Goal: Task Accomplishment & Management: Manage account settings

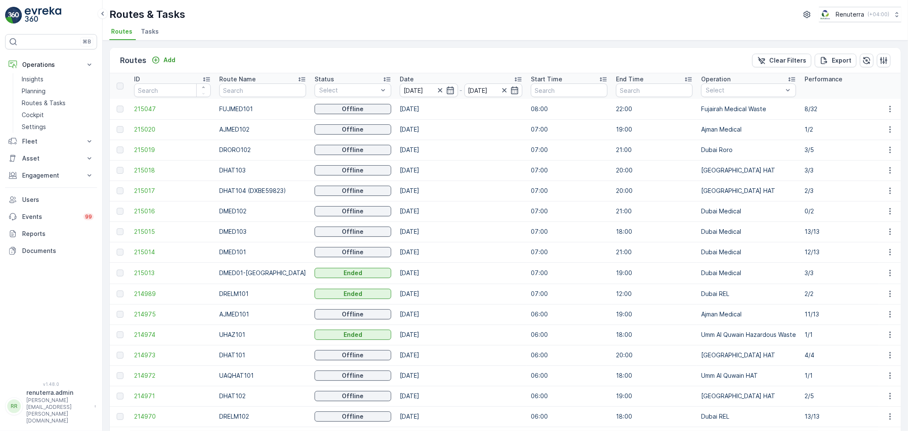
scroll to position [0, 28]
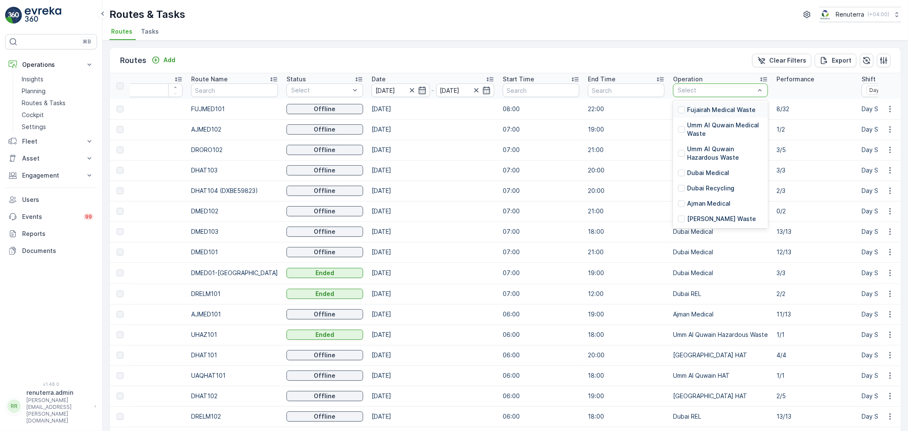
click at [676, 84] on div "Select" at bounding box center [720, 90] width 95 height 14
click at [731, 152] on p "Umm Al Quwain Hazardous Waste" at bounding box center [725, 153] width 76 height 17
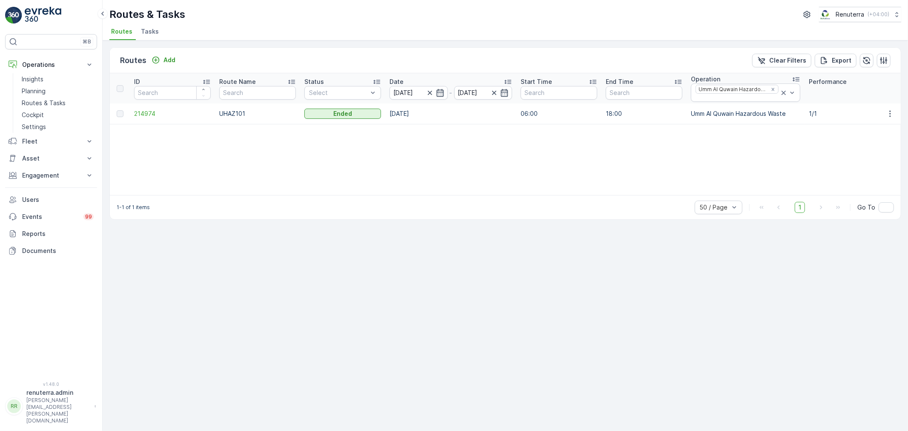
click at [135, 109] on td "214974" at bounding box center [172, 113] width 85 height 20
click at [142, 115] on span "214974" at bounding box center [172, 113] width 77 height 9
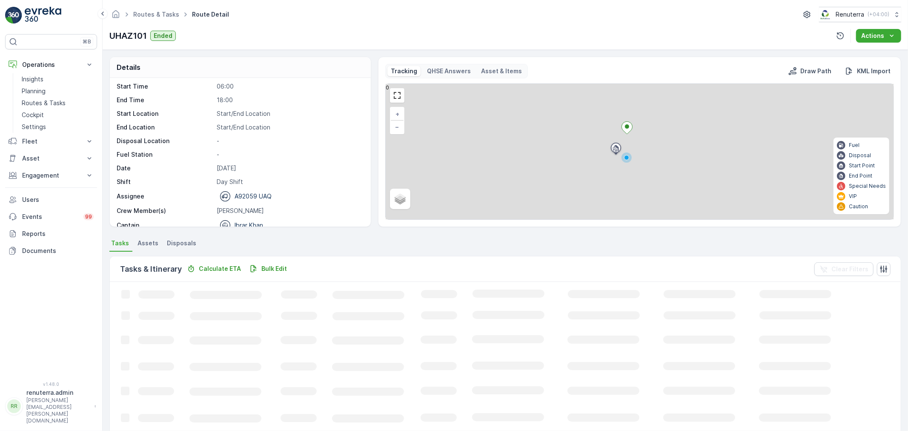
scroll to position [27, 0]
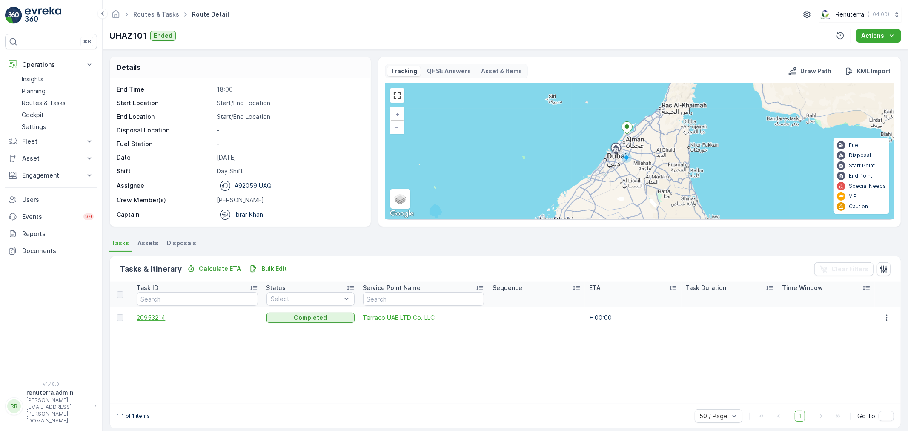
click at [152, 314] on span "20953214" at bounding box center [197, 317] width 121 height 9
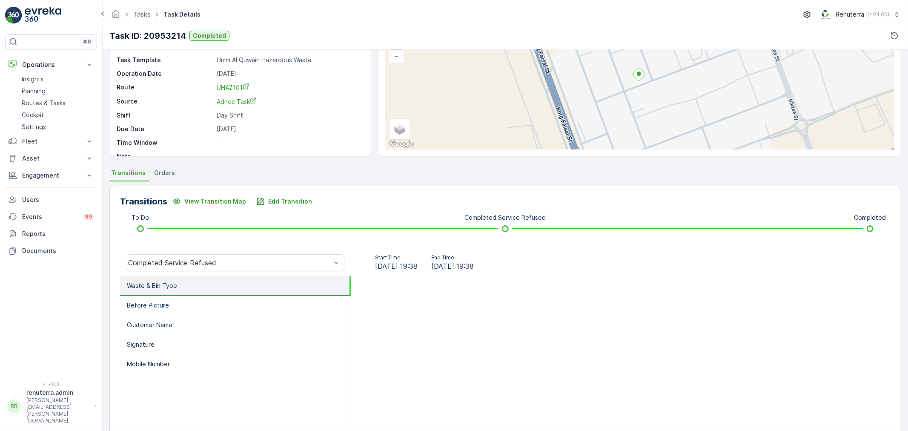
scroll to position [94, 0]
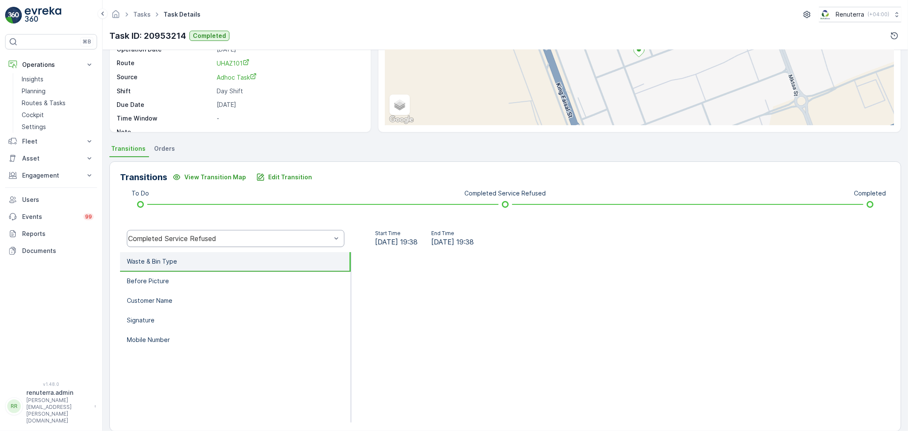
click at [241, 239] on div "Completed Service Refused" at bounding box center [229, 239] width 203 height 8
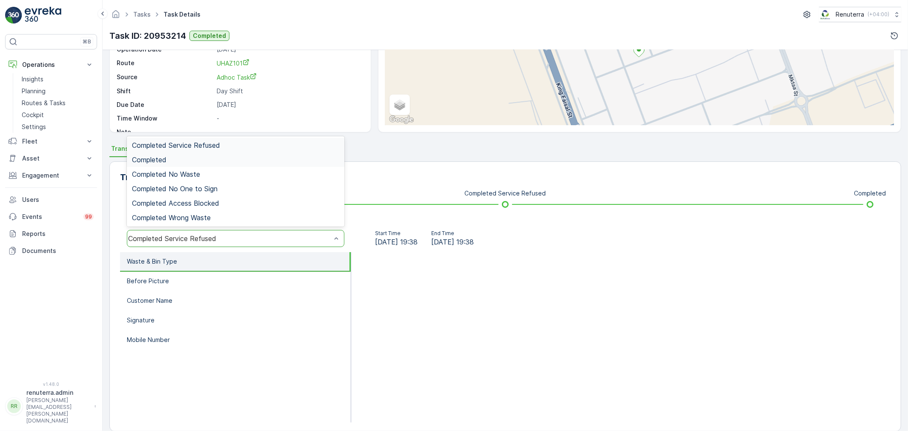
click at [216, 160] on div "Completed" at bounding box center [235, 160] width 207 height 8
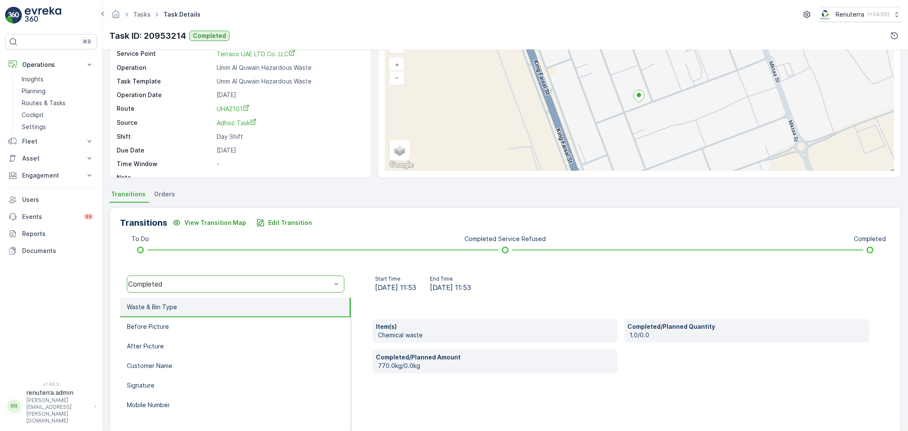
scroll to position [0, 0]
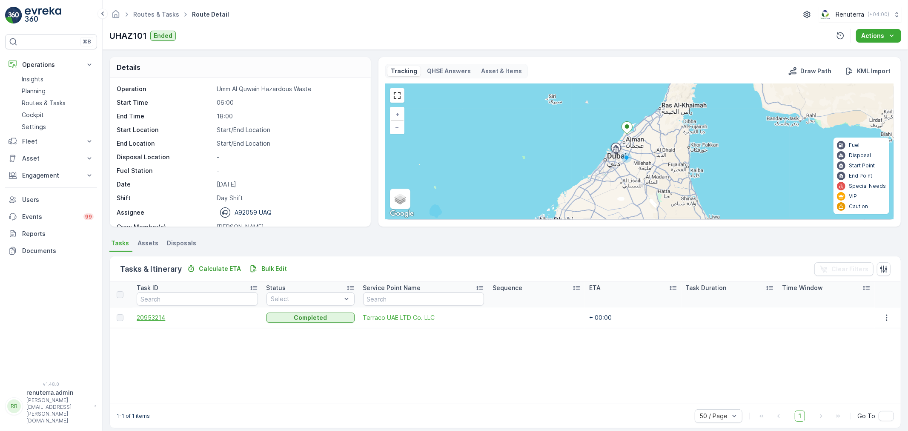
click at [154, 313] on span "20953214" at bounding box center [197, 317] width 121 height 9
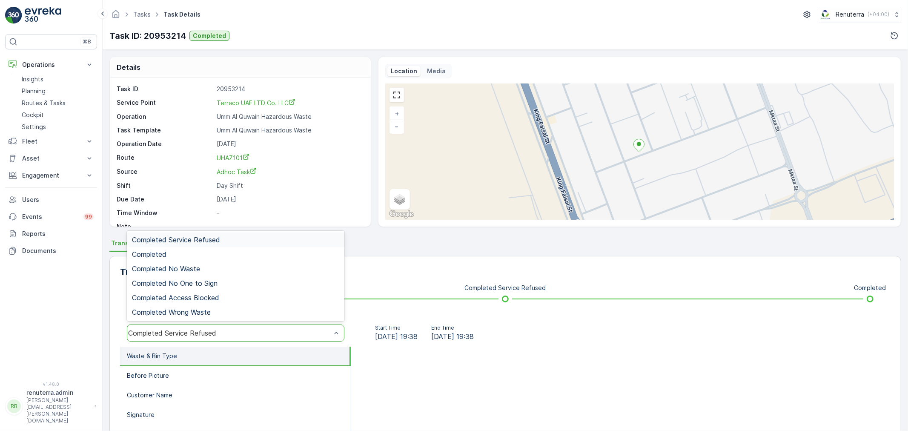
click at [208, 329] on div "Completed Service Refused" at bounding box center [229, 333] width 203 height 8
click at [182, 253] on div "Completed" at bounding box center [235, 254] width 207 height 8
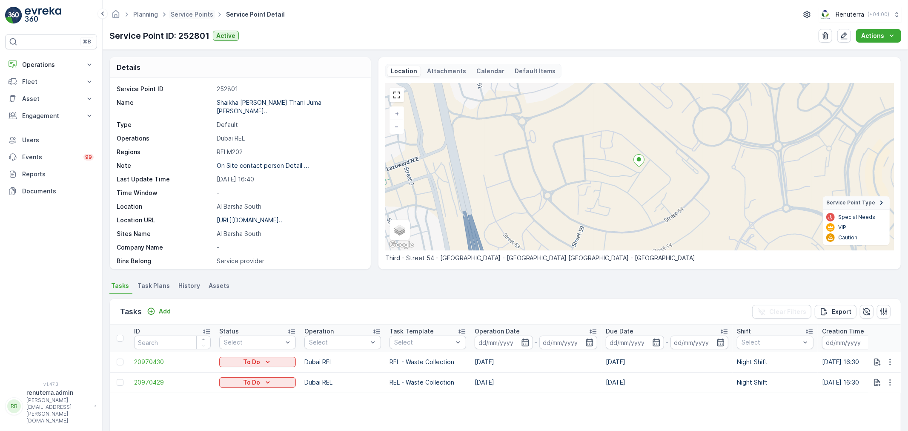
scroll to position [94, 0]
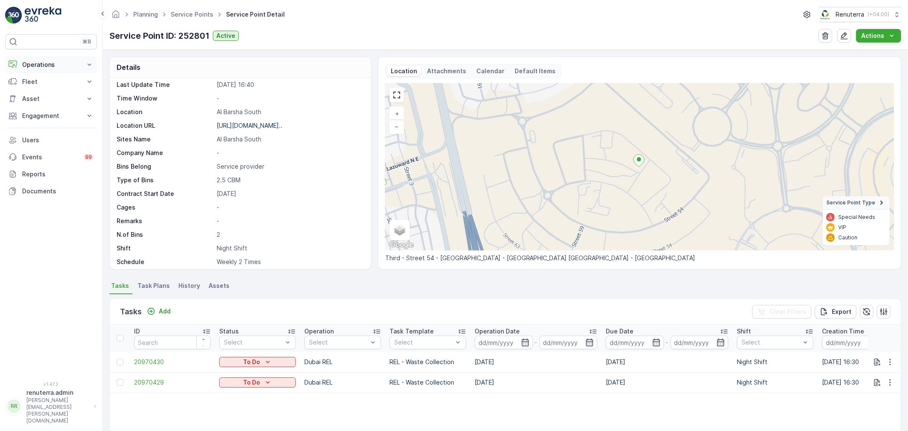
click at [42, 65] on p "Operations" at bounding box center [51, 64] width 58 height 9
click at [193, 14] on link "Service Points" at bounding box center [192, 14] width 43 height 7
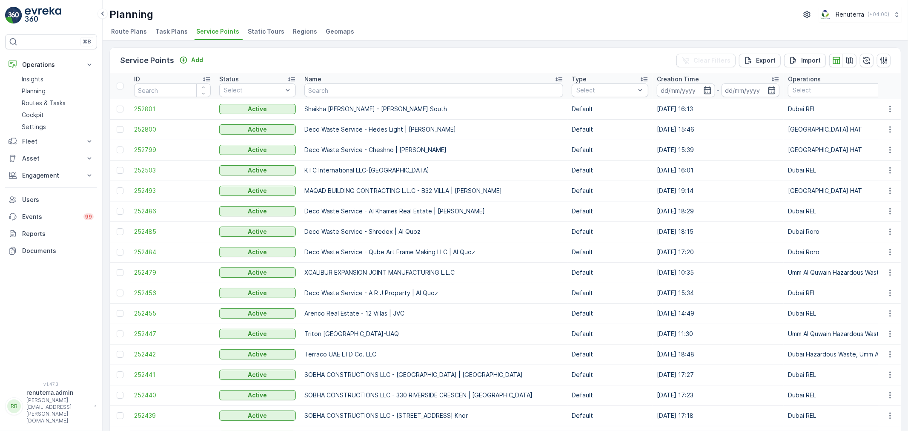
click at [353, 90] on input "text" at bounding box center [433, 90] width 259 height 14
type input "zell"
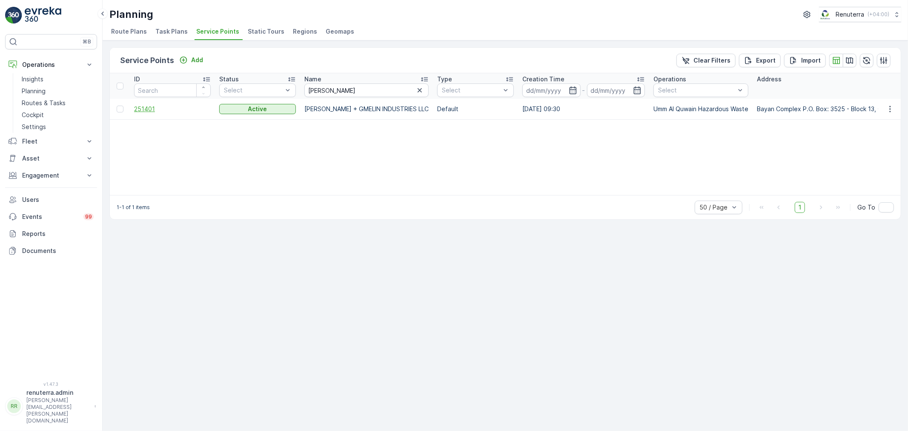
click at [143, 108] on span "251401" at bounding box center [172, 109] width 77 height 9
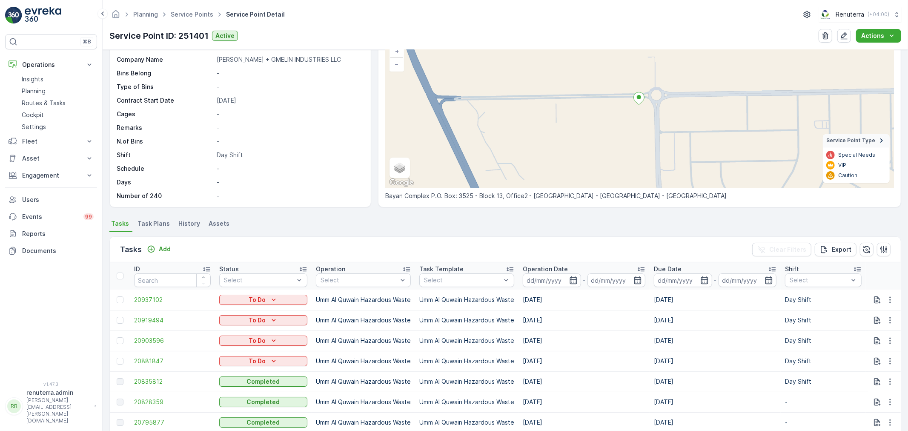
scroll to position [94, 0]
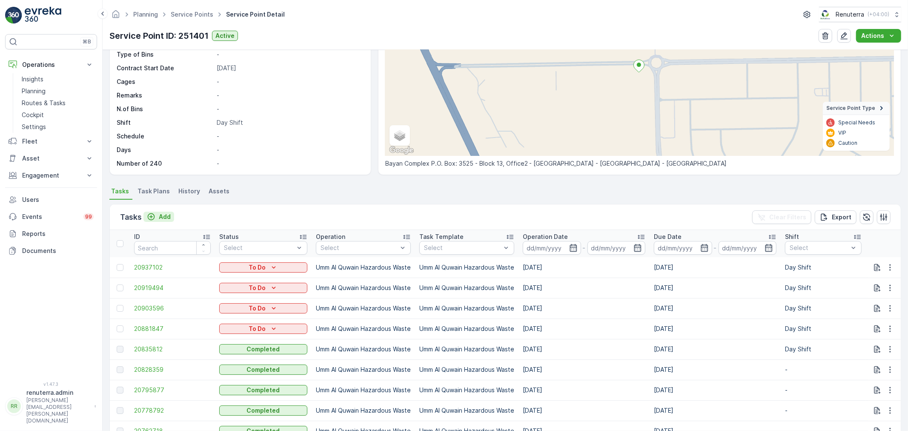
click at [166, 212] on p "Add" at bounding box center [165, 216] width 12 height 9
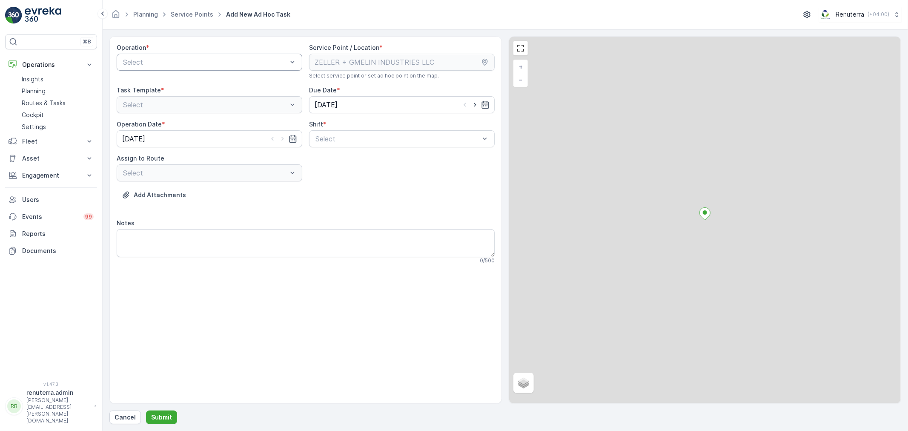
click at [213, 65] on div at bounding box center [205, 62] width 166 height 8
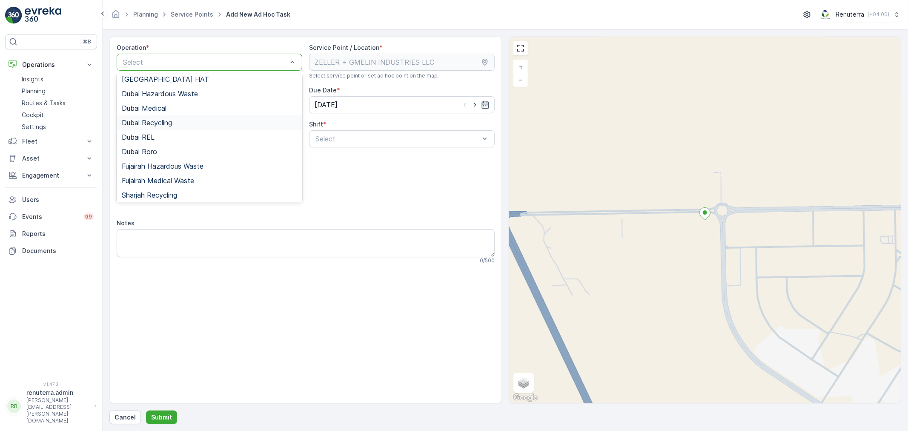
scroll to position [92, 0]
click at [196, 178] on span "Umm Al Quwain Hazardous Waste" at bounding box center [176, 179] width 108 height 8
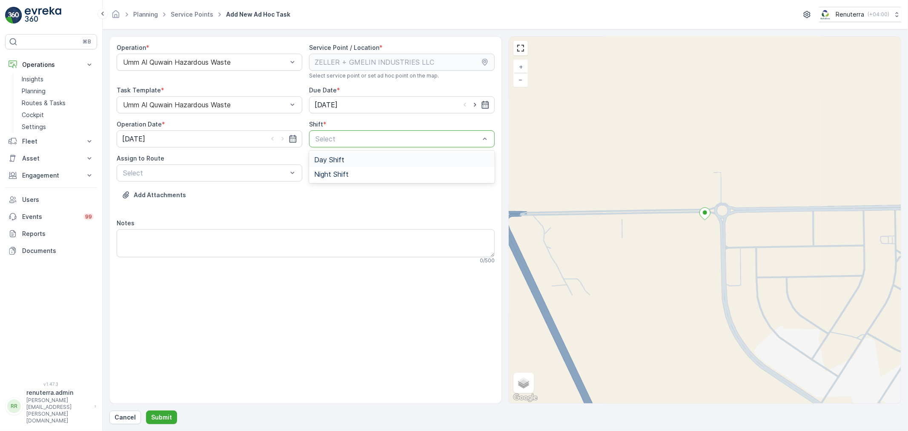
click at [377, 145] on div "Select" at bounding box center [402, 138] width 186 height 17
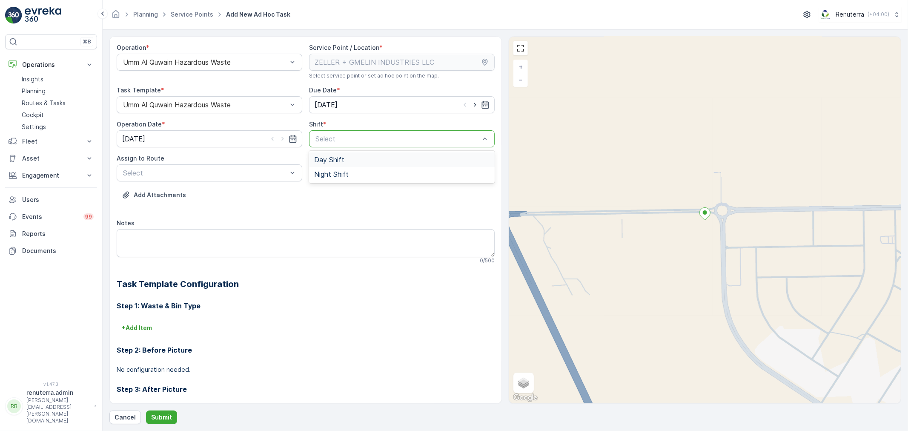
click at [347, 158] on div "Day Shift" at bounding box center [401, 160] width 175 height 8
click at [231, 169] on div at bounding box center [205, 173] width 166 height 8
click at [209, 197] on span "UHAZ101 (Dispatched) - A92059 UAQ" at bounding box center [183, 194] width 122 height 8
click at [158, 417] on p "Submit" at bounding box center [161, 417] width 21 height 9
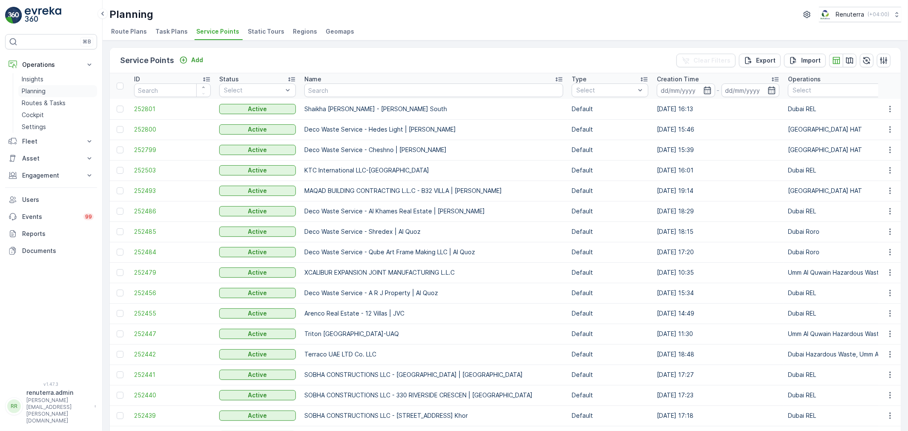
click at [36, 92] on p "Planning" at bounding box center [34, 91] width 24 height 9
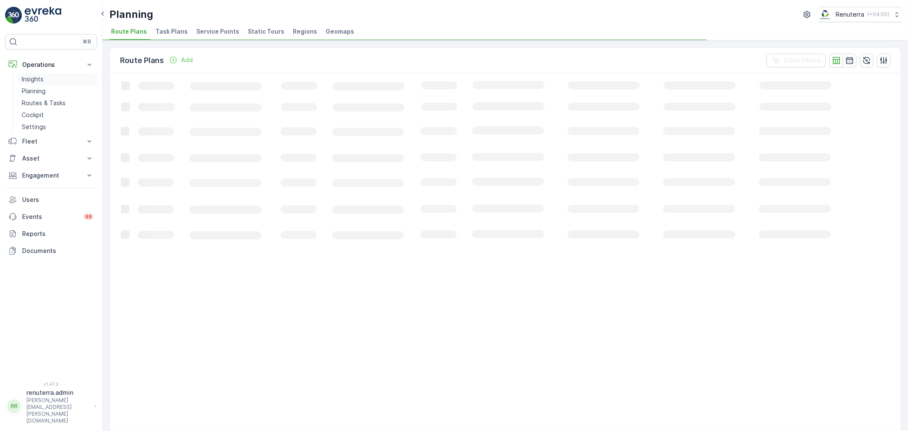
click at [44, 78] on link "Insights" at bounding box center [57, 79] width 79 height 12
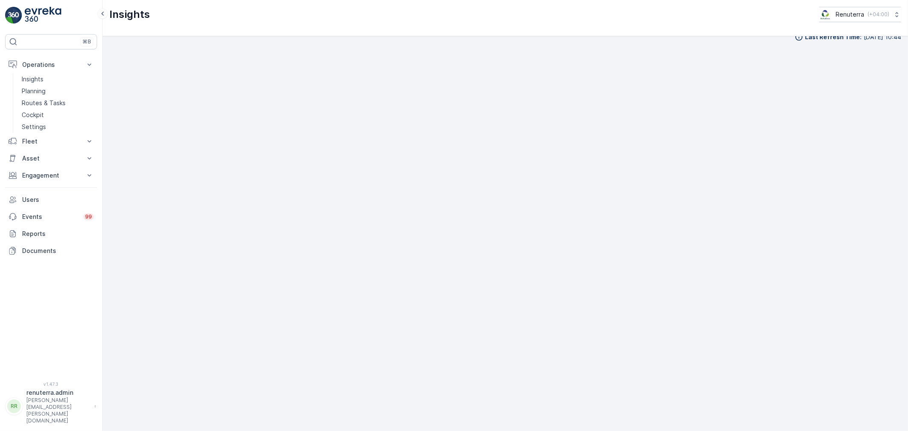
scroll to position [11, 0]
click at [37, 92] on p "Planning" at bounding box center [34, 91] width 24 height 9
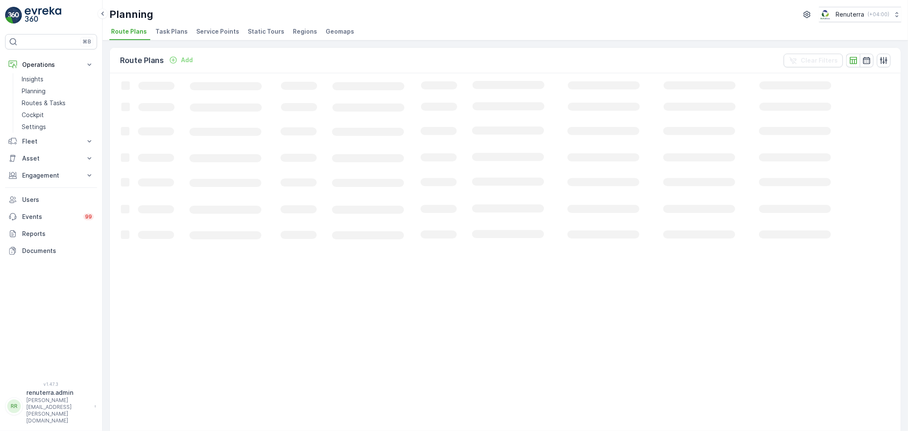
click at [223, 31] on span "Service Points" at bounding box center [217, 31] width 43 height 9
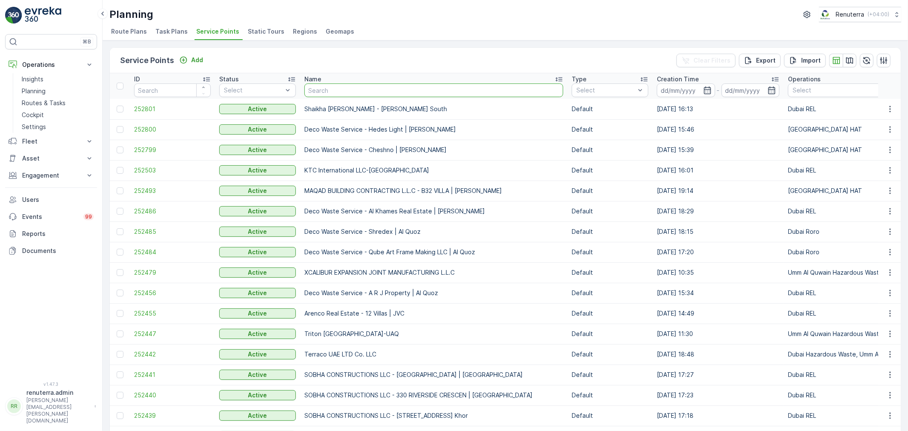
click at [334, 84] on input "text" at bounding box center [433, 90] width 259 height 14
type input "arenco"
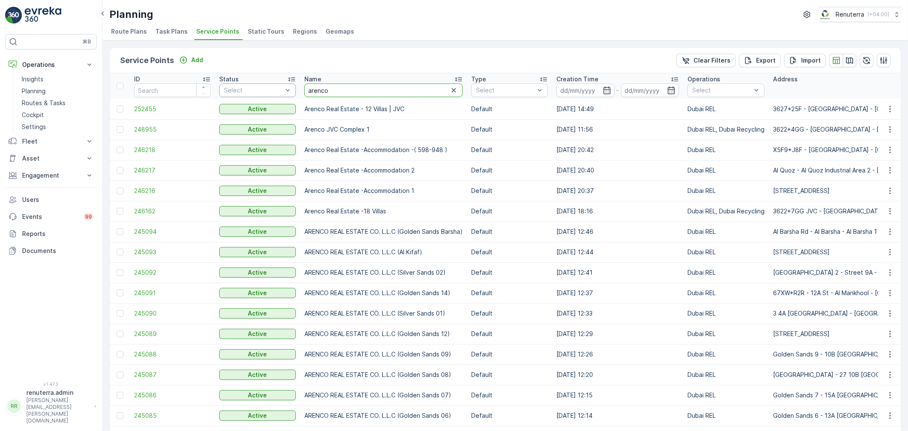
drag, startPoint x: 343, startPoint y: 90, endPoint x: 249, endPoint y: 89, distance: 94.5
paste input "Arenco Real Estate -18 Villas"
type input "Arenco Real Estate -18 Villas"
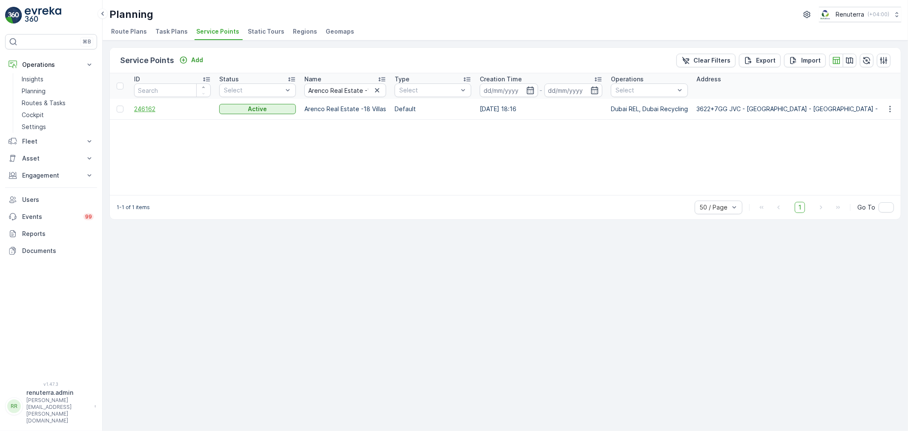
click at [143, 108] on span "246162" at bounding box center [172, 109] width 77 height 9
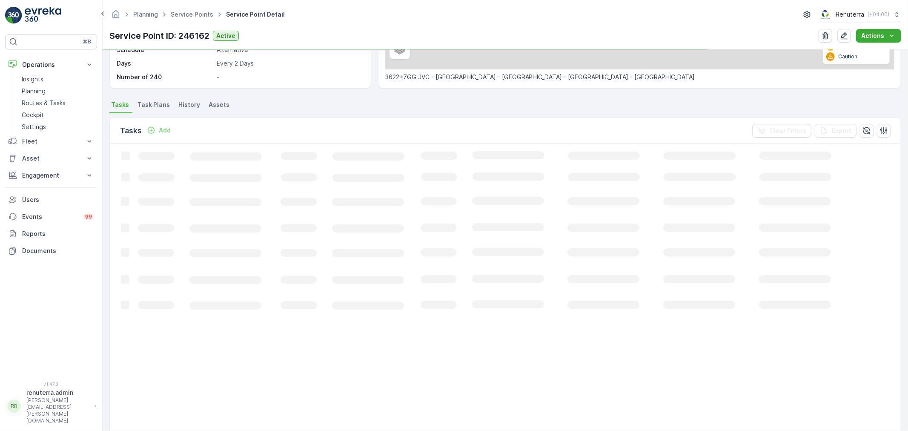
scroll to position [236, 0]
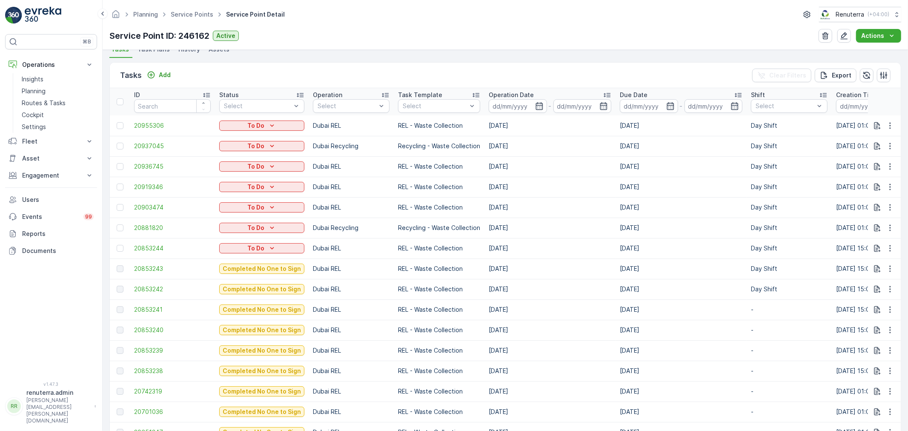
drag, startPoint x: 534, startPoint y: 104, endPoint x: 521, endPoint y: 112, distance: 15.1
click at [535, 104] on icon "button" at bounding box center [538, 106] width 7 height 8
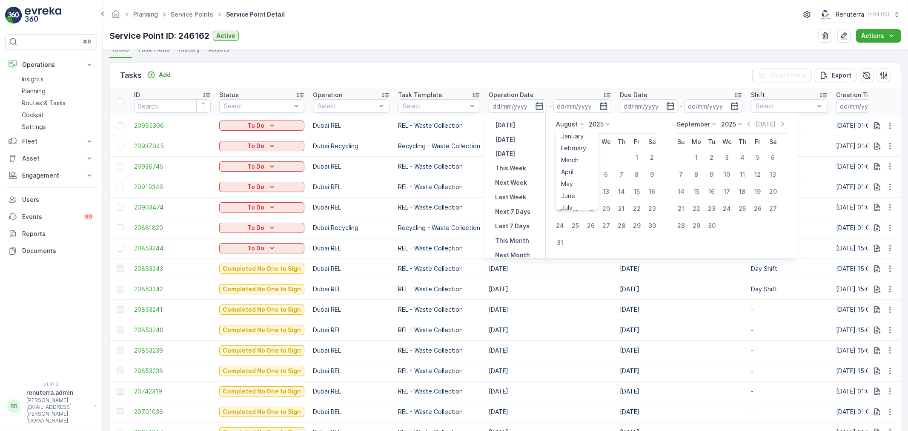
click at [562, 124] on p "August" at bounding box center [567, 124] width 22 height 9
click at [570, 169] on span "April" at bounding box center [567, 172] width 12 height 9
click at [577, 189] on div "14" at bounding box center [576, 192] width 14 height 14
type input "14.04.2025"
click at [577, 189] on div "14" at bounding box center [576, 192] width 14 height 14
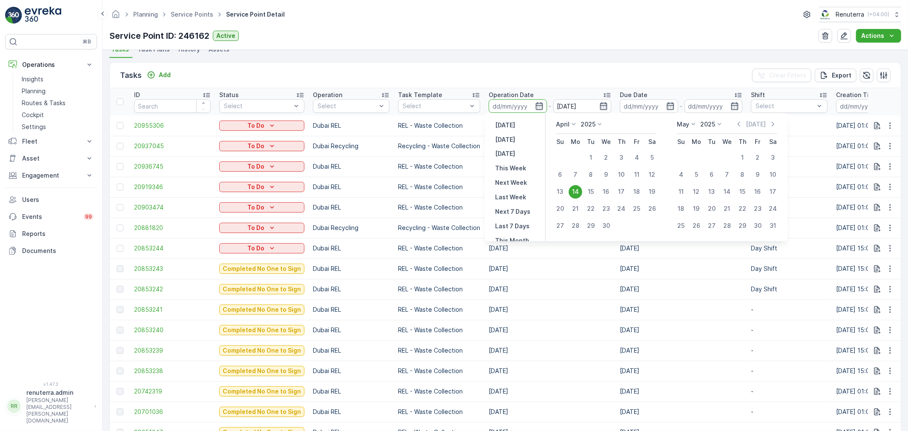
type input "14.04.2025"
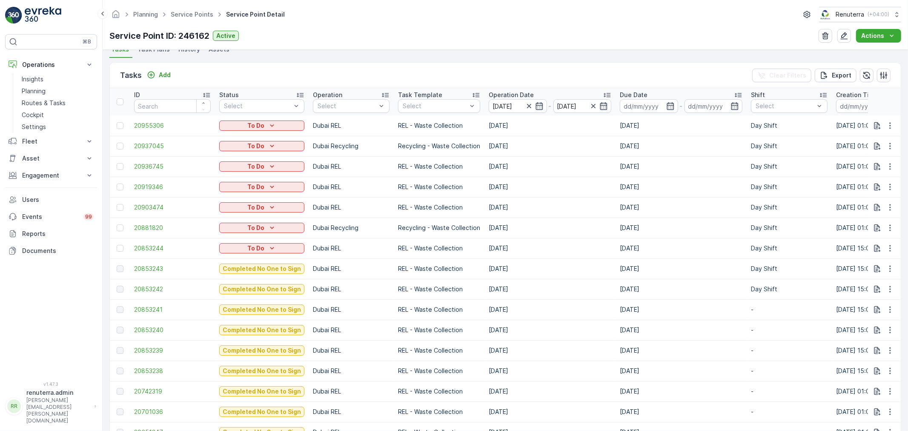
click at [601, 60] on div "Tasks Add Clear Filters Export ID Status Select Operation Select Task Template …" at bounding box center [505, 408] width 792 height 700
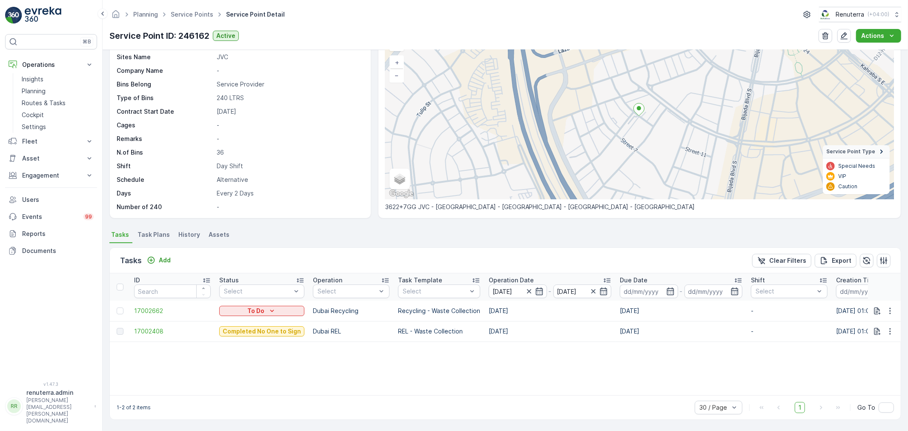
scroll to position [51, 0]
click at [146, 329] on span "17002408" at bounding box center [172, 331] width 77 height 9
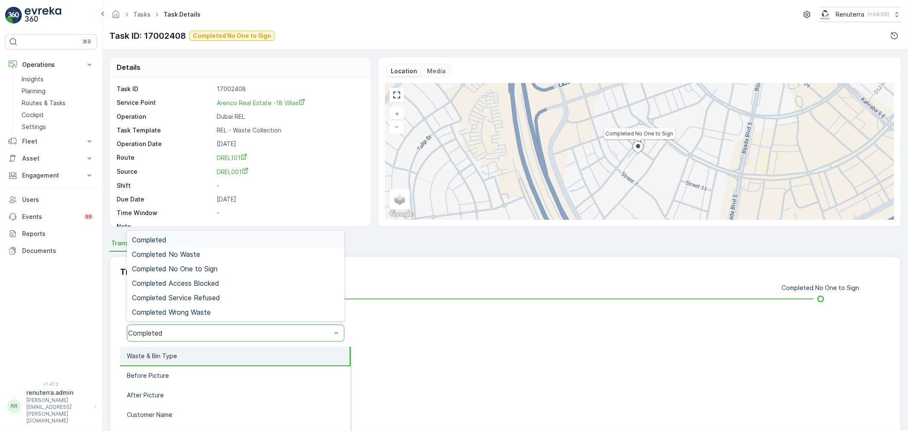
click at [165, 330] on div "Completed" at bounding box center [229, 333] width 203 height 8
click at [192, 265] on span "Completed No One to Sign" at bounding box center [175, 269] width 86 height 8
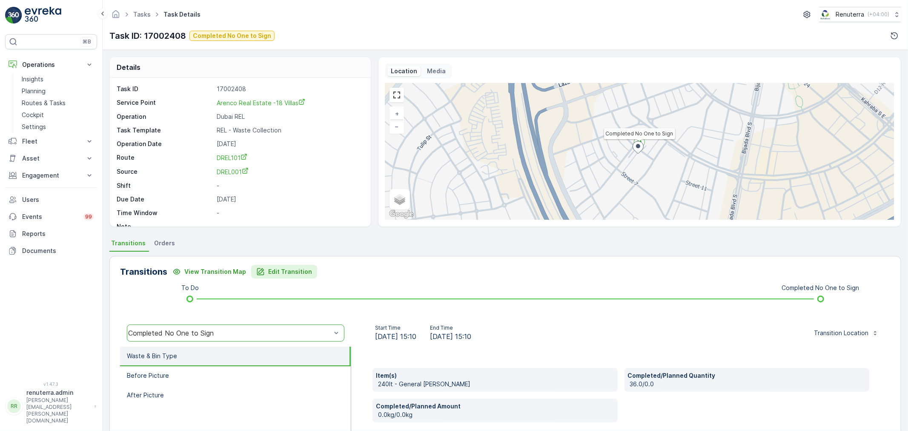
click at [296, 269] on p "Edit Transition" at bounding box center [290, 271] width 44 height 9
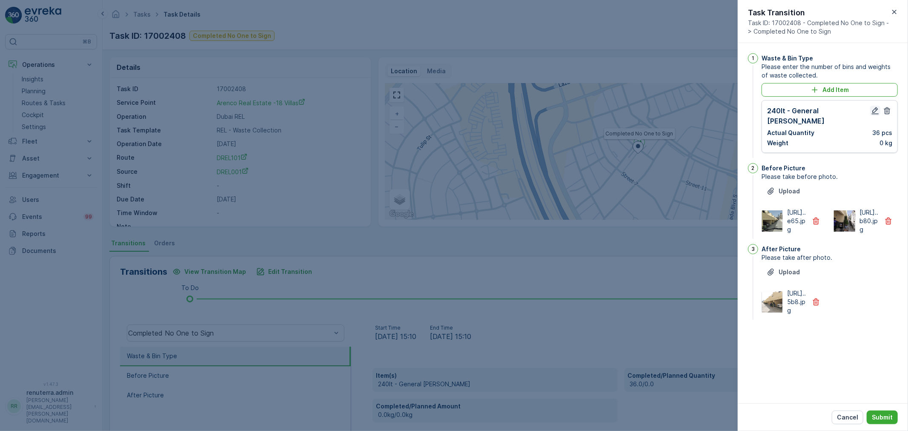
click at [877, 109] on icon "button" at bounding box center [875, 110] width 9 height 9
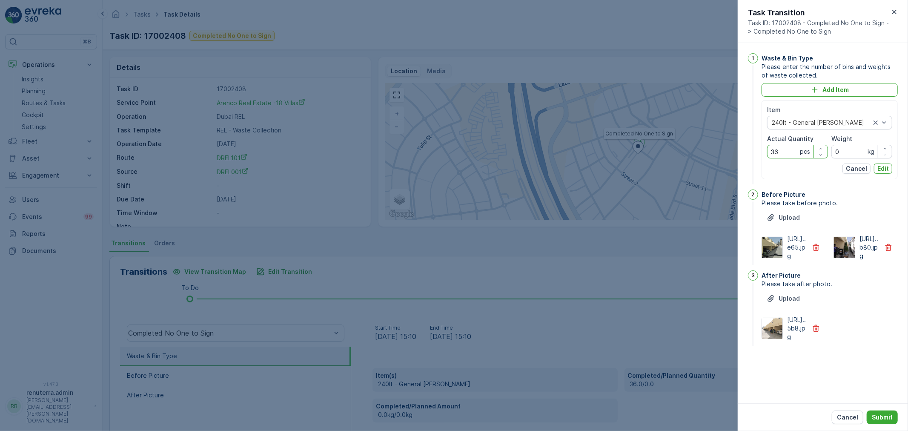
drag, startPoint x: 781, startPoint y: 155, endPoint x: 750, endPoint y: 147, distance: 32.1
click at [750, 147] on div "1 Waste & Bin Type Please enter the number of bins and weights of waste collect…" at bounding box center [823, 119] width 150 height 133
type Quantity "18"
click at [878, 167] on p "Edit" at bounding box center [882, 168] width 11 height 9
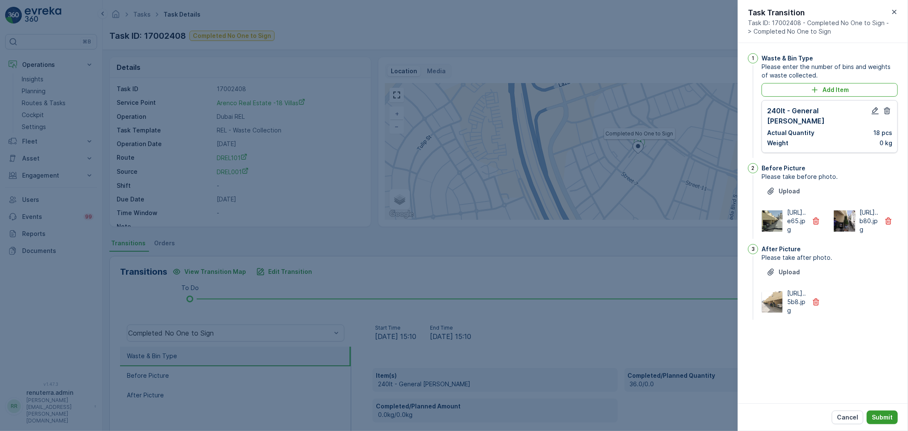
click at [882, 417] on p "Submit" at bounding box center [882, 417] width 21 height 9
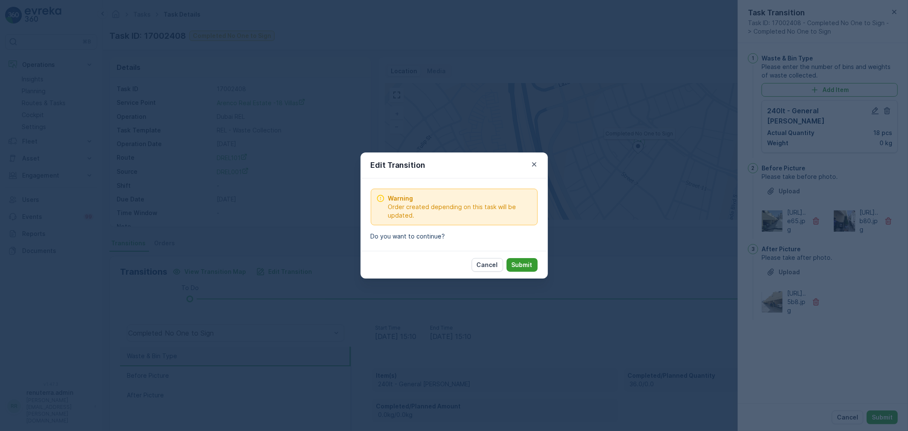
click at [521, 262] on p "Submit" at bounding box center [522, 264] width 21 height 9
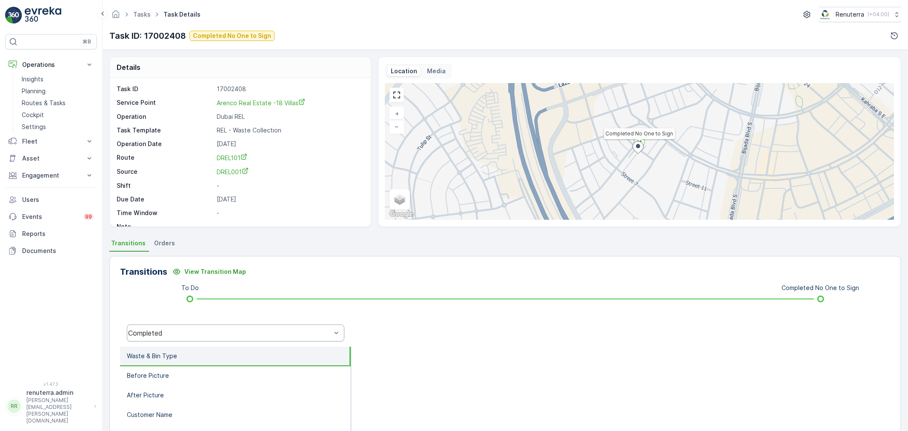
click at [185, 326] on div "Completed" at bounding box center [236, 332] width 218 height 17
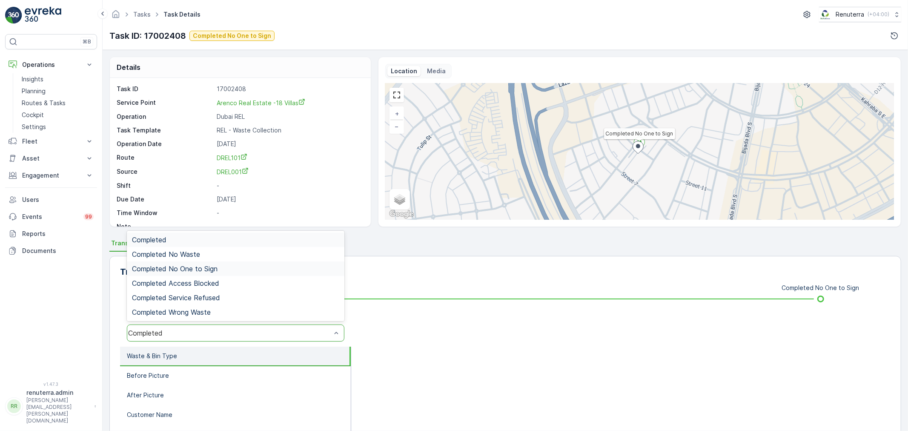
click at [196, 267] on span "Completed No One to Sign" at bounding box center [175, 269] width 86 height 8
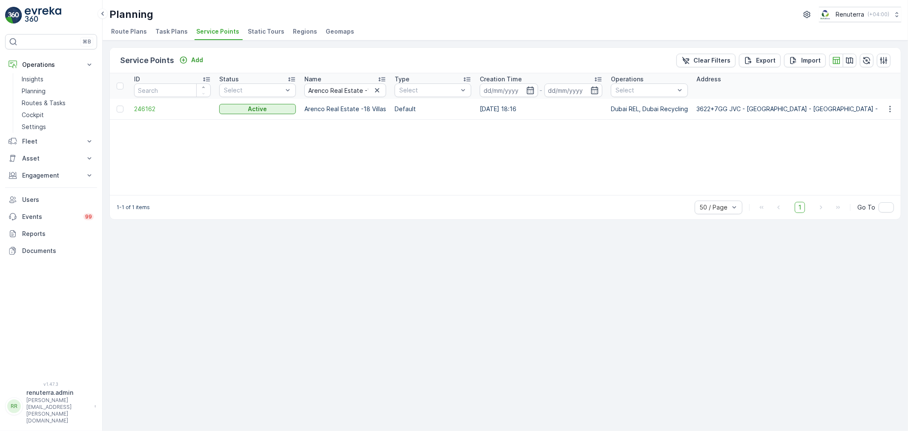
click at [142, 103] on td "246162" at bounding box center [172, 109] width 85 height 20
click at [145, 105] on span "246162" at bounding box center [172, 109] width 77 height 9
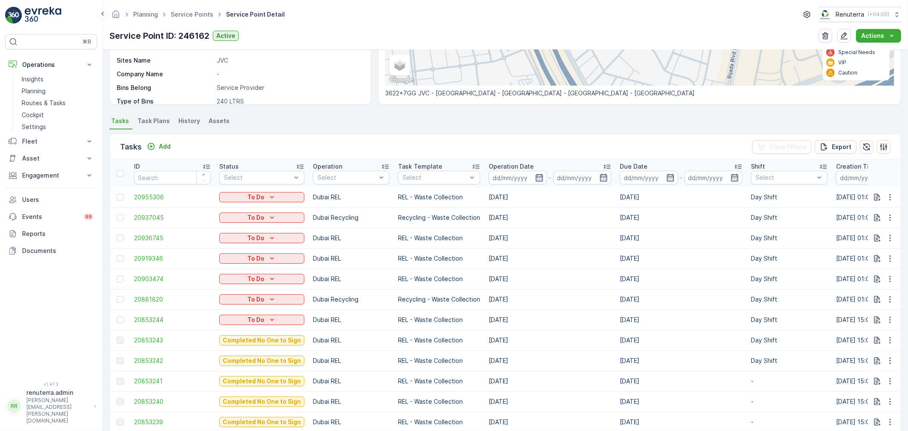
scroll to position [142, 0]
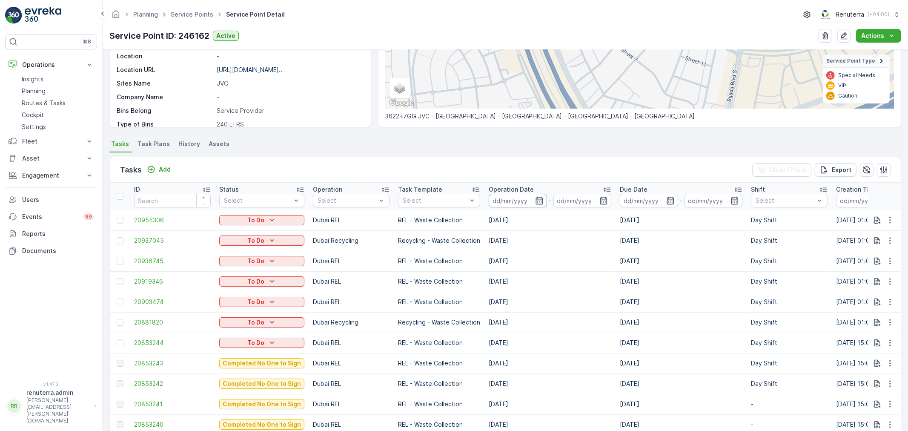
click at [530, 195] on input at bounding box center [518, 201] width 58 height 14
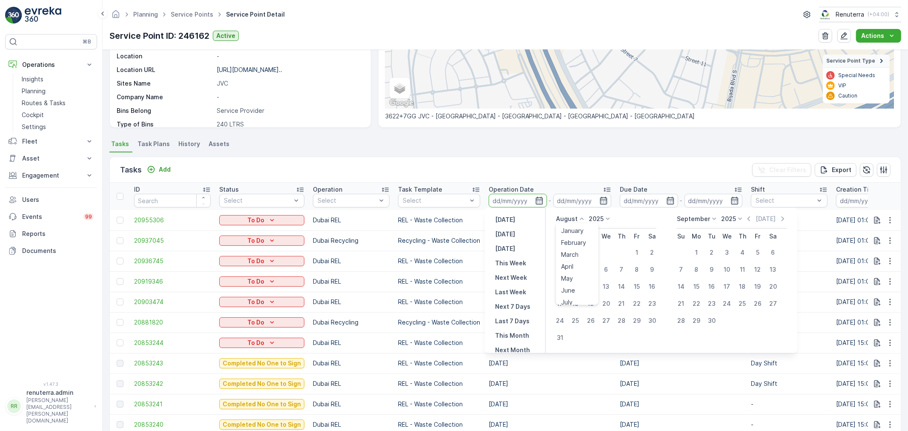
click at [564, 216] on p "August" at bounding box center [567, 219] width 22 height 9
click at [577, 266] on div "April" at bounding box center [567, 266] width 19 height 12
click at [603, 284] on div "16" at bounding box center [606, 287] width 14 height 14
type input "16.04.2025"
click at [603, 284] on div "16" at bounding box center [606, 287] width 14 height 14
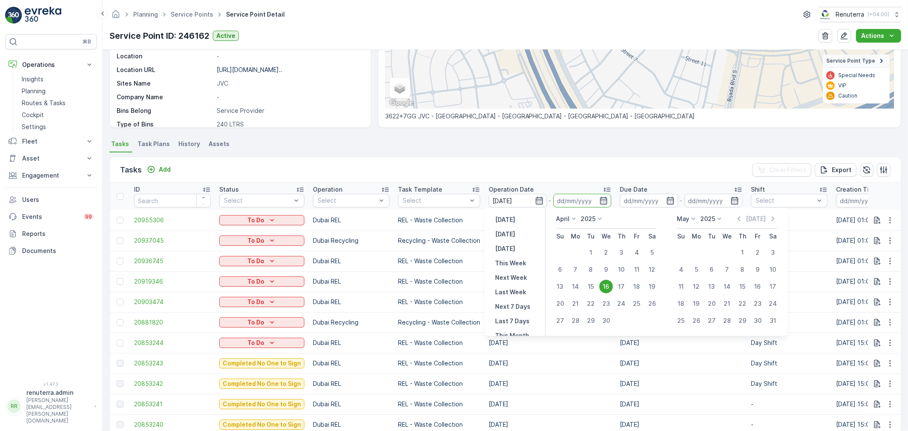
type input "16.04.2025"
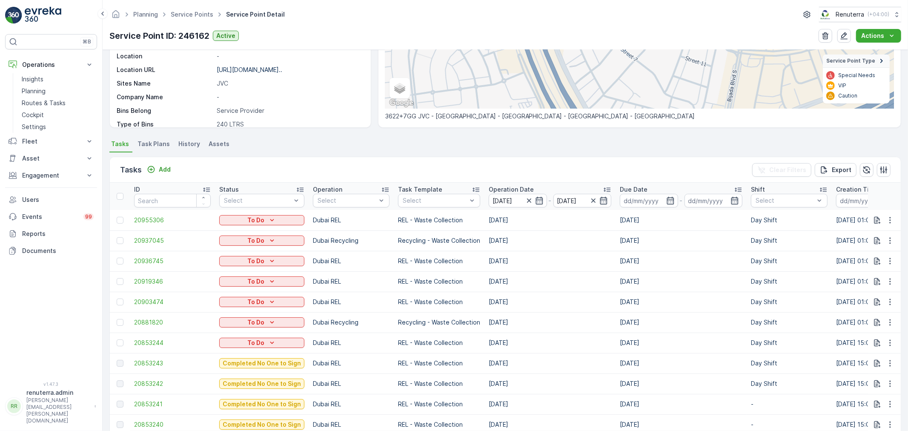
click at [567, 145] on ul "Tasks Task Plans History Assets" at bounding box center [505, 145] width 792 height 14
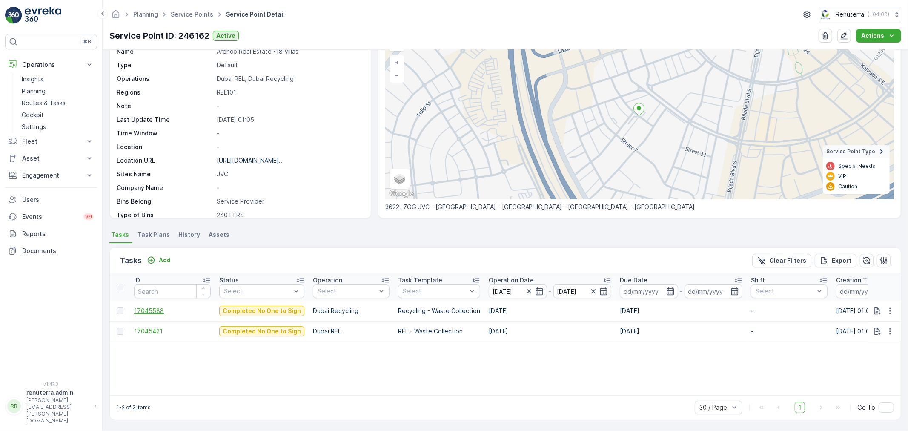
click at [159, 312] on span "17045588" at bounding box center [172, 310] width 77 height 9
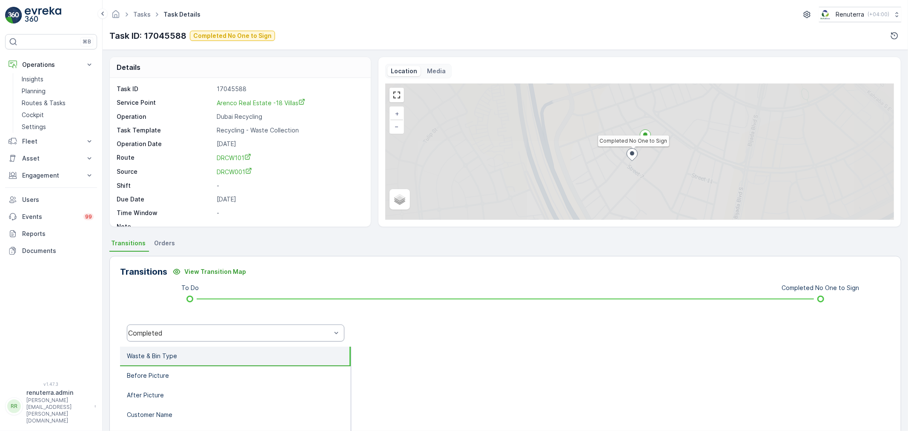
click at [179, 332] on div "Completed" at bounding box center [229, 333] width 203 height 8
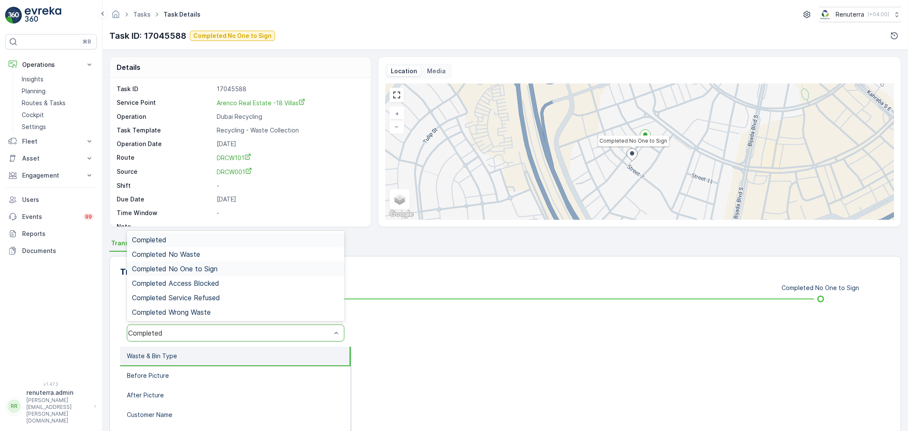
click at [190, 265] on span "Completed No One to Sign" at bounding box center [175, 269] width 86 height 8
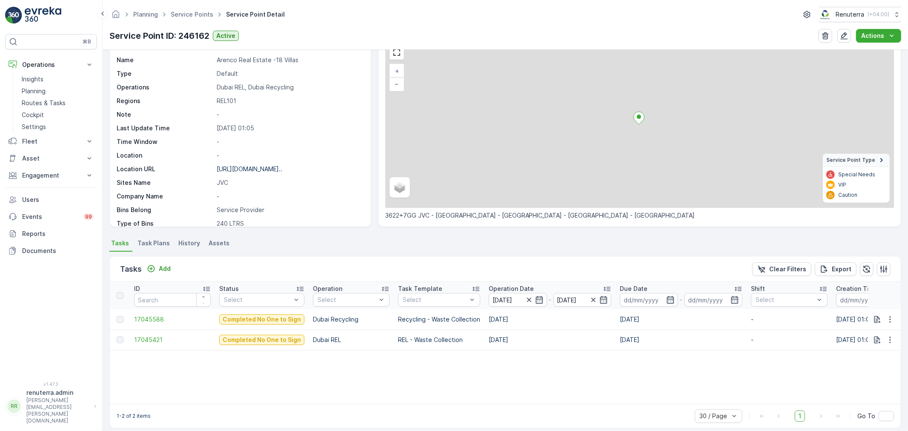
scroll to position [50, 0]
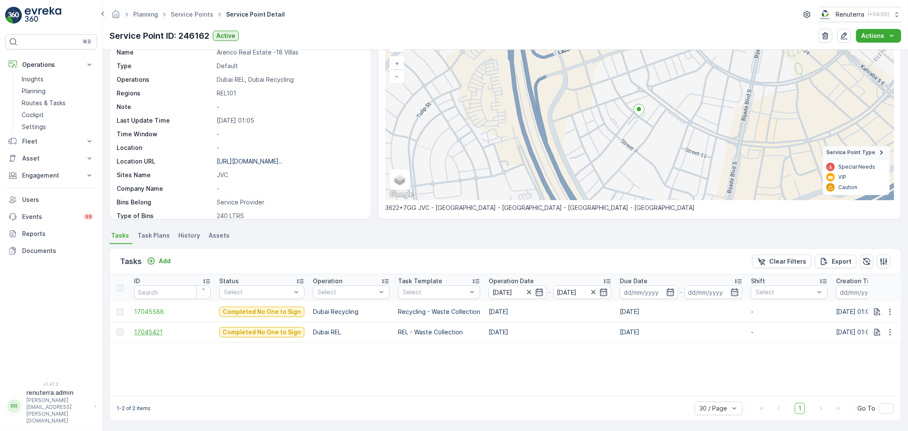
click at [150, 330] on span "17045421" at bounding box center [172, 332] width 77 height 9
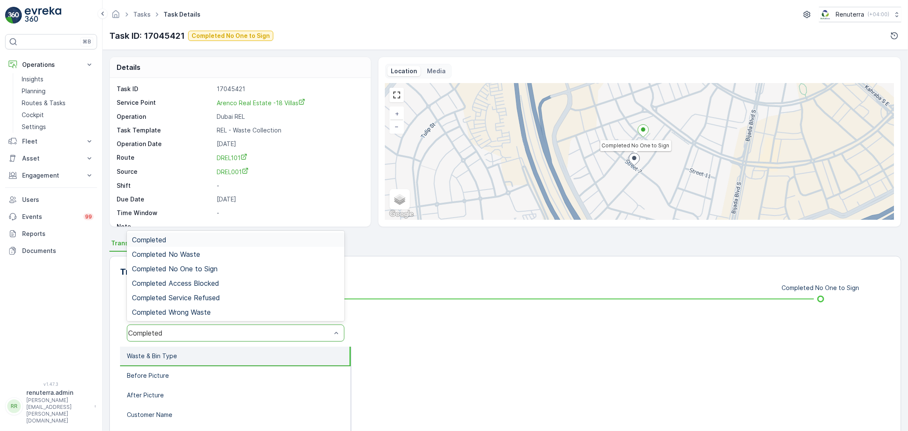
click at [192, 334] on div "Completed" at bounding box center [229, 333] width 203 height 8
click at [195, 266] on span "Completed No One to Sign" at bounding box center [175, 269] width 86 height 8
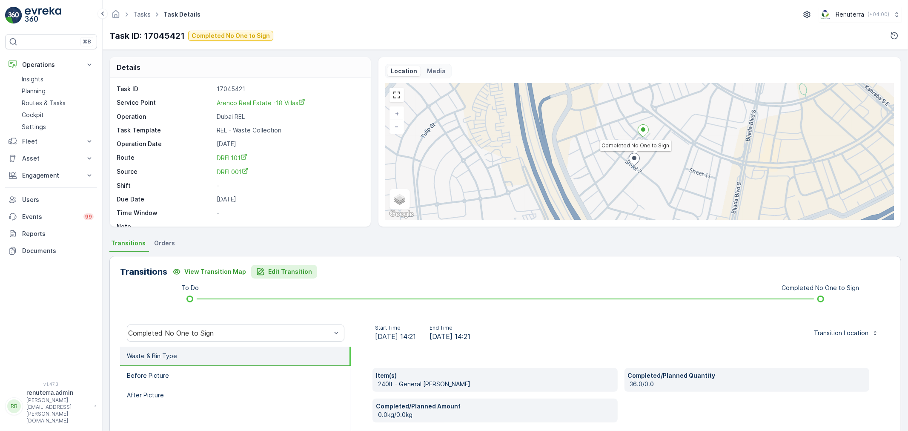
click at [281, 271] on p "Edit Transition" at bounding box center [290, 271] width 44 height 9
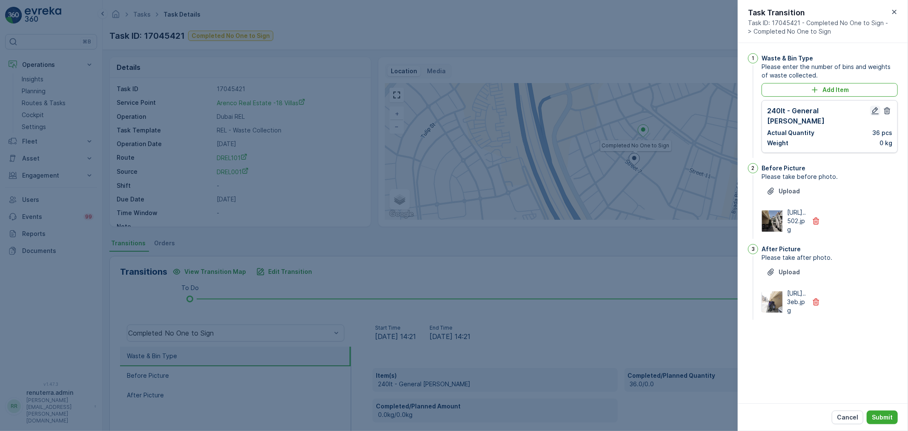
click at [876, 110] on icon "button" at bounding box center [875, 110] width 9 height 9
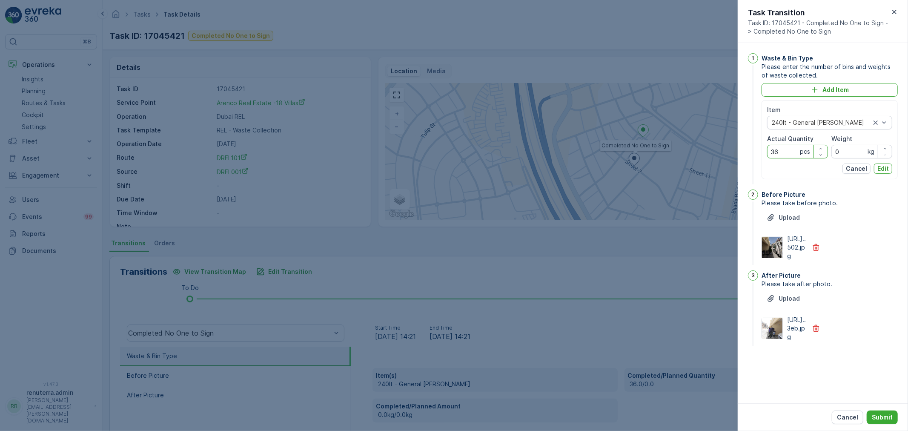
drag, startPoint x: 781, startPoint y: 153, endPoint x: 745, endPoint y: 149, distance: 36.0
click at [745, 149] on div "1 Waste & Bin Type Please enter the number of bins and weights of waste collect…" at bounding box center [823, 223] width 170 height 360
type Quantity "18"
click at [887, 167] on p "Edit" at bounding box center [882, 168] width 11 height 9
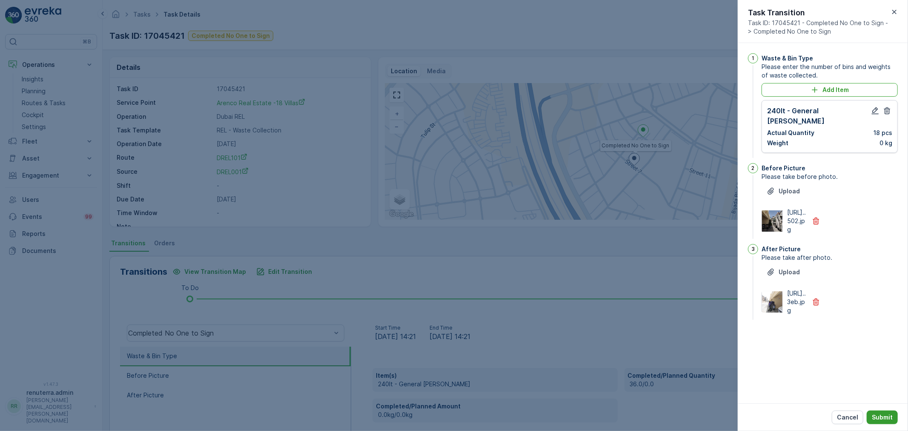
click at [888, 417] on p "Submit" at bounding box center [882, 417] width 21 height 9
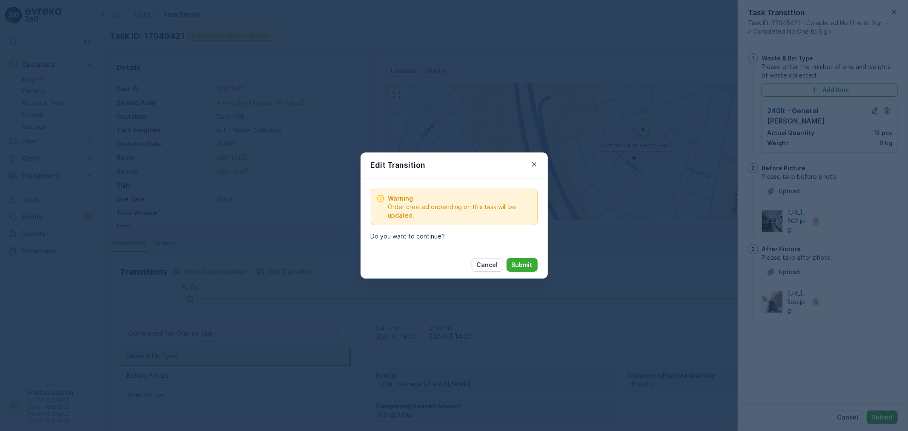
click at [521, 260] on button "Submit" at bounding box center [522, 265] width 31 height 14
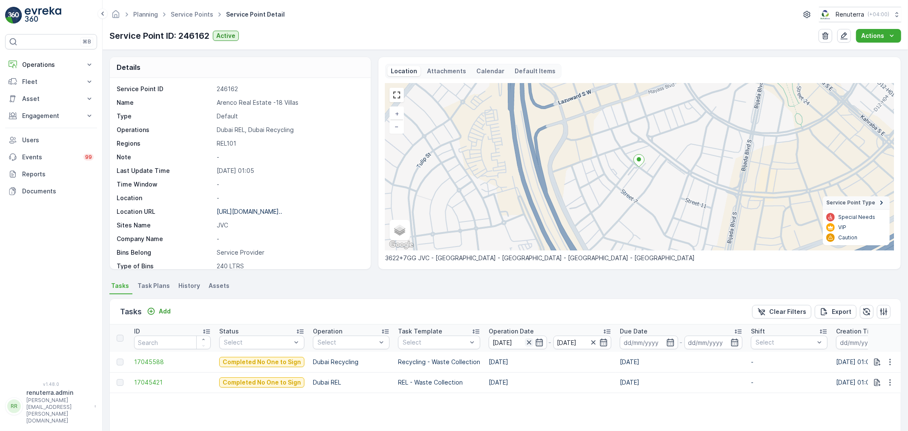
click at [525, 343] on icon "button" at bounding box center [529, 342] width 9 height 9
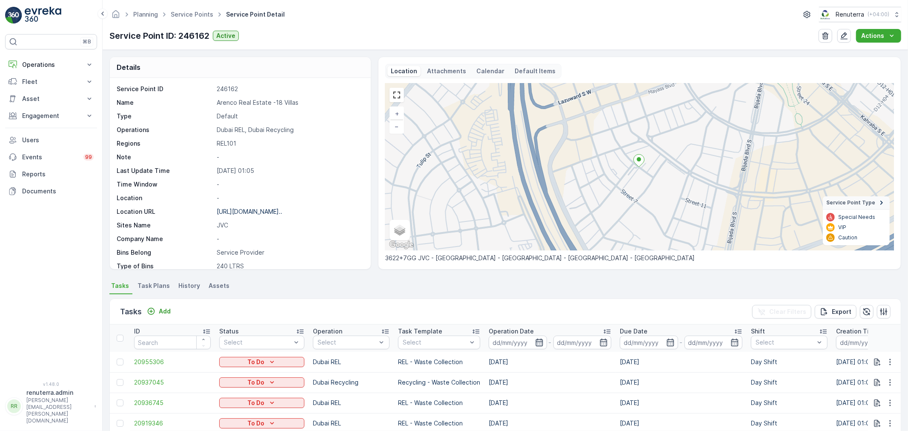
click at [535, 338] on icon "button" at bounding box center [539, 342] width 9 height 9
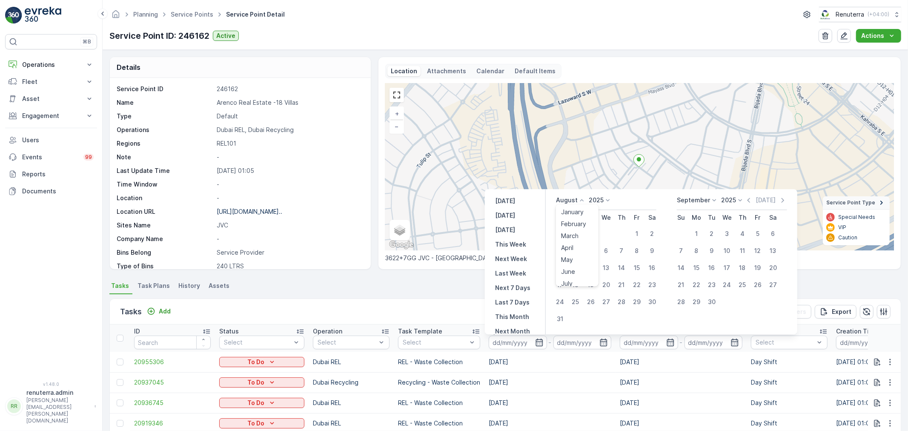
click at [568, 200] on p "August" at bounding box center [567, 200] width 22 height 9
click at [578, 247] on li "April" at bounding box center [577, 248] width 43 height 12
click at [568, 199] on p "August" at bounding box center [567, 200] width 22 height 9
click at [571, 244] on span "April" at bounding box center [567, 247] width 12 height 9
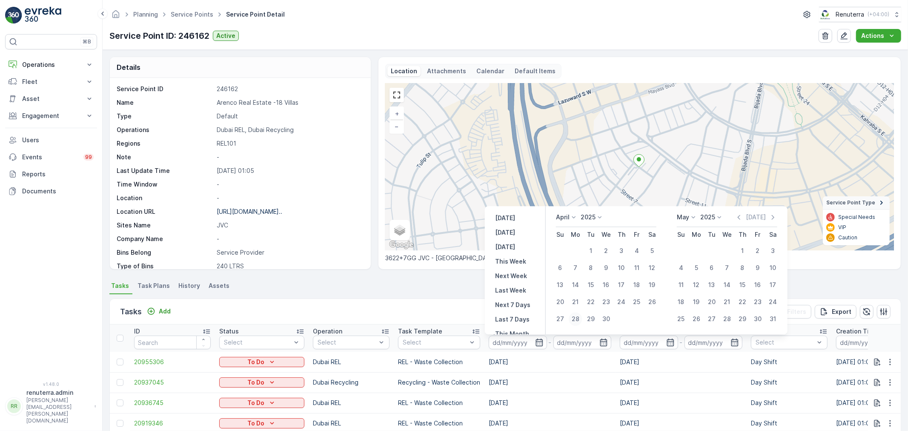
click at [578, 317] on div "28" at bounding box center [576, 319] width 14 height 14
type input "28.04.2025"
click at [578, 317] on div "28" at bounding box center [576, 319] width 14 height 14
type input "28.04.2025"
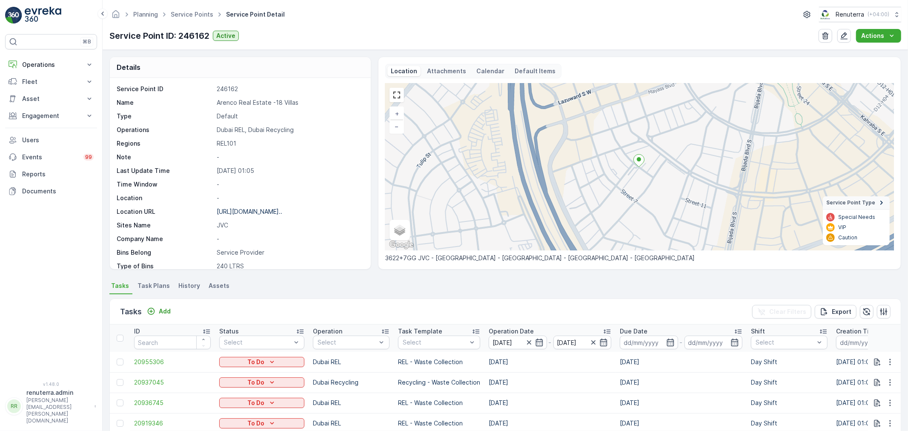
click at [324, 278] on div "Details Service Point ID 246162 Name Arenco Real Estate -18 Villas Type Default…" at bounding box center [505, 240] width 805 height 381
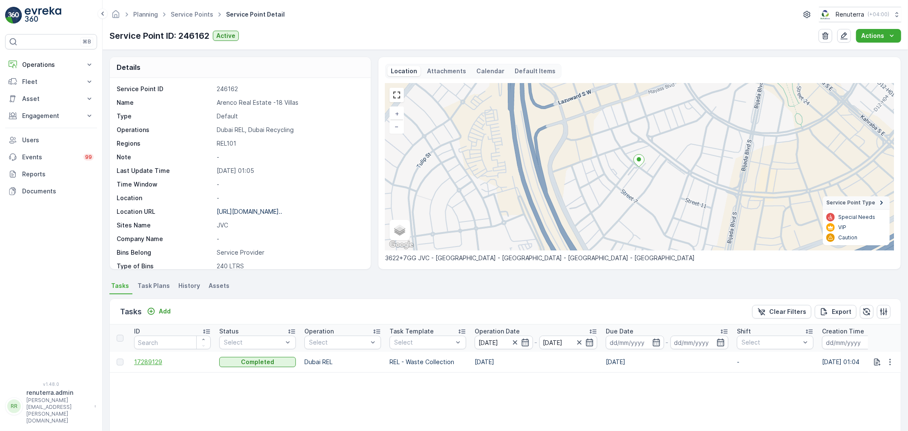
click at [151, 358] on span "17289129" at bounding box center [172, 362] width 77 height 9
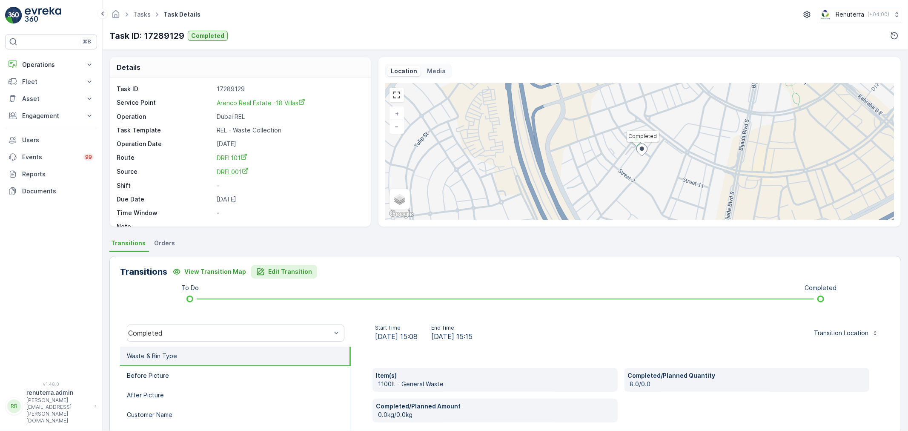
click at [283, 269] on p "Edit Transition" at bounding box center [290, 271] width 44 height 9
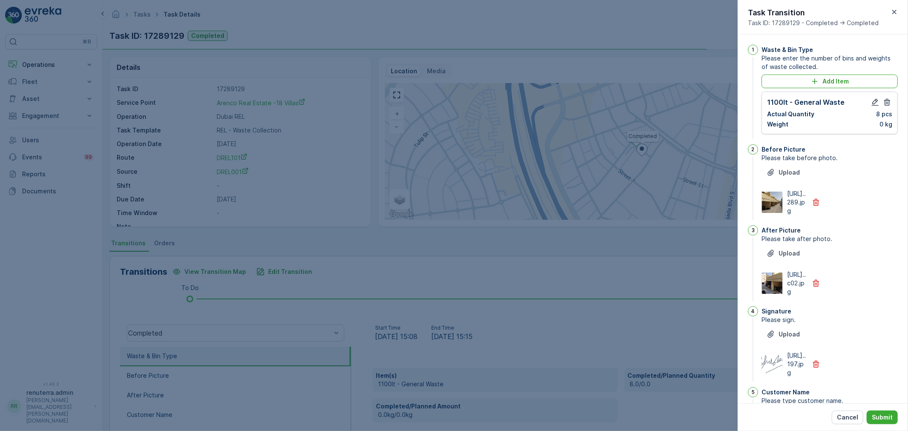
scroll to position [14, 0]
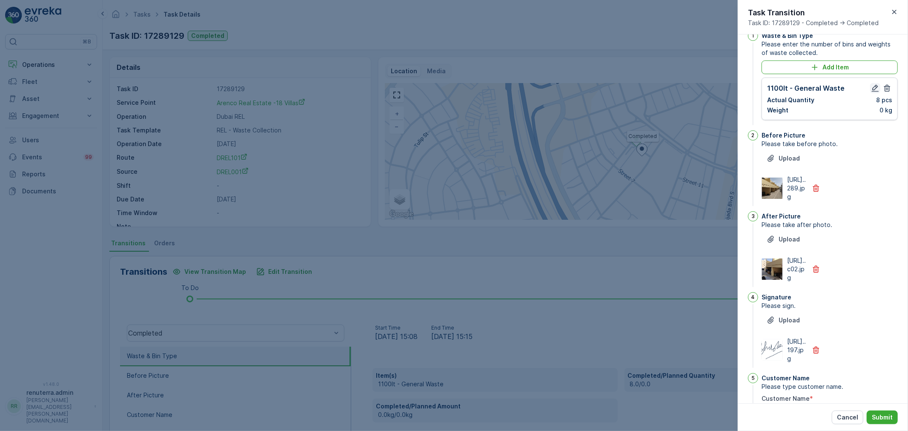
click at [877, 86] on icon "button" at bounding box center [875, 88] width 9 height 9
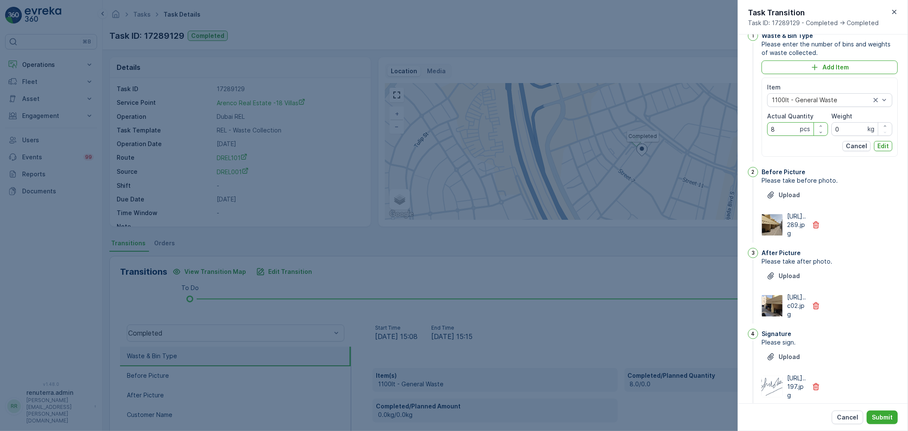
drag, startPoint x: 784, startPoint y: 126, endPoint x: 734, endPoint y: 125, distance: 50.2
click at [734, 125] on div "Tasks Task Details Renuterra ( +04:00 ) Task ID: 17289129 Completed Details Tas…" at bounding box center [505, 215] width 805 height 431
type Quantity "18"
click at [879, 143] on p "Edit" at bounding box center [882, 146] width 11 height 9
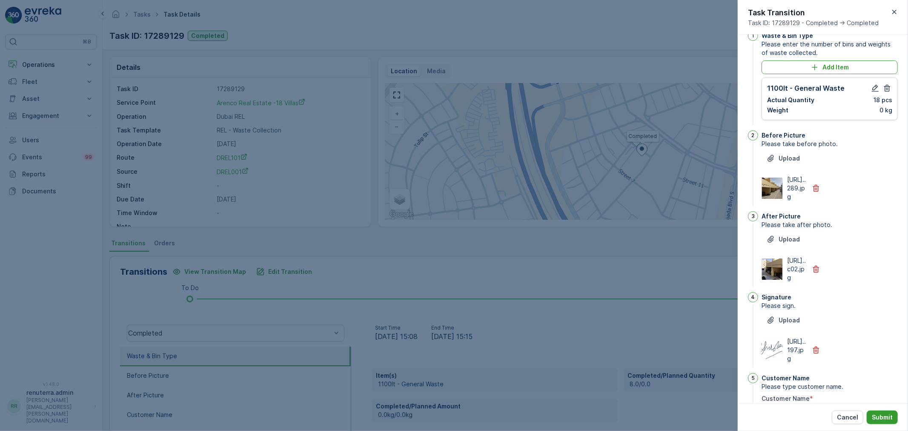
click at [885, 415] on p "Submit" at bounding box center [882, 417] width 21 height 9
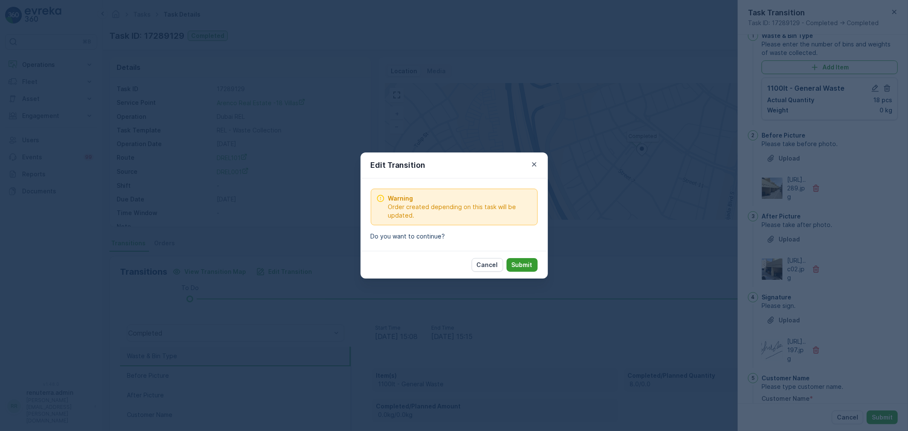
click at [529, 262] on p "Submit" at bounding box center [522, 264] width 21 height 9
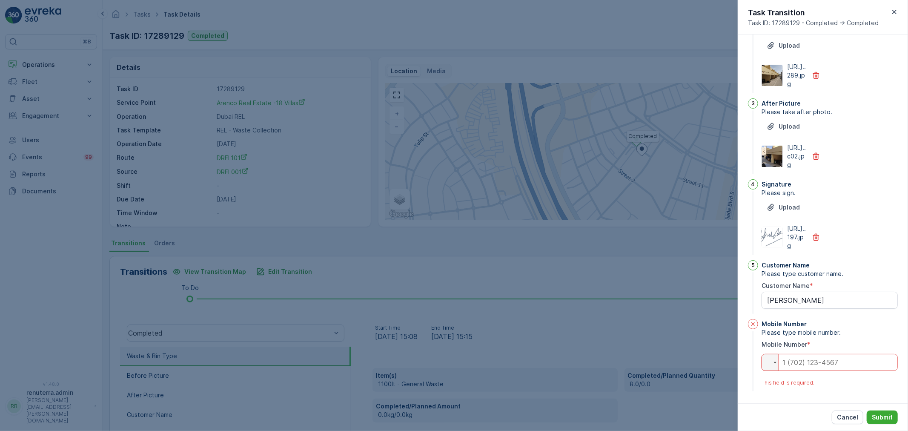
scroll to position [156, 0]
click at [801, 371] on input "tel" at bounding box center [829, 362] width 136 height 17
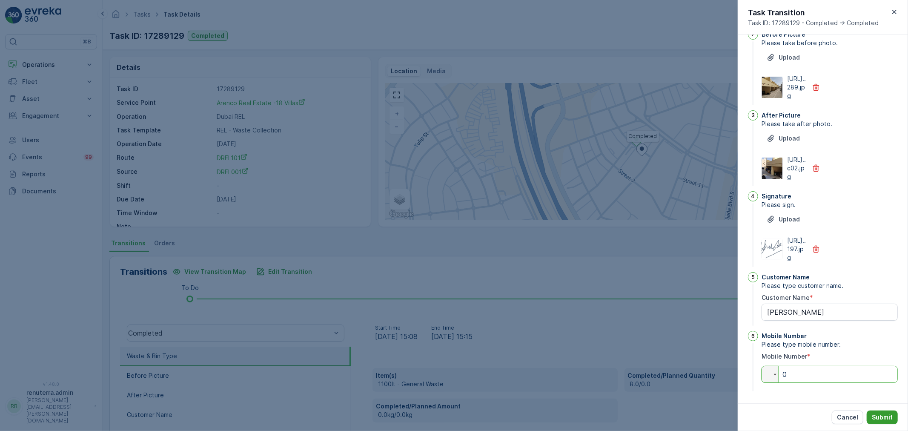
type input "0"
click at [893, 413] on button "Submit" at bounding box center [882, 417] width 31 height 14
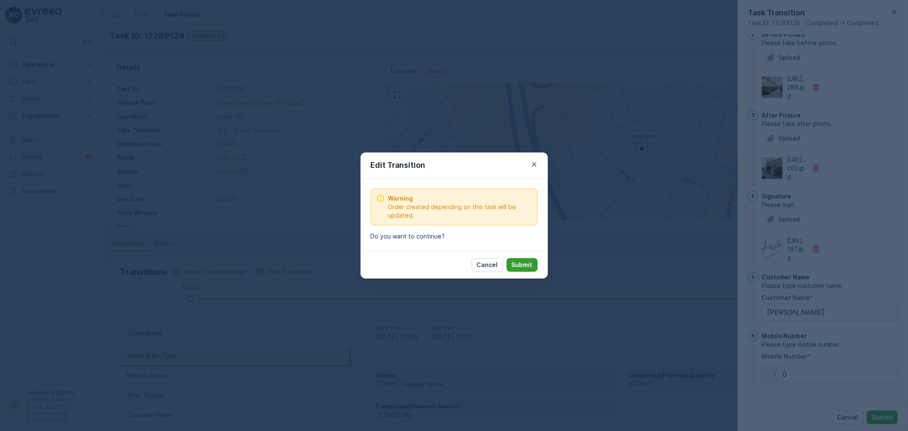
click at [530, 264] on p "Submit" at bounding box center [522, 264] width 21 height 9
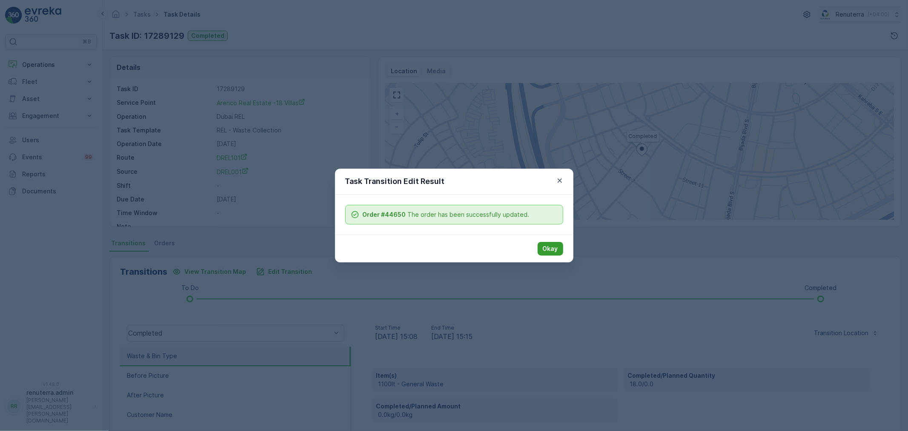
click at [547, 244] on p "Okay" at bounding box center [550, 248] width 15 height 9
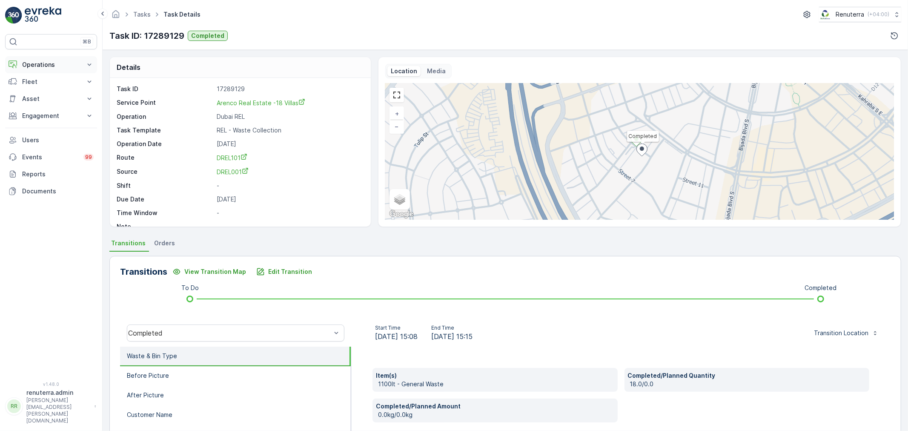
click at [48, 64] on p "Operations" at bounding box center [51, 64] width 58 height 9
click at [37, 75] on p "Insights" at bounding box center [33, 79] width 22 height 9
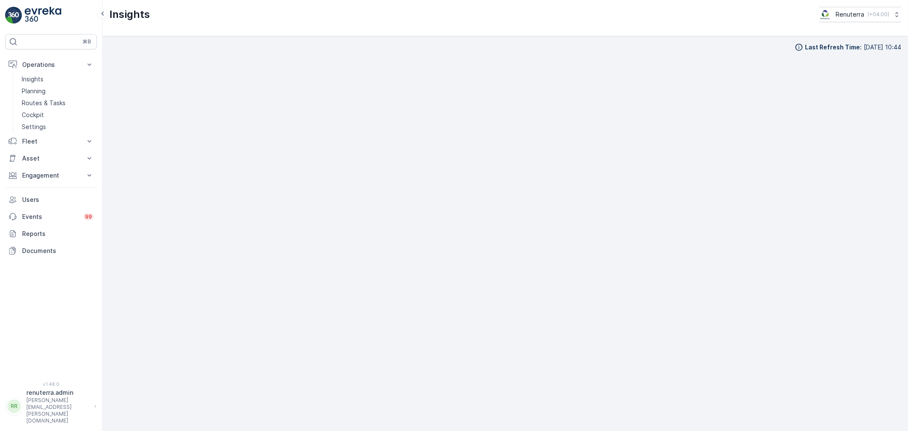
scroll to position [9, 0]
click at [40, 98] on link "Routes & Tasks" at bounding box center [57, 103] width 79 height 12
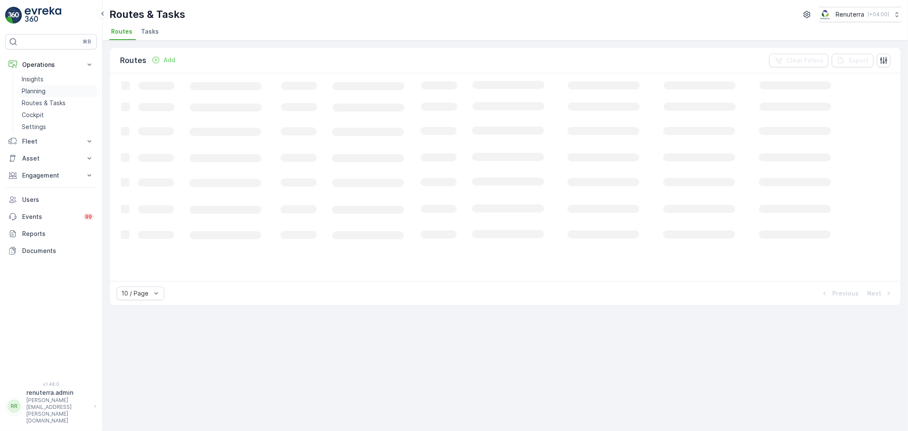
click at [37, 87] on p "Planning" at bounding box center [34, 91] width 24 height 9
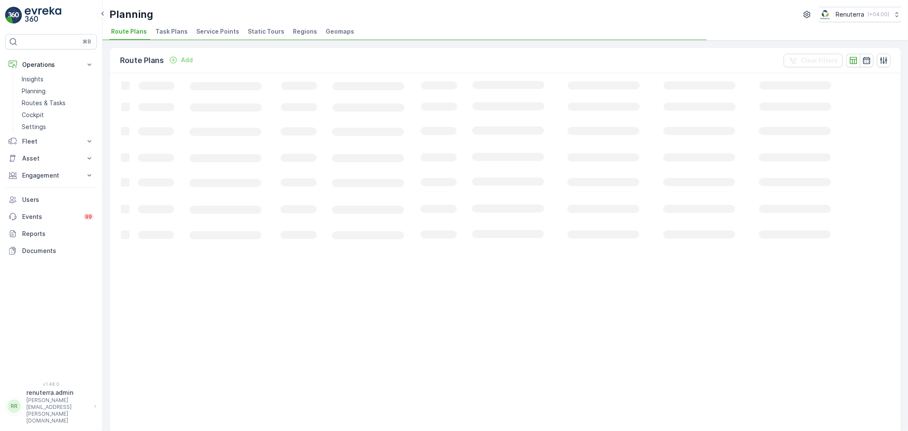
click at [216, 33] on span "Service Points" at bounding box center [217, 31] width 43 height 9
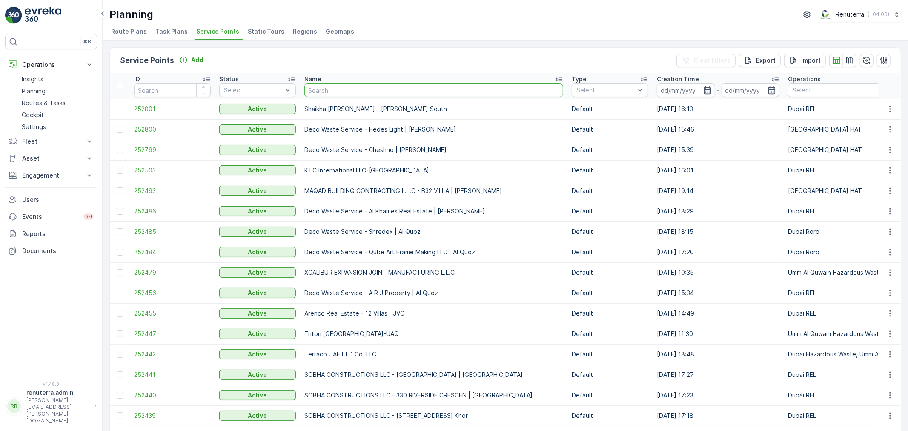
click at [356, 86] on input "text" at bounding box center [433, 90] width 259 height 14
type input "sobha"
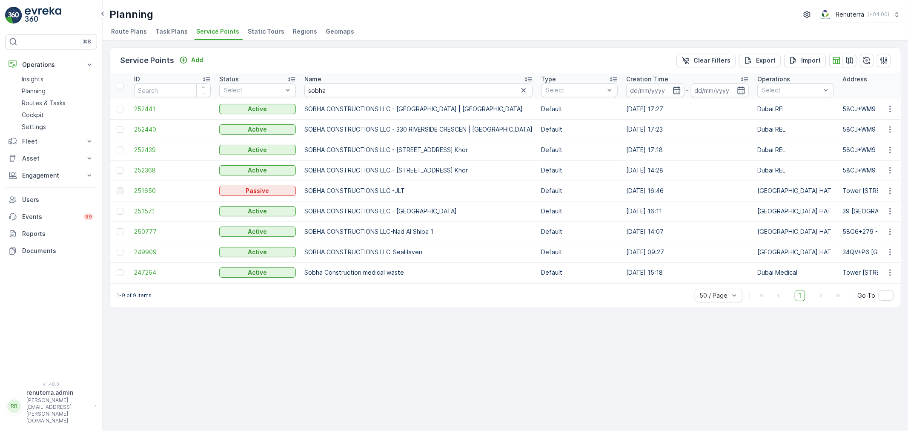
click at [154, 209] on span "251571" at bounding box center [172, 211] width 77 height 9
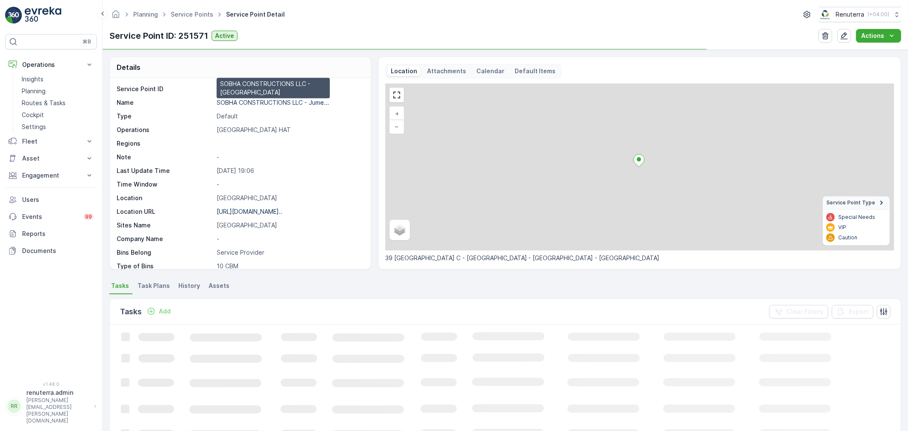
click at [250, 101] on p "SOBHA CONSTRUCTIONS LLC - Jume..." at bounding box center [273, 102] width 112 height 7
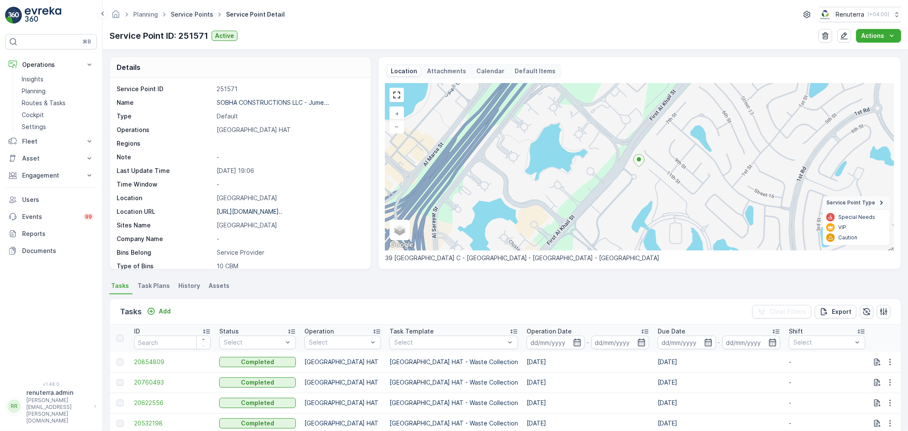
click at [190, 11] on link "Service Points" at bounding box center [192, 14] width 43 height 7
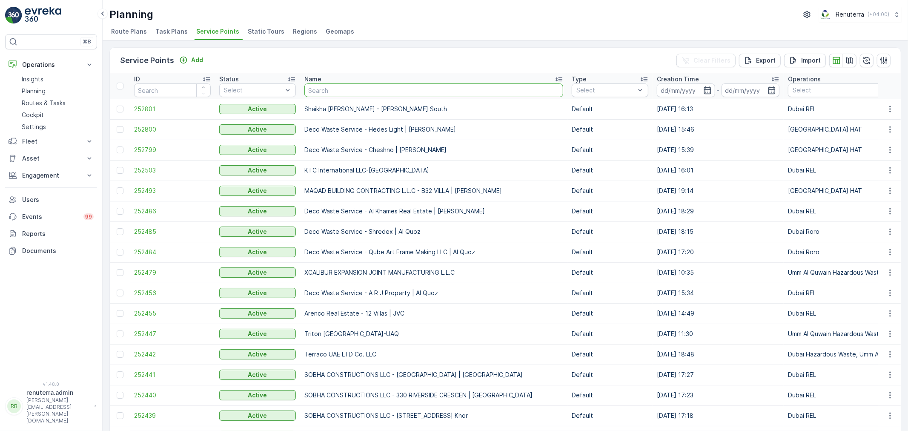
click at [332, 87] on input "text" at bounding box center [433, 90] width 259 height 14
type input "arenco"
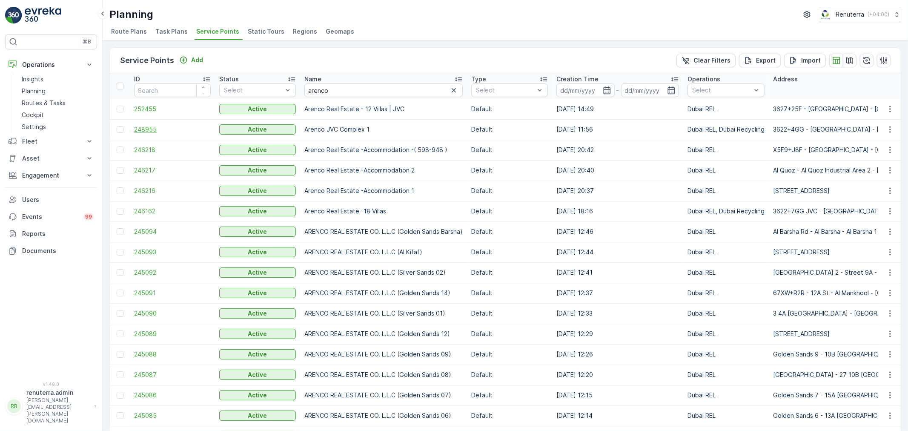
click at [146, 125] on span "248955" at bounding box center [172, 129] width 77 height 9
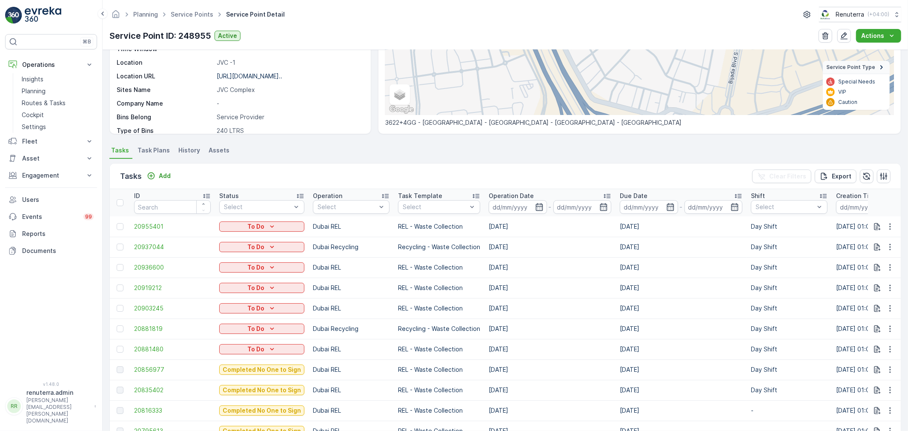
scroll to position [142, 0]
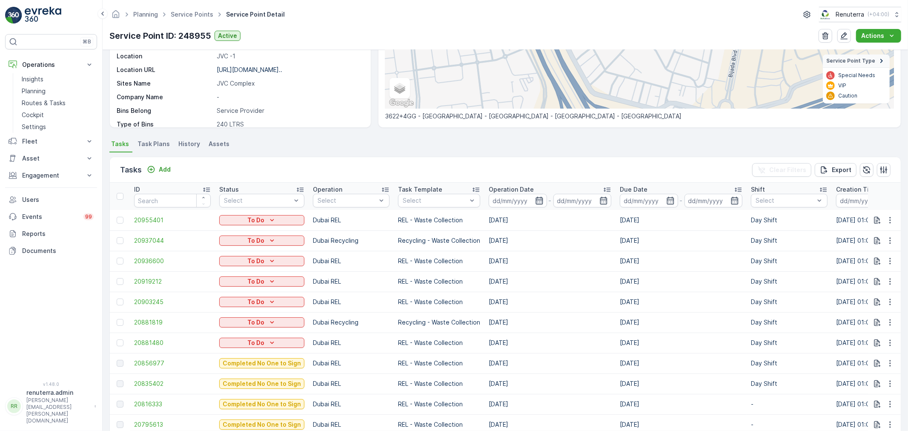
click at [535, 200] on icon "button" at bounding box center [539, 200] width 9 height 9
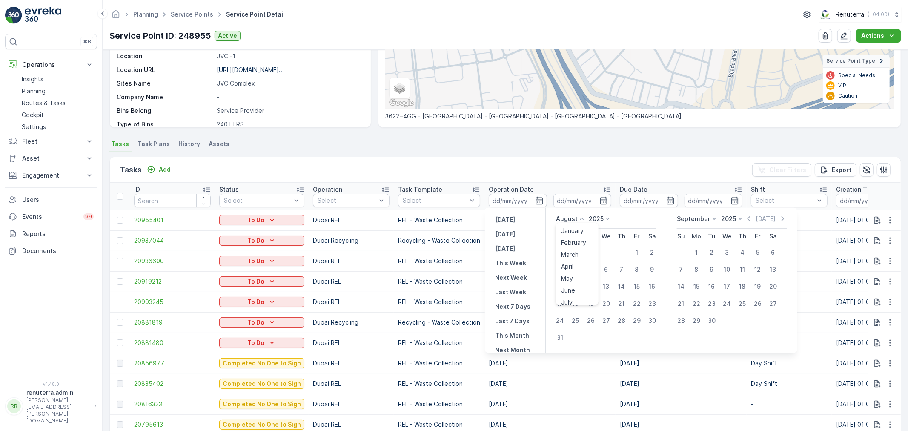
click at [571, 222] on p "August" at bounding box center [567, 219] width 22 height 9
click at [571, 266] on span "April" at bounding box center [567, 266] width 12 height 9
click at [592, 249] on div "1" at bounding box center [591, 253] width 14 height 14
type input "01.04.2025"
click at [607, 319] on div "30" at bounding box center [606, 321] width 14 height 14
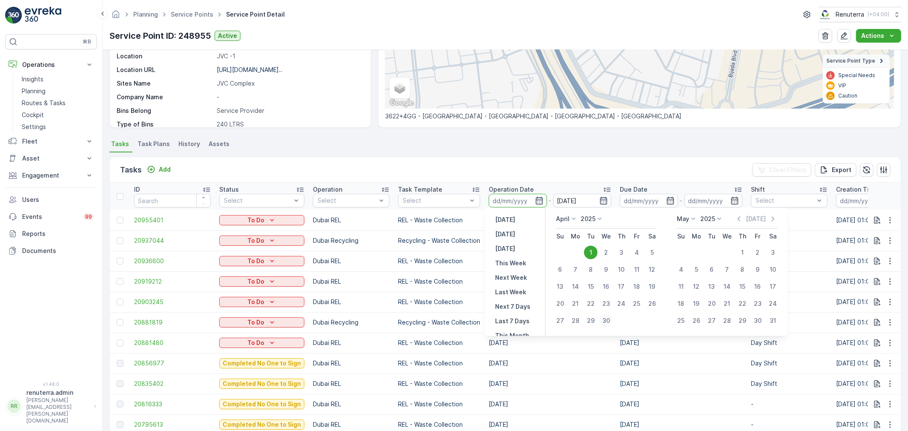
type input "30.04.2025"
click at [592, 250] on div "1" at bounding box center [591, 253] width 14 height 14
type input "01.04.2025"
click at [609, 316] on div "30" at bounding box center [606, 321] width 14 height 14
type input "30.04.2025"
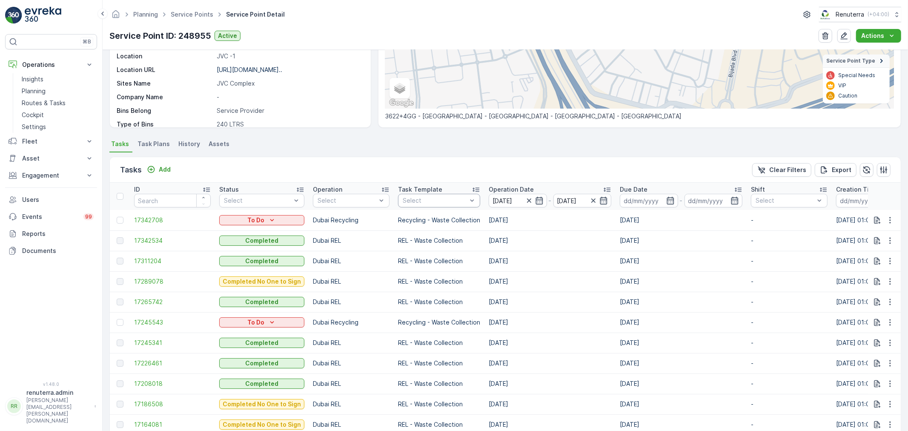
click at [424, 198] on div at bounding box center [435, 200] width 66 height 7
click at [407, 284] on div "REL - Waste Collection" at bounding box center [439, 287] width 72 height 17
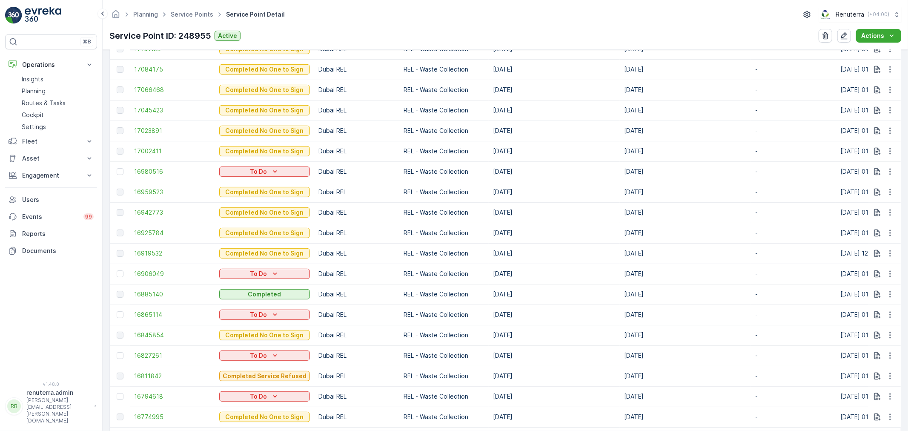
scroll to position [577, 0]
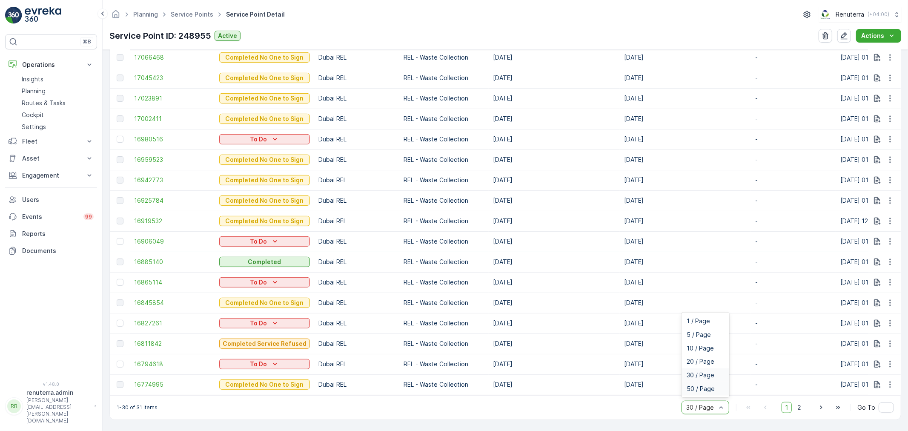
click at [709, 386] on span "50 / Page" at bounding box center [701, 388] width 28 height 7
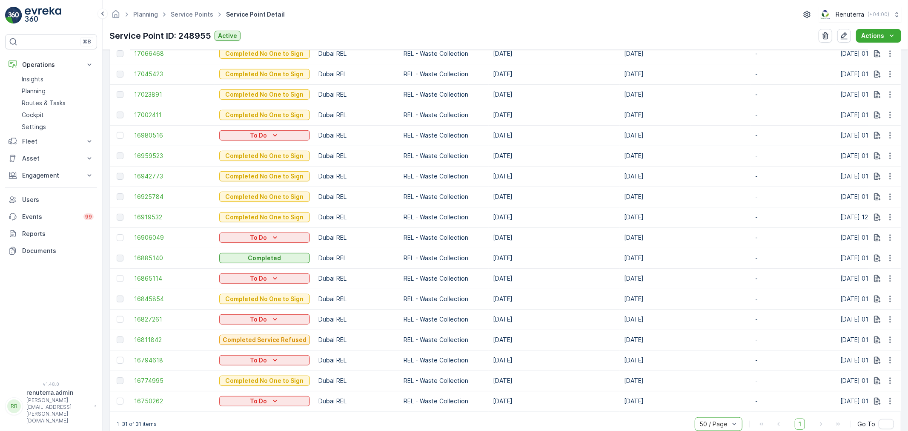
scroll to position [597, 0]
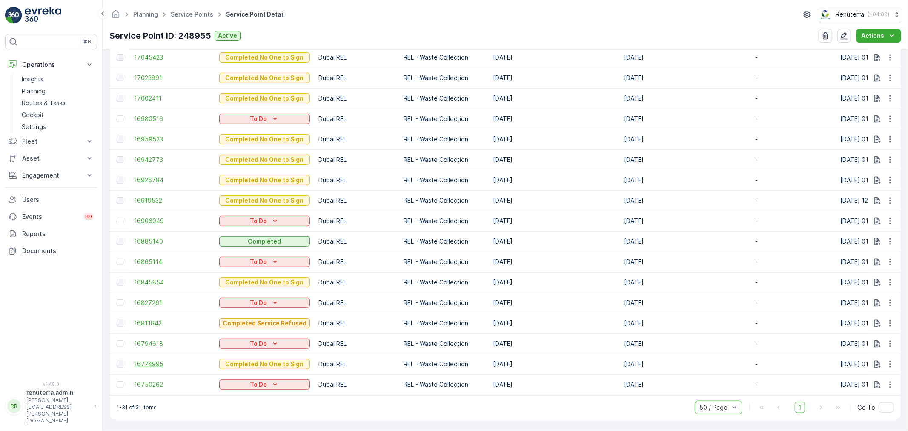
click at [155, 360] on span "16774995" at bounding box center [172, 364] width 77 height 9
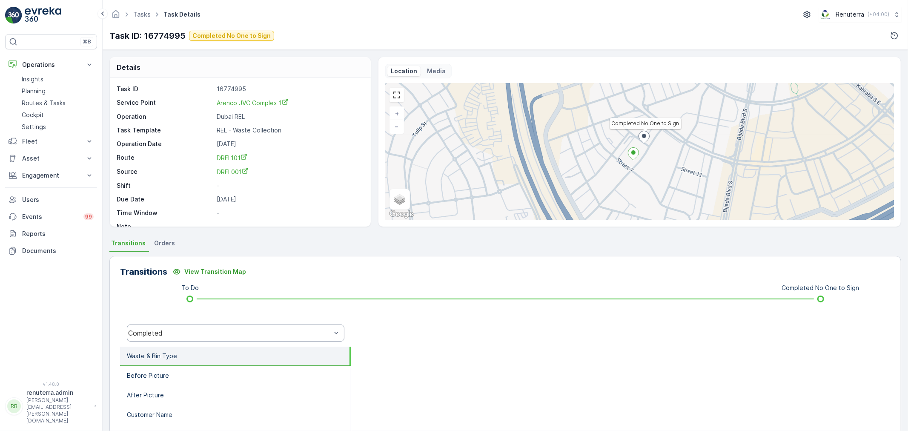
click at [207, 330] on div "Completed" at bounding box center [229, 333] width 203 height 8
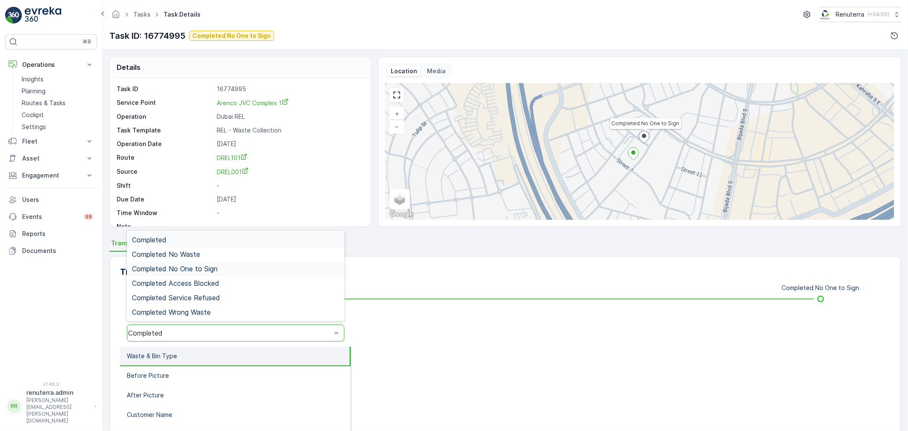
click at [205, 266] on span "Completed No One to Sign" at bounding box center [175, 269] width 86 height 8
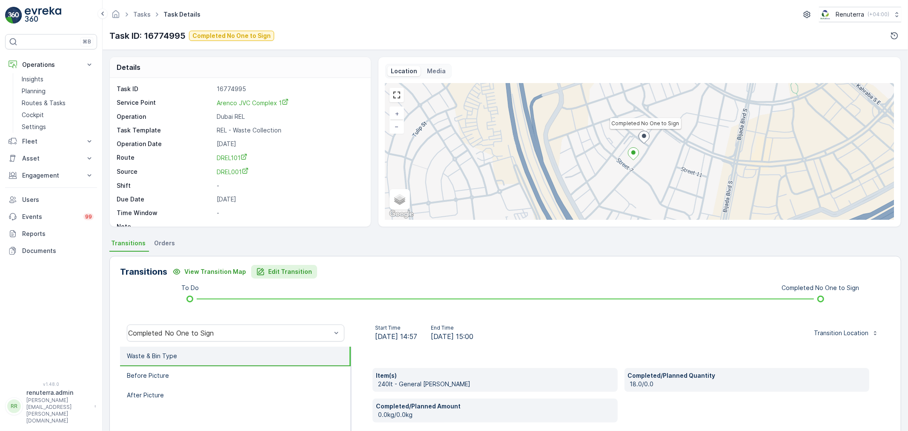
click at [257, 274] on icon "Edit Transition" at bounding box center [260, 271] width 7 height 7
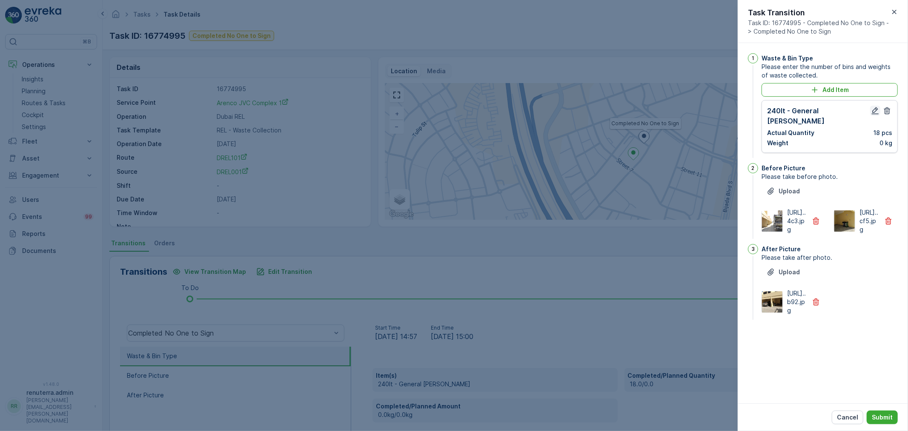
click at [876, 108] on icon "button" at bounding box center [875, 110] width 7 height 7
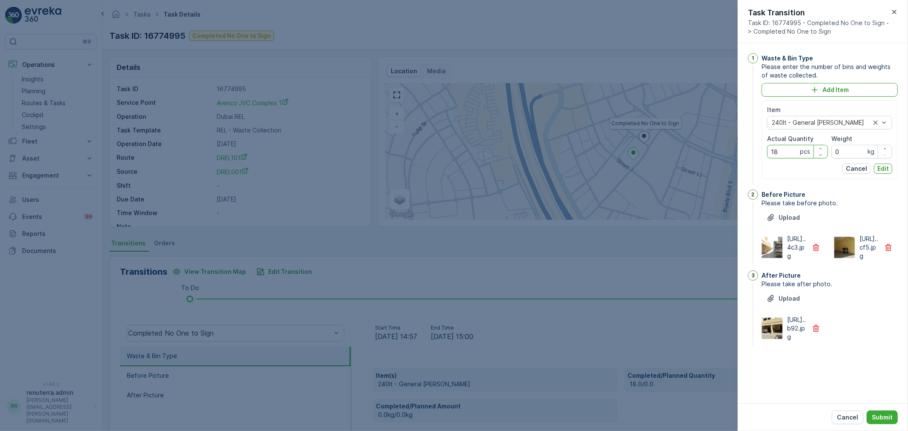
drag, startPoint x: 782, startPoint y: 153, endPoint x: 729, endPoint y: 152, distance: 53.2
click at [729, 152] on div "Tasks Task Details Renuterra ( +04:00 ) Task ID: 16774995 Completed No One to S…" at bounding box center [505, 215] width 805 height 431
type Quantity "2"
click at [887, 166] on p "Edit" at bounding box center [882, 168] width 11 height 9
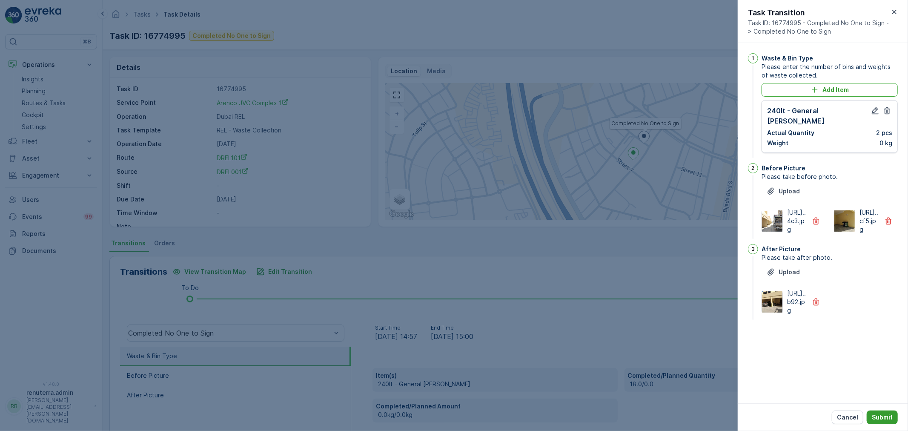
click at [884, 417] on p "Submit" at bounding box center [882, 417] width 21 height 9
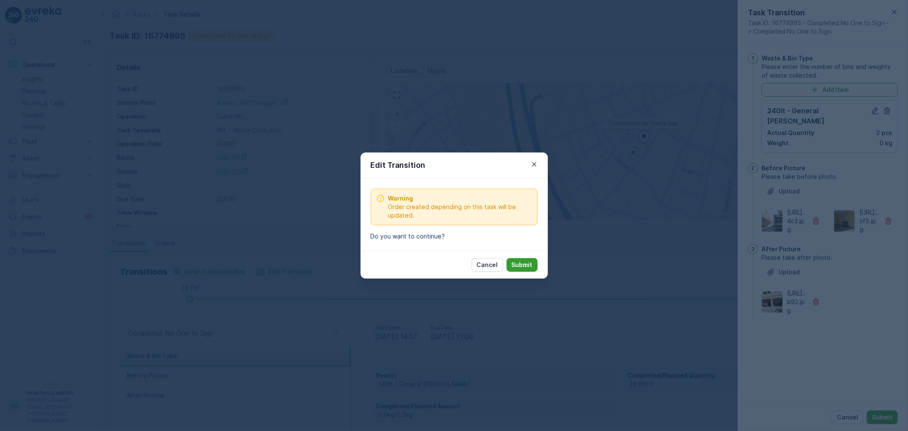
click at [518, 265] on p "Submit" at bounding box center [522, 264] width 21 height 9
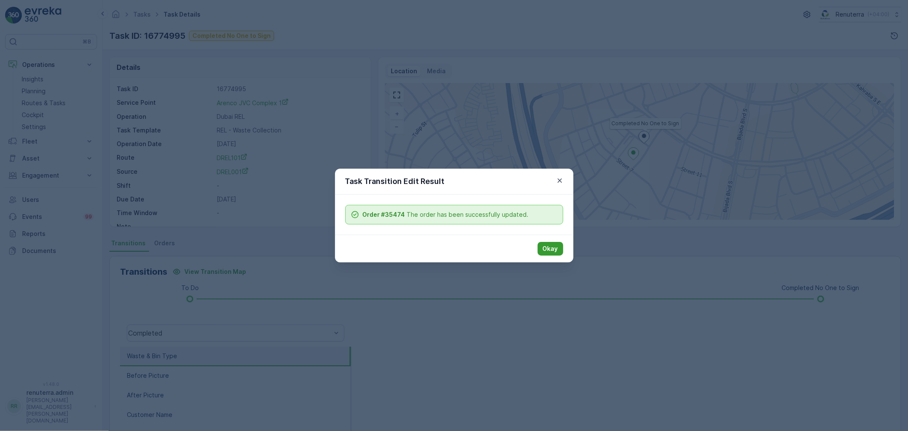
click at [550, 247] on p "Okay" at bounding box center [550, 248] width 15 height 9
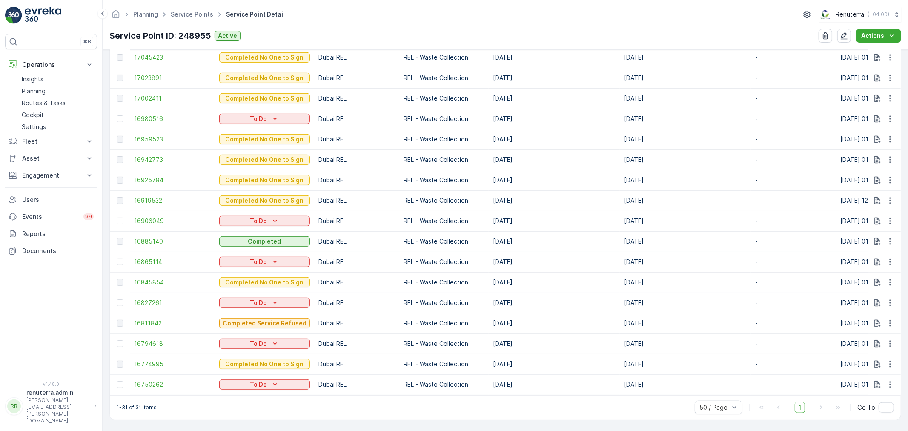
scroll to position [597, 0]
click at [157, 361] on span "16774995" at bounding box center [172, 364] width 77 height 9
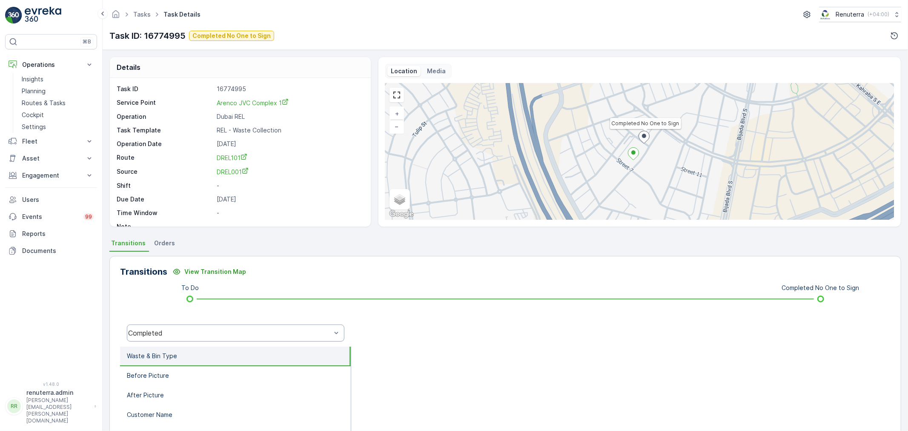
click at [175, 329] on div "Completed" at bounding box center [229, 333] width 203 height 8
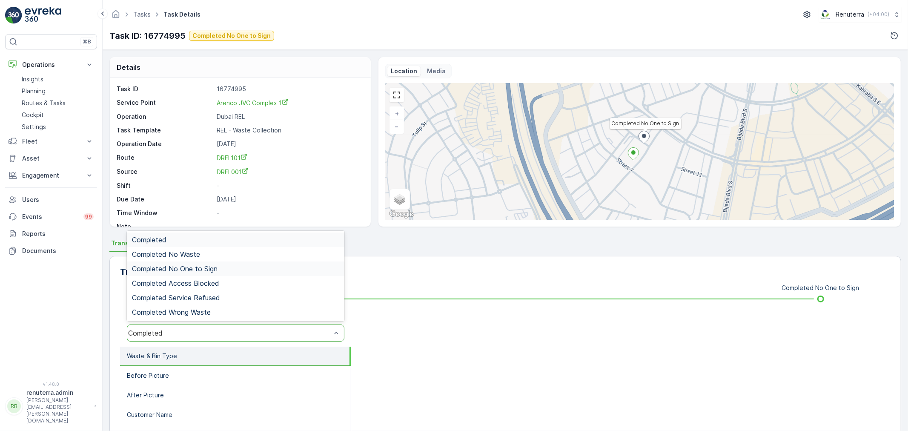
click at [186, 265] on span "Completed No One to Sign" at bounding box center [175, 269] width 86 height 8
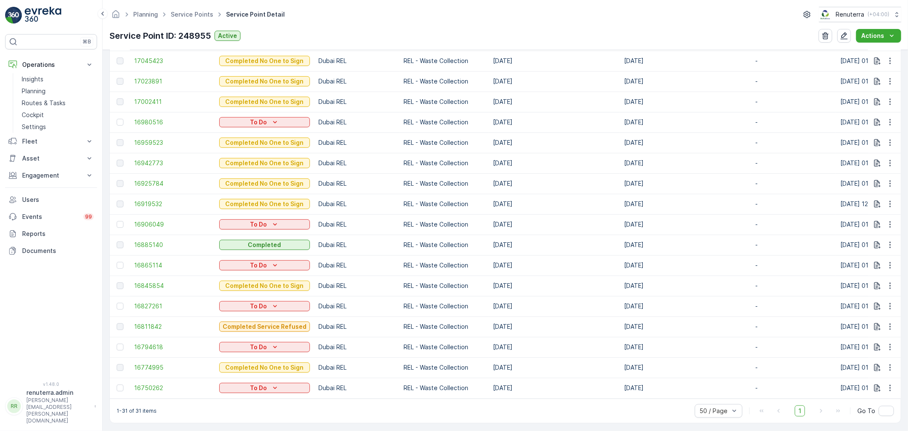
scroll to position [597, 0]
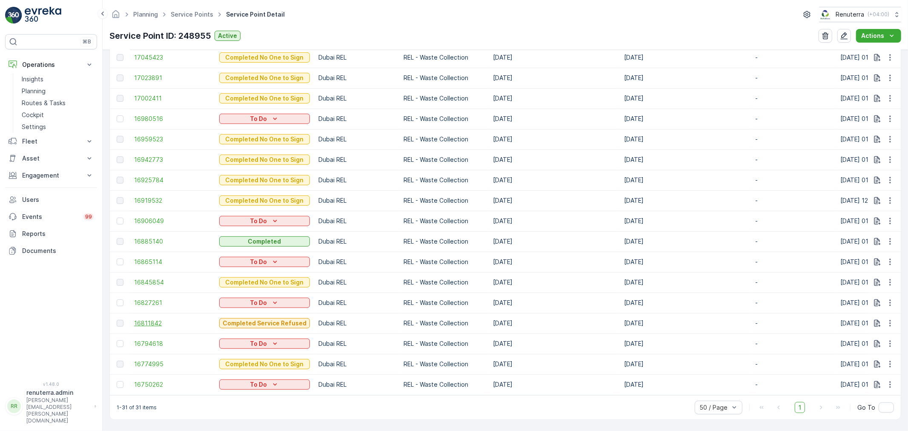
click at [144, 319] on span "16811842" at bounding box center [172, 323] width 77 height 9
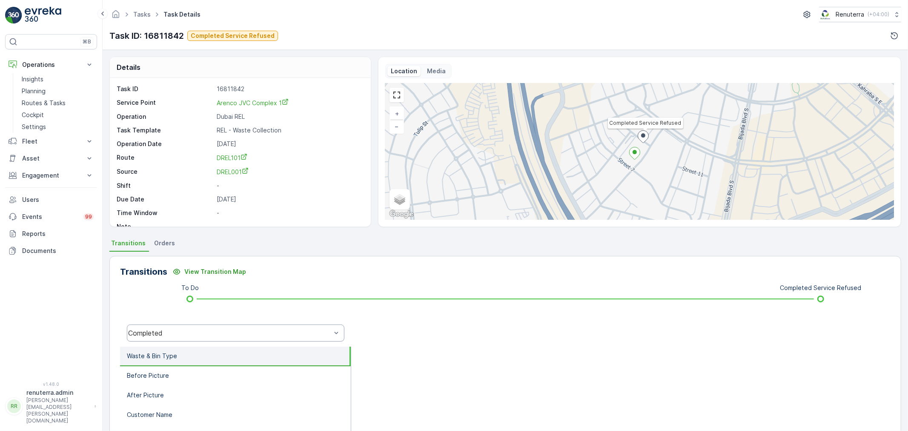
click at [206, 335] on div "Completed" at bounding box center [229, 333] width 203 height 8
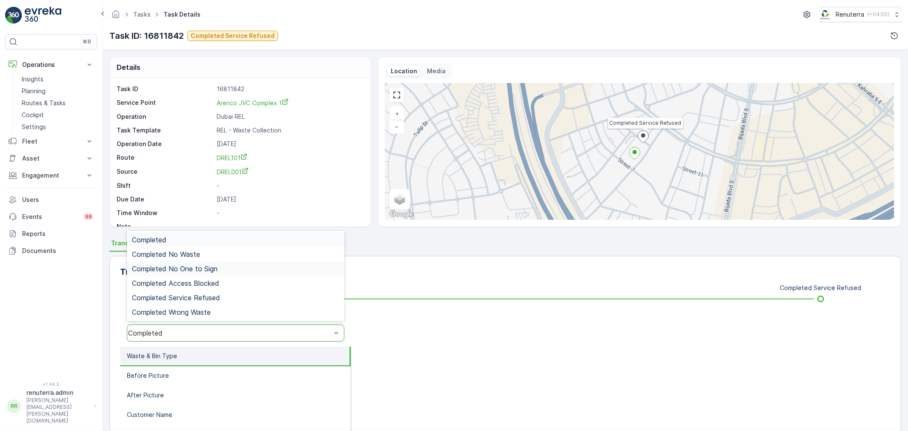
click at [198, 270] on span "Completed No One to Sign" at bounding box center [175, 269] width 86 height 8
click at [213, 330] on div "Completed No One to Sign" at bounding box center [229, 333] width 203 height 8
click at [216, 295] on span "Completed Service Refused" at bounding box center [176, 298] width 88 height 8
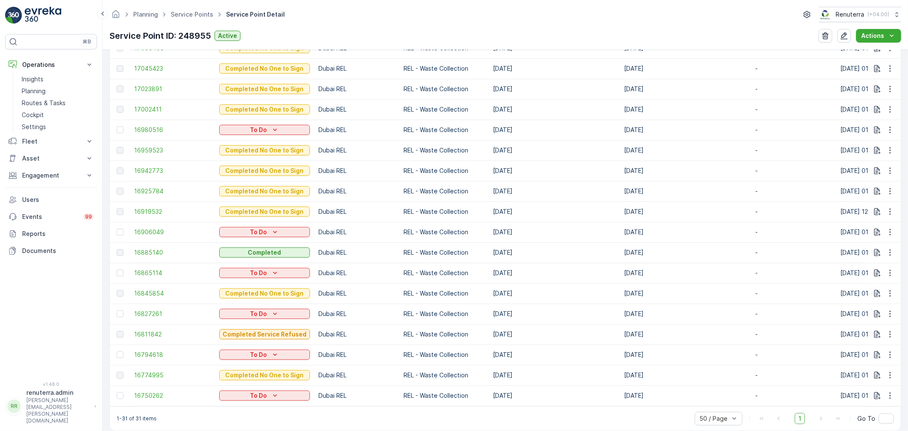
scroll to position [597, 0]
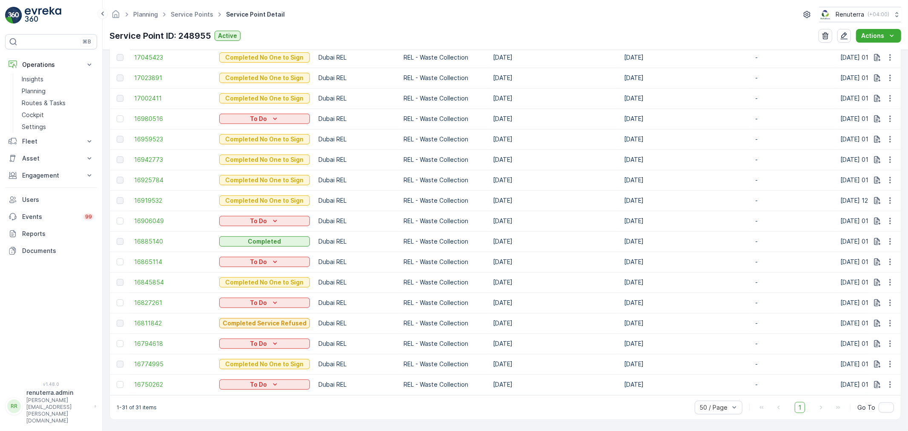
drag, startPoint x: 501, startPoint y: 359, endPoint x: 508, endPoint y: 355, distance: 8.2
click at [508, 355] on td "02.04.2025" at bounding box center [554, 364] width 131 height 20
drag, startPoint x: 492, startPoint y: 337, endPoint x: 504, endPoint y: 334, distance: 11.9
click at [503, 335] on td "03.04.2025" at bounding box center [554, 343] width 131 height 20
drag, startPoint x: 494, startPoint y: 318, endPoint x: 162, endPoint y: 321, distance: 332.4
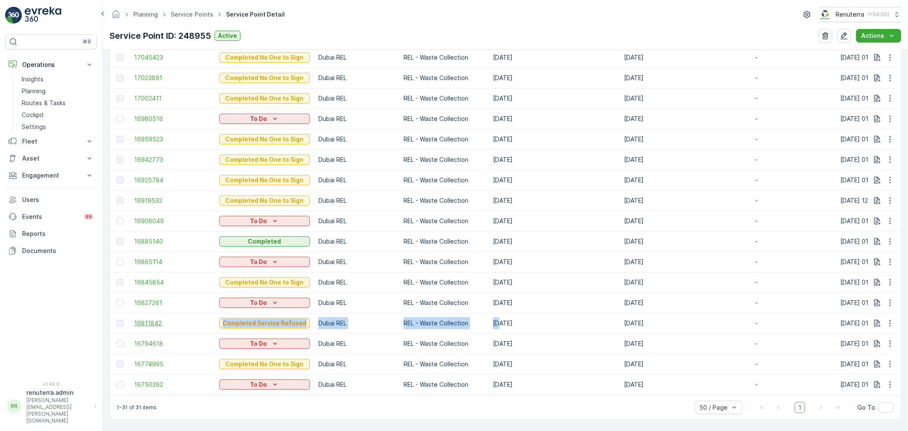
click at [162, 321] on tr "16811842 Completed Service Refused Dubai REL REL - Waste Collection 04.04.2025 …" at bounding box center [772, 323] width 1325 height 20
click at [152, 319] on span "16811842" at bounding box center [172, 323] width 77 height 9
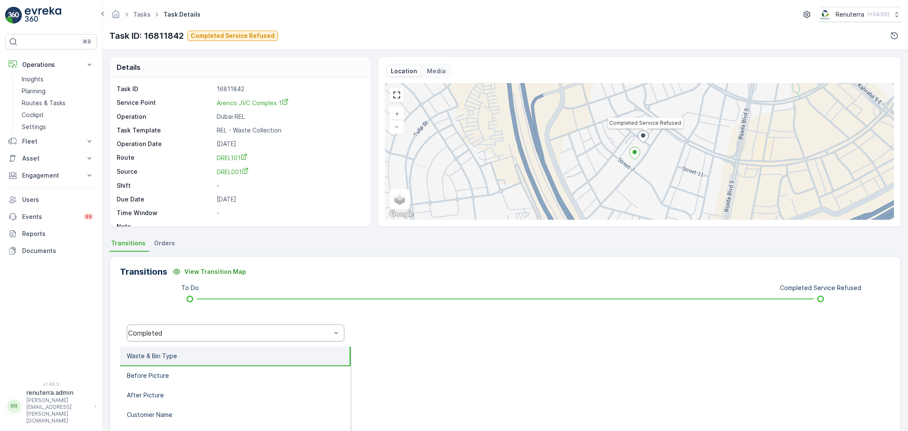
click at [226, 334] on div "Completed" at bounding box center [229, 333] width 203 height 8
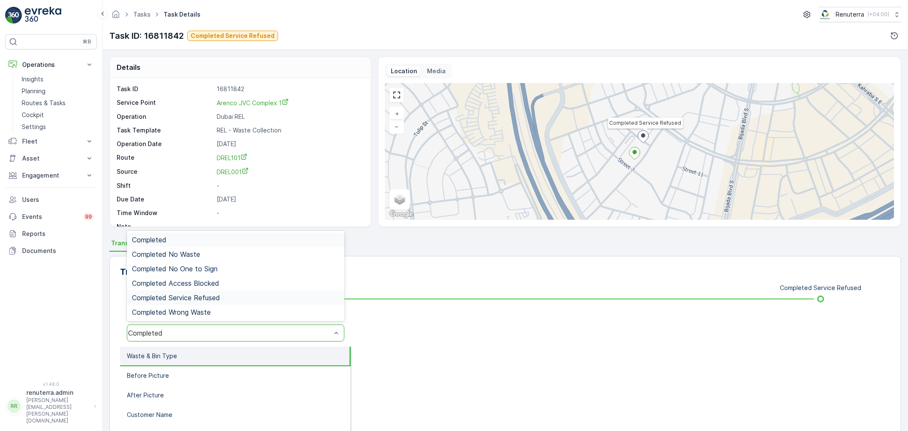
click at [218, 294] on span "Completed Service Refused" at bounding box center [176, 298] width 88 height 8
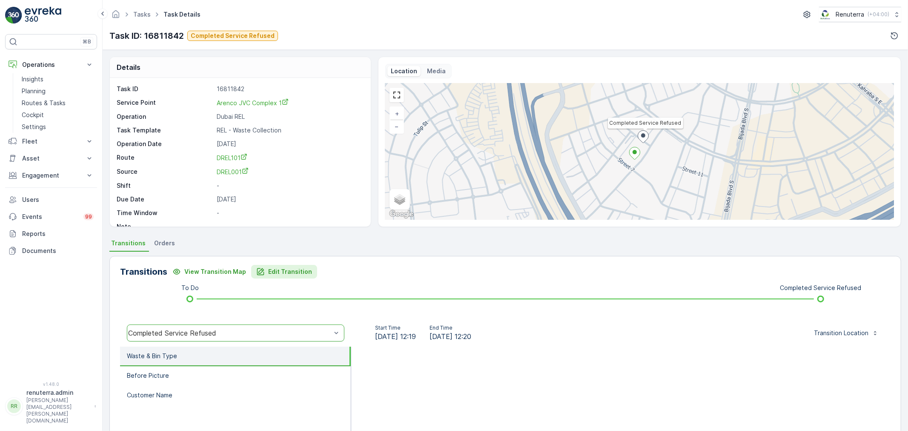
click at [277, 268] on p "Edit Transition" at bounding box center [290, 271] width 44 height 9
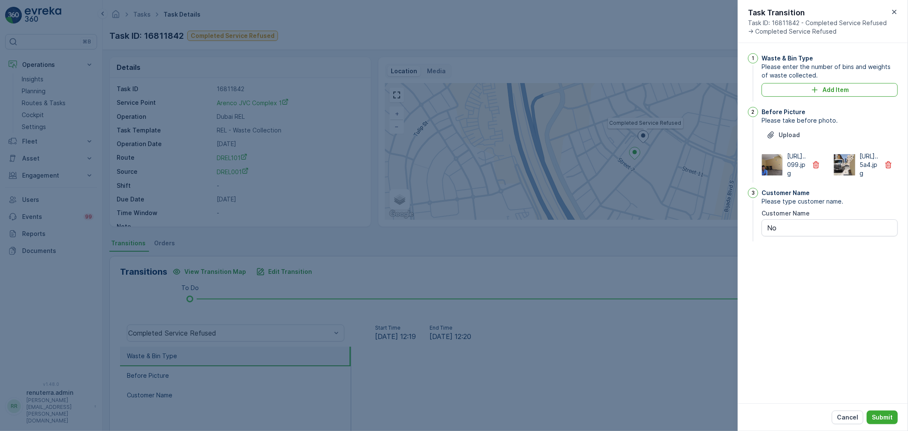
click at [283, 135] on div at bounding box center [454, 215] width 908 height 431
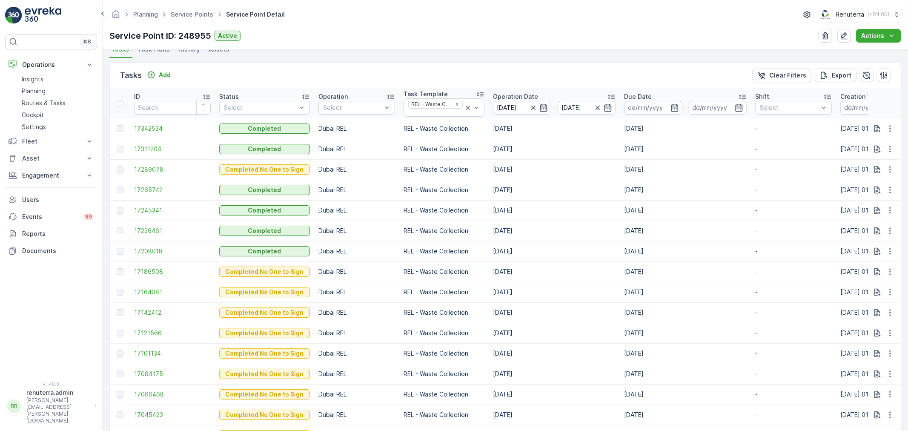
scroll to position [597, 0]
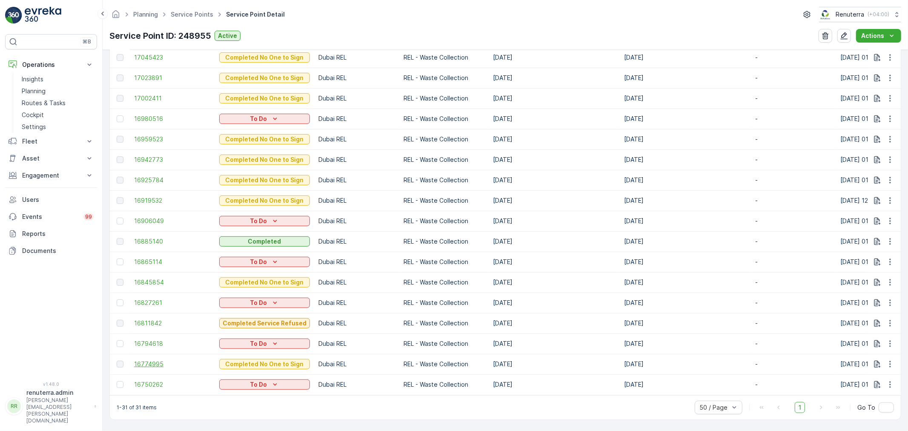
click at [146, 360] on span "16774995" at bounding box center [172, 364] width 77 height 9
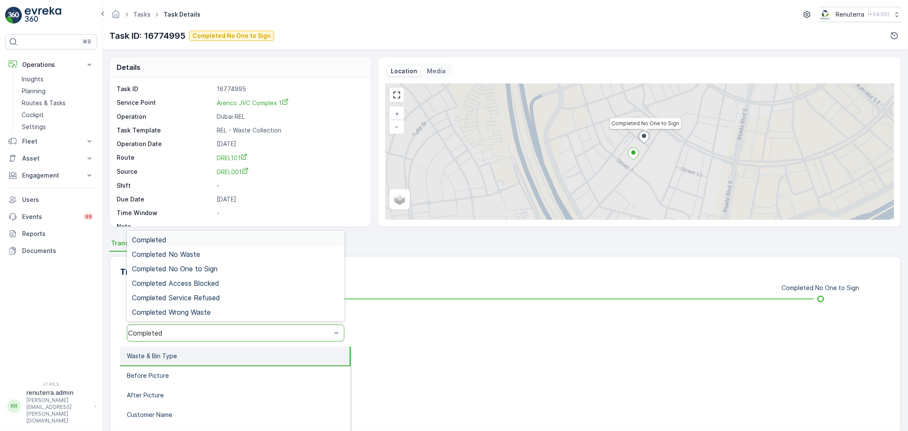
click at [214, 332] on div "Completed" at bounding box center [229, 333] width 203 height 8
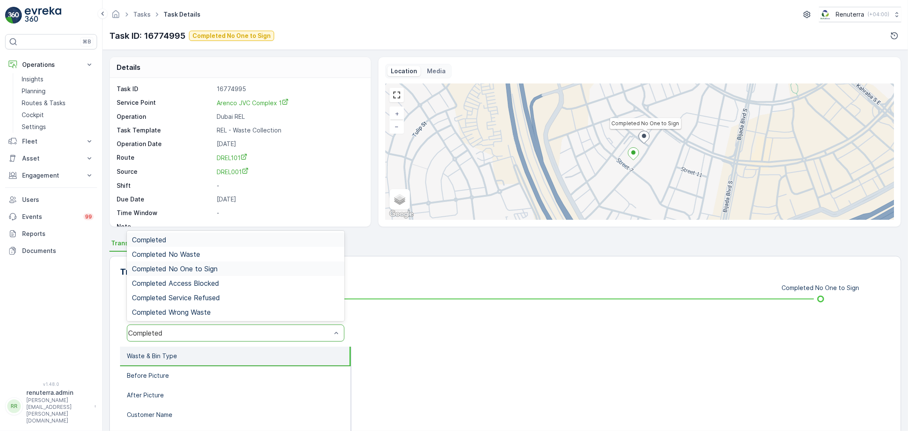
click at [218, 263] on div "Completed No One to Sign" at bounding box center [236, 268] width 218 height 14
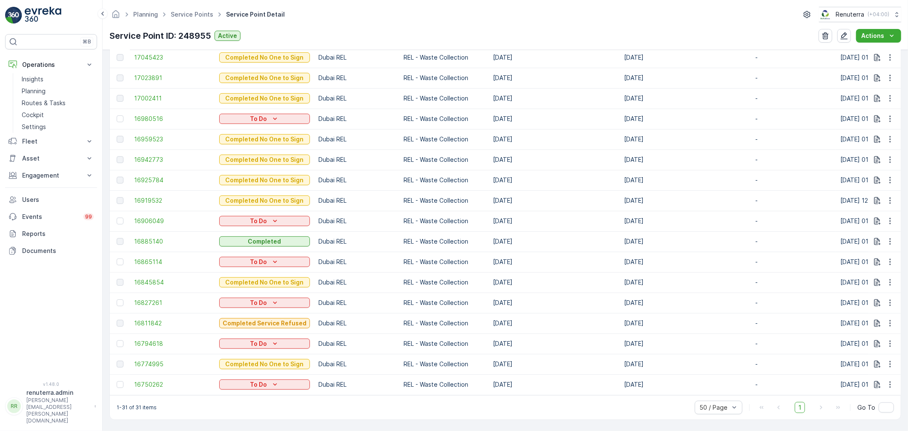
scroll to position [597, 0]
click at [149, 319] on span "16811842" at bounding box center [172, 323] width 77 height 9
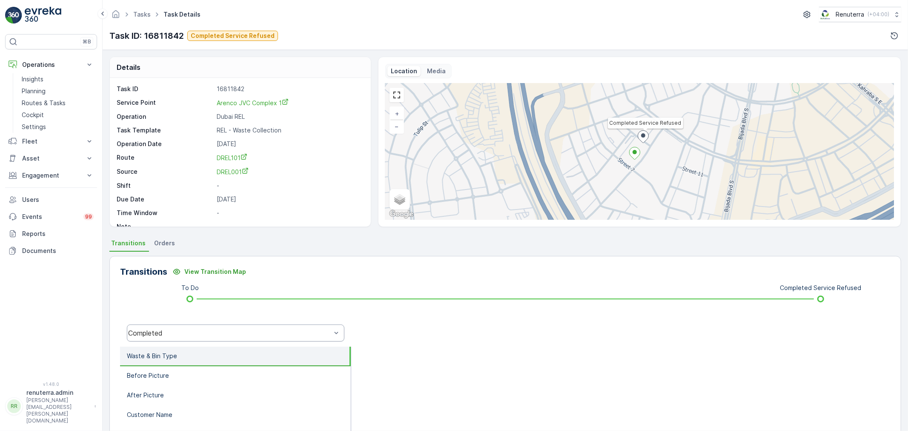
click at [255, 330] on div "Completed" at bounding box center [229, 333] width 203 height 8
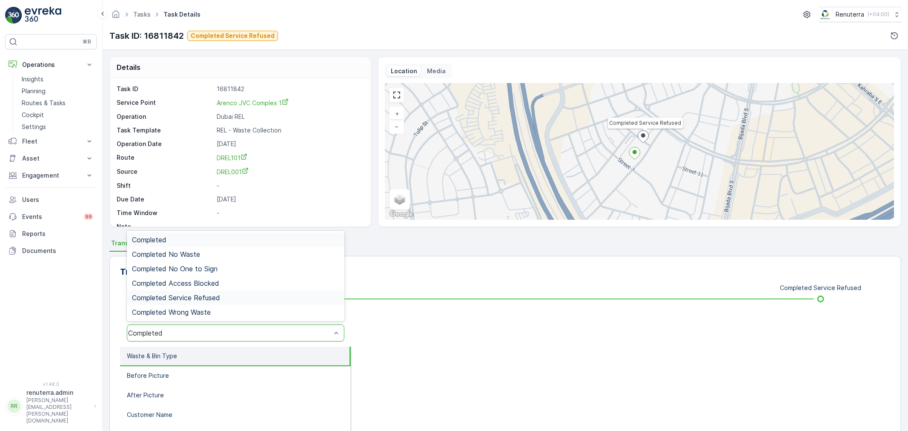
click at [213, 295] on span "Completed Service Refused" at bounding box center [176, 298] width 88 height 8
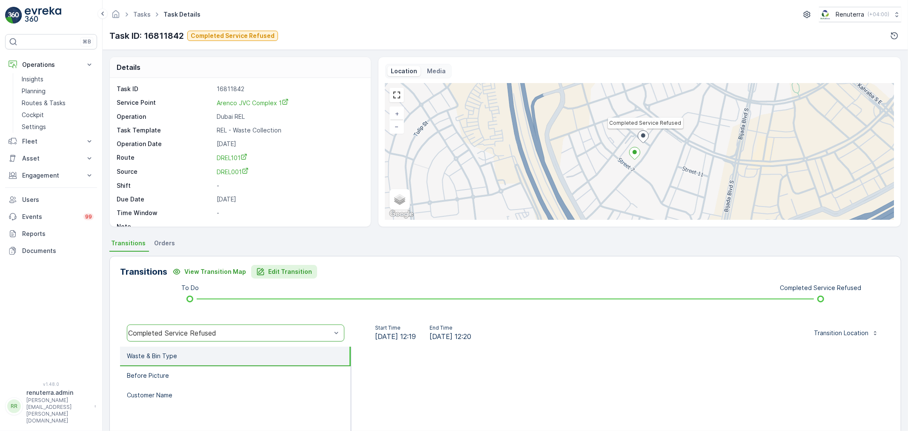
click at [271, 269] on p "Edit Transition" at bounding box center [290, 271] width 44 height 9
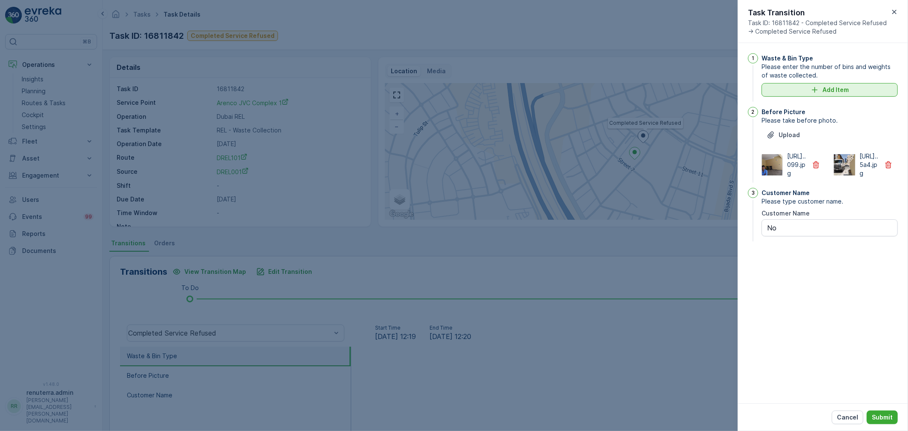
click at [829, 89] on p "Add Item" at bounding box center [835, 90] width 26 height 9
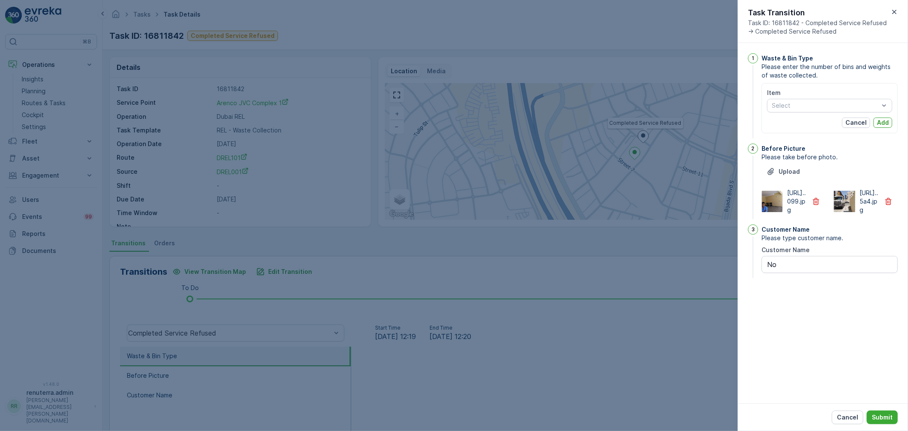
click at [797, 97] on div "Item" at bounding box center [829, 93] width 125 height 9
click at [797, 105] on div at bounding box center [825, 105] width 109 height 7
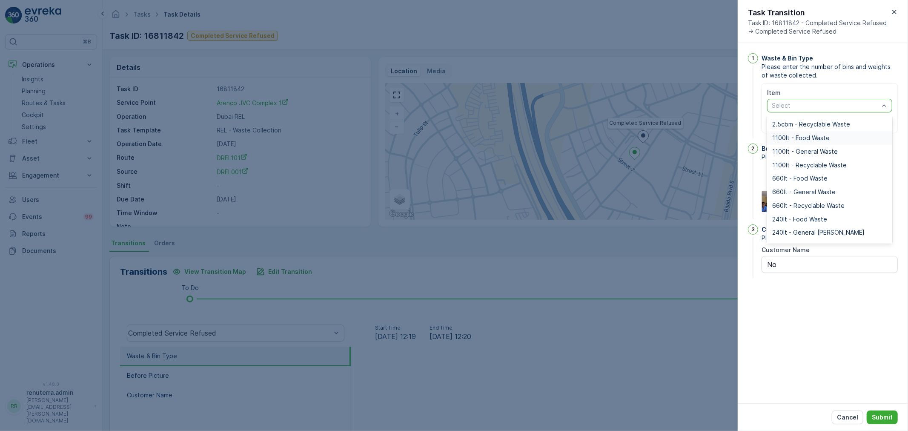
scroll to position [105, 0]
click at [821, 218] on div "240lt - General Waste" at bounding box center [829, 222] width 125 height 14
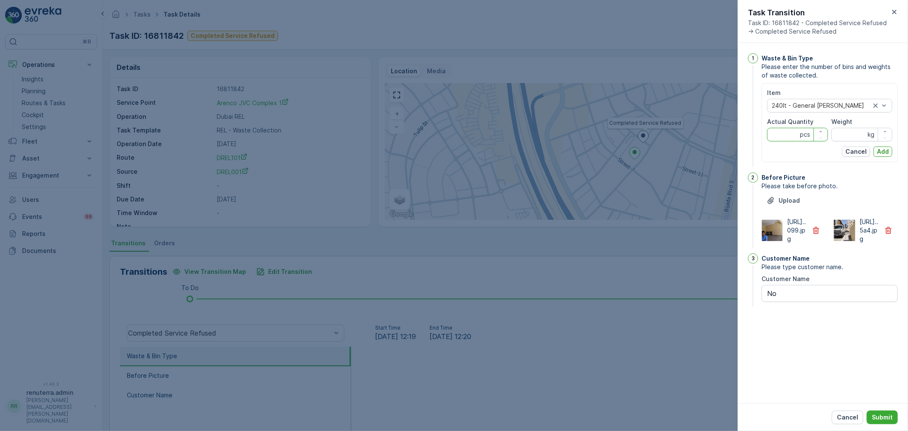
click at [789, 134] on Quantity "Actual Quantity" at bounding box center [797, 135] width 61 height 14
type Quantity "3"
click at [860, 137] on input "Weight" at bounding box center [861, 135] width 61 height 14
type input "0"
click at [886, 152] on p "Add" at bounding box center [883, 151] width 12 height 9
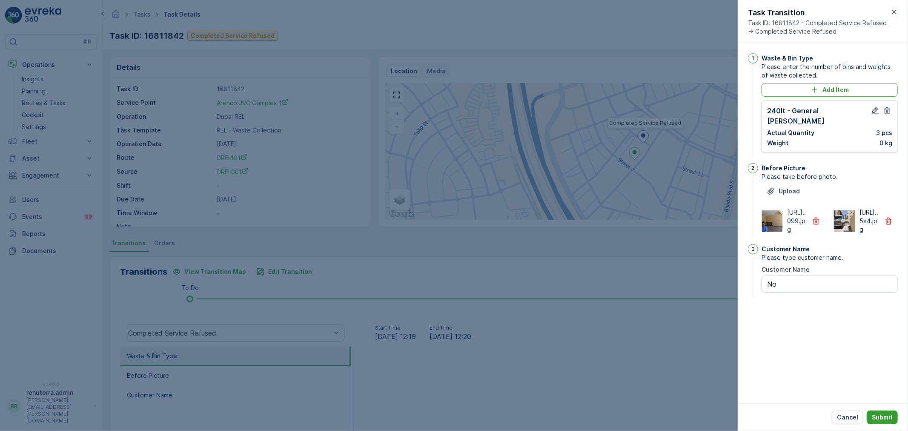
click at [876, 416] on p "Submit" at bounding box center [882, 417] width 21 height 9
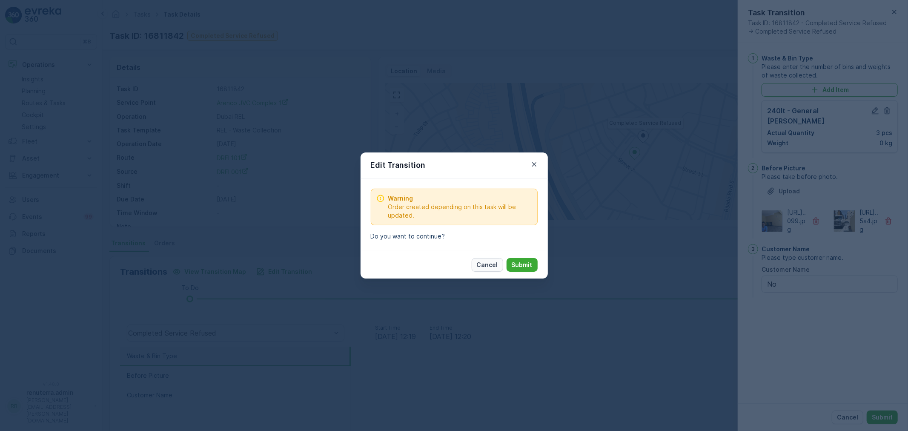
click at [488, 267] on p "Cancel" at bounding box center [487, 264] width 21 height 9
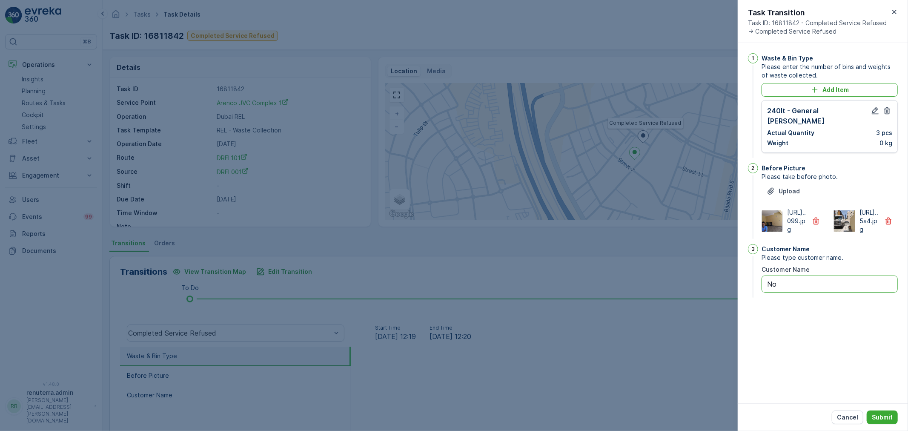
drag, startPoint x: 786, startPoint y: 286, endPoint x: 743, endPoint y: 286, distance: 43.0
click at [743, 286] on div "1 Waste & Bin Type Please enter the number of bins and weights of waste collect…" at bounding box center [823, 223] width 170 height 360
type Name "Arenco"
click at [888, 413] on p "Submit" at bounding box center [882, 417] width 21 height 9
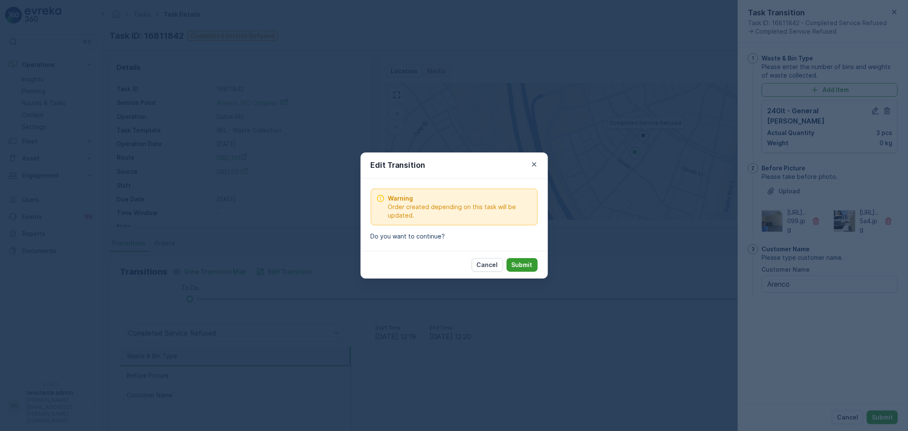
click at [527, 263] on p "Submit" at bounding box center [522, 264] width 21 height 9
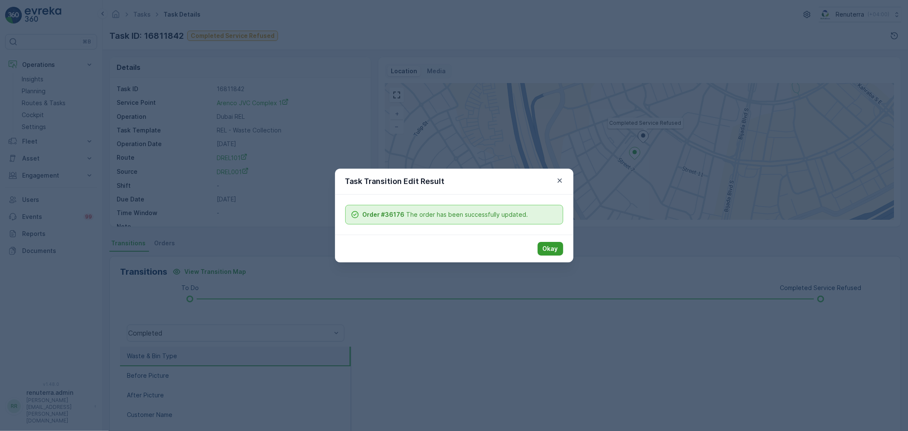
click at [550, 249] on p "Okay" at bounding box center [550, 248] width 15 height 9
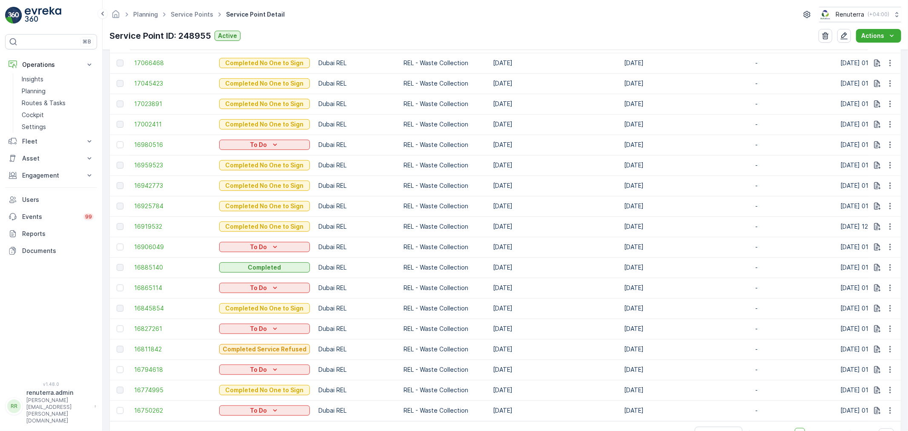
scroll to position [597, 0]
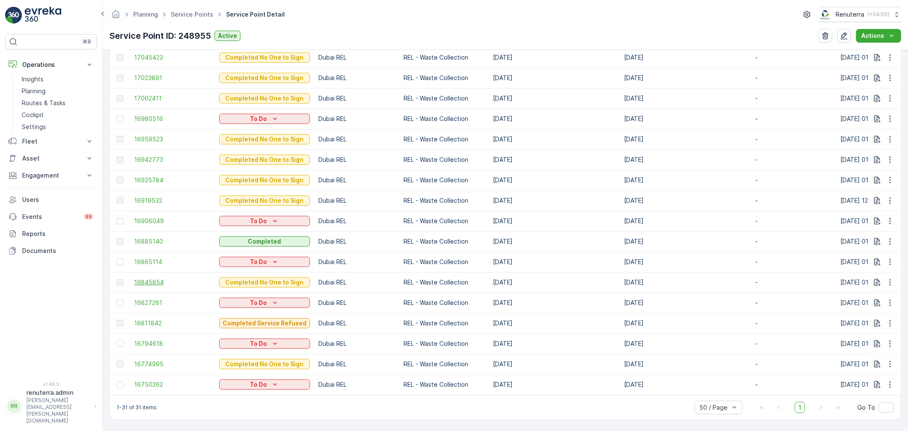
drag, startPoint x: 614, startPoint y: 275, endPoint x: 186, endPoint y: 281, distance: 427.8
click at [186, 281] on tr "16845854 Completed No One to Sign Dubai REL REL - Waste Collection 06.04.2025 0…" at bounding box center [772, 282] width 1325 height 20
click at [155, 278] on span "16845854" at bounding box center [172, 282] width 77 height 9
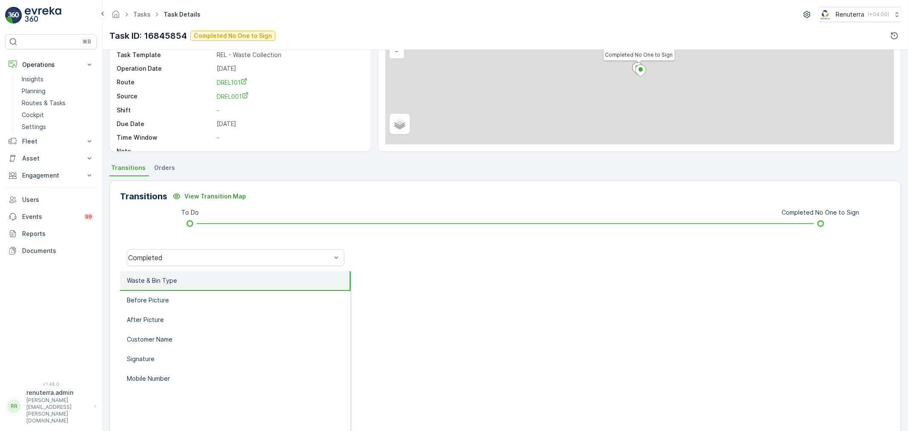
scroll to position [105, 0]
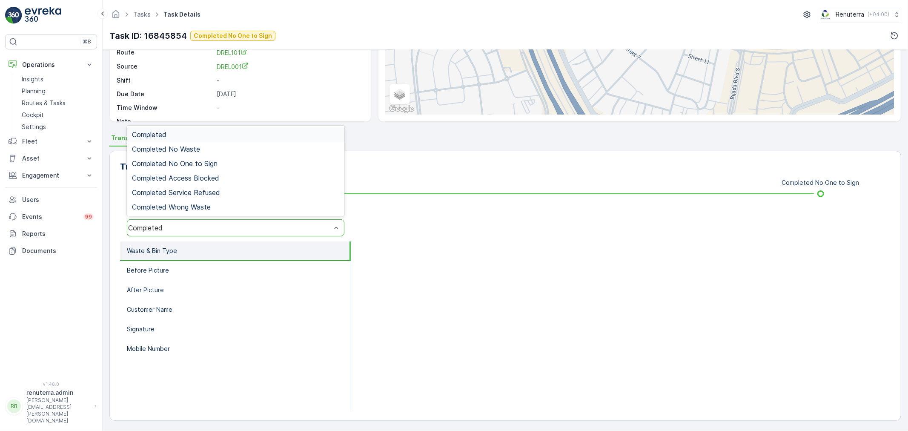
click at [202, 226] on div "Completed" at bounding box center [229, 228] width 203 height 8
click at [206, 162] on span "Completed No One to Sign" at bounding box center [175, 164] width 86 height 8
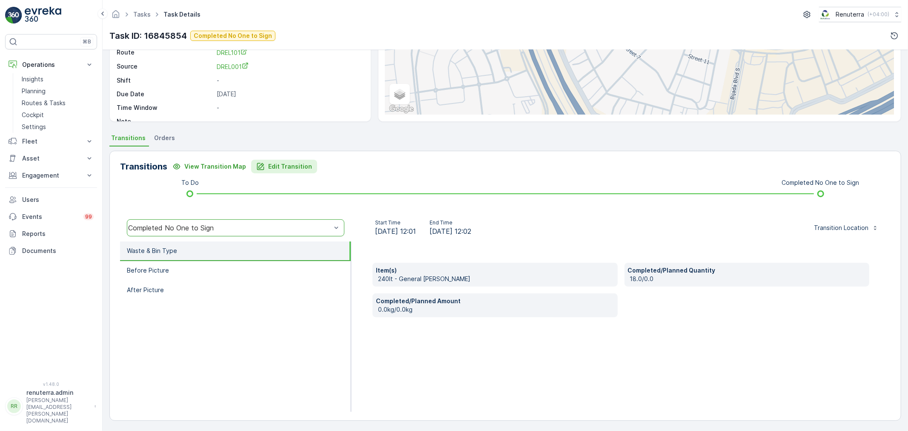
click at [275, 163] on p "Edit Transition" at bounding box center [290, 166] width 44 height 9
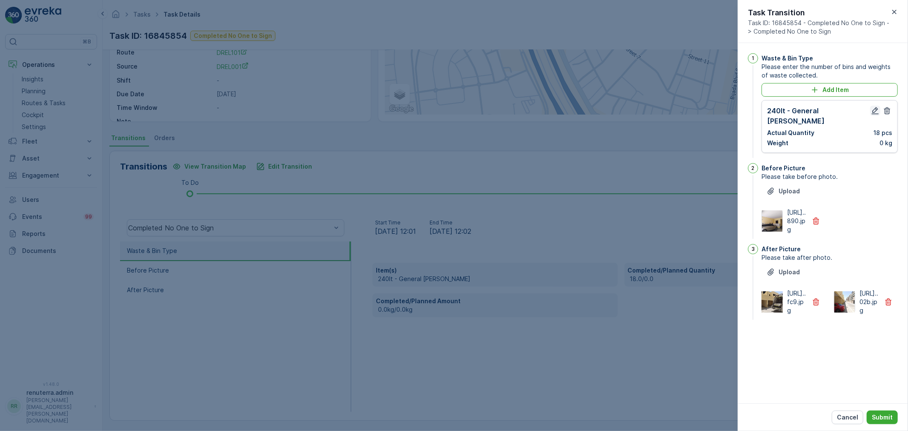
click at [876, 109] on icon "button" at bounding box center [875, 110] width 7 height 7
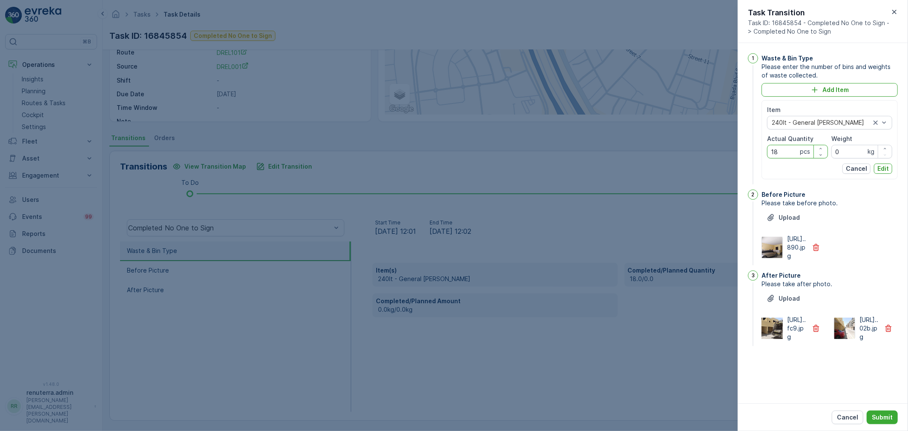
drag, startPoint x: 783, startPoint y: 151, endPoint x: 758, endPoint y: 150, distance: 25.5
click at [758, 150] on div "1 Waste & Bin Type Please enter the number of bins and weights of waste collect…" at bounding box center [823, 119] width 150 height 133
type Quantity "3"
click at [880, 166] on p "Edit" at bounding box center [882, 168] width 11 height 9
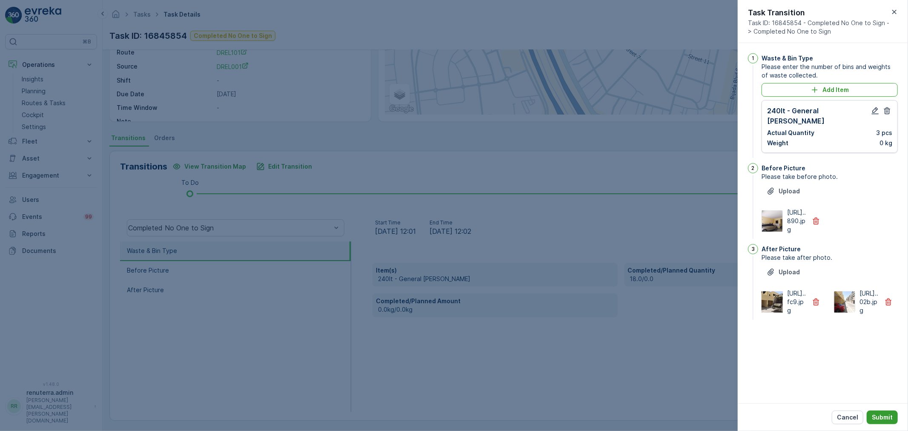
click at [885, 418] on p "Submit" at bounding box center [882, 417] width 21 height 9
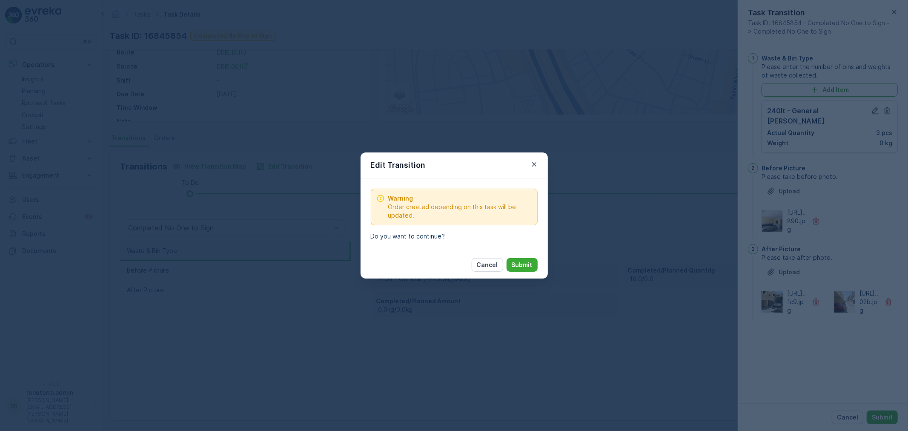
click at [520, 265] on p "Submit" at bounding box center [522, 264] width 21 height 9
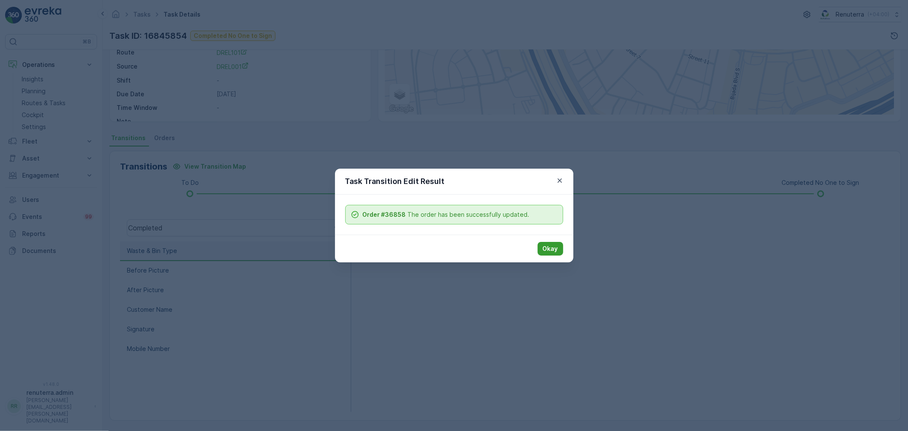
click at [546, 245] on p "Okay" at bounding box center [550, 248] width 15 height 9
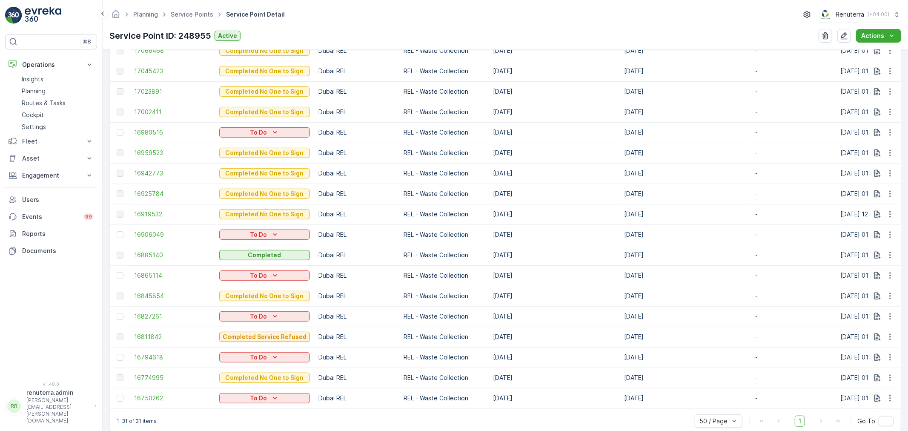
scroll to position [597, 0]
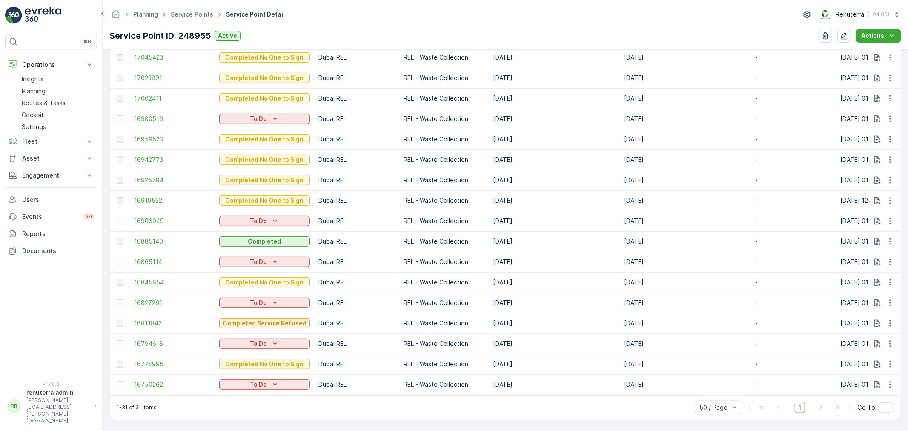
drag, startPoint x: 612, startPoint y: 236, endPoint x: 168, endPoint y: 240, distance: 444.4
click at [168, 240] on tr "16885140 Completed Dubai REL REL - Waste Collection 08.04.2025 08.04.2025 - 03.…" at bounding box center [772, 241] width 1325 height 20
click at [152, 237] on span "16885140" at bounding box center [172, 241] width 77 height 9
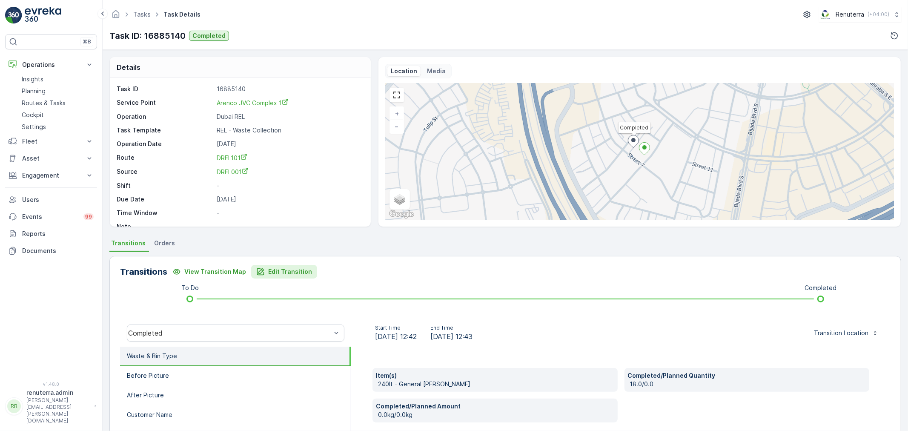
click at [269, 269] on p "Edit Transition" at bounding box center [290, 271] width 44 height 9
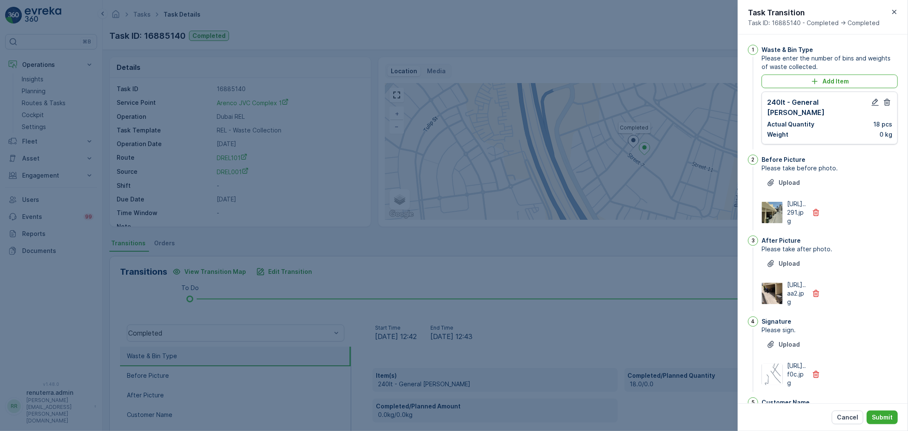
scroll to position [14, 0]
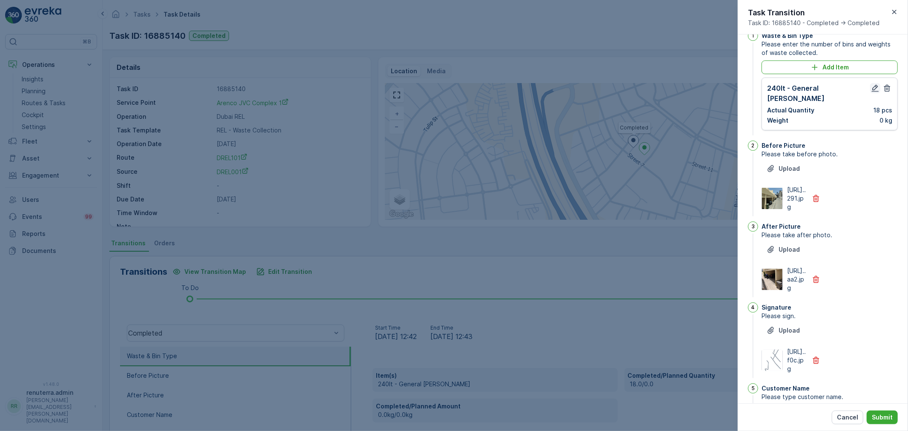
click at [876, 85] on icon "button" at bounding box center [875, 88] width 9 height 9
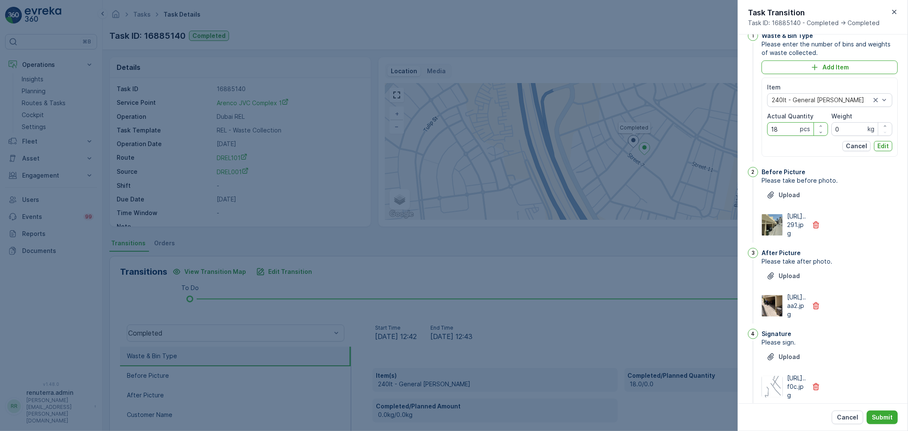
drag, startPoint x: 782, startPoint y: 129, endPoint x: 740, endPoint y: 128, distance: 42.1
click at [740, 128] on div "1 Waste & Bin Type Please enter the number of bins and weights of waste collect…" at bounding box center [823, 218] width 170 height 369
type Quantity "3"
click at [886, 145] on p "Edit" at bounding box center [882, 146] width 11 height 9
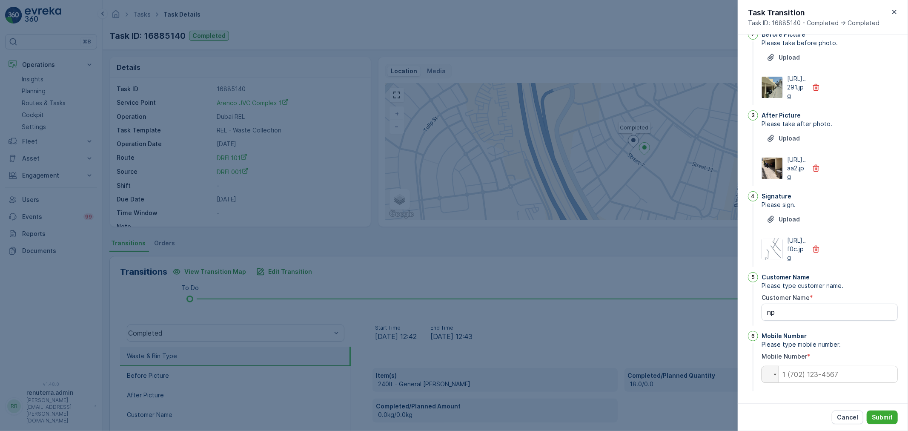
scroll to position [166, 0]
click at [888, 415] on p "Submit" at bounding box center [882, 417] width 21 height 9
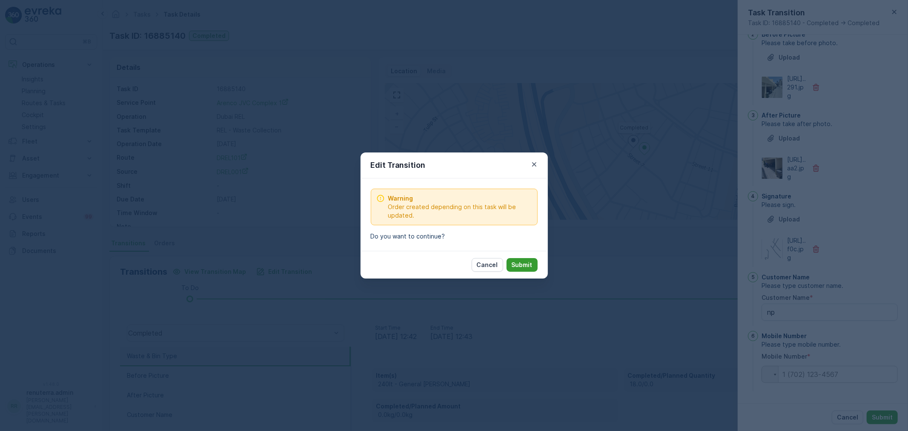
click at [527, 264] on p "Submit" at bounding box center [522, 264] width 21 height 9
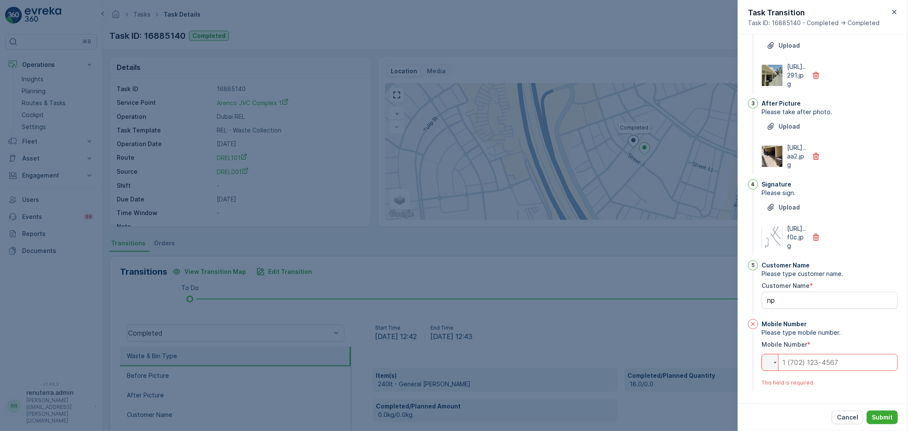
click at [813, 371] on input "tel" at bounding box center [829, 362] width 136 height 17
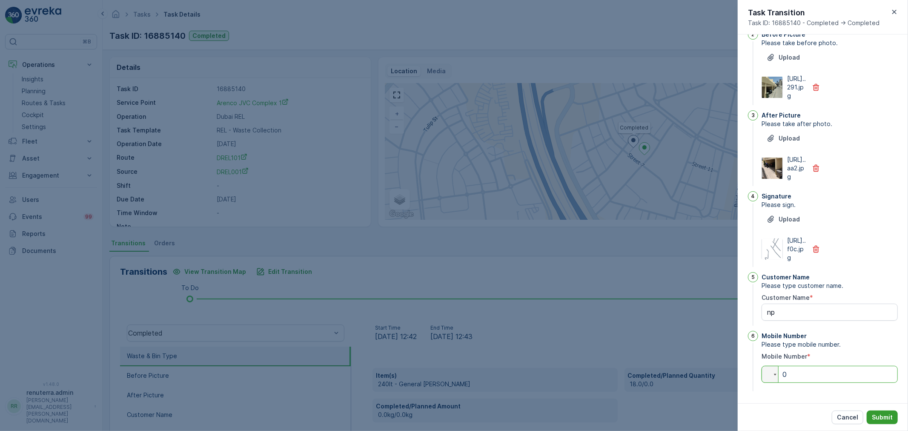
type input "0"
click at [887, 416] on p "Submit" at bounding box center [882, 417] width 21 height 9
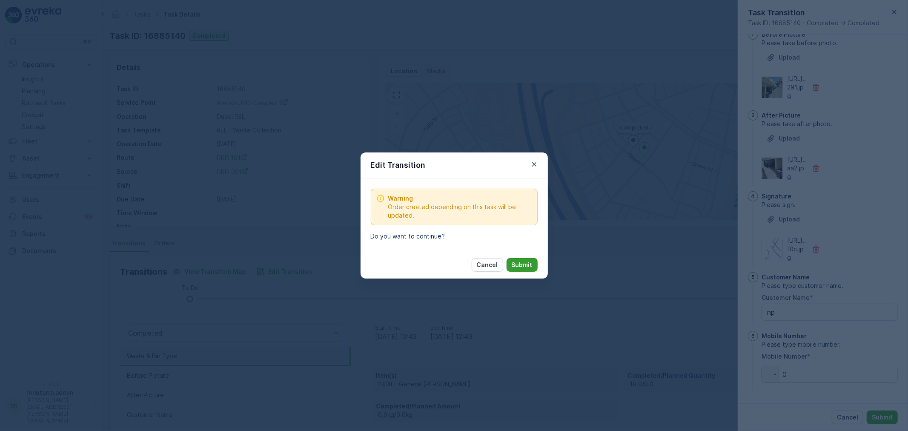
click at [515, 258] on button "Submit" at bounding box center [522, 265] width 31 height 14
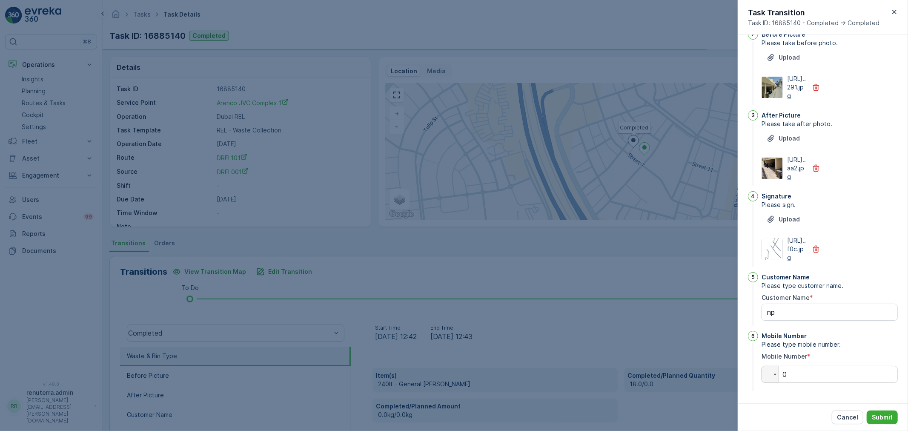
scroll to position [0, 0]
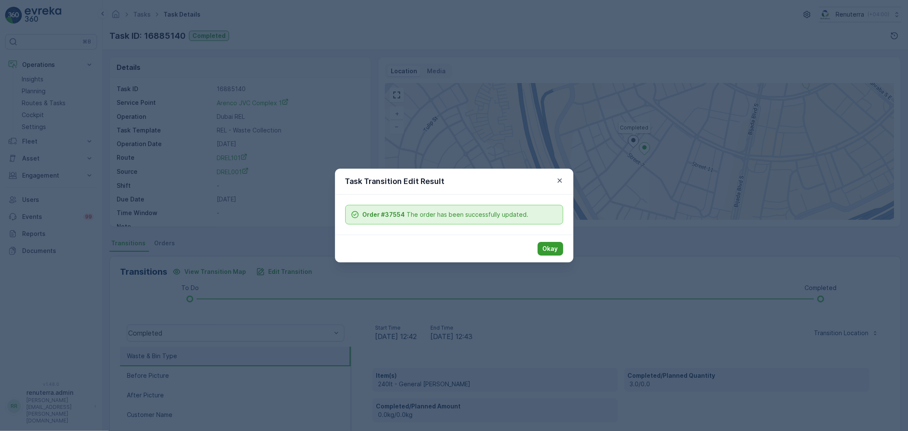
click at [555, 250] on p "Okay" at bounding box center [550, 248] width 15 height 9
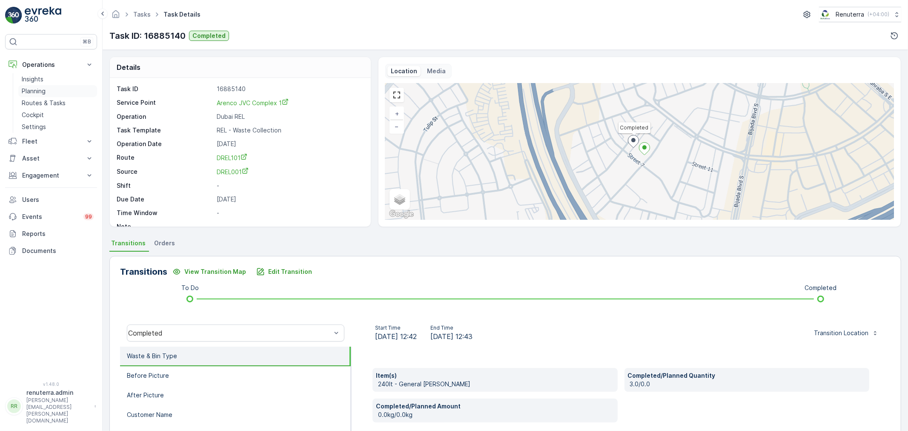
click at [43, 91] on p "Planning" at bounding box center [34, 91] width 24 height 9
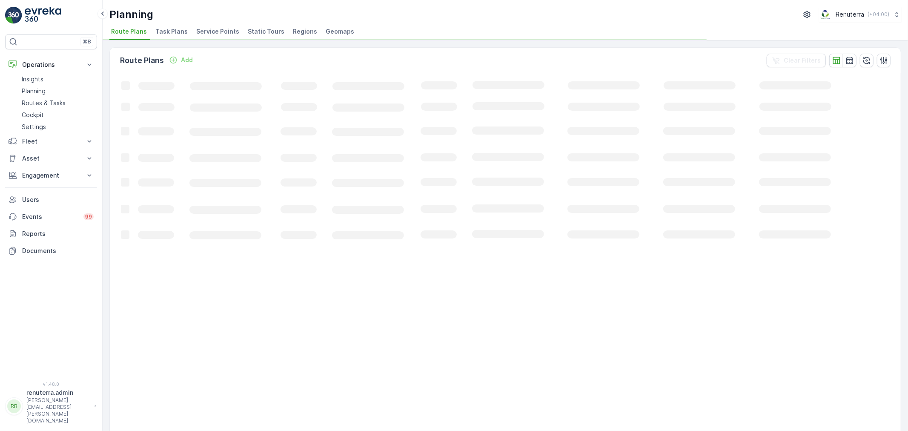
click at [222, 31] on span "Service Points" at bounding box center [217, 31] width 43 height 9
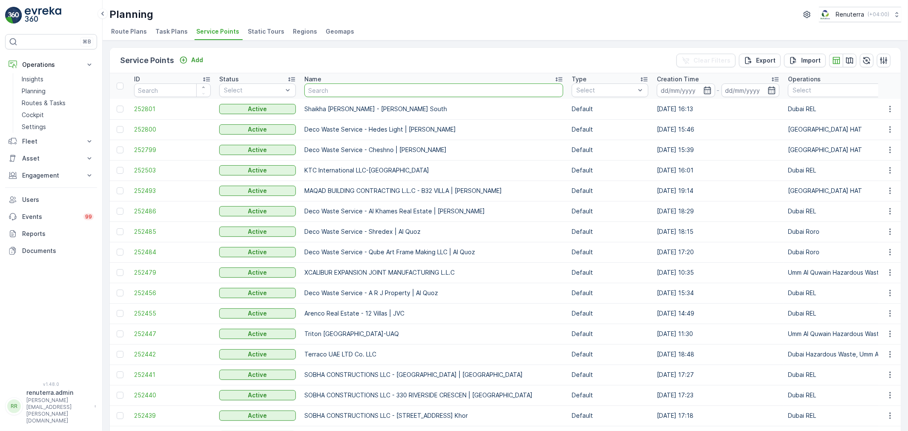
click at [341, 90] on input "text" at bounding box center [433, 90] width 259 height 14
type input "ju"
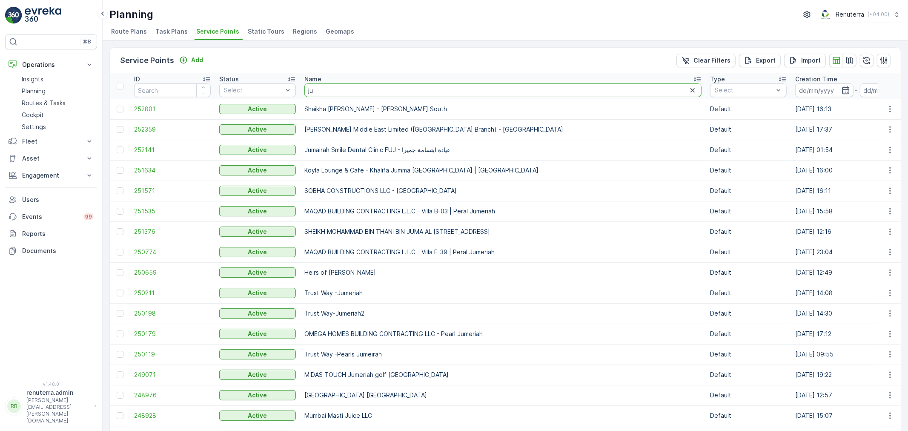
click at [340, 89] on input "ju" at bounding box center [502, 90] width 397 height 14
type input "juice"
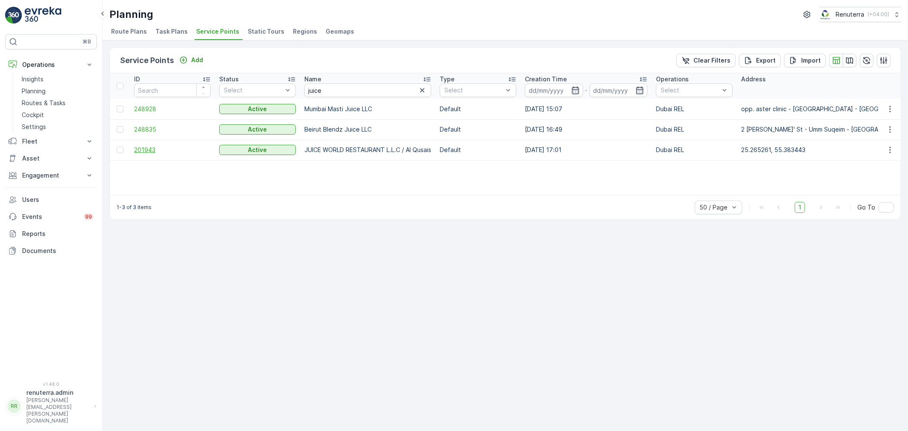
click at [149, 149] on span "201943" at bounding box center [172, 150] width 77 height 9
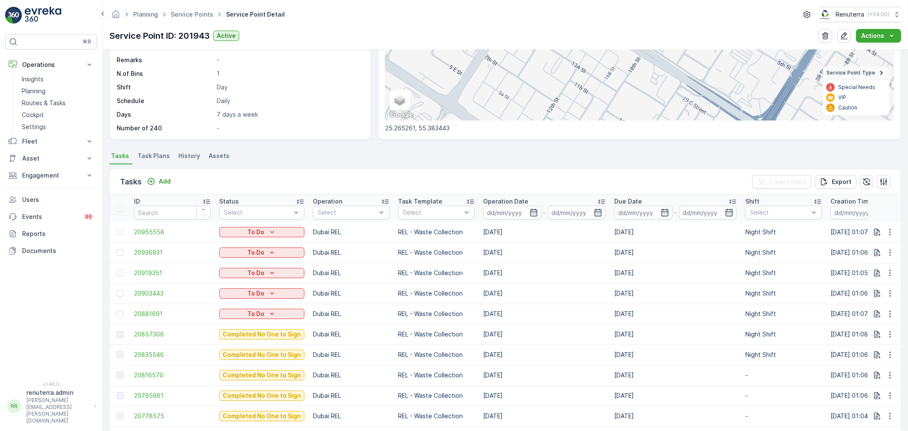
scroll to position [142, 0]
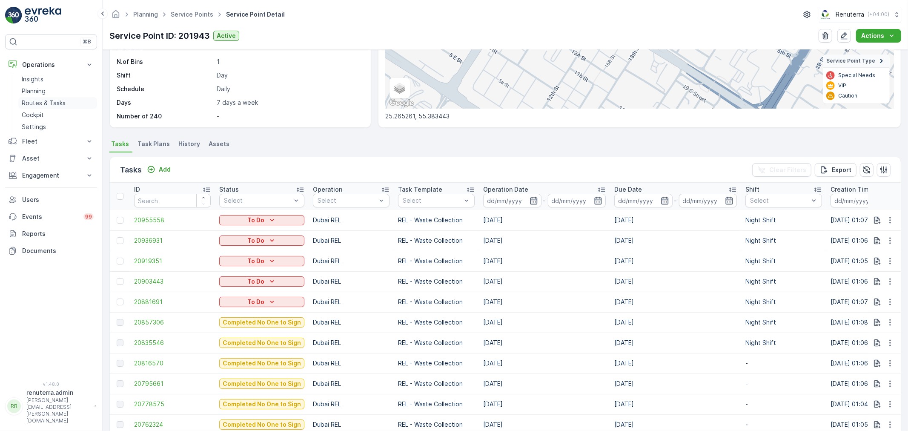
click at [43, 103] on p "Routes & Tasks" at bounding box center [44, 103] width 44 height 9
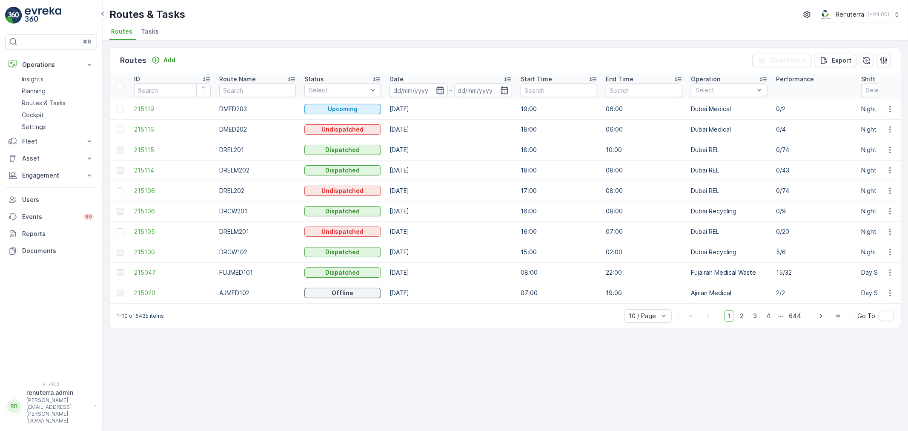
click at [440, 87] on icon "button" at bounding box center [439, 90] width 7 height 8
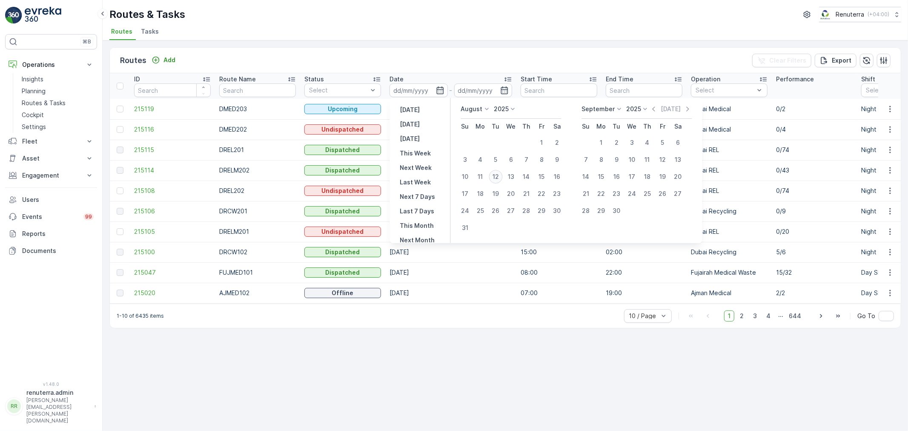
click at [495, 173] on div "12" at bounding box center [496, 177] width 14 height 14
type input "[DATE]"
click at [495, 173] on div "12" at bounding box center [496, 177] width 14 height 14
type input "[DATE]"
click at [556, 389] on div "Routes Add Clear Filters Export ID Route Name Status Select Date 12.08.2025 - 1…" at bounding box center [505, 235] width 805 height 390
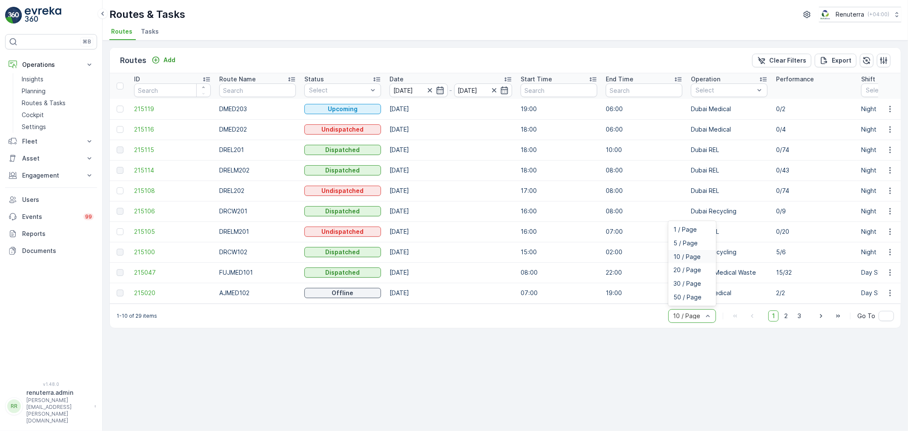
click at [695, 323] on div "10 / Page" at bounding box center [692, 316] width 48 height 14
click at [684, 301] on span "50 / Page" at bounding box center [687, 297] width 28 height 7
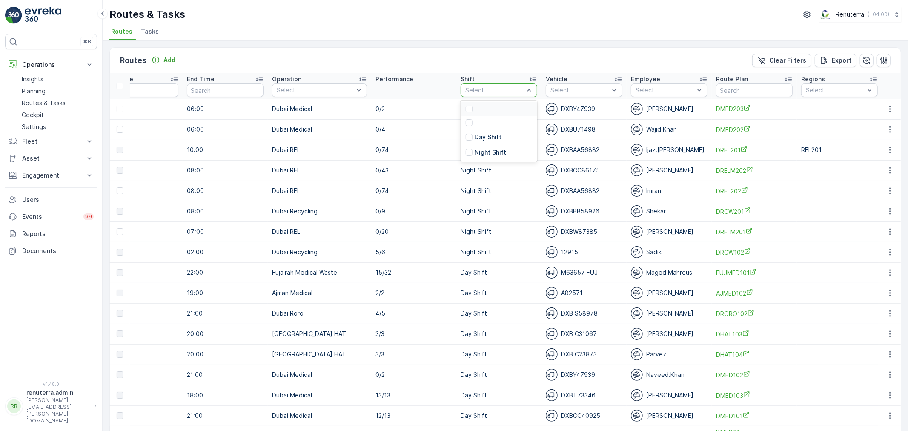
click at [500, 89] on div at bounding box center [494, 90] width 60 height 7
click at [466, 153] on div at bounding box center [469, 152] width 7 height 7
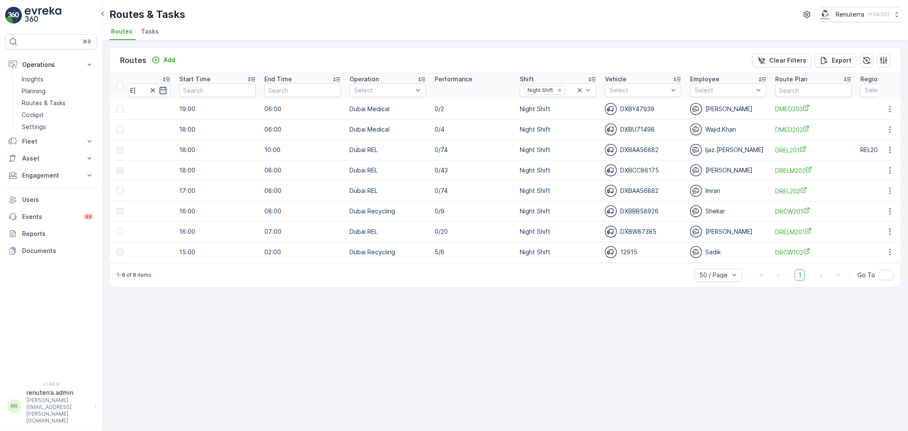
scroll to position [0, 338]
click at [885, 65] on button "button" at bounding box center [884, 61] width 14 height 14
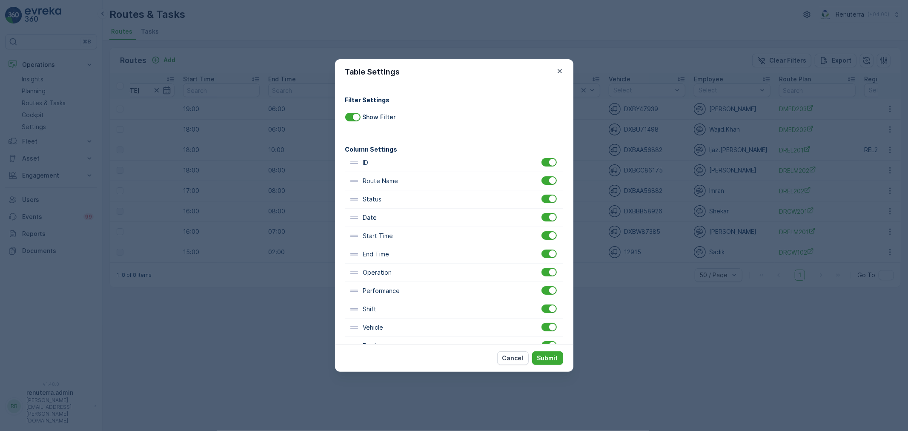
click at [414, 240] on div "Start Time" at bounding box center [398, 235] width 98 height 9
click at [549, 236] on div at bounding box center [552, 235] width 7 height 7
click at [541, 231] on input "checkbox" at bounding box center [541, 231] width 0 height 0
click at [545, 252] on div at bounding box center [548, 253] width 15 height 9
click at [541, 249] on input "checkbox" at bounding box center [541, 249] width 0 height 0
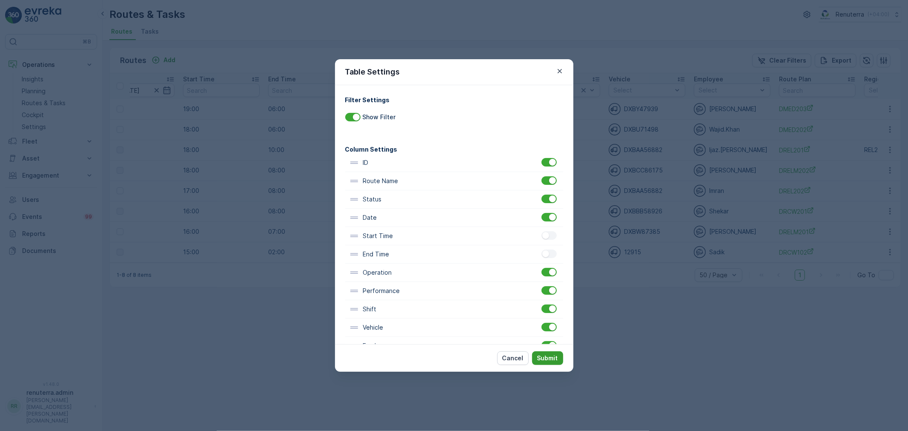
click at [552, 355] on p "Submit" at bounding box center [547, 358] width 21 height 9
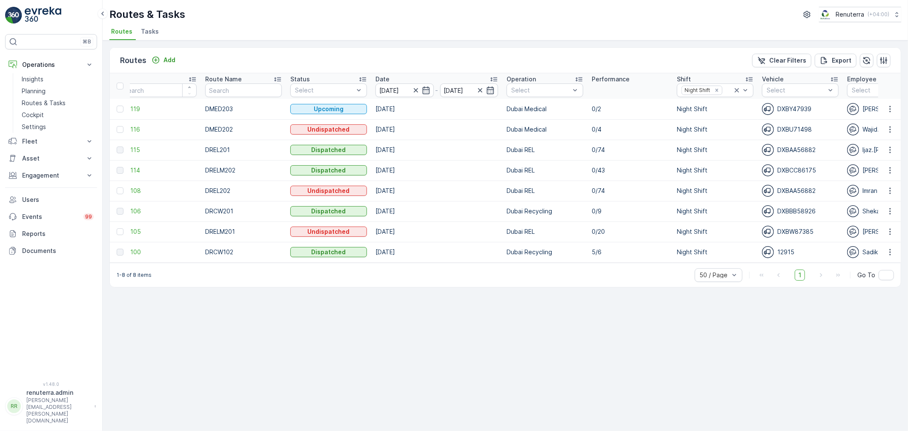
scroll to position [0, 4]
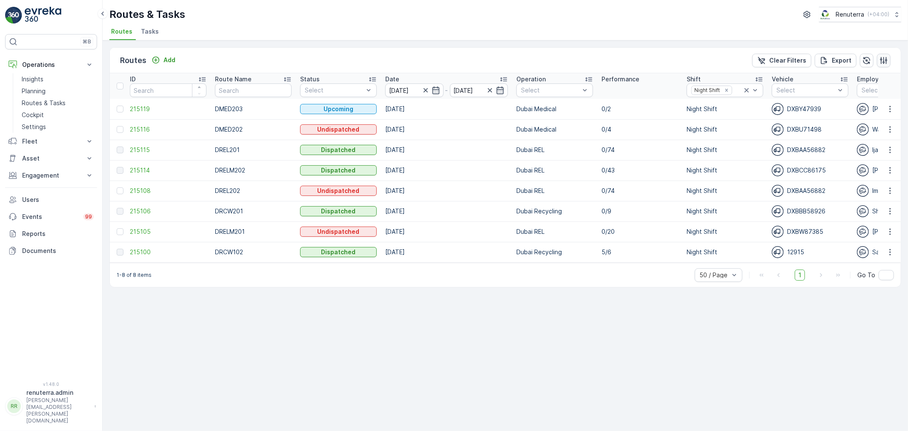
click at [880, 60] on icon "button" at bounding box center [883, 60] width 7 height 7
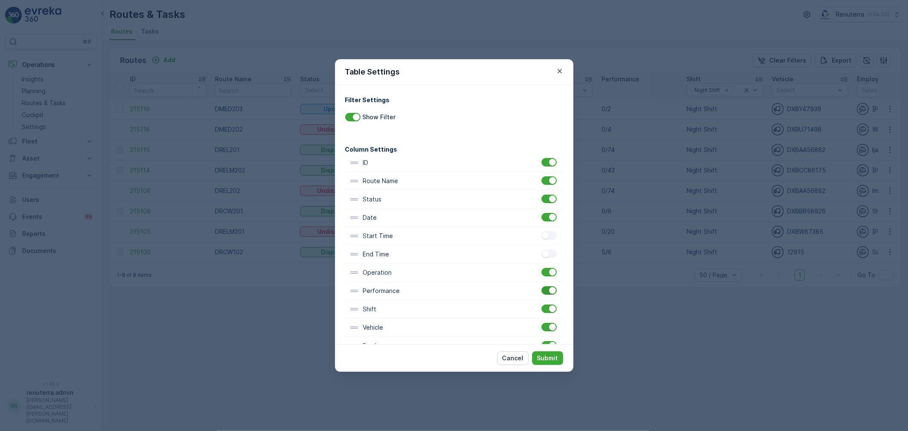
drag, startPoint x: 546, startPoint y: 275, endPoint x: 552, endPoint y: 291, distance: 17.2
click at [546, 275] on div at bounding box center [548, 272] width 15 height 9
click at [541, 268] on input "checkbox" at bounding box center [541, 268] width 0 height 0
click at [547, 352] on button "Submit" at bounding box center [547, 358] width 31 height 14
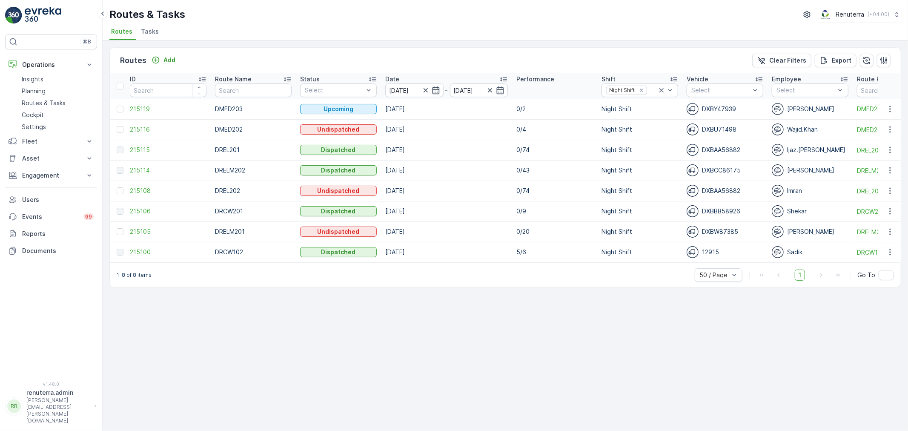
scroll to position [0, 3]
click at [884, 57] on icon "button" at bounding box center [883, 60] width 7 height 7
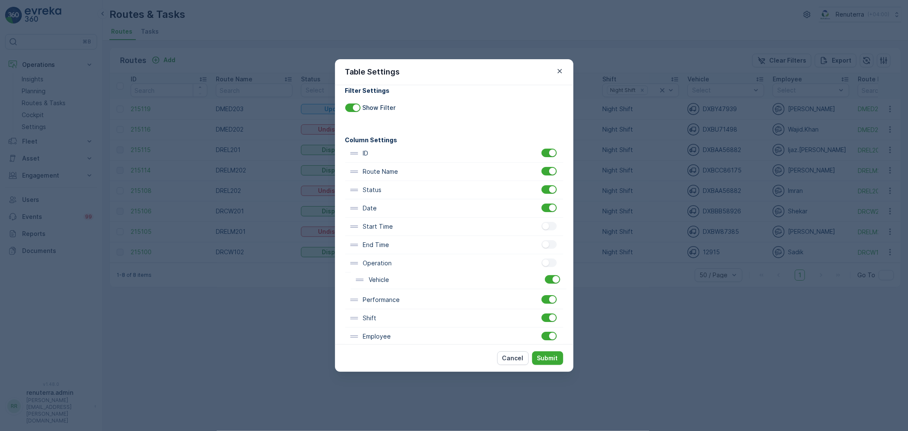
scroll to position [9, 0]
drag, startPoint x: 414, startPoint y: 330, endPoint x: 424, endPoint y: 189, distance: 141.7
click at [424, 189] on div "ID Route Name Status Date Start Time End Time Operation Performance Shift Vehic…" at bounding box center [454, 318] width 218 height 348
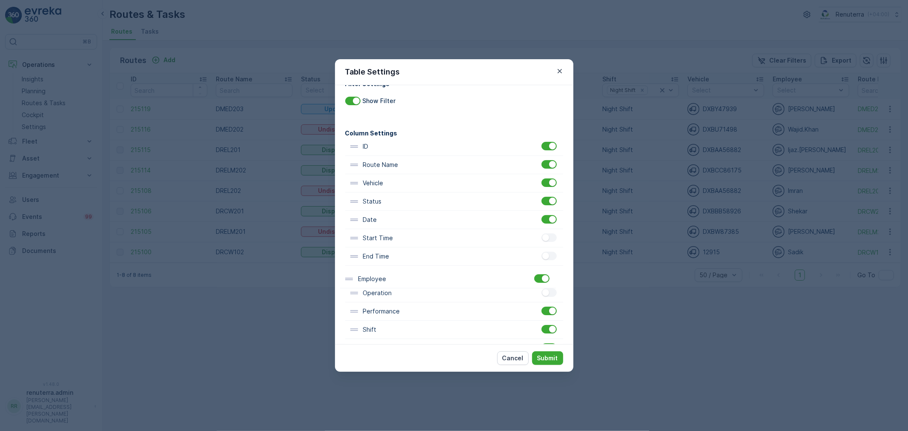
scroll to position [17, 0]
drag, startPoint x: 395, startPoint y: 338, endPoint x: 403, endPoint y: 198, distance: 139.8
click at [403, 198] on div "ID Route Name Vehicle Status Date Start Time End Time Operation Performance Shi…" at bounding box center [454, 310] width 218 height 348
click at [546, 359] on p "Submit" at bounding box center [547, 358] width 21 height 9
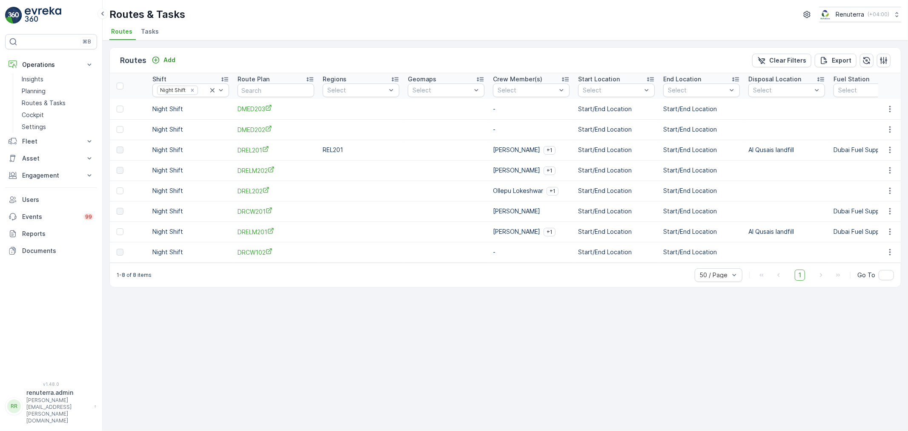
scroll to position [0, 629]
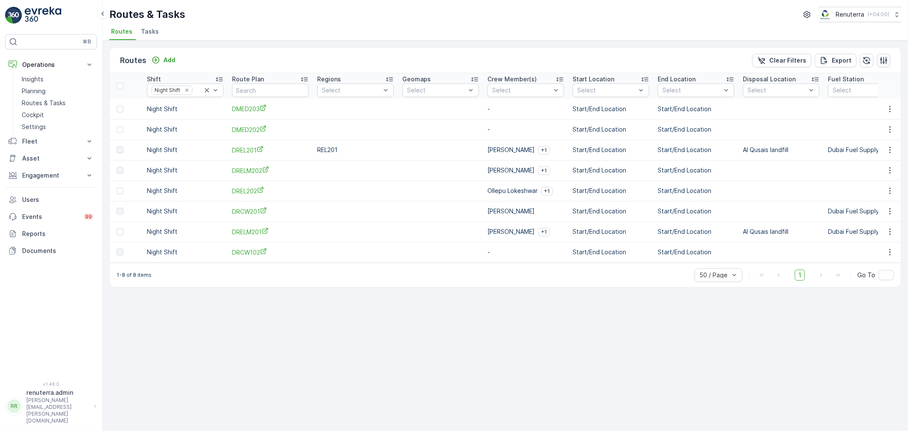
click at [884, 57] on icon "button" at bounding box center [883, 60] width 9 height 9
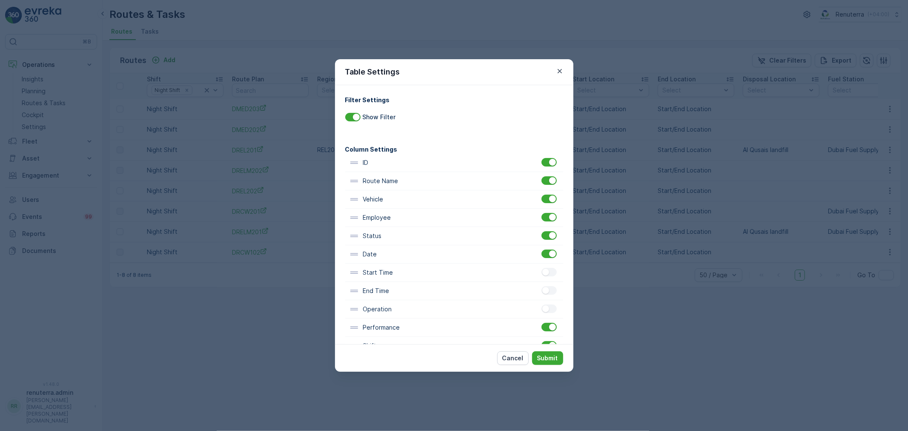
scroll to position [47, 0]
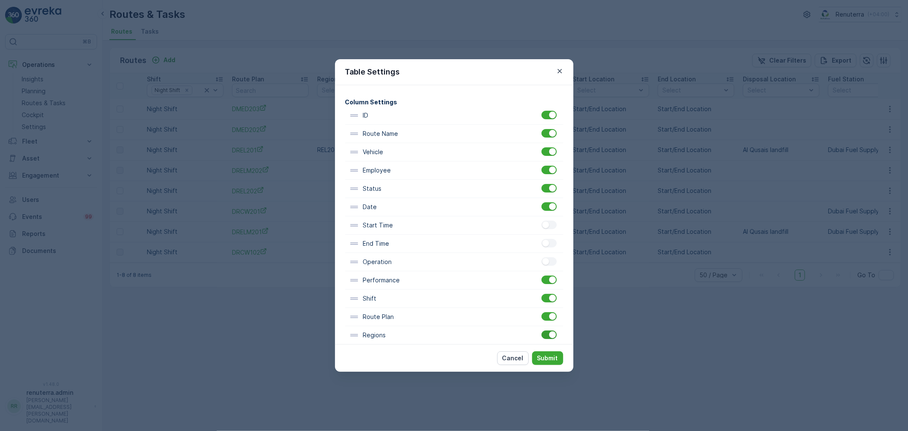
click at [545, 333] on div at bounding box center [548, 334] width 15 height 9
click at [541, 330] on input "checkbox" at bounding box center [541, 330] width 0 height 0
click at [554, 358] on p "Submit" at bounding box center [547, 358] width 21 height 9
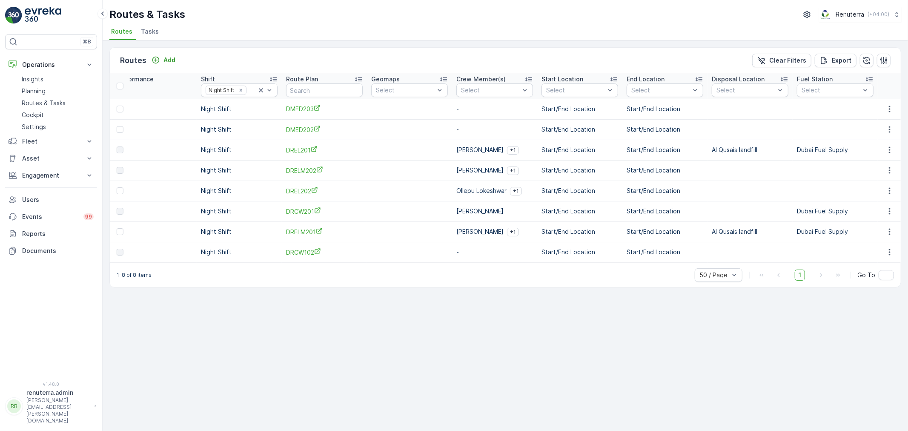
scroll to position [0, 575]
click at [882, 57] on icon "button" at bounding box center [883, 60] width 9 height 9
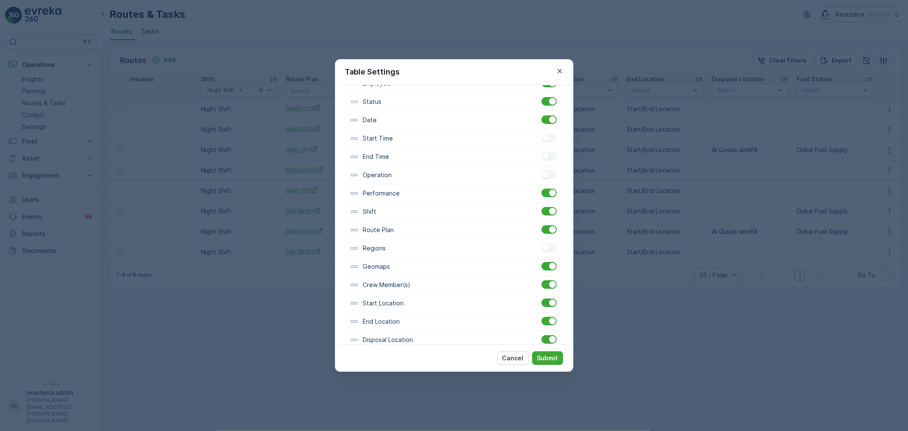
scroll to position [168, 0]
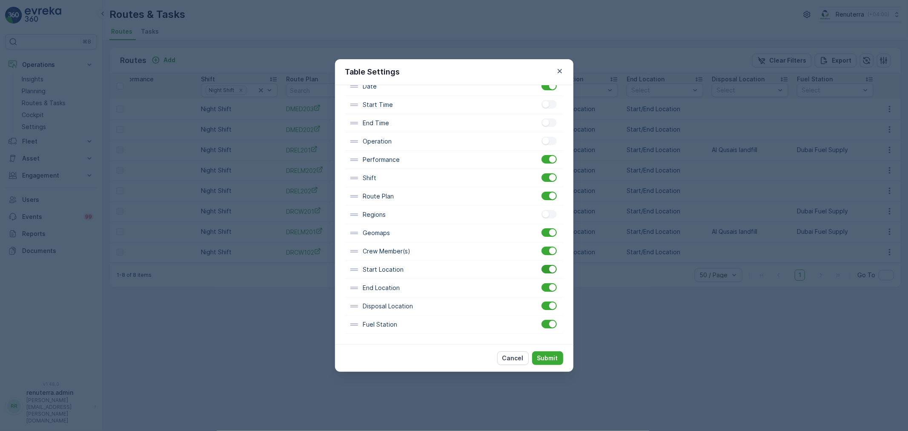
click at [543, 267] on div at bounding box center [548, 269] width 15 height 9
click at [541, 265] on input "checkbox" at bounding box center [541, 265] width 0 height 0
click at [547, 283] on div at bounding box center [548, 287] width 15 height 9
click at [541, 283] on input "checkbox" at bounding box center [541, 283] width 0 height 0
click at [546, 358] on p "Submit" at bounding box center [547, 358] width 21 height 9
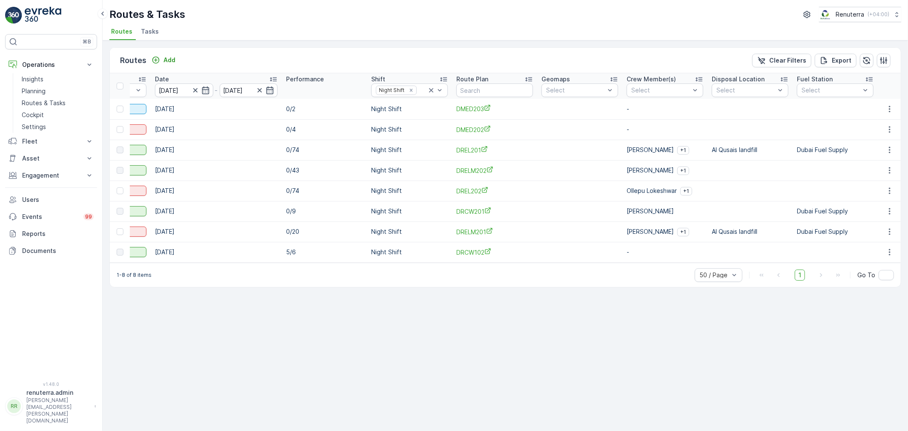
scroll to position [0, 405]
click at [883, 60] on icon "button" at bounding box center [883, 60] width 9 height 9
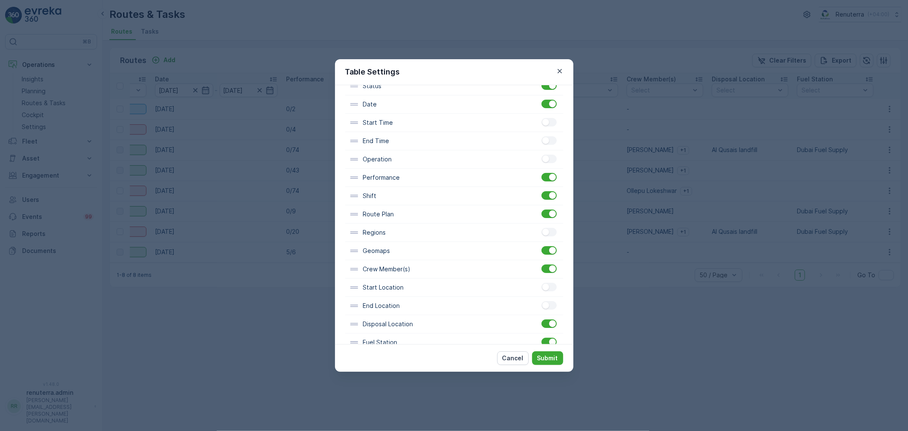
scroll to position [168, 0]
click at [546, 307] on div at bounding box center [548, 305] width 15 height 9
click at [541, 301] on input "checkbox" at bounding box center [541, 301] width 0 height 0
click at [545, 324] on div at bounding box center [548, 324] width 15 height 9
click at [541, 320] on input "checkbox" at bounding box center [541, 320] width 0 height 0
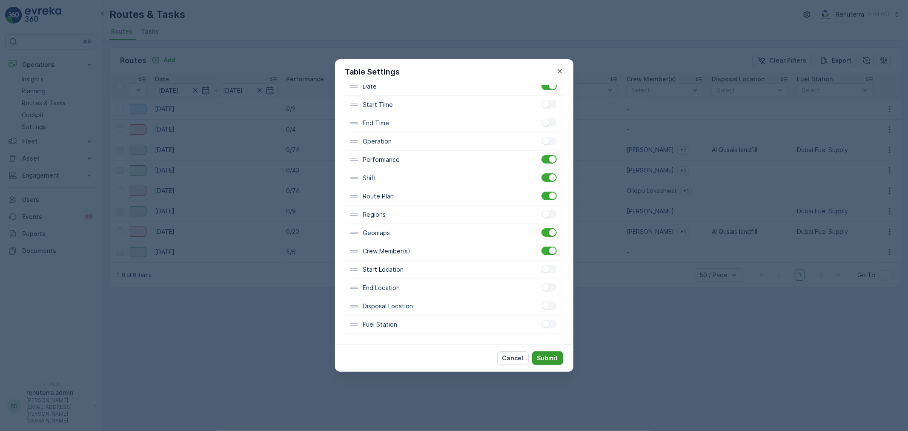
click at [548, 358] on p "Submit" at bounding box center [547, 358] width 21 height 9
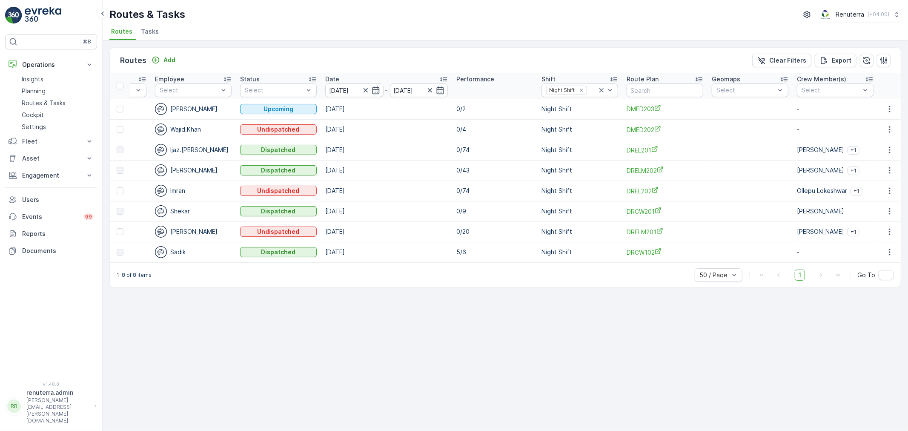
scroll to position [0, 234]
click at [886, 56] on icon "button" at bounding box center [883, 60] width 9 height 9
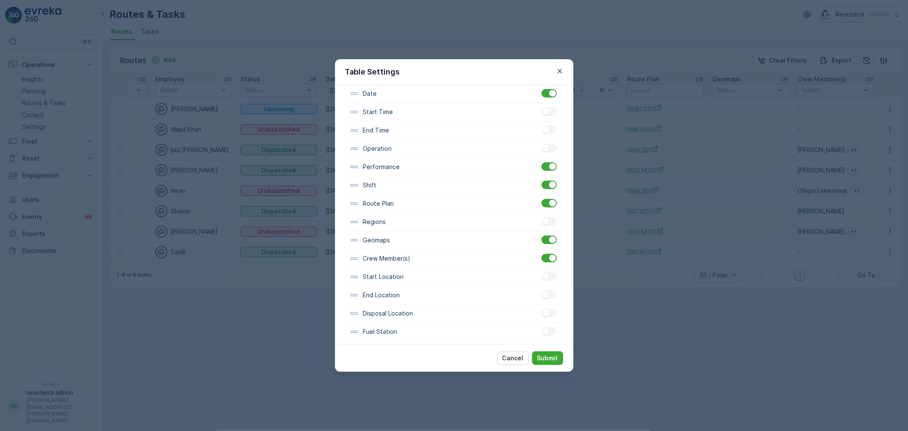
scroll to position [168, 0]
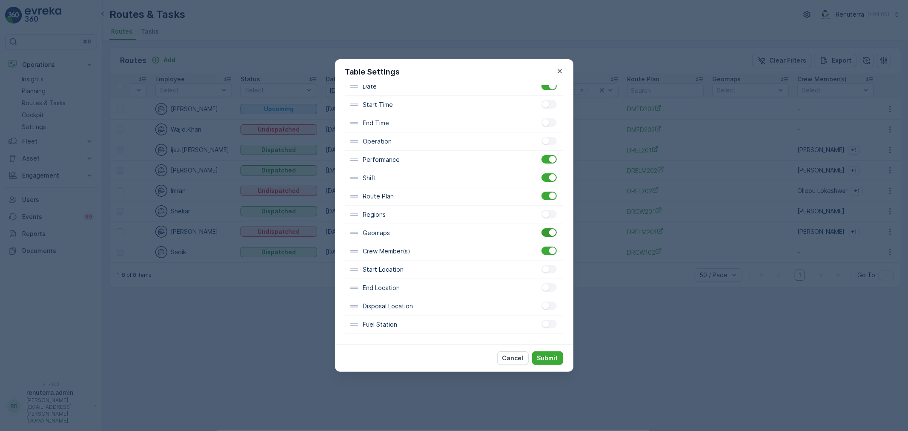
click at [546, 233] on div at bounding box center [548, 232] width 15 height 9
click at [541, 228] on input "checkbox" at bounding box center [541, 228] width 0 height 0
click at [549, 355] on p "Submit" at bounding box center [547, 358] width 21 height 9
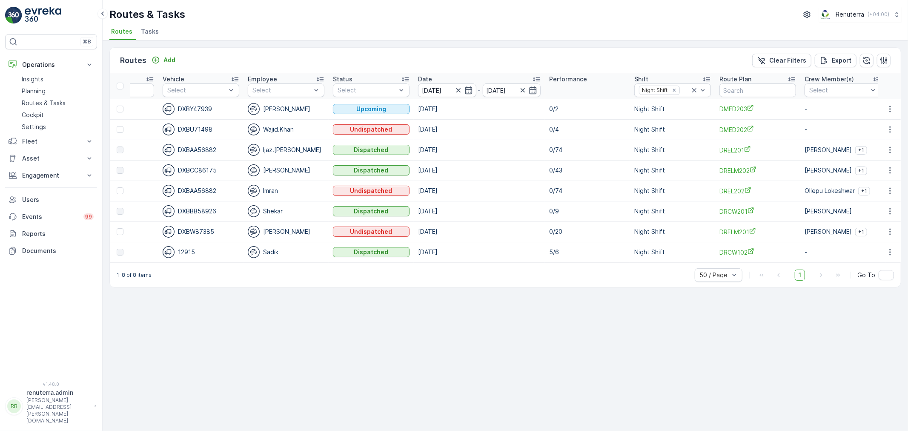
scroll to position [0, 129]
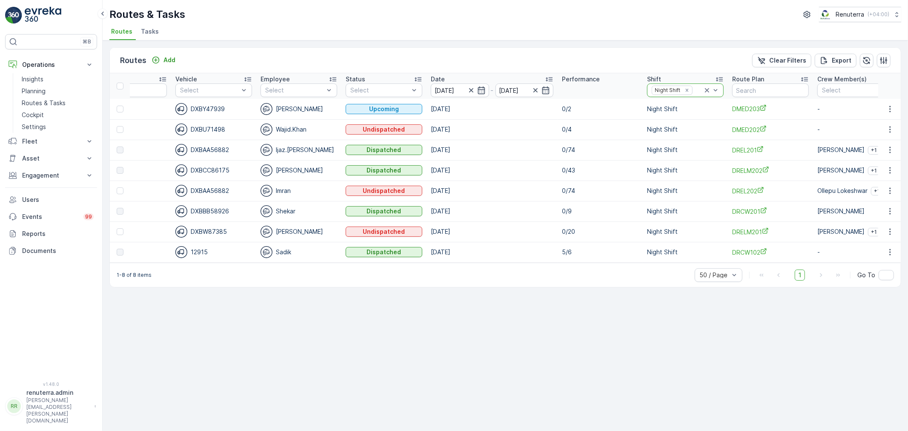
click at [707, 89] on icon at bounding box center [707, 90] width 9 height 9
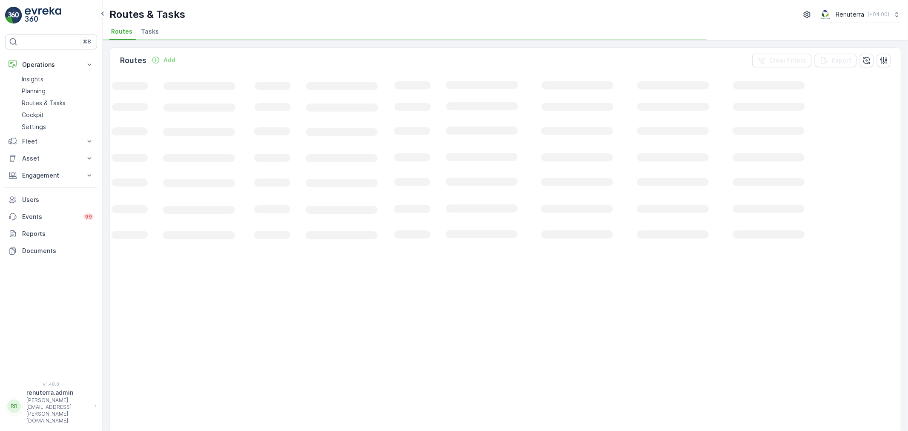
scroll to position [0, 28]
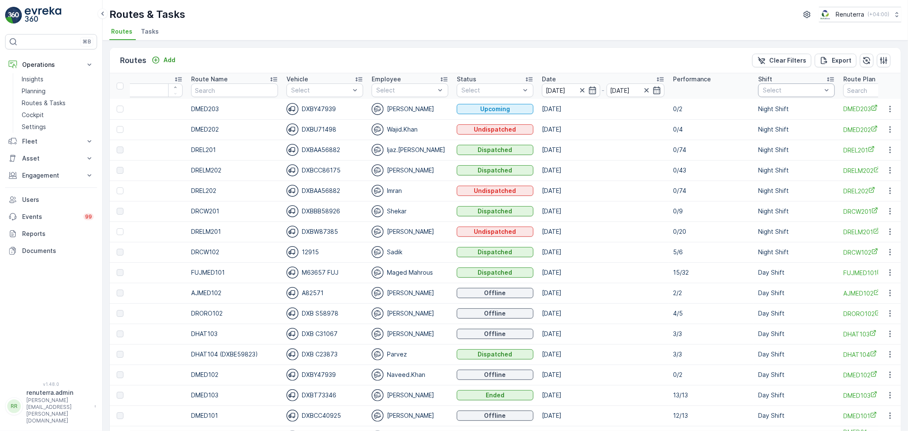
click at [797, 90] on div at bounding box center [792, 90] width 60 height 7
click at [763, 134] on div at bounding box center [766, 137] width 7 height 7
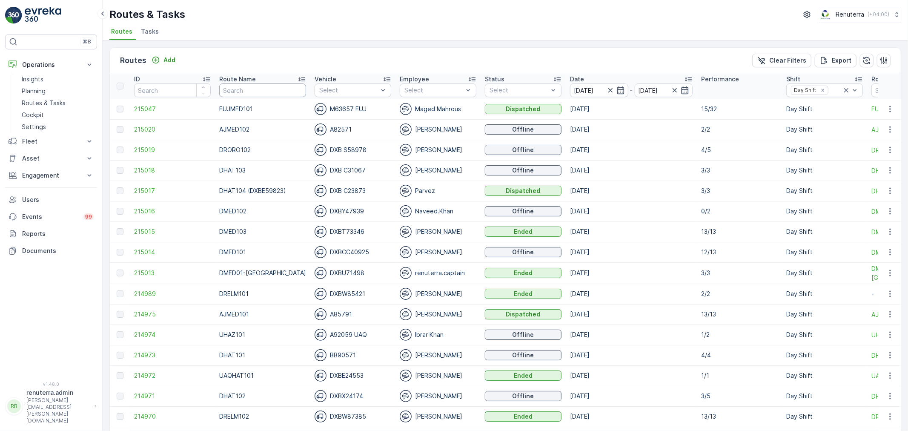
click at [241, 87] on input "text" at bounding box center [262, 90] width 87 height 14
type input "hat"
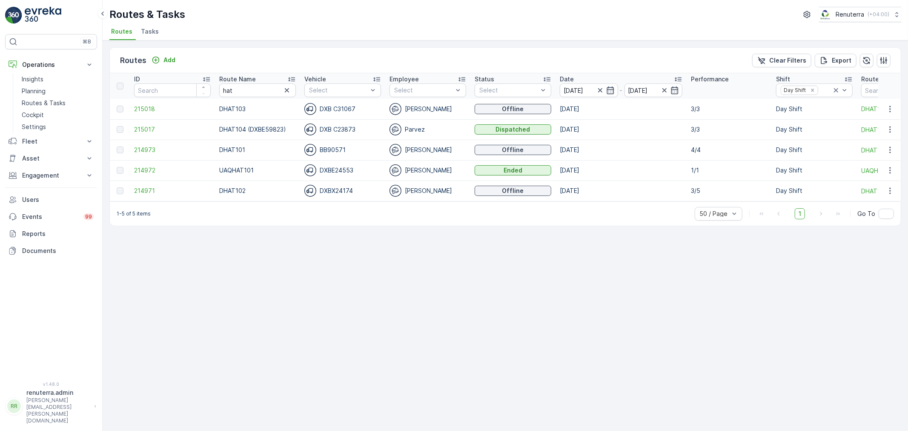
click at [294, 78] on icon at bounding box center [291, 79] width 9 height 9
click at [882, 60] on icon "button" at bounding box center [883, 60] width 9 height 9
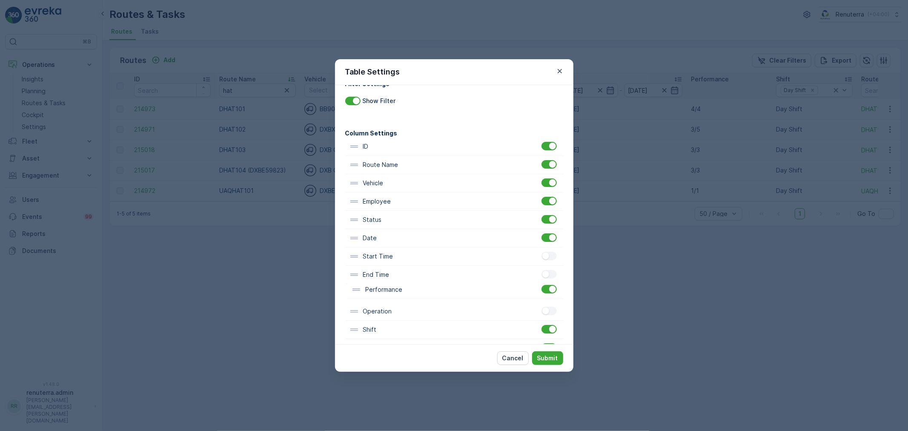
scroll to position [21, 0]
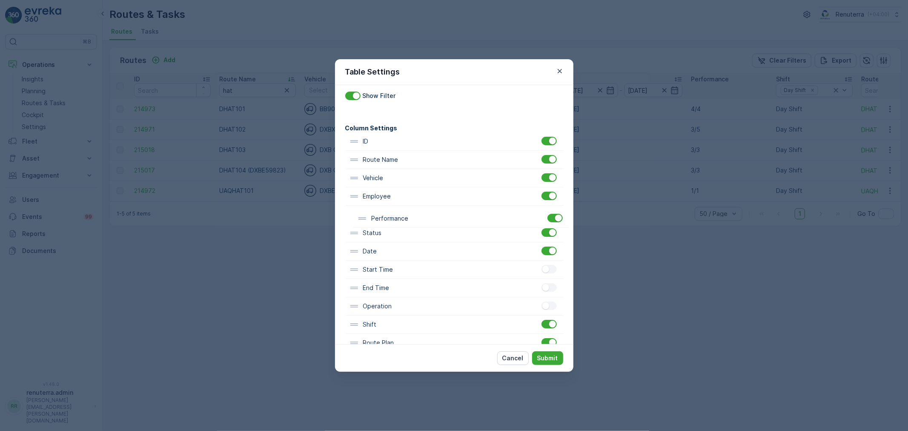
drag, startPoint x: 414, startPoint y: 332, endPoint x: 422, endPoint y: 216, distance: 116.5
click at [422, 216] on div "ID Route Name Vehicle Employee Status Date Start Time End Time Operation Perfor…" at bounding box center [454, 306] width 218 height 348
click at [552, 357] on p "Submit" at bounding box center [547, 358] width 21 height 9
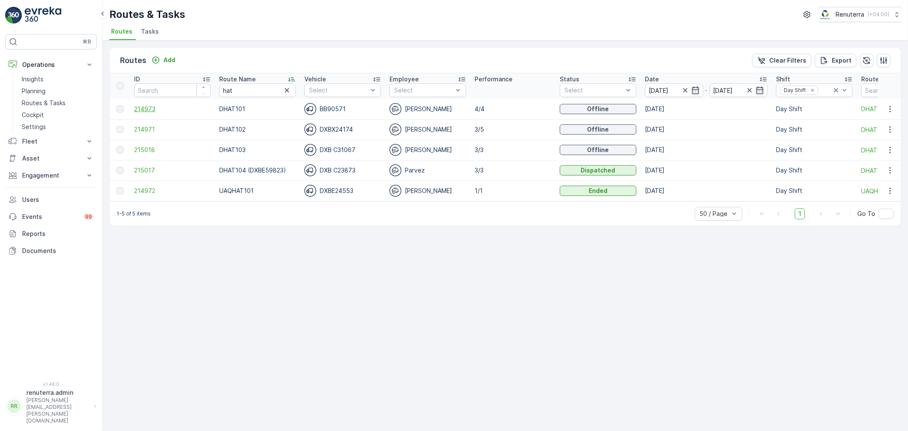
click at [138, 108] on span "214973" at bounding box center [172, 109] width 77 height 9
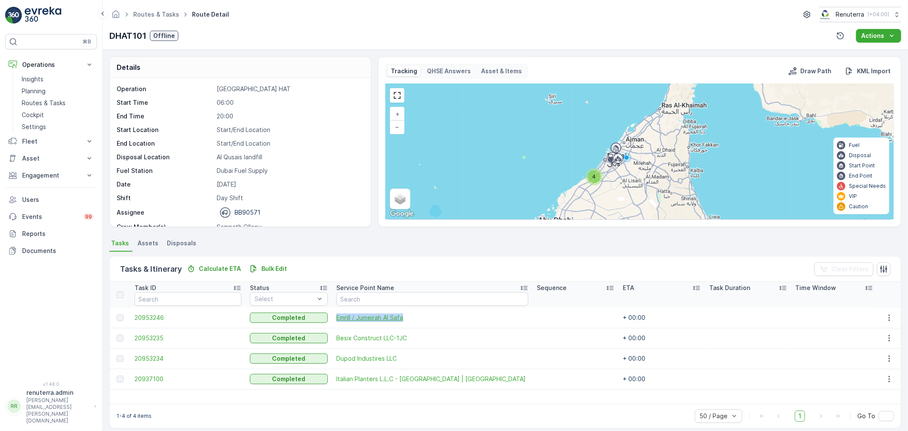
drag, startPoint x: 337, startPoint y: 314, endPoint x: 440, endPoint y: 317, distance: 102.6
click at [440, 317] on td "Emrill / Jumeirah Al Safa" at bounding box center [432, 317] width 200 height 20
copy span "Emrill / Jumeirah Al Safa"
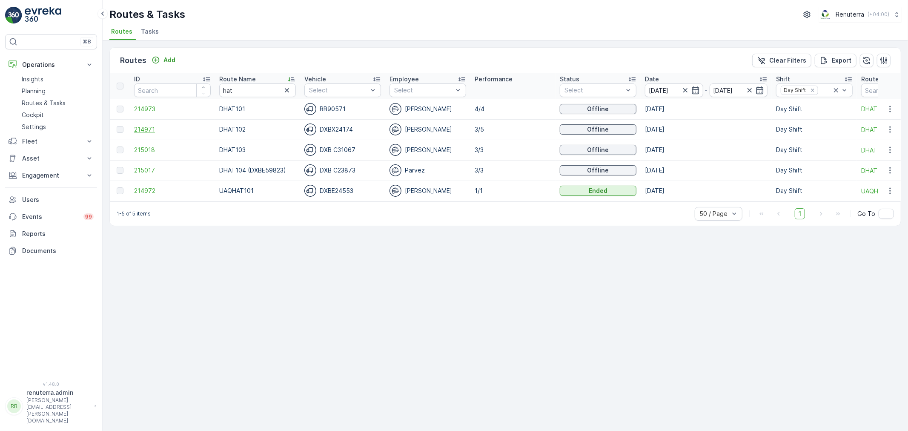
click at [143, 126] on span "214971" at bounding box center [172, 129] width 77 height 9
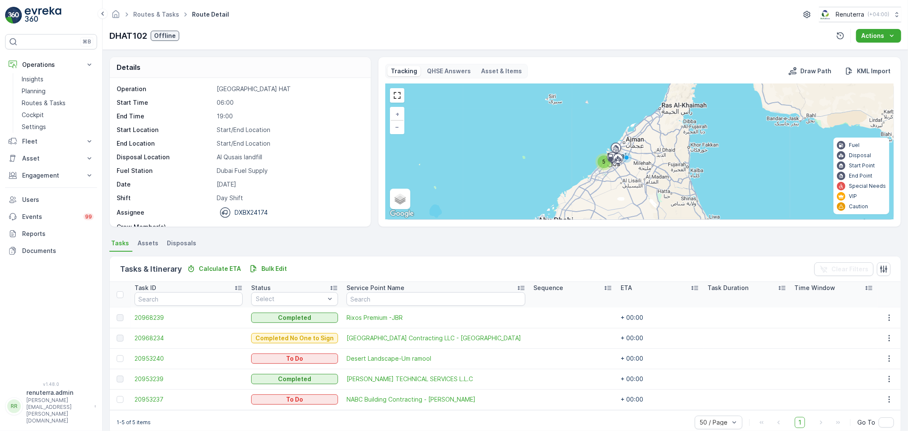
scroll to position [14, 0]
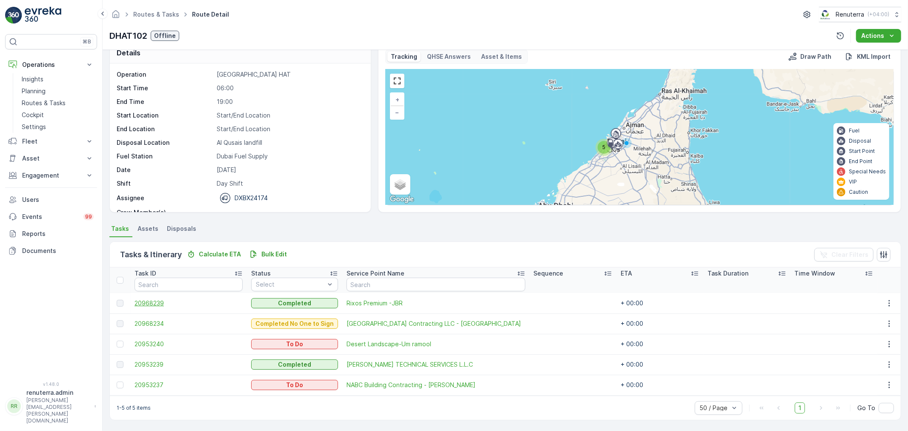
click at [156, 301] on span "20968239" at bounding box center [189, 303] width 108 height 9
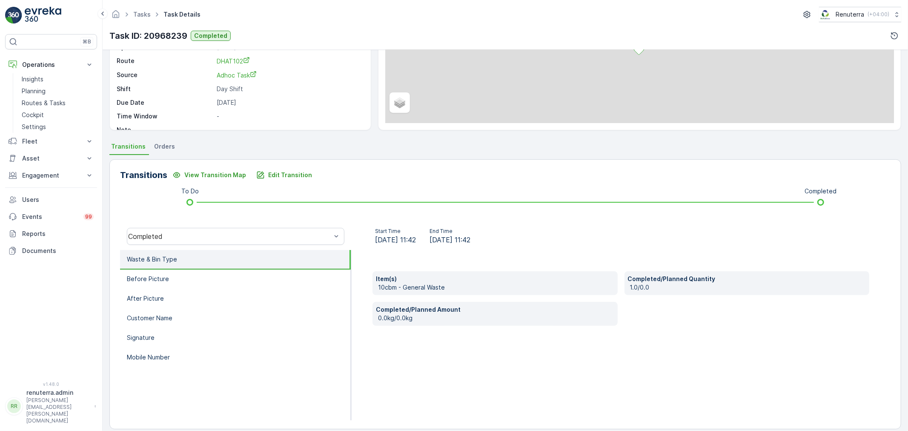
scroll to position [105, 0]
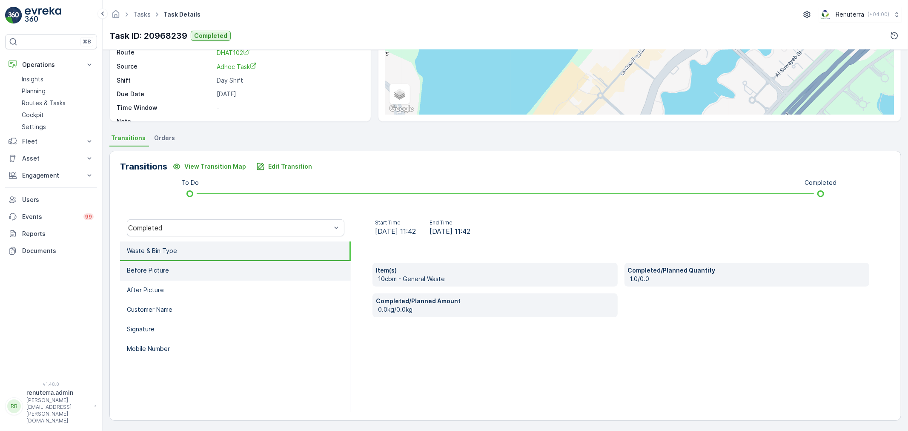
click at [156, 269] on p "Before Picture" at bounding box center [148, 270] width 42 height 9
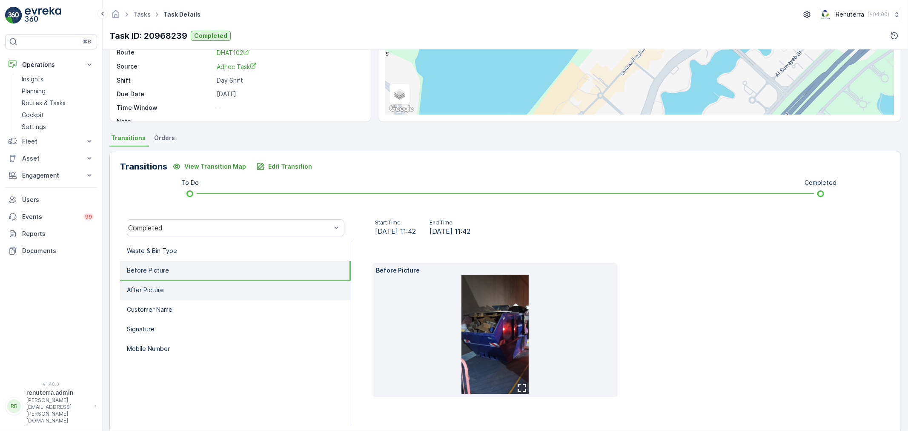
click at [162, 287] on p "After Picture" at bounding box center [145, 290] width 37 height 9
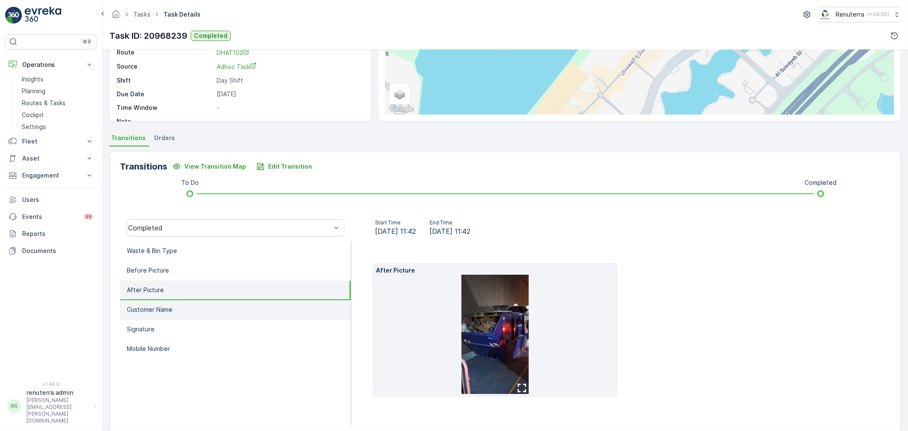
click at [168, 307] on p "Customer Name" at bounding box center [150, 309] width 46 height 9
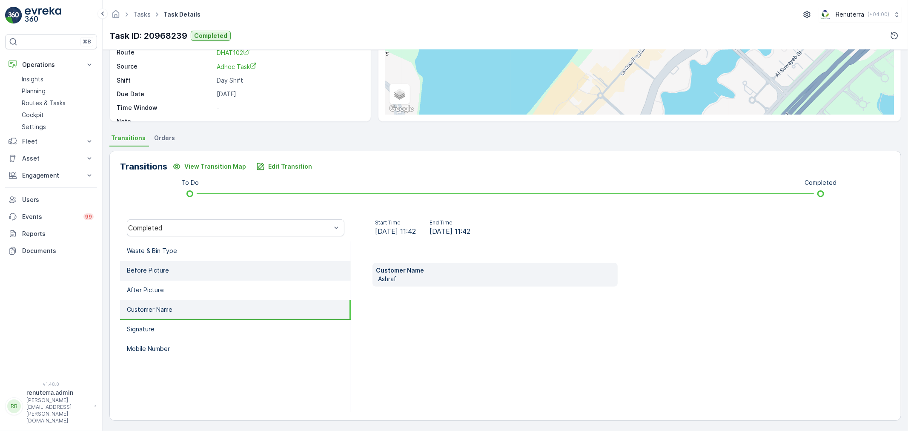
click at [159, 269] on p "Before Picture" at bounding box center [148, 270] width 42 height 9
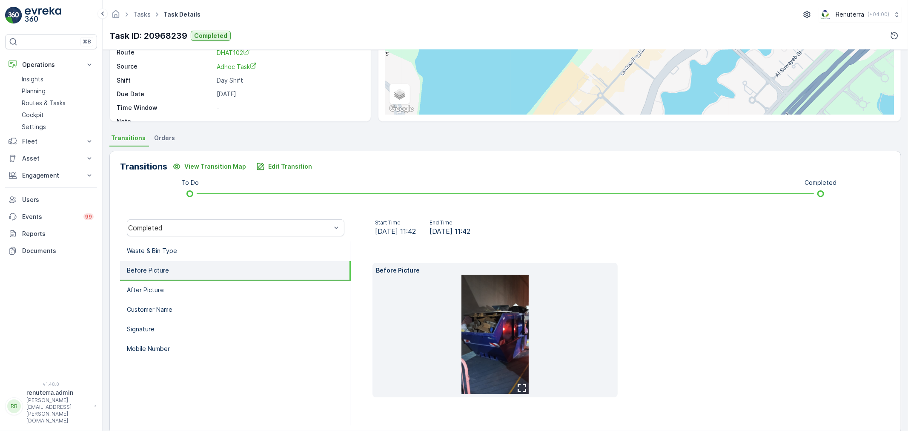
click at [489, 321] on img at bounding box center [494, 334] width 67 height 119
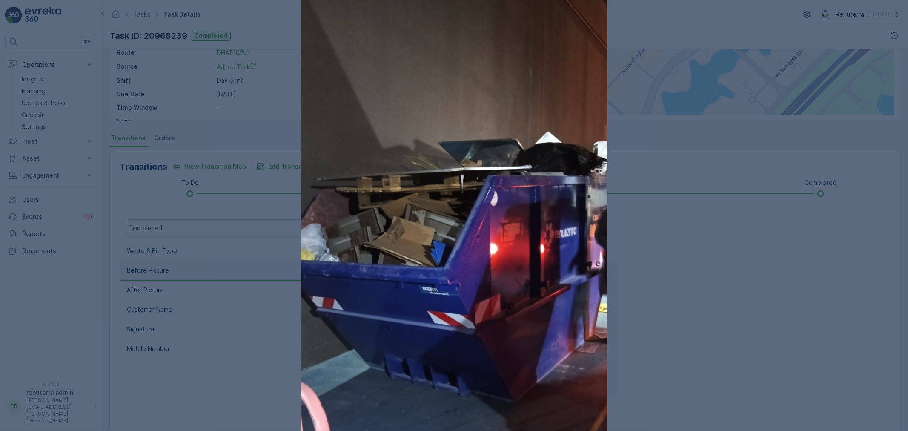
click at [687, 286] on div at bounding box center [454, 215] width 908 height 431
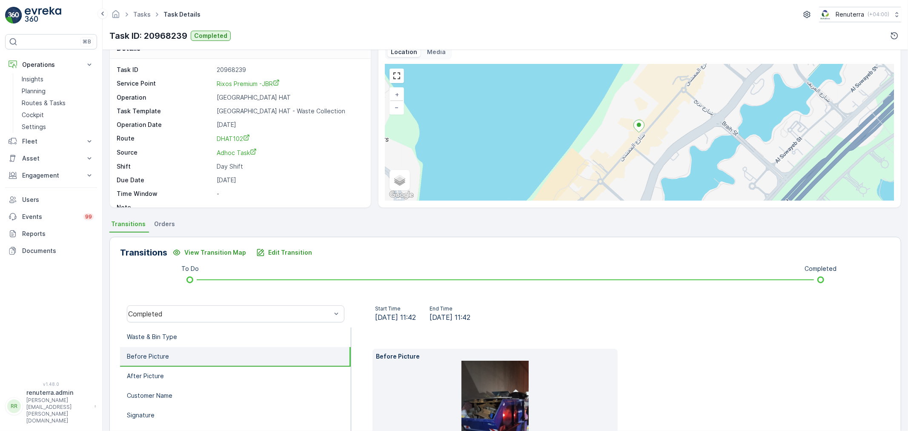
scroll to position [0, 0]
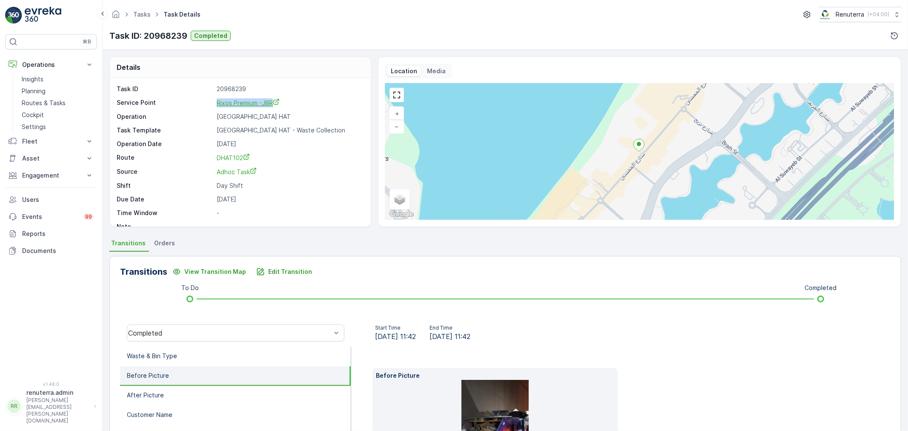
drag, startPoint x: 210, startPoint y: 105, endPoint x: 273, endPoint y: 104, distance: 63.4
click at [273, 104] on div "Service Point Rixos Premium -JBR" at bounding box center [239, 102] width 245 height 9
copy div "Rixos Premium -JBR"
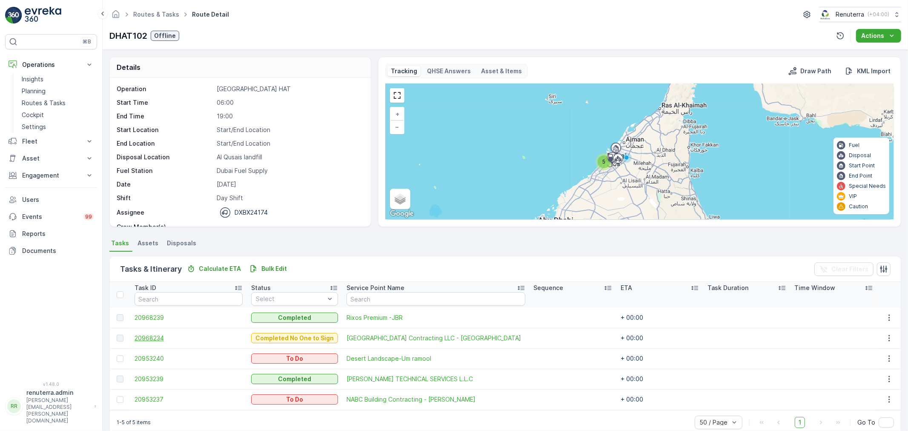
click at [152, 334] on span "20968234" at bounding box center [189, 338] width 108 height 9
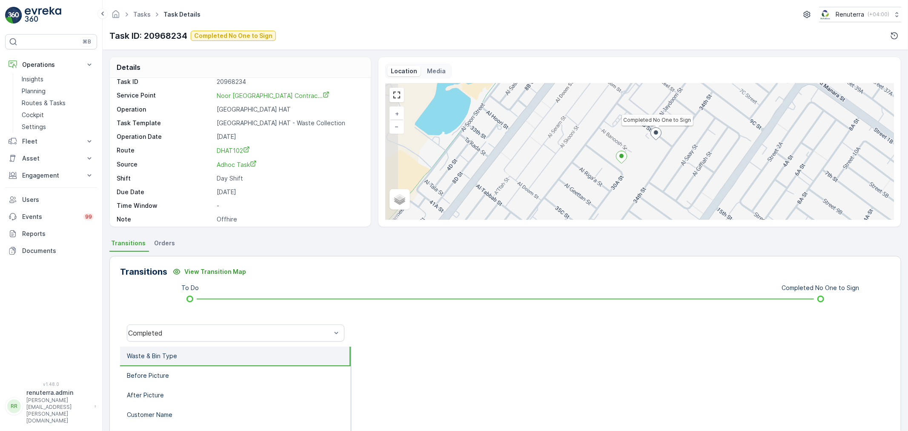
scroll to position [11, 0]
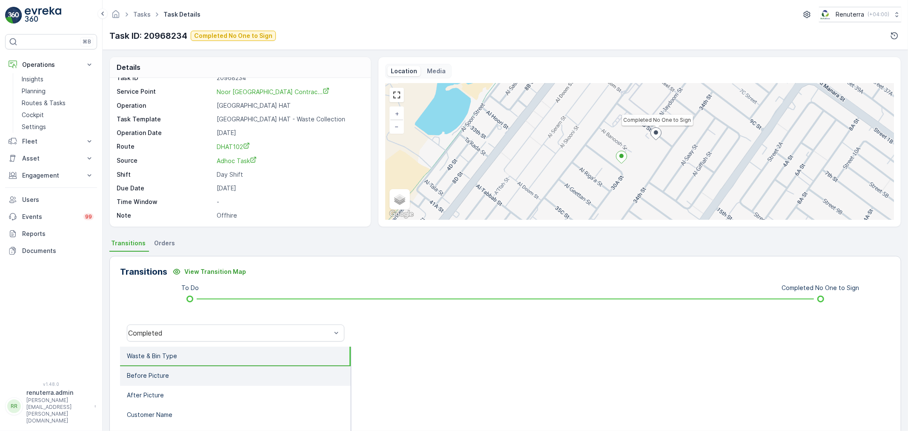
click at [173, 367] on li "Before Picture" at bounding box center [235, 376] width 231 height 20
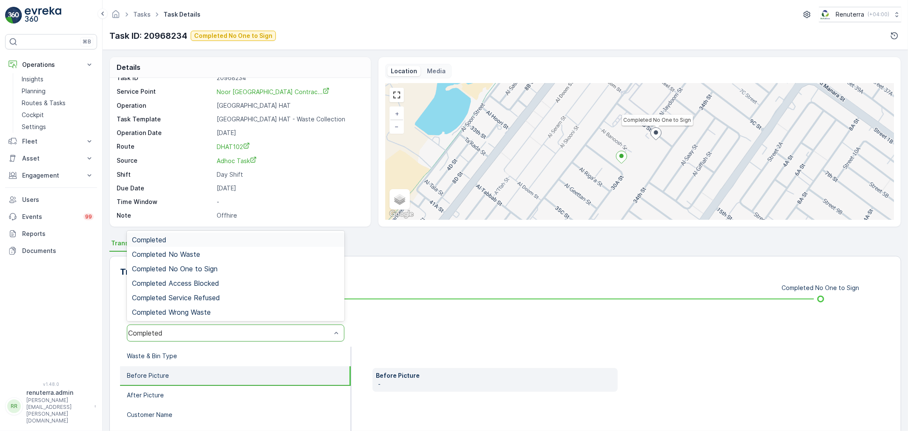
click at [216, 329] on div "Completed" at bounding box center [229, 333] width 203 height 8
click at [214, 269] on span "Completed No One to Sign" at bounding box center [175, 269] width 86 height 8
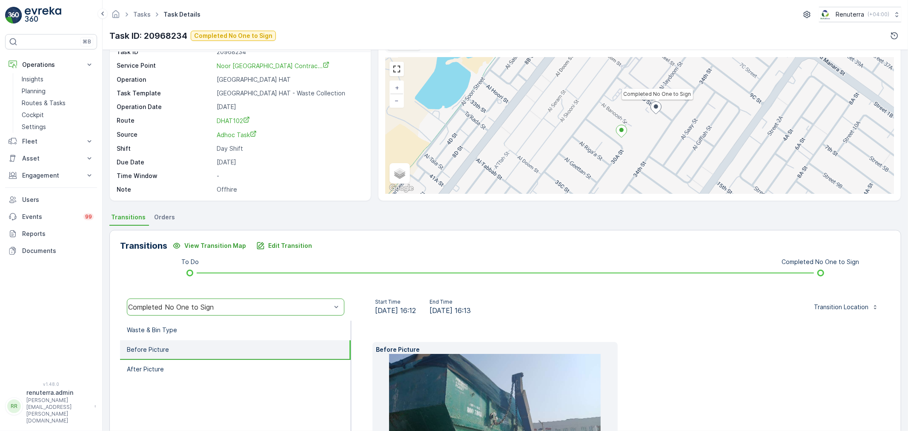
scroll to position [0, 0]
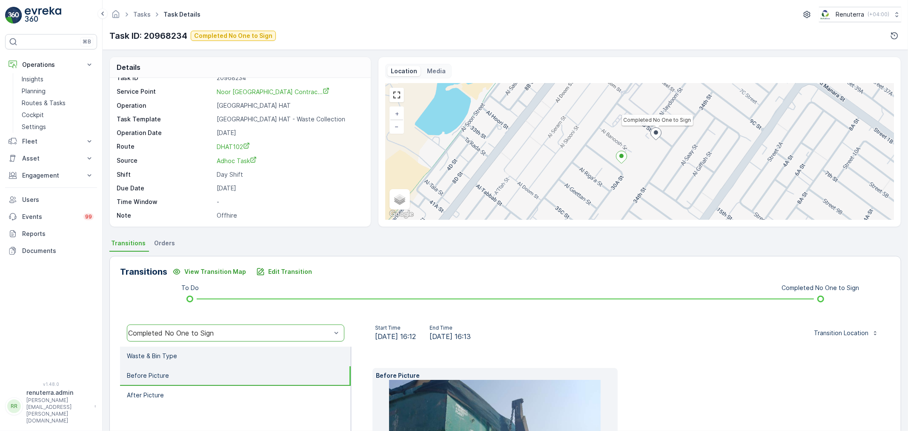
click at [164, 358] on p "Waste & Bin Type" at bounding box center [152, 356] width 50 height 9
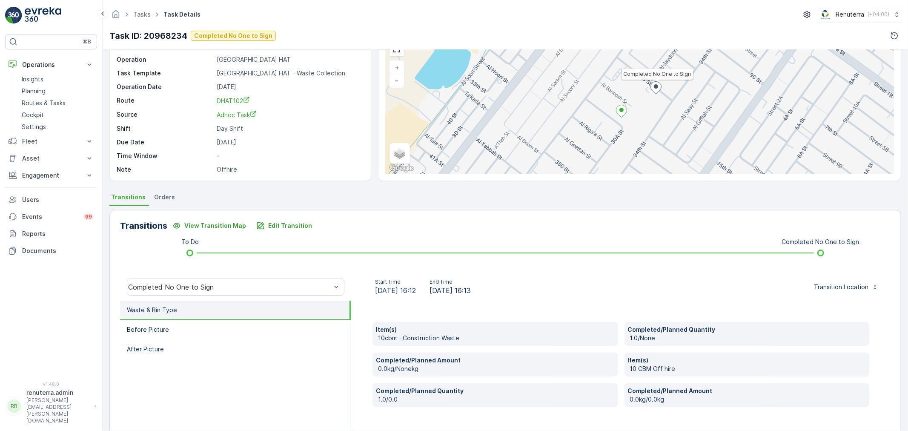
scroll to position [47, 0]
click at [280, 223] on p "Edit Transition" at bounding box center [290, 224] width 44 height 9
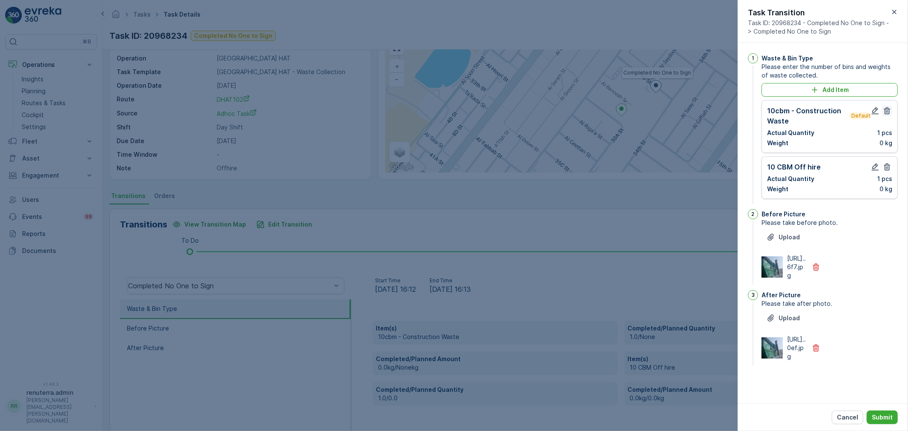
click at [884, 107] on icon "button" at bounding box center [887, 110] width 9 height 9
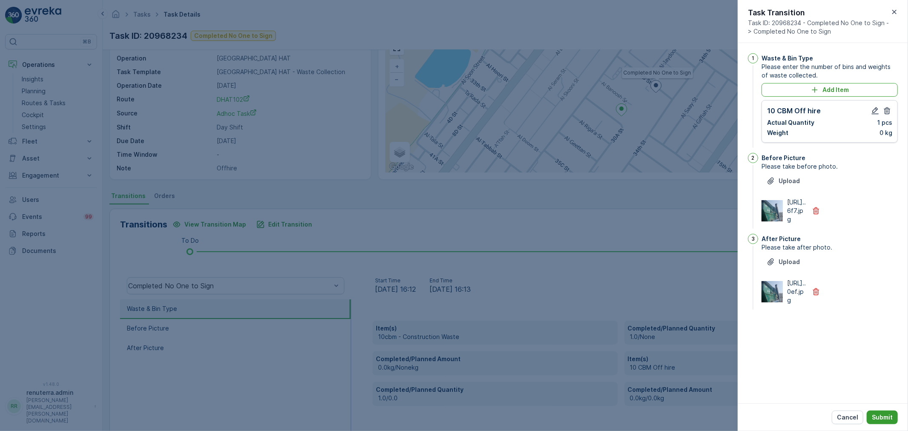
click at [882, 413] on p "Submit" at bounding box center [882, 417] width 21 height 9
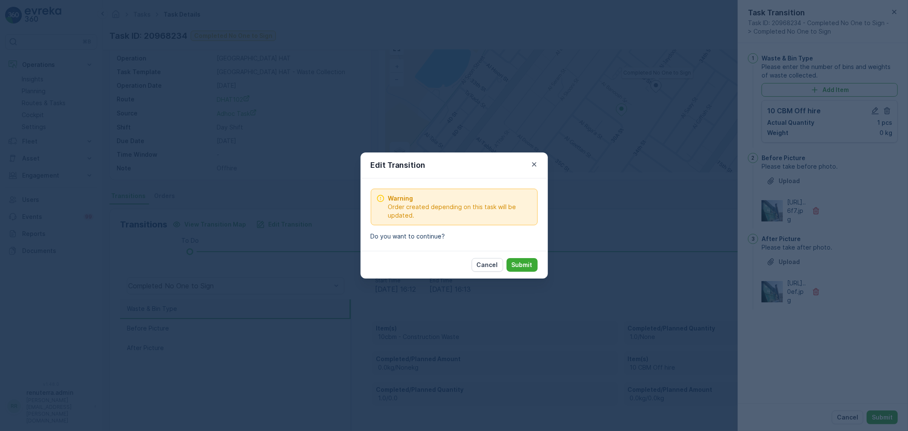
click at [525, 266] on p "Submit" at bounding box center [522, 264] width 21 height 9
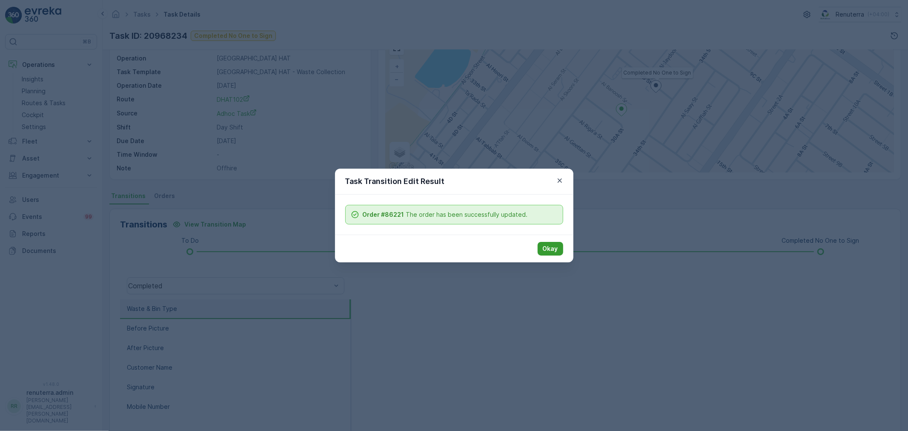
click at [558, 244] on button "Okay" at bounding box center [551, 249] width 26 height 14
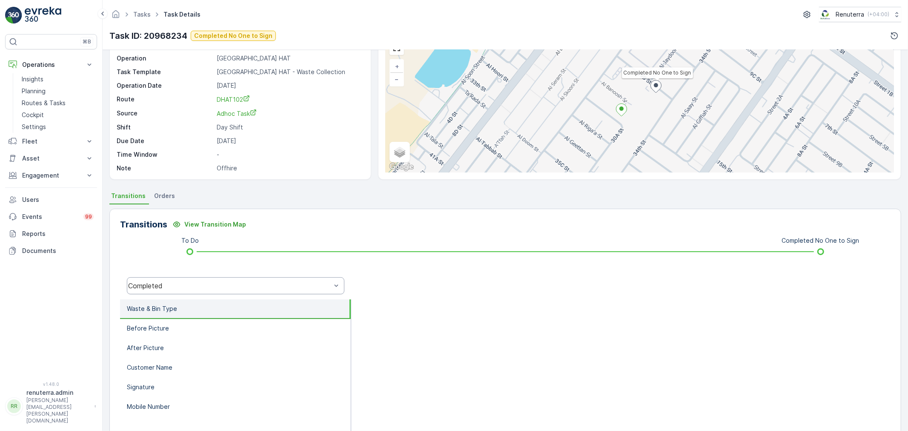
click at [226, 278] on div "Completed" at bounding box center [236, 285] width 218 height 17
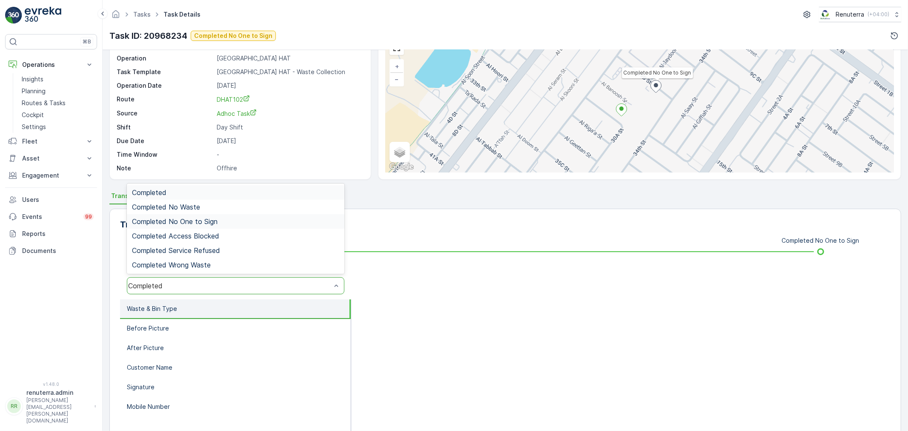
click at [220, 222] on div "Completed No One to Sign" at bounding box center [235, 222] width 207 height 8
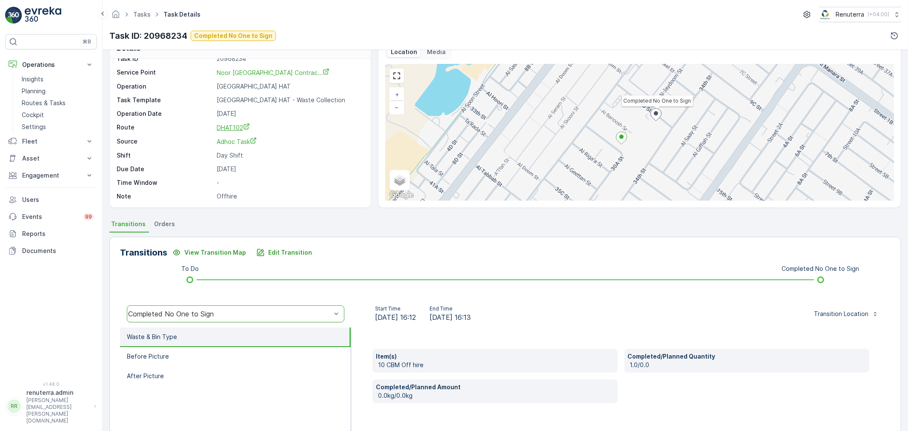
scroll to position [0, 0]
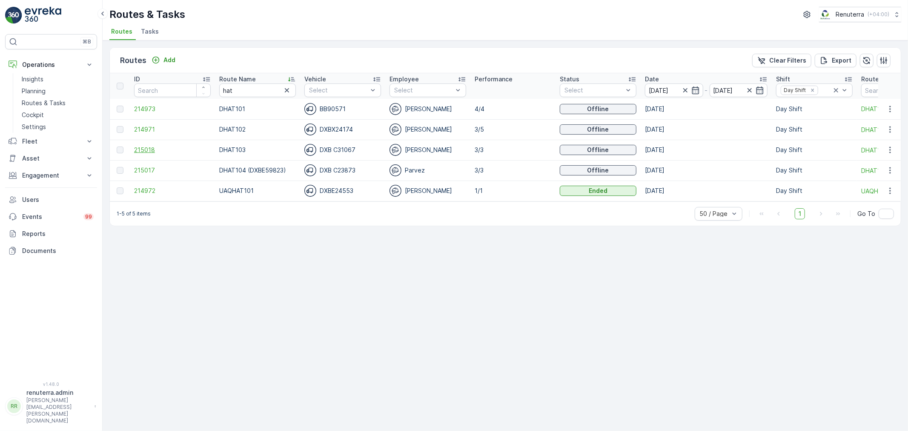
click at [143, 152] on span "215018" at bounding box center [172, 150] width 77 height 9
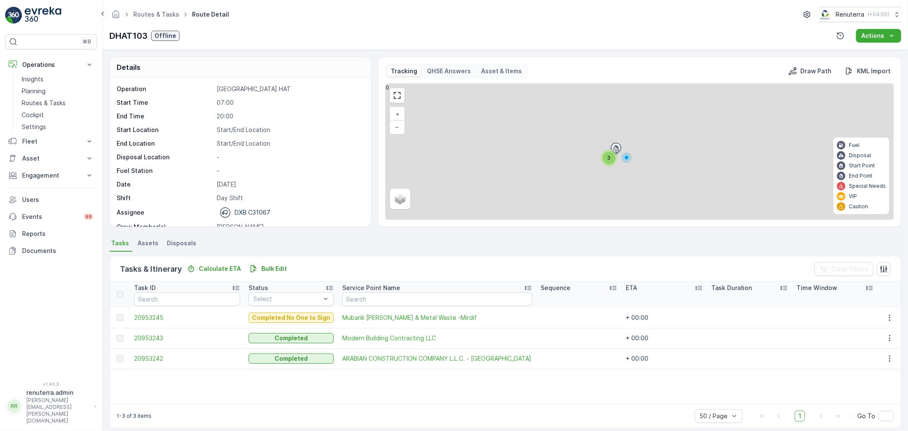
scroll to position [8, 0]
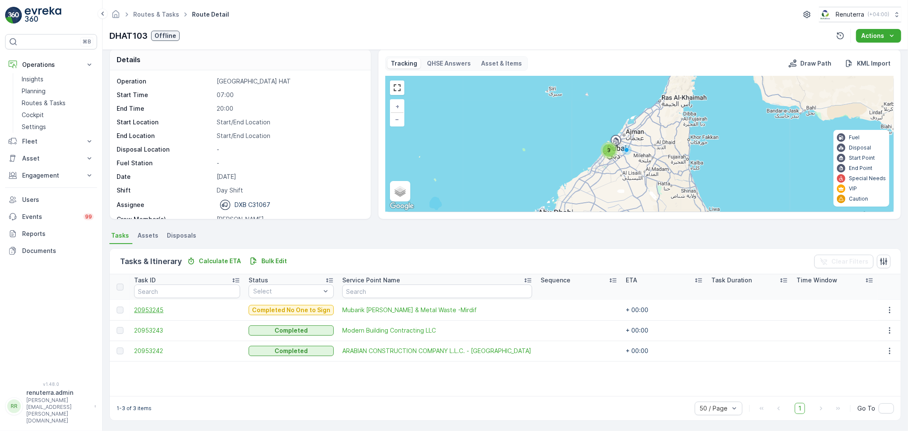
click at [152, 309] on span "20953245" at bounding box center [187, 310] width 106 height 9
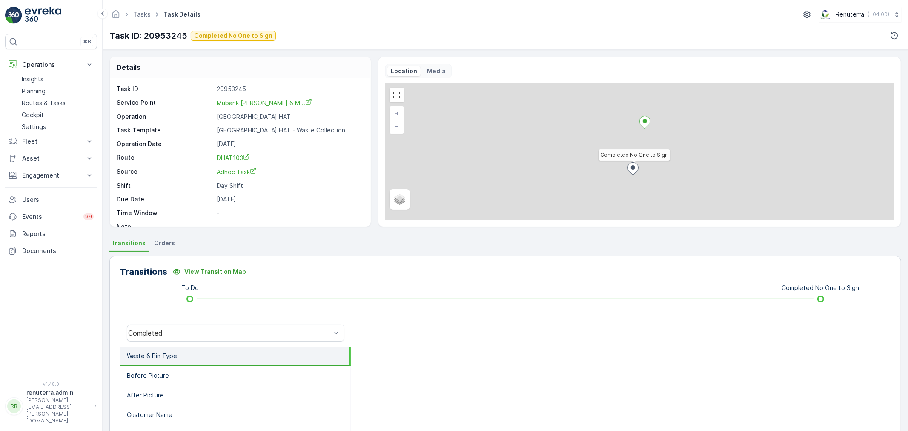
scroll to position [47, 0]
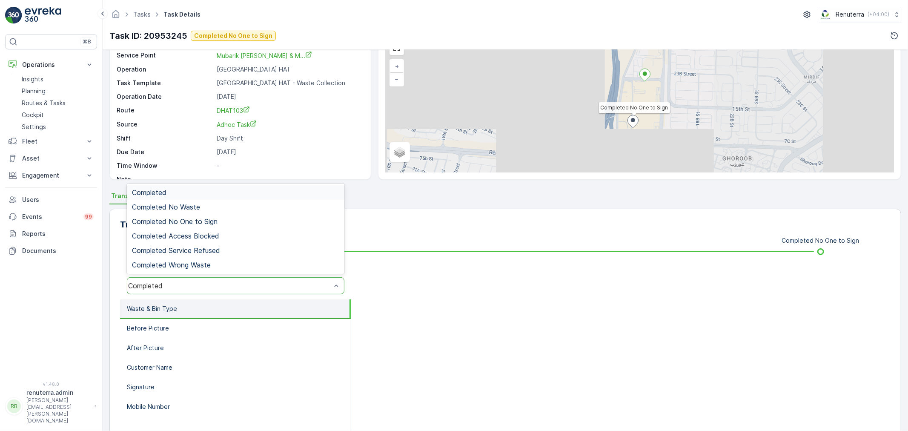
click at [168, 286] on div "Completed" at bounding box center [229, 286] width 203 height 8
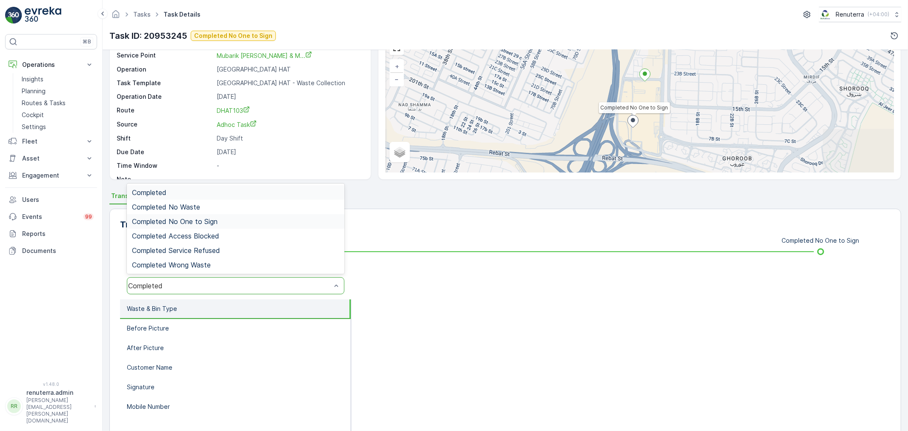
click at [181, 218] on span "Completed No One to Sign" at bounding box center [175, 222] width 86 height 8
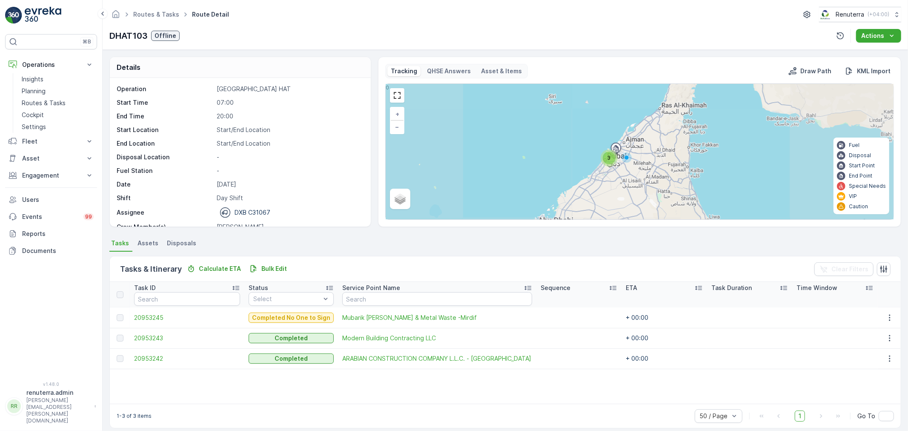
click at [141, 333] on td "20953243" at bounding box center [187, 338] width 115 height 20
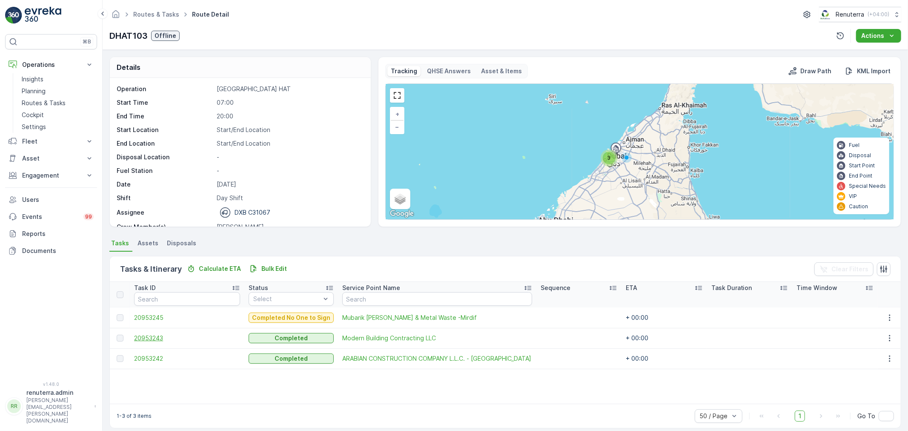
click at [142, 335] on span "20953243" at bounding box center [187, 338] width 106 height 9
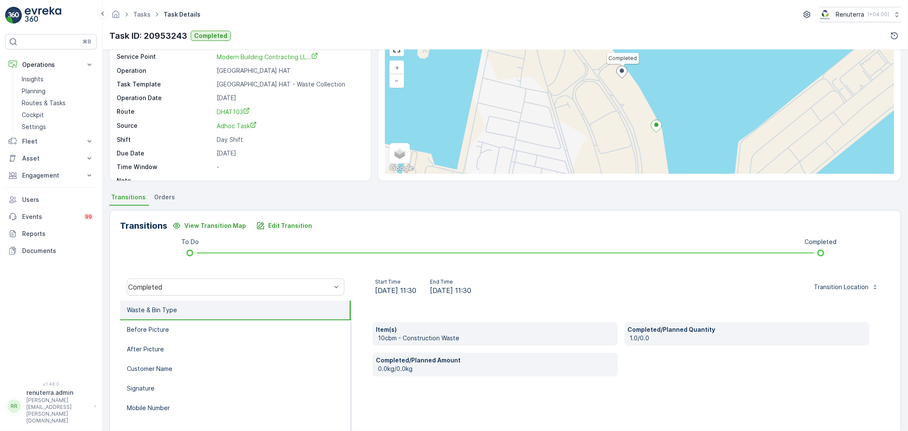
scroll to position [47, 0]
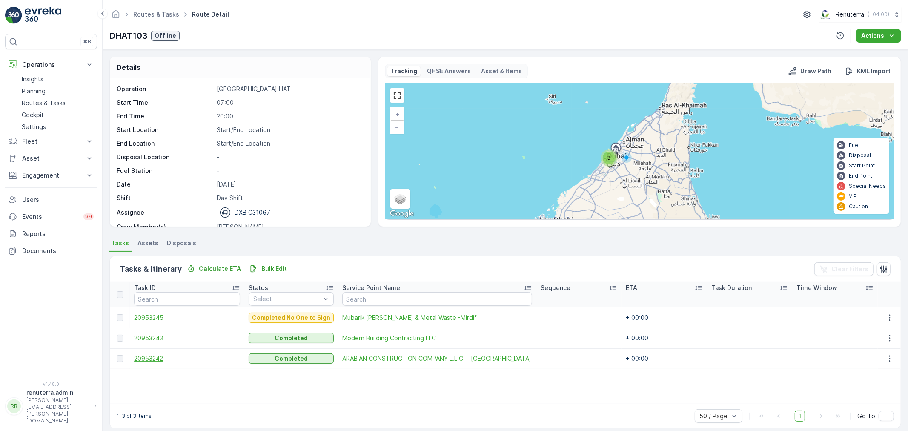
click at [149, 358] on span "20953242" at bounding box center [187, 358] width 106 height 9
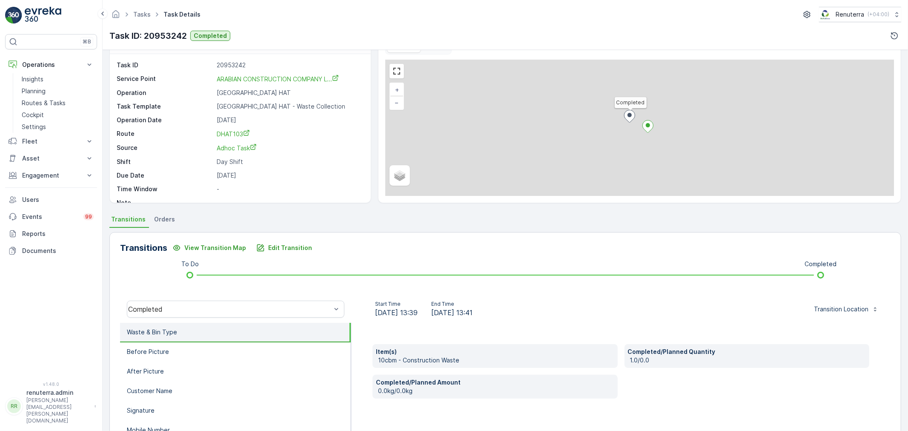
scroll to position [47, 0]
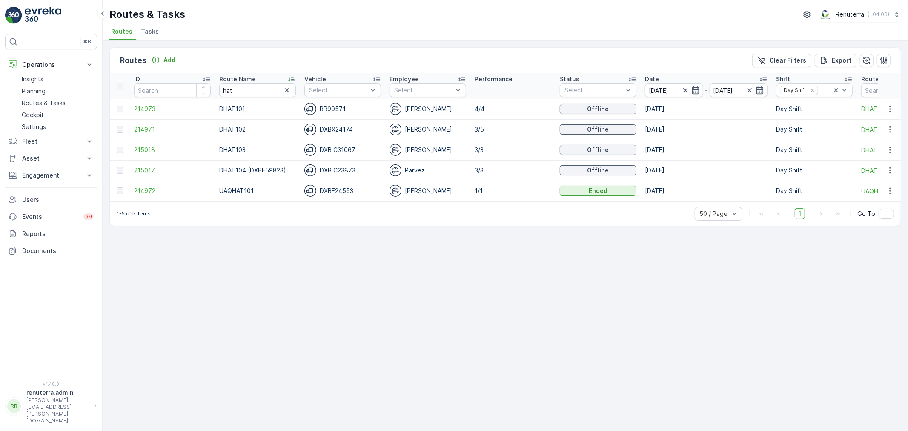
click at [150, 166] on span "215017" at bounding box center [172, 170] width 77 height 9
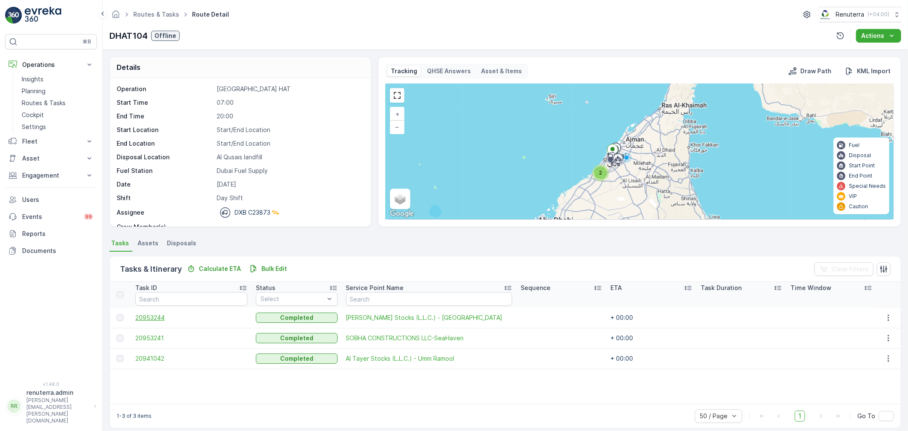
click at [158, 313] on span "20953244" at bounding box center [191, 317] width 112 height 9
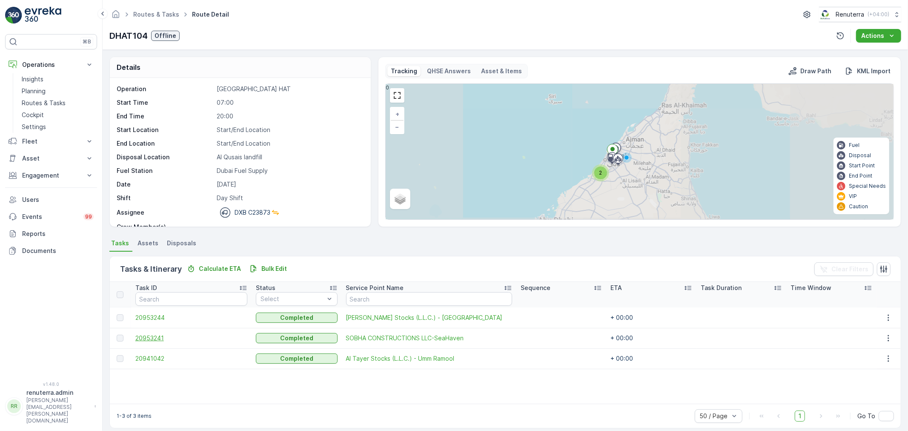
click at [157, 335] on span "20953241" at bounding box center [191, 338] width 112 height 9
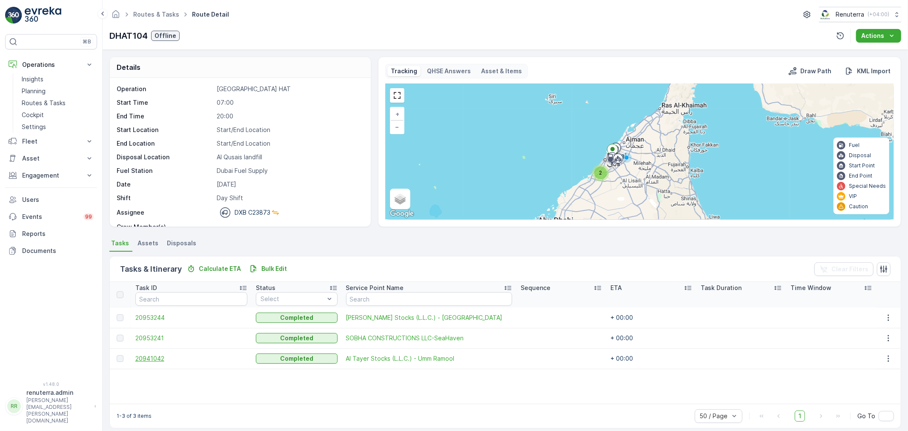
click at [146, 357] on span "20941042" at bounding box center [191, 358] width 112 height 9
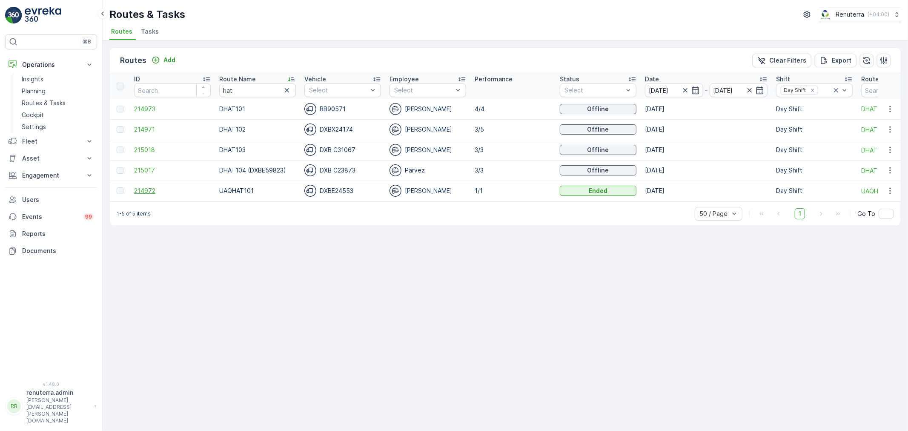
click at [150, 189] on span "214972" at bounding box center [172, 190] width 77 height 9
click at [331, 310] on div "Routes Add Clear Filters Export ID Route Name hat Vehicle Select Employee Selec…" at bounding box center [505, 235] width 805 height 390
drag, startPoint x: 245, startPoint y: 91, endPoint x: 198, endPoint y: 82, distance: 48.2
click at [198, 82] on tr "ID Route Name hat Vehicle Select Employee Select Performance Status Select Date…" at bounding box center [580, 86] width 940 height 26
type input "rel"
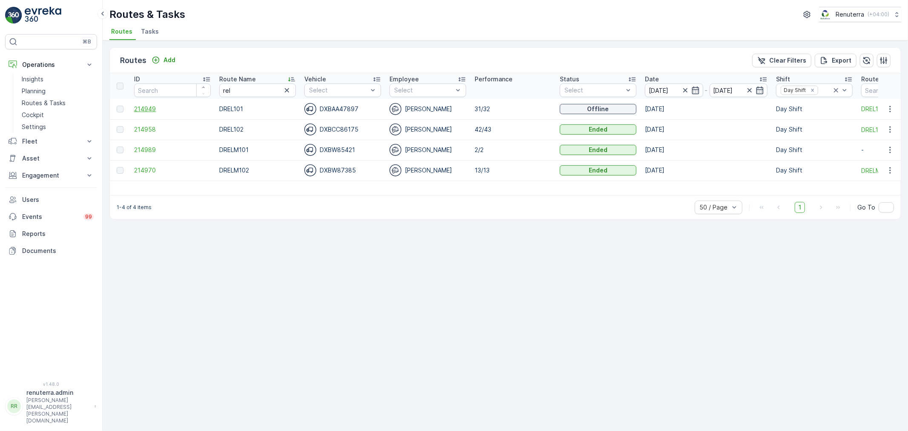
click at [139, 107] on span "214949" at bounding box center [172, 109] width 77 height 9
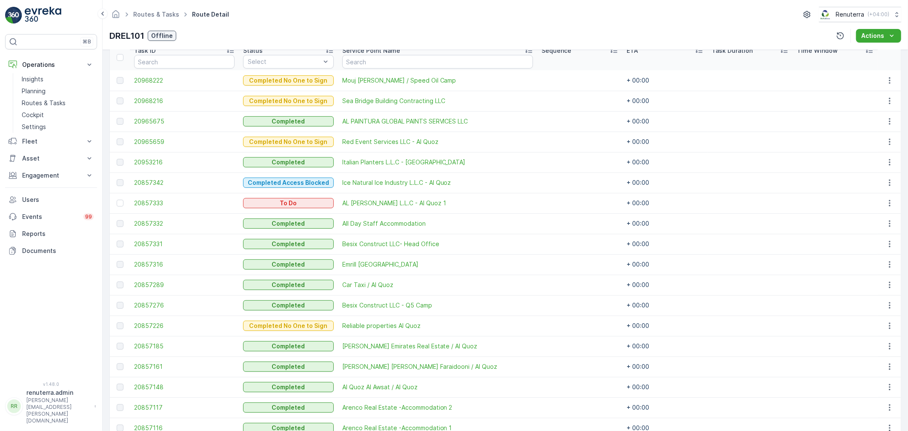
scroll to position [236, 0]
click at [159, 203] on span "20857333" at bounding box center [184, 204] width 100 height 9
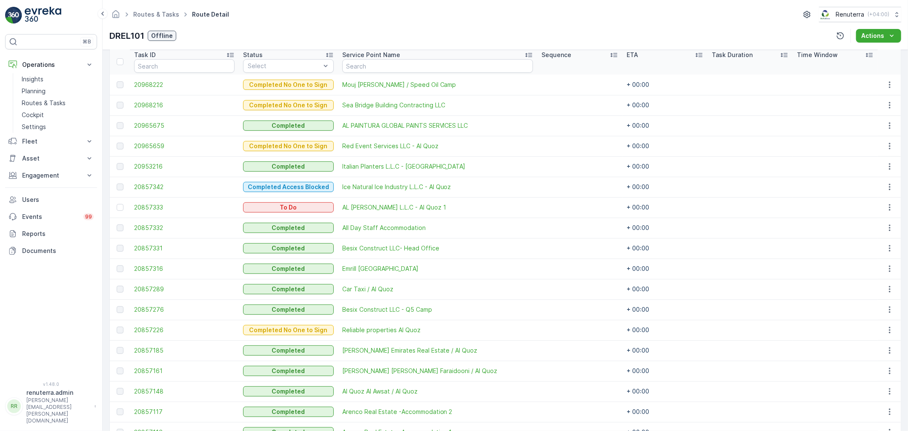
scroll to position [236, 0]
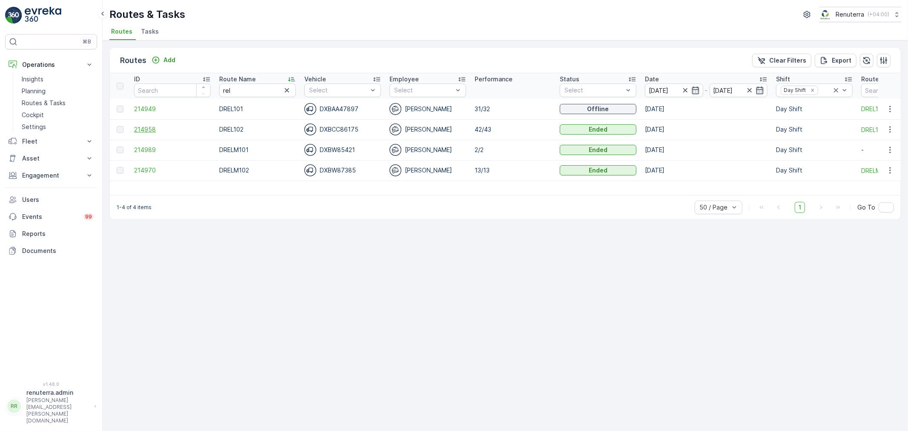
click at [146, 129] on span "214958" at bounding box center [172, 129] width 77 height 9
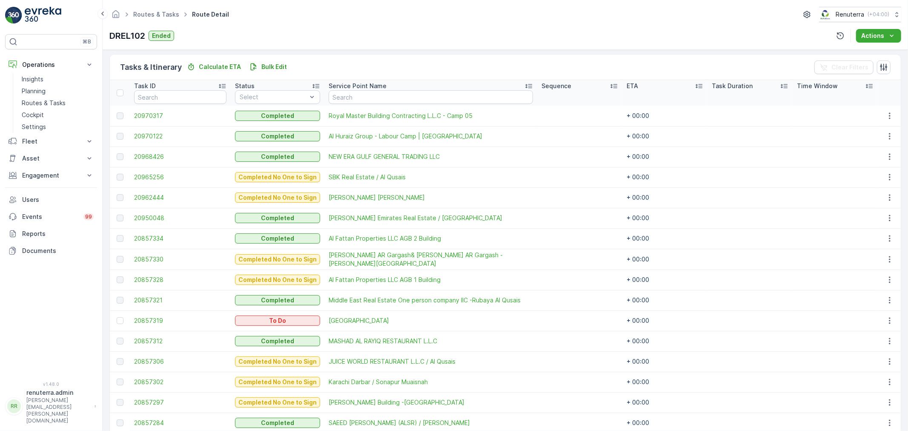
scroll to position [331, 0]
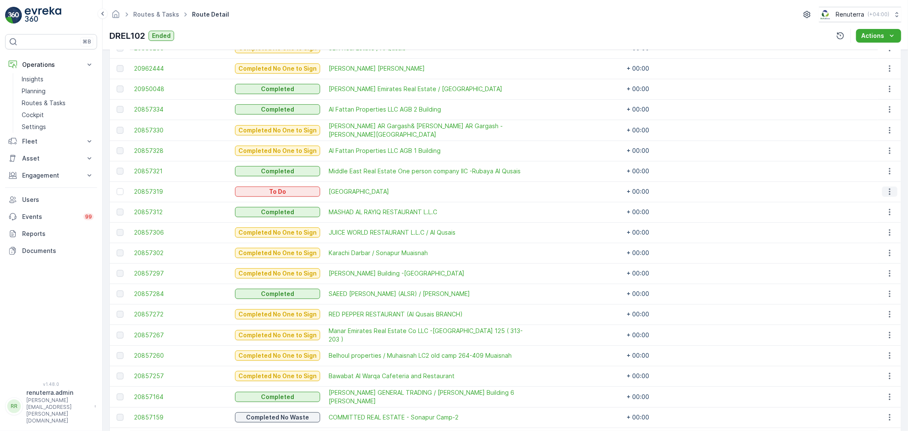
click at [890, 190] on icon "button" at bounding box center [889, 191] width 9 height 9
click at [871, 225] on span "Change Route" at bounding box center [867, 227] width 41 height 9
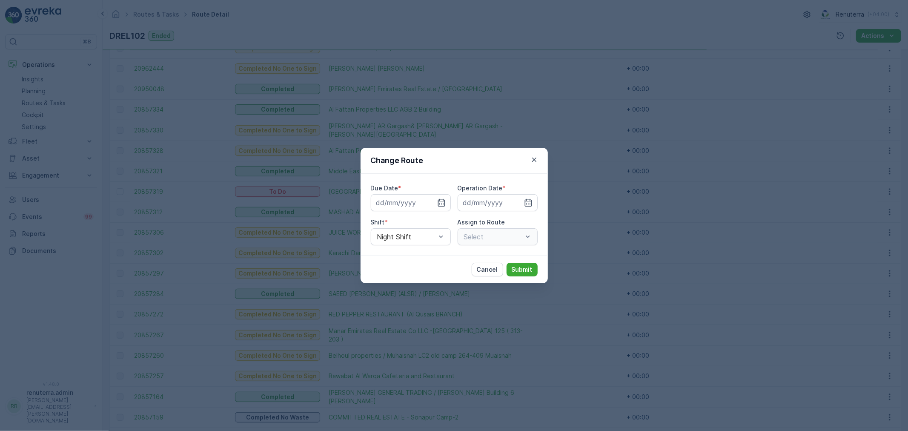
type input "[DATE]"
click at [432, 201] on icon "button" at bounding box center [431, 202] width 9 height 9
type input "13.08.2025"
click at [520, 201] on icon "button" at bounding box center [518, 202] width 9 height 9
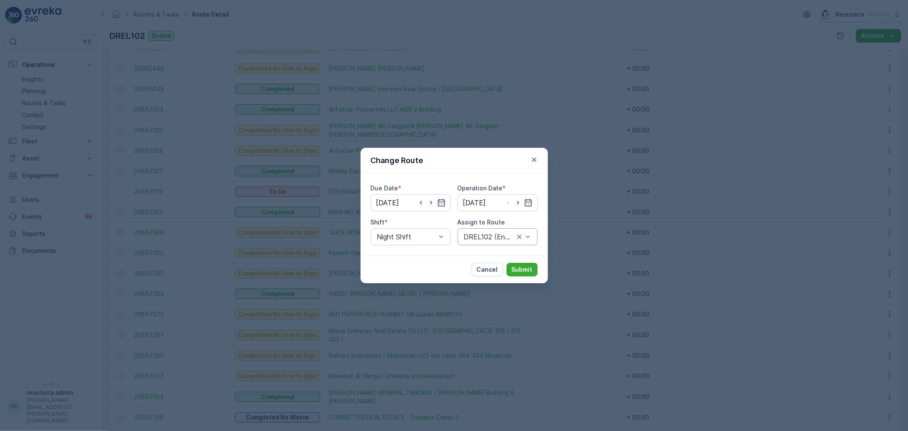
type input "13.08.2025"
click at [413, 237] on div at bounding box center [406, 237] width 60 height 8
drag, startPoint x: 398, startPoint y: 255, endPoint x: 408, endPoint y: 254, distance: 9.8
click at [398, 255] on span "Day Shift" at bounding box center [391, 258] width 30 height 8
click at [490, 231] on div "Select" at bounding box center [498, 236] width 80 height 17
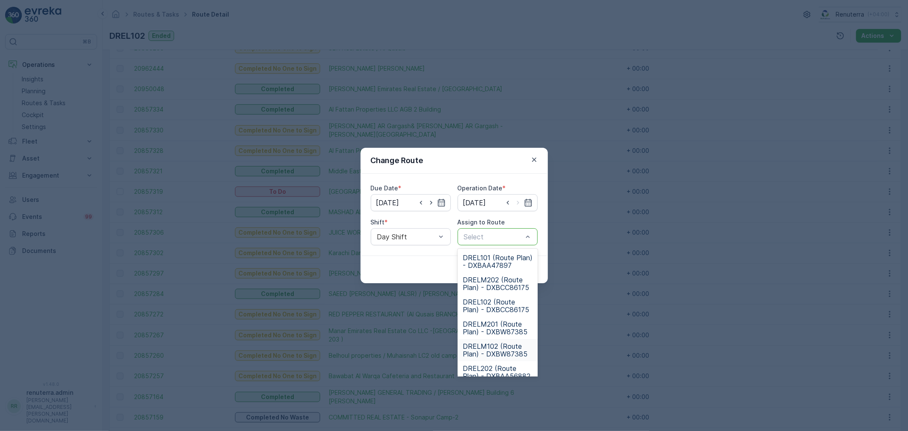
click at [498, 344] on span "DRELM102 (Route Plan) - DXBW87385" at bounding box center [498, 349] width 70 height 15
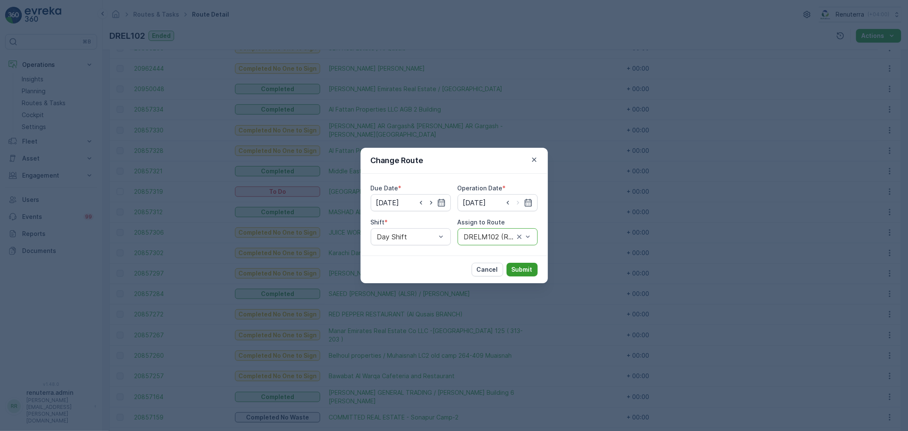
click at [523, 270] on p "Submit" at bounding box center [522, 269] width 21 height 9
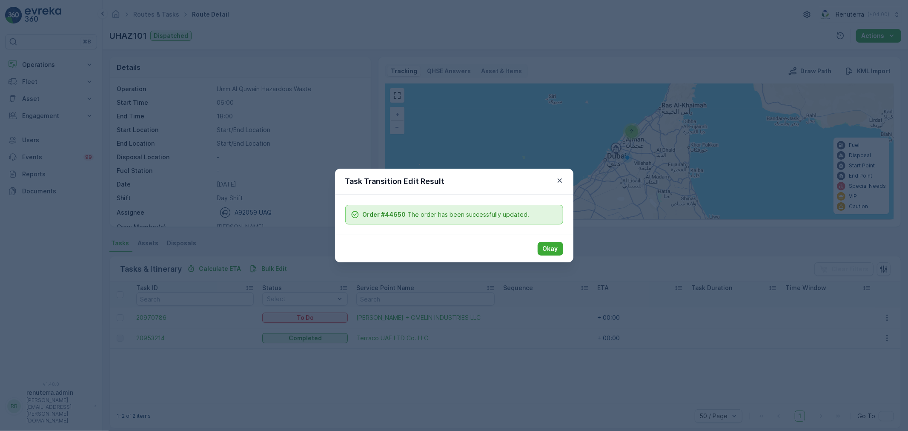
click at [556, 246] on p "Okay" at bounding box center [550, 248] width 15 height 9
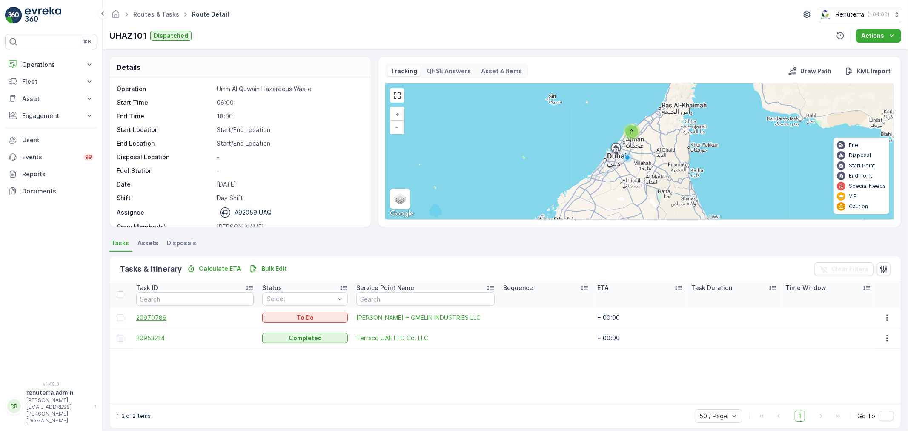
click at [156, 315] on span "20970786" at bounding box center [194, 317] width 117 height 9
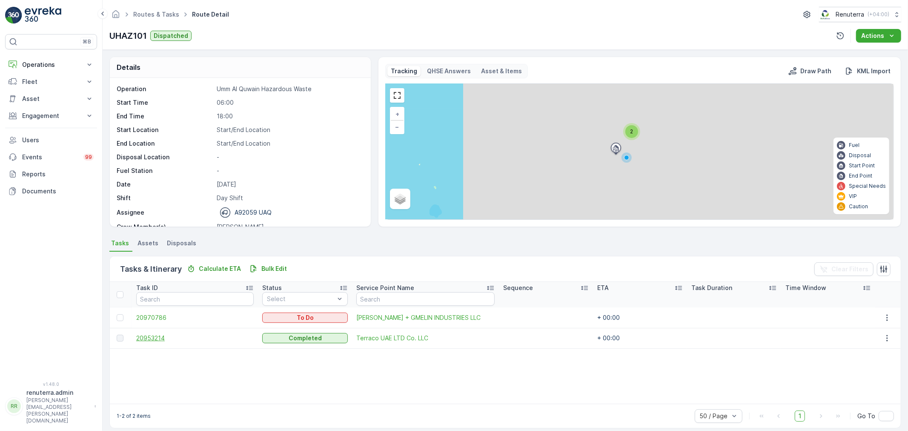
click at [150, 335] on span "20953214" at bounding box center [194, 338] width 117 height 9
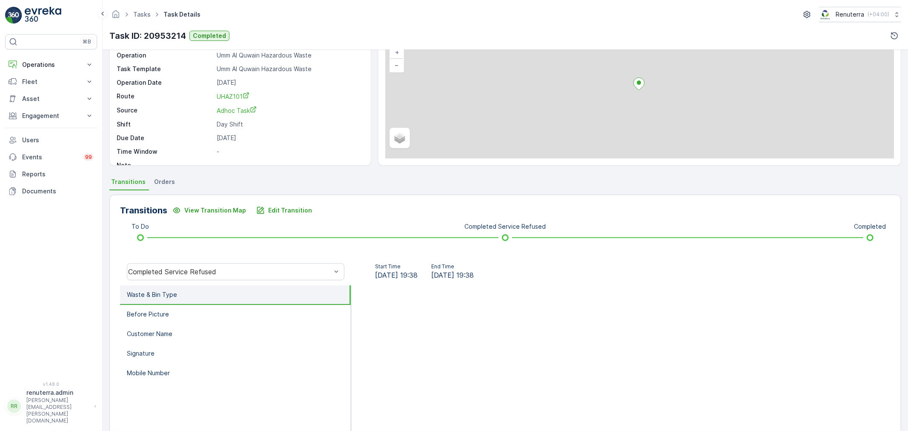
scroll to position [94, 0]
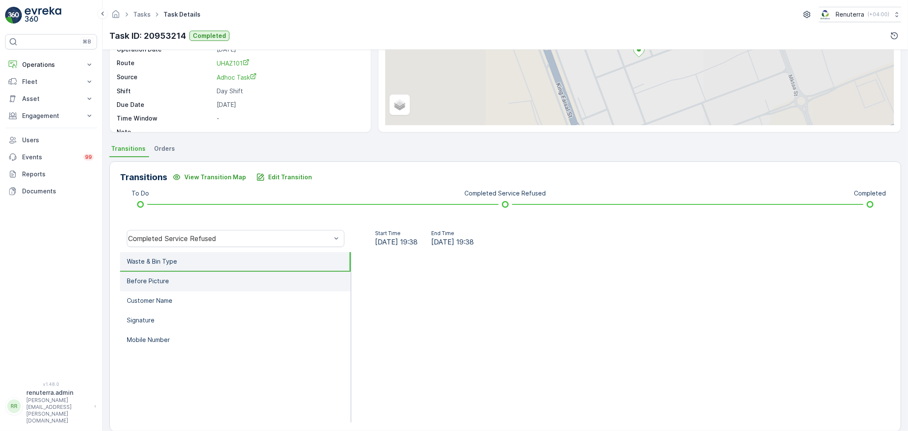
click at [155, 274] on li "Before Picture" at bounding box center [235, 282] width 231 height 20
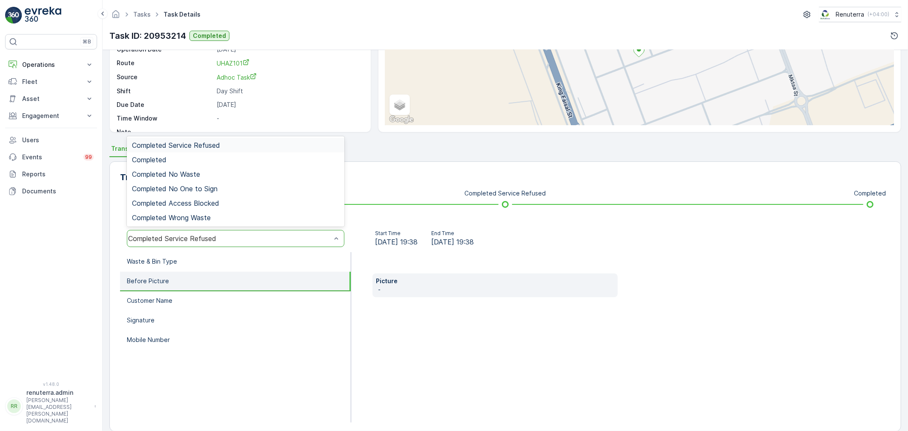
click at [190, 232] on div "Completed Service Refused" at bounding box center [236, 238] width 218 height 17
click at [184, 159] on div "Completed" at bounding box center [235, 160] width 207 height 8
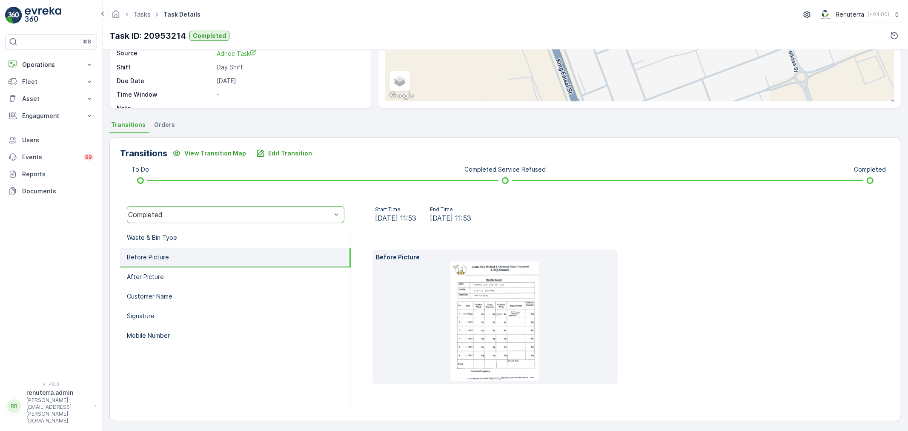
scroll to position [119, 0]
click at [180, 277] on li "After Picture" at bounding box center [235, 276] width 231 height 20
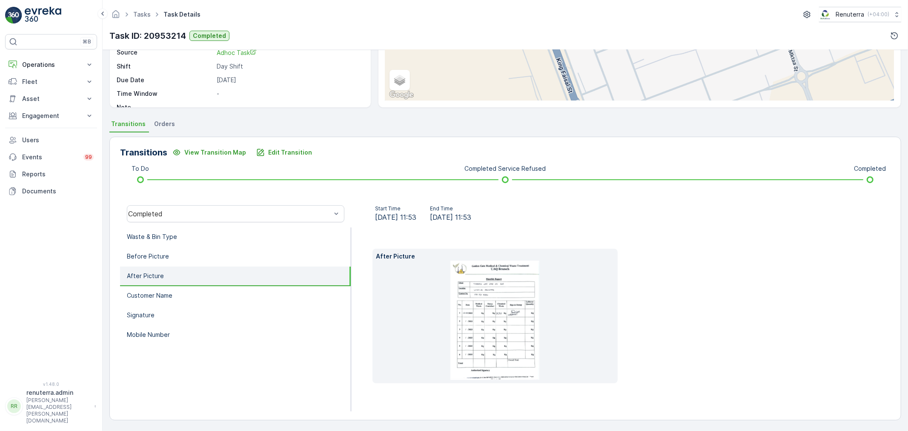
scroll to position [106, 0]
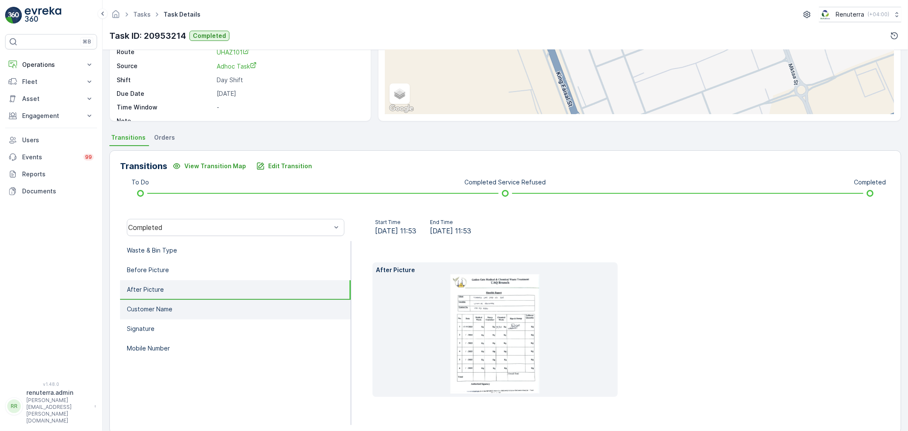
click at [186, 305] on li "Customer Name" at bounding box center [235, 310] width 231 height 20
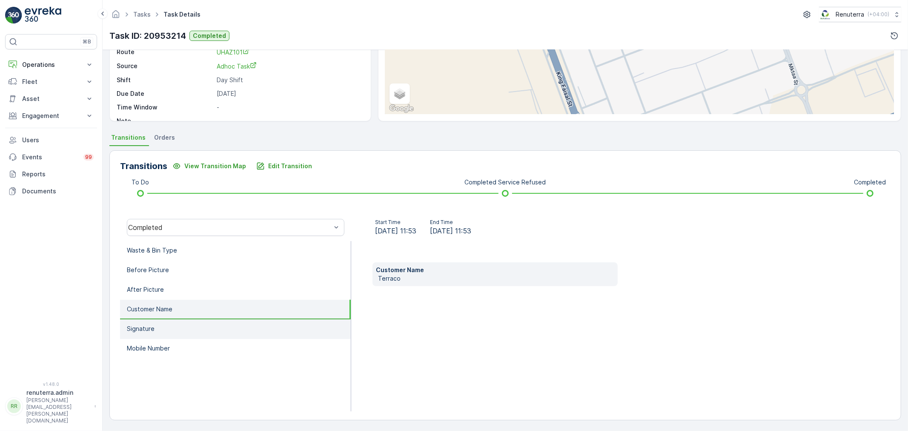
click at [181, 324] on li "Signature" at bounding box center [235, 329] width 231 height 20
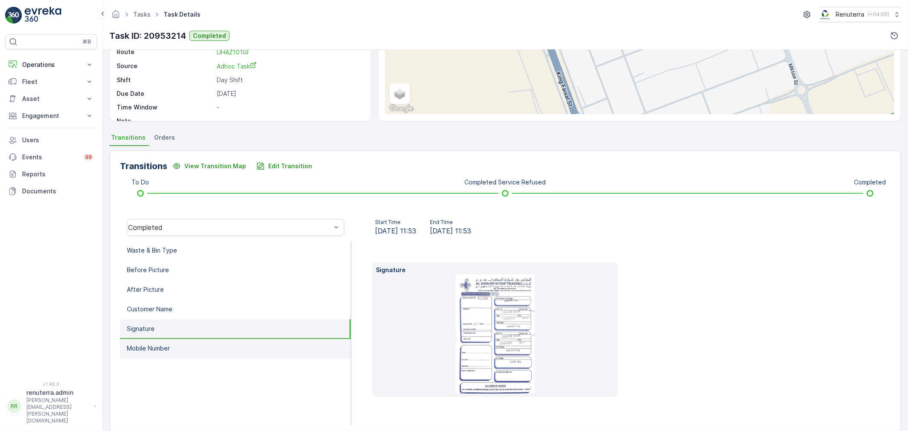
click at [185, 341] on li "Mobile Number" at bounding box center [235, 349] width 231 height 20
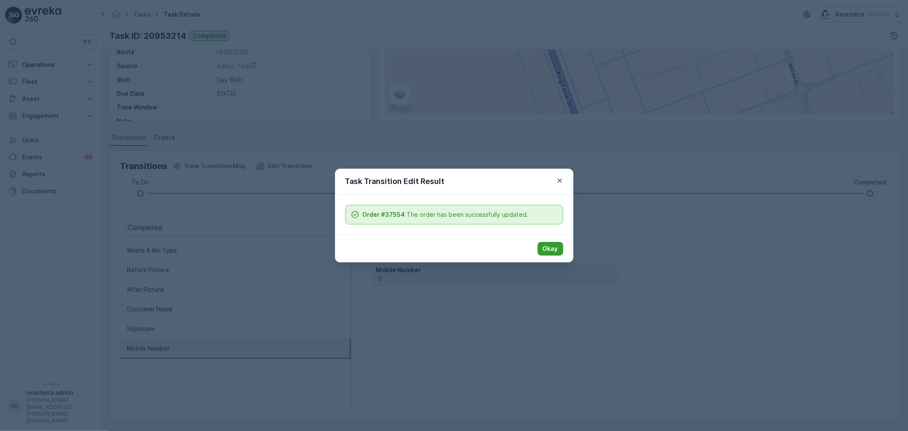
click at [553, 247] on p "Okay" at bounding box center [550, 248] width 15 height 9
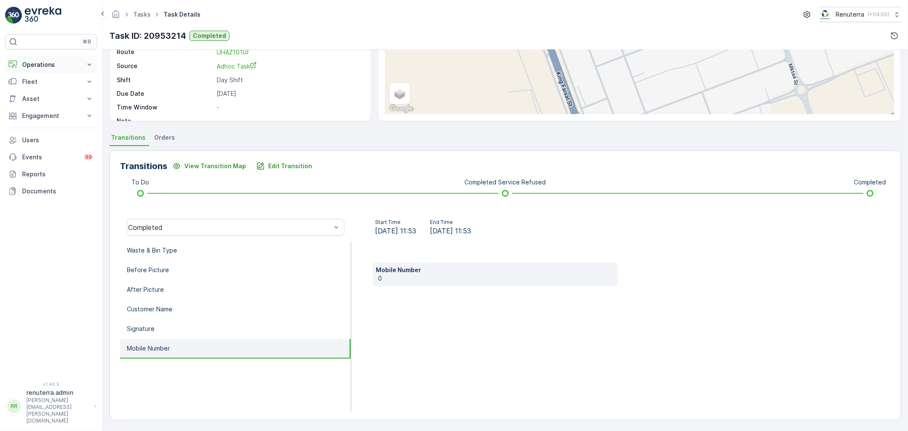
click at [52, 61] on p "Operations" at bounding box center [51, 64] width 58 height 9
click at [34, 90] on p "Planning" at bounding box center [34, 91] width 24 height 9
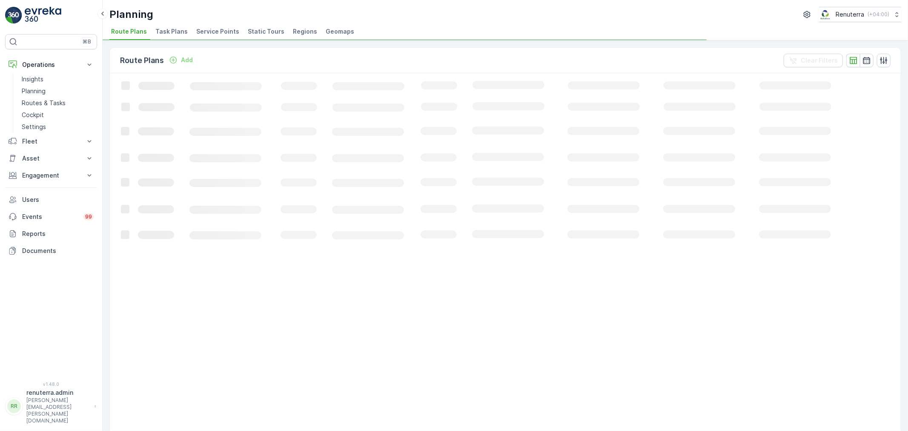
click at [209, 36] on li "Service Points" at bounding box center [219, 33] width 48 height 14
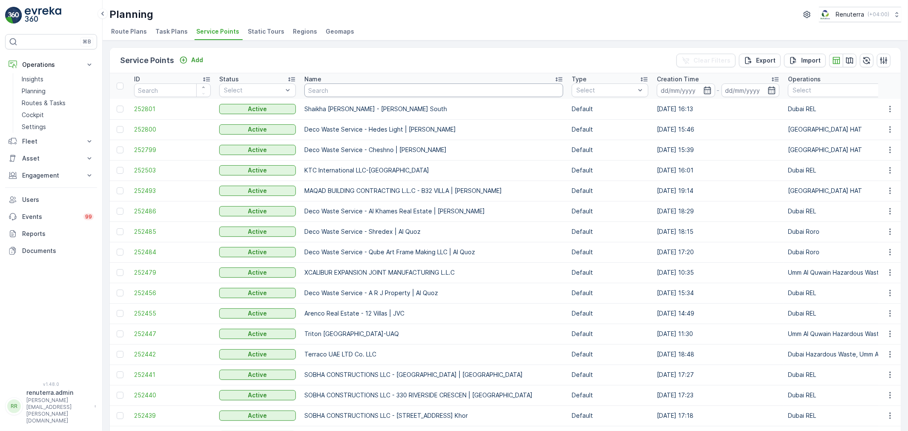
click at [360, 87] on input "text" at bounding box center [433, 90] width 259 height 14
type input "emrill"
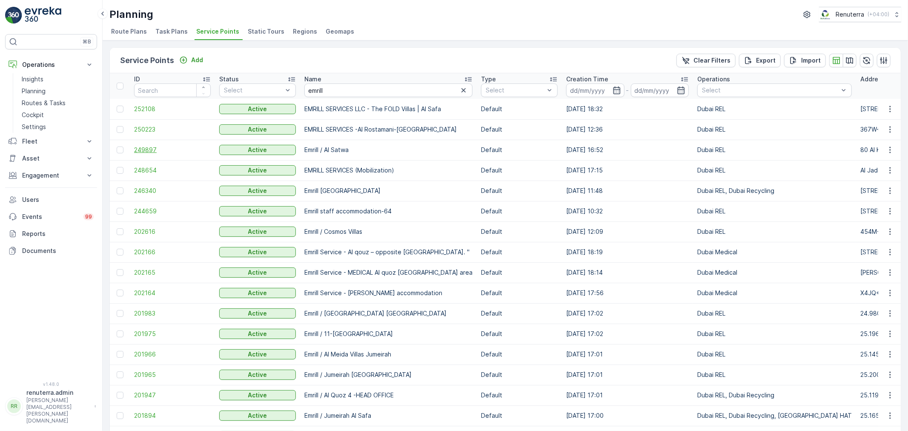
click at [145, 146] on span "249897" at bounding box center [172, 150] width 77 height 9
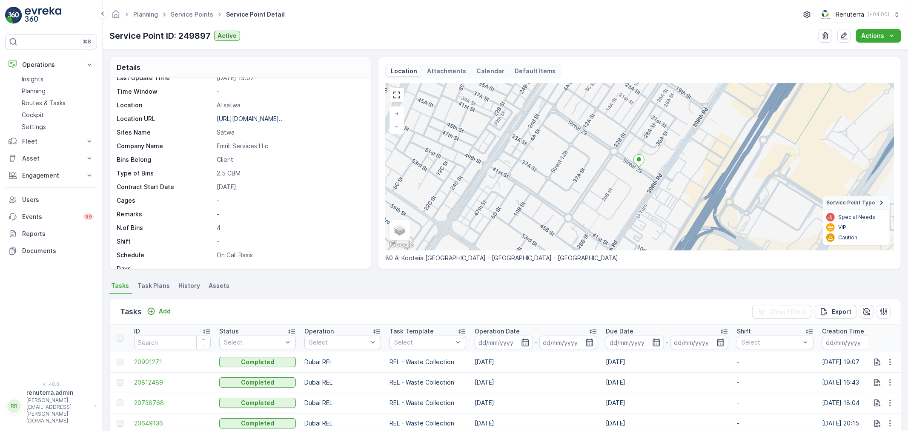
scroll to position [94, 0]
click at [165, 308] on p "Add" at bounding box center [165, 311] width 12 height 9
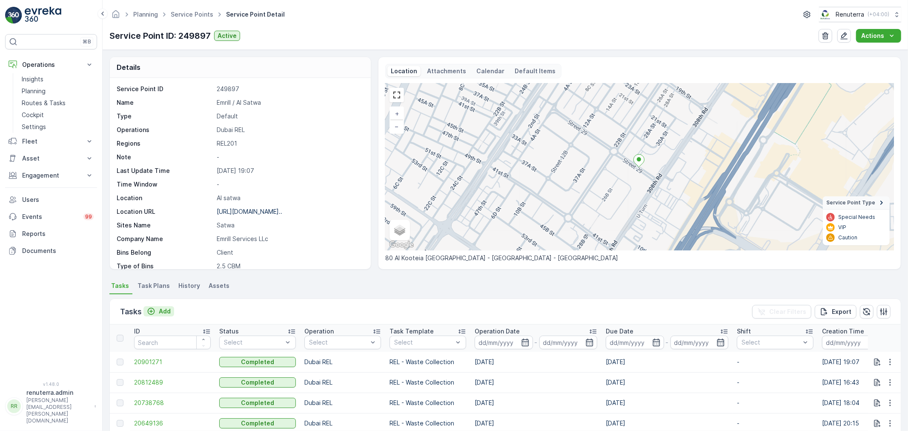
click at [164, 309] on p "Add" at bounding box center [165, 311] width 12 height 9
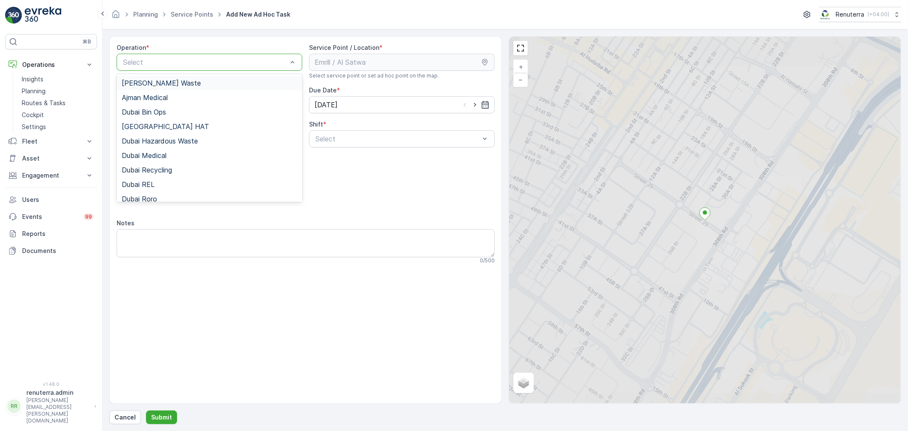
click at [197, 62] on div at bounding box center [205, 62] width 166 height 8
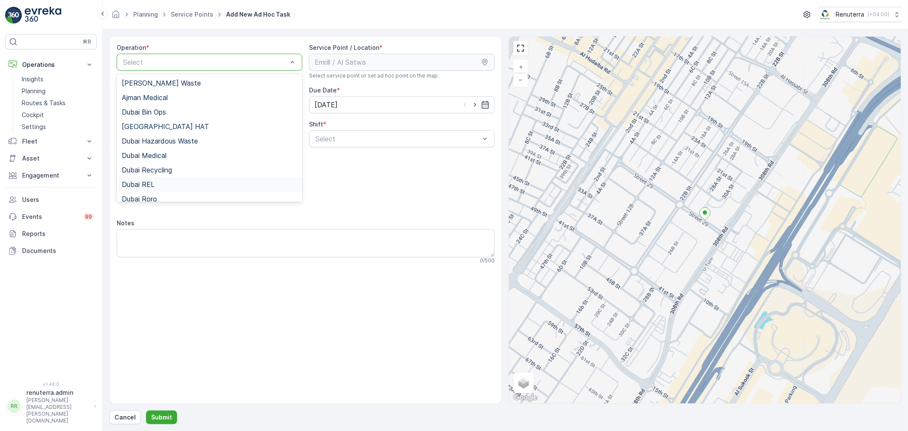
click at [157, 183] on div "Dubai REL" at bounding box center [209, 184] width 175 height 8
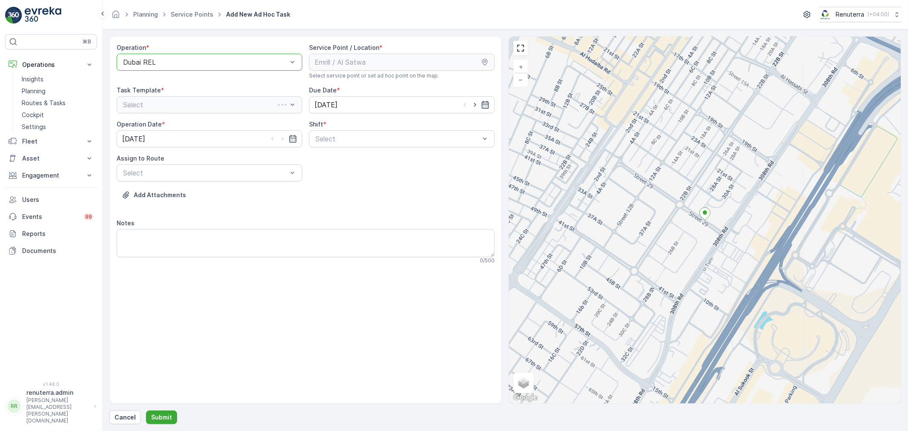
drag, startPoint x: 358, startPoint y: 138, endPoint x: 349, endPoint y: 149, distance: 13.7
click at [357, 138] on div at bounding box center [398, 139] width 166 height 8
click at [332, 176] on span "Night Shift" at bounding box center [331, 174] width 34 height 8
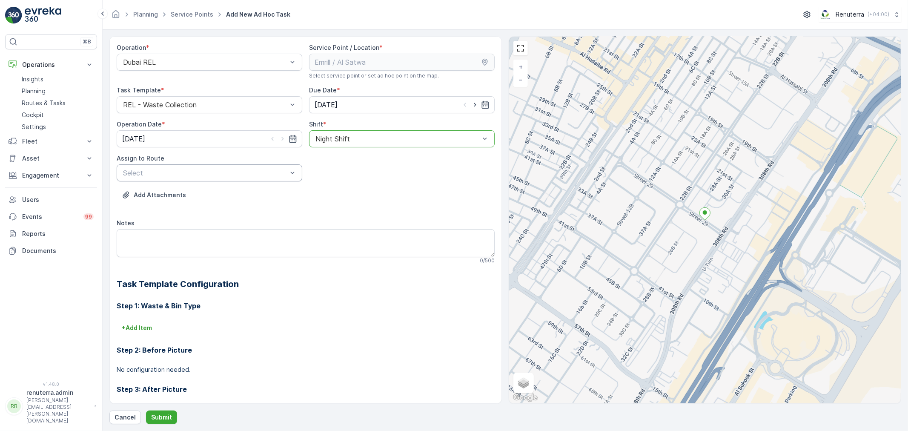
click at [210, 166] on div "Select" at bounding box center [210, 172] width 186 height 17
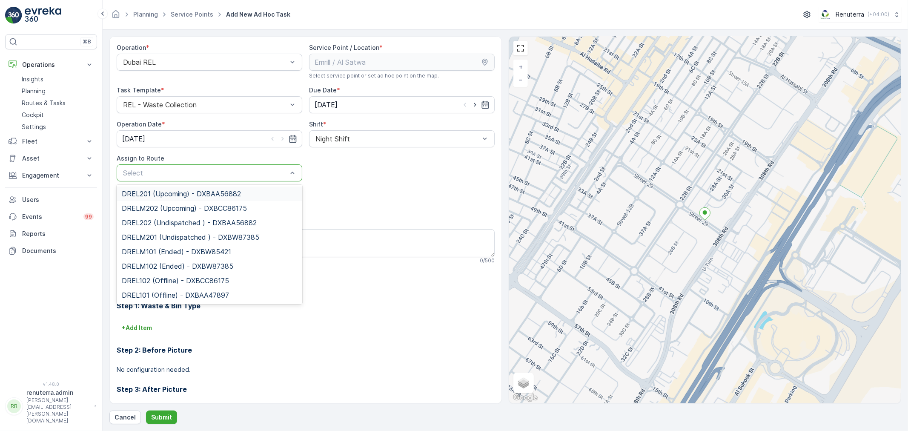
click at [167, 194] on span "DREL201 (Upcoming) - DXBAA56882" at bounding box center [181, 194] width 119 height 8
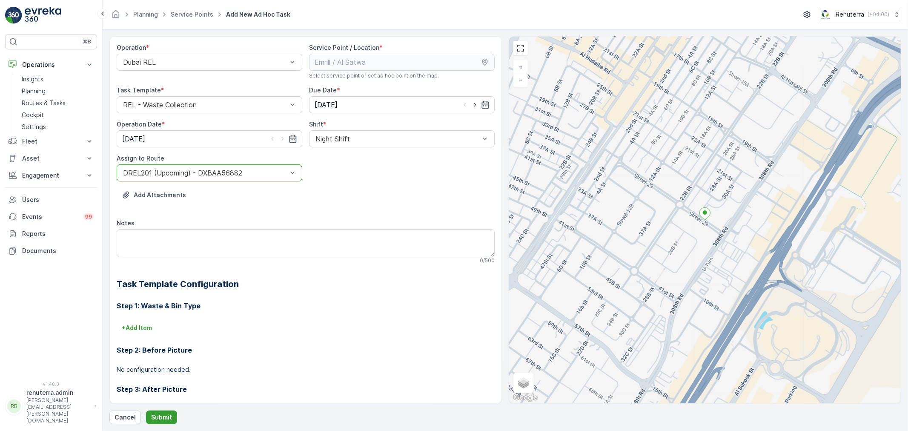
click at [157, 410] on button "Submit" at bounding box center [161, 417] width 31 height 14
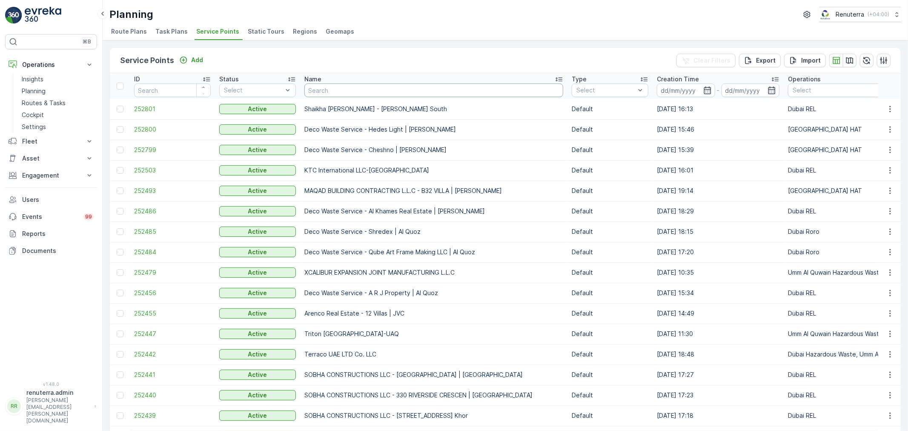
click at [343, 87] on input "text" at bounding box center [433, 90] width 259 height 14
type input "omini"
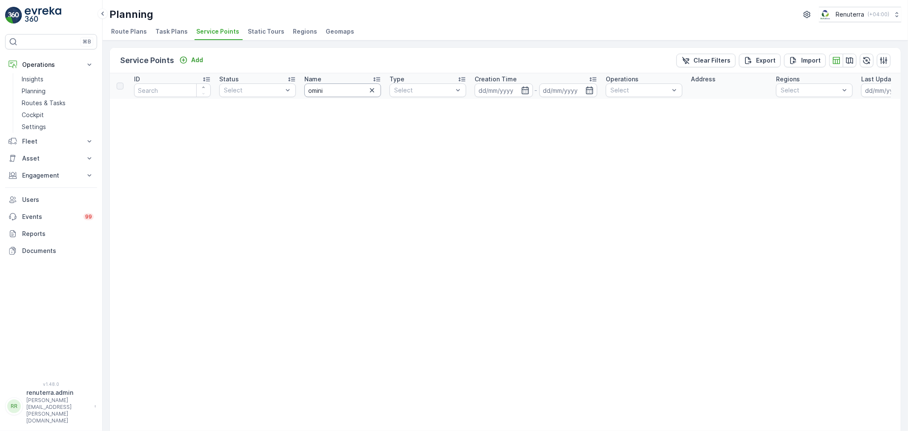
click at [337, 89] on input "omini" at bounding box center [342, 90] width 77 height 14
type input "omin"
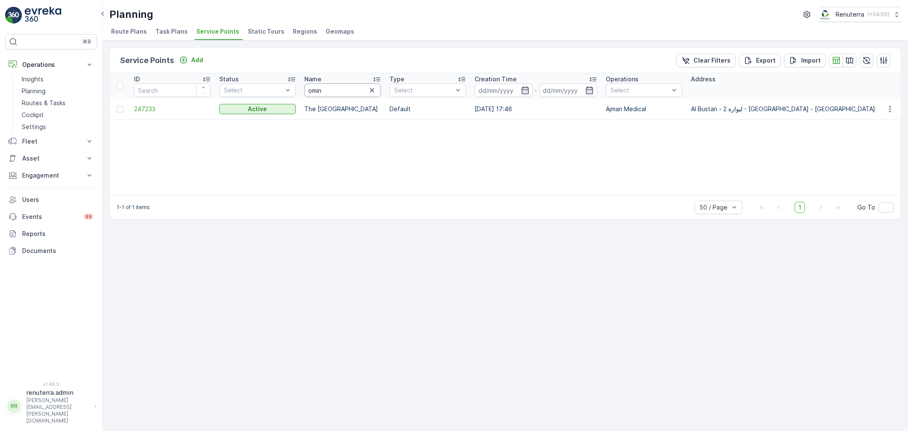
click at [334, 90] on input "omin" at bounding box center [342, 90] width 77 height 14
type input "omni"
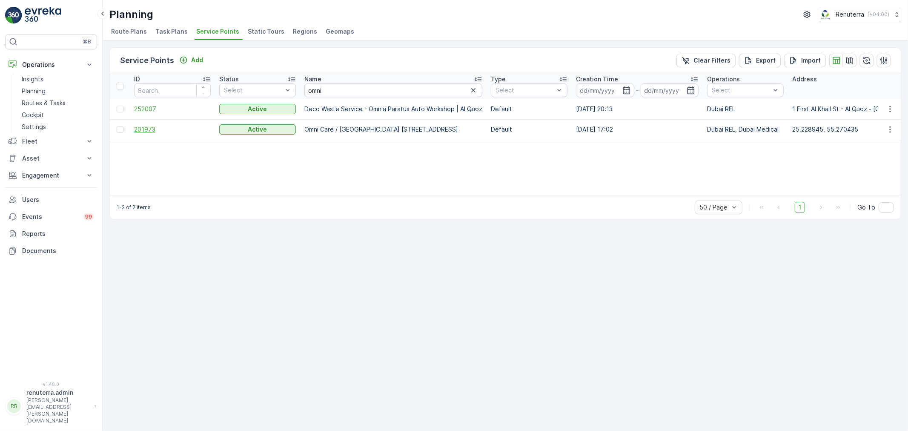
click at [143, 133] on span "201973" at bounding box center [172, 129] width 77 height 9
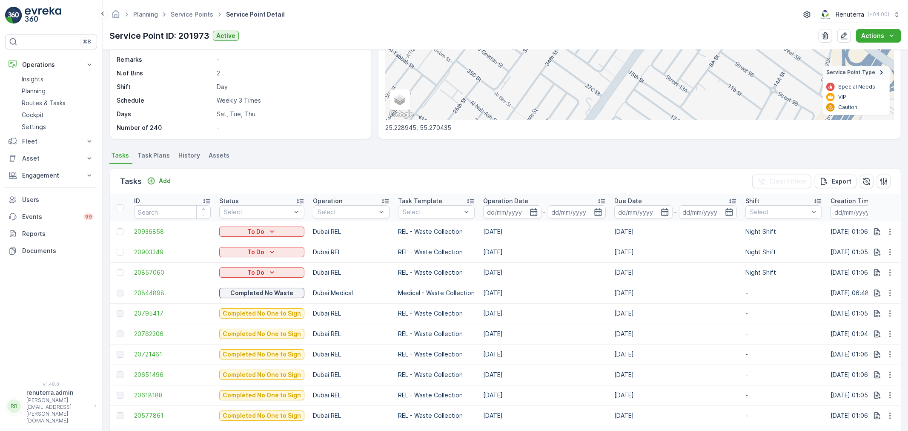
scroll to position [142, 0]
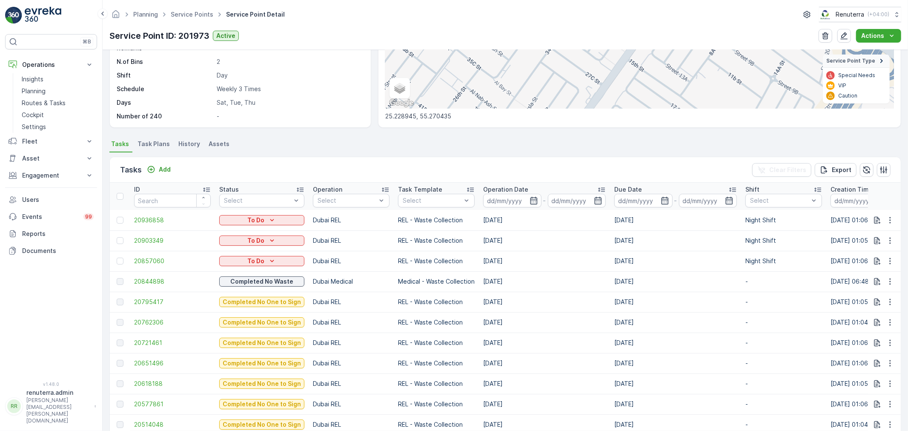
drag, startPoint x: 478, startPoint y: 260, endPoint x: 549, endPoint y: 260, distance: 70.7
click at [549, 260] on td "[DATE]" at bounding box center [544, 261] width 131 height 20
click at [152, 140] on span "Task Plans" at bounding box center [153, 144] width 32 height 9
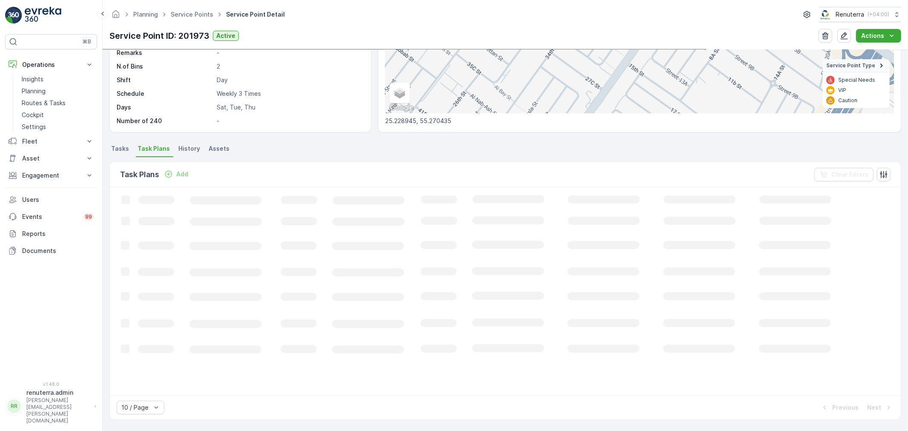
scroll to position [137, 0]
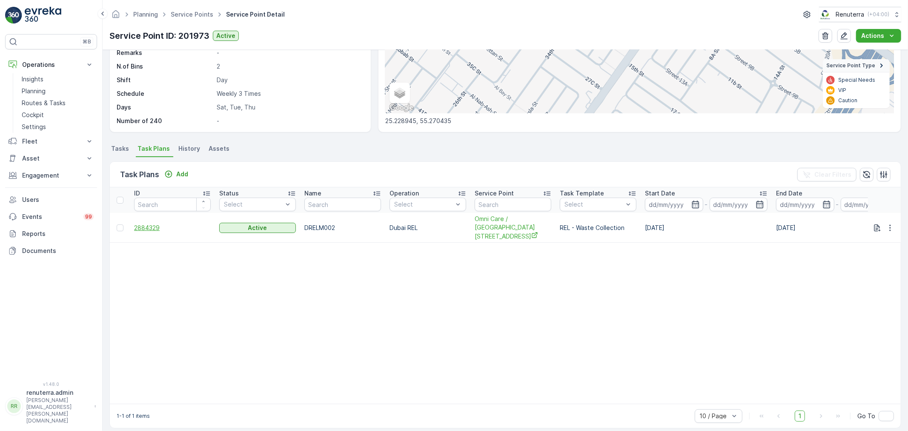
click at [158, 223] on span "2884329" at bounding box center [172, 227] width 77 height 9
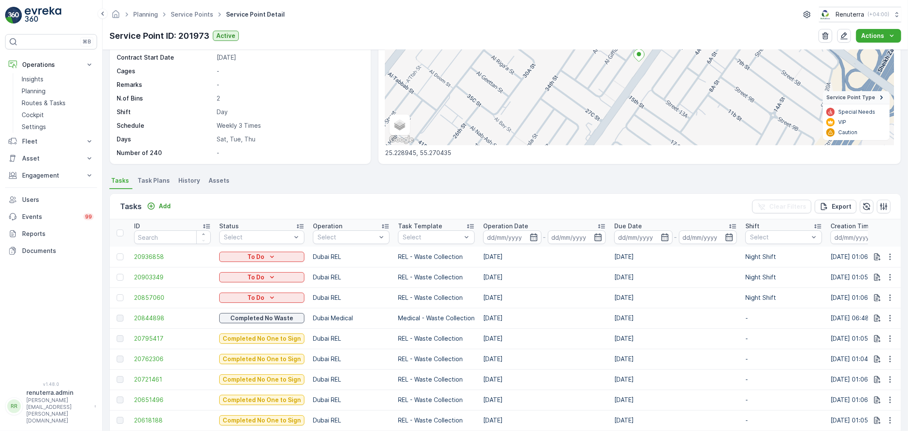
scroll to position [142, 0]
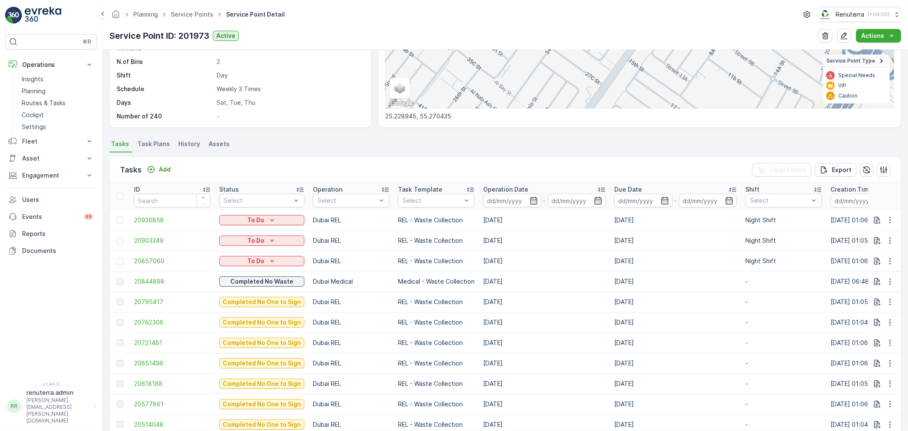
drag, startPoint x: 327, startPoint y: 283, endPoint x: 567, endPoint y: 287, distance: 239.7
click at [567, 287] on tr "20844898 Completed No Waste Dubai Medical Medical - Waste Collection 06.08.2025…" at bounding box center [812, 281] width 1404 height 20
click at [567, 285] on td "06.08.2025" at bounding box center [544, 281] width 131 height 20
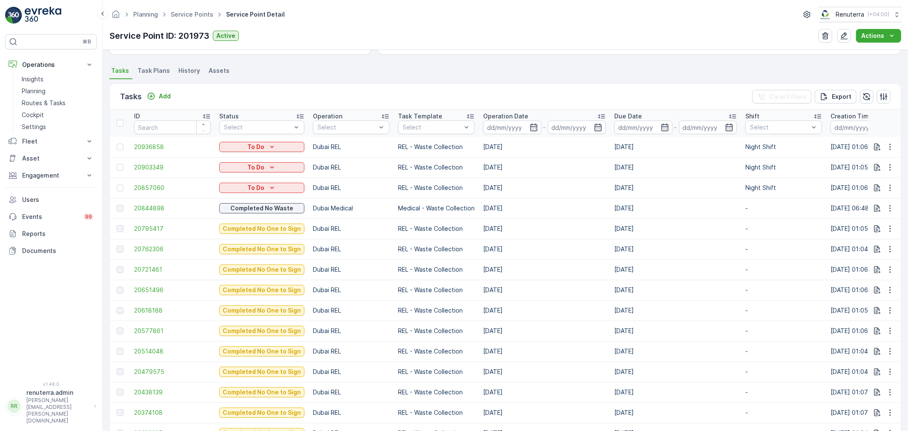
scroll to position [189, 0]
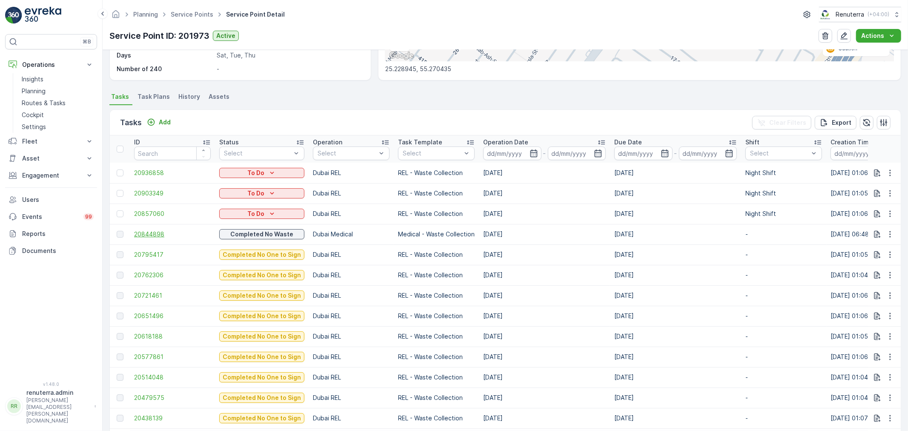
click at [143, 232] on span "20844898" at bounding box center [172, 234] width 77 height 9
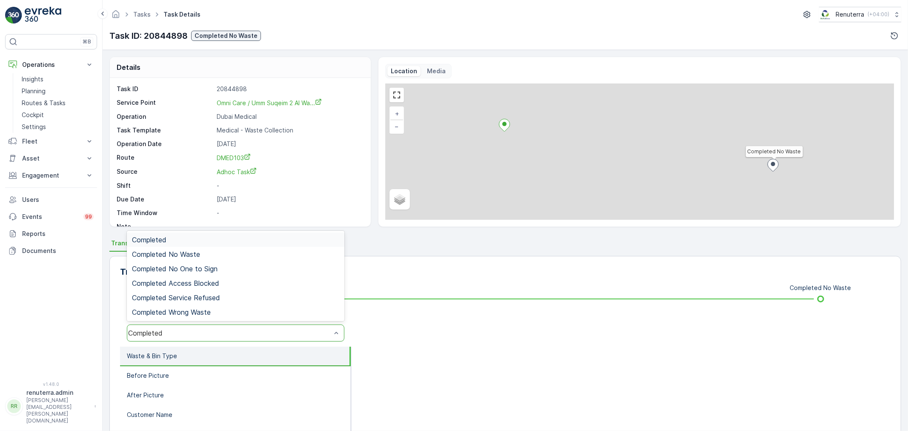
click at [246, 334] on div "Completed" at bounding box center [229, 333] width 203 height 8
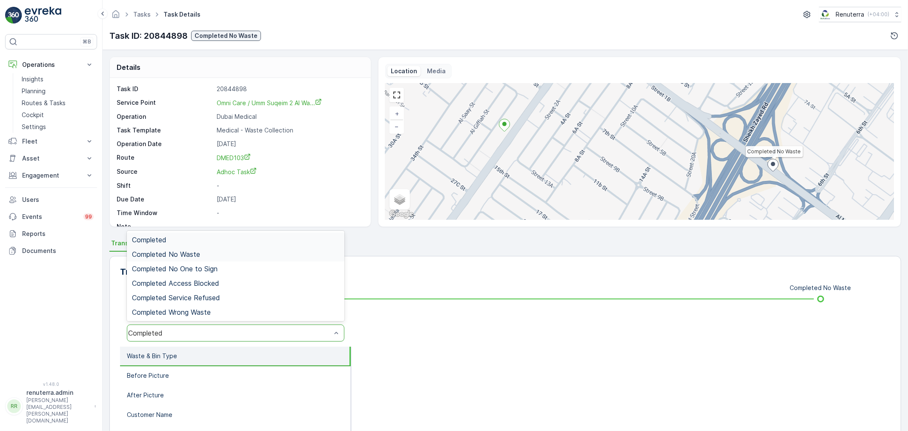
click at [206, 255] on div "Completed No Waste" at bounding box center [235, 254] width 207 height 8
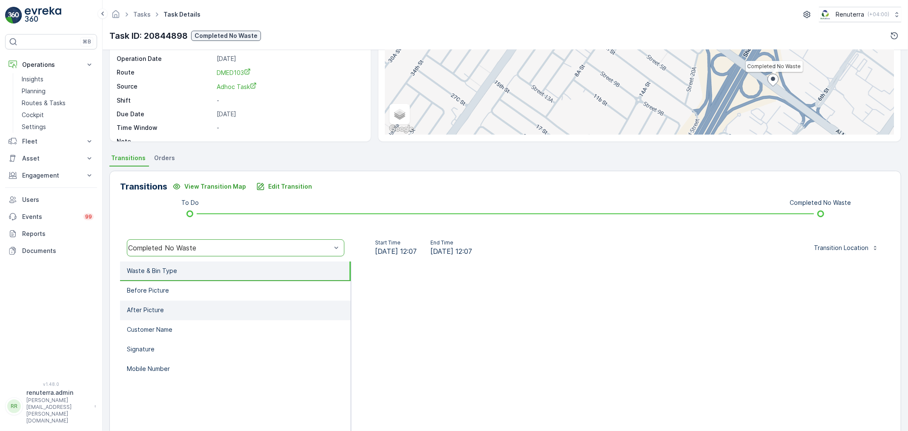
scroll to position [94, 0]
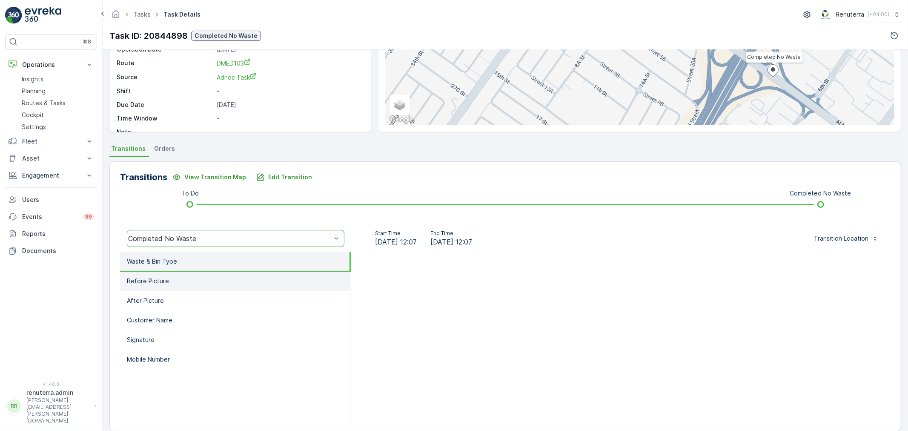
click at [180, 282] on li "Before Picture" at bounding box center [235, 282] width 231 height 20
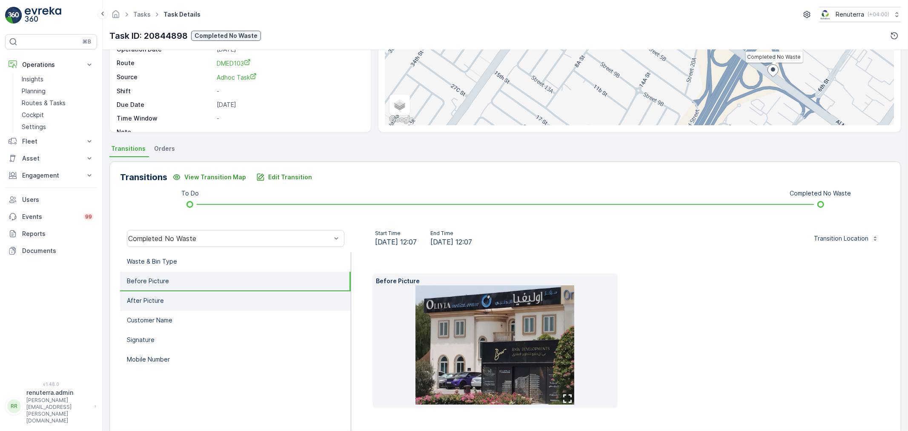
click at [180, 299] on li "After Picture" at bounding box center [235, 301] width 231 height 20
click at [184, 279] on li "Before Picture" at bounding box center [235, 282] width 231 height 20
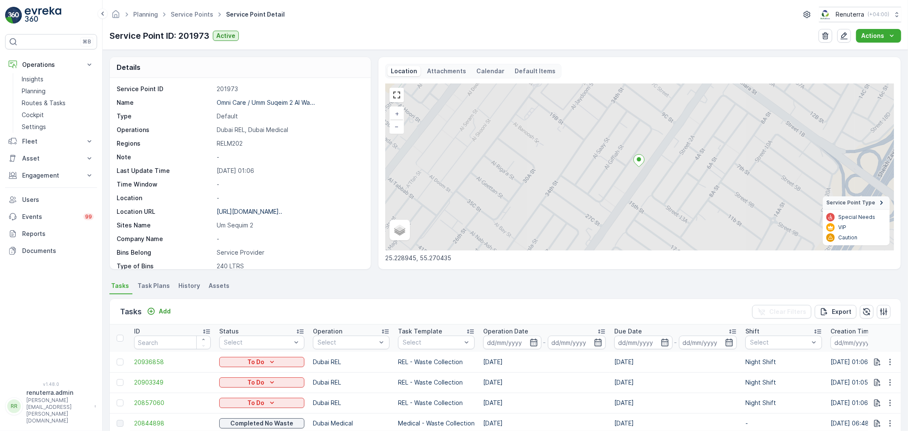
click at [157, 285] on span "Task Plans" at bounding box center [153, 285] width 32 height 9
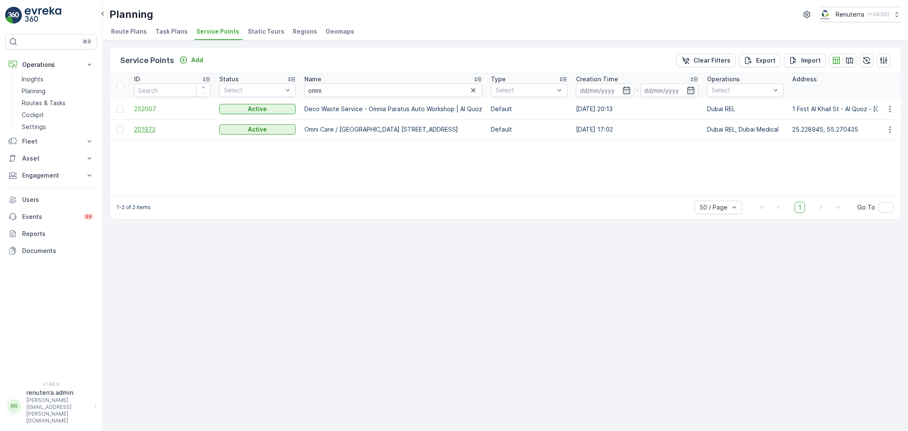
click at [149, 129] on span "201973" at bounding box center [172, 129] width 77 height 9
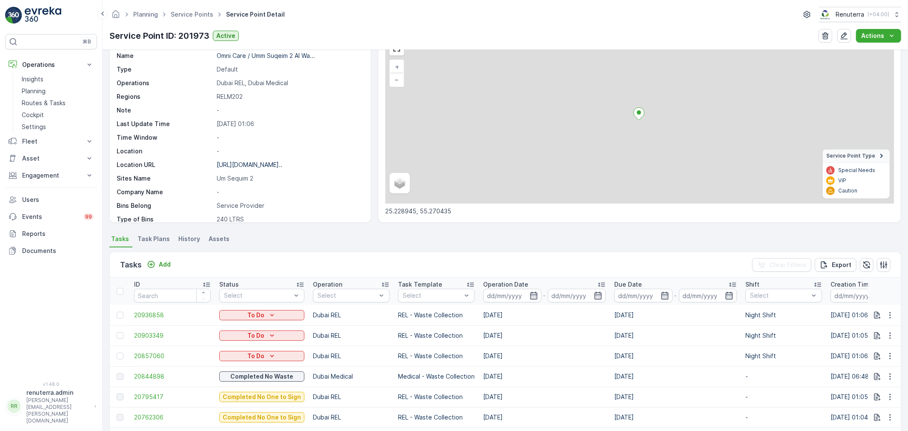
scroll to position [47, 0]
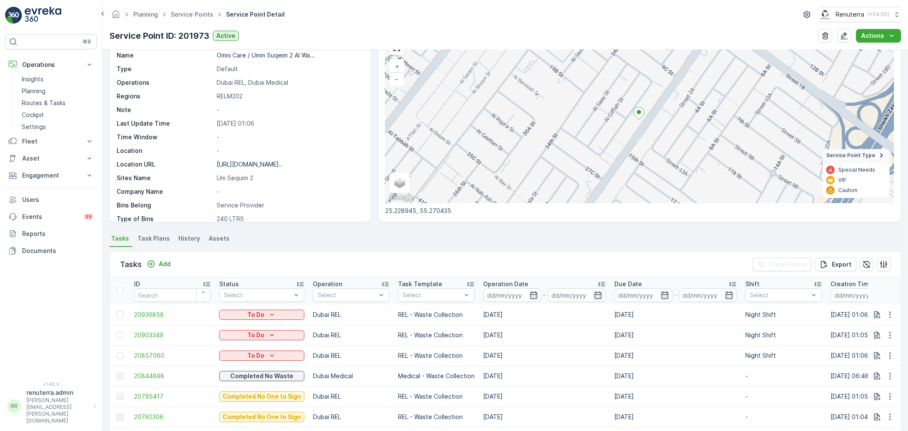
click at [160, 232] on div "Details Service Point ID 201973 Name Omni Care / Umm Suqeim 2 Al Wa... Type Def…" at bounding box center [505, 240] width 805 height 381
click at [163, 231] on div "Details Service Point ID 201973 Name Omni Care / Umm Suqeim 2 Al Wa... Type Def…" at bounding box center [505, 240] width 805 height 381
click at [153, 240] on span "Task Plans" at bounding box center [153, 238] width 32 height 9
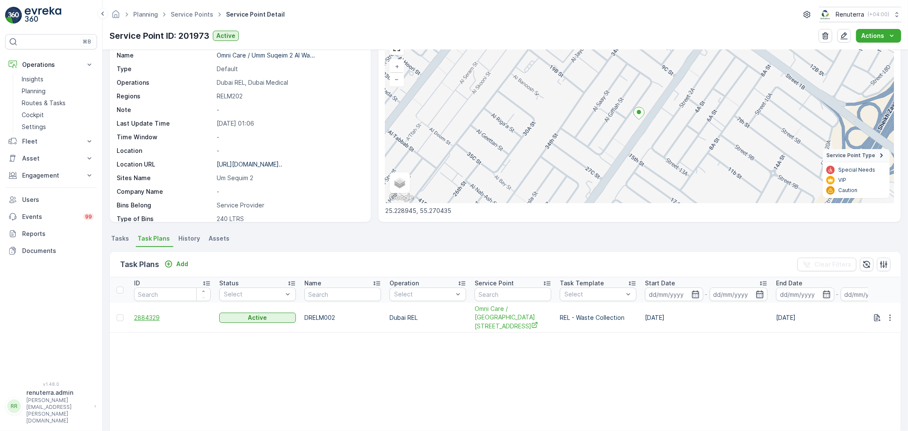
click at [156, 313] on span "2884329" at bounding box center [172, 317] width 77 height 9
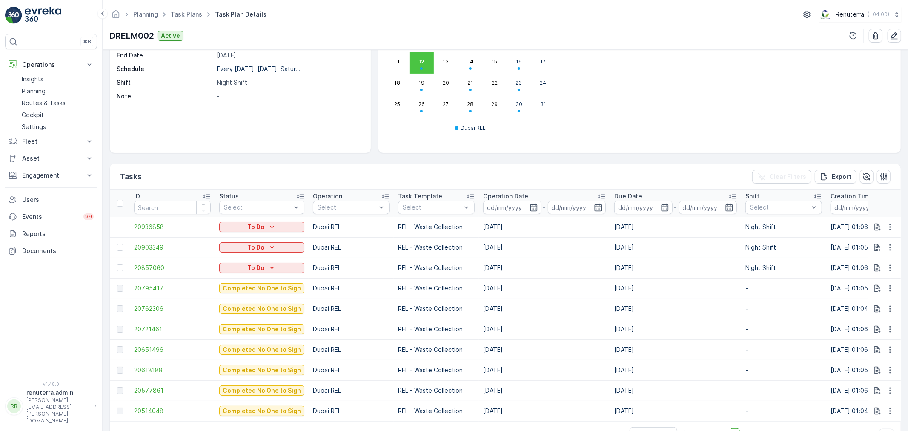
scroll to position [142, 0]
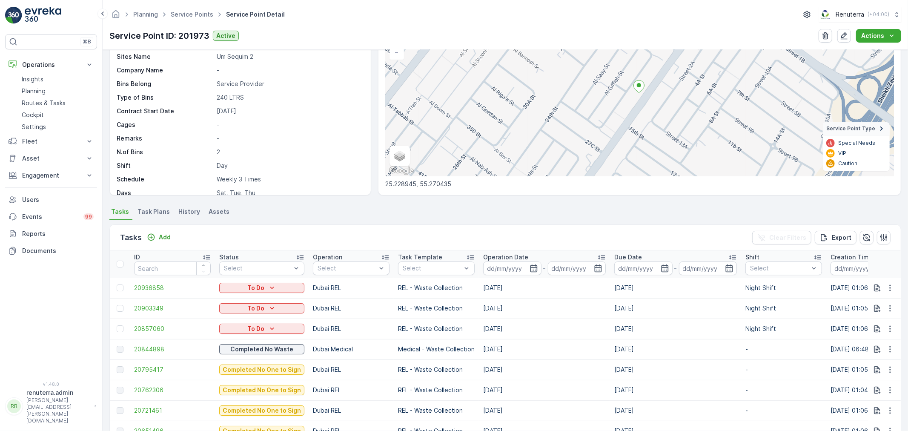
scroll to position [94, 0]
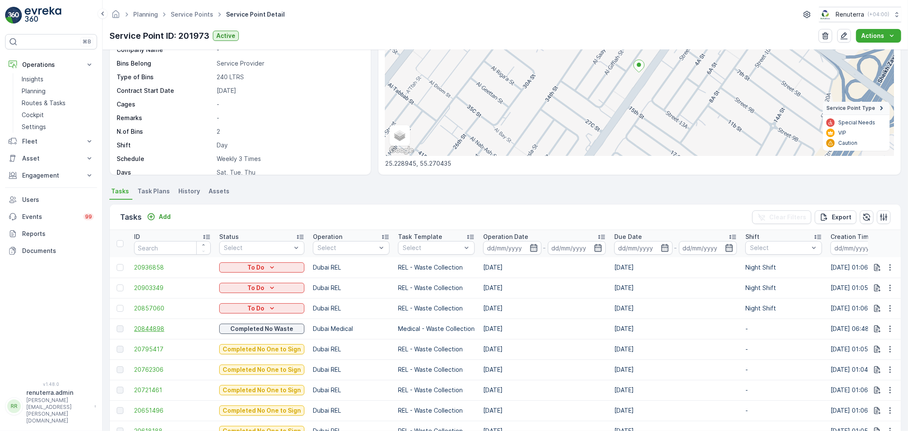
click at [164, 328] on span "20844898" at bounding box center [172, 328] width 77 height 9
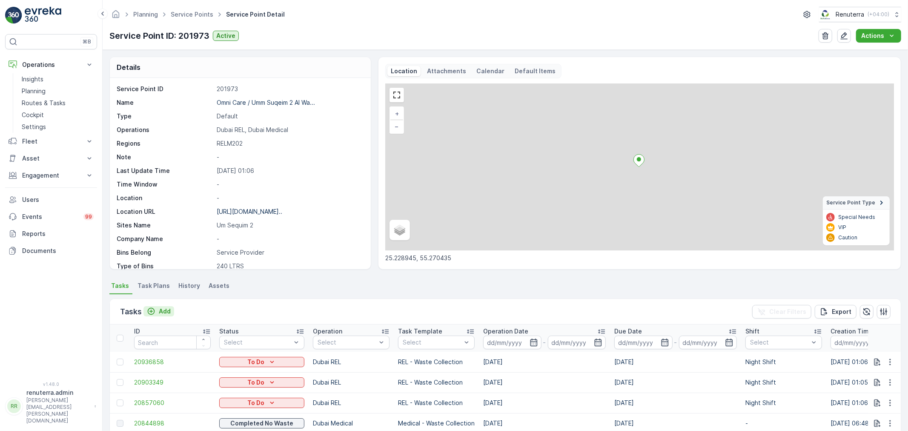
click at [162, 313] on p "Add" at bounding box center [165, 311] width 12 height 9
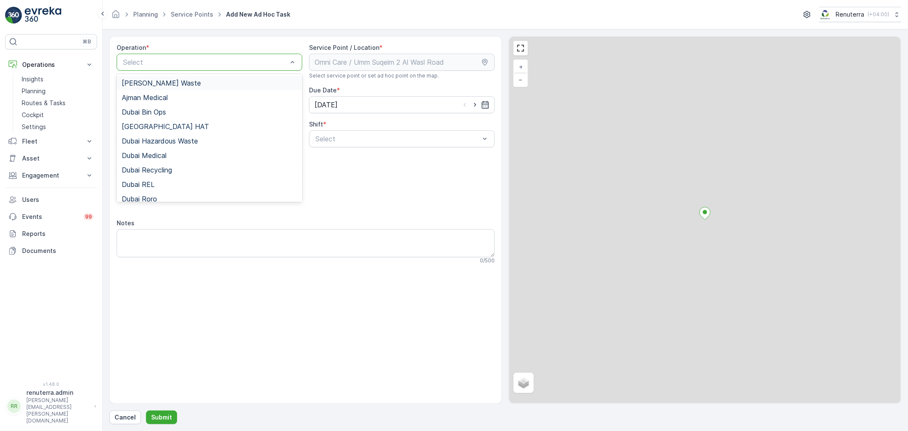
click at [206, 62] on div at bounding box center [205, 62] width 166 height 8
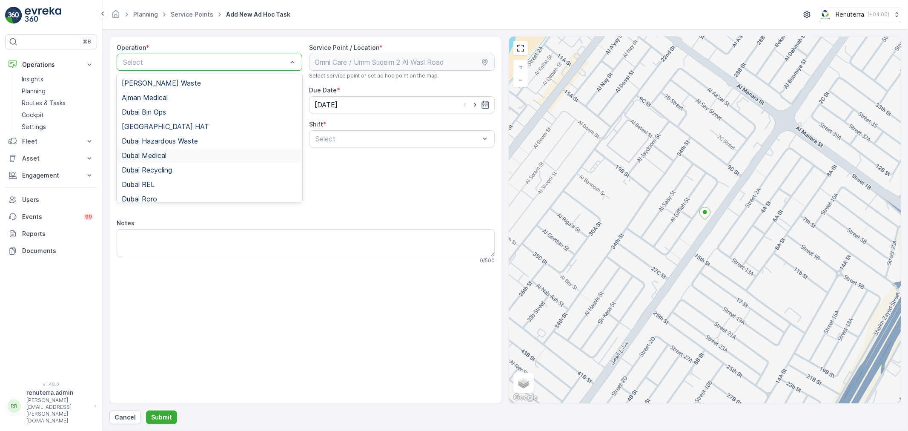
click at [162, 155] on span "Dubai Medical" at bounding box center [144, 156] width 45 height 8
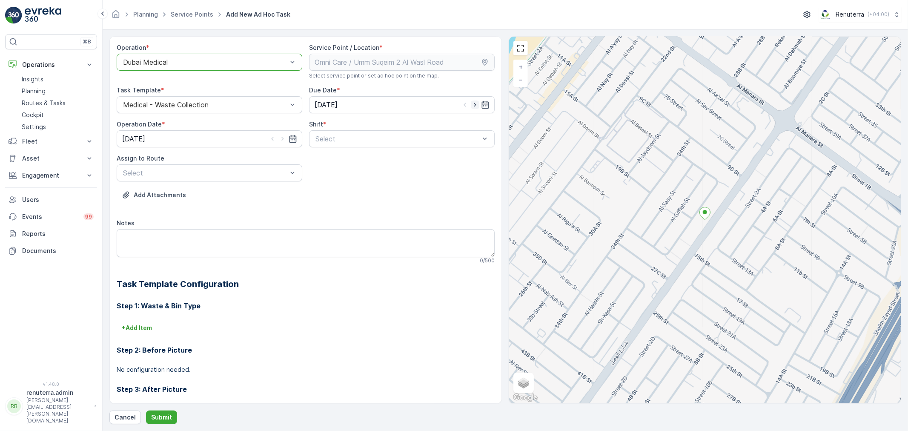
click at [475, 103] on icon "button" at bounding box center [475, 104] width 9 height 9
type input "[DATE]"
click at [282, 138] on icon "button" at bounding box center [282, 139] width 9 height 9
type input "[DATE]"
click at [349, 139] on div at bounding box center [398, 139] width 166 height 8
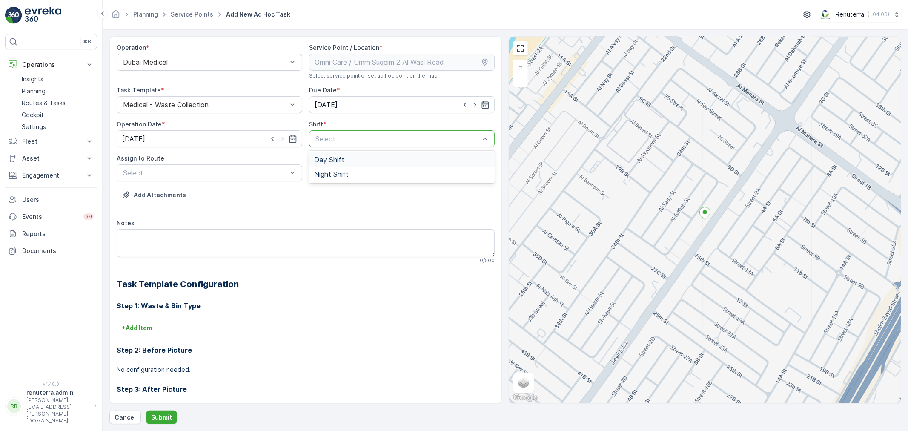
click at [322, 162] on span "Day Shift" at bounding box center [329, 160] width 30 height 8
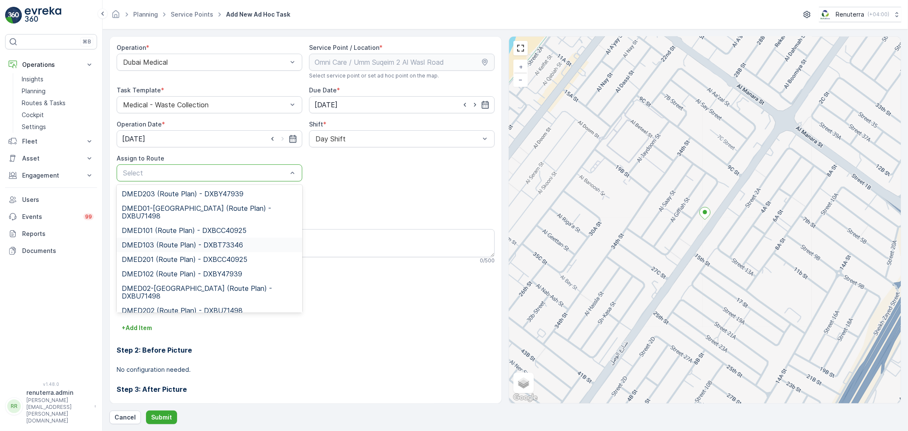
click at [160, 241] on span "DMED103 (Route Plan) - DXBT73346" at bounding box center [182, 245] width 121 height 8
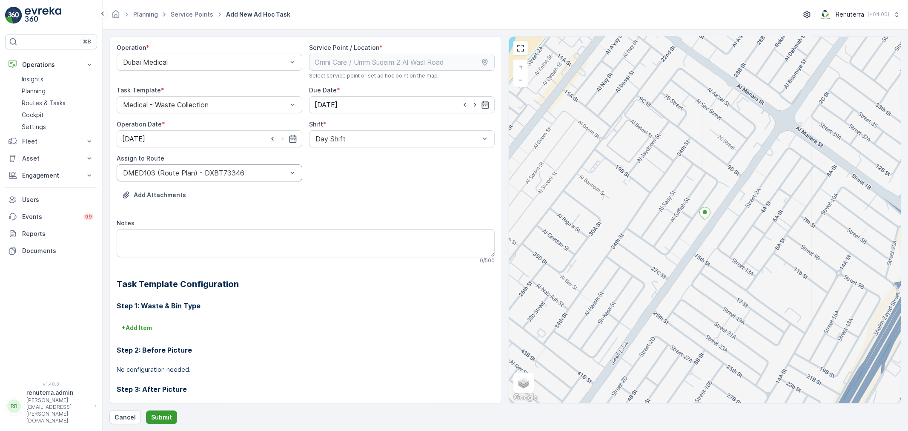
click at [159, 417] on p "Submit" at bounding box center [161, 417] width 21 height 9
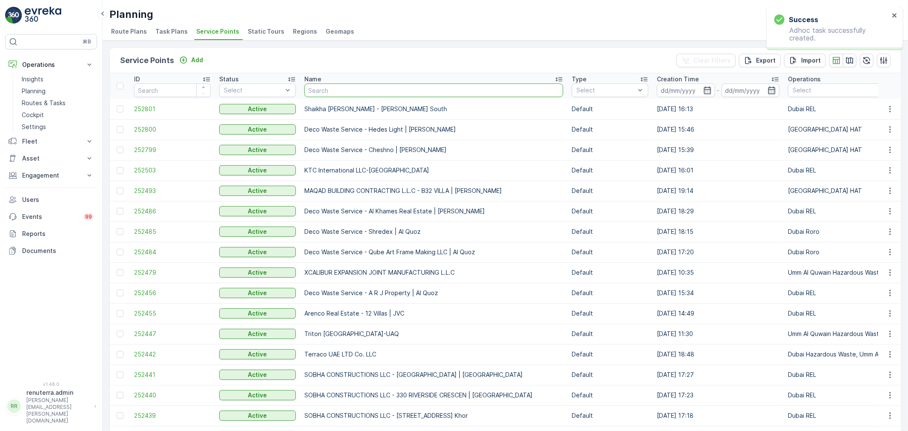
click at [349, 89] on input "text" at bounding box center [433, 90] width 259 height 14
type input "omni"
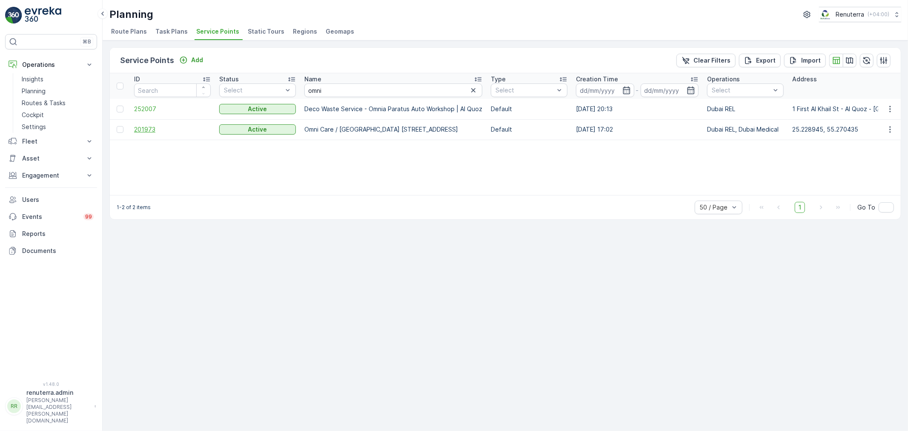
click at [151, 129] on span "201973" at bounding box center [172, 129] width 77 height 9
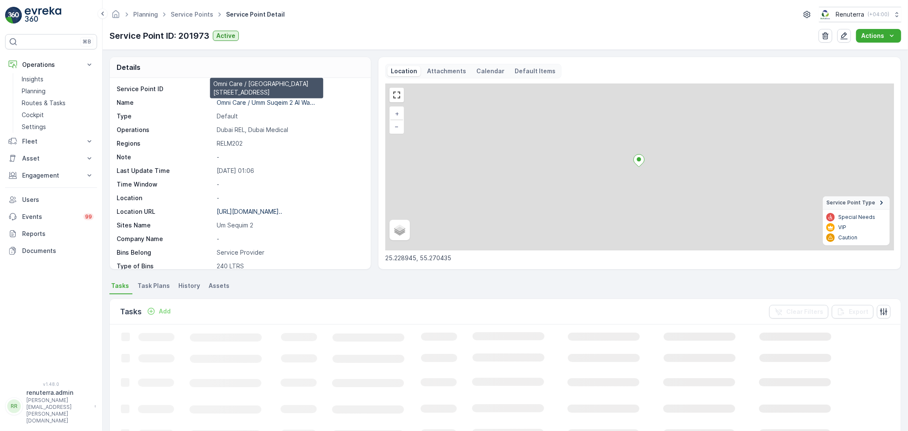
click at [246, 103] on p "Omni Care / Umm Suqeim 2 Al Wa..." at bounding box center [266, 102] width 98 height 7
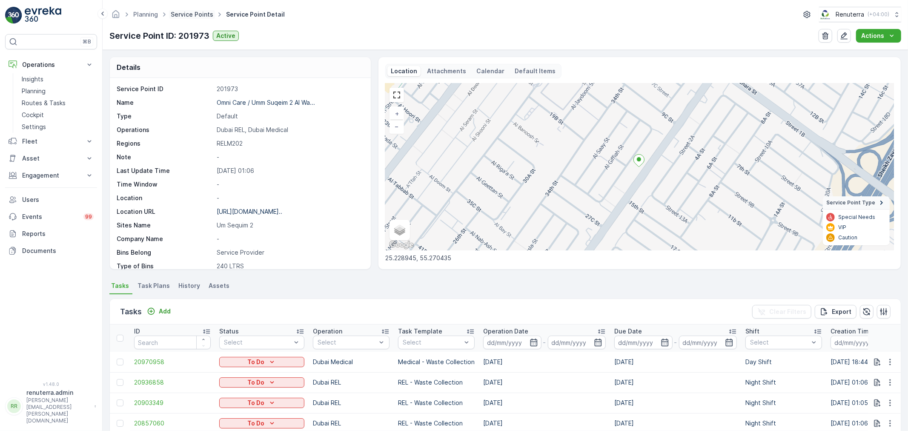
click at [188, 12] on link "Service Points" at bounding box center [192, 14] width 43 height 7
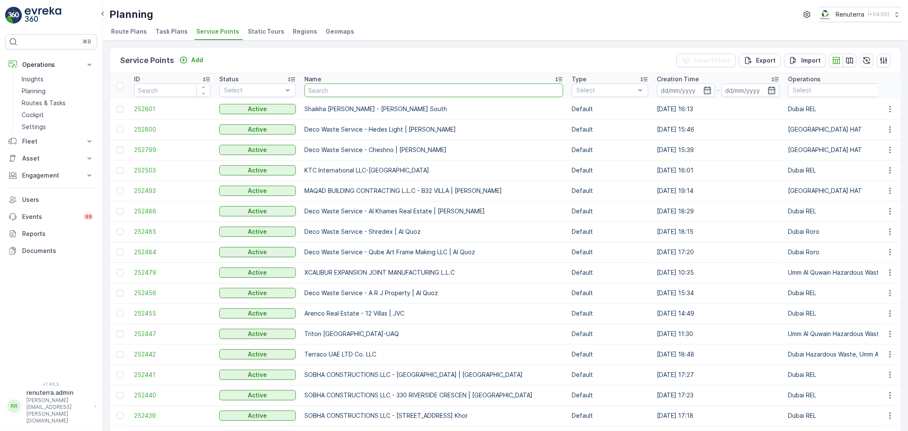
click at [344, 90] on input "text" at bounding box center [433, 90] width 259 height 14
type input "otto"
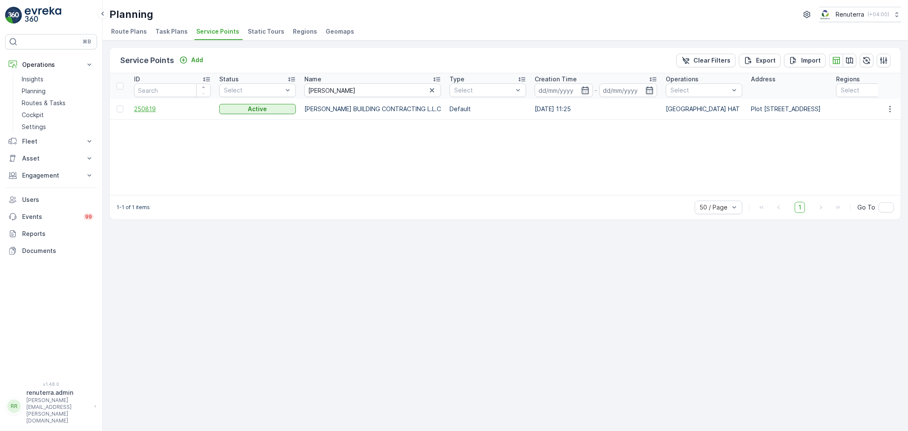
click at [146, 109] on span "250819" at bounding box center [172, 109] width 77 height 9
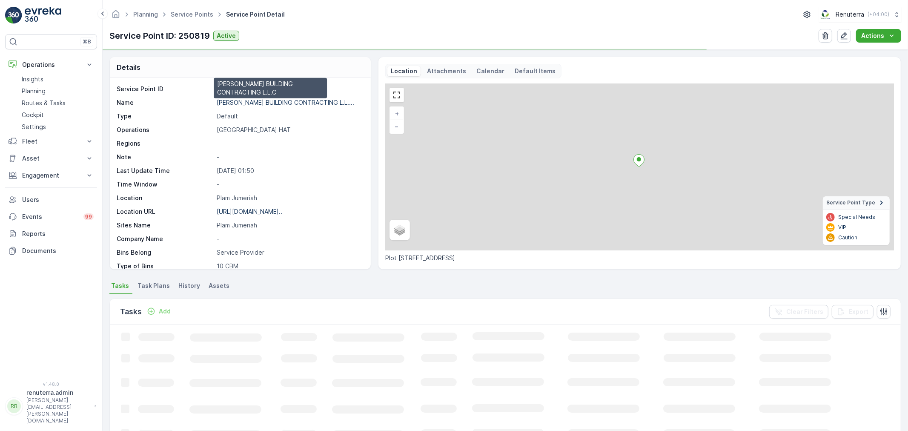
click at [266, 104] on p "OTTO BUILDING CONTRACTING L.L...." at bounding box center [285, 102] width 137 height 7
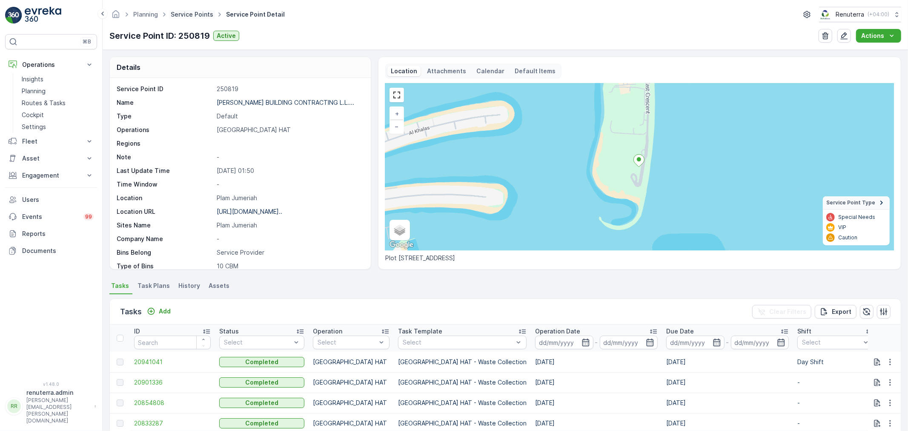
click at [181, 15] on link "Service Points" at bounding box center [192, 14] width 43 height 7
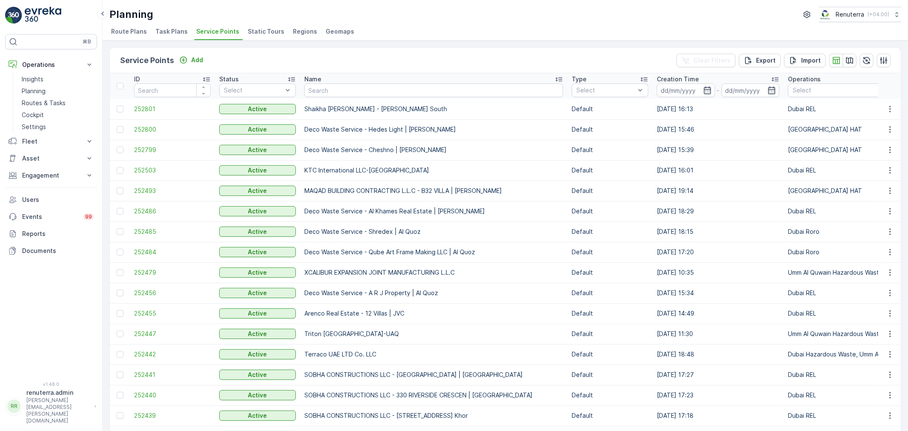
click at [346, 88] on input "text" at bounding box center [433, 90] width 259 height 14
type input "disc"
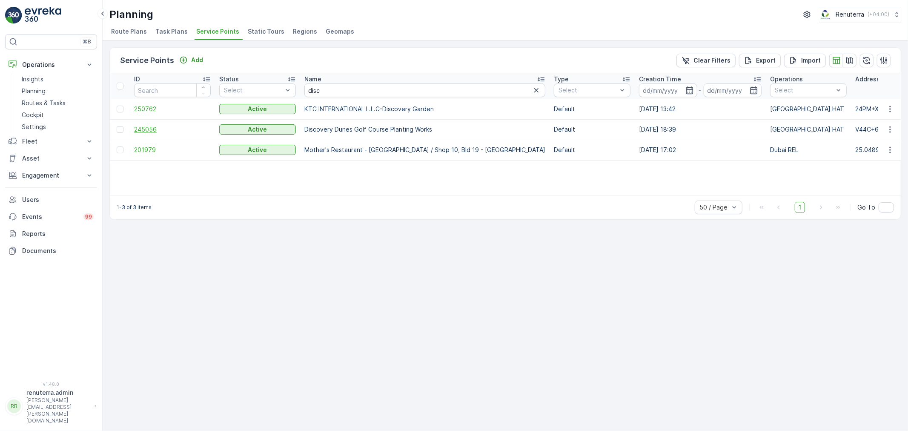
click at [152, 129] on span "245056" at bounding box center [172, 129] width 77 height 9
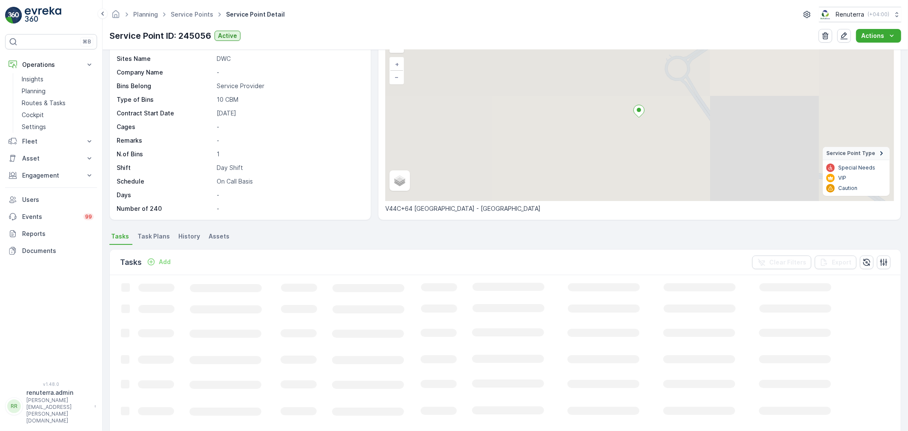
scroll to position [94, 0]
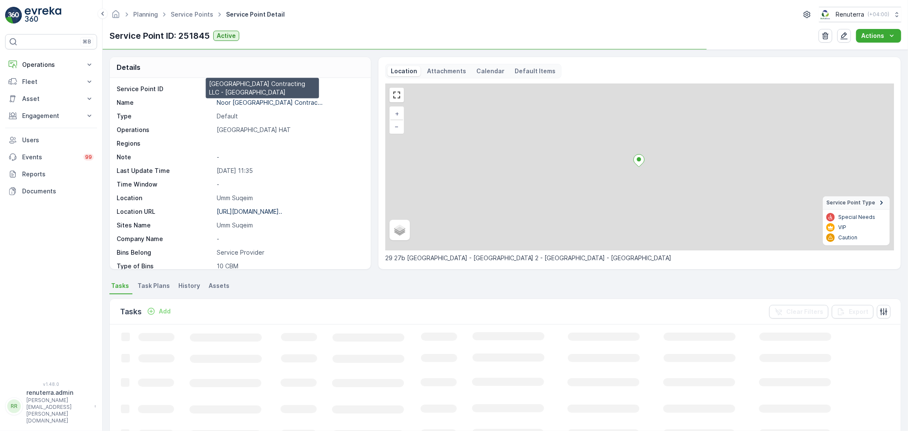
click at [246, 101] on p "Noor [GEOGRAPHIC_DATA] Contrac..." at bounding box center [270, 102] width 106 height 7
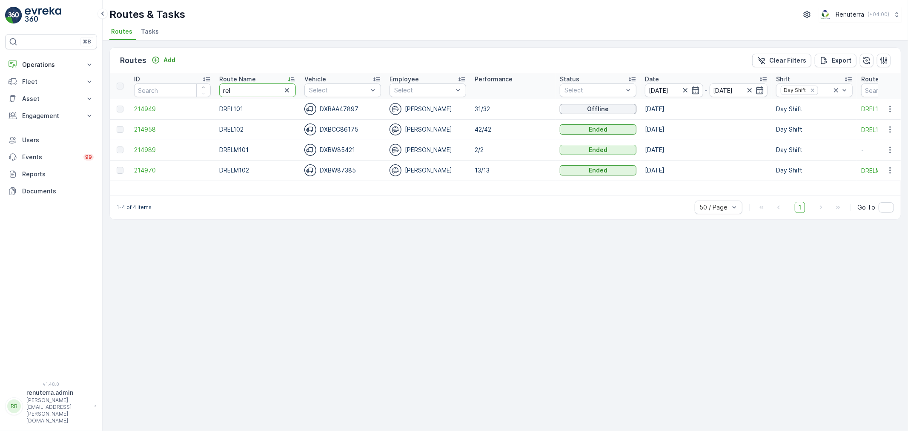
drag, startPoint x: 247, startPoint y: 88, endPoint x: 183, endPoint y: 80, distance: 63.9
click at [183, 80] on tr "ID Route Name rel Vehicle Select Employee Select Performance Status Select Date…" at bounding box center [580, 86] width 940 height 26
type input "roro"
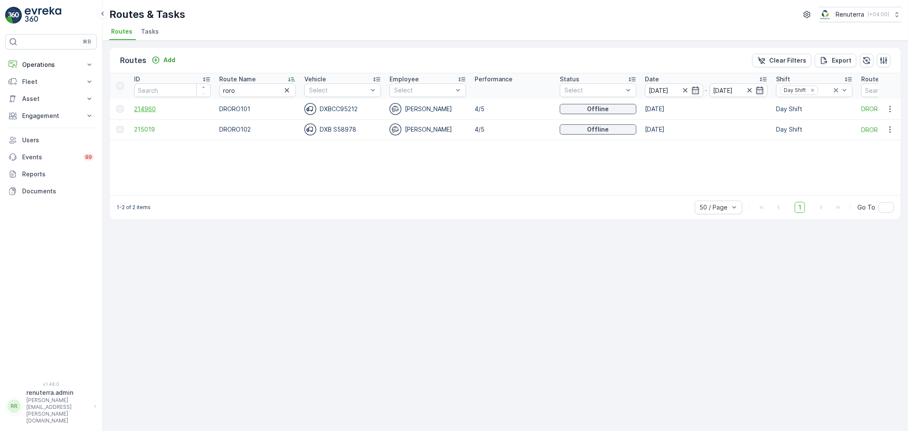
click at [150, 106] on span "214960" at bounding box center [172, 109] width 77 height 9
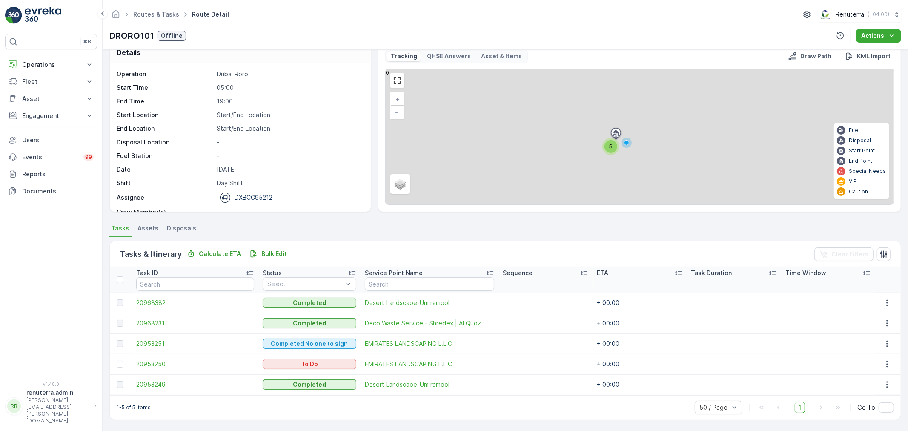
scroll to position [14, 0]
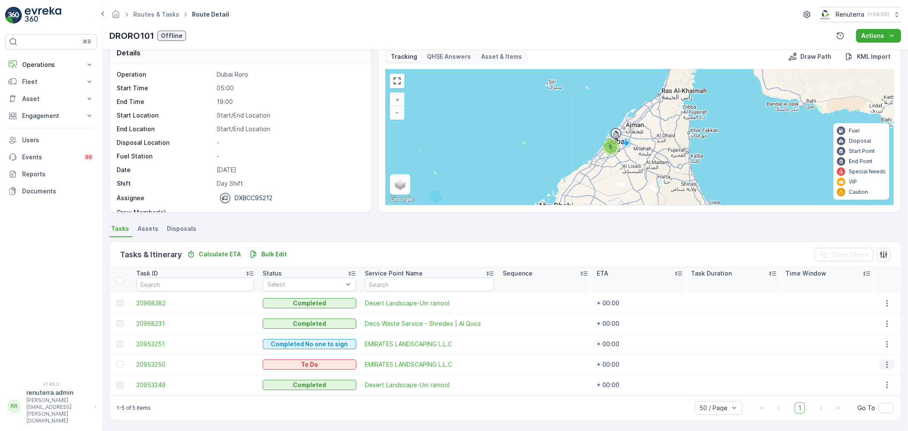
click at [886, 362] on icon "button" at bounding box center [887, 364] width 9 height 9
click at [871, 319] on span "Change Route" at bounding box center [867, 323] width 41 height 9
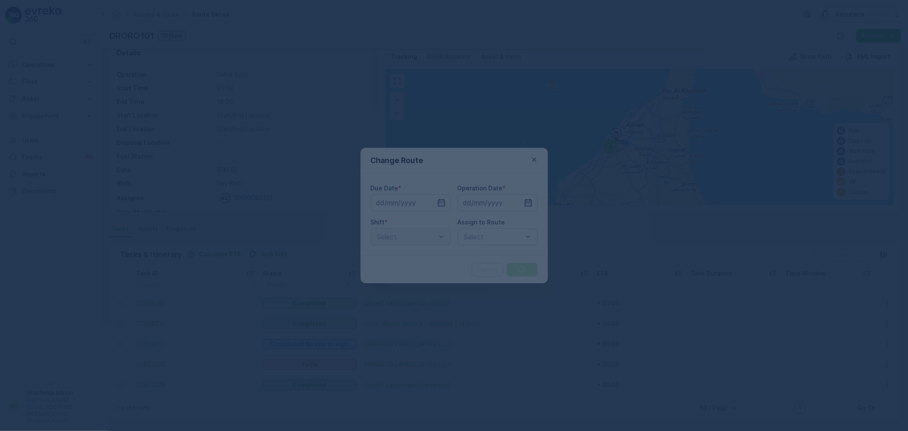
type input "[DATE]"
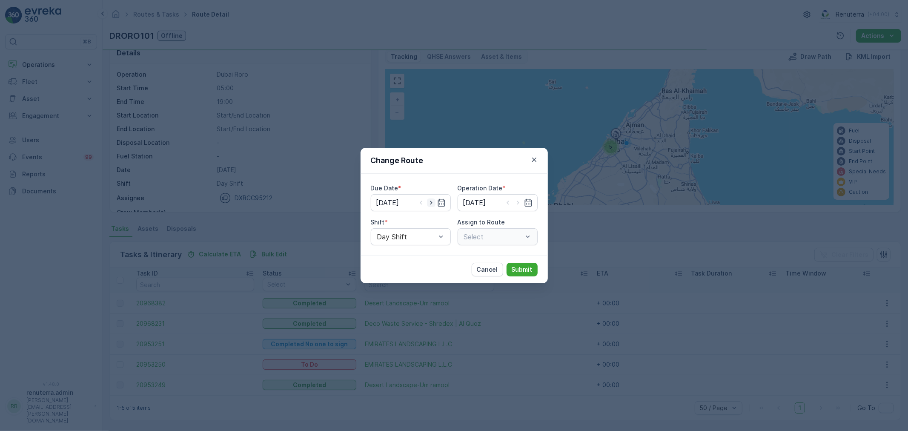
click at [432, 201] on icon "button" at bounding box center [431, 202] width 9 height 9
type input "[DATE]"
click at [518, 200] on icon "button" at bounding box center [518, 202] width 9 height 9
type input "[DATE]"
click at [491, 236] on div at bounding box center [493, 237] width 60 height 8
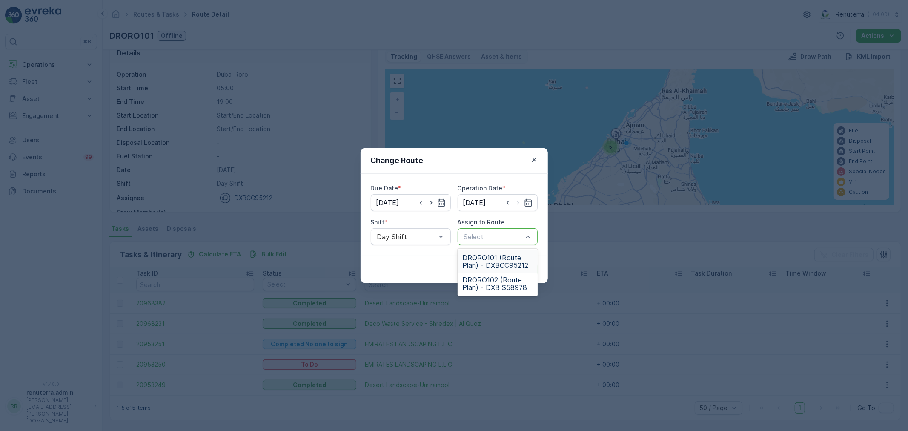
click at [494, 258] on span "DRORO101 (Route Plan) - DXBCC95212" at bounding box center [498, 261] width 70 height 15
click at [526, 266] on p "Submit" at bounding box center [522, 269] width 21 height 9
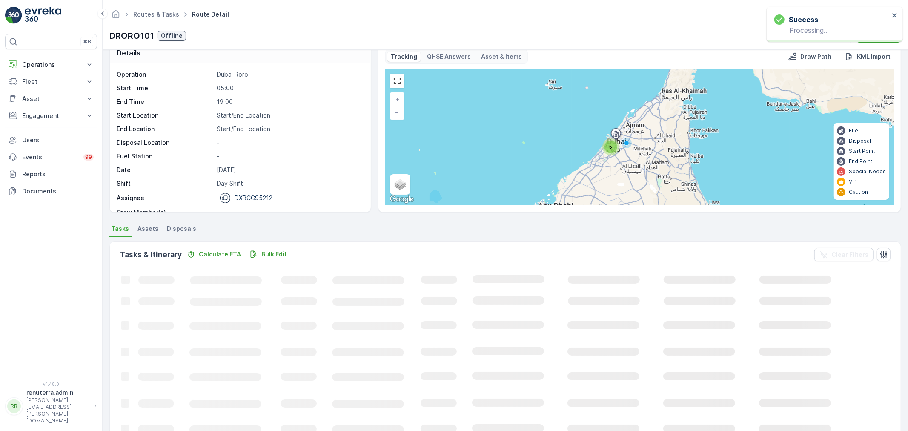
scroll to position [9, 0]
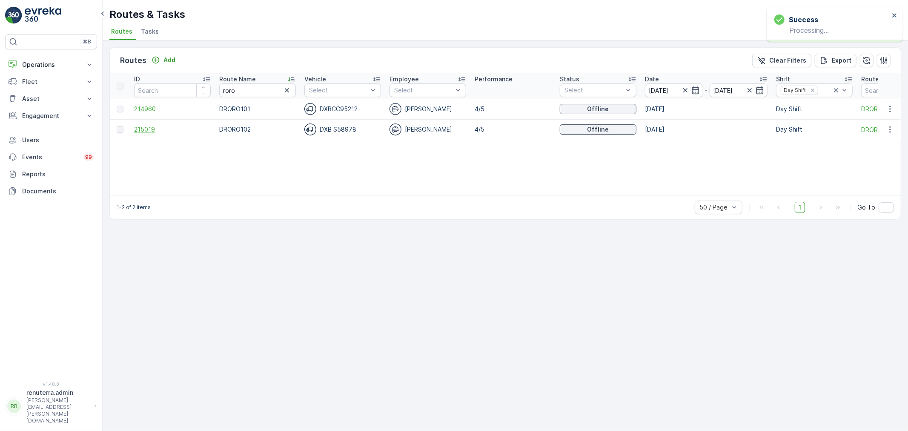
click at [143, 129] on span "215019" at bounding box center [172, 129] width 77 height 9
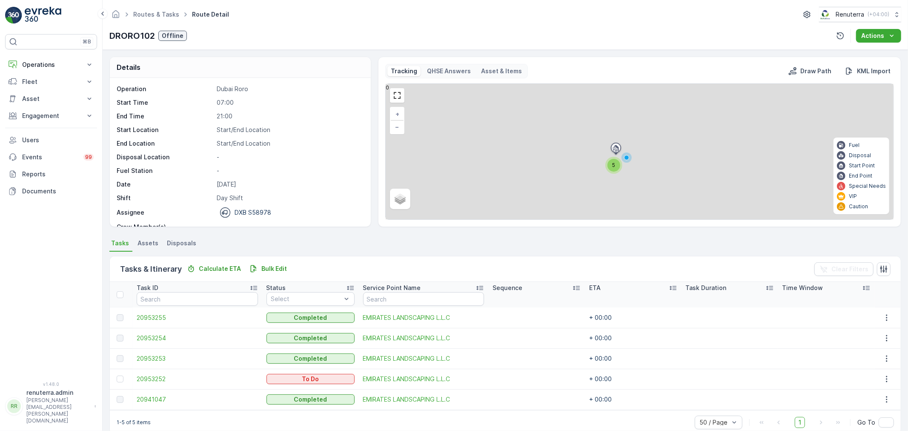
scroll to position [14, 0]
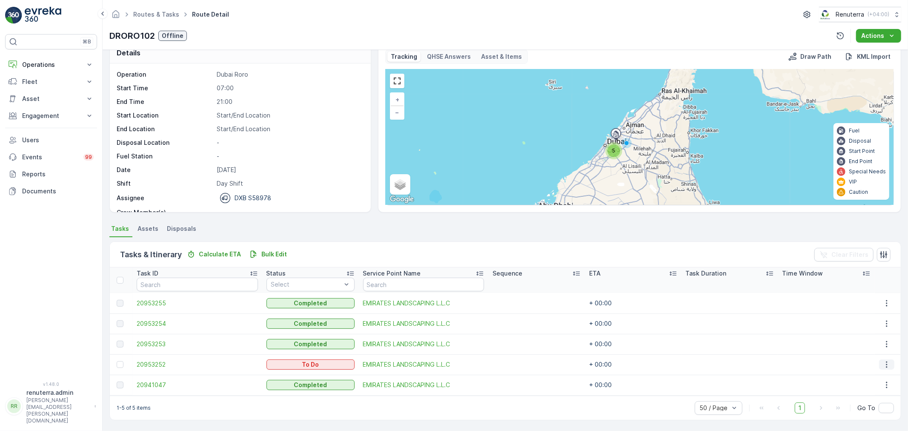
click at [886, 363] on icon "button" at bounding box center [886, 364] width 9 height 9
click at [876, 323] on span "Change Route" at bounding box center [867, 323] width 41 height 9
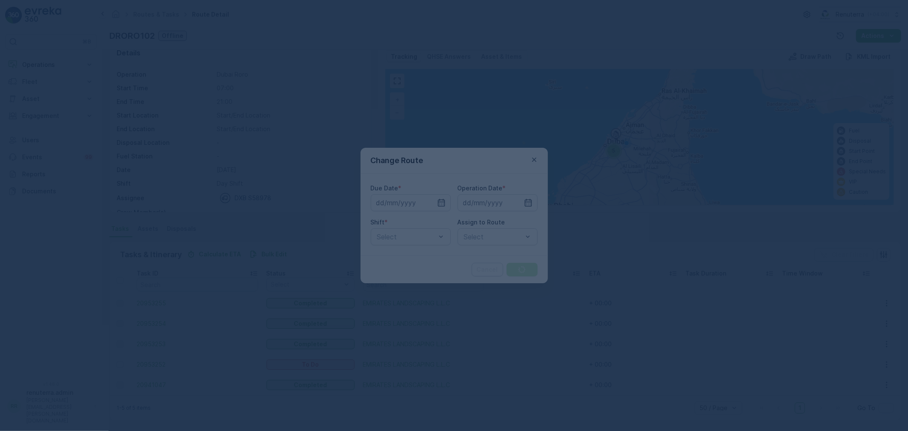
type input "[DATE]"
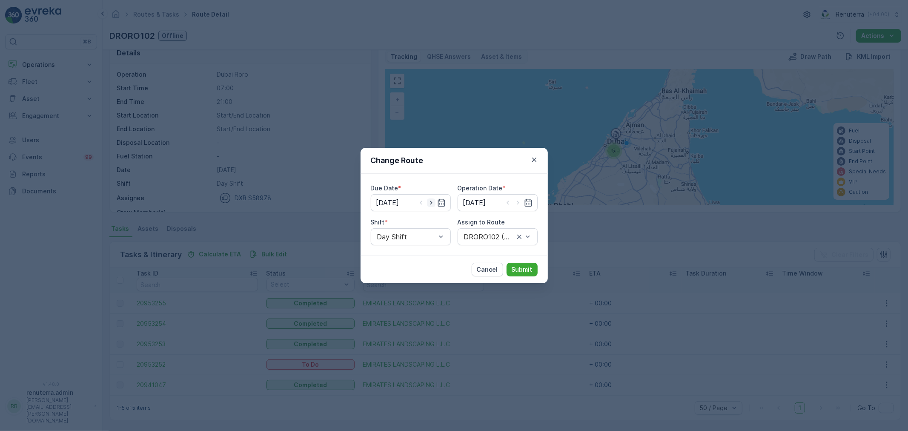
click at [429, 200] on icon "button" at bounding box center [431, 202] width 9 height 9
type input "[DATE]"
click at [515, 200] on icon "button" at bounding box center [518, 202] width 9 height 9
type input "[DATE]"
click at [477, 235] on div at bounding box center [493, 237] width 60 height 8
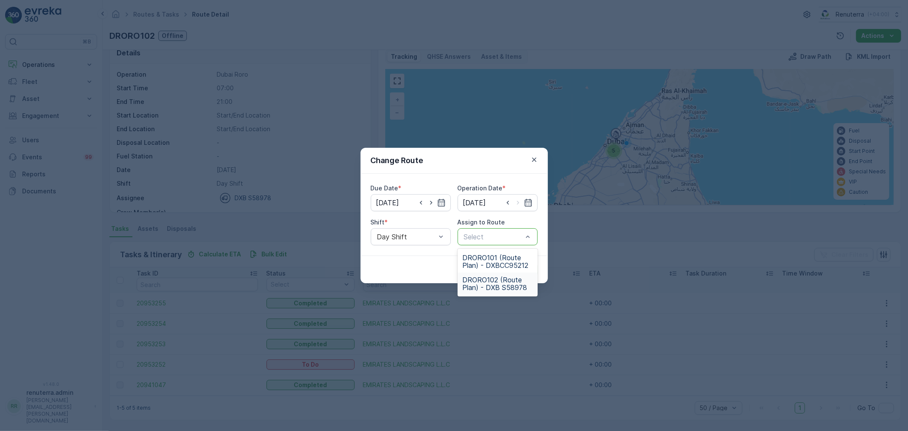
click at [491, 282] on span "DRORO102 (Route Plan) - DXB S58978" at bounding box center [498, 283] width 70 height 15
click at [522, 269] on p "Submit" at bounding box center [522, 269] width 21 height 9
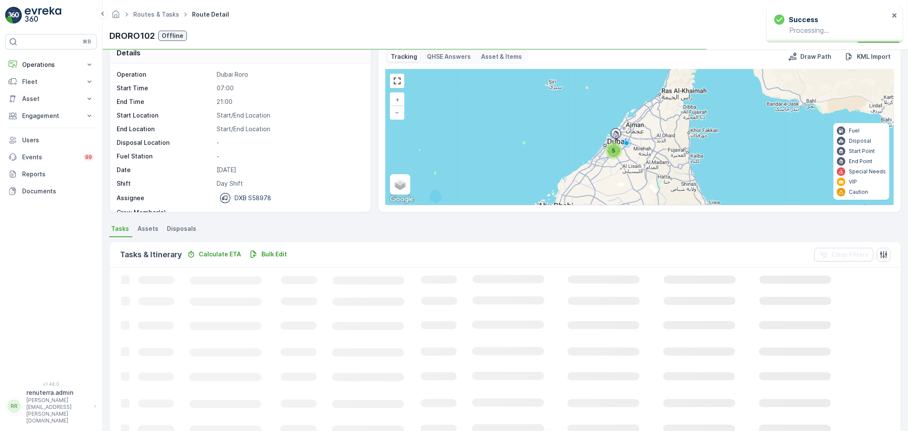
scroll to position [9, 0]
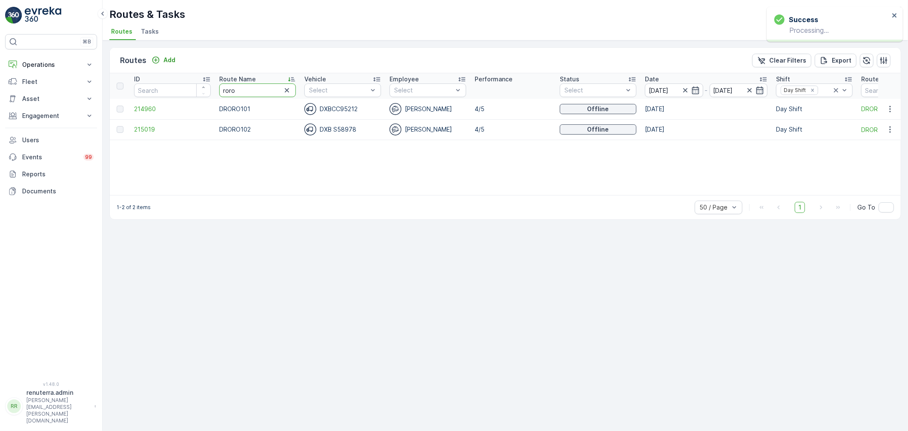
drag, startPoint x: 228, startPoint y: 87, endPoint x: 196, endPoint y: 87, distance: 32.3
click at [196, 87] on tr "ID Route Name roro Vehicle Select Employee Select Performance Status Select Dat…" at bounding box center [580, 86] width 940 height 26
type input "med"
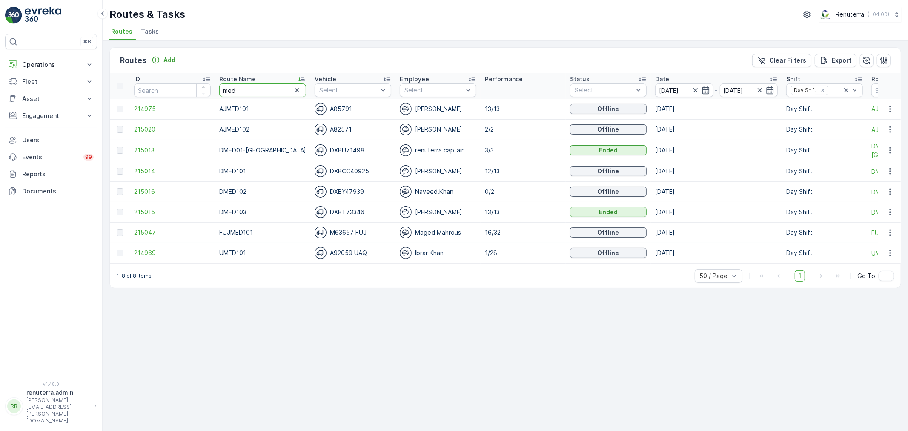
drag, startPoint x: 248, startPoint y: 91, endPoint x: 186, endPoint y: 91, distance: 62.6
click at [186, 91] on tr "ID Route Name med Vehicle Select Employee Select Performance Status Select Date…" at bounding box center [585, 86] width 950 height 26
type input "roro"
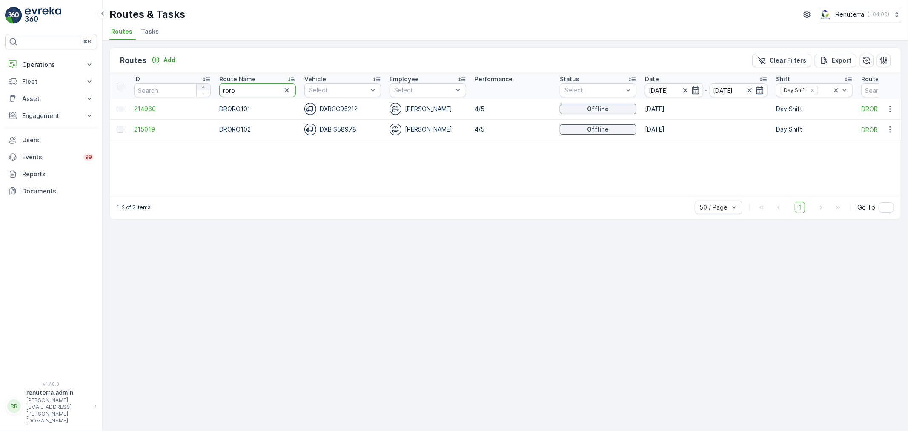
drag, startPoint x: 246, startPoint y: 91, endPoint x: 203, endPoint y: 89, distance: 42.6
click at [203, 89] on tr "ID Route Name roro Vehicle Select Employee Select Performance Status Select Dat…" at bounding box center [580, 86] width 940 height 26
drag, startPoint x: 241, startPoint y: 89, endPoint x: 210, endPoint y: 88, distance: 31.1
click at [210, 88] on tr "ID Route Name roro Vehicle Select Employee Select Performance Status Select Dat…" at bounding box center [580, 86] width 940 height 26
type input "med"
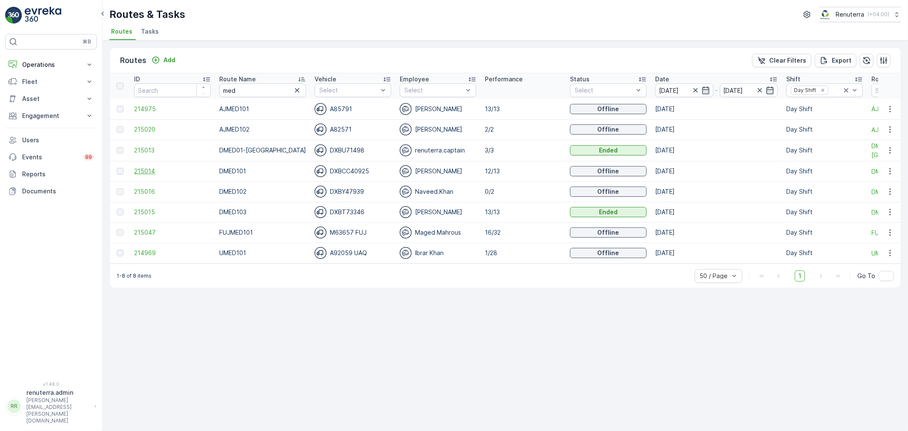
click at [150, 169] on span "215014" at bounding box center [172, 171] width 77 height 9
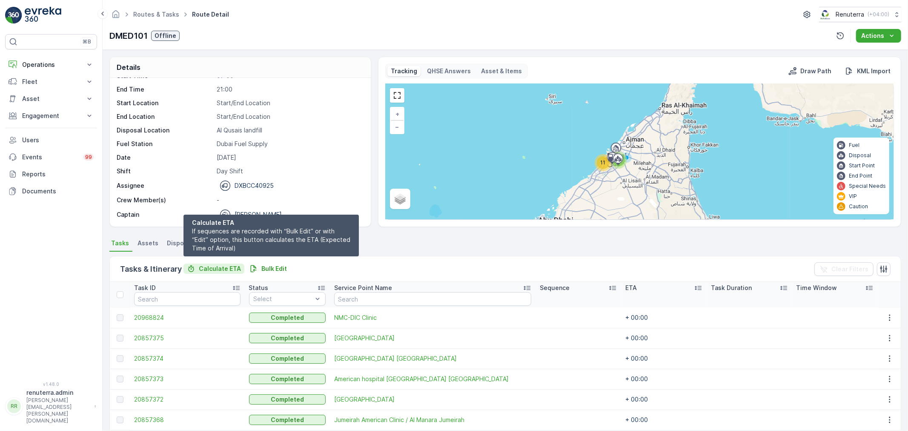
scroll to position [177, 0]
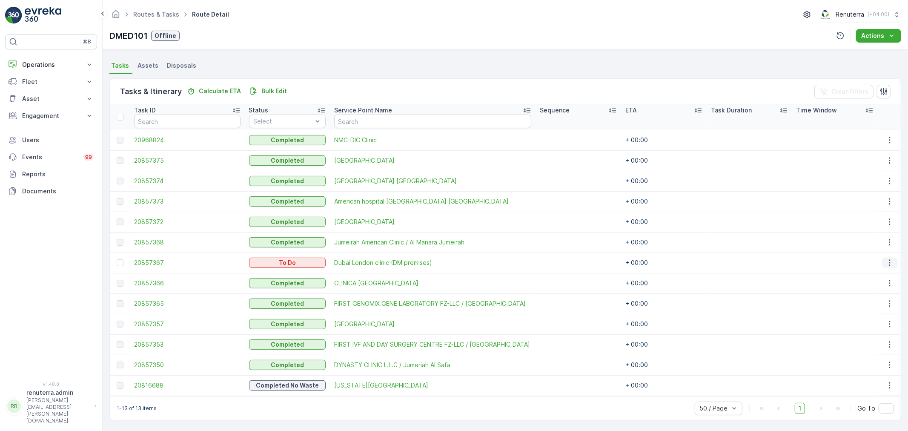
click at [890, 261] on icon "button" at bounding box center [889, 262] width 9 height 9
click at [867, 309] on span "Remove from Route" at bounding box center [875, 310] width 57 height 9
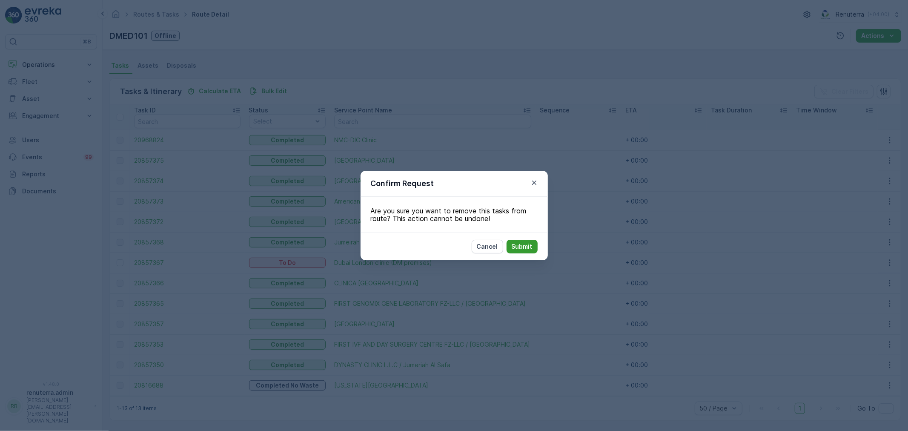
click at [524, 248] on p "Submit" at bounding box center [522, 246] width 21 height 9
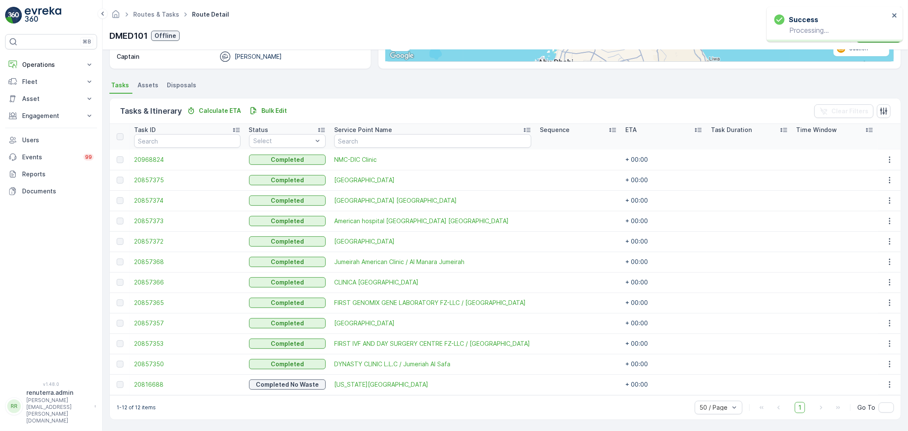
scroll to position [157, 0]
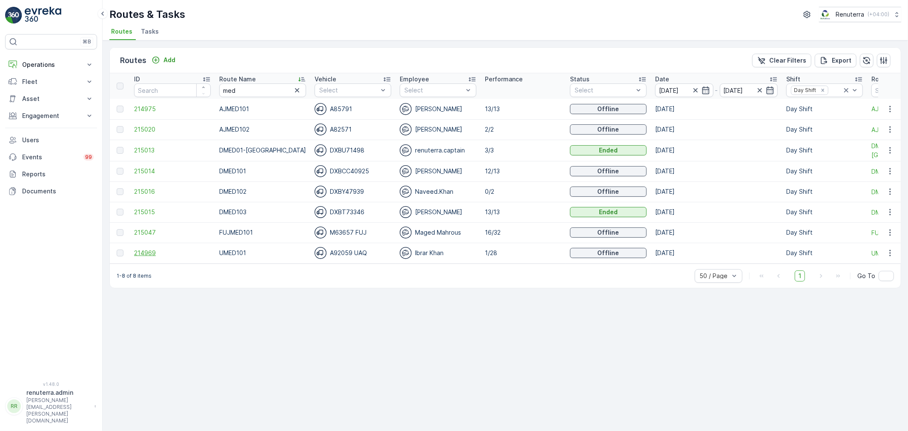
click at [149, 252] on span "214969" at bounding box center [172, 253] width 77 height 9
click at [148, 191] on span "215016" at bounding box center [172, 191] width 77 height 9
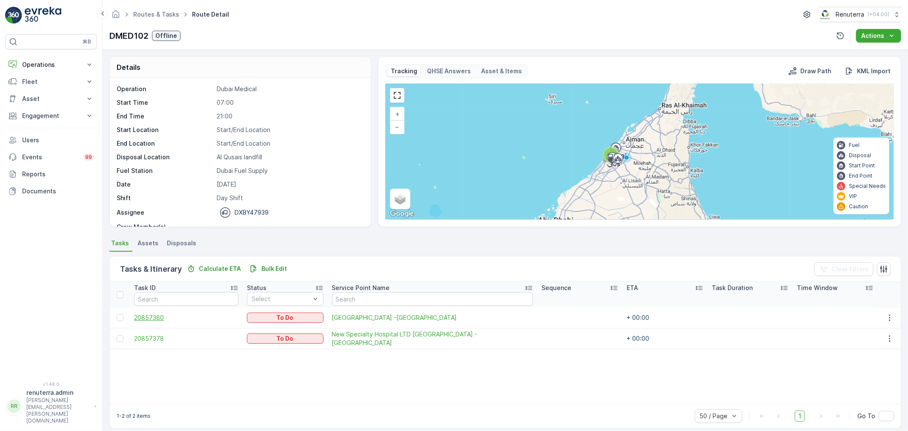
click at [152, 317] on span "20857380" at bounding box center [186, 317] width 104 height 9
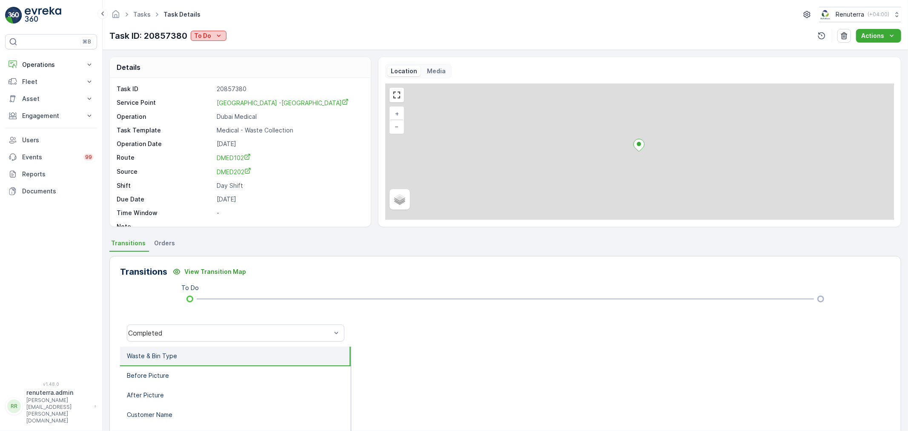
click at [215, 36] on icon "To Do" at bounding box center [219, 35] width 9 height 9
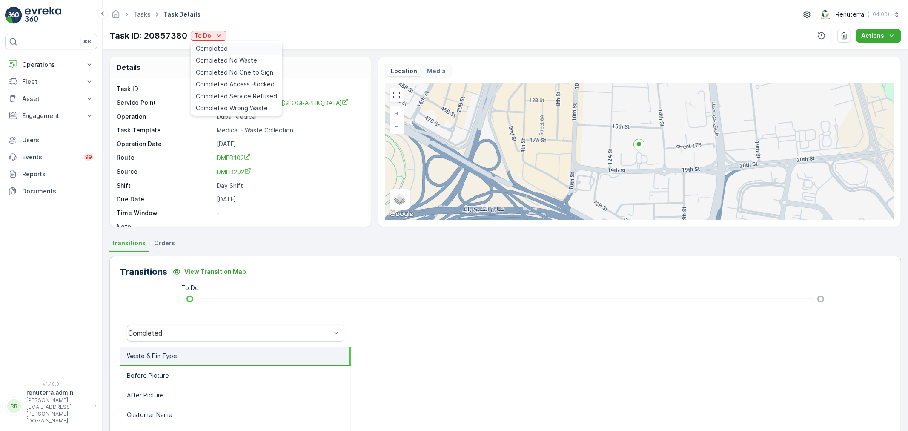
click at [213, 48] on span "Completed" at bounding box center [212, 48] width 32 height 9
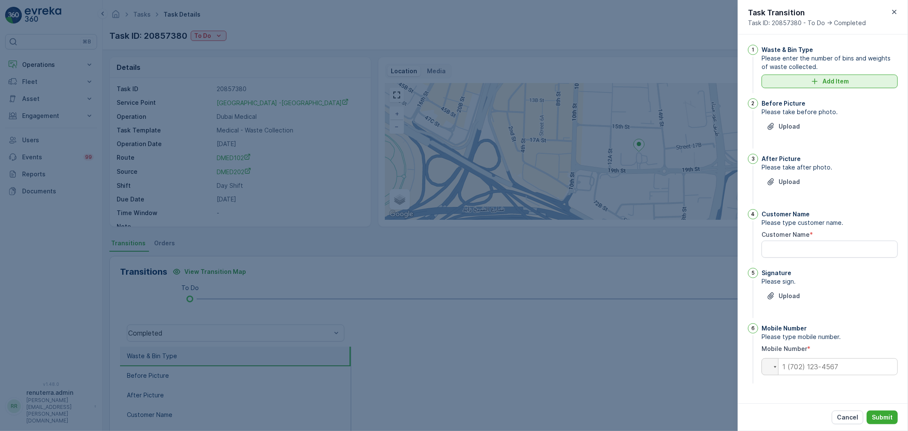
click at [798, 80] on div "Add Item" at bounding box center [830, 81] width 126 height 9
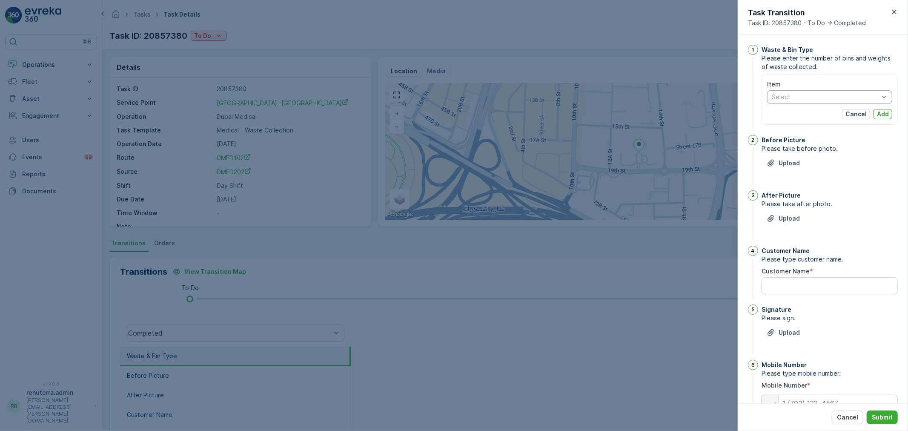
click at [867, 92] on div "Select" at bounding box center [829, 97] width 125 height 14
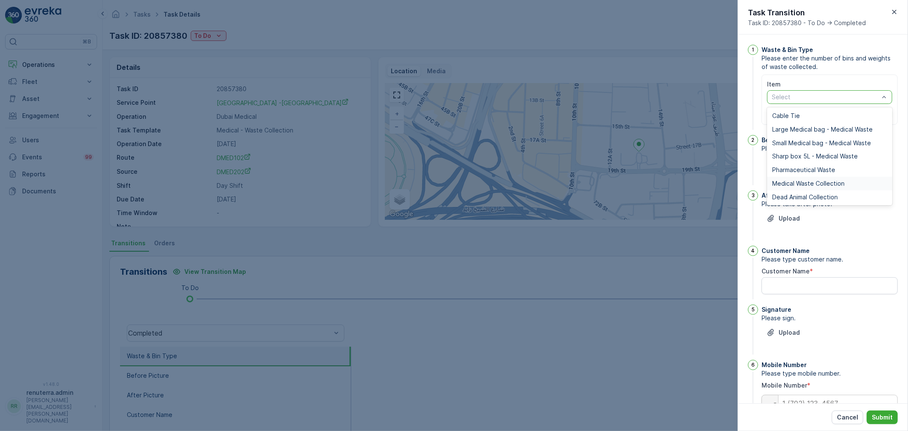
click at [808, 181] on span "Medical Waste Collection" at bounding box center [808, 183] width 72 height 7
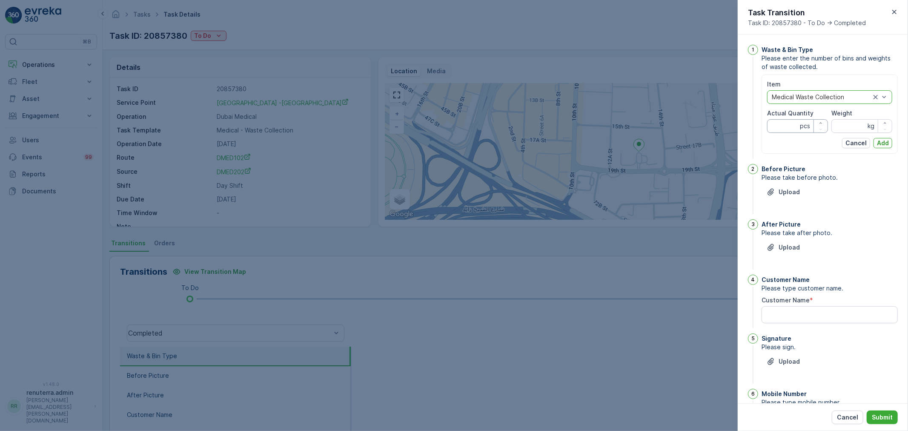
click at [786, 124] on Quantity "Actual Quantity" at bounding box center [797, 126] width 61 height 14
type Quantity "48"
click at [847, 122] on input "Weight" at bounding box center [861, 126] width 61 height 14
type input "174.55"
click at [891, 140] on div "Item Medical Waste Collection Actual Quantity 48 pcs Weight 174.55 kg Cancel Add" at bounding box center [829, 113] width 136 height 79
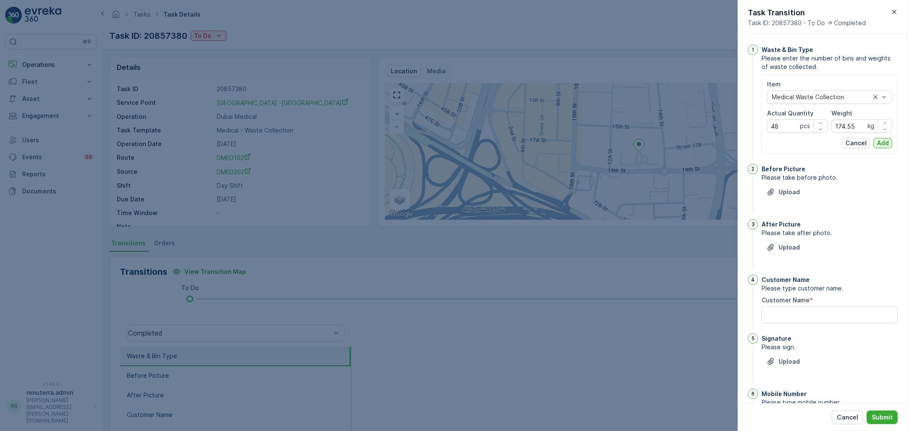
click at [888, 142] on button "Add" at bounding box center [882, 143] width 19 height 10
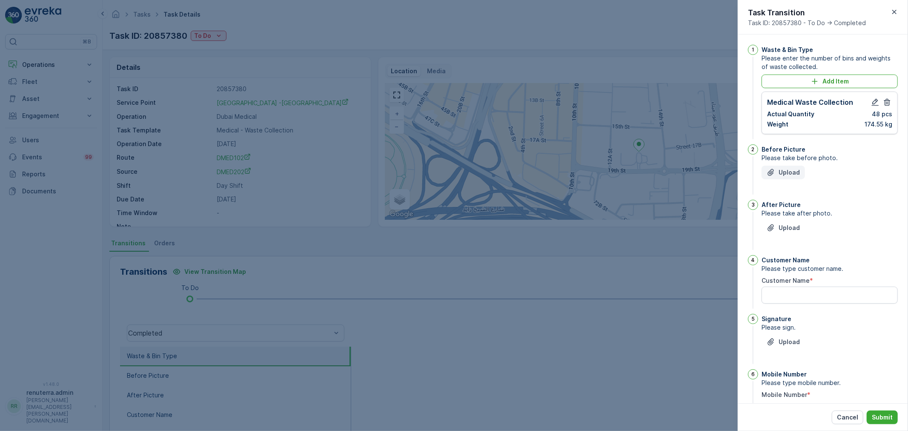
click at [788, 175] on p "Upload" at bounding box center [789, 172] width 21 height 9
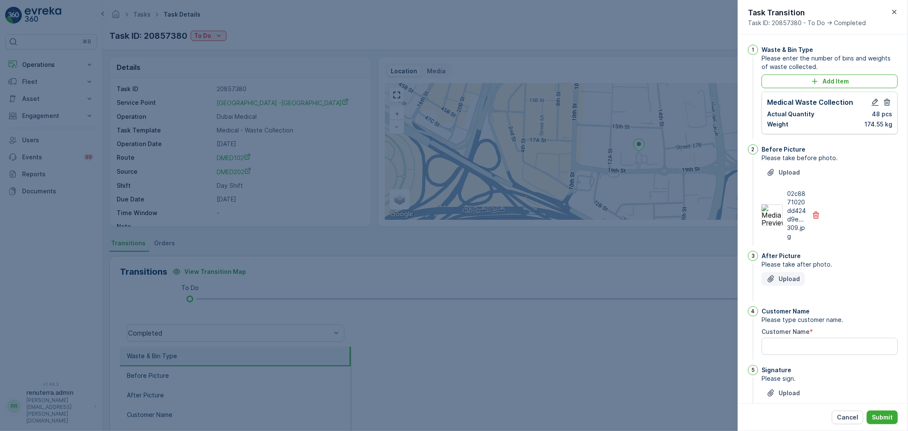
click at [782, 278] on p "Upload" at bounding box center [789, 279] width 21 height 9
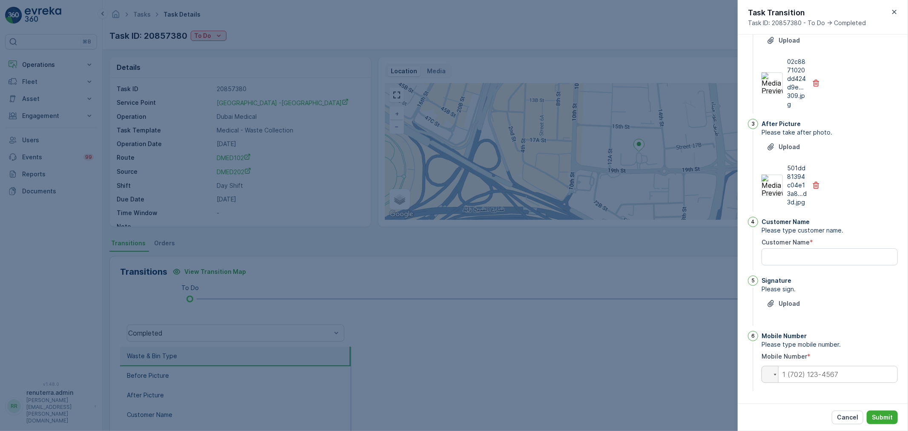
scroll to position [140, 0]
click at [786, 301] on p "Upload" at bounding box center [789, 303] width 21 height 9
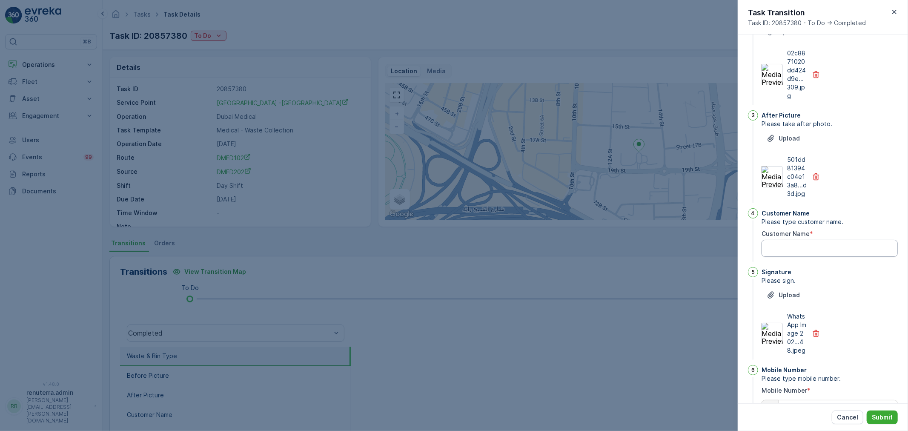
click at [796, 255] on Name "Customer Name" at bounding box center [829, 248] width 136 height 17
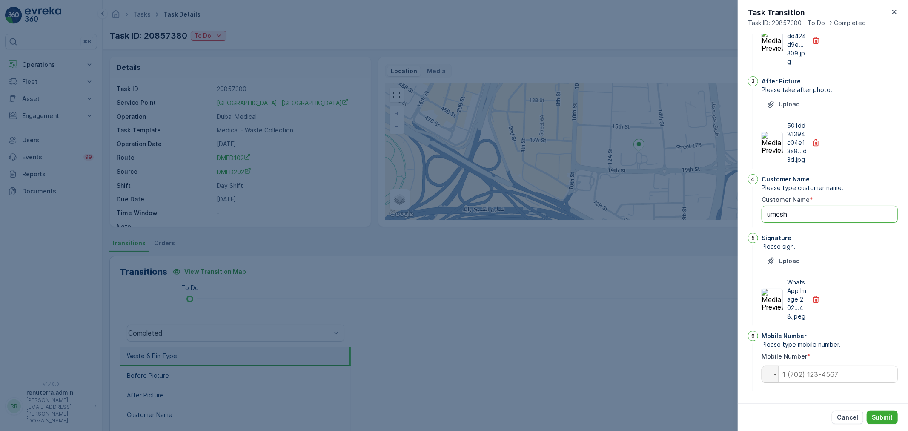
scroll to position [192, 0]
type Name "umesh"
click at [811, 377] on input "tel" at bounding box center [829, 374] width 136 height 17
paste input "+56 890 358 4"
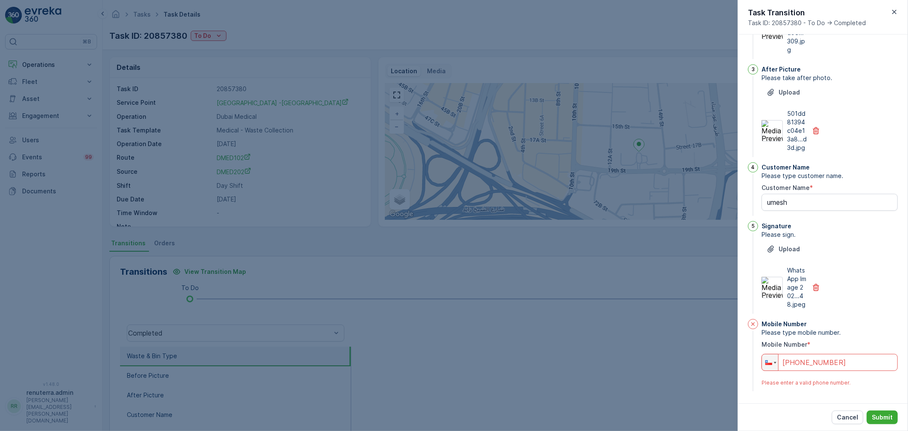
click at [787, 371] on input "+56 890 358 4" at bounding box center [829, 362] width 136 height 17
drag, startPoint x: 861, startPoint y: 371, endPoint x: 771, endPoint y: 371, distance: 89.4
click at [771, 371] on div "Phone +56 890 358 4" at bounding box center [829, 362] width 136 height 17
type input "+"
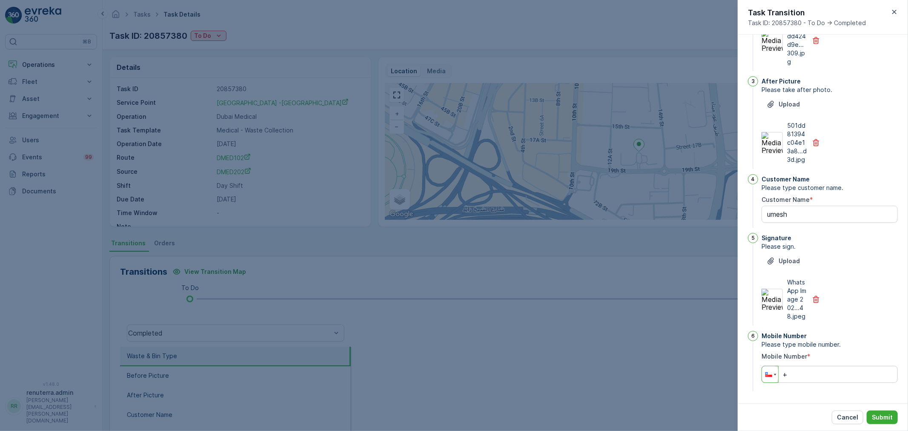
click at [771, 376] on div at bounding box center [768, 374] width 7 height 5
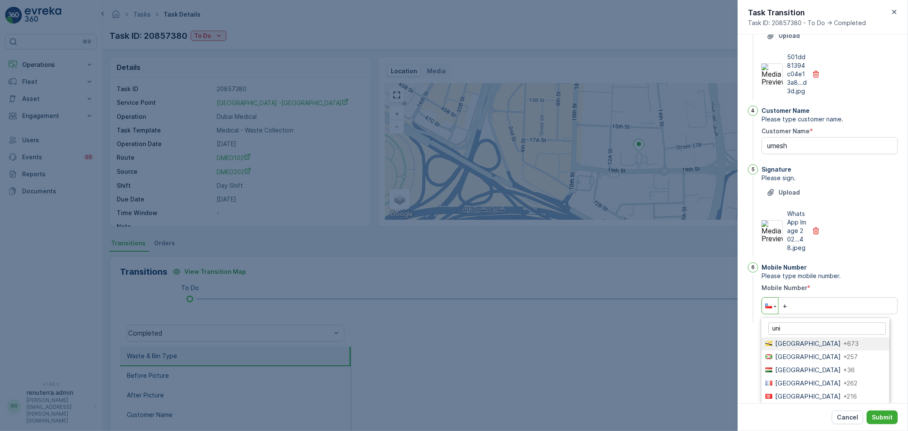
scroll to position [233, 0]
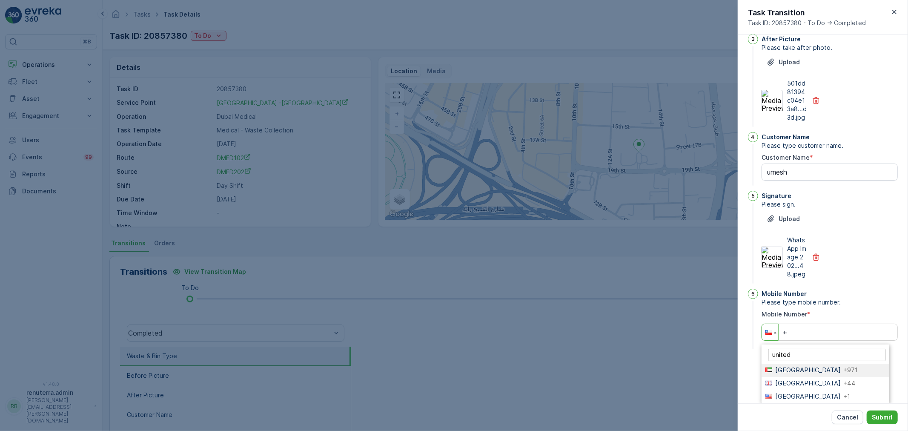
type input "united"
click at [820, 368] on span "United Arab Emirates" at bounding box center [808, 370] width 66 height 8
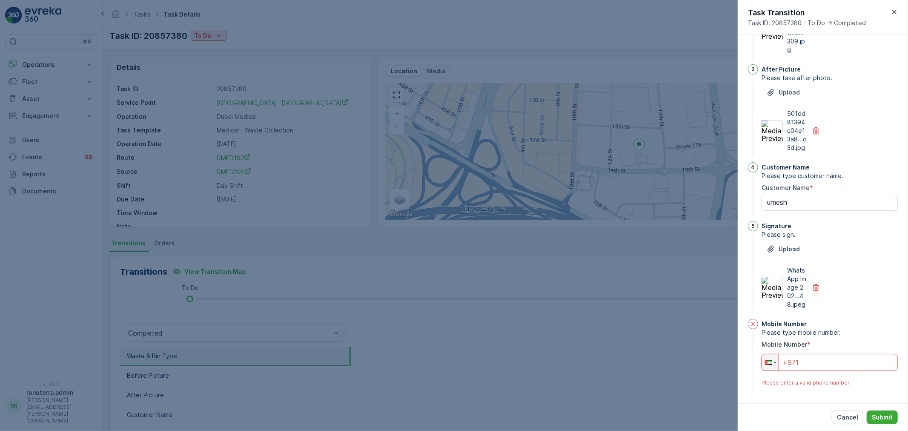
click at [815, 359] on input "+971" at bounding box center [829, 362] width 136 height 17
paste input "568 903 584"
click at [874, 274] on div "WhatsApp Image 202...48.jpeg" at bounding box center [829, 287] width 136 height 43
drag, startPoint x: 800, startPoint y: 362, endPoint x: 773, endPoint y: 359, distance: 27.0
click at [773, 359] on div "Phone +971 568 903 584" at bounding box center [829, 362] width 136 height 17
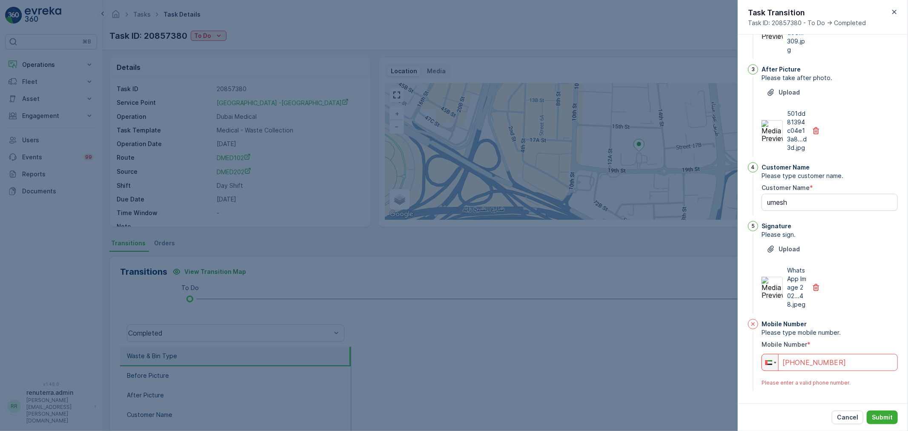
click at [844, 364] on input "+568 903 584" at bounding box center [829, 362] width 136 height 17
drag, startPoint x: 784, startPoint y: 361, endPoint x: 874, endPoint y: 363, distance: 89.4
click at [874, 363] on input "+568 903 584" at bounding box center [829, 362] width 136 height 17
type input "+5"
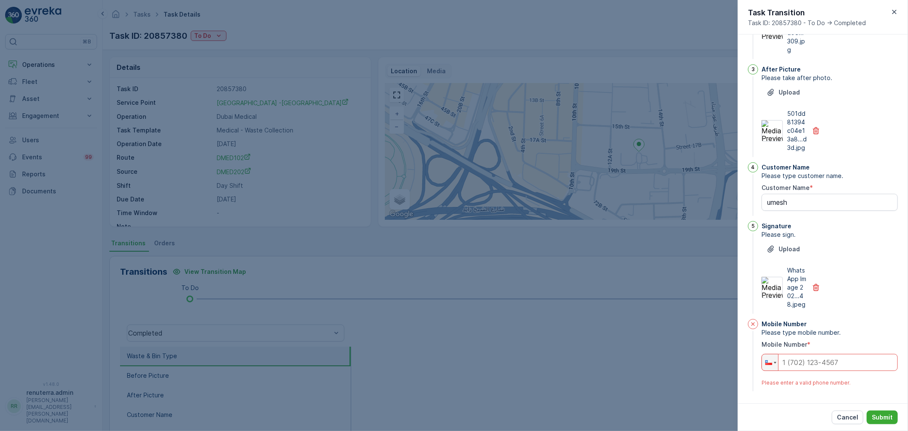
scroll to position [192, 0]
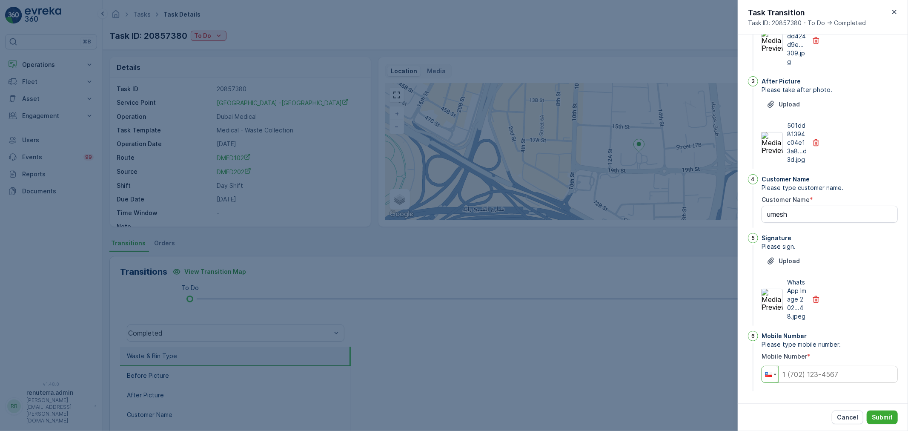
click at [777, 375] on div at bounding box center [770, 374] width 16 height 16
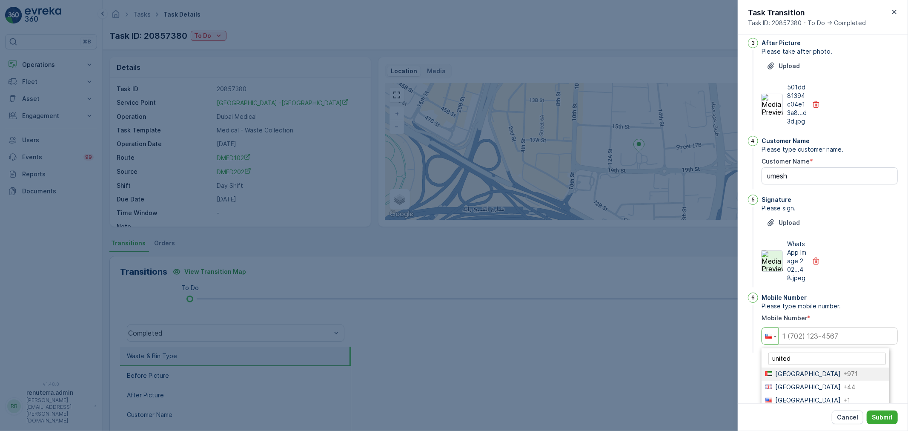
scroll to position [233, 0]
type input "united"
click at [797, 370] on span "United Arab Emirates" at bounding box center [808, 370] width 66 height 8
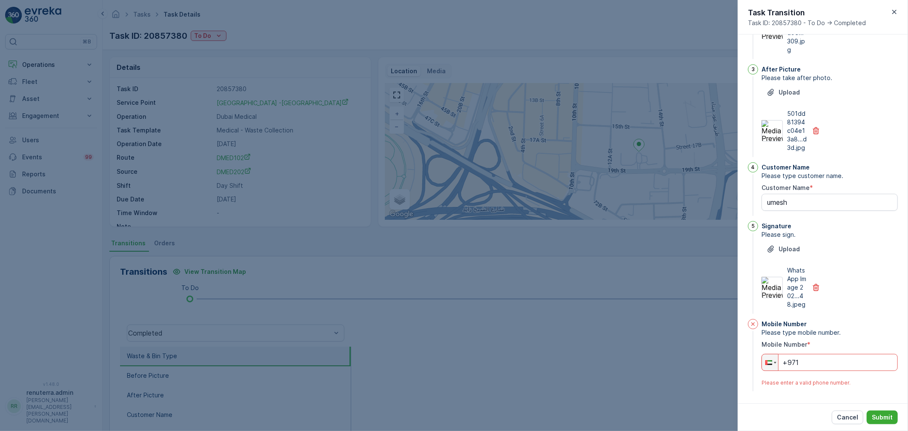
scroll to position [203, 0]
click at [807, 364] on input "+971" at bounding box center [829, 362] width 136 height 17
click at [885, 418] on p "Submit" at bounding box center [882, 417] width 21 height 9
drag, startPoint x: 865, startPoint y: 363, endPoint x: 741, endPoint y: 363, distance: 123.9
click at [741, 363] on div "1 Waste & Bin Type Please enter the number of bins and weights of waste collect…" at bounding box center [823, 218] width 170 height 369
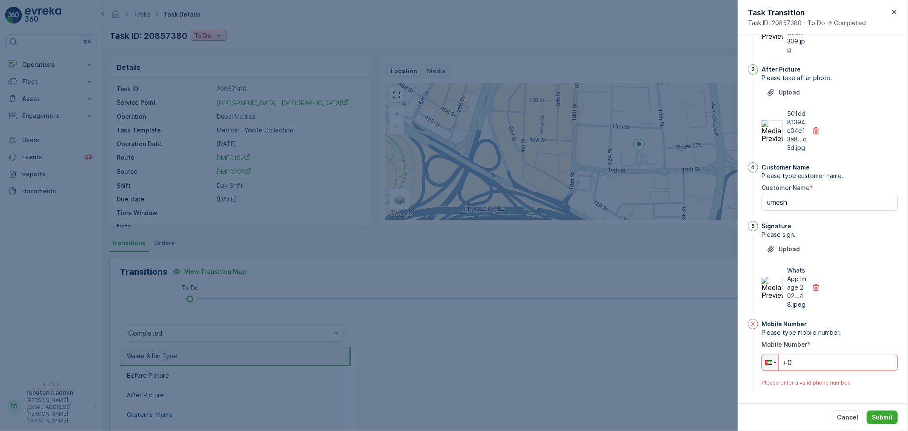
click at [874, 277] on div "WhatsApp Image 202...48.jpeg" at bounding box center [829, 287] width 136 height 43
click at [754, 324] on icon at bounding box center [753, 324] width 7 height 7
click at [793, 361] on input "+0" at bounding box center [829, 362] width 136 height 17
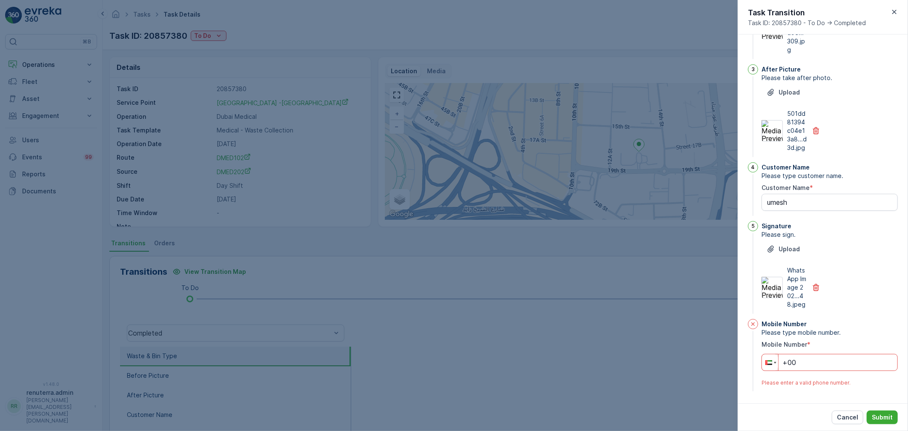
click at [775, 360] on div at bounding box center [770, 362] width 16 height 16
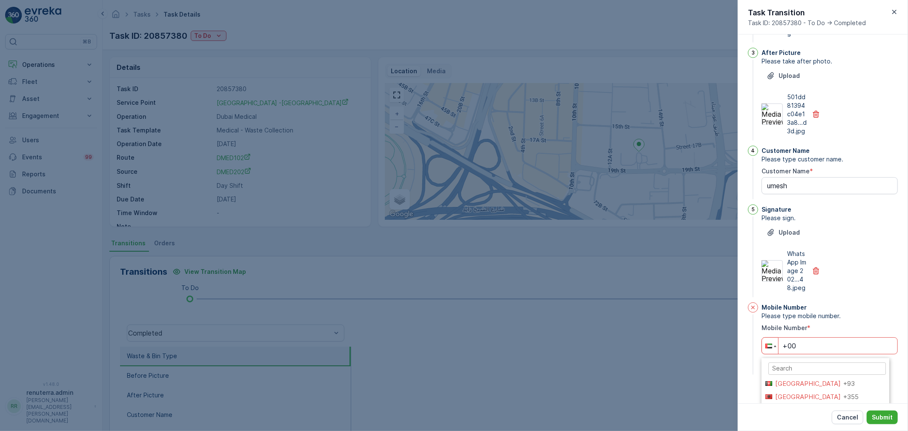
scroll to position [2569, 0]
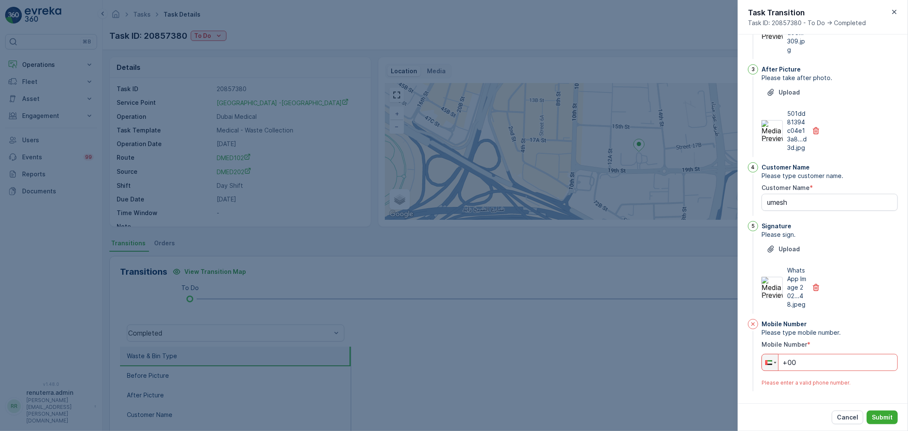
click at [853, 303] on div "WhatsApp Image 202...48.jpeg" at bounding box center [829, 287] width 136 height 43
click at [864, 252] on div "Upload WhatsApp Image 202...48.jpeg" at bounding box center [829, 275] width 136 height 66
click at [802, 194] on Name "umesh" at bounding box center [829, 202] width 136 height 17
click at [799, 283] on p "WhatsApp Image 202...48.jpeg" at bounding box center [797, 287] width 20 height 43
drag, startPoint x: 805, startPoint y: 364, endPoint x: 762, endPoint y: 353, distance: 44.7
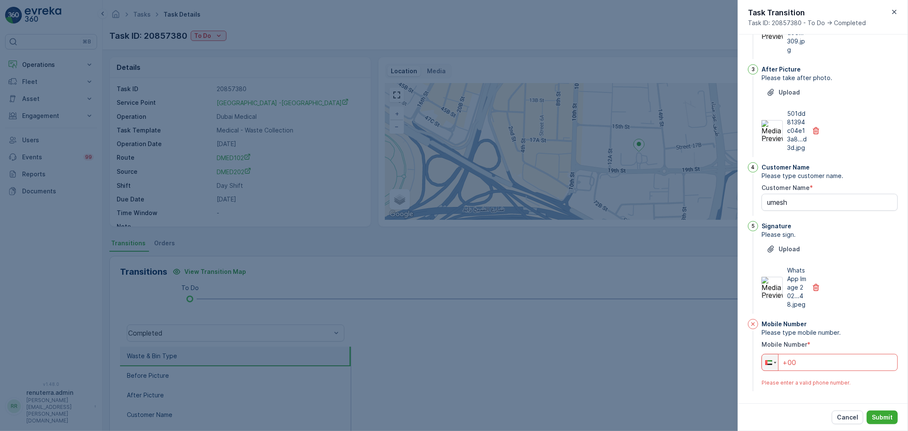
click at [762, 353] on div "Mobile Number Please type mobile number. Mobile Number * Phone +00 Please enter…" at bounding box center [829, 356] width 136 height 74
click at [860, 292] on div "WhatsApp Image 202...48.jpeg" at bounding box center [829, 287] width 136 height 43
drag, startPoint x: 807, startPoint y: 362, endPoint x: 746, endPoint y: 362, distance: 60.9
click at [746, 362] on div "1 Waste & Bin Type Please enter the number of bins and weights of waste collect…" at bounding box center [823, 218] width 170 height 369
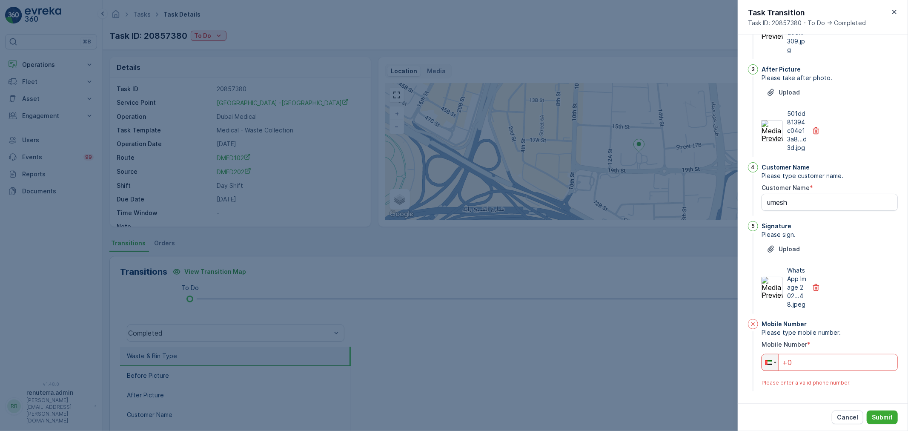
type input "+0"
click at [881, 412] on button "Submit" at bounding box center [882, 417] width 31 height 14
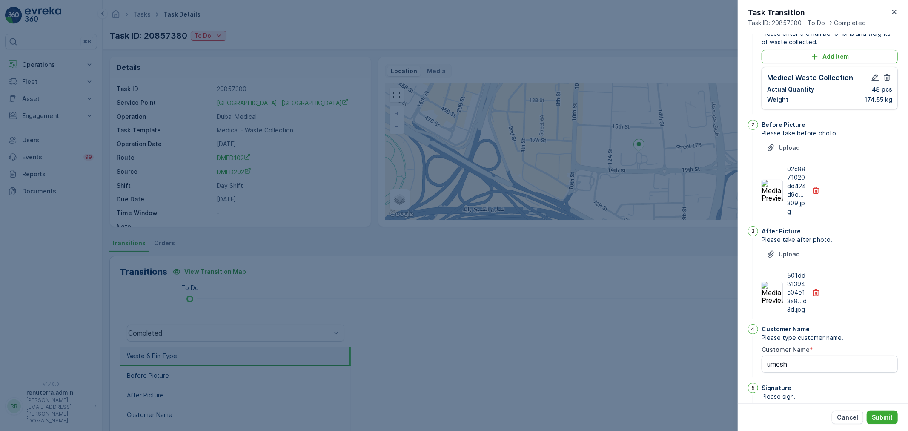
scroll to position [14, 0]
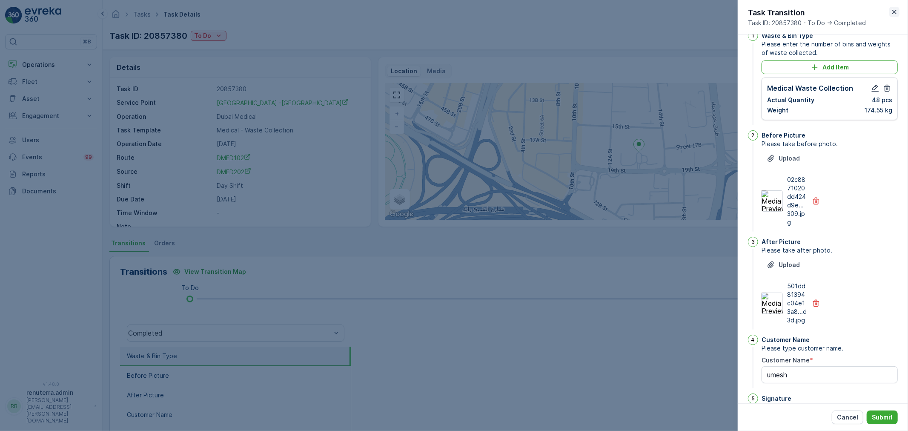
click at [892, 10] on icon "button" at bounding box center [894, 12] width 4 height 4
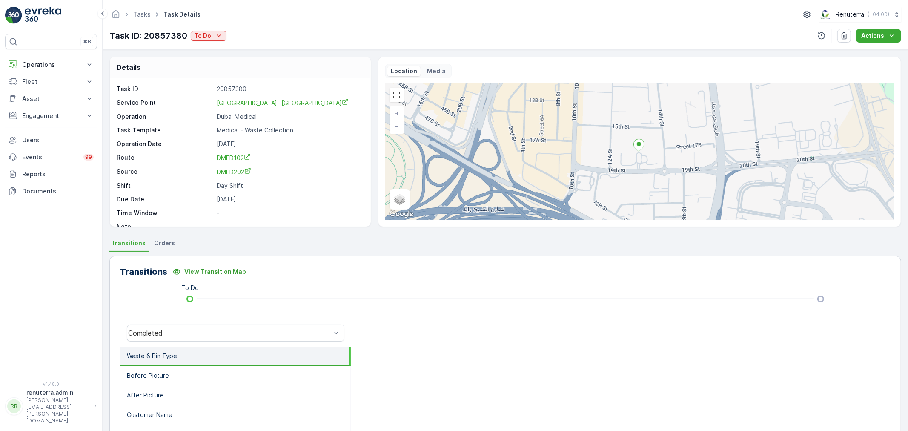
click at [469, 325] on div at bounding box center [620, 332] width 539 height 27
click at [206, 31] on button "To Do" at bounding box center [209, 36] width 36 height 10
click at [226, 44] on span "Completed" at bounding box center [212, 48] width 32 height 9
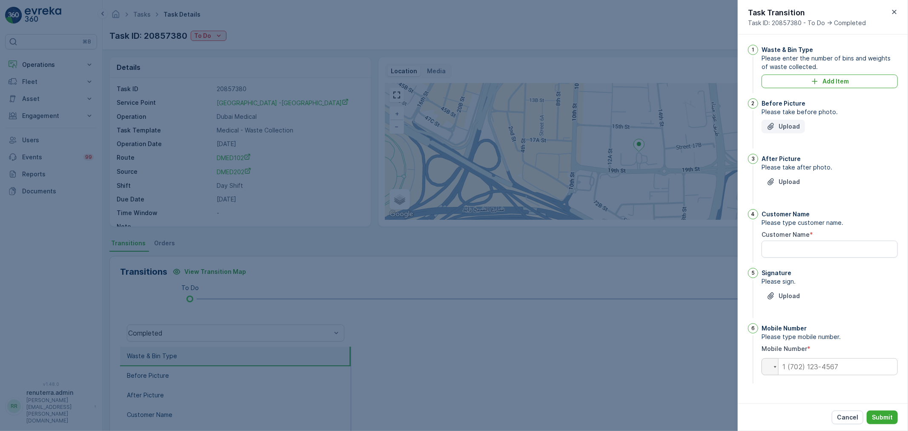
click at [785, 124] on p "Upload" at bounding box center [789, 126] width 21 height 9
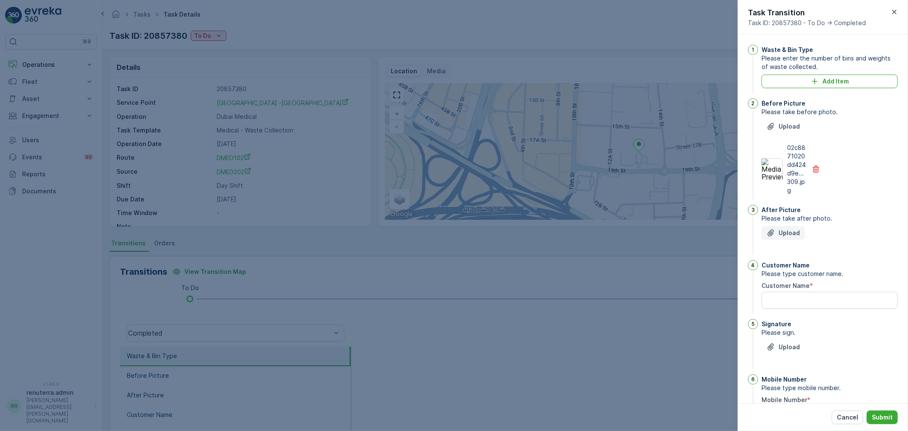
click at [784, 235] on p "Upload" at bounding box center [789, 233] width 21 height 9
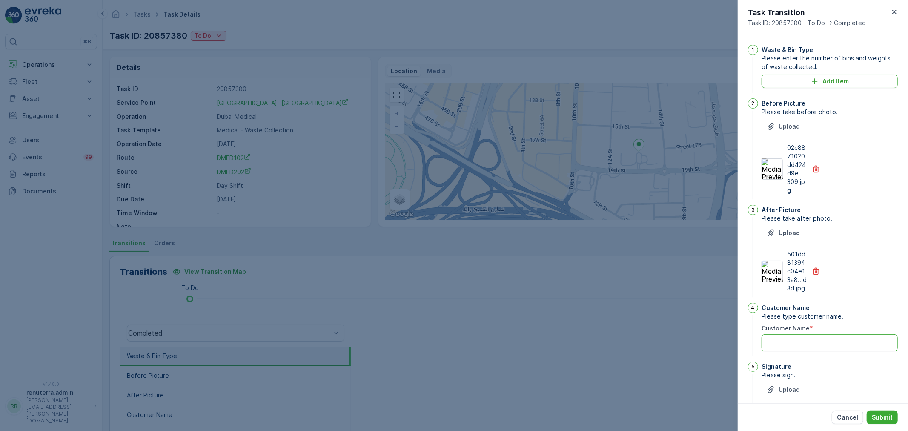
click at [798, 351] on Name "Customer Name" at bounding box center [829, 342] width 136 height 17
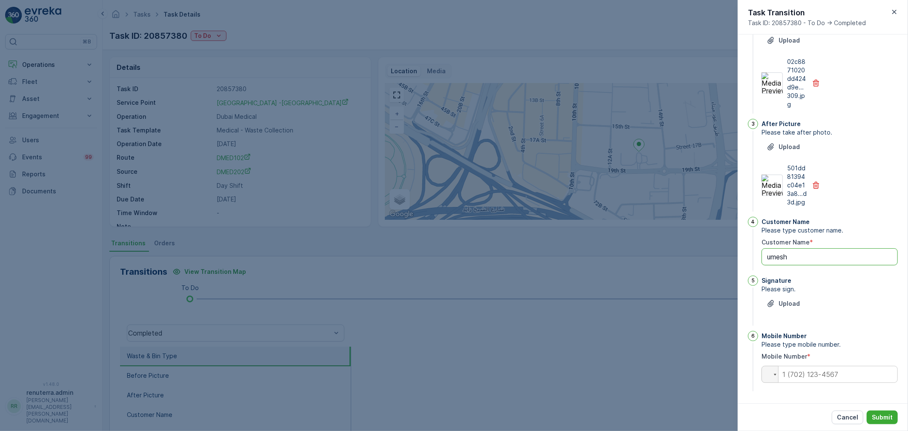
scroll to position [94, 0]
type Name "umesh"
click at [776, 303] on div "Upload" at bounding box center [783, 303] width 33 height 9
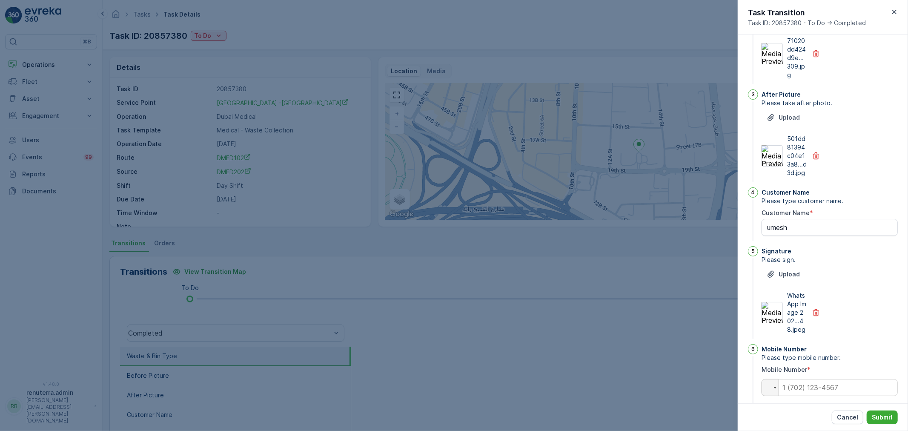
scroll to position [146, 0]
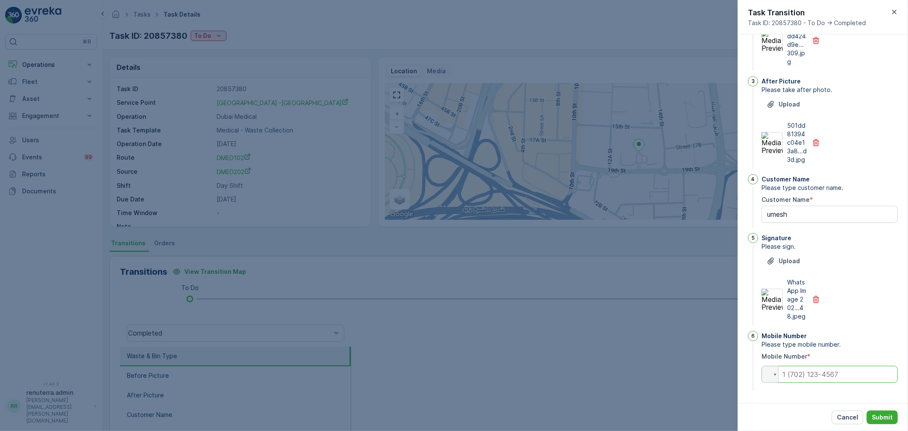
click at [790, 374] on input "tel" at bounding box center [829, 374] width 136 height 17
type input "0"
click at [887, 418] on p "Submit" at bounding box center [882, 417] width 21 height 9
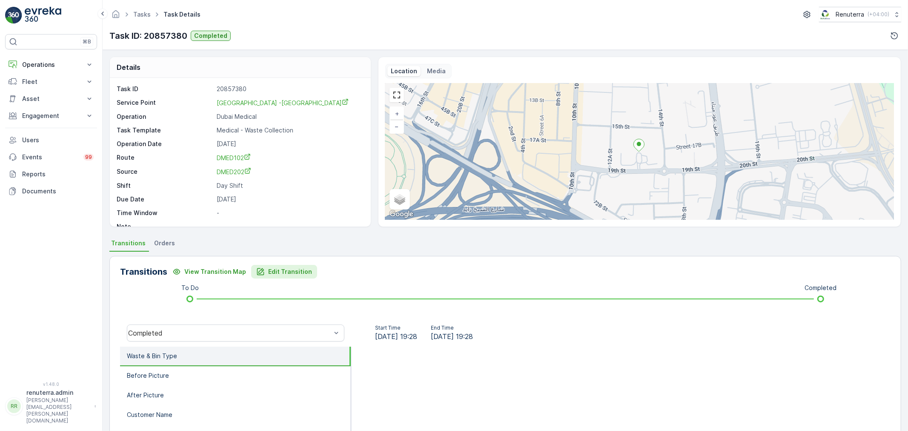
click at [269, 272] on p "Edit Transition" at bounding box center [290, 271] width 44 height 9
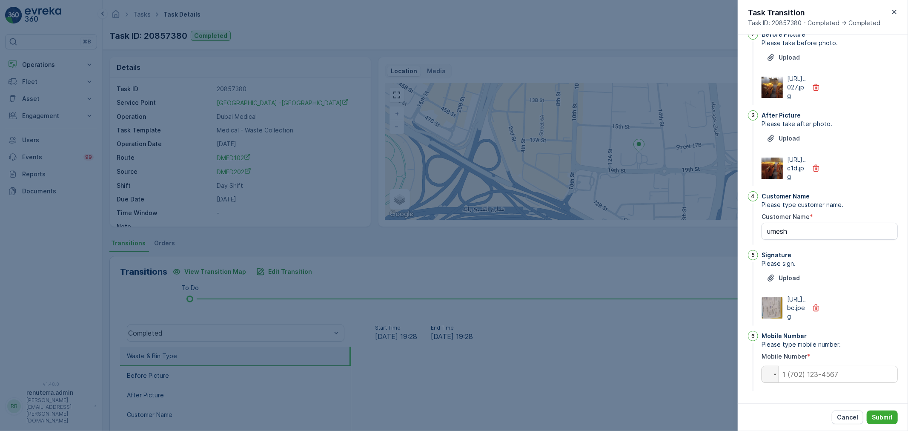
scroll to position [120, 0]
click at [821, 375] on input "tel" at bounding box center [829, 374] width 136 height 17
type input "0"
click at [859, 132] on div "Upload https://media.evre...c1d.jpg" at bounding box center [829, 156] width 136 height 49
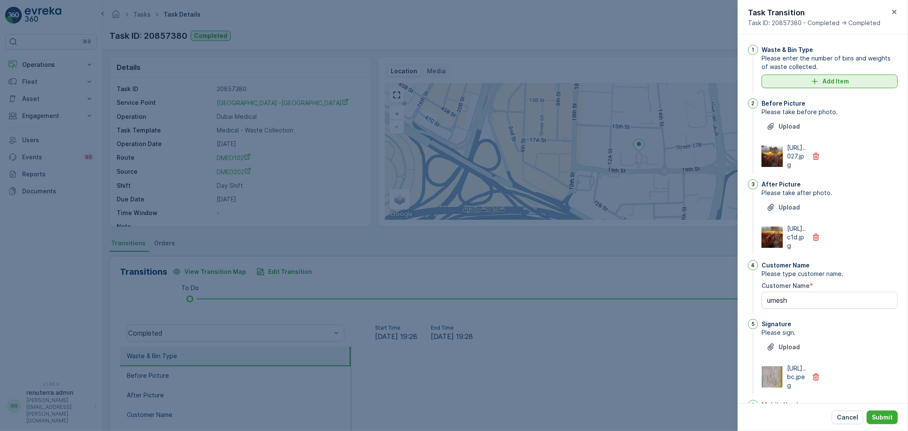
click at [843, 81] on p "Add Item" at bounding box center [835, 81] width 26 height 9
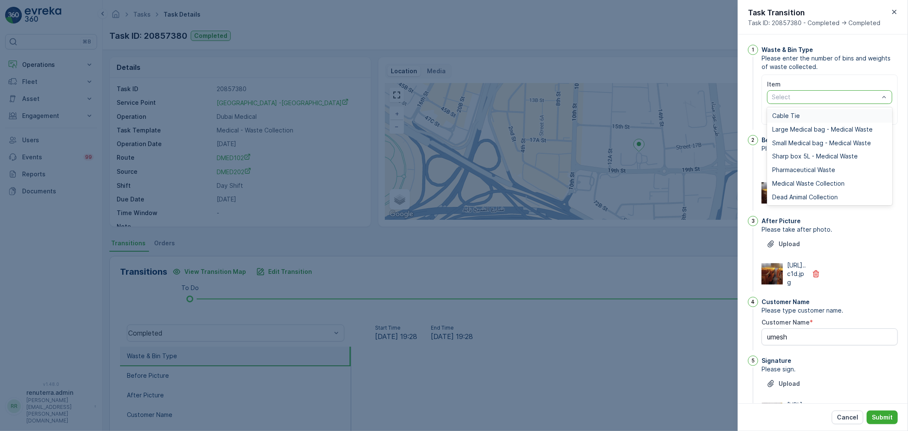
click at [811, 94] on div at bounding box center [825, 97] width 109 height 7
click at [798, 185] on span "Medical Waste Collection" at bounding box center [808, 183] width 72 height 7
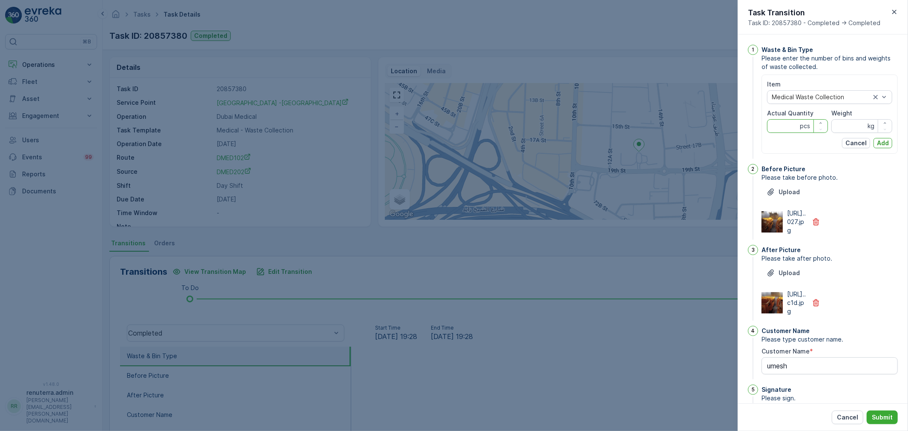
click at [778, 125] on Quantity "Actual Quantity" at bounding box center [797, 126] width 61 height 14
type Quantity "48"
click at [853, 128] on input "Weight" at bounding box center [861, 126] width 61 height 14
type input "174.55"
click at [882, 142] on p "Add" at bounding box center [883, 143] width 12 height 9
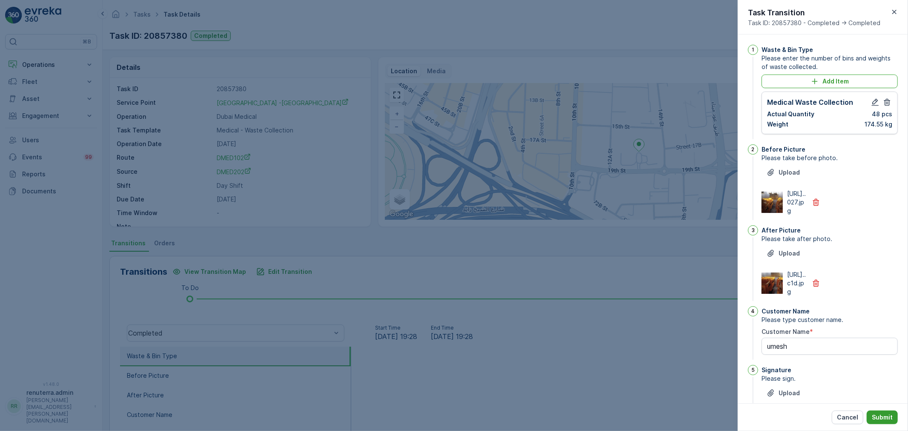
click at [888, 413] on p "Submit" at bounding box center [882, 417] width 21 height 9
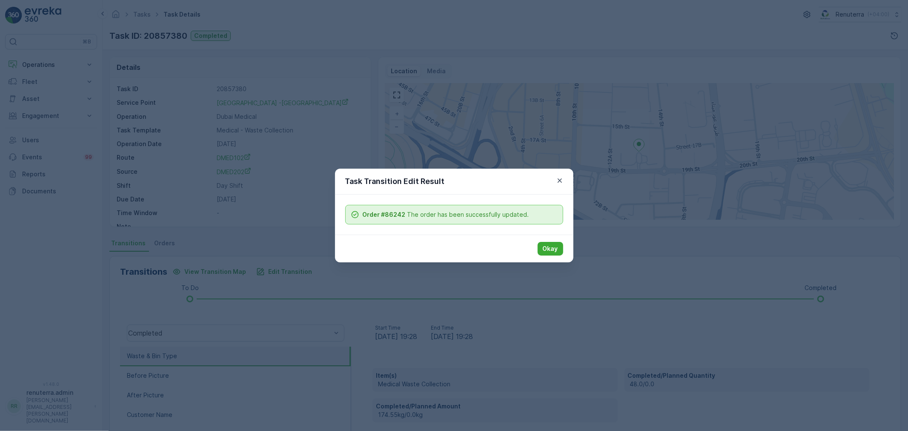
click at [552, 247] on p "Okay" at bounding box center [550, 248] width 15 height 9
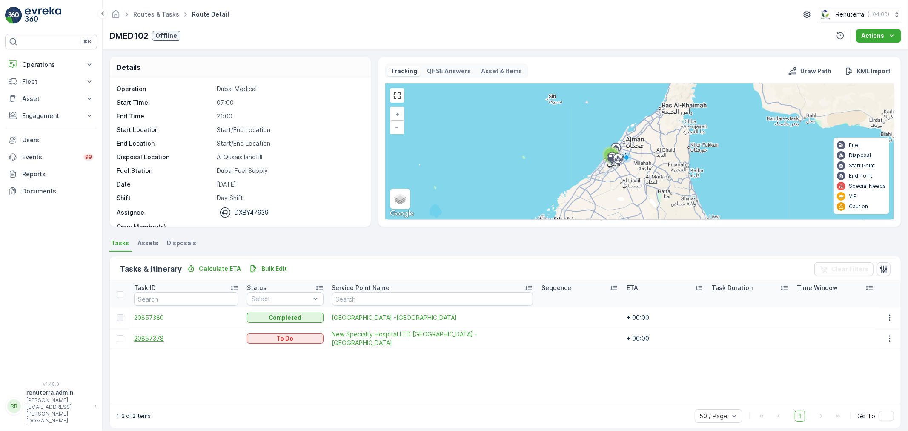
click at [151, 337] on span "20857378" at bounding box center [186, 338] width 104 height 9
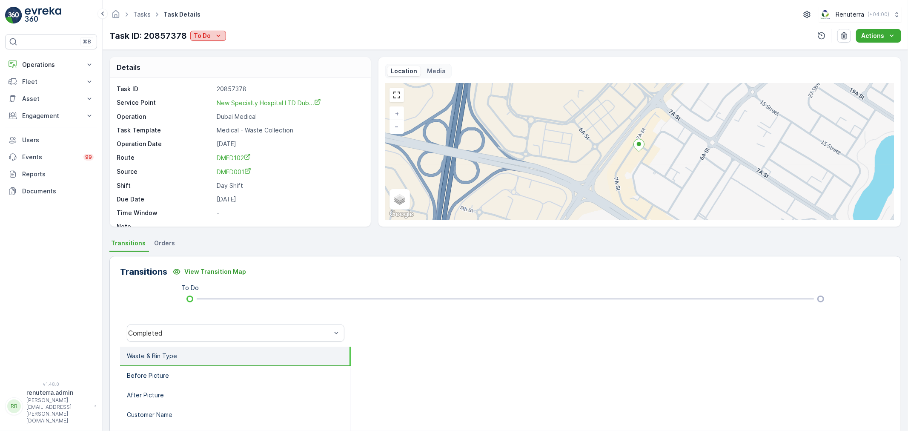
click at [204, 32] on p "To Do" at bounding box center [202, 35] width 17 height 9
click at [208, 35] on p "To Do" at bounding box center [202, 35] width 17 height 9
click at [216, 48] on span "Completed" at bounding box center [211, 48] width 32 height 9
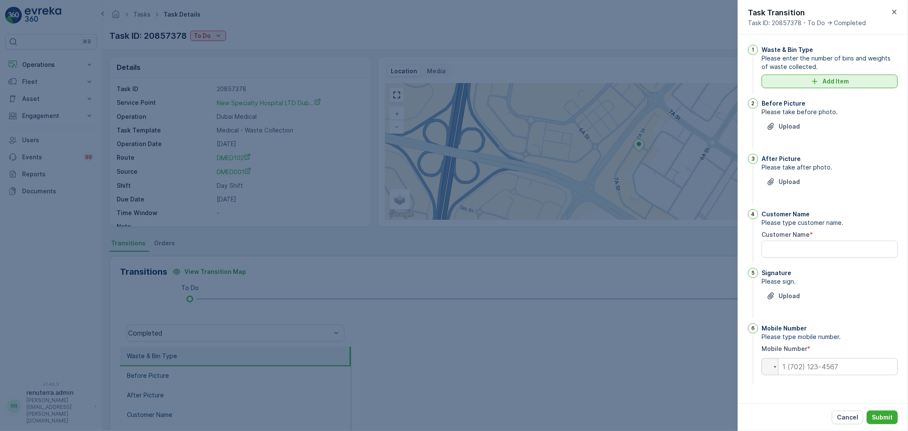
click at [826, 82] on p "Add Item" at bounding box center [835, 81] width 26 height 9
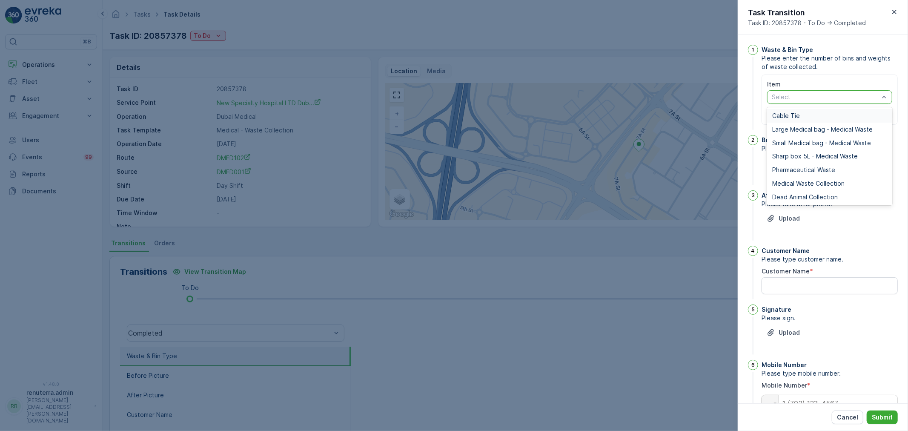
click at [873, 95] on div at bounding box center [825, 97] width 109 height 7
click at [800, 180] on span "Medical Waste Collection" at bounding box center [808, 183] width 72 height 7
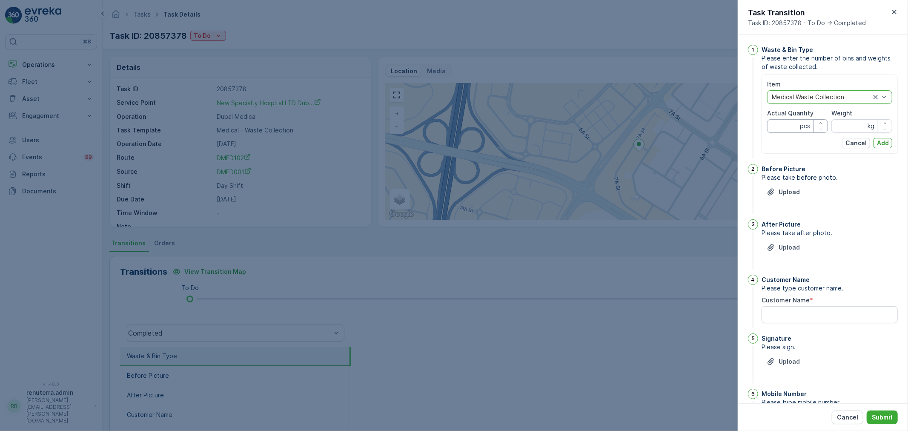
click at [779, 126] on Quantity "Actual Quantity" at bounding box center [797, 126] width 61 height 14
type Quantity "105"
click at [837, 122] on input "Weight" at bounding box center [861, 126] width 61 height 14
type input "632.07"
click at [892, 143] on div "Item Medical Waste Collection Actual Quantity 105 pcs Weight 632.07 kg Cancel A…" at bounding box center [829, 113] width 136 height 79
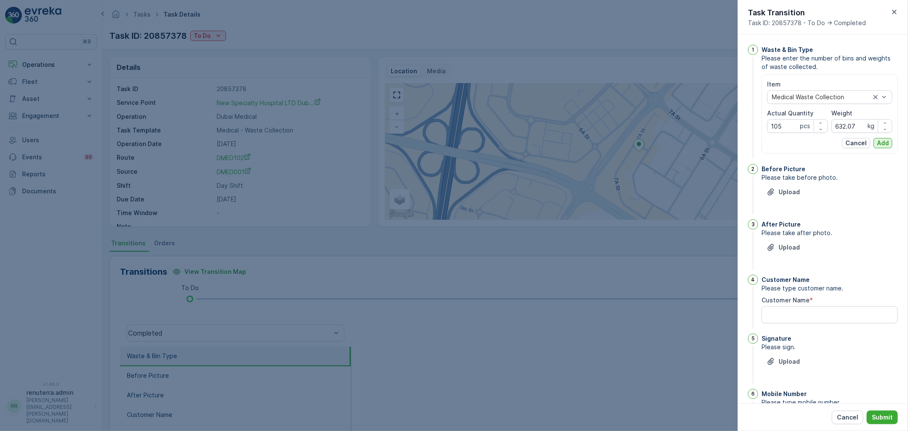
click at [882, 143] on p "Add" at bounding box center [883, 143] width 12 height 9
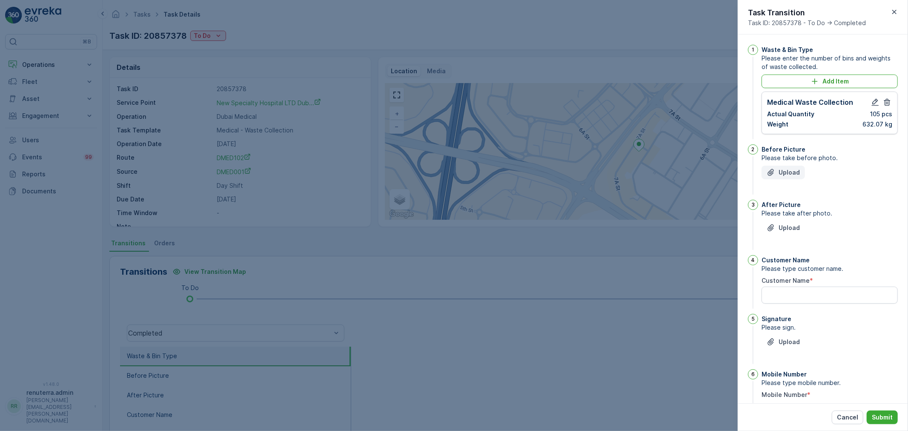
click at [787, 169] on p "Upload" at bounding box center [789, 172] width 21 height 9
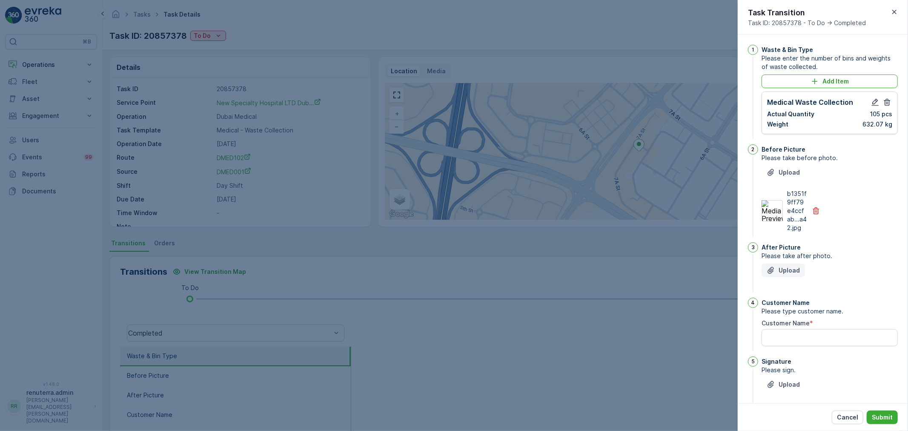
click at [785, 272] on p "Upload" at bounding box center [789, 270] width 21 height 9
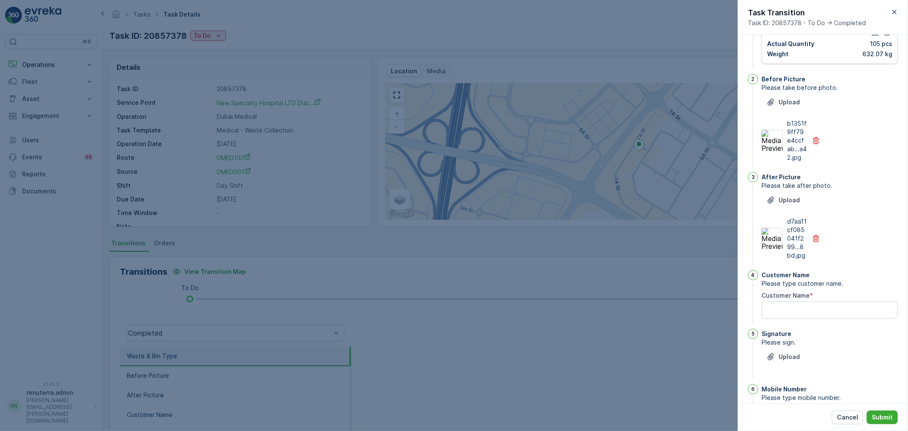
scroll to position [132, 0]
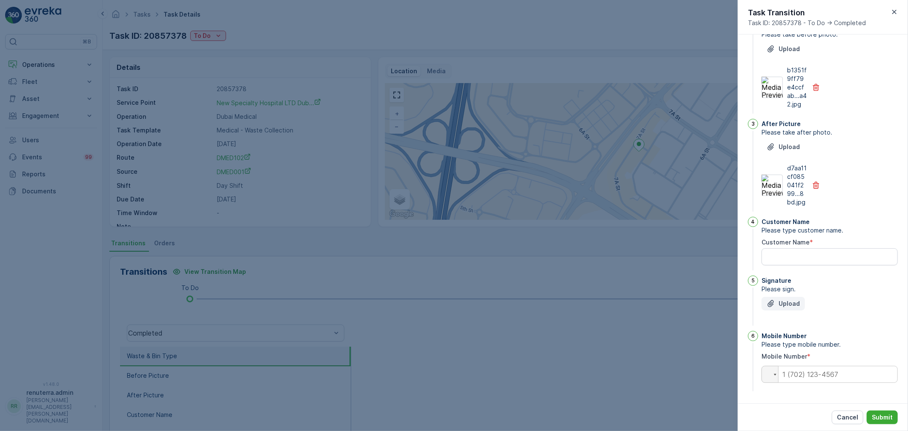
click at [777, 304] on div "Upload" at bounding box center [783, 303] width 33 height 9
click at [793, 303] on p "Upload" at bounding box center [789, 303] width 21 height 9
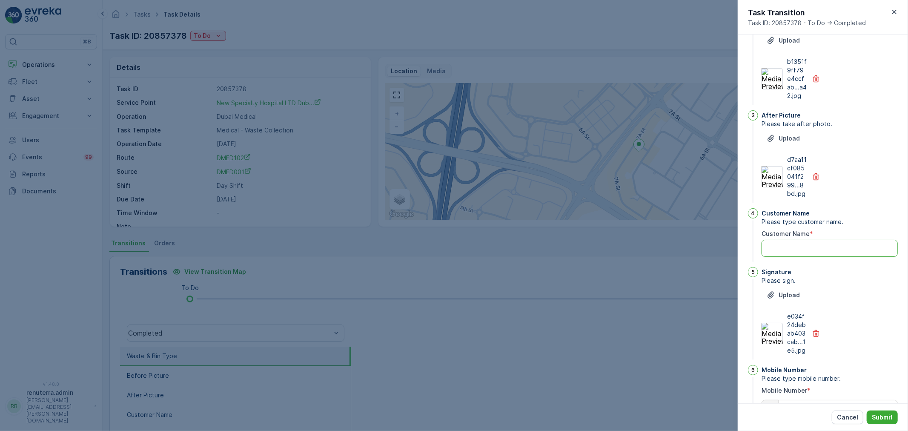
click at [792, 257] on Name "Customer Name" at bounding box center [829, 248] width 136 height 17
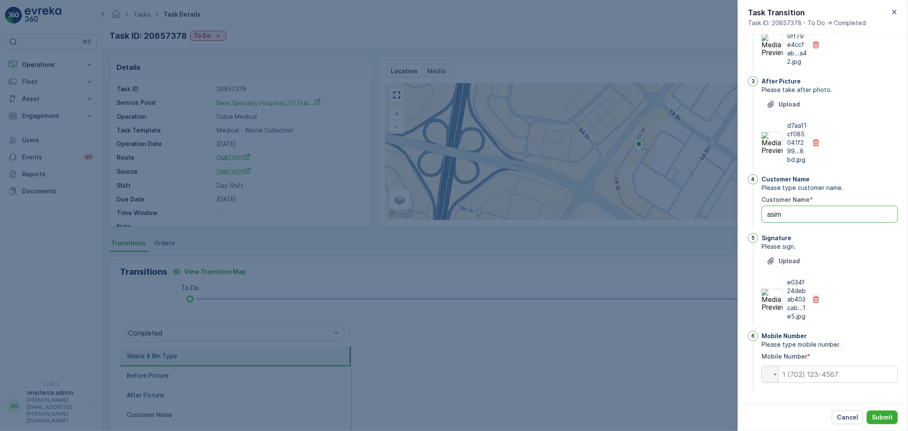
scroll to position [175, 0]
type Name "asim"
click at [815, 372] on input "tel" at bounding box center [829, 374] width 136 height 17
type input "0505446101"
click at [883, 421] on p "Submit" at bounding box center [882, 417] width 21 height 9
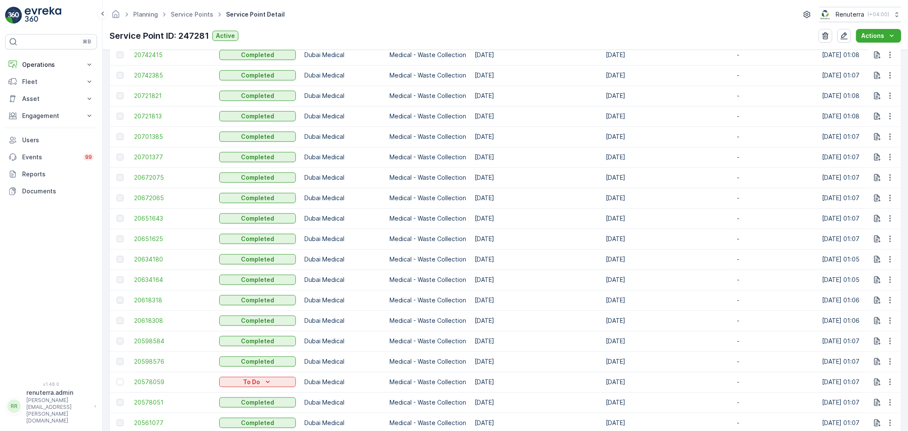
scroll to position [982, 0]
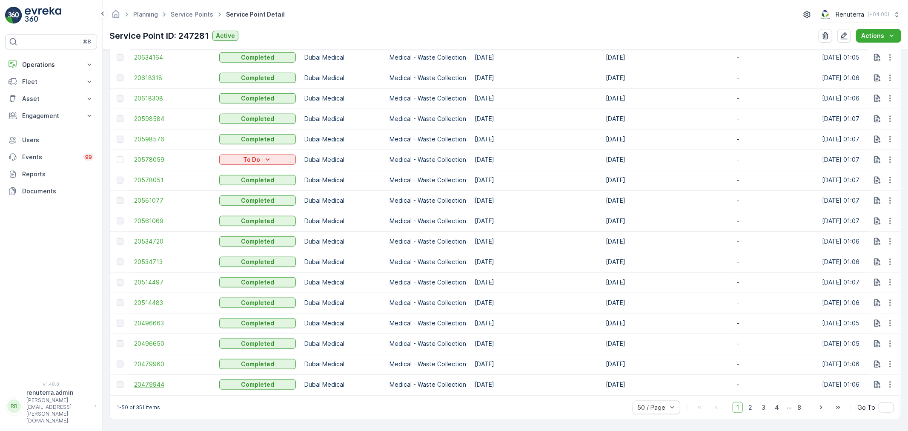
click at [157, 380] on span "20479944" at bounding box center [172, 384] width 77 height 9
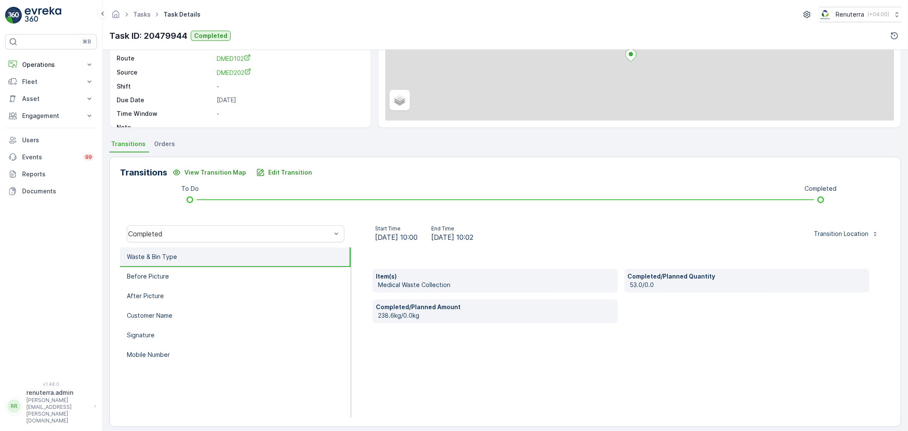
scroll to position [105, 0]
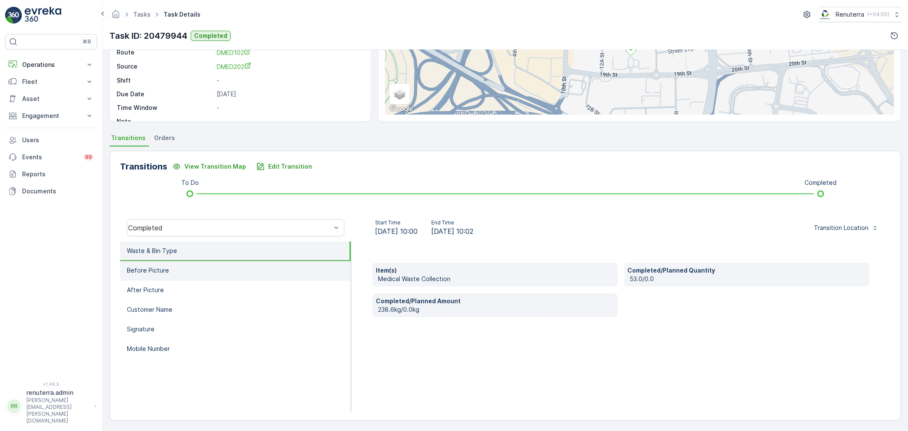
click at [173, 267] on li "Before Picture" at bounding box center [235, 271] width 231 height 20
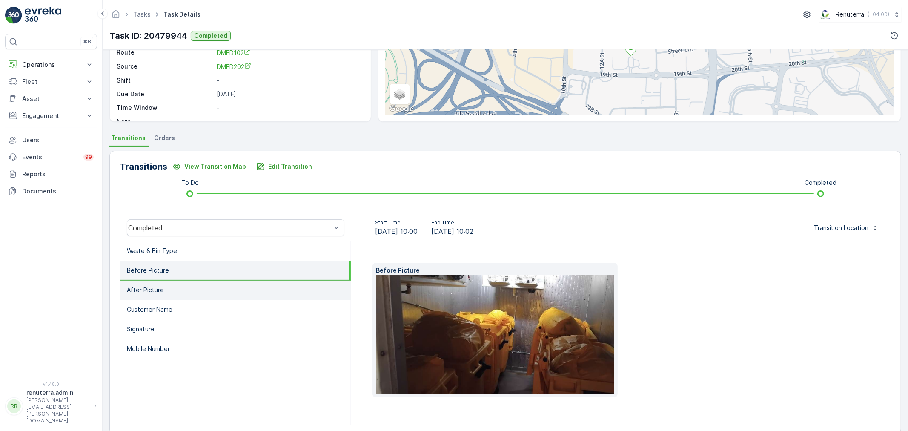
click at [167, 291] on li "After Picture" at bounding box center [235, 291] width 231 height 20
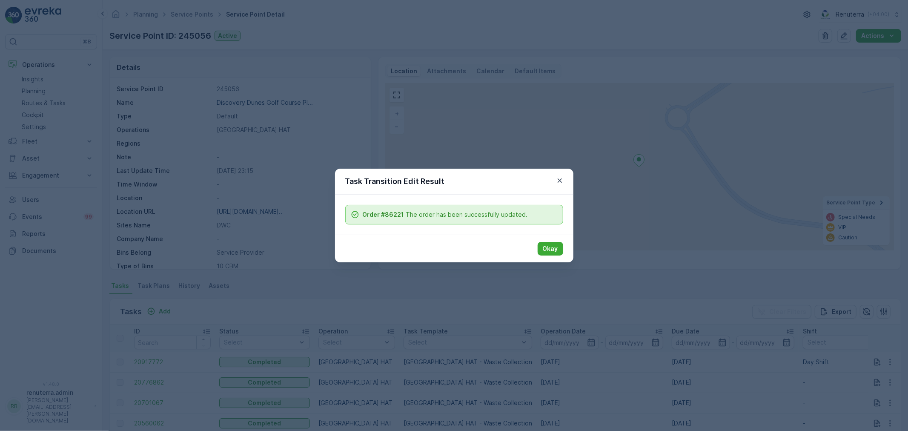
scroll to position [117, 0]
click at [555, 247] on p "Okay" at bounding box center [550, 248] width 15 height 9
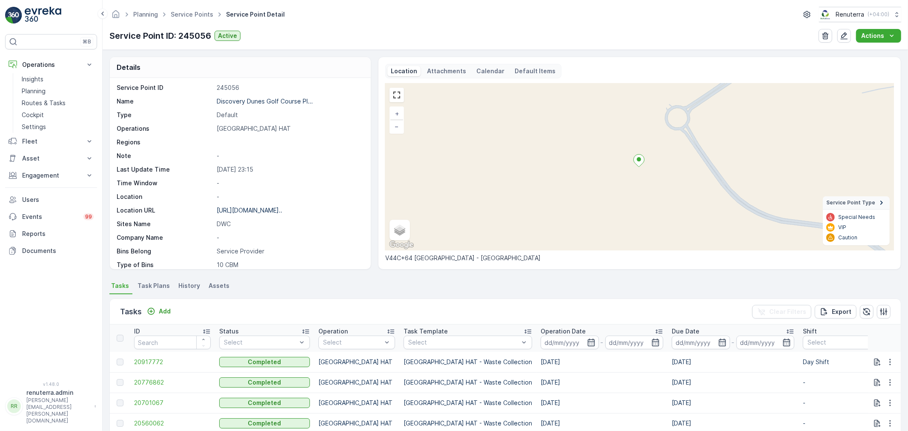
scroll to position [0, 0]
click at [191, 12] on link "Service Points" at bounding box center [192, 14] width 43 height 7
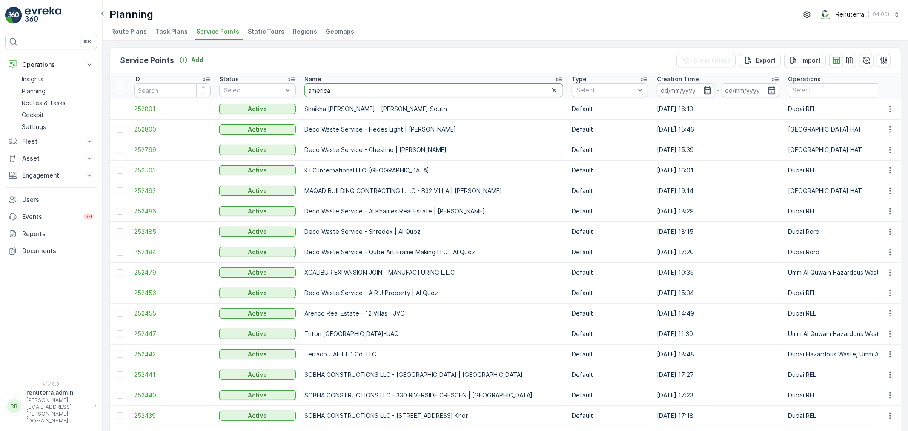
type input "american"
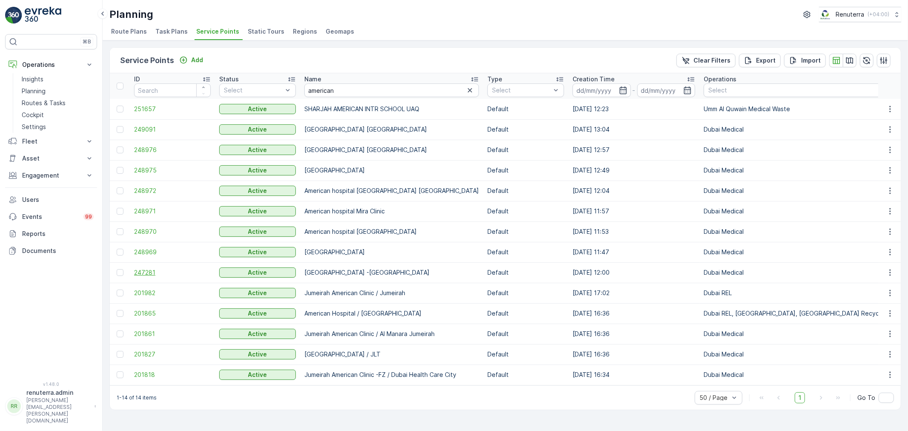
click at [140, 269] on span "247281" at bounding box center [172, 272] width 77 height 9
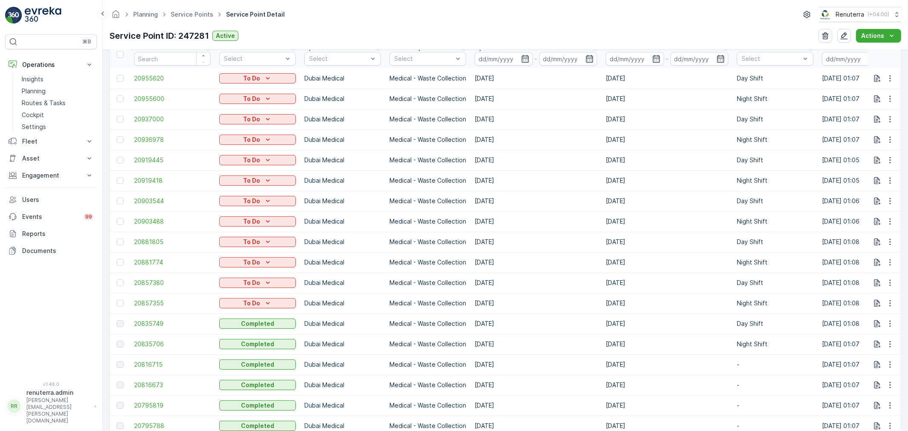
scroll to position [473, 0]
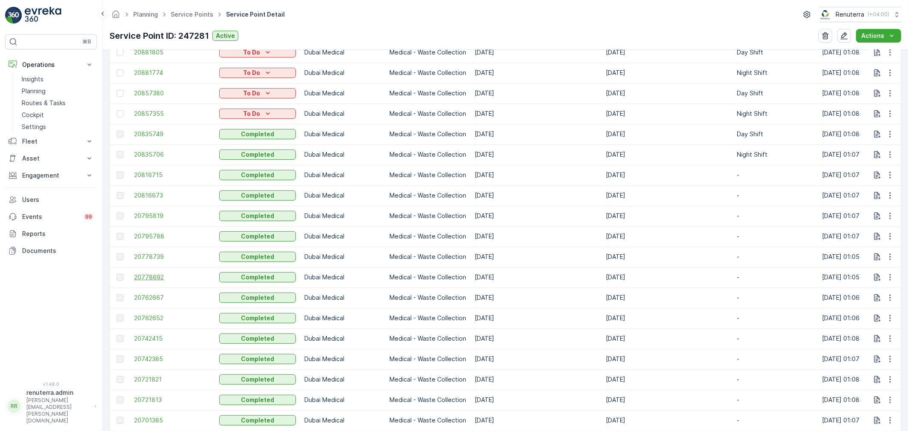
click at [151, 277] on span "20778692" at bounding box center [172, 277] width 77 height 9
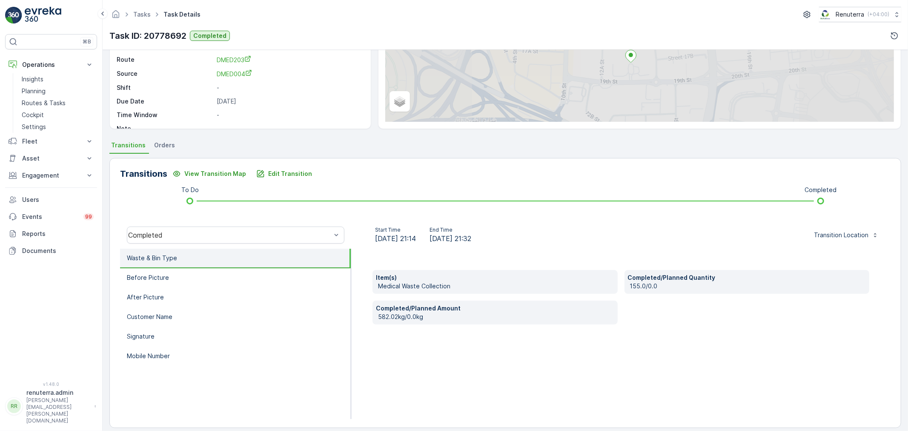
scroll to position [105, 0]
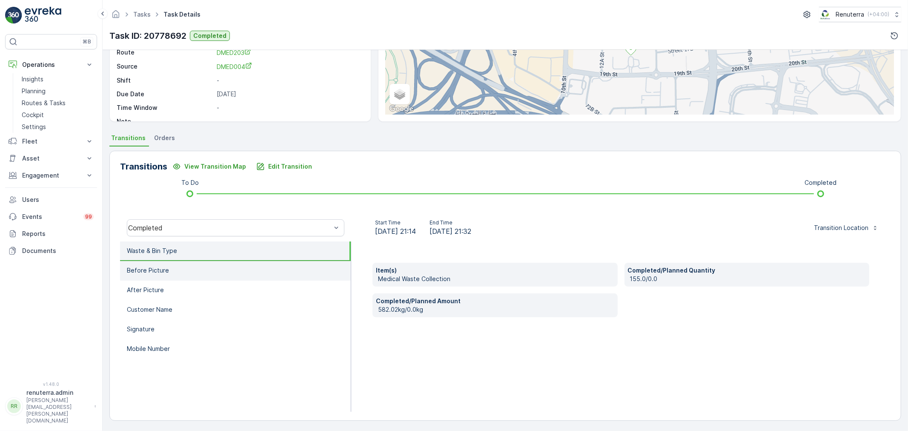
click at [166, 275] on li "Before Picture" at bounding box center [235, 271] width 231 height 20
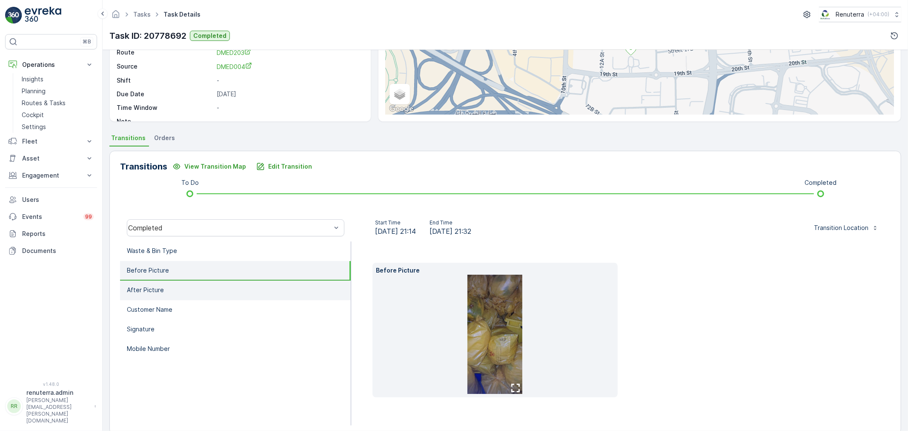
click at [160, 290] on p "After Picture" at bounding box center [145, 290] width 37 height 9
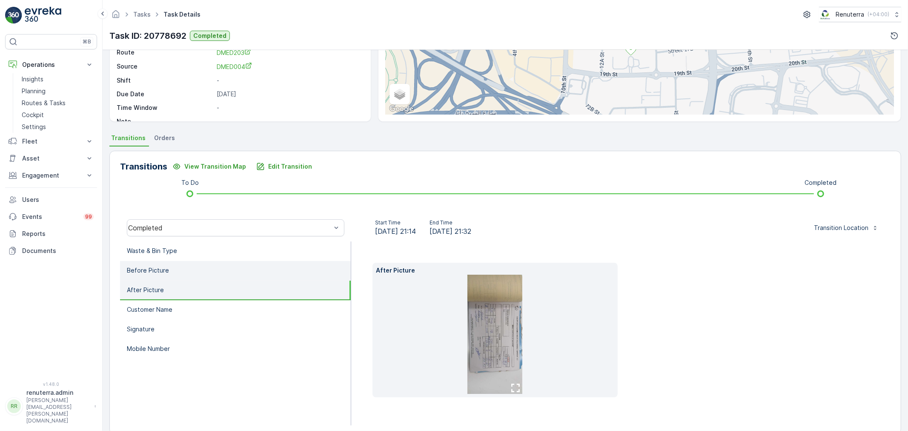
click at [165, 266] on p "Before Picture" at bounding box center [148, 270] width 42 height 9
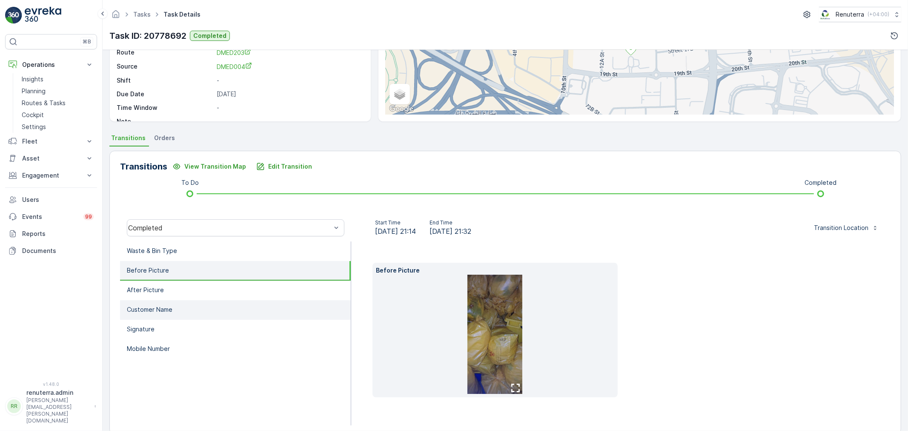
click at [152, 307] on p "Customer Name" at bounding box center [150, 309] width 46 height 9
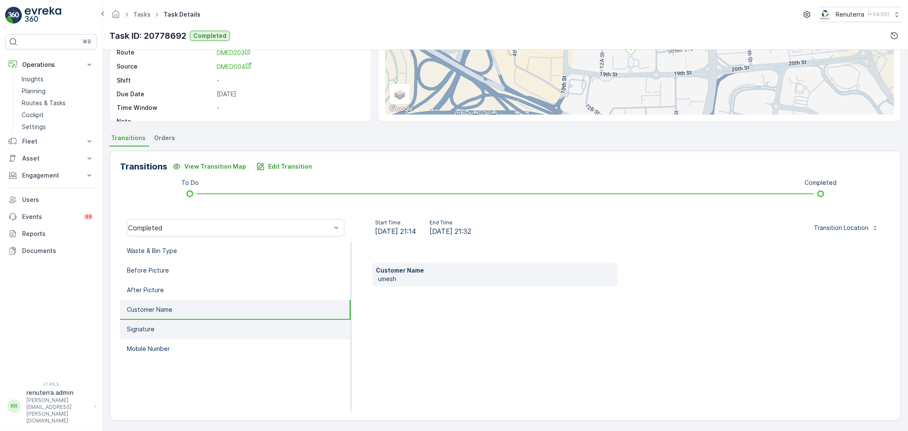
click at [135, 325] on p "Signature" at bounding box center [141, 329] width 28 height 9
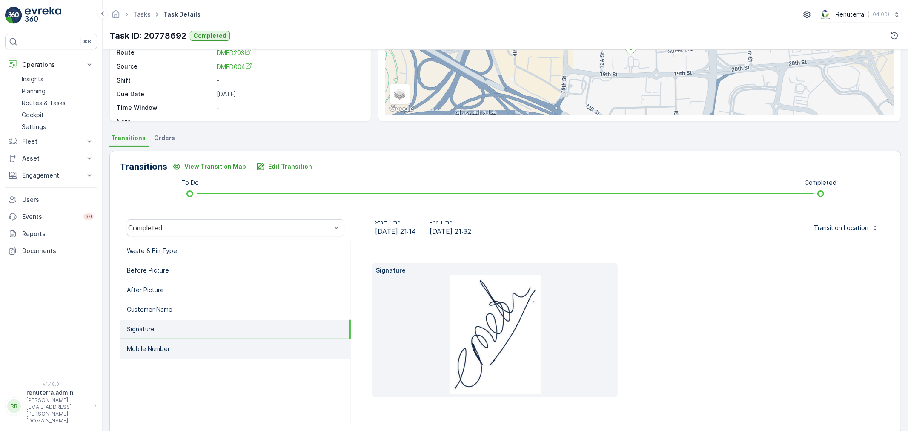
click at [141, 346] on p "Mobile Number" at bounding box center [148, 348] width 43 height 9
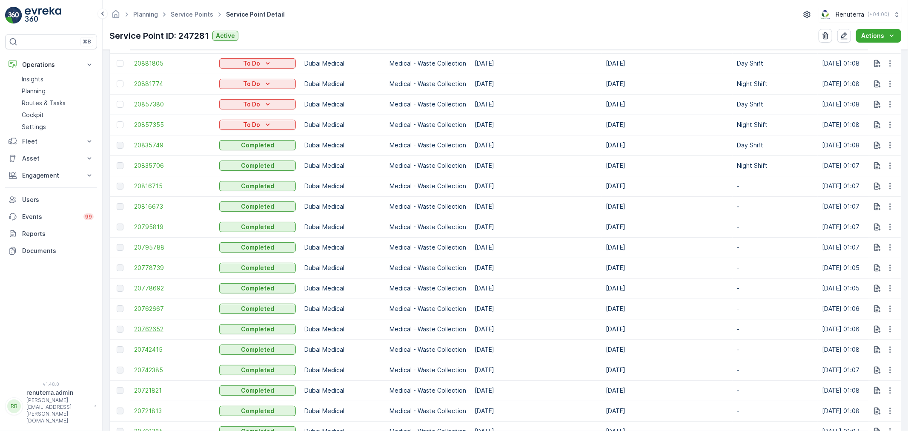
scroll to position [473, 0]
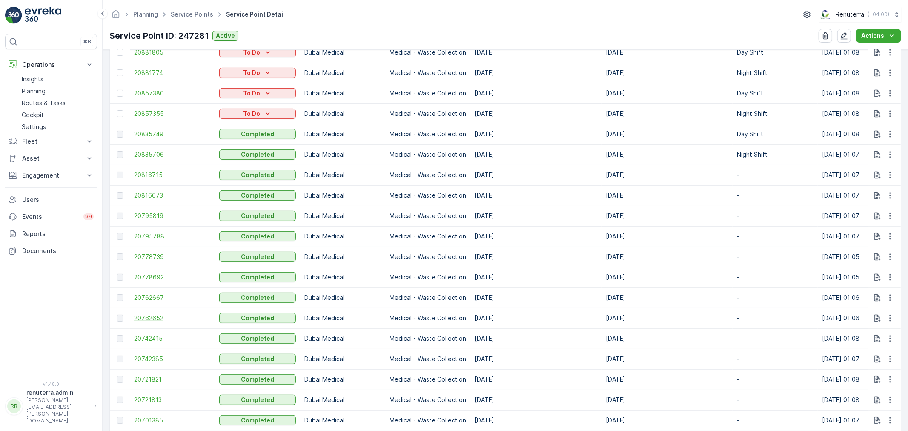
click at [157, 317] on span "20762652" at bounding box center [172, 318] width 77 height 9
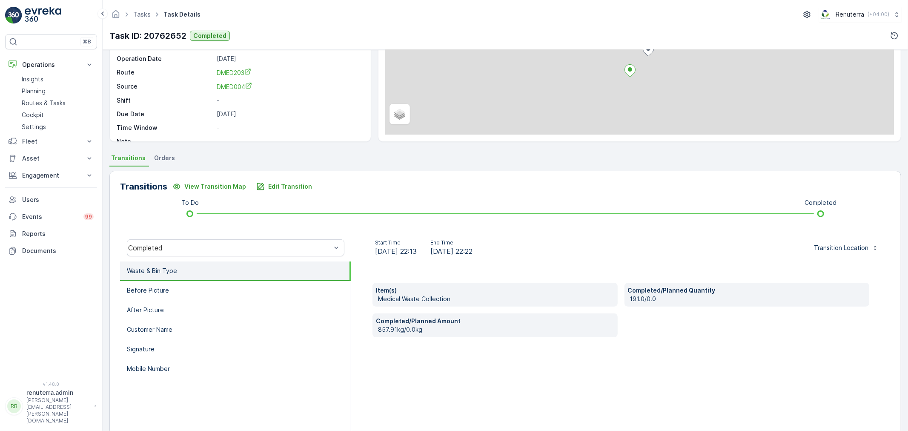
scroll to position [105, 0]
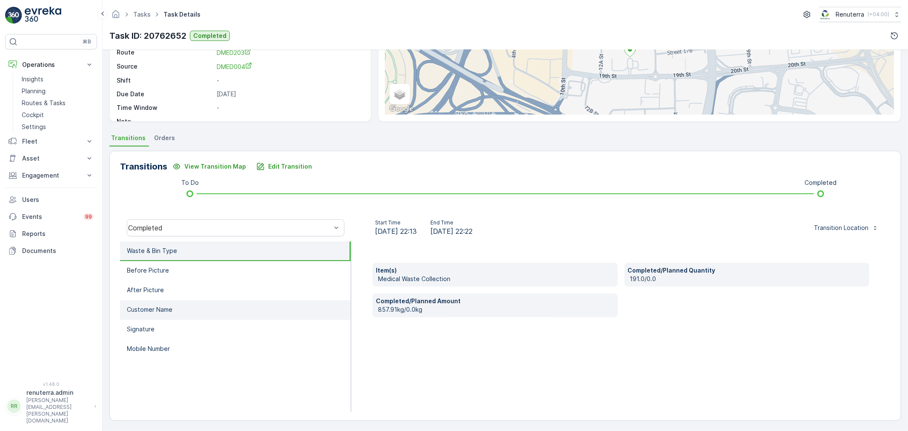
click at [173, 305] on li "Customer Name" at bounding box center [235, 310] width 231 height 20
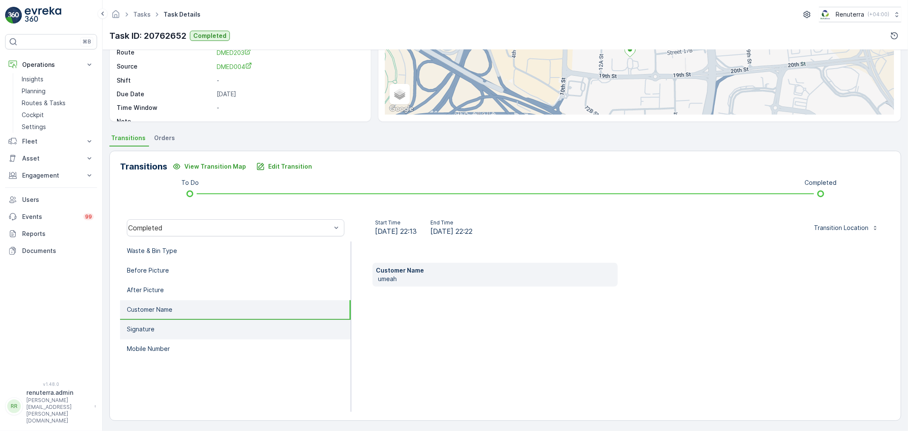
click at [160, 330] on li "Signature" at bounding box center [235, 330] width 231 height 20
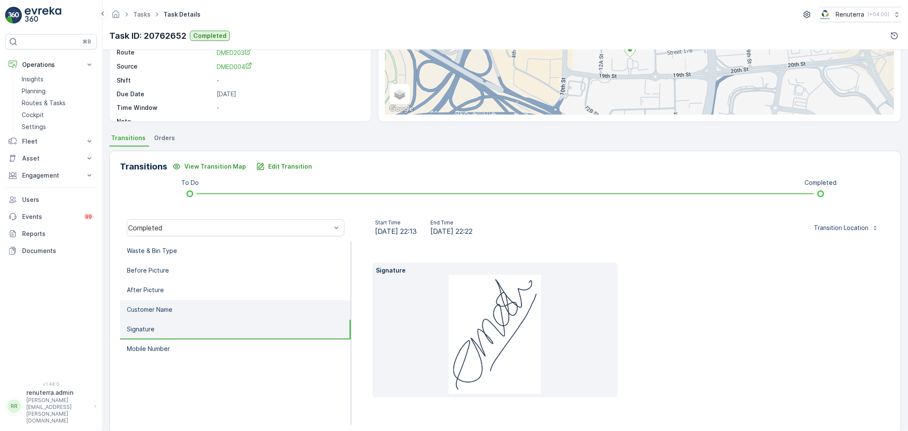
click at [165, 309] on p "Customer Name" at bounding box center [150, 309] width 46 height 9
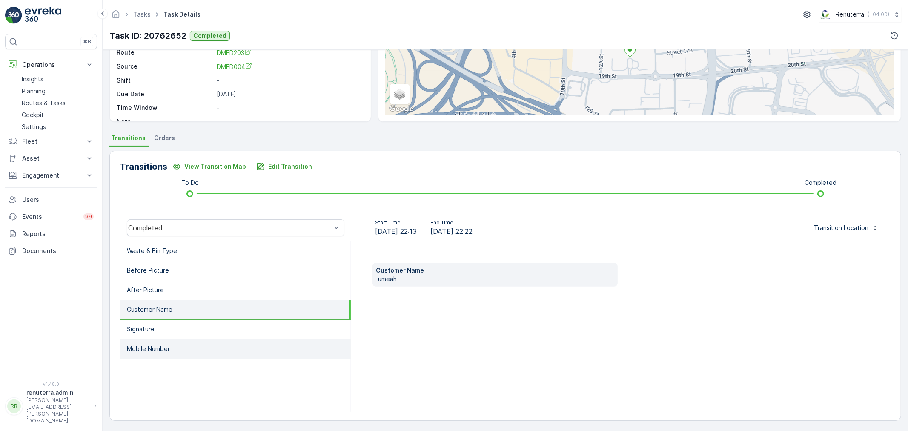
click at [150, 346] on p "Mobile Number" at bounding box center [148, 348] width 43 height 9
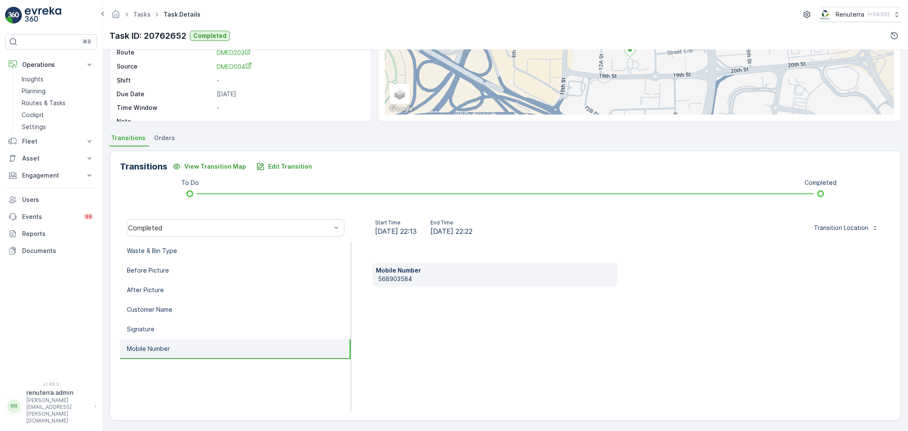
click at [396, 278] on p "568903584" at bounding box center [496, 279] width 236 height 9
copy p "568903584"
click at [392, 278] on p "568903584" at bounding box center [496, 279] width 236 height 9
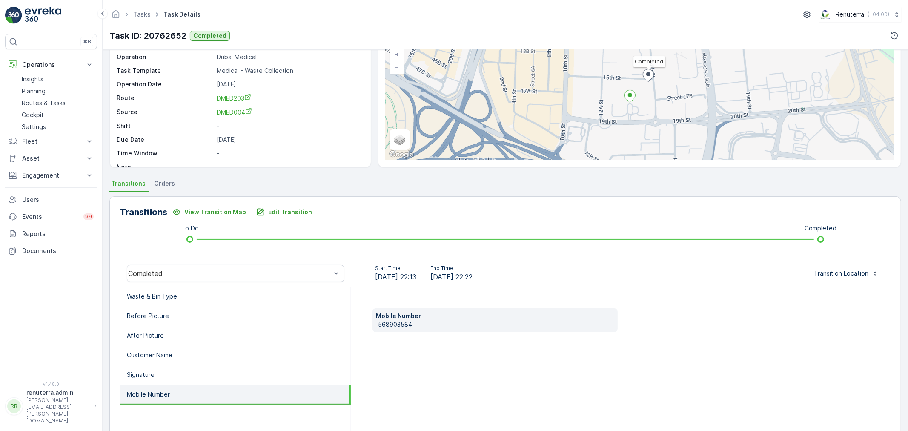
scroll to position [58, 0]
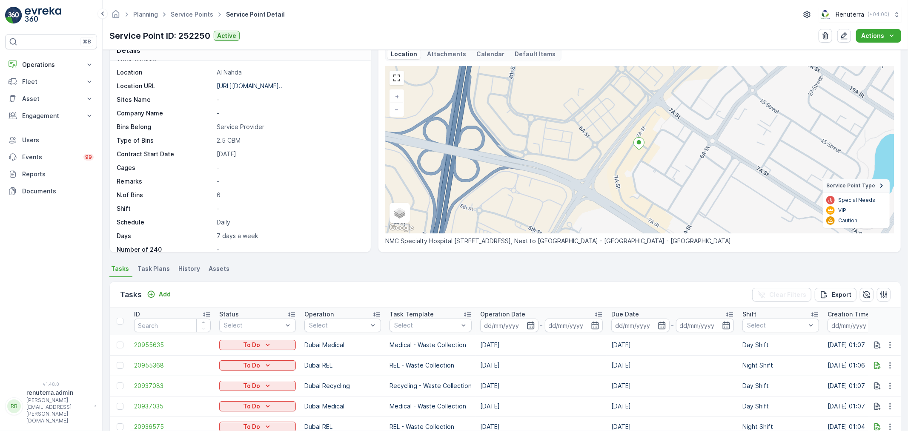
scroll to position [520, 0]
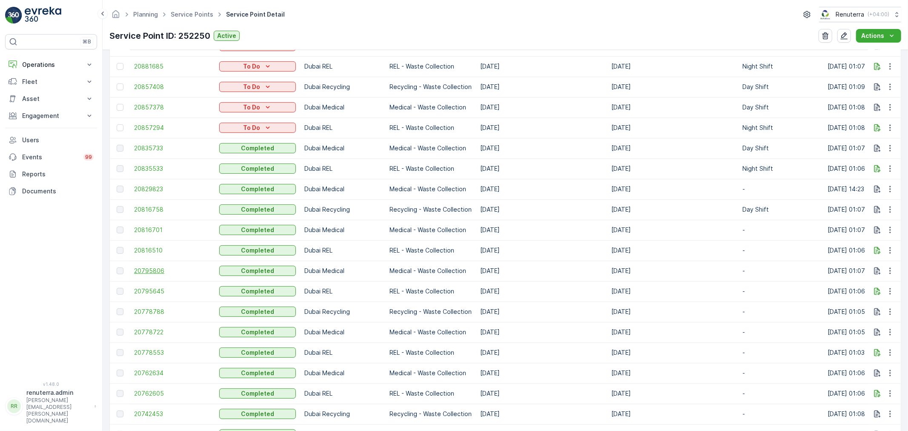
click at [147, 267] on span "20795806" at bounding box center [172, 270] width 77 height 9
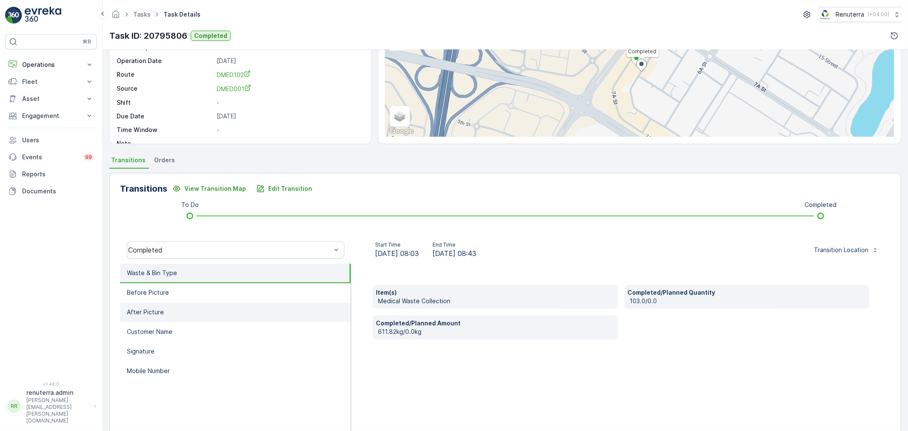
scroll to position [94, 0]
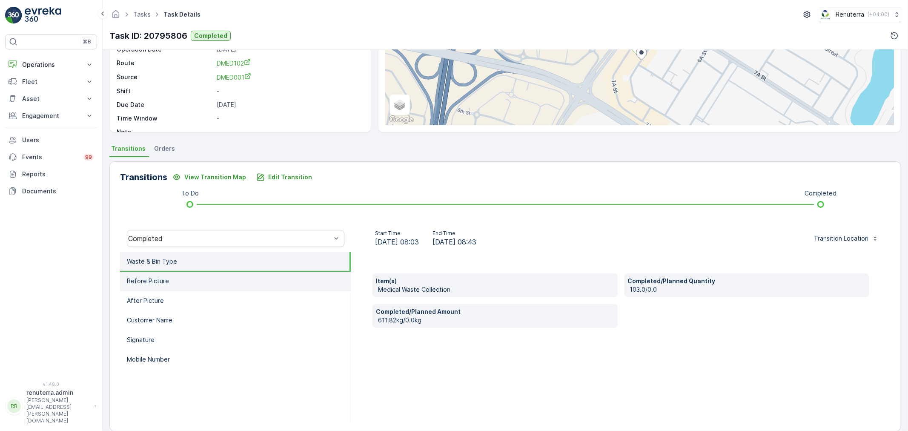
click at [166, 282] on p "Before Picture" at bounding box center [148, 281] width 42 height 9
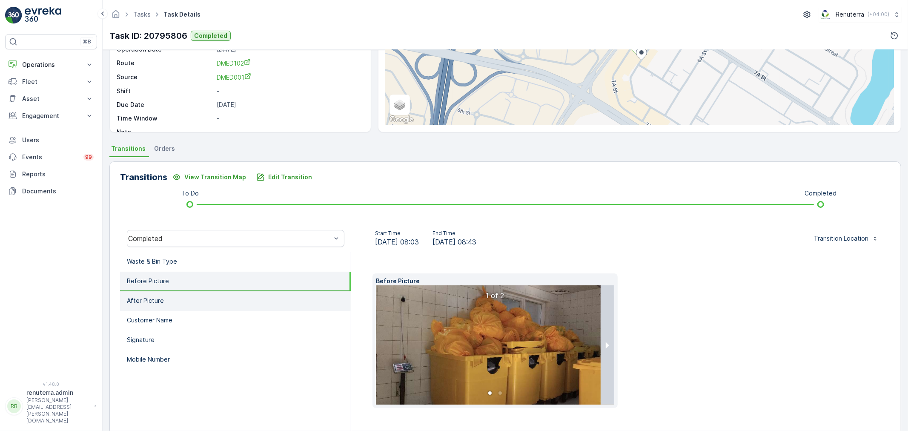
click at [170, 301] on li "After Picture" at bounding box center [235, 301] width 231 height 20
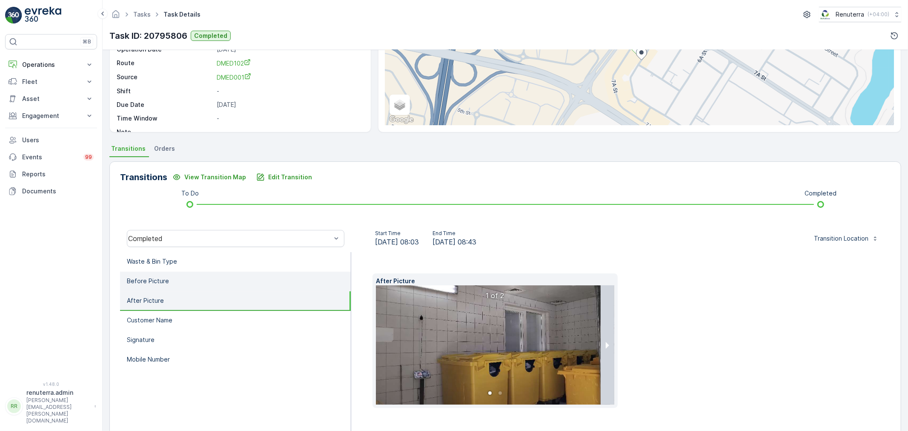
click at [175, 280] on li "Before Picture" at bounding box center [235, 282] width 231 height 20
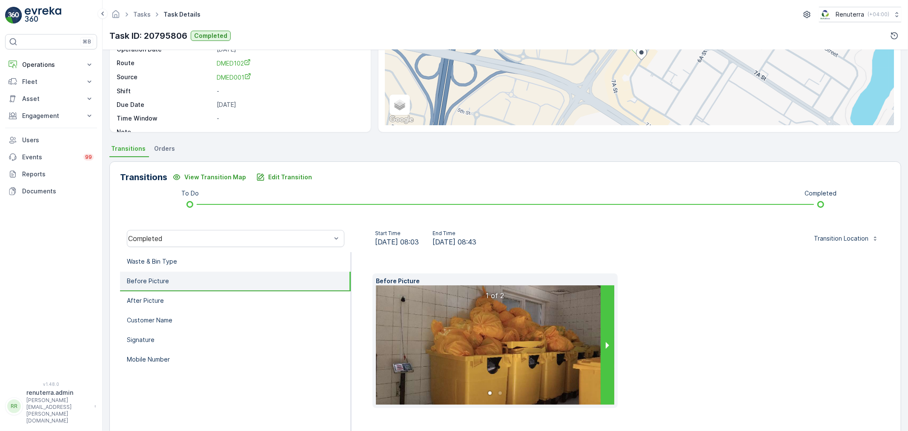
click at [606, 343] on button "next slide / item" at bounding box center [608, 344] width 14 height 119
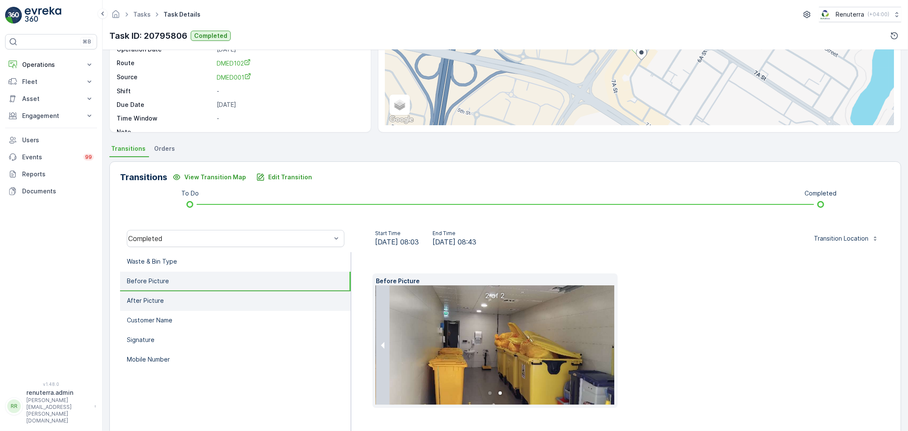
click at [156, 299] on p "After Picture" at bounding box center [145, 300] width 37 height 9
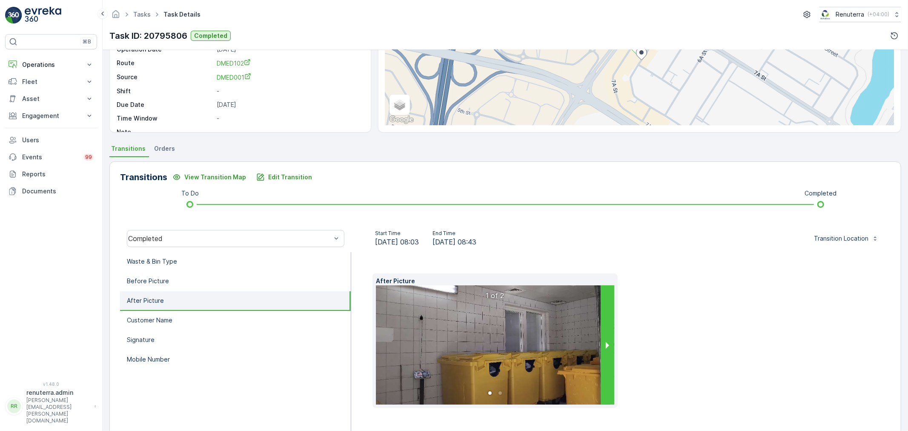
click at [604, 339] on button "next slide / item" at bounding box center [608, 344] width 14 height 119
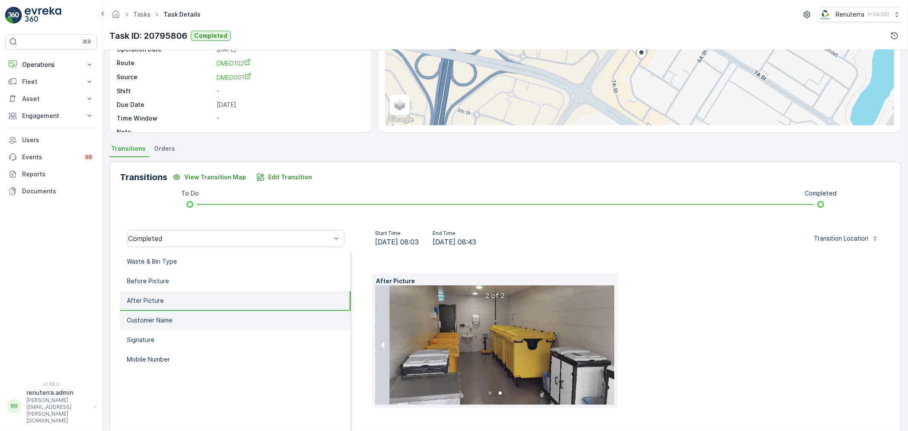
click at [143, 318] on p "Customer Name" at bounding box center [150, 320] width 46 height 9
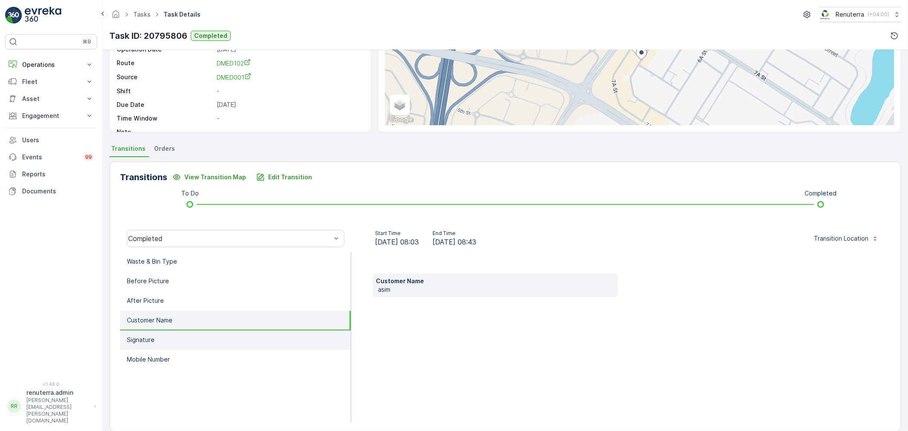
click at [148, 332] on li "Signature" at bounding box center [235, 340] width 231 height 20
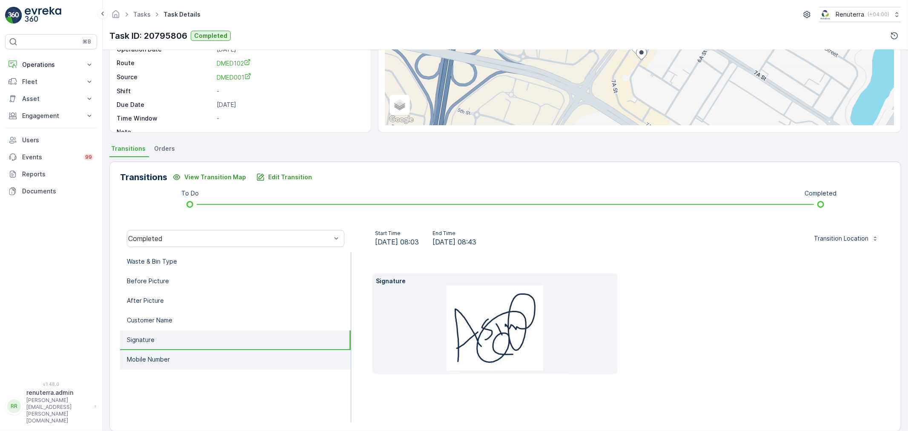
click at [148, 356] on p "Mobile Number" at bounding box center [148, 359] width 43 height 9
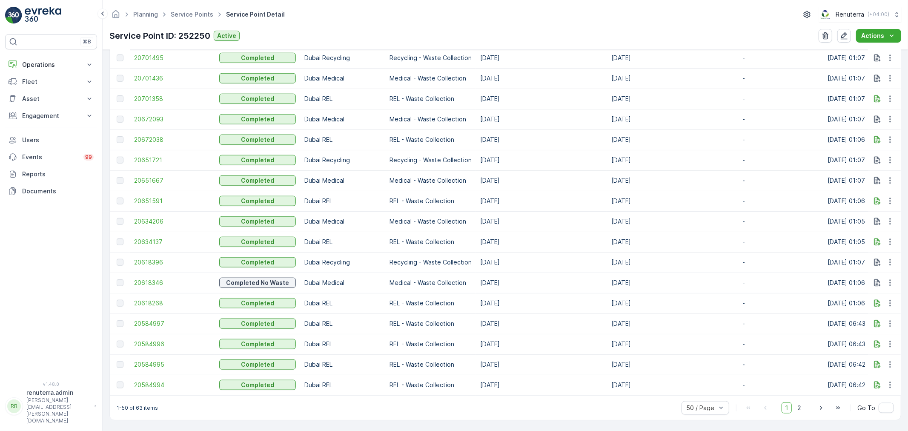
scroll to position [982, 0]
click at [160, 217] on span "20634206" at bounding box center [172, 221] width 77 height 9
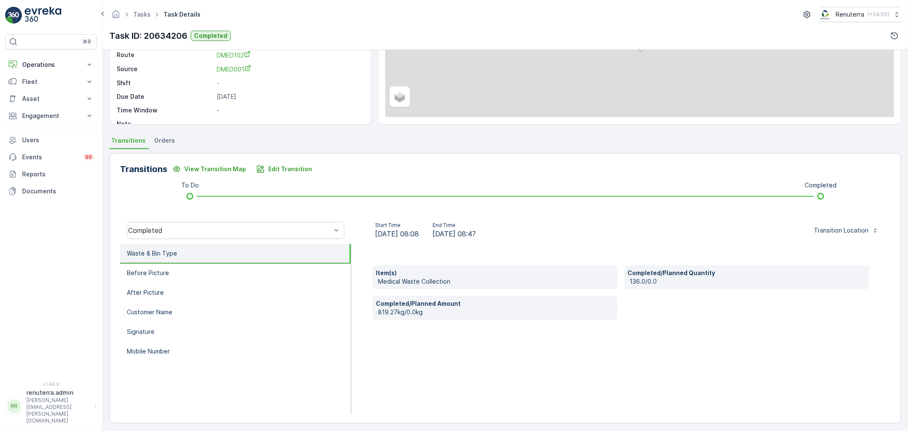
scroll to position [105, 0]
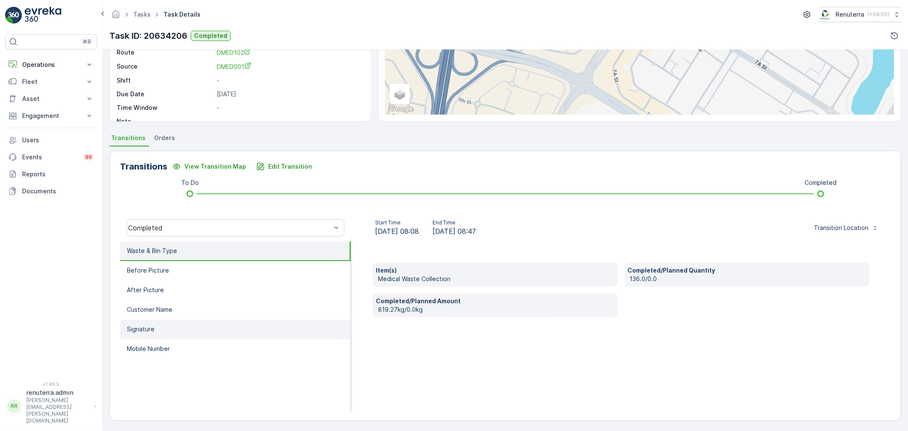
click at [149, 325] on p "Signature" at bounding box center [141, 329] width 28 height 9
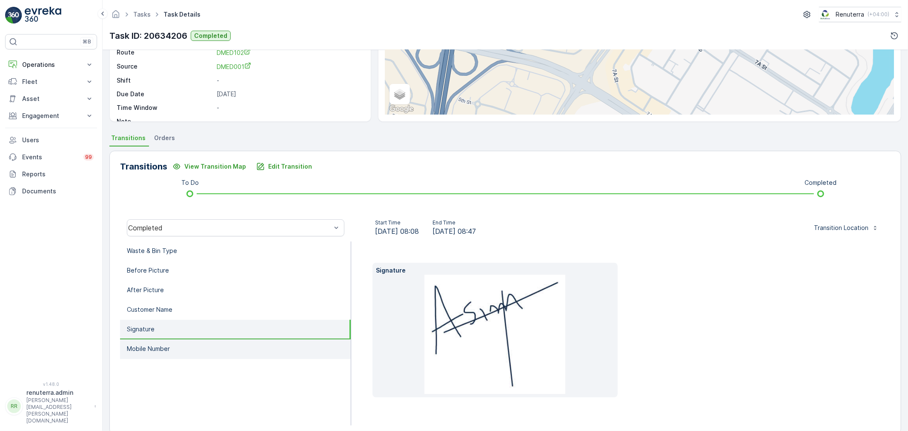
click at [163, 347] on p "Mobile Number" at bounding box center [148, 348] width 43 height 9
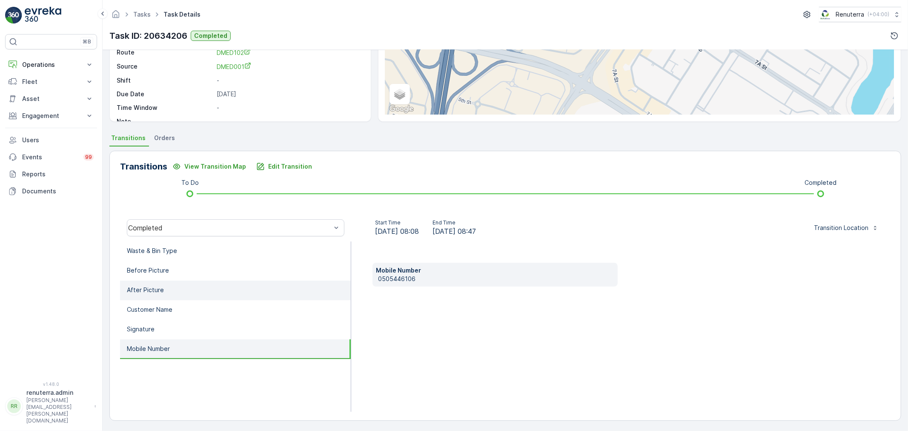
click at [156, 289] on p "After Picture" at bounding box center [145, 290] width 37 height 9
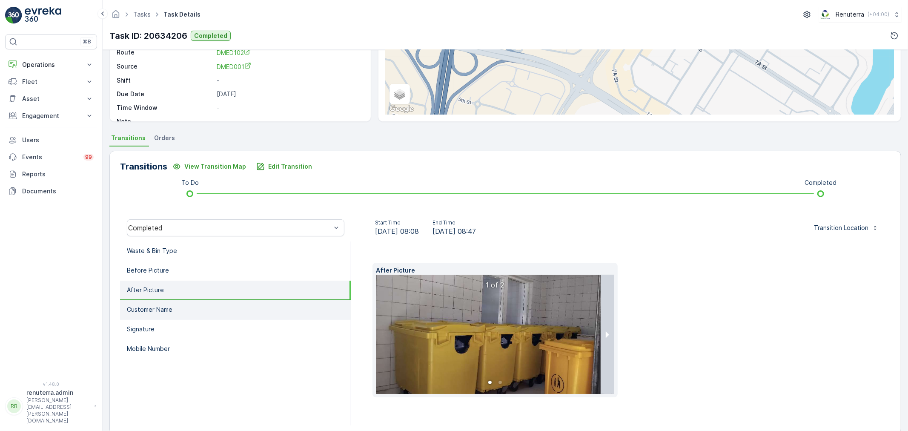
click at [162, 305] on p "Customer Name" at bounding box center [150, 309] width 46 height 9
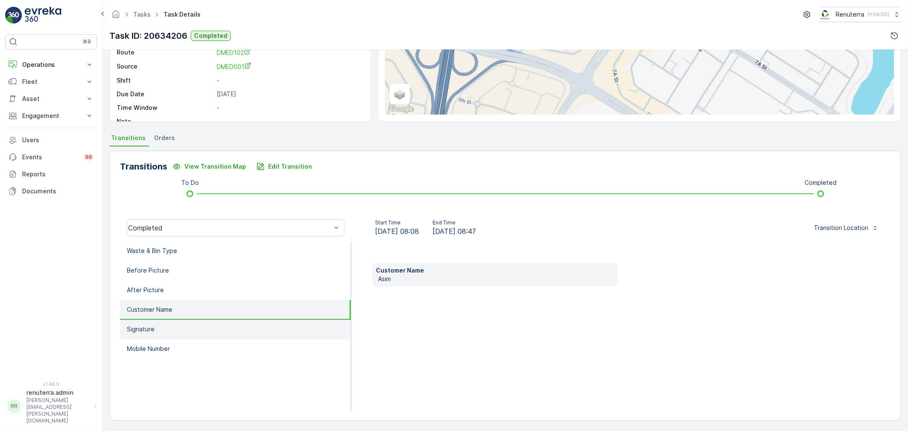
click at [158, 324] on li "Signature" at bounding box center [235, 330] width 231 height 20
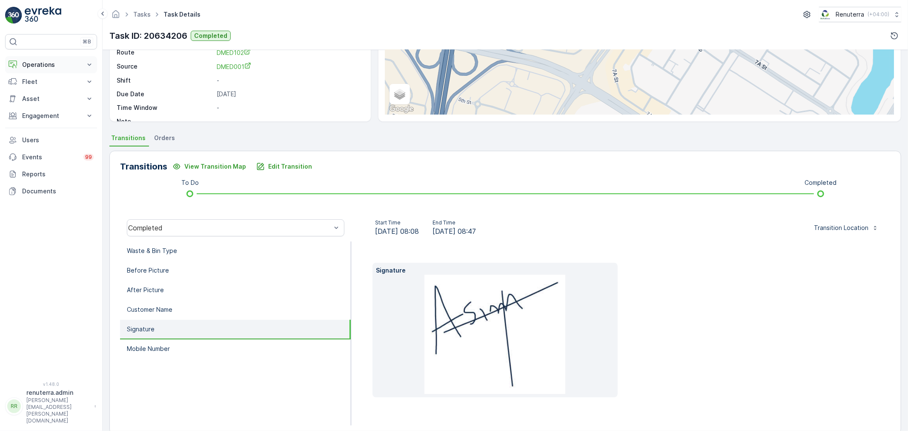
click at [43, 65] on p "Operations" at bounding box center [51, 64] width 58 height 9
click at [39, 89] on p "Planning" at bounding box center [34, 91] width 24 height 9
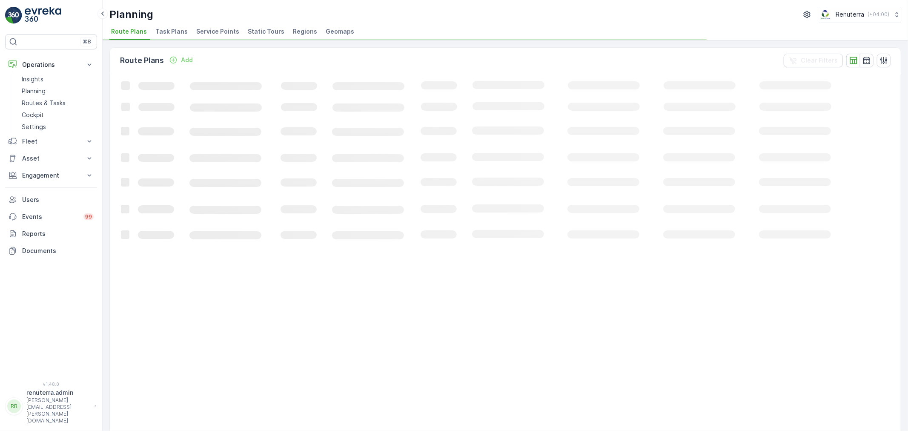
click at [201, 33] on span "Service Points" at bounding box center [217, 31] width 43 height 9
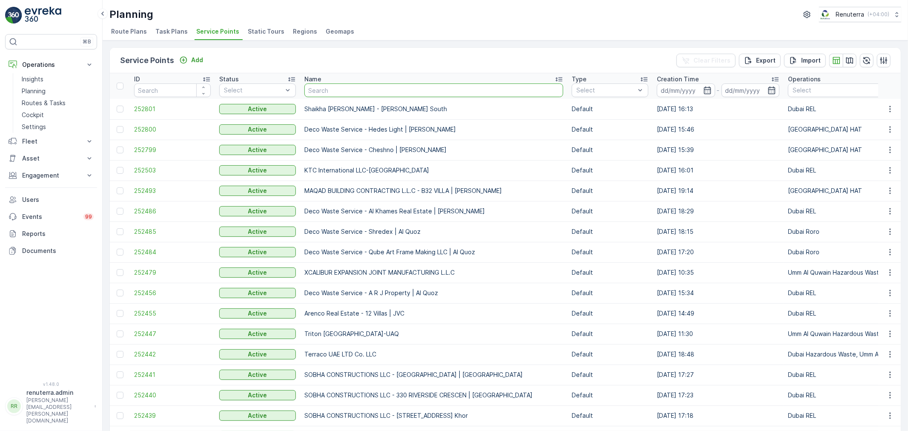
click at [313, 86] on input "text" at bounding box center [433, 90] width 259 height 14
type input "italian"
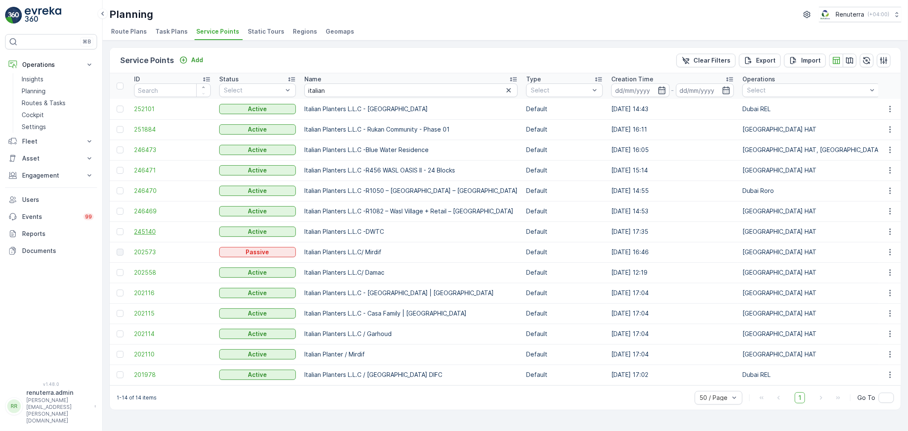
click at [149, 228] on span "245140" at bounding box center [172, 231] width 77 height 9
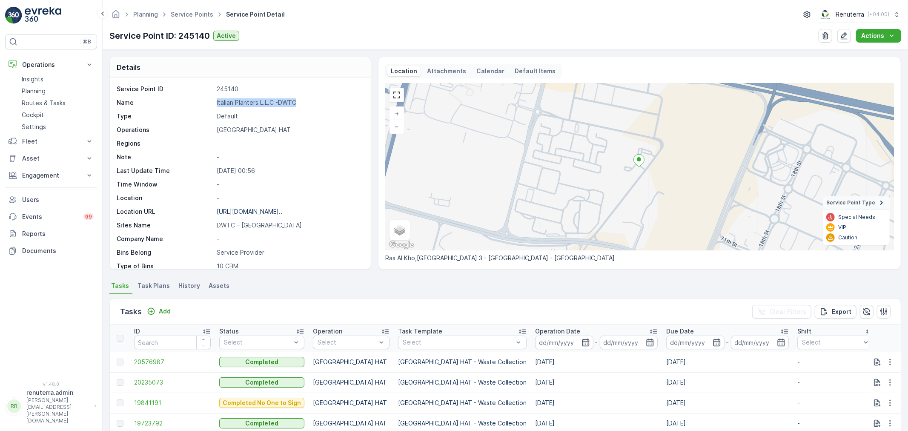
drag, startPoint x: 212, startPoint y: 99, endPoint x: 309, endPoint y: 101, distance: 97.1
click at [309, 101] on div "Name Italian Planters L.L.C -DWTC" at bounding box center [239, 102] width 245 height 9
copy div "Italian Planters L.L.C -DWTC"
click at [183, 11] on link "Service Points" at bounding box center [192, 14] width 43 height 7
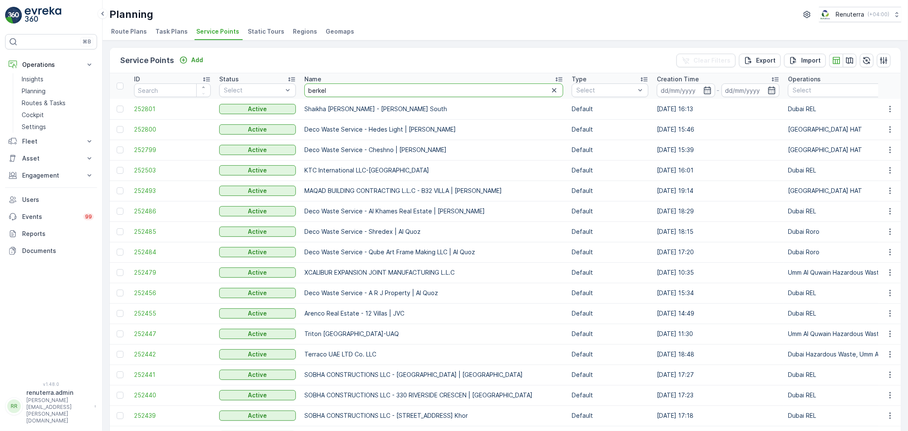
type input "berkely"
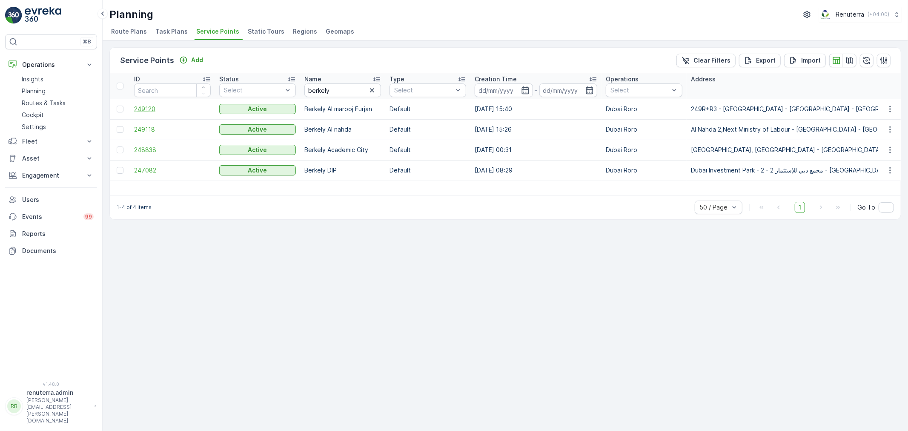
click at [151, 108] on span "249120" at bounding box center [172, 109] width 77 height 9
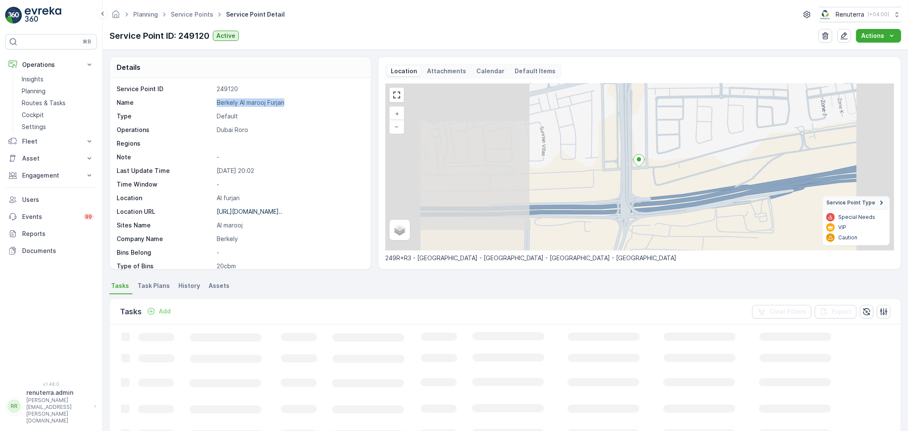
drag, startPoint x: 216, startPoint y: 101, endPoint x: 328, endPoint y: 100, distance: 112.4
click at [328, 100] on p "Berkely Al marooj Furjan" at bounding box center [289, 102] width 145 height 9
copy p "Berkely Al marooj Furjan"
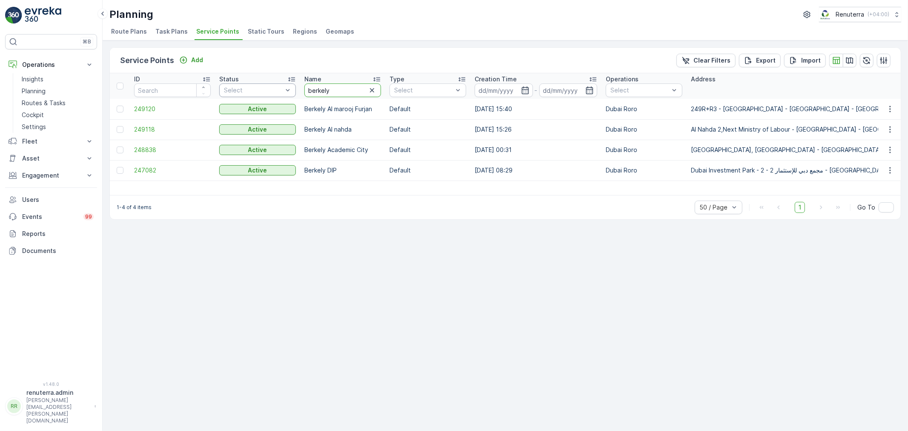
drag, startPoint x: 310, startPoint y: 86, endPoint x: 280, endPoint y: 86, distance: 29.8
type input "cost"
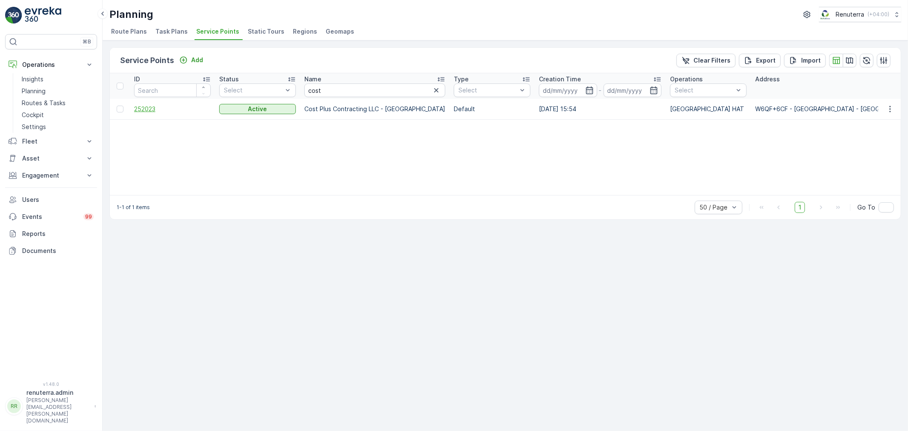
click at [143, 105] on span "252023" at bounding box center [172, 109] width 77 height 9
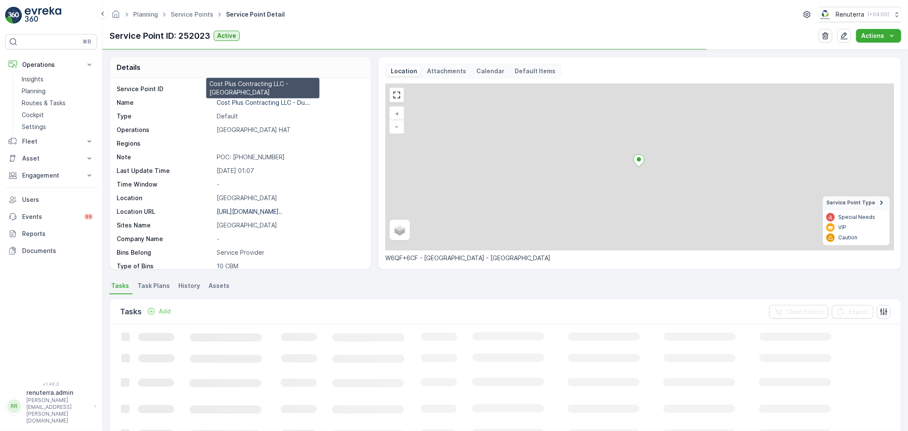
click at [249, 102] on p "Cost Plus Contracting LLC - Du..." at bounding box center [263, 102] width 93 height 7
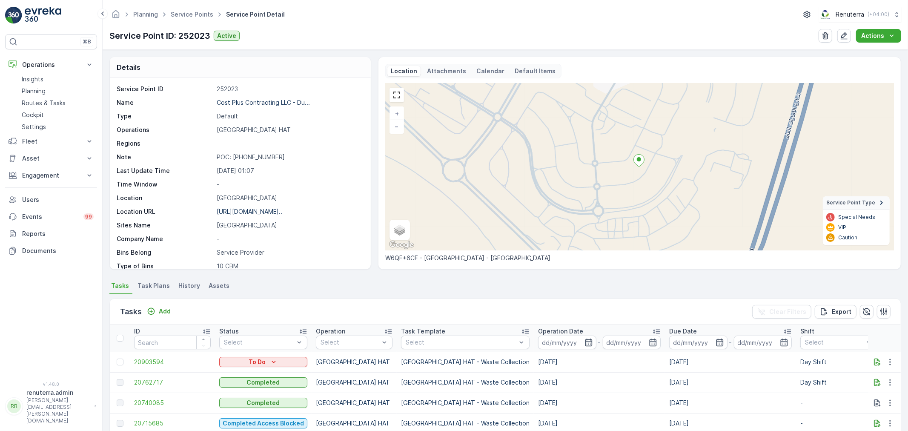
click at [192, 19] on ul "Service Points" at bounding box center [196, 15] width 55 height 12
click at [192, 14] on link "Service Points" at bounding box center [192, 14] width 43 height 7
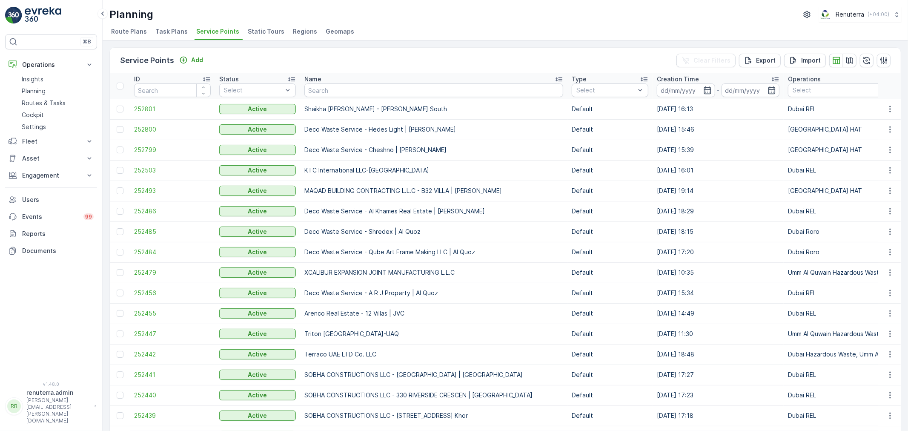
click at [343, 92] on input "text" at bounding box center [433, 90] width 259 height 14
type input "[PERSON_NAME]"
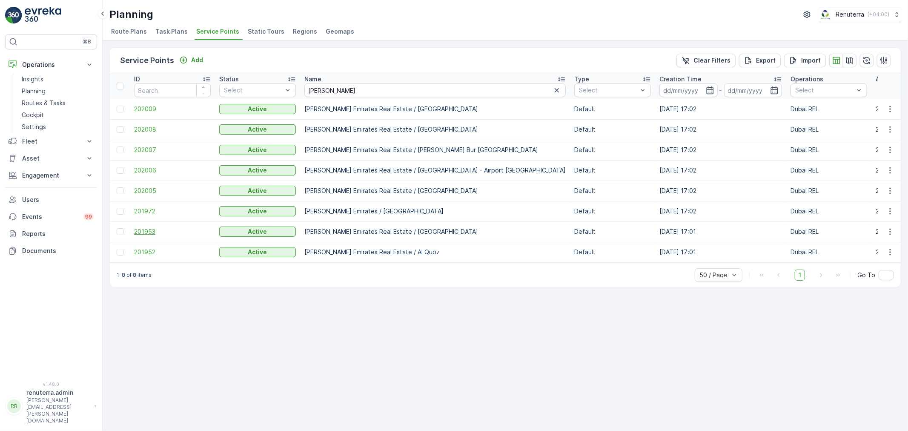
click at [146, 227] on span "201953" at bounding box center [172, 231] width 77 height 9
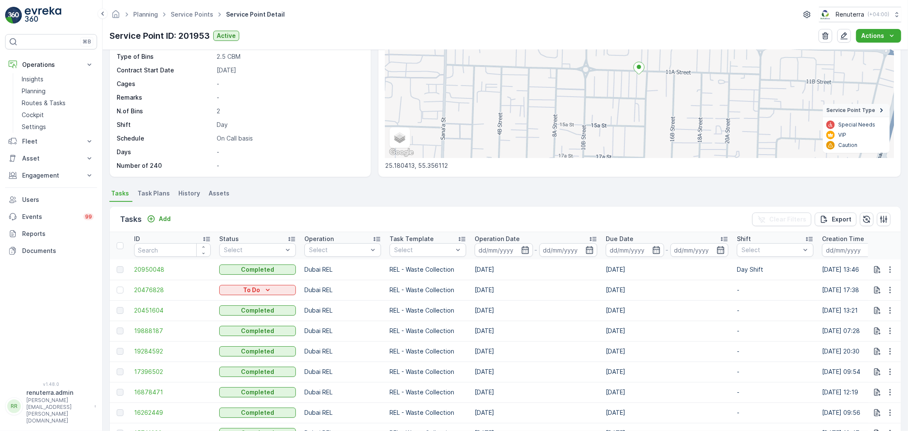
scroll to position [94, 0]
click at [147, 266] on span "20950048" at bounding box center [172, 267] width 77 height 9
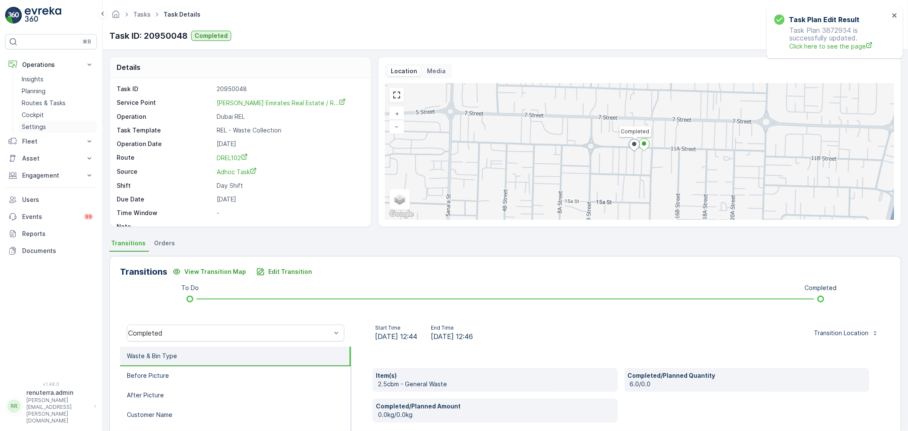
click at [43, 126] on p "Settings" at bounding box center [34, 127] width 24 height 9
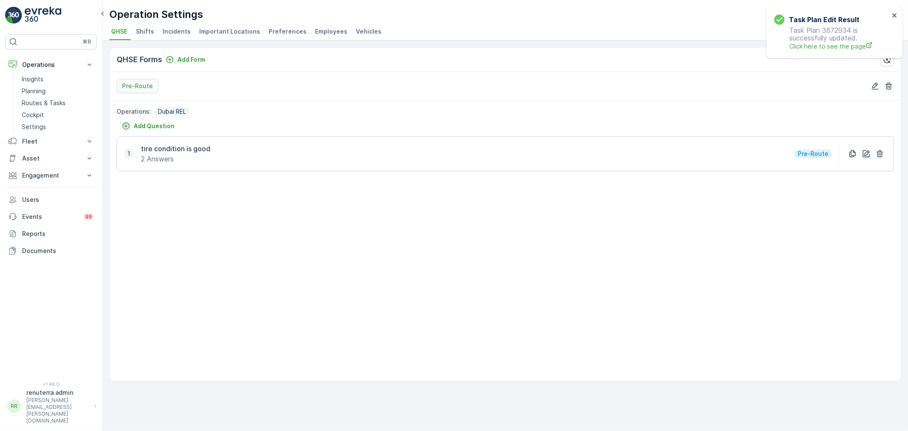
click at [330, 30] on span "Employees" at bounding box center [331, 31] width 32 height 9
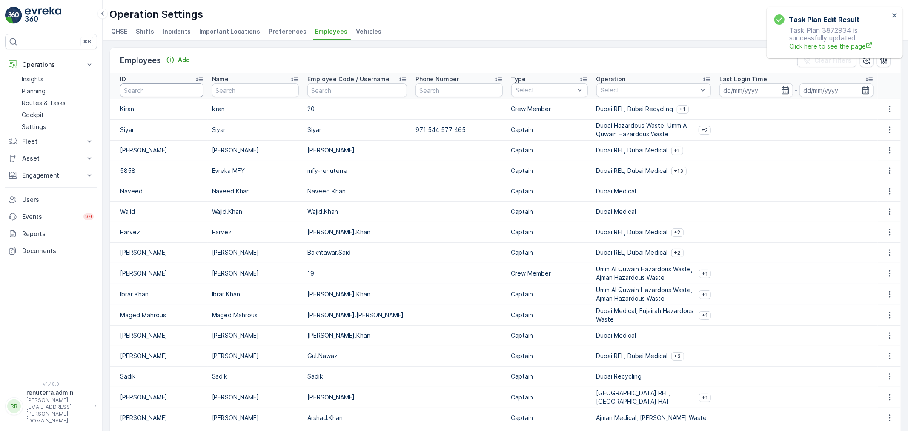
click at [169, 97] on input "text" at bounding box center [161, 90] width 83 height 14
type input "sad"
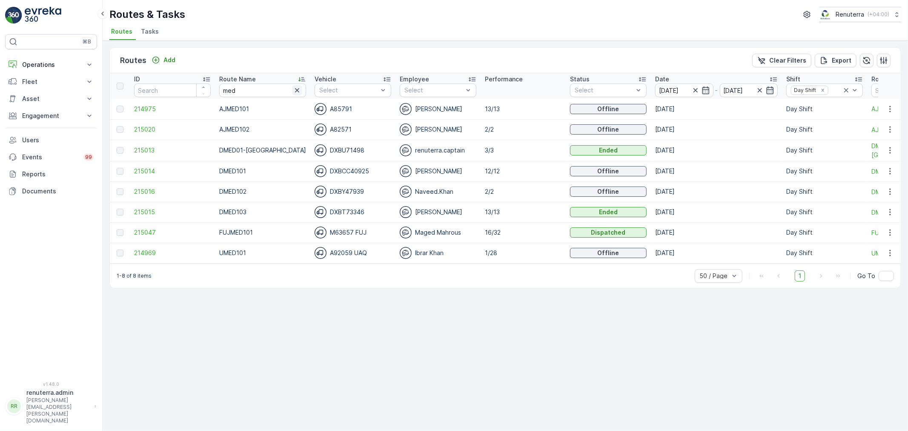
click at [293, 87] on icon "button" at bounding box center [297, 90] width 9 height 9
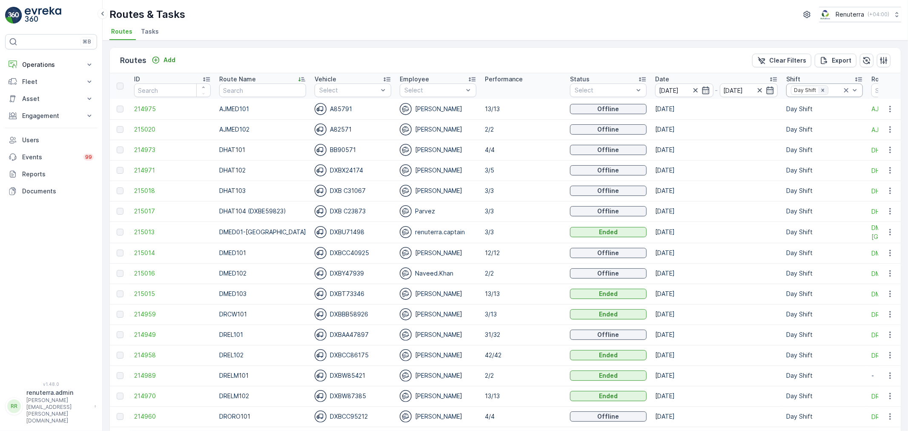
click at [820, 88] on icon "Remove Day Shift" at bounding box center [823, 90] width 6 height 6
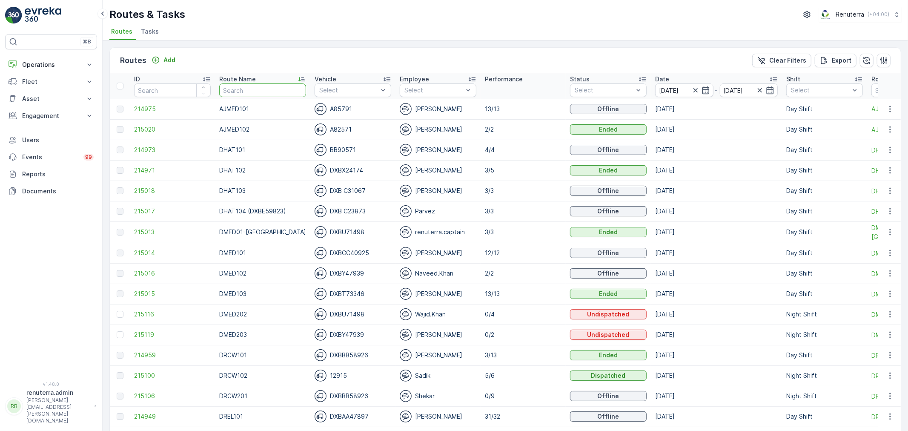
click at [249, 87] on input "text" at bounding box center [262, 90] width 87 height 14
type input "rcw"
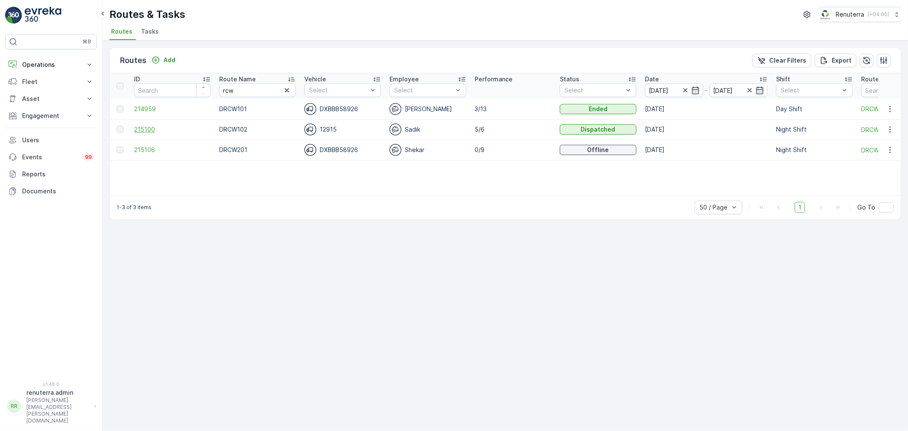
click at [148, 126] on span "215100" at bounding box center [172, 129] width 77 height 9
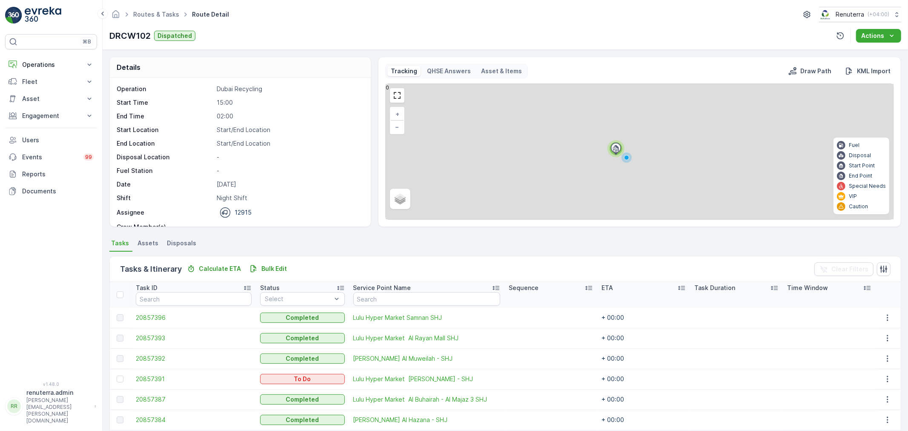
scroll to position [35, 0]
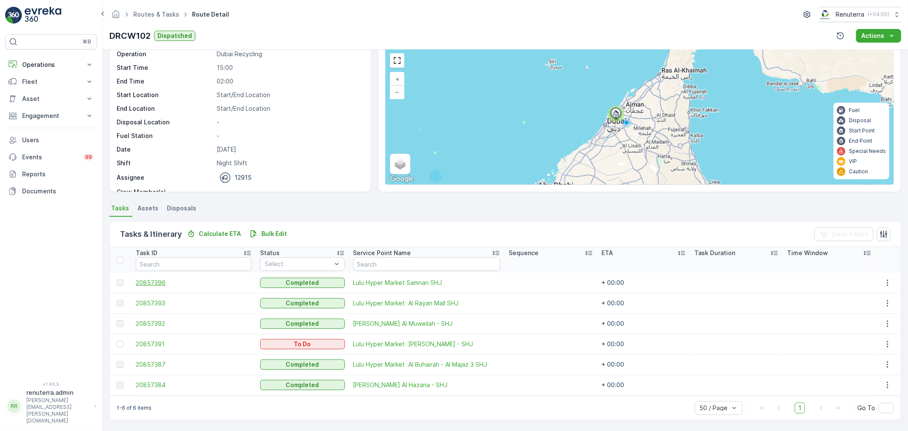
click at [152, 281] on span "20857396" at bounding box center [194, 282] width 116 height 9
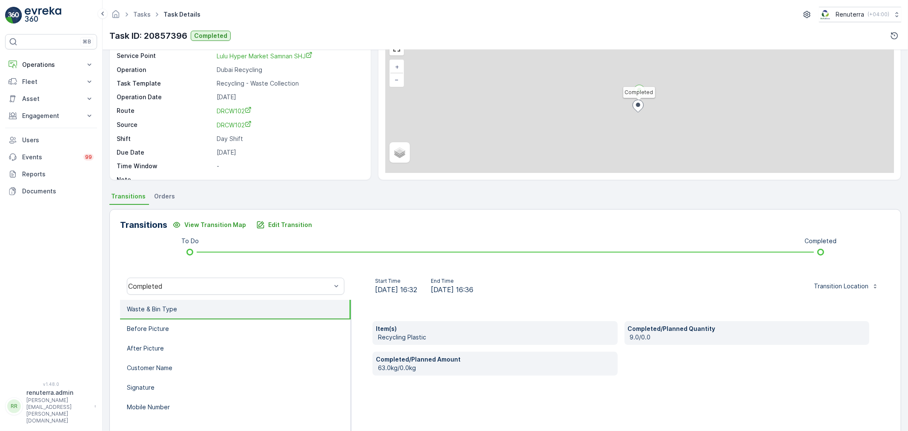
scroll to position [47, 0]
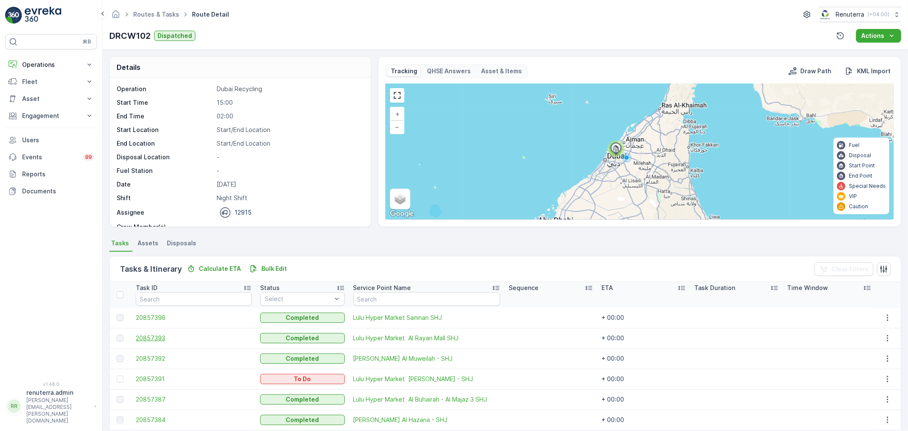
click at [159, 334] on span "20857393" at bounding box center [194, 338] width 116 height 9
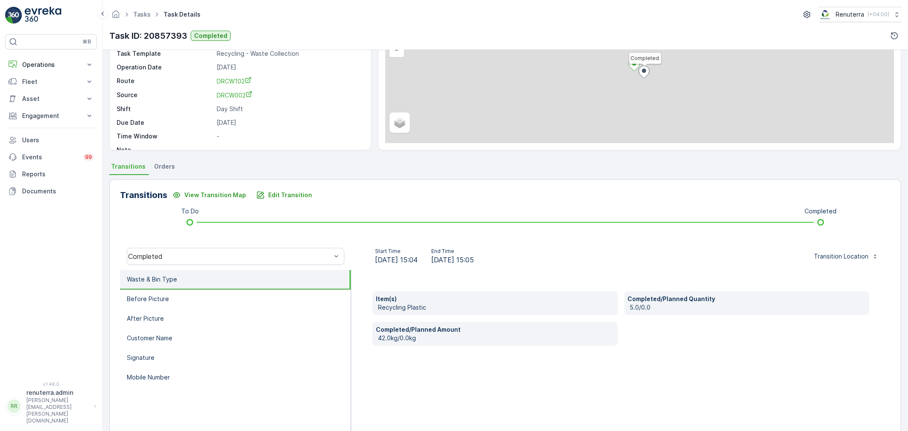
scroll to position [105, 0]
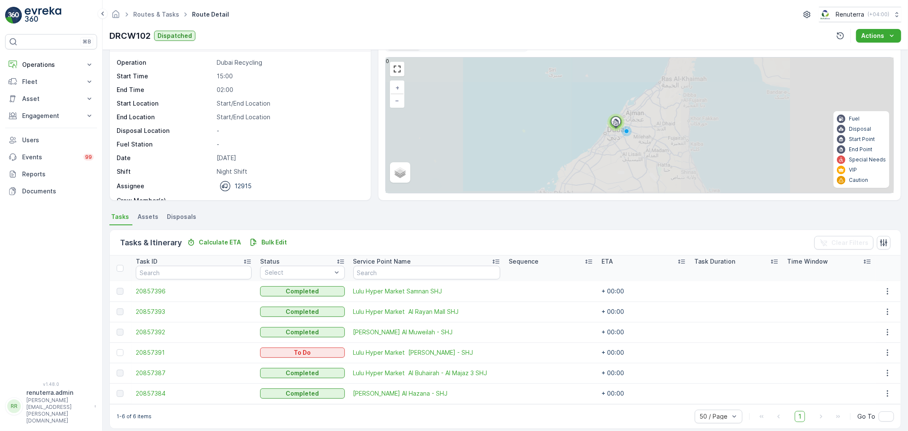
scroll to position [35, 0]
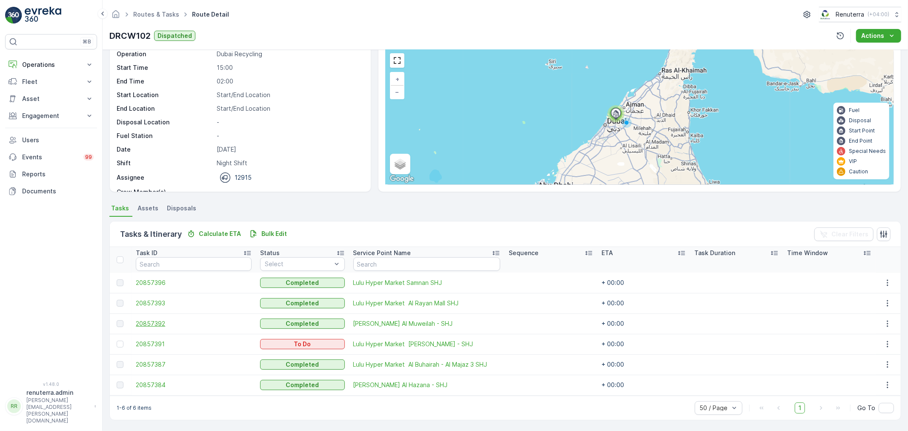
click at [149, 320] on span "20857392" at bounding box center [194, 323] width 116 height 9
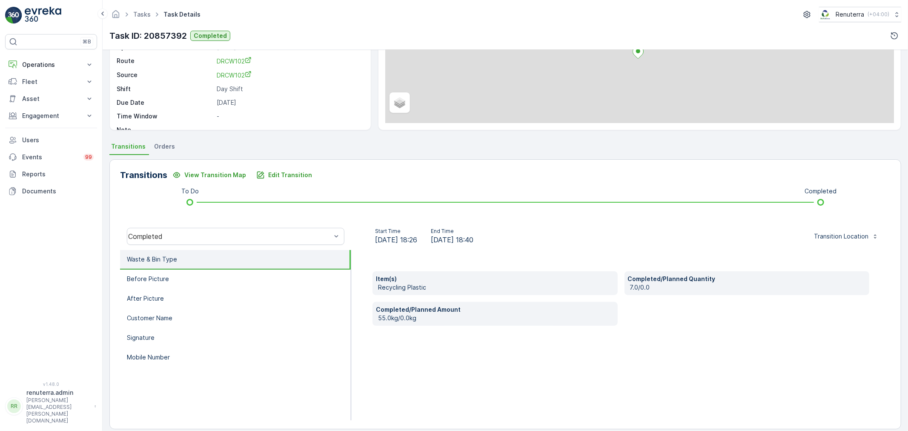
scroll to position [105, 0]
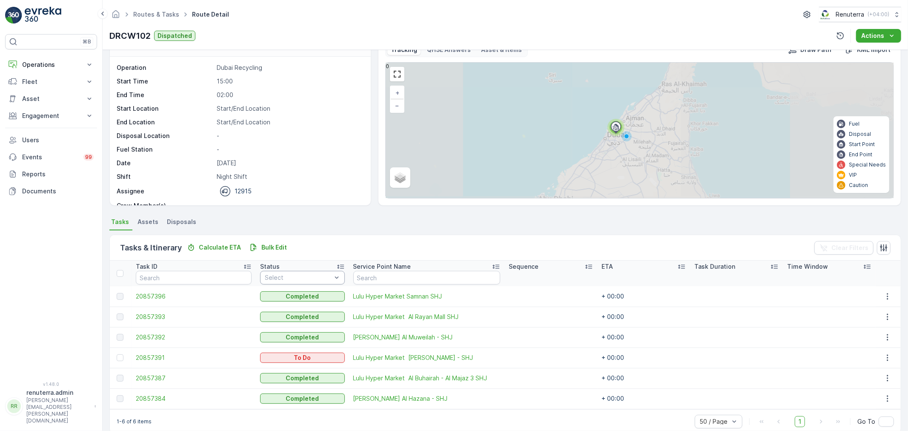
scroll to position [35, 0]
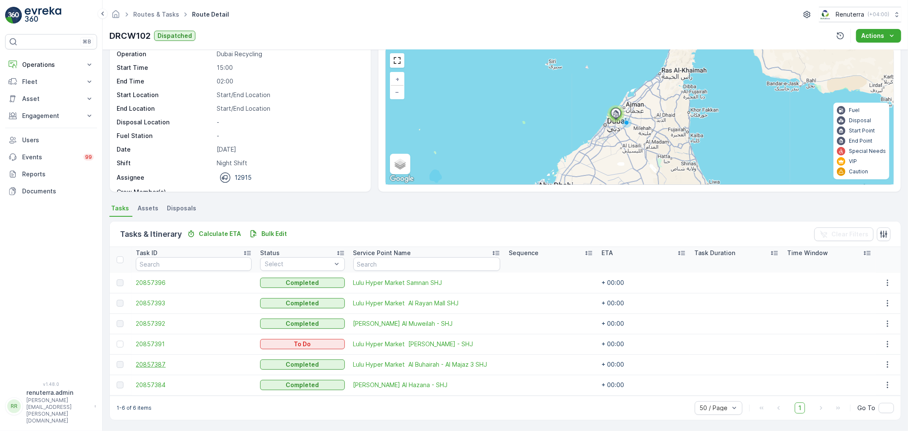
click at [160, 364] on span "20857387" at bounding box center [194, 364] width 116 height 9
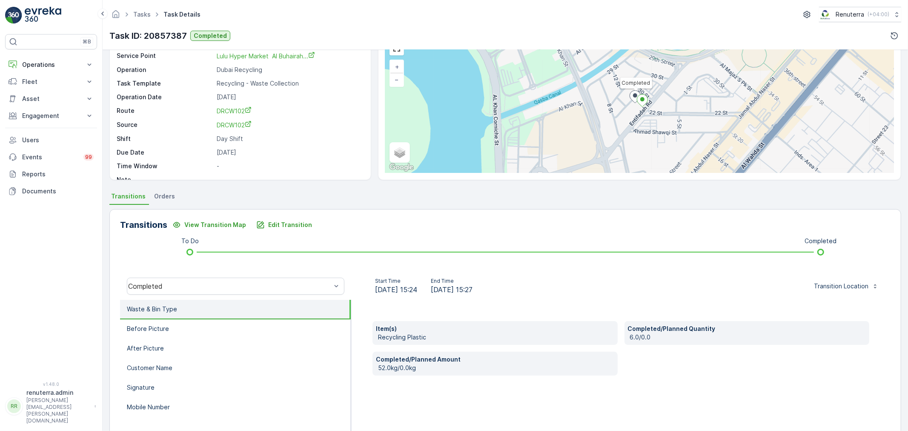
scroll to position [47, 0]
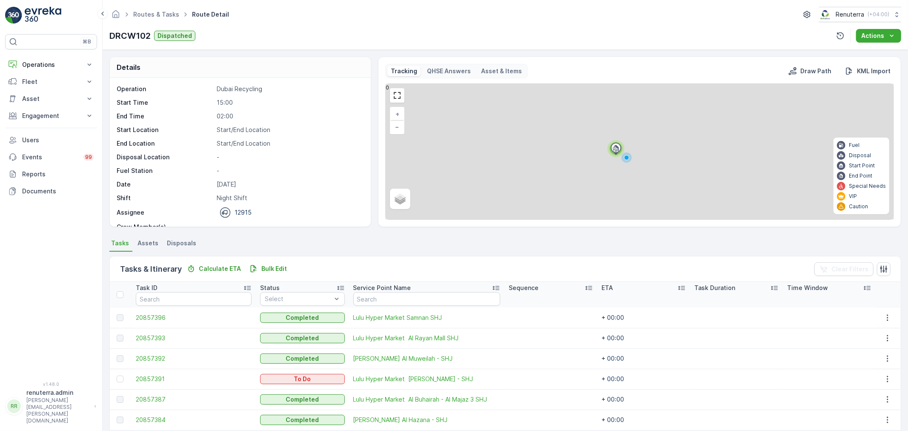
scroll to position [35, 0]
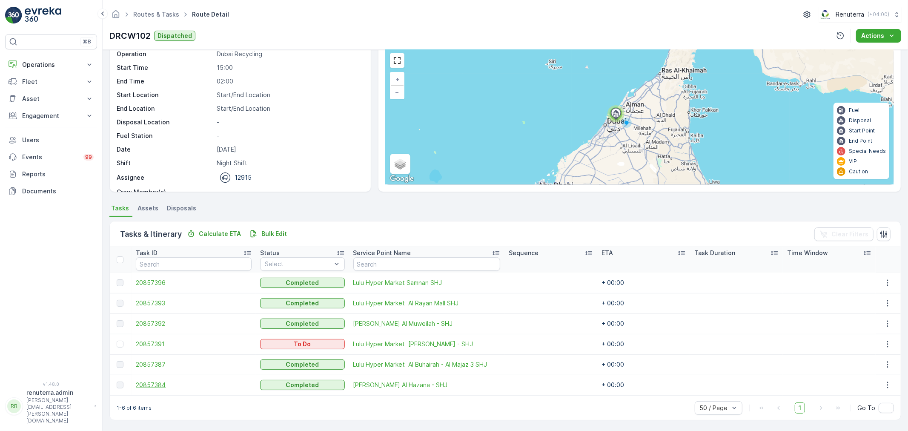
click at [164, 385] on span "20857384" at bounding box center [194, 385] width 116 height 9
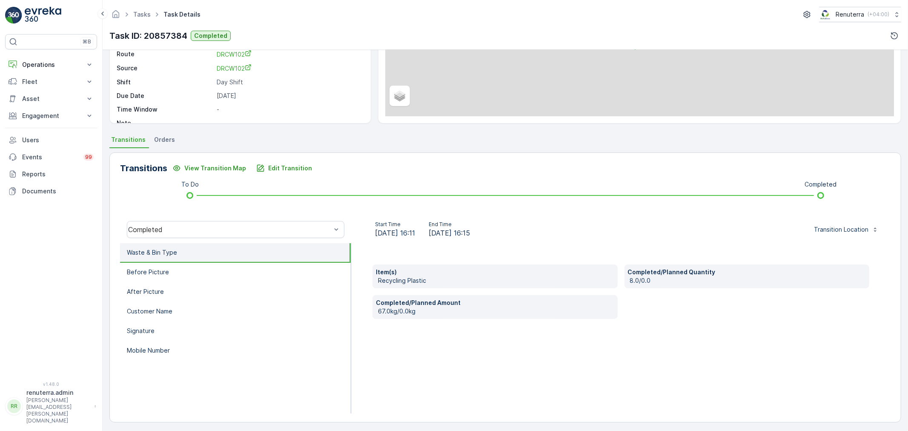
scroll to position [105, 0]
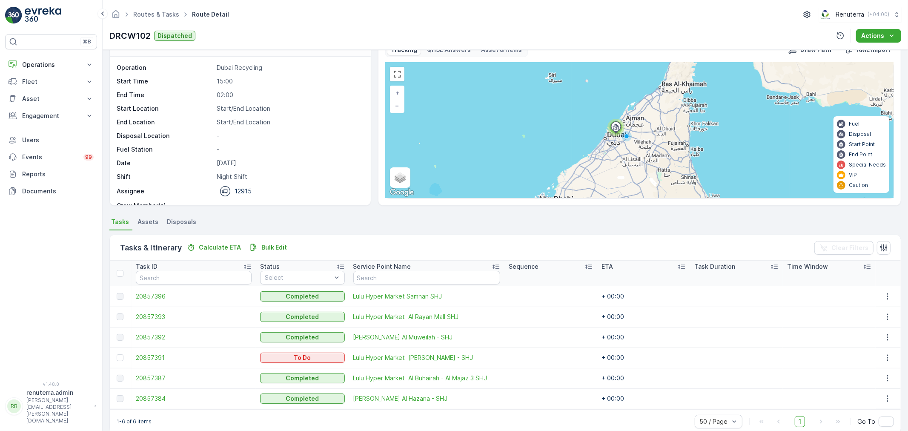
scroll to position [35, 0]
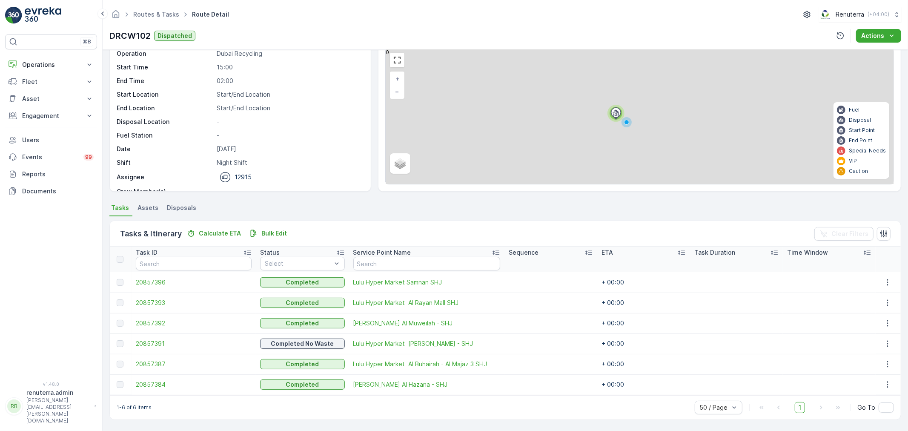
scroll to position [35, 0]
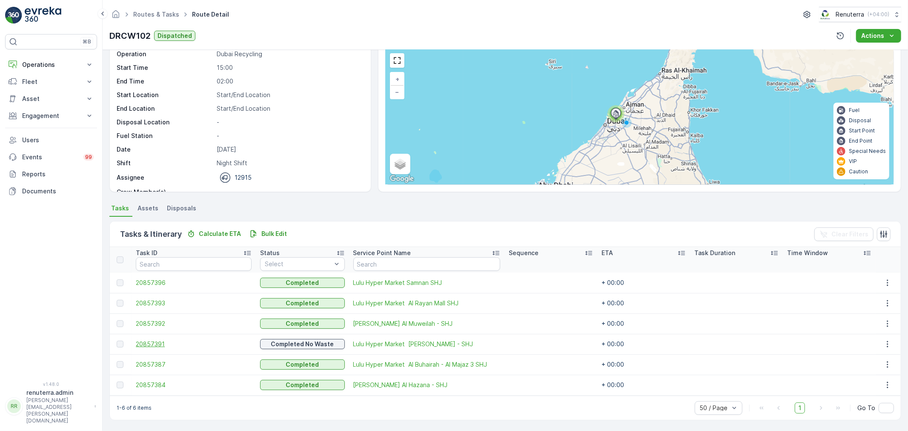
click at [165, 345] on span "20857391" at bounding box center [194, 344] width 116 height 9
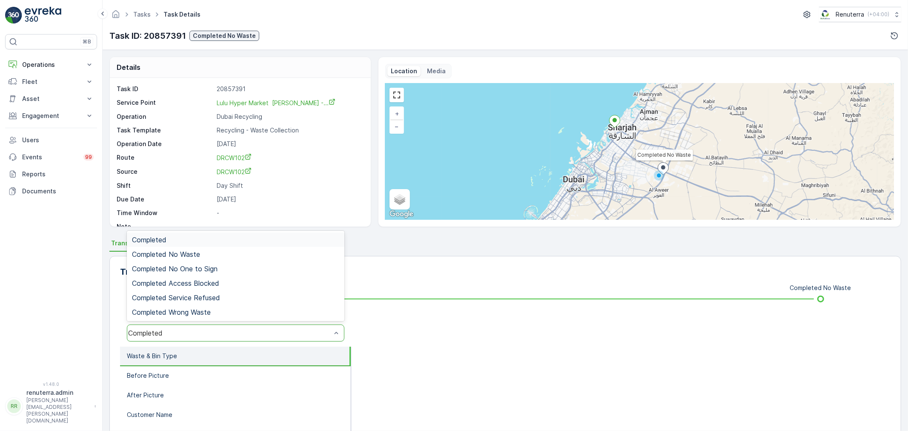
click at [203, 325] on div "Completed" at bounding box center [236, 332] width 218 height 17
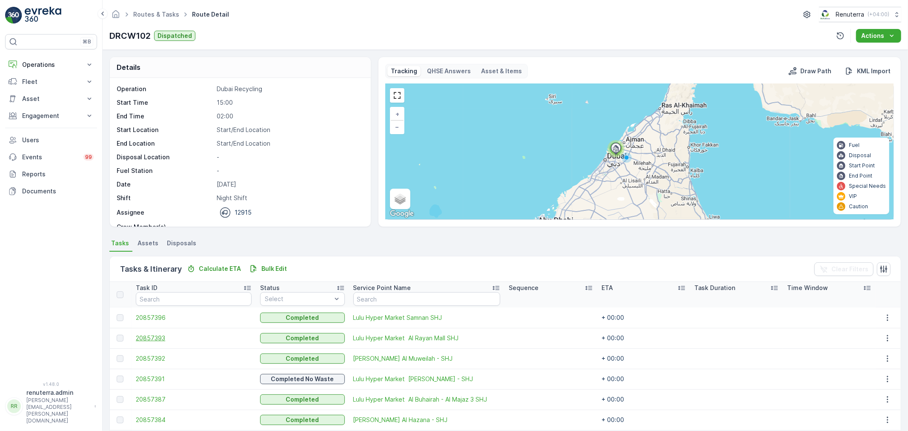
click at [147, 337] on span "20857393" at bounding box center [194, 338] width 116 height 9
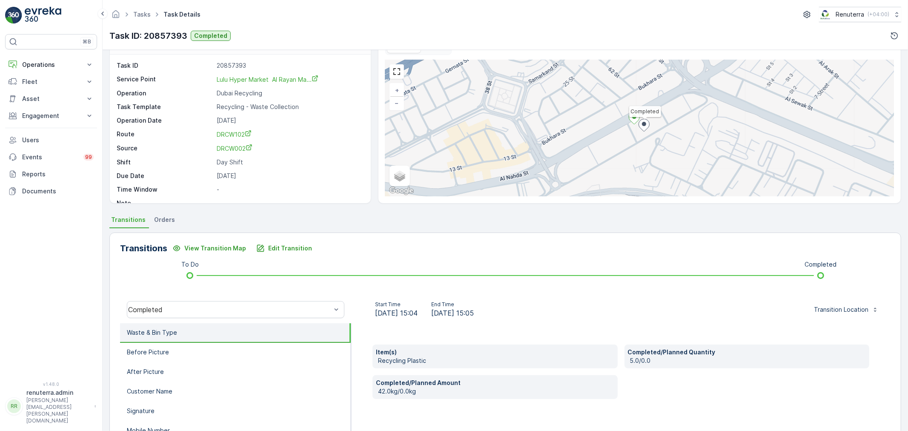
scroll to position [47, 0]
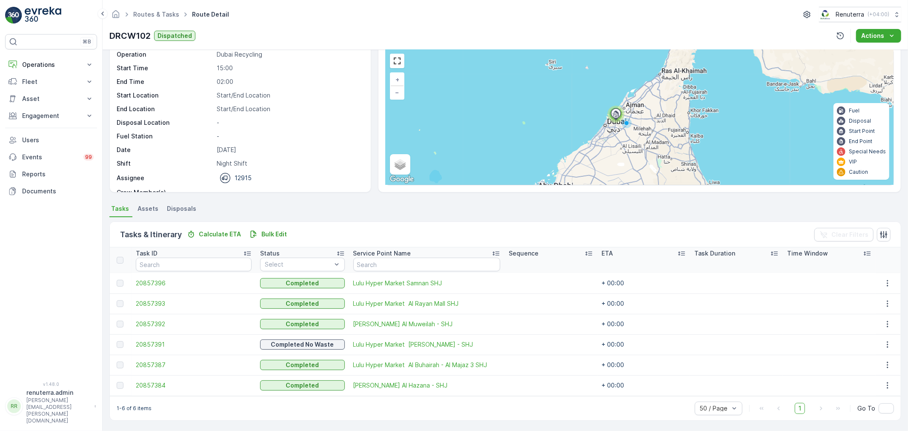
scroll to position [35, 0]
click at [150, 365] on span "20857387" at bounding box center [194, 364] width 116 height 9
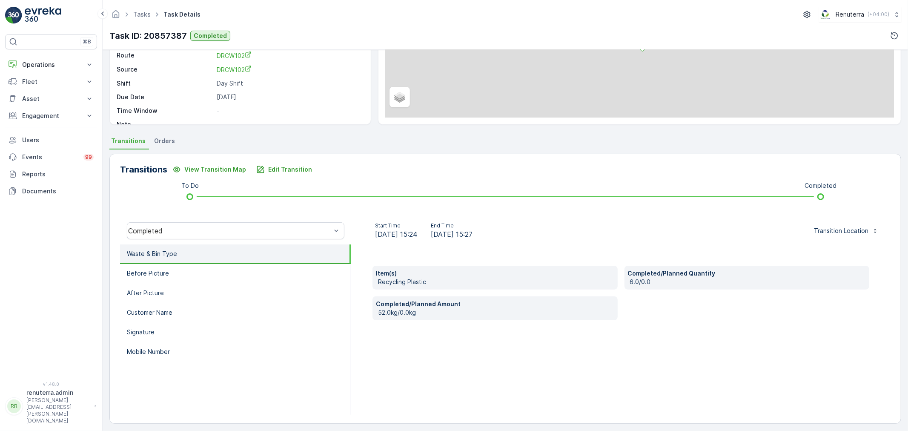
scroll to position [105, 0]
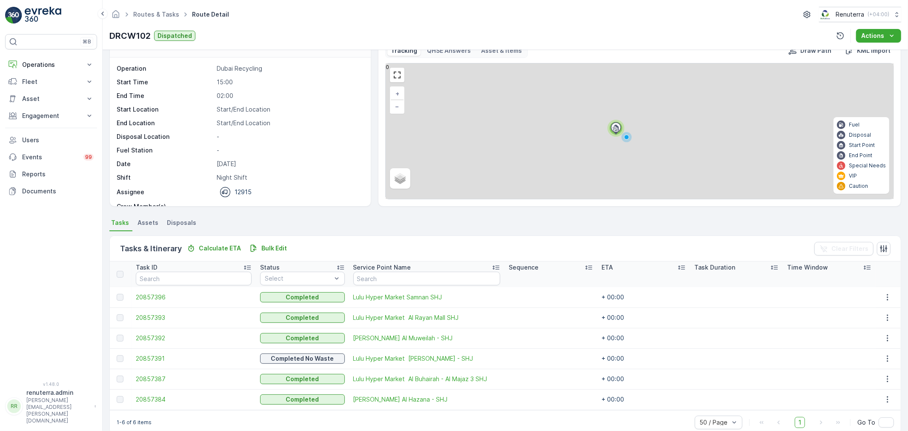
scroll to position [35, 0]
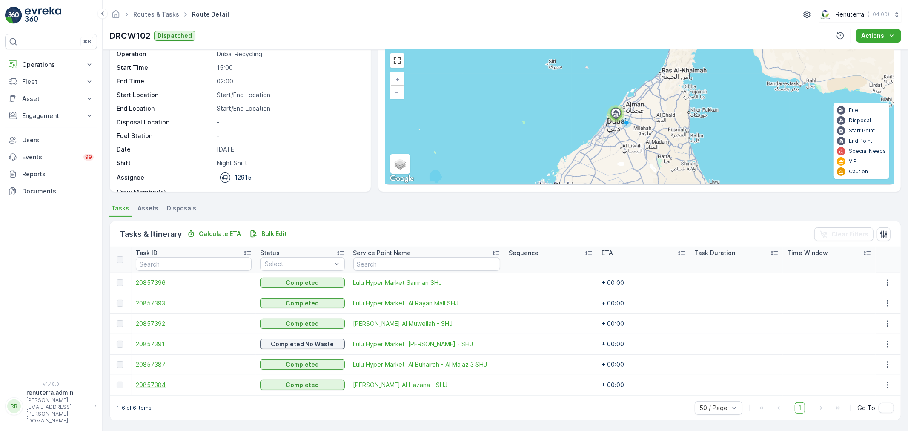
click at [156, 381] on span "20857384" at bounding box center [194, 385] width 116 height 9
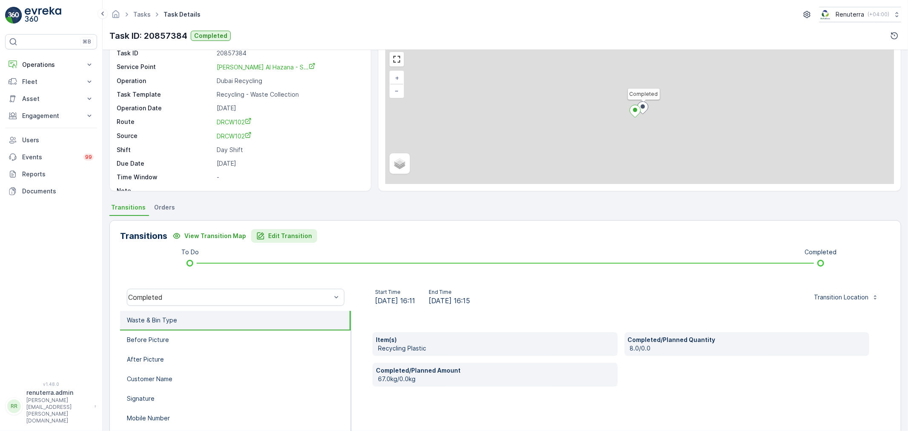
scroll to position [94, 0]
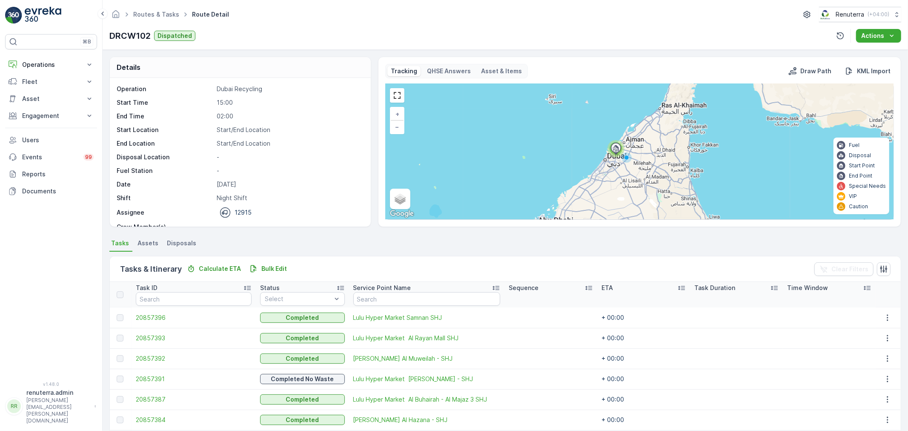
scroll to position [35, 0]
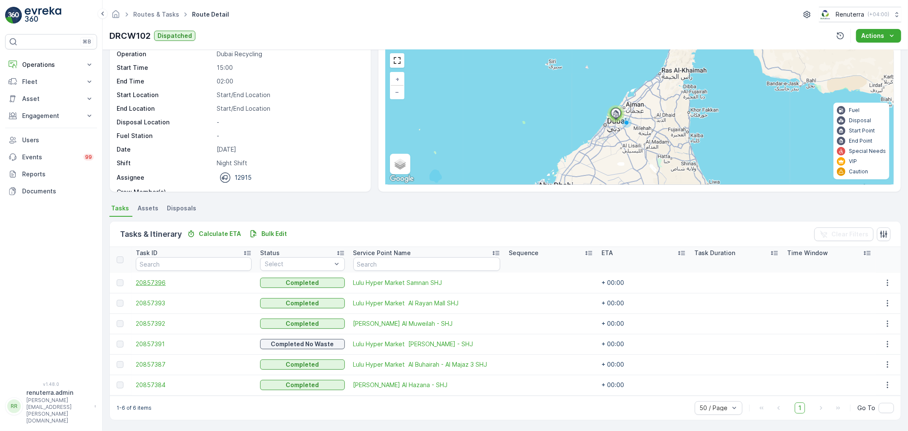
click at [141, 282] on span "20857396" at bounding box center [194, 282] width 116 height 9
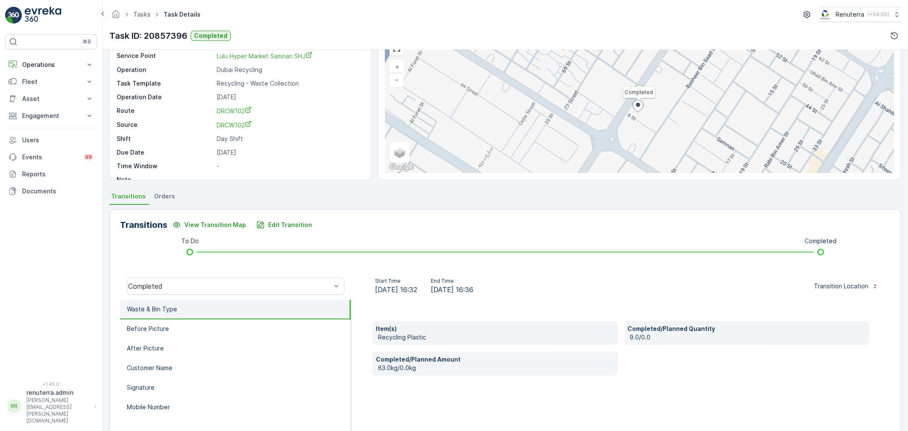
scroll to position [47, 0]
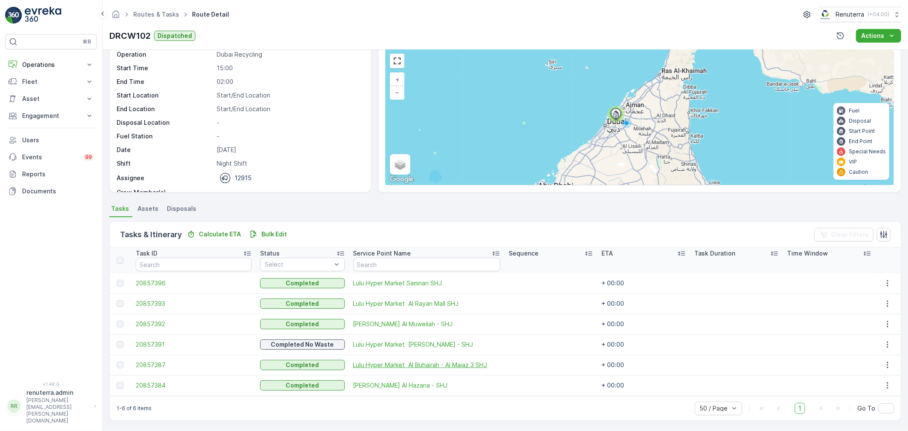
scroll to position [35, 0]
click at [148, 323] on span "20857392" at bounding box center [194, 323] width 116 height 9
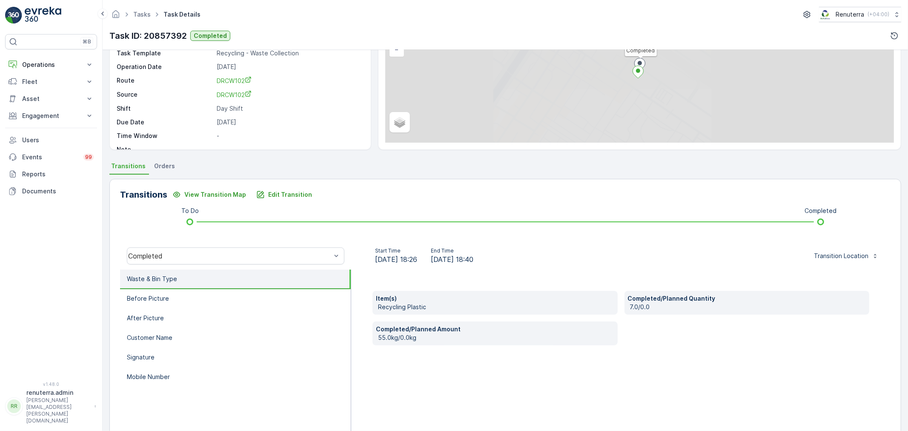
scroll to position [94, 0]
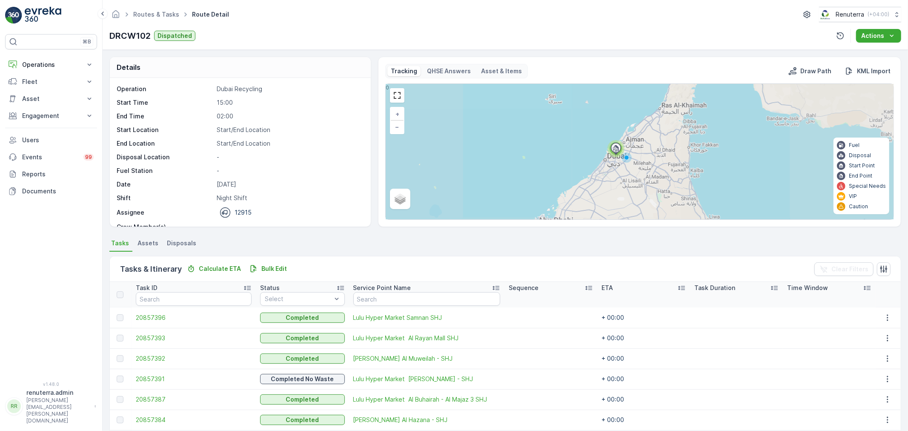
scroll to position [35, 0]
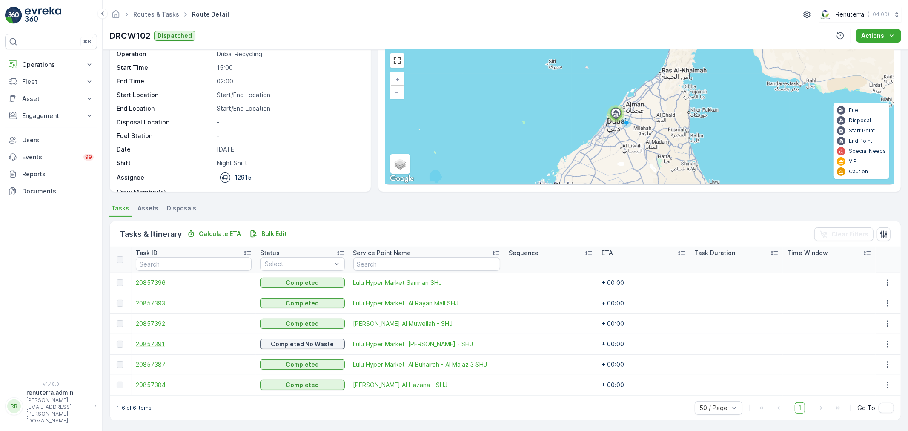
click at [152, 342] on span "20857391" at bounding box center [194, 344] width 116 height 9
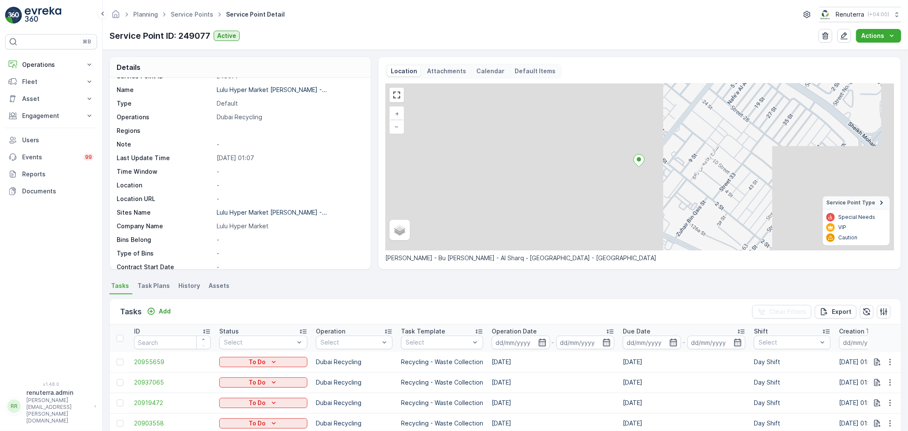
scroll to position [94, 0]
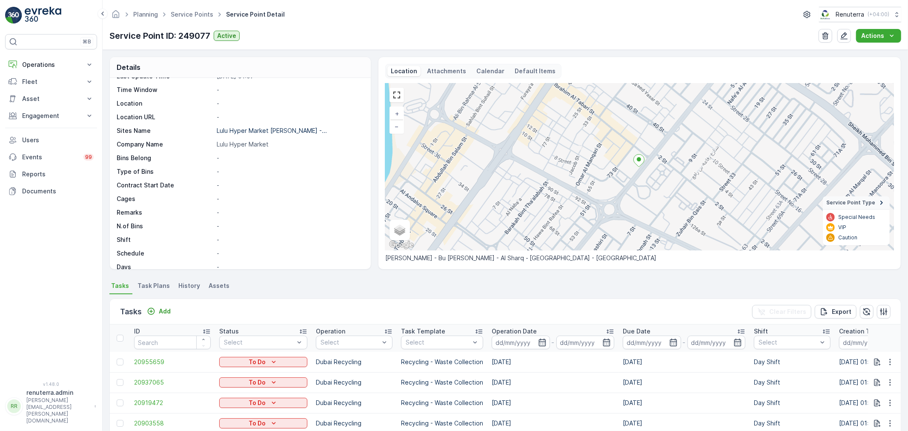
click at [152, 282] on span "Task Plans" at bounding box center [153, 285] width 32 height 9
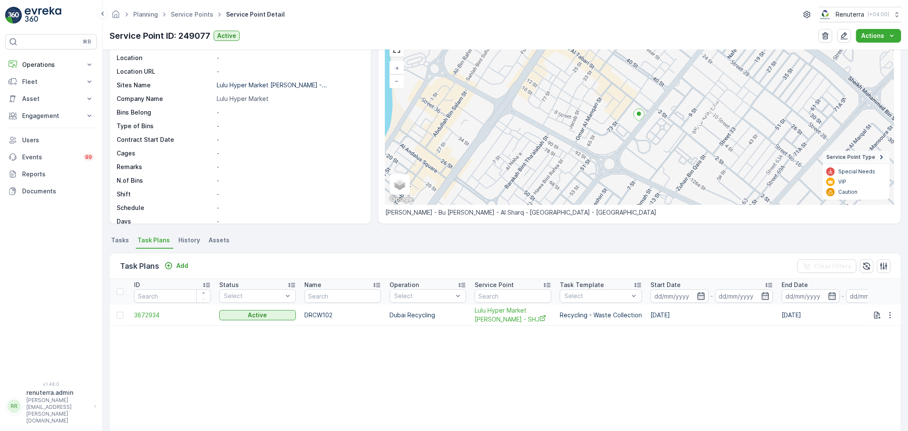
scroll to position [47, 0]
click at [156, 311] on span "3872934" at bounding box center [172, 313] width 77 height 9
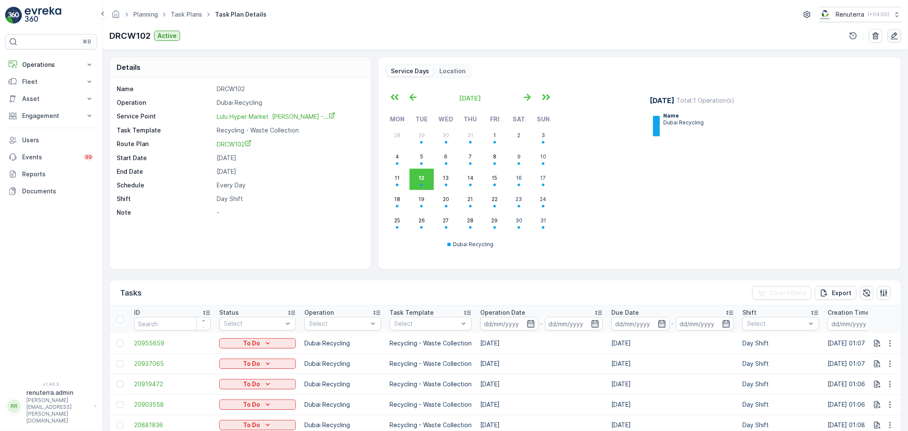
click at [895, 33] on icon "button" at bounding box center [894, 35] width 9 height 9
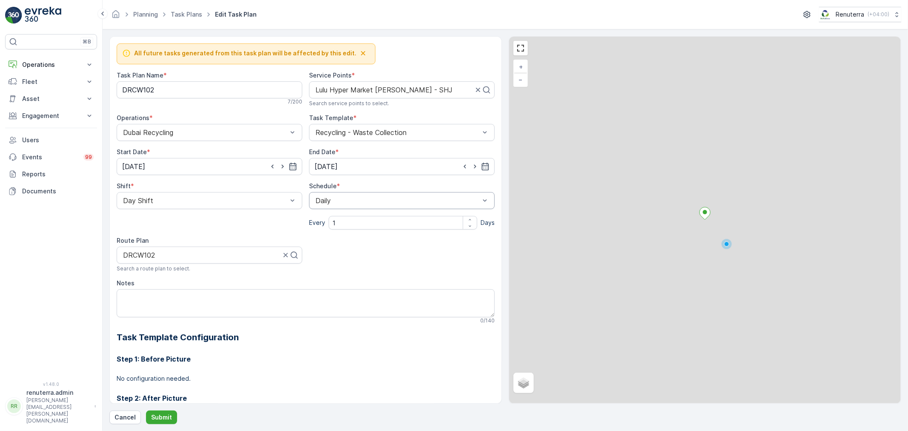
click at [372, 200] on div at bounding box center [398, 201] width 166 height 8
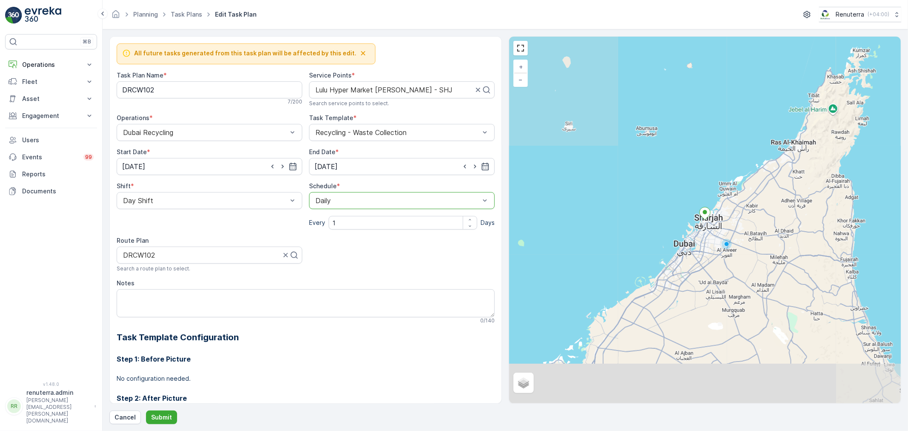
click at [372, 200] on div at bounding box center [398, 201] width 166 height 8
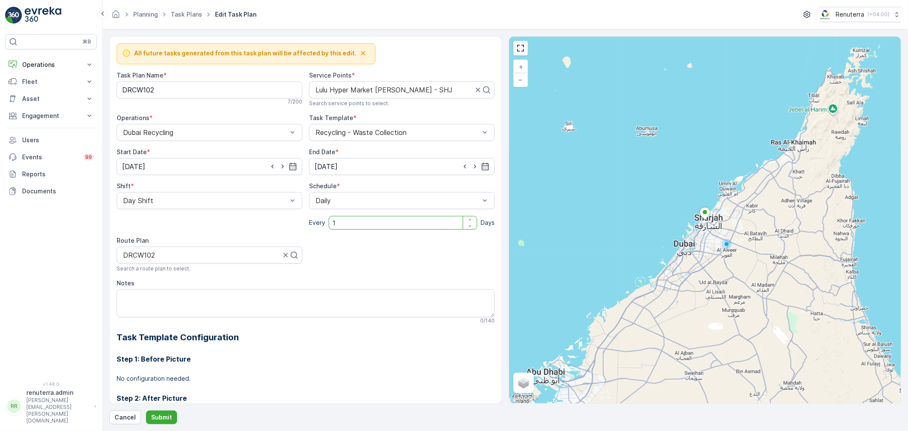
drag, startPoint x: 349, startPoint y: 223, endPoint x: 323, endPoint y: 222, distance: 25.6
click at [323, 222] on div "Every 1 Days" at bounding box center [402, 223] width 186 height 14
type input "2"
click at [291, 163] on icon "button" at bounding box center [293, 166] width 9 height 9
click at [137, 186] on p "April" at bounding box center [134, 187] width 14 height 9
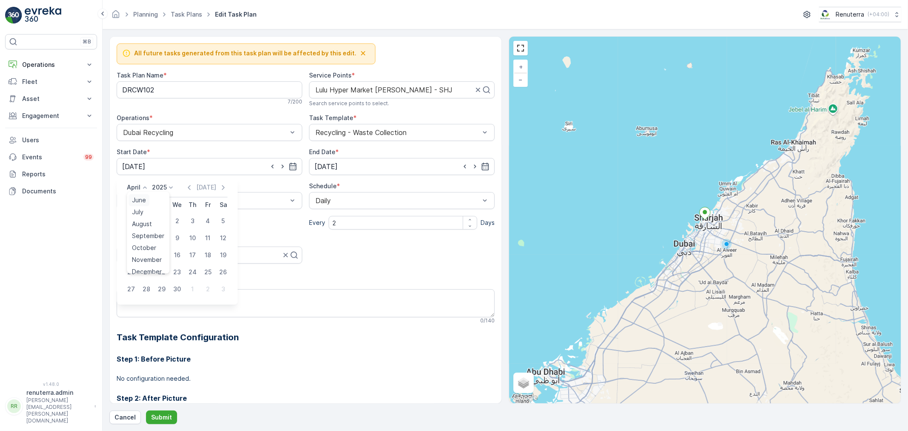
scroll to position [64, 0]
click at [144, 219] on span "August" at bounding box center [142, 218] width 20 height 9
click at [173, 253] on div "13" at bounding box center [177, 255] width 14 height 14
type input "[DATE]"
click at [155, 413] on p "Submit" at bounding box center [161, 417] width 21 height 9
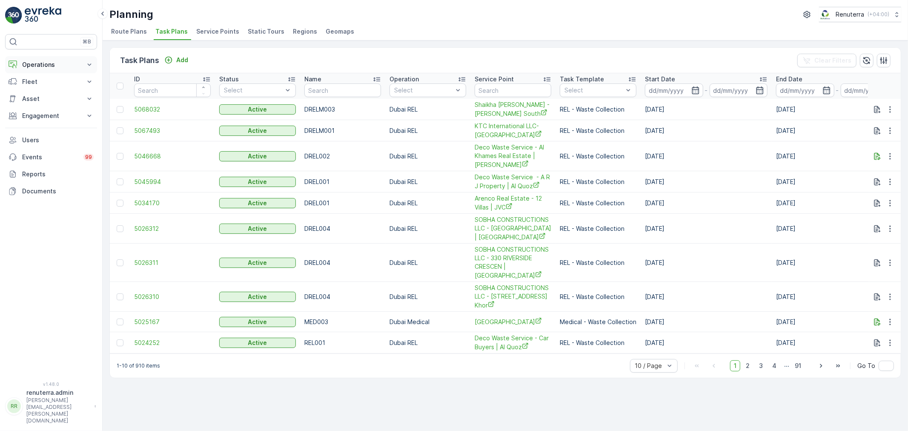
click at [49, 63] on p "Operations" at bounding box center [51, 64] width 58 height 9
click at [39, 92] on p "Planning" at bounding box center [34, 91] width 24 height 9
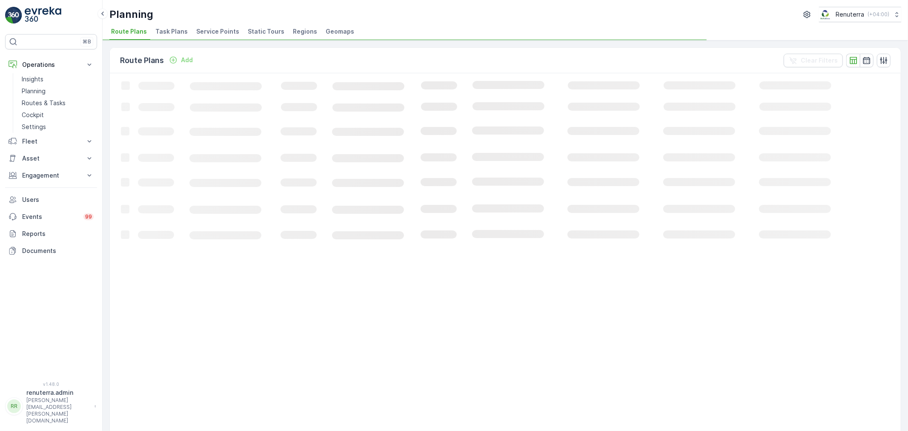
click at [211, 33] on span "Service Points" at bounding box center [217, 31] width 43 height 9
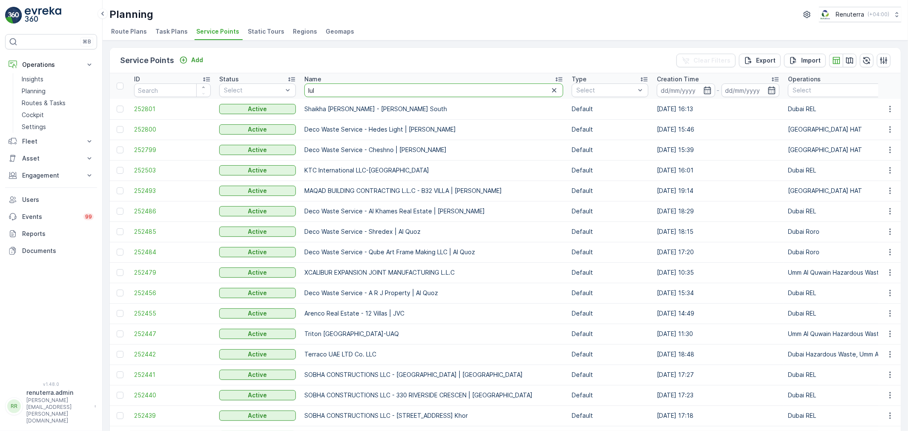
type input "lulu"
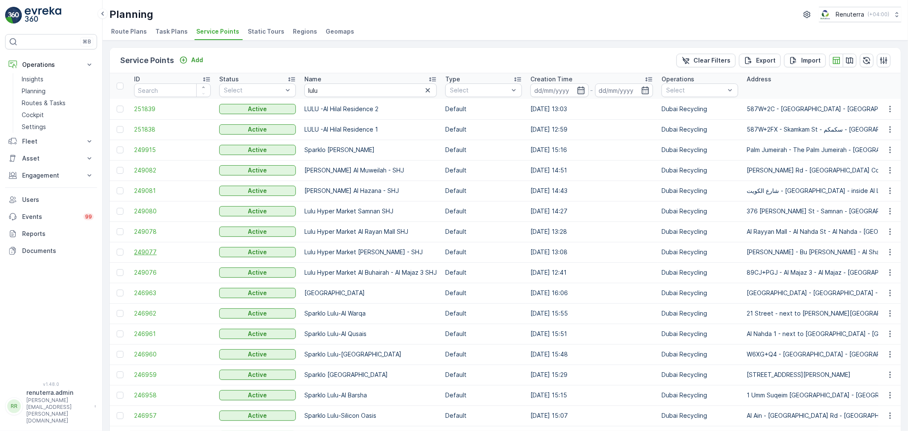
click at [146, 250] on span "249077" at bounding box center [172, 252] width 77 height 9
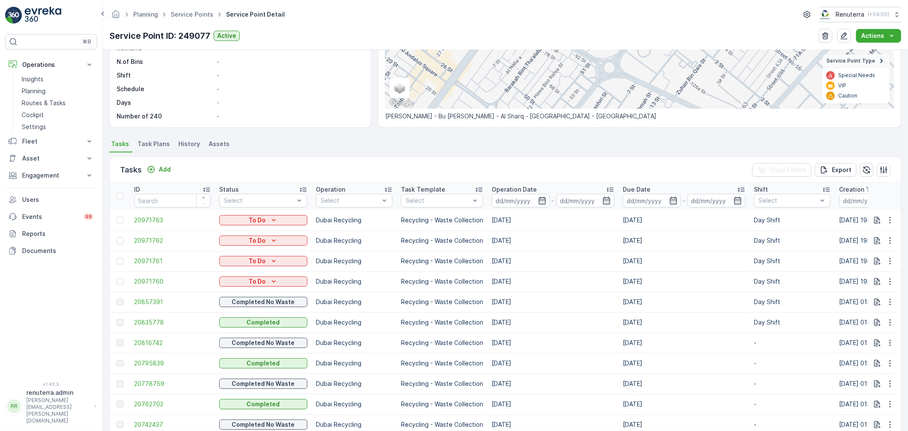
scroll to position [189, 0]
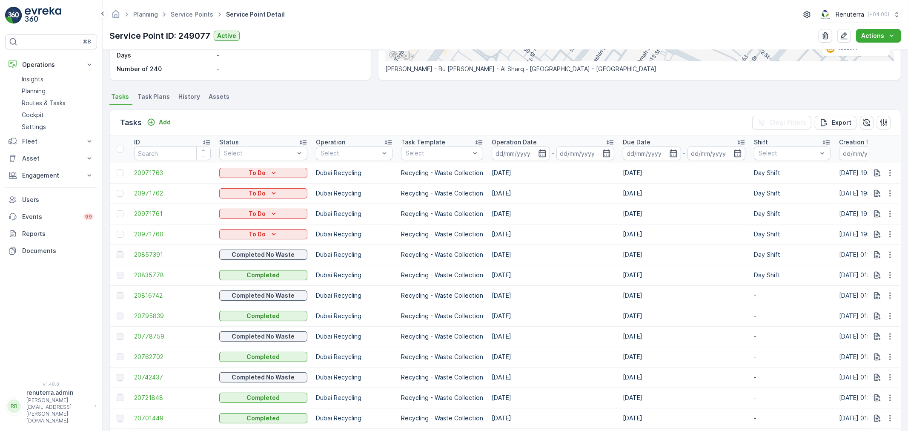
drag, startPoint x: 501, startPoint y: 236, endPoint x: 508, endPoint y: 236, distance: 6.8
click at [508, 236] on td "[DATE]" at bounding box center [552, 234] width 131 height 20
drag, startPoint x: 499, startPoint y: 218, endPoint x: 505, endPoint y: 218, distance: 5.5
click at [505, 218] on td "[DATE]" at bounding box center [552, 213] width 131 height 20
drag, startPoint x: 486, startPoint y: 196, endPoint x: 500, endPoint y: 192, distance: 14.6
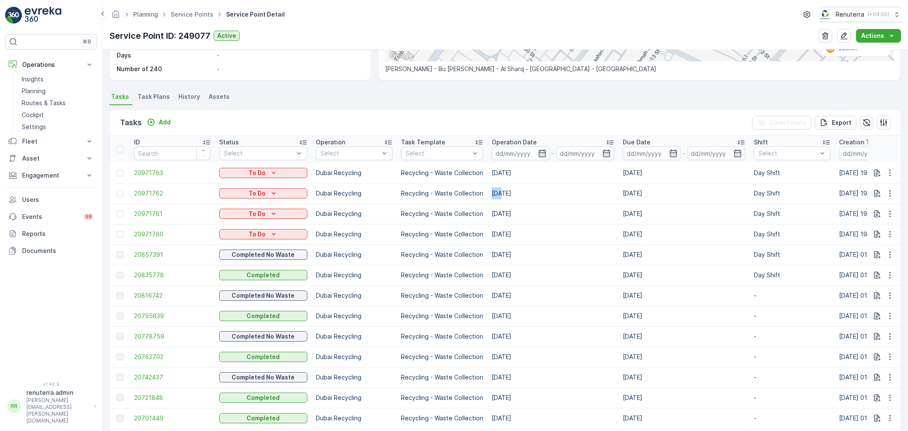
click at [501, 192] on td "[DATE]" at bounding box center [552, 193] width 131 height 20
drag, startPoint x: 487, startPoint y: 233, endPoint x: 504, endPoint y: 233, distance: 17.9
click at [504, 233] on td "[DATE]" at bounding box center [552, 234] width 131 height 20
click at [501, 224] on td "[DATE]" at bounding box center [552, 234] width 131 height 20
drag, startPoint x: 489, startPoint y: 211, endPoint x: 507, endPoint y: 211, distance: 18.7
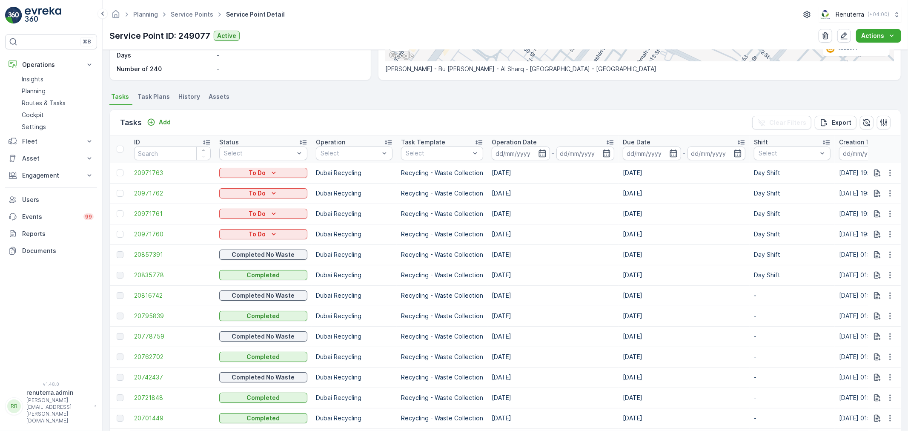
click at [507, 211] on td "15.08.2025" at bounding box center [552, 213] width 131 height 20
click at [514, 202] on td "[DATE]" at bounding box center [552, 193] width 131 height 20
drag, startPoint x: 487, startPoint y: 194, endPoint x: 505, endPoint y: 194, distance: 18.7
click at [505, 194] on td "[DATE]" at bounding box center [552, 193] width 131 height 20
click at [495, 177] on td "19.08.2025" at bounding box center [552, 173] width 131 height 20
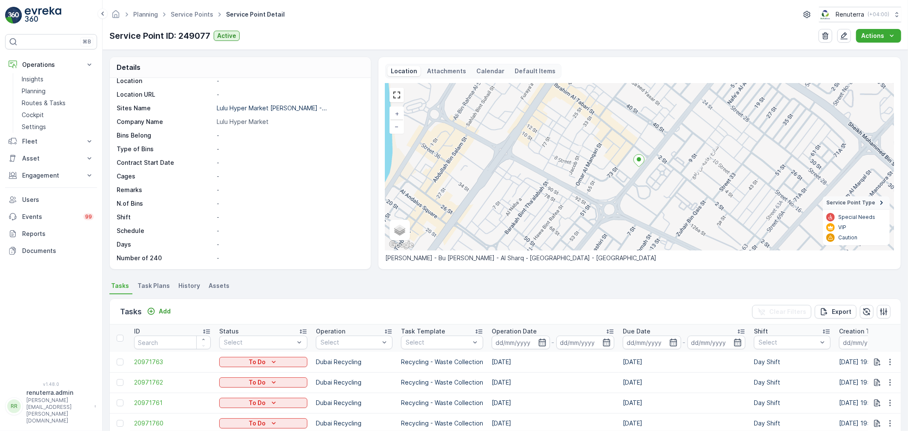
scroll to position [0, 0]
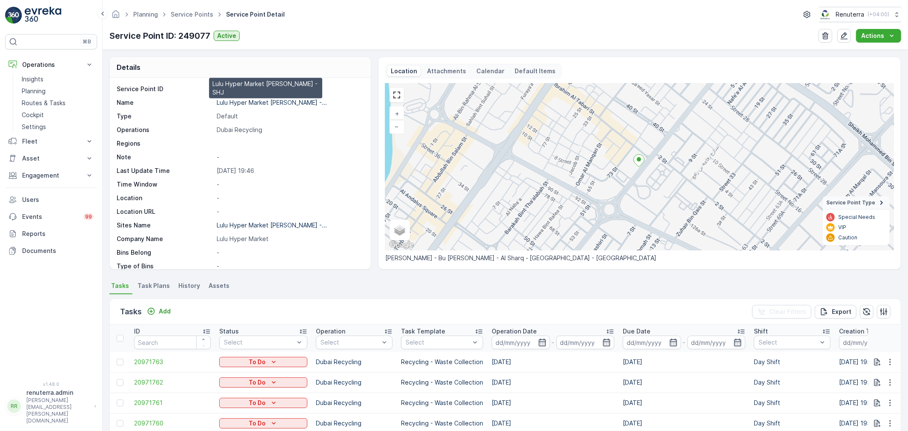
click at [265, 103] on p "Lulu Hyper Market Al Butina -..." at bounding box center [272, 102] width 110 height 7
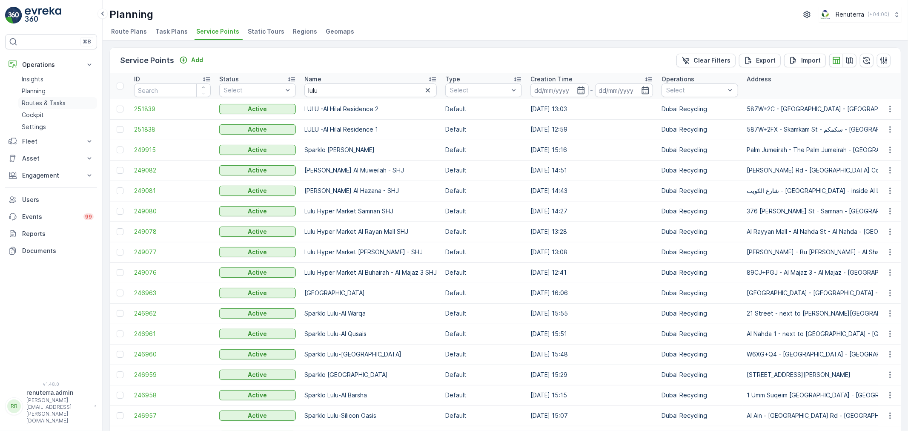
click at [44, 100] on p "Routes & Tasks" at bounding box center [44, 103] width 44 height 9
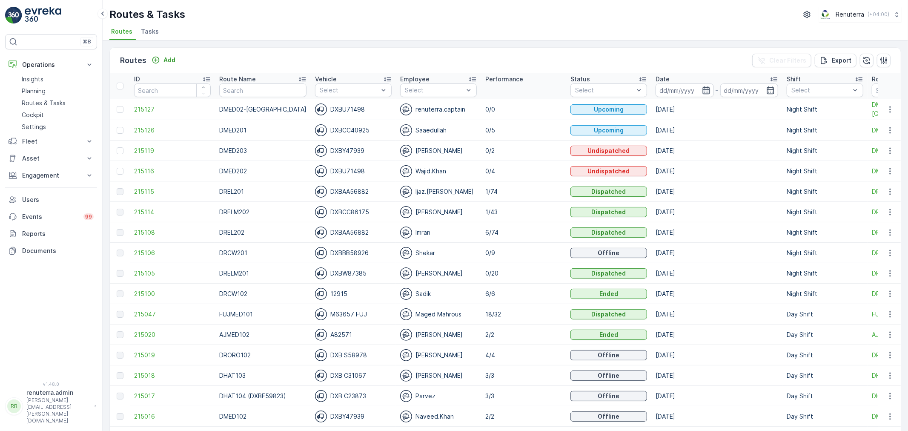
click at [702, 88] on icon "button" at bounding box center [706, 90] width 9 height 9
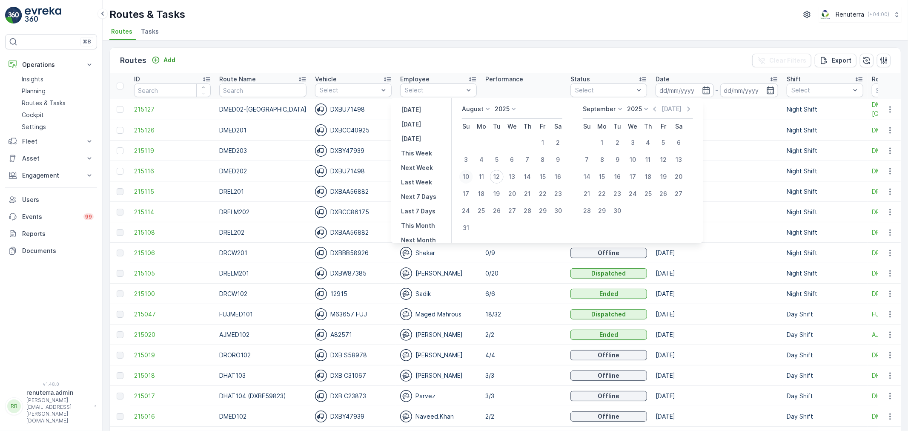
click at [469, 172] on div "10" at bounding box center [466, 177] width 14 height 14
type input "[DATE]"
click at [469, 172] on div "10" at bounding box center [466, 177] width 14 height 14
type input "[DATE]"
click at [524, 13] on div "Routes & Tasks Renuterra ( +04:00 )" at bounding box center [505, 14] width 792 height 15
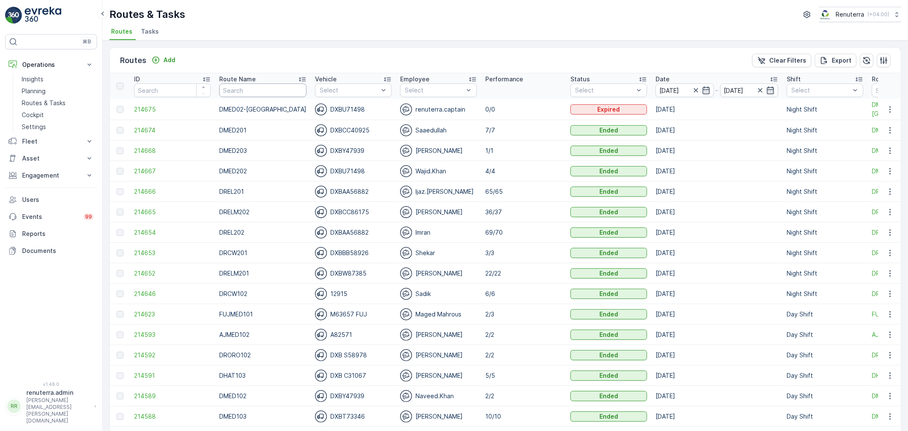
click at [234, 92] on input "text" at bounding box center [262, 90] width 87 height 14
type input "m201"
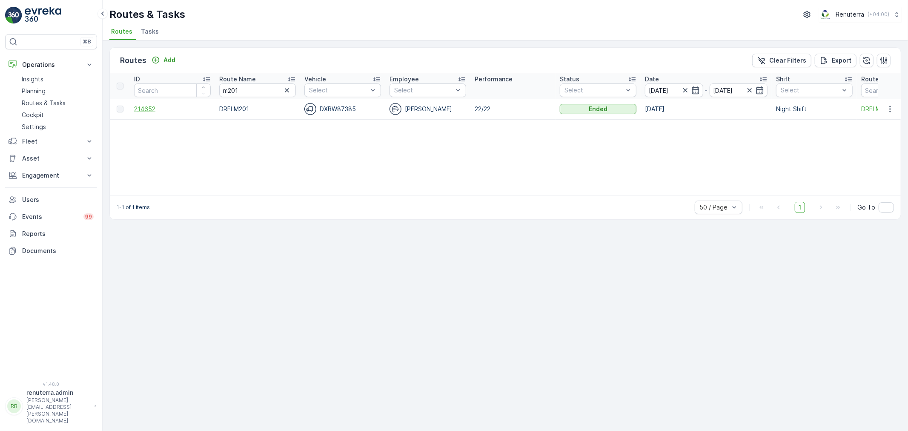
click at [146, 109] on span "214652" at bounding box center [172, 109] width 77 height 9
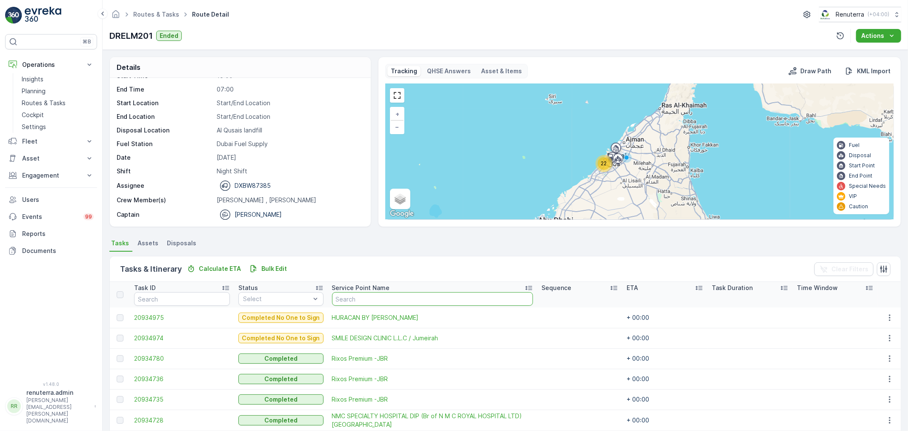
drag, startPoint x: 404, startPoint y: 304, endPoint x: 408, endPoint y: 297, distance: 8.4
click at [406, 299] on input "text" at bounding box center [432, 299] width 201 height 14
type input "al"
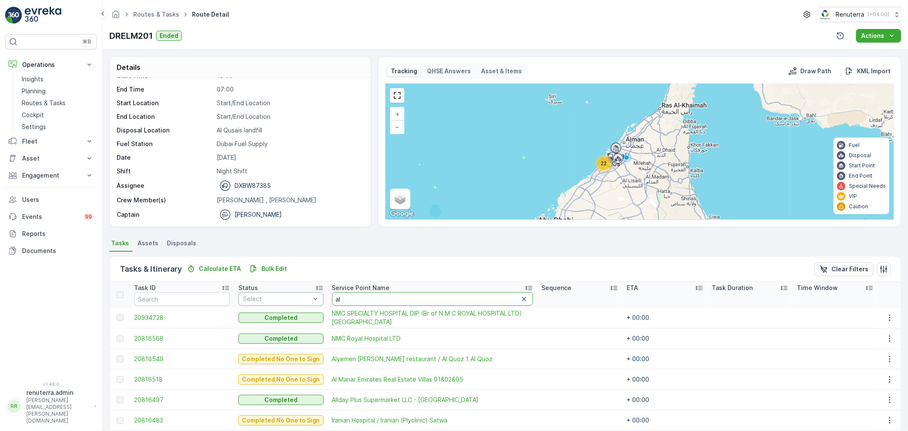
drag, startPoint x: 369, startPoint y: 296, endPoint x: 267, endPoint y: 296, distance: 102.2
click at [267, 296] on tr "Task ID Status Select Service Point Name al Sequence ETA Task Duration Time Win…" at bounding box center [505, 295] width 791 height 26
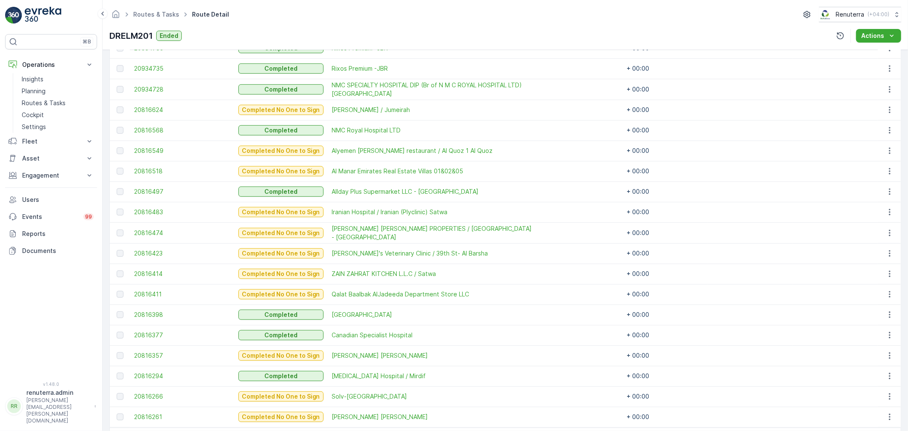
scroll to position [362, 0]
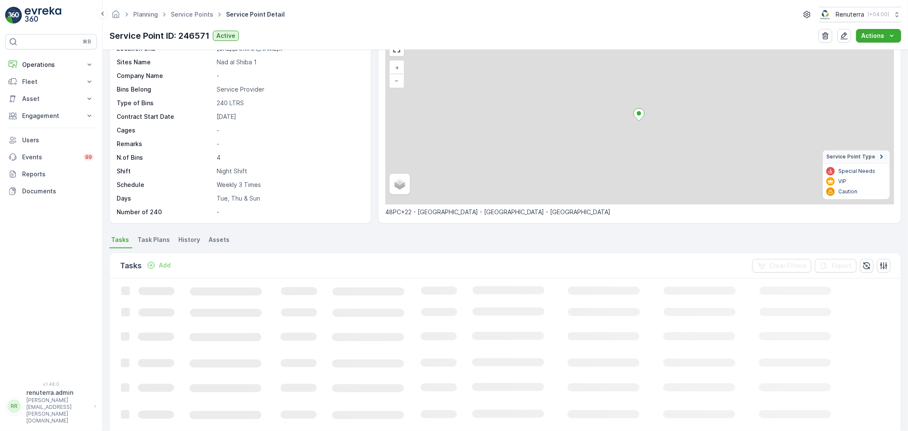
scroll to position [94, 0]
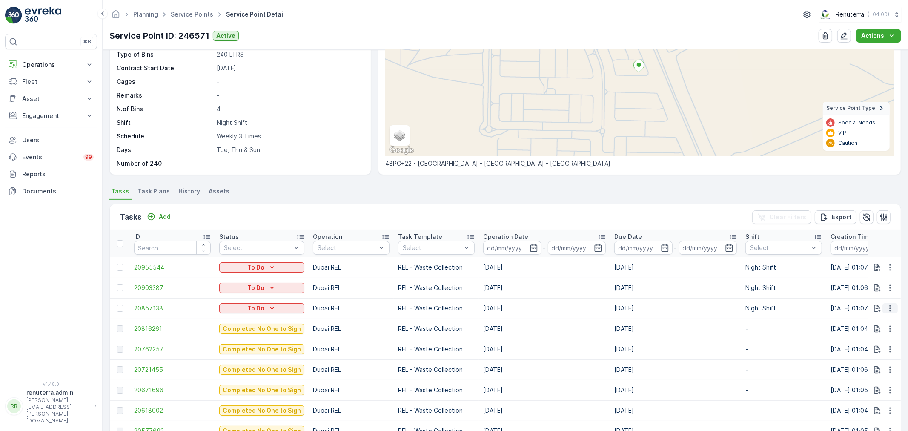
click at [889, 307] on icon "button" at bounding box center [890, 308] width 9 height 9
click at [865, 342] on span "Change Route" at bounding box center [867, 344] width 41 height 9
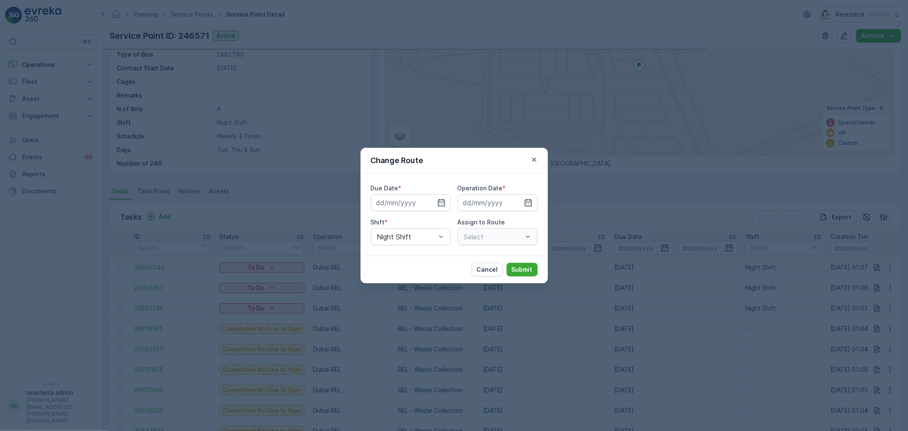
type input "[DATE]"
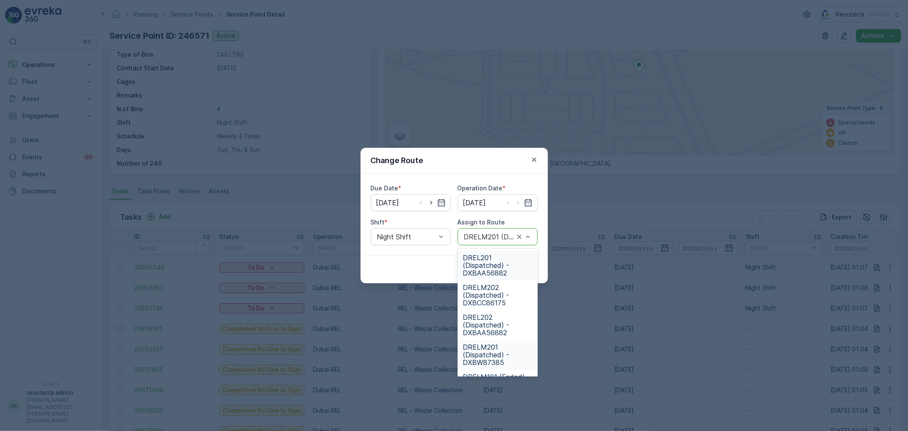
click at [493, 235] on div at bounding box center [489, 237] width 52 height 8
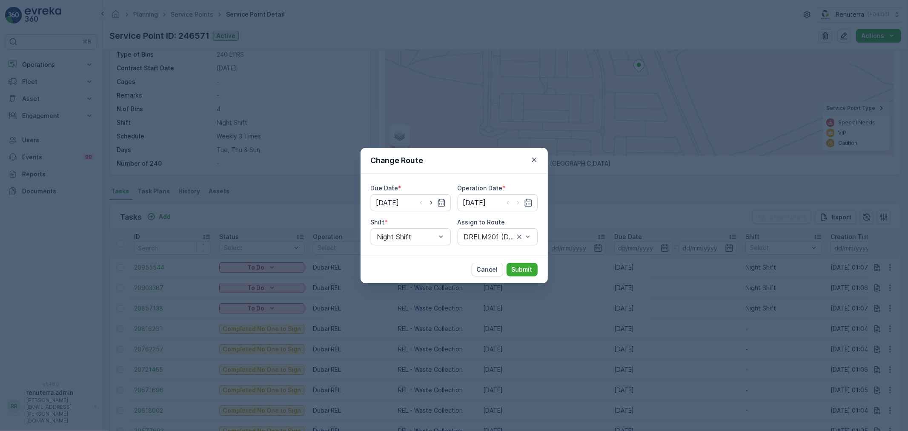
click at [422, 257] on div "Cancel Submit" at bounding box center [454, 269] width 187 height 28
click at [438, 250] on div "Due Date * 12.08.2025 Operation Date * 12.08.2025 Shift * Night Shift Assign to…" at bounding box center [454, 215] width 187 height 82
click at [496, 231] on div "DRELM201 (Dispatched) - DXBW87385" at bounding box center [498, 236] width 80 height 17
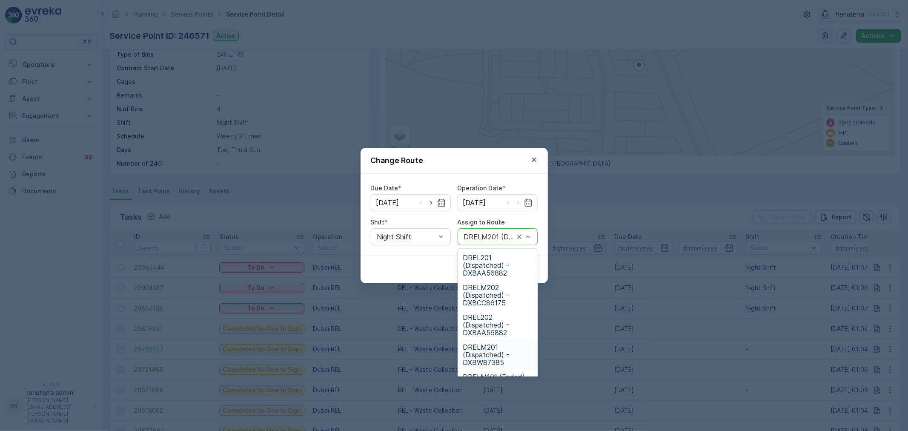
click at [494, 353] on span "DRELM201 (Dispatched) - DXBW87385" at bounding box center [498, 354] width 70 height 23
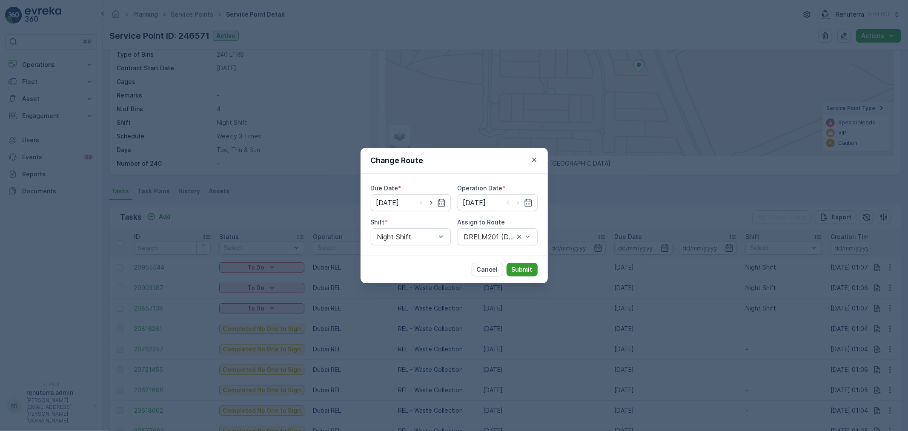
click at [525, 269] on p "Submit" at bounding box center [522, 269] width 21 height 9
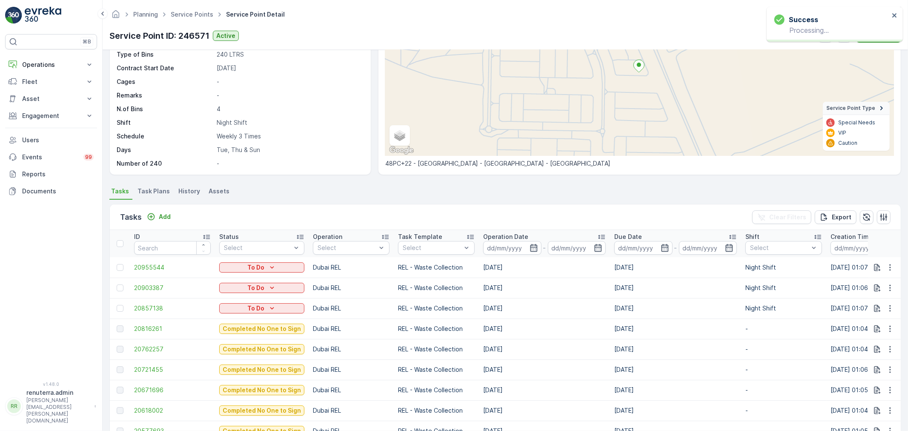
drag, startPoint x: 367, startPoint y: 306, endPoint x: 550, endPoint y: 309, distance: 183.0
click at [550, 309] on tr "20857138 To Do Dubai REL REL - Waste Collection 12.08.2025 12.08.2025 Night Shi…" at bounding box center [783, 308] width 1346 height 20
click at [312, 194] on ul "Tasks Task Plans History Assets" at bounding box center [505, 192] width 792 height 14
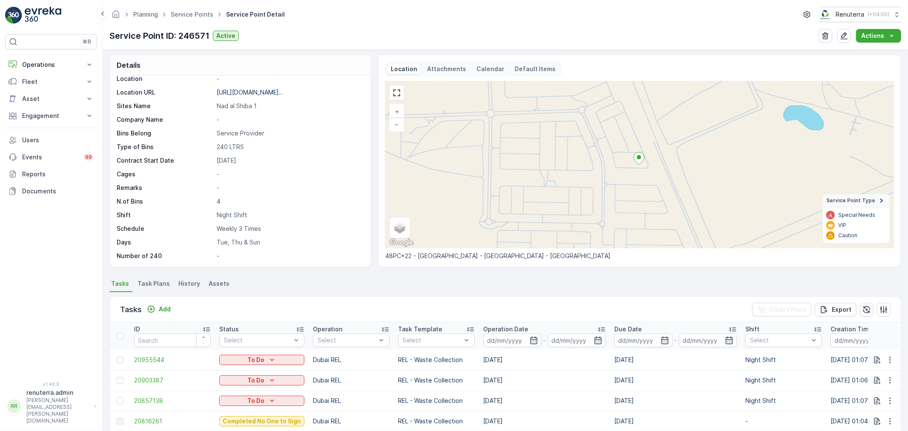
scroll to position [0, 0]
click at [185, 15] on link "Service Points" at bounding box center [192, 14] width 43 height 7
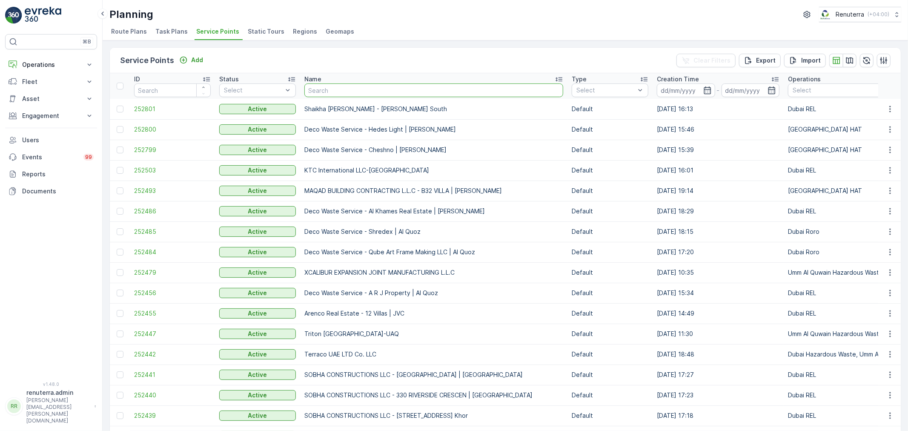
click at [340, 94] on input "text" at bounding box center [433, 90] width 259 height 14
type input "musb"
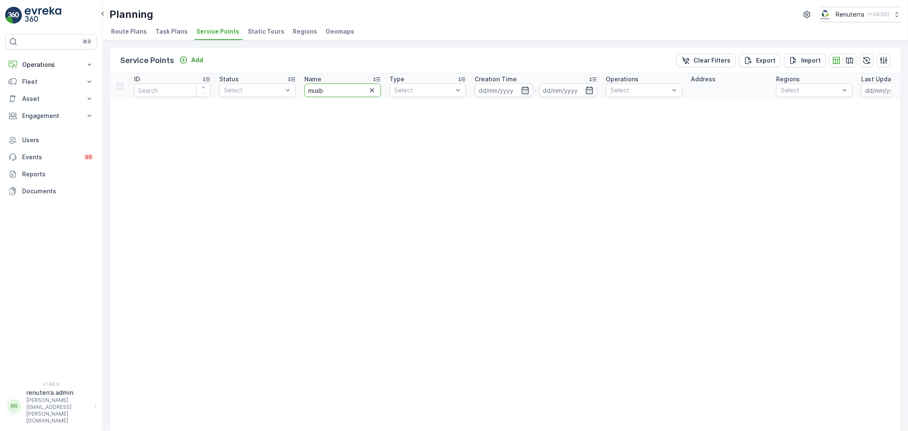
click at [341, 91] on input "musb" at bounding box center [342, 90] width 77 height 14
type input "mus"
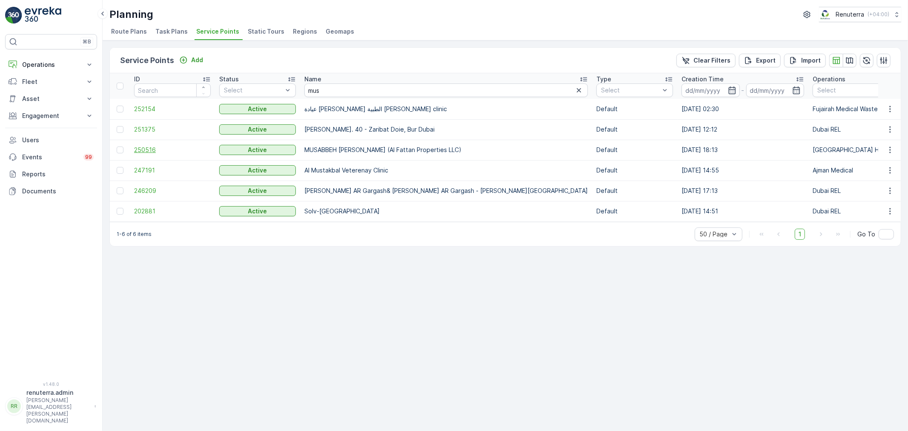
click at [151, 147] on span "250516" at bounding box center [172, 150] width 77 height 9
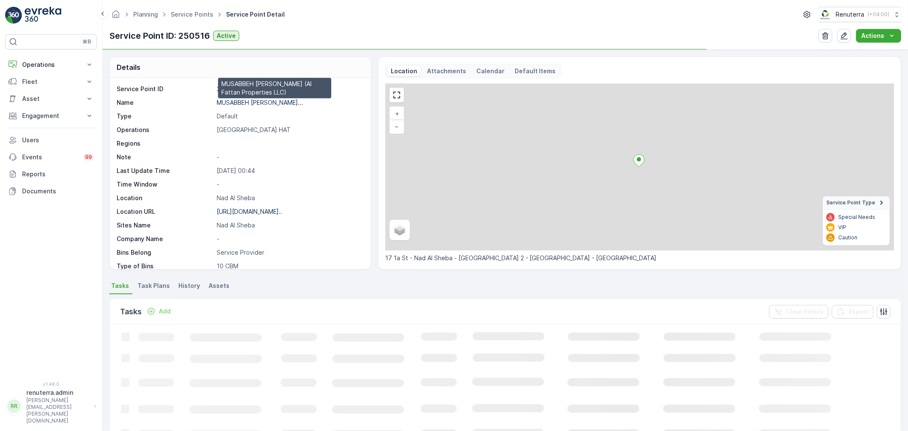
click at [247, 100] on p "MUSABBEH [PERSON_NAME]..." at bounding box center [260, 102] width 86 height 7
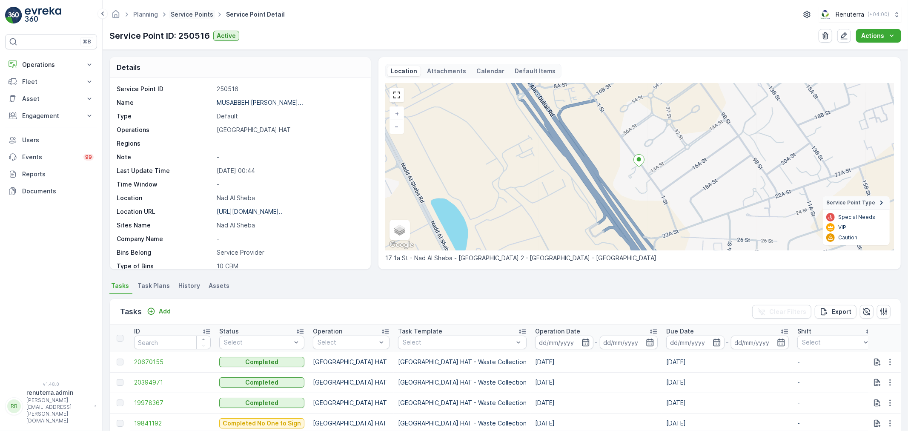
click at [192, 11] on link "Service Points" at bounding box center [192, 14] width 43 height 7
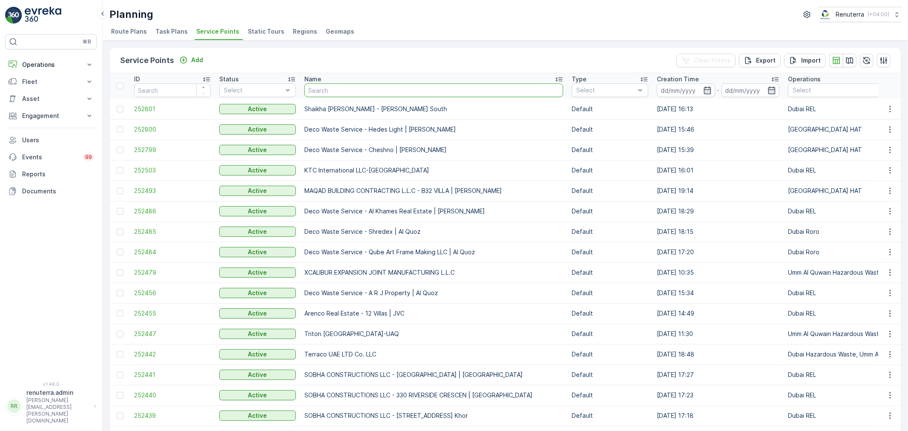
click at [329, 84] on input "text" at bounding box center [433, 90] width 259 height 14
type input "beena"
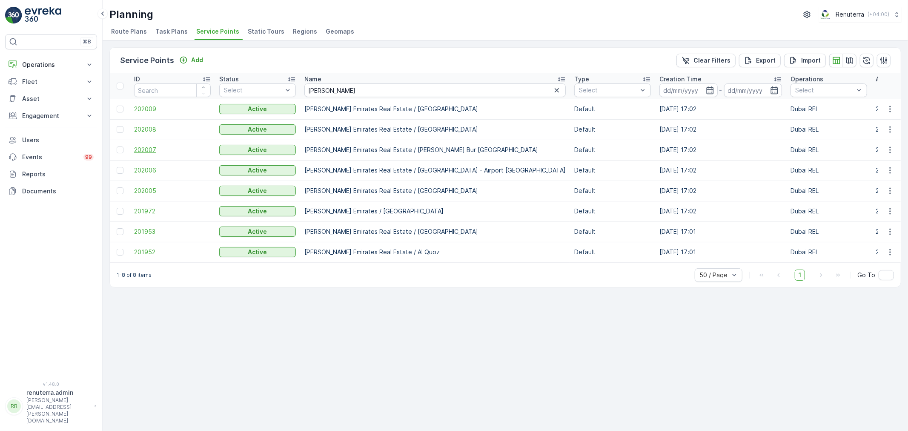
click at [157, 149] on span "202007" at bounding box center [172, 150] width 77 height 9
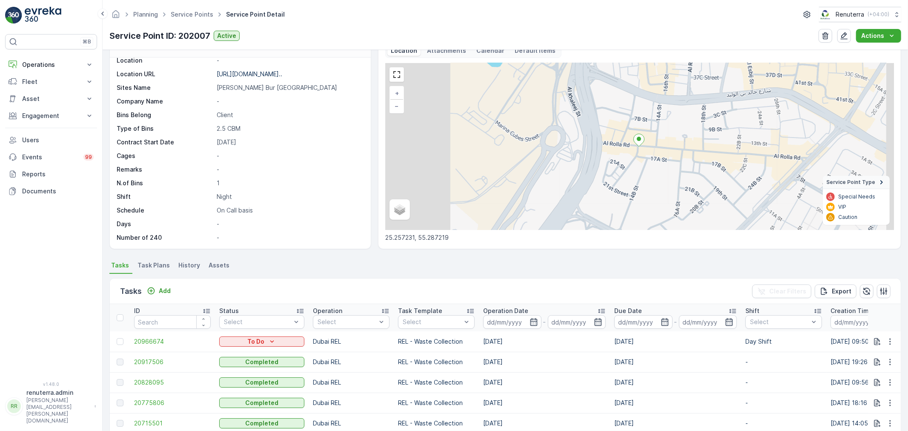
scroll to position [94, 0]
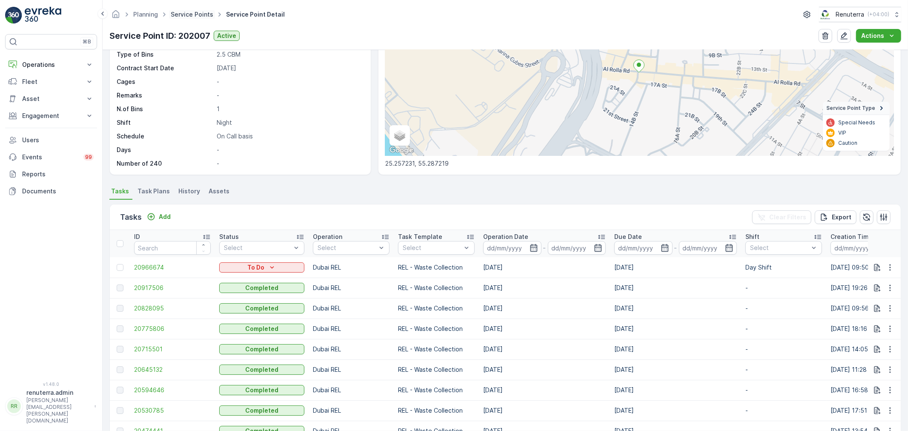
click at [185, 13] on link "Service Points" at bounding box center [192, 14] width 43 height 7
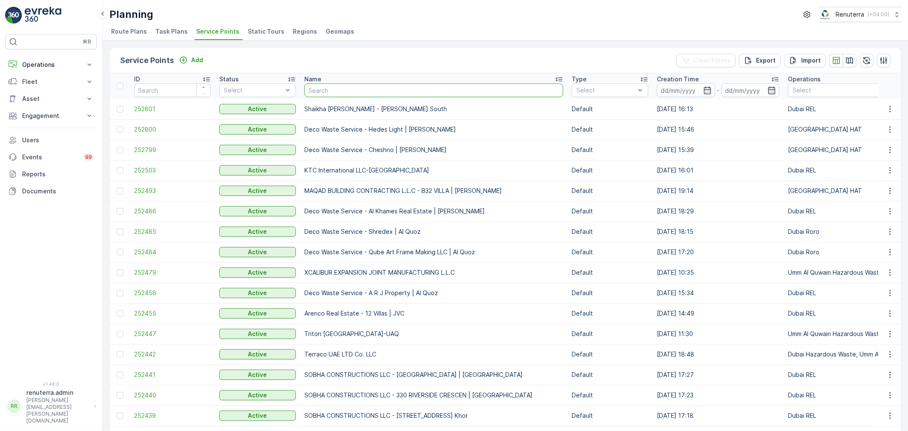
click at [329, 93] on input "text" at bounding box center [433, 90] width 259 height 14
type input "relia"
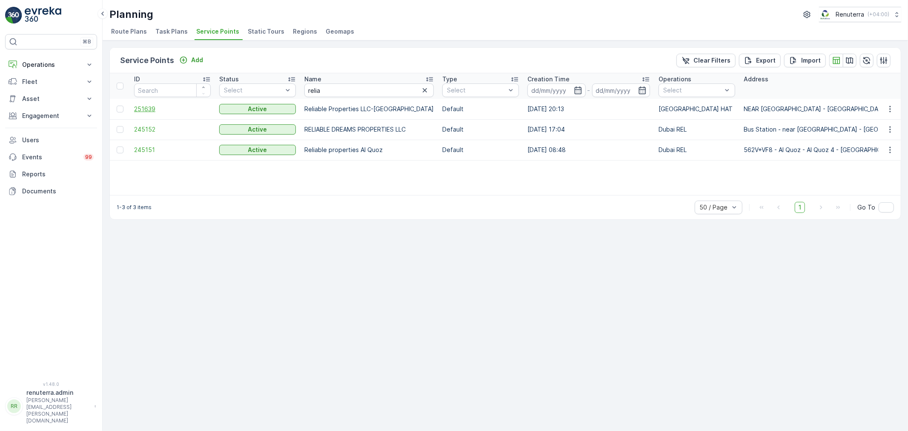
click at [143, 109] on span "251639" at bounding box center [172, 109] width 77 height 9
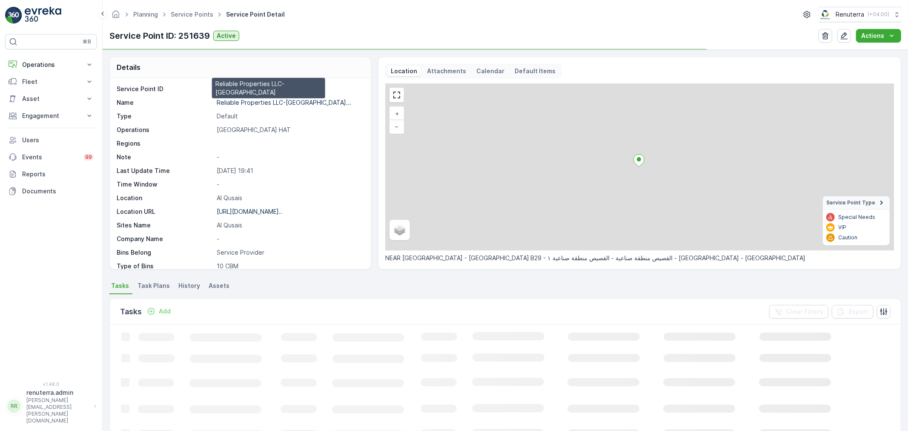
click at [255, 104] on p "Reliable Properties LLC-Al Qus..." at bounding box center [284, 102] width 135 height 7
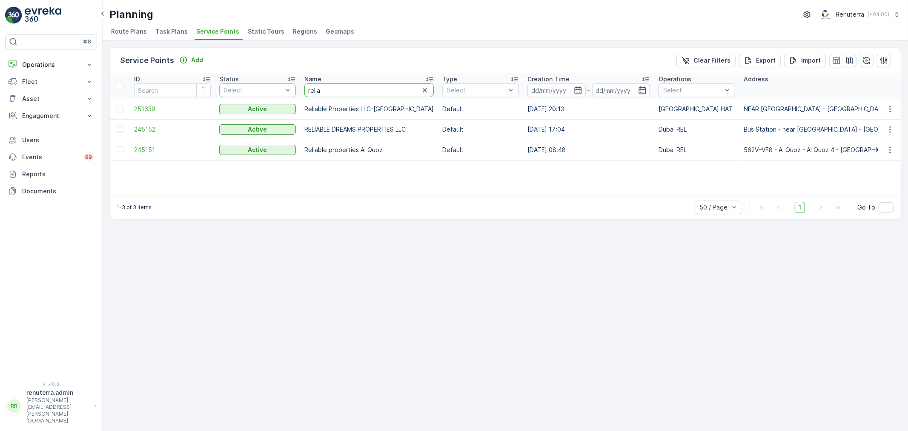
drag, startPoint x: 329, startPoint y: 83, endPoint x: 290, endPoint y: 83, distance: 39.2
type input "noor"
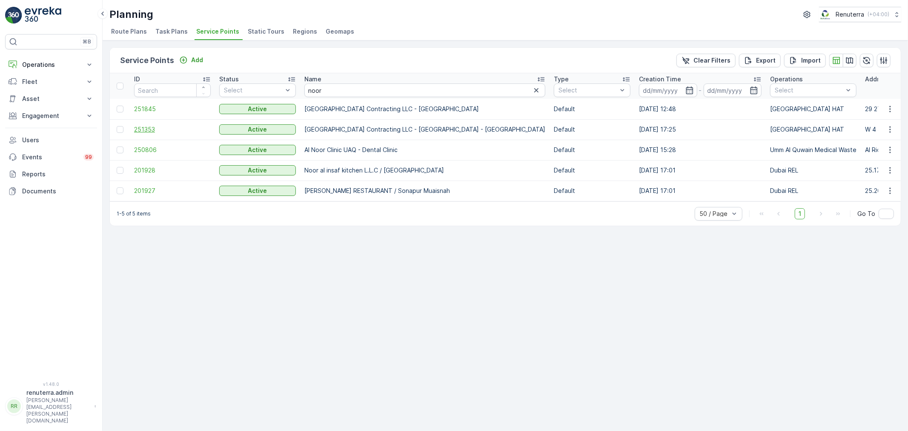
click at [154, 129] on span "251353" at bounding box center [172, 129] width 77 height 9
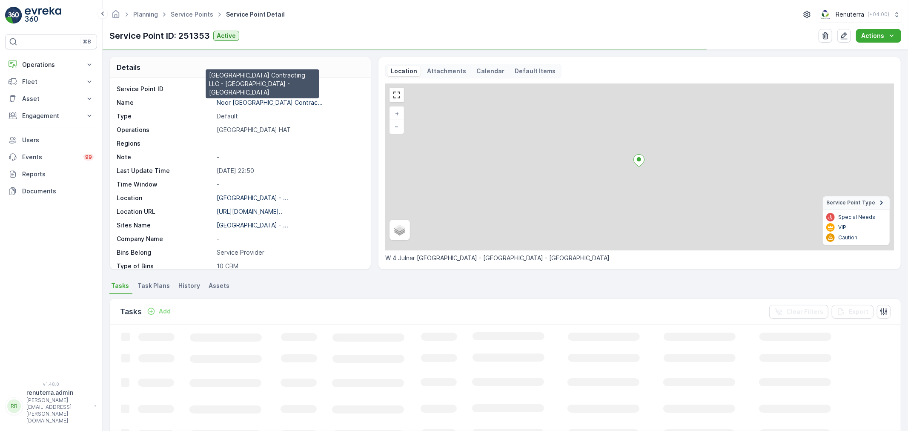
click at [252, 103] on p "Noor Al Dhaid Building Contrac..." at bounding box center [270, 102] width 106 height 7
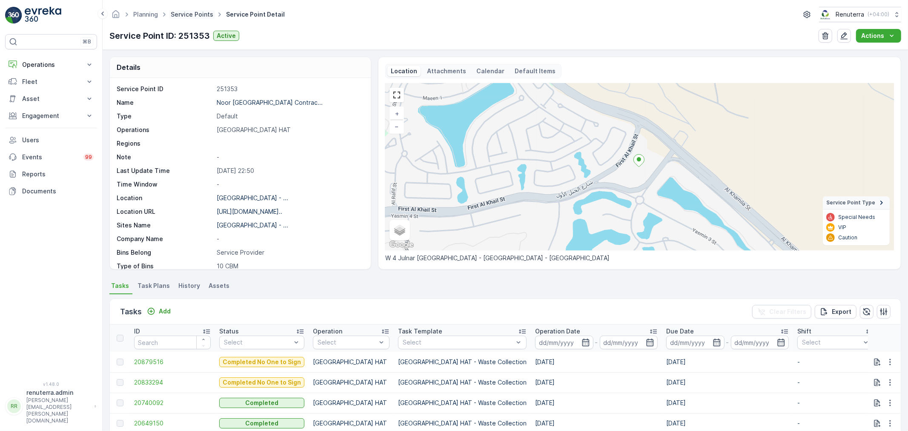
click at [201, 14] on link "Service Points" at bounding box center [192, 14] width 43 height 7
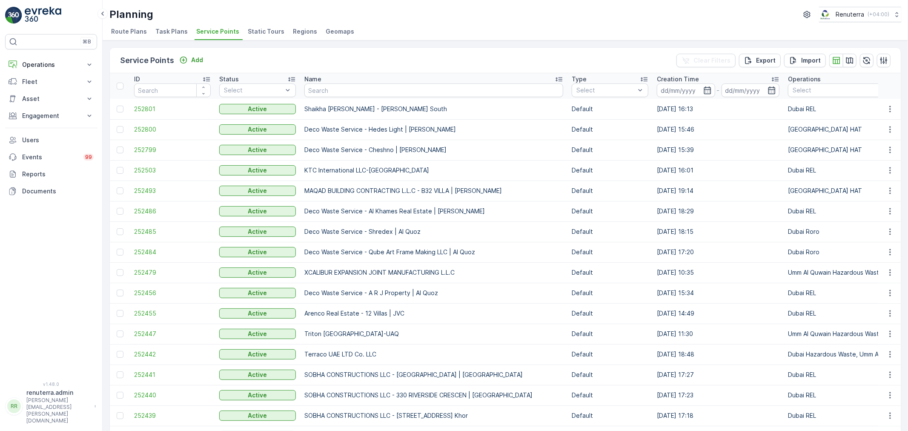
click at [332, 90] on input "text" at bounding box center [433, 90] width 259 height 14
type input "car"
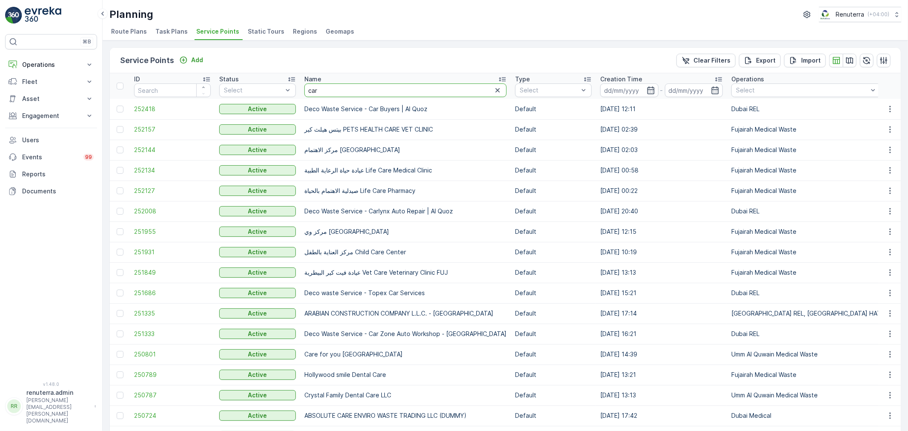
click at [332, 90] on input "car" at bounding box center [405, 90] width 202 height 14
type input "carmel"
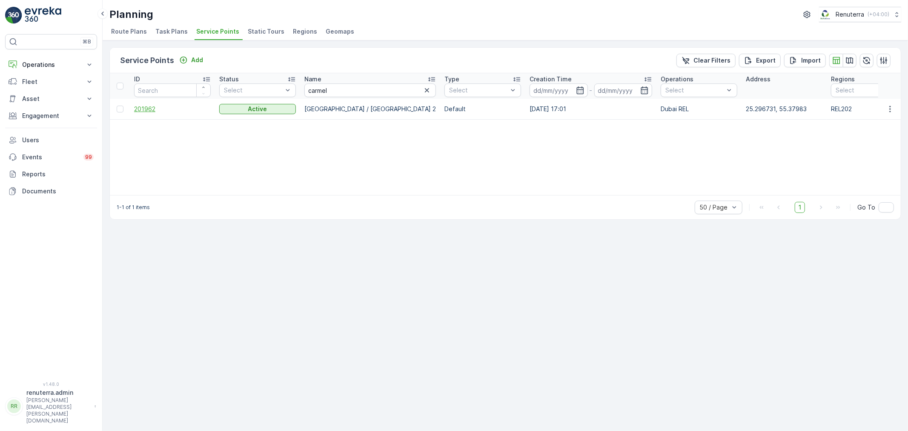
click at [154, 105] on span "201962" at bounding box center [172, 109] width 77 height 9
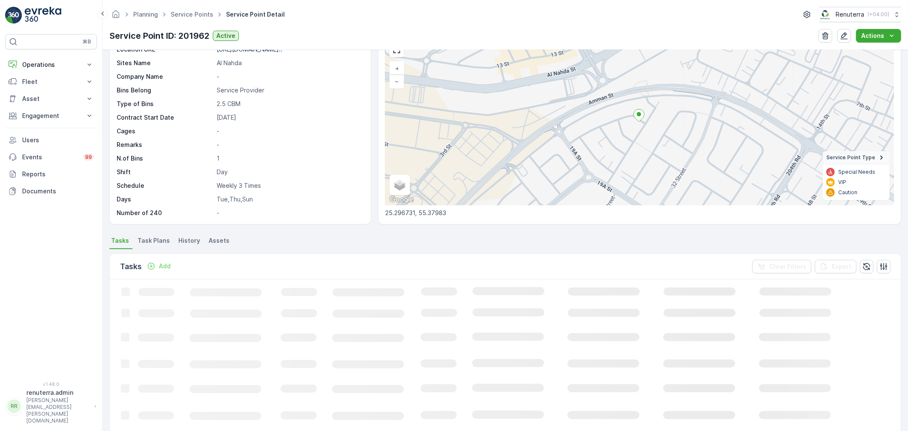
scroll to position [47, 0]
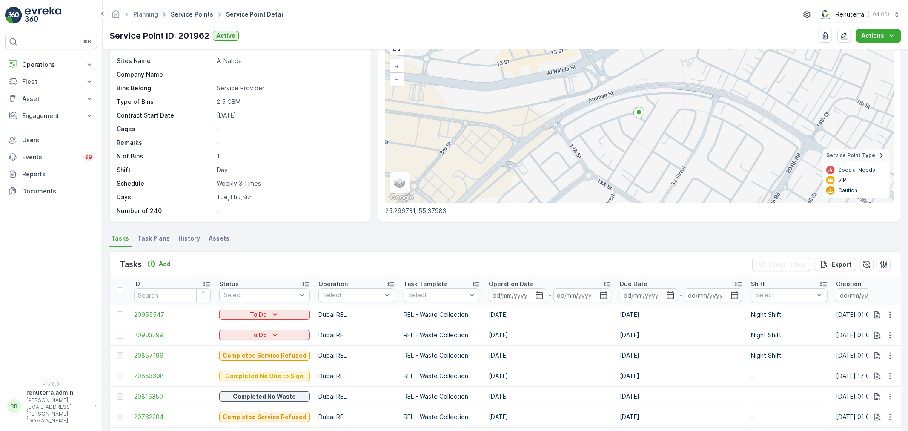
click at [190, 14] on link "Service Points" at bounding box center [192, 14] width 43 height 7
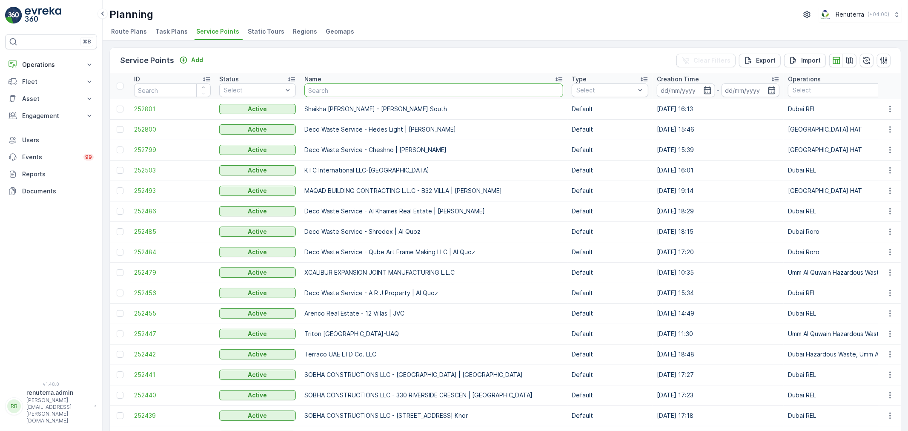
click at [346, 89] on input "text" at bounding box center [433, 90] width 259 height 14
type input "madar"
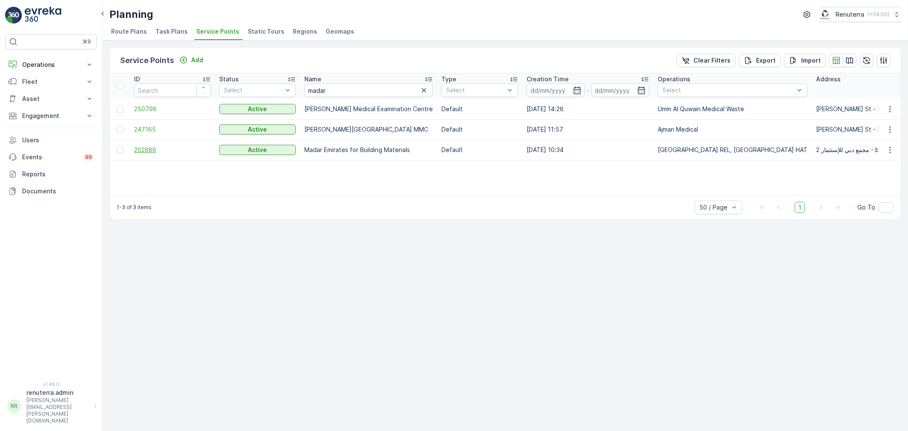
click at [153, 151] on span "202686" at bounding box center [172, 150] width 77 height 9
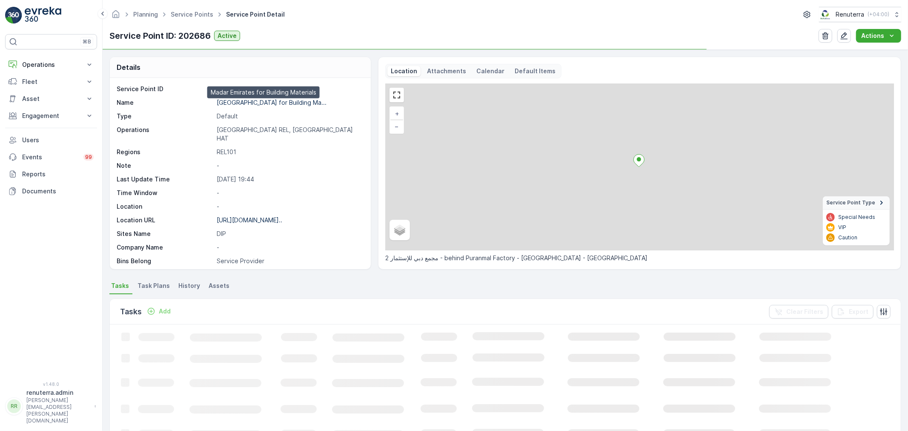
click at [255, 100] on p "Madar Emirates for Building Ma..." at bounding box center [272, 102] width 110 height 7
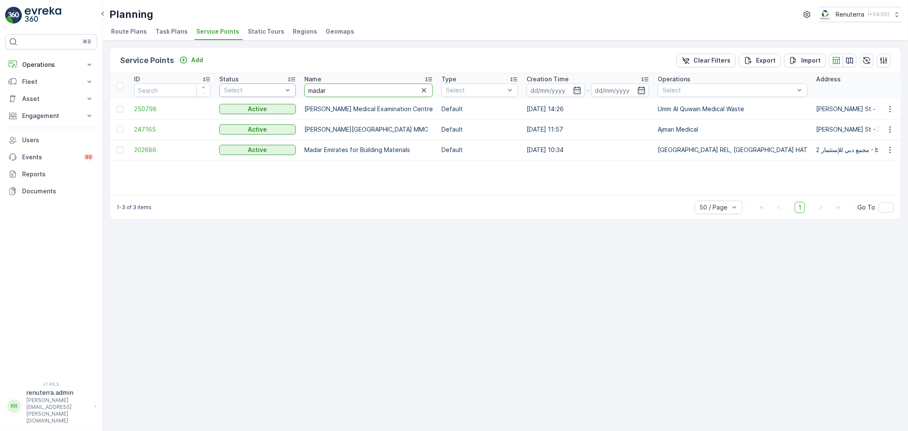
drag, startPoint x: 338, startPoint y: 90, endPoint x: 270, endPoint y: 89, distance: 67.3
type input "happy"
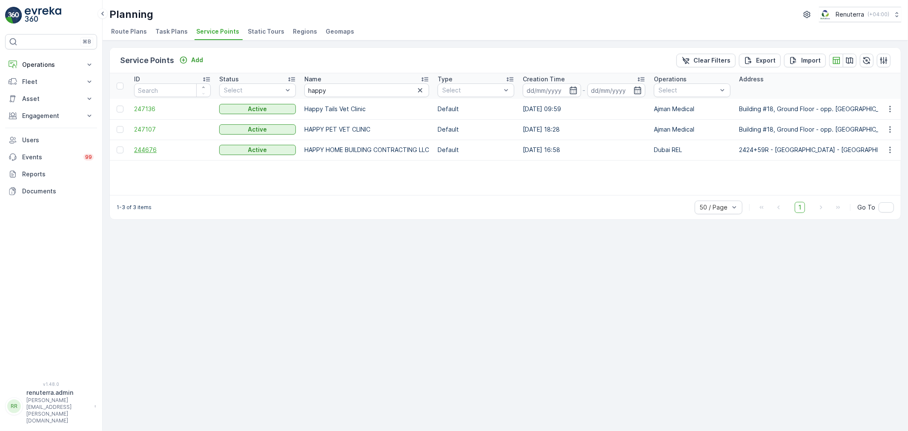
click at [143, 146] on span "244676" at bounding box center [172, 150] width 77 height 9
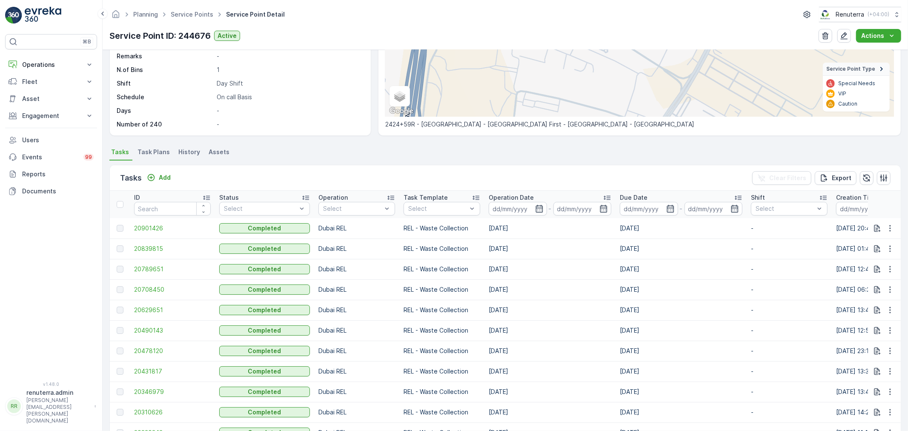
scroll to position [142, 0]
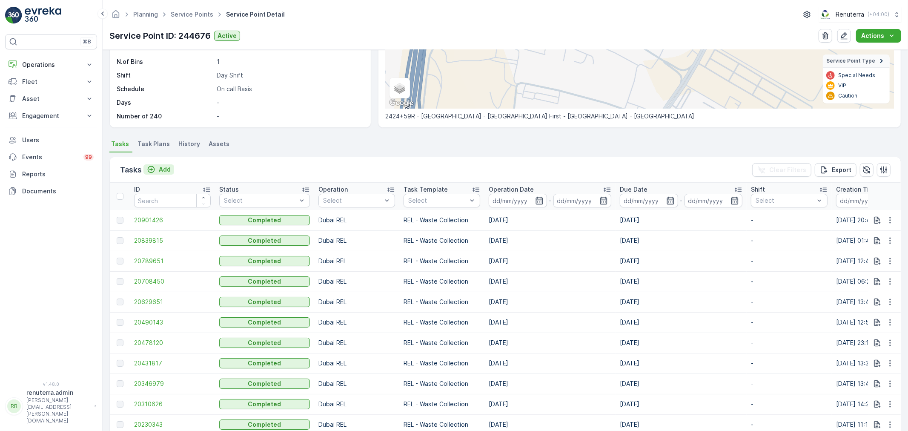
click at [163, 166] on p "Add" at bounding box center [165, 169] width 12 height 9
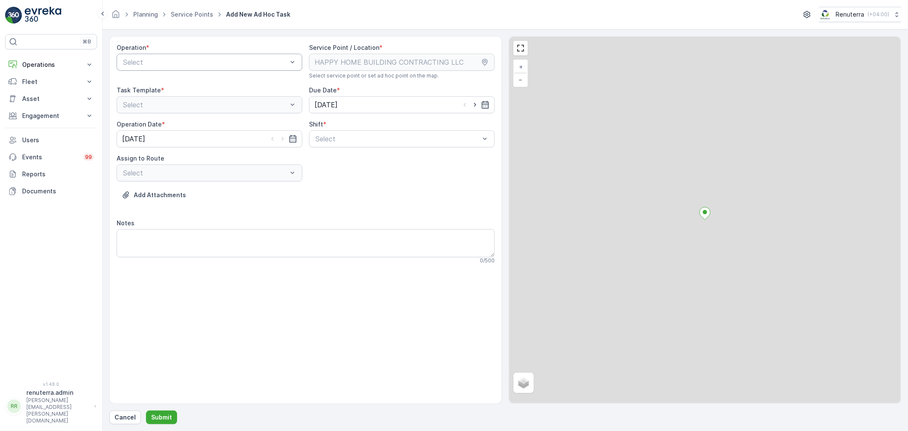
click at [197, 64] on div at bounding box center [205, 62] width 166 height 8
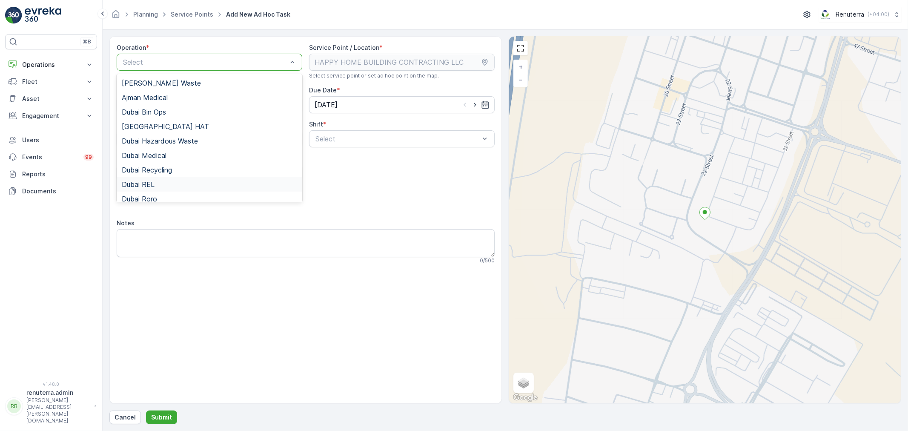
click at [151, 183] on span "Dubai REL" at bounding box center [138, 184] width 33 height 8
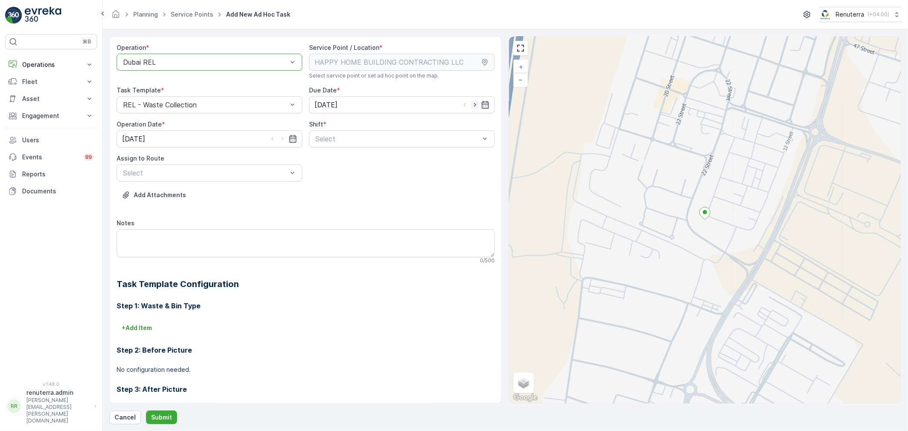
click at [473, 103] on icon "button" at bounding box center [475, 104] width 9 height 9
type input "13.08.2025"
click at [282, 137] on icon "button" at bounding box center [282, 139] width 9 height 9
type input "13.08.2025"
click at [354, 137] on div at bounding box center [398, 139] width 166 height 8
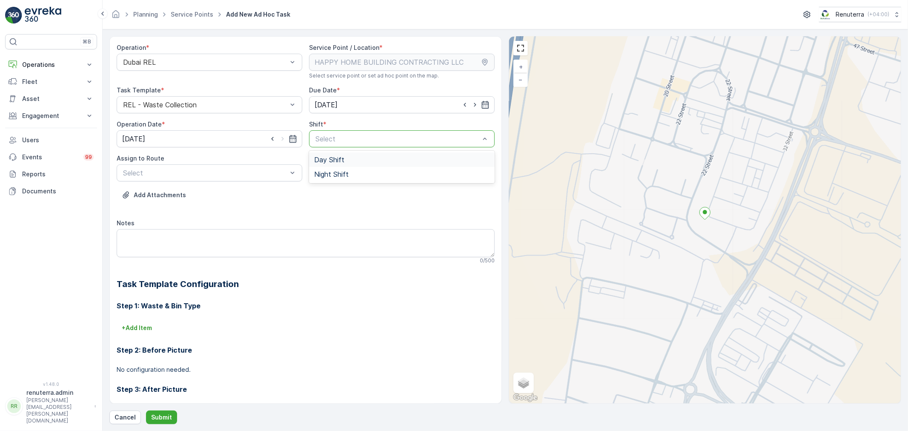
click at [324, 162] on span "Day Shift" at bounding box center [329, 160] width 30 height 8
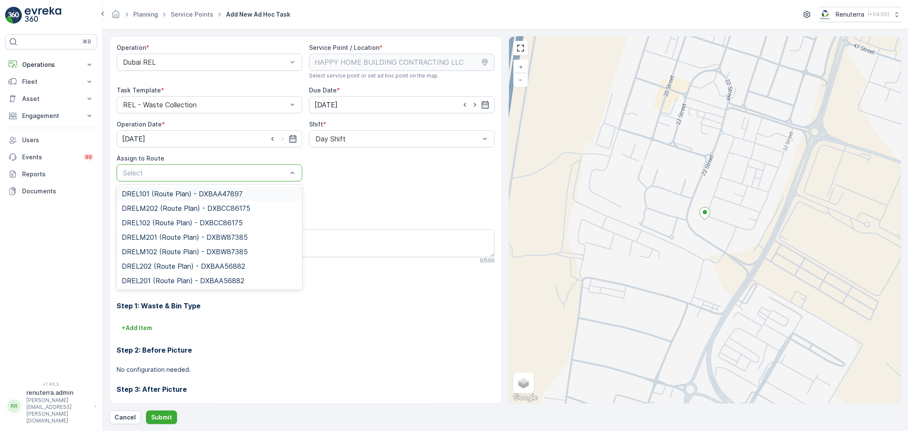
click at [243, 172] on div at bounding box center [205, 173] width 166 height 8
drag, startPoint x: 152, startPoint y: 191, endPoint x: 163, endPoint y: 211, distance: 23.1
click at [152, 191] on span "DREL101 (Route Plan) - DXBAA47897" at bounding box center [182, 194] width 121 height 8
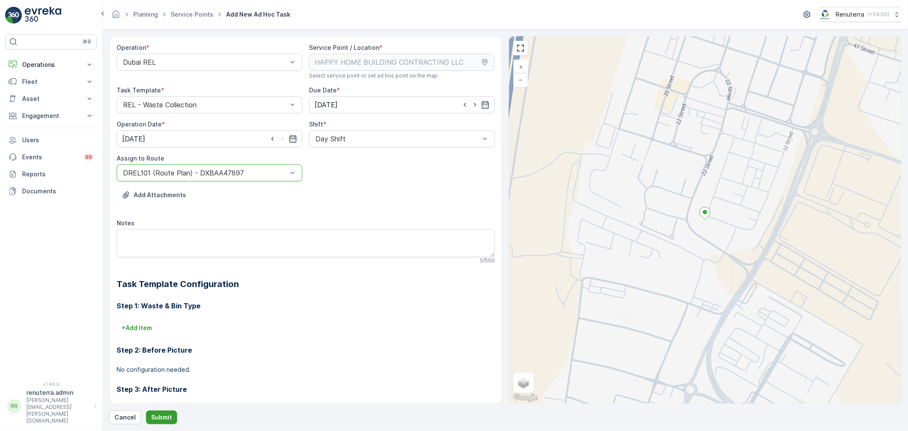
click at [158, 412] on button "Submit" at bounding box center [161, 417] width 31 height 14
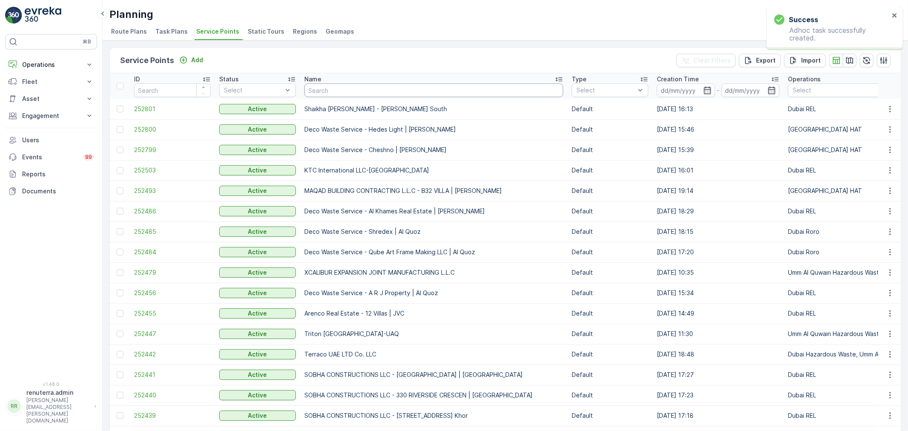
click at [344, 87] on input "text" at bounding box center [433, 90] width 259 height 14
type input "italian"
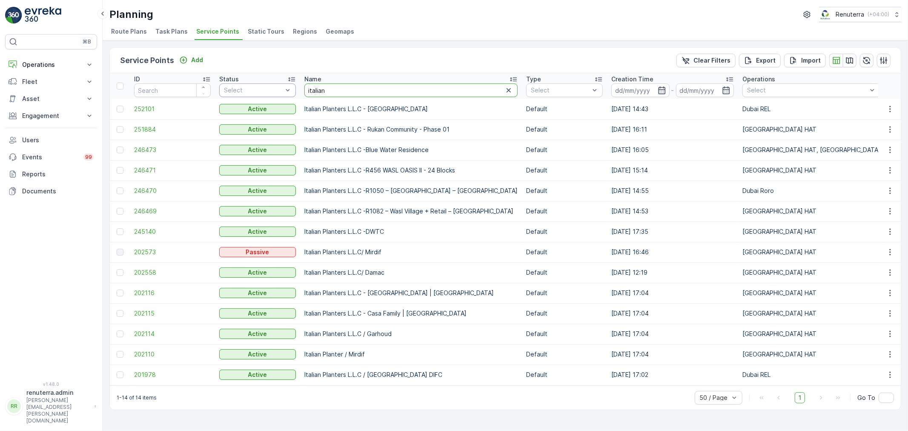
drag, startPoint x: 331, startPoint y: 91, endPoint x: 273, endPoint y: 83, distance: 58.8
type input "rix"
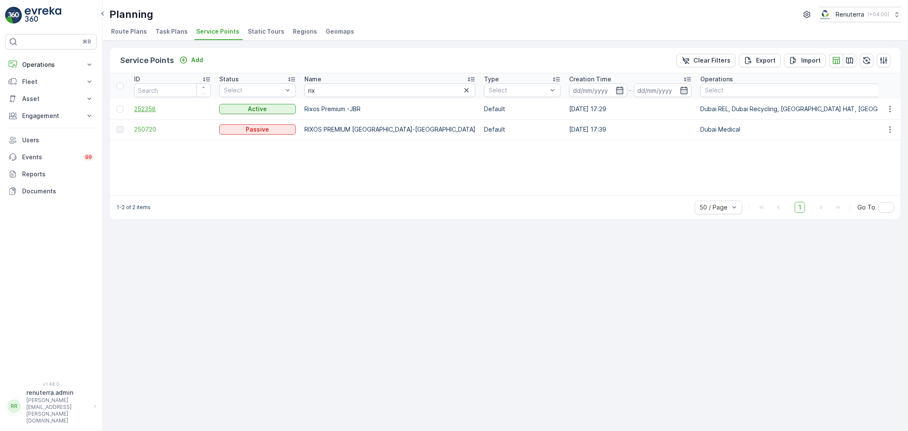
click at [156, 109] on span "252358" at bounding box center [172, 109] width 77 height 9
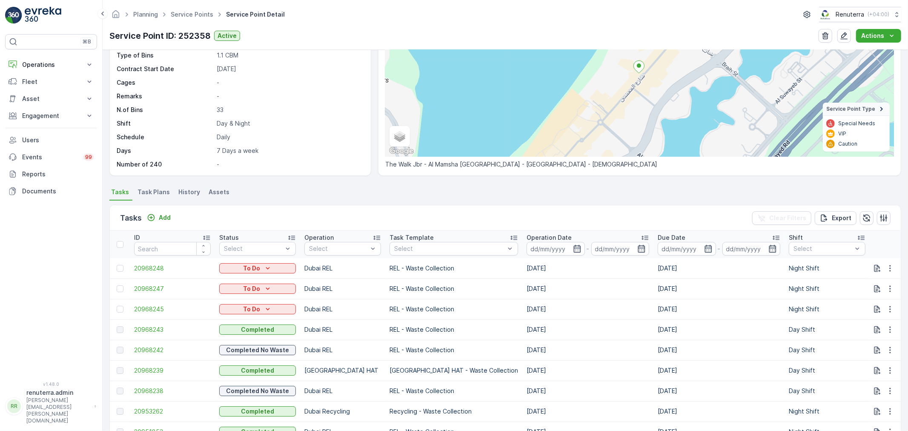
scroll to position [189, 0]
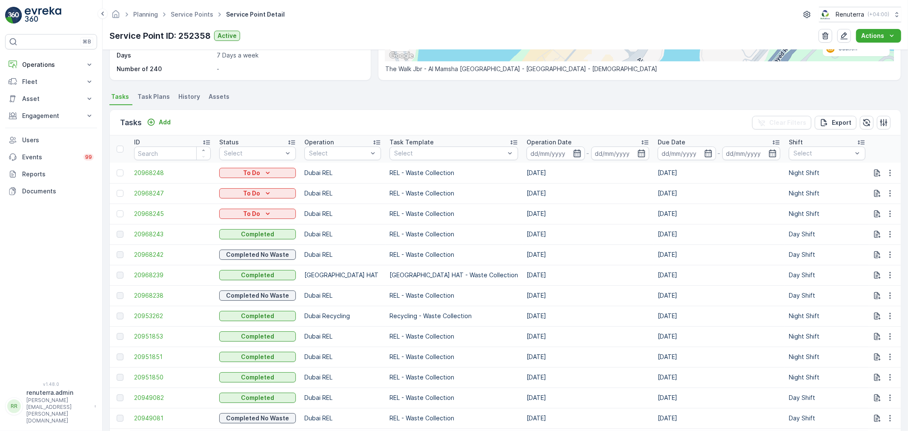
click at [573, 151] on icon "button" at bounding box center [577, 153] width 9 height 9
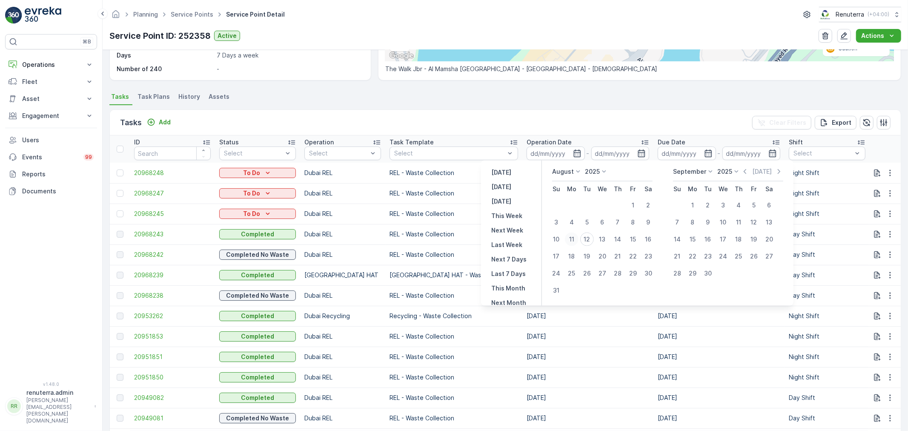
click at [574, 237] on div "11" at bounding box center [572, 239] width 14 height 14
type input "11.08.2025"
click at [574, 237] on div "11" at bounding box center [572, 239] width 14 height 14
type input "11.08.2025"
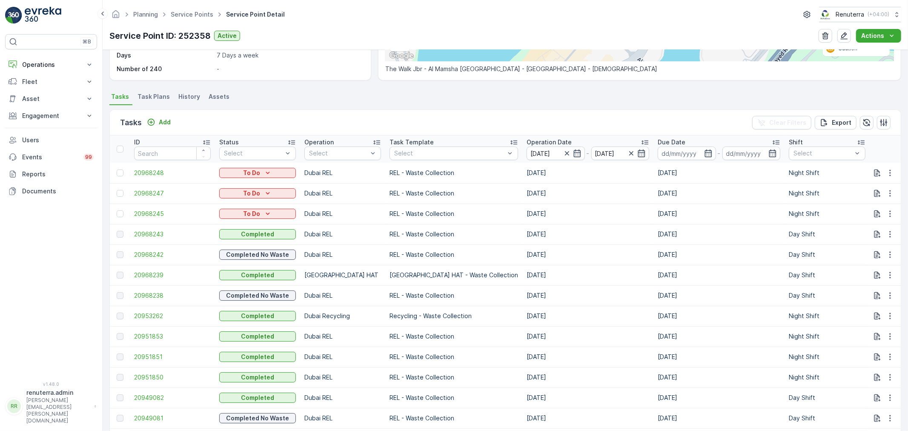
click at [495, 102] on ul "Tasks Task Plans History Assets" at bounding box center [505, 98] width 792 height 14
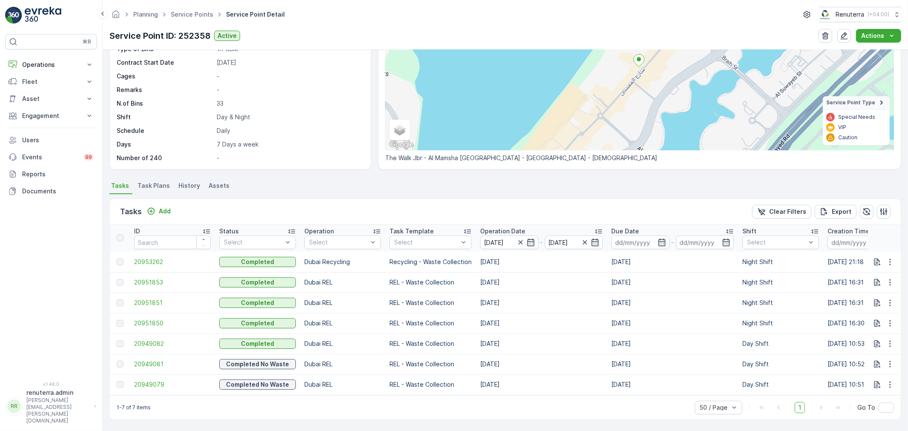
scroll to position [104, 0]
click at [788, 240] on div at bounding box center [776, 242] width 60 height 7
click at [748, 301] on div at bounding box center [750, 304] width 7 height 7
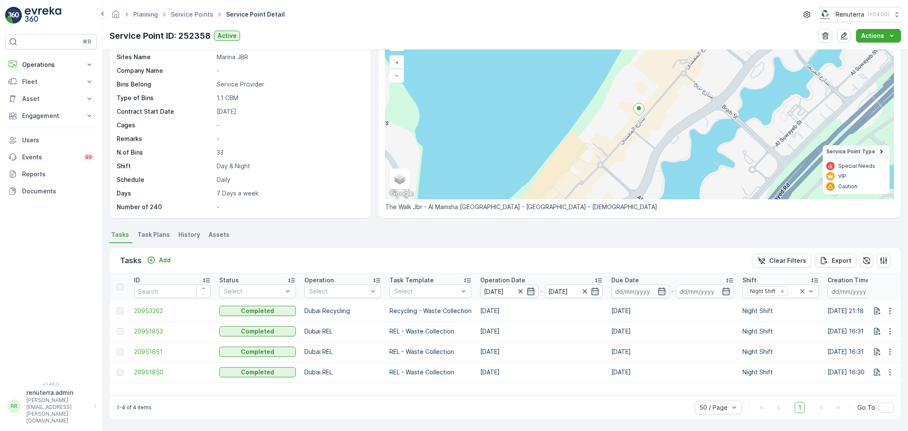
scroll to position [51, 0]
click at [143, 334] on span "20951853" at bounding box center [172, 331] width 77 height 9
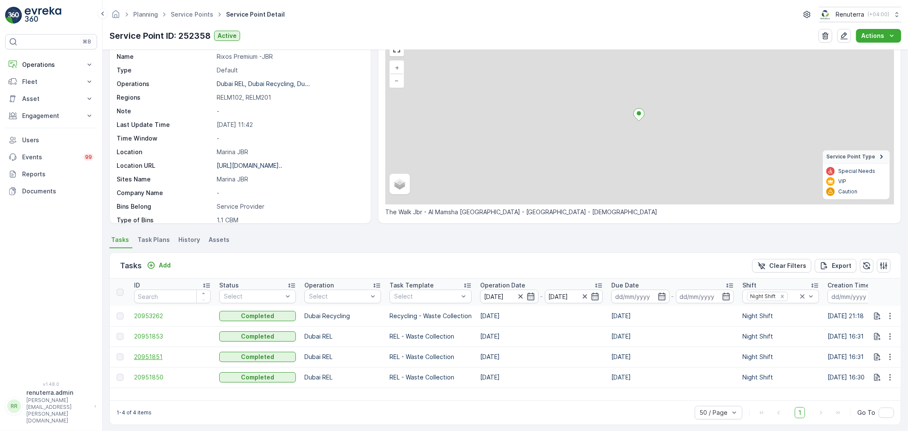
scroll to position [50, 0]
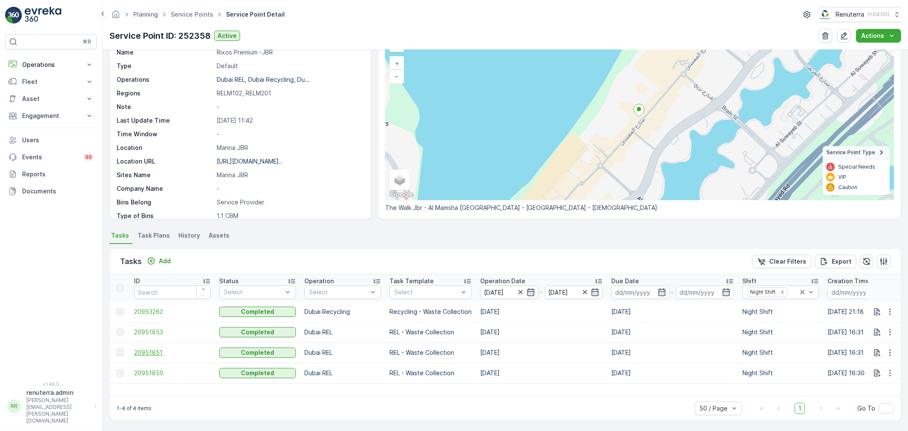
click at [143, 349] on span "20951851" at bounding box center [172, 352] width 77 height 9
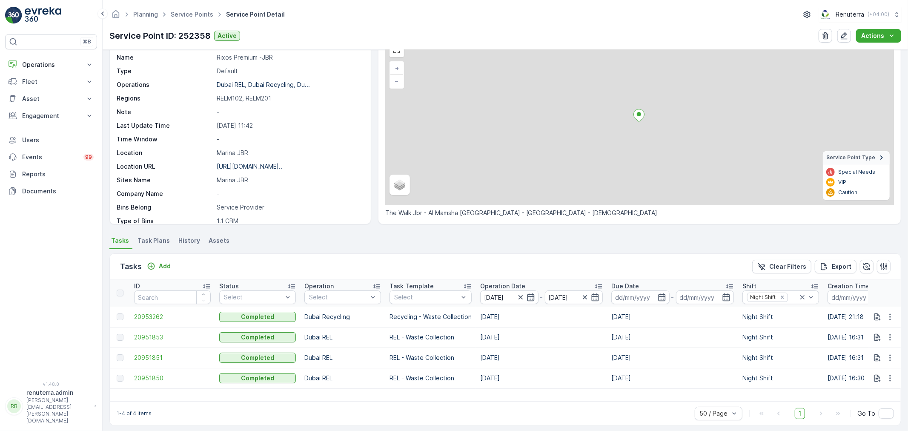
scroll to position [50, 0]
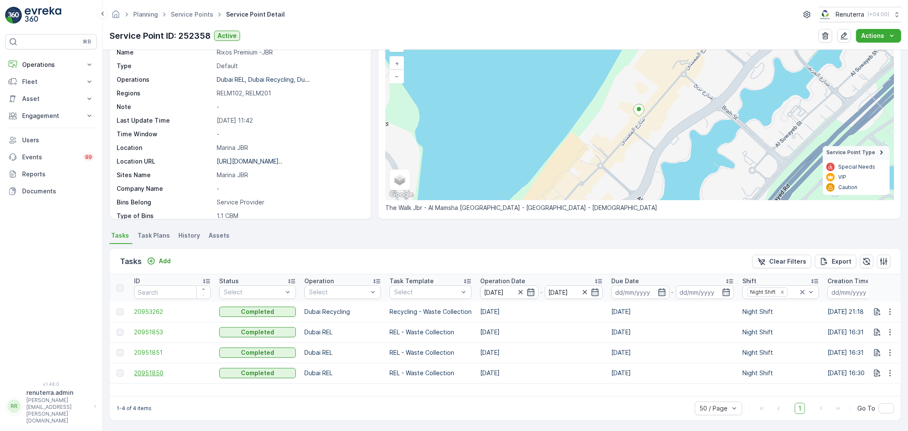
click at [145, 372] on span "20951850" at bounding box center [172, 373] width 77 height 9
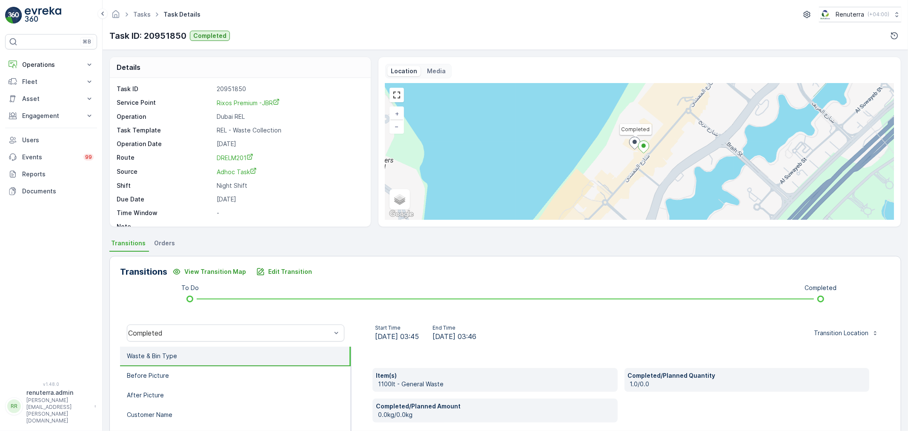
scroll to position [47, 0]
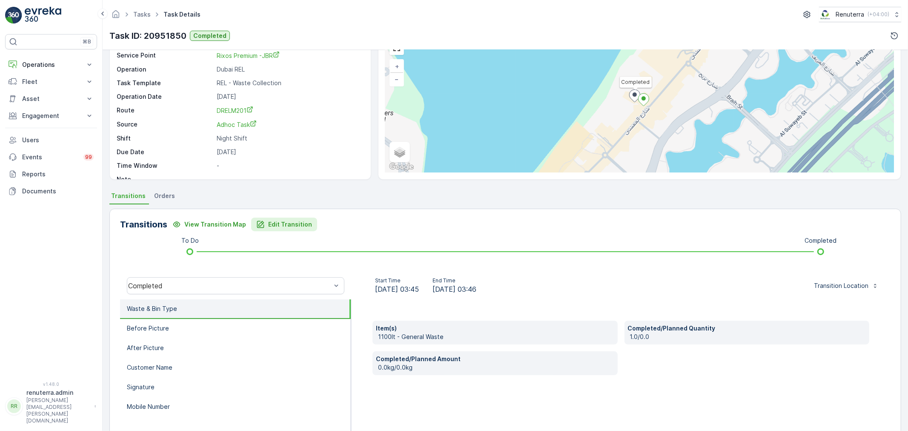
click at [279, 222] on p "Edit Transition" at bounding box center [290, 224] width 44 height 9
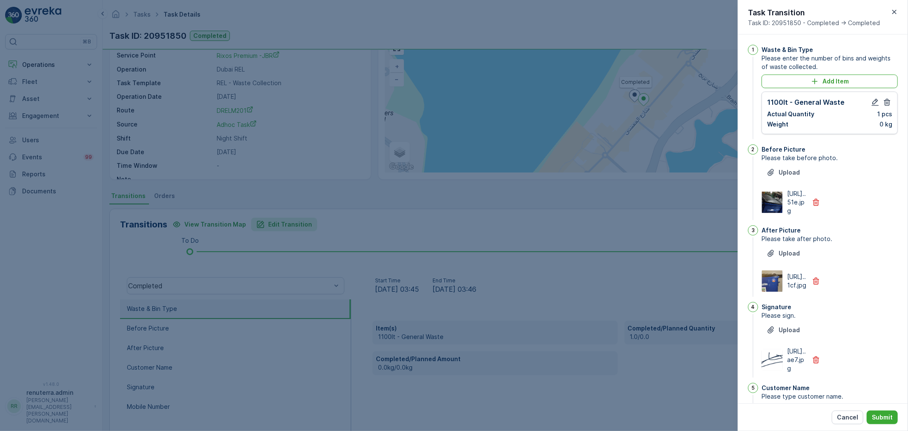
scroll to position [14, 0]
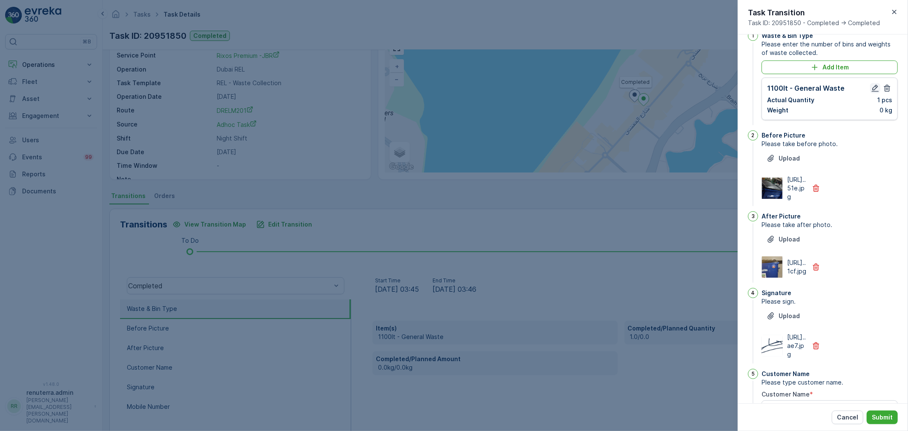
click at [871, 87] on icon "button" at bounding box center [875, 88] width 9 height 9
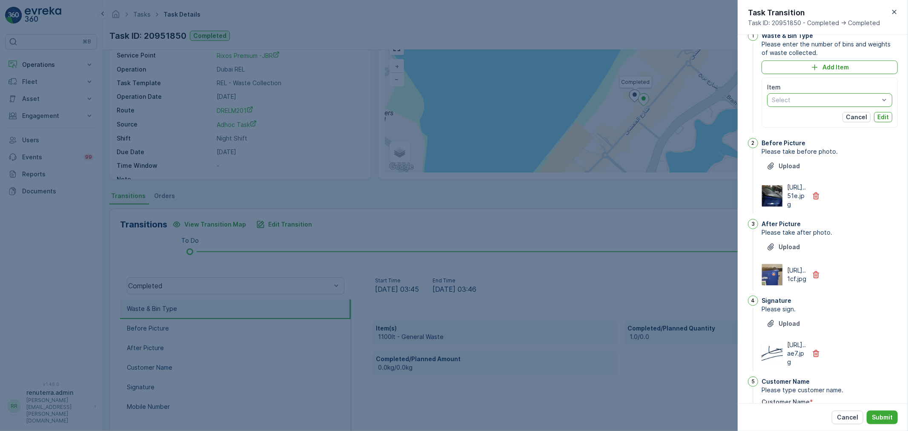
click at [805, 100] on div at bounding box center [825, 100] width 109 height 7
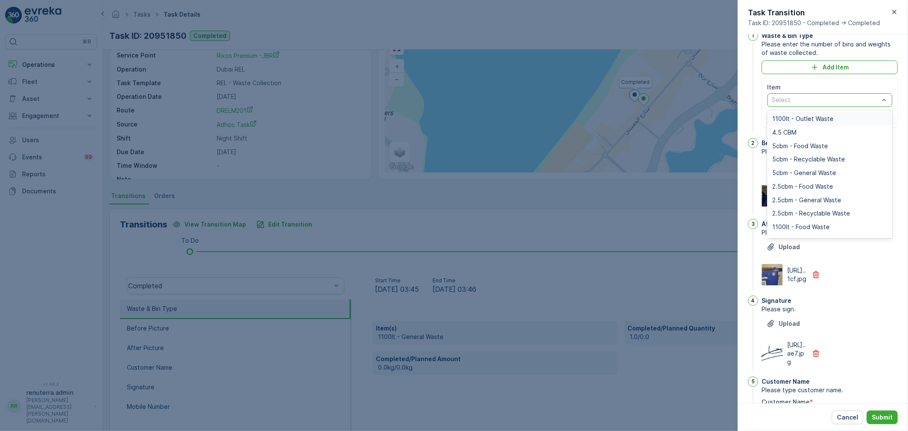
click at [809, 117] on span "1100lt - Outlet Waste" at bounding box center [802, 118] width 61 height 7
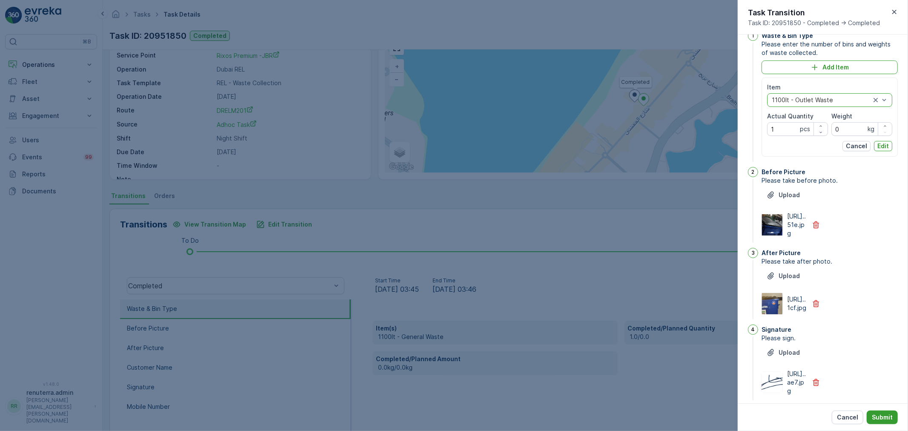
click at [882, 418] on p "Submit" at bounding box center [882, 417] width 21 height 9
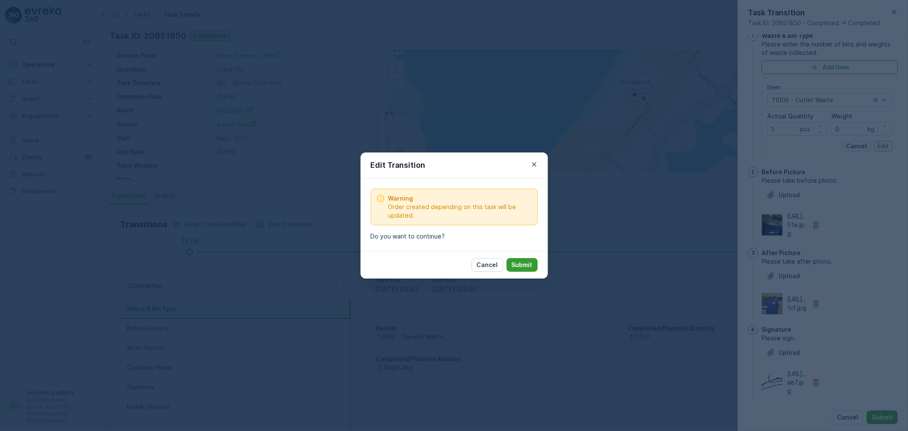
click at [525, 266] on p "Submit" at bounding box center [522, 264] width 21 height 9
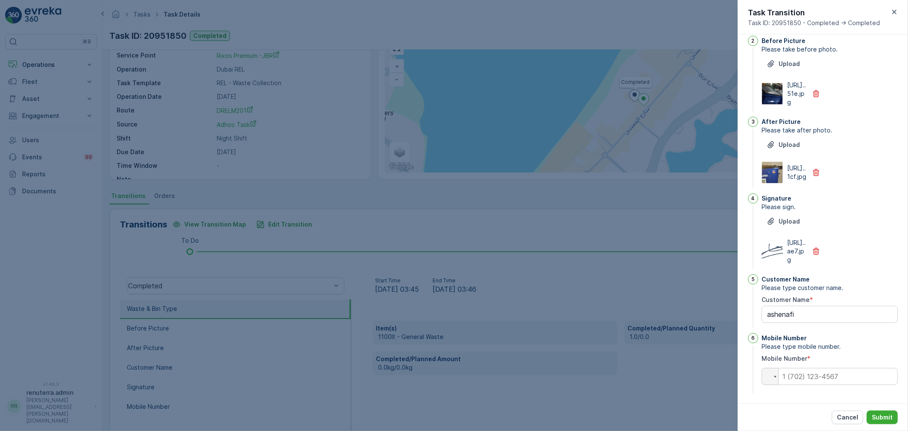
scroll to position [203, 0]
click at [811, 375] on input "tel" at bounding box center [829, 374] width 136 height 17
type input "0"
click at [775, 394] on div "Waste & Bin Type Please enter the number of bins and weights of waste collected…" at bounding box center [823, 218] width 170 height 369
click at [883, 418] on p "Submit" at bounding box center [882, 417] width 21 height 9
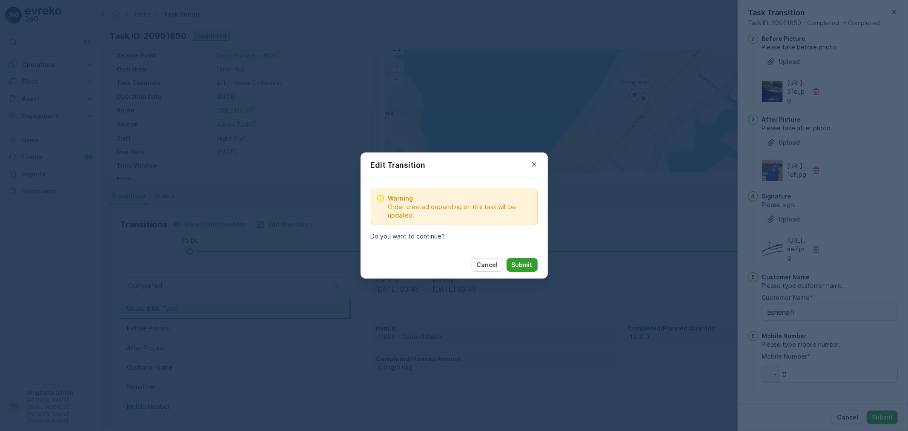
click at [527, 261] on p "Submit" at bounding box center [522, 264] width 21 height 9
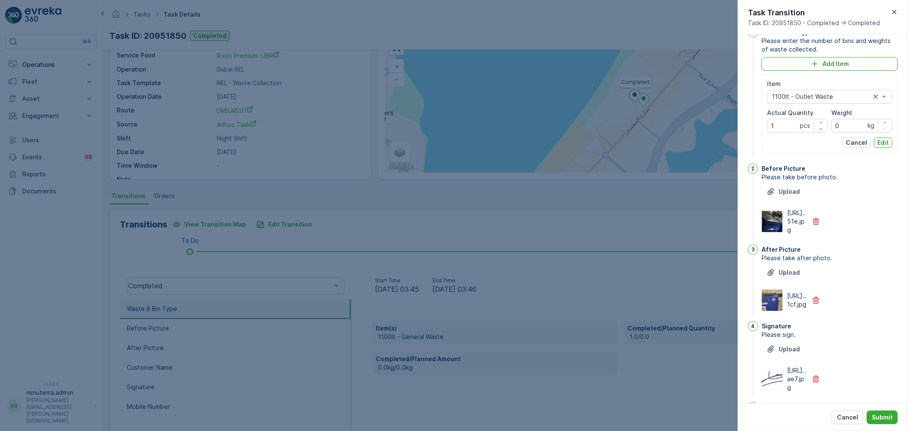
scroll to position [0, 0]
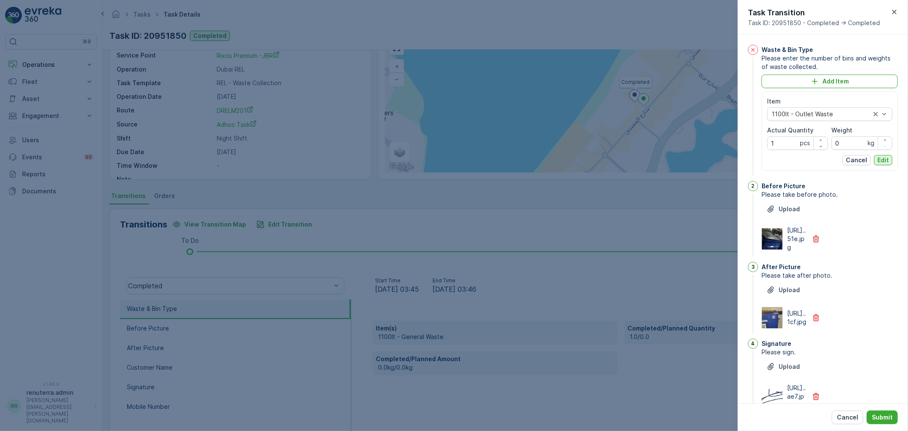
click at [880, 157] on p "Edit" at bounding box center [882, 160] width 11 height 9
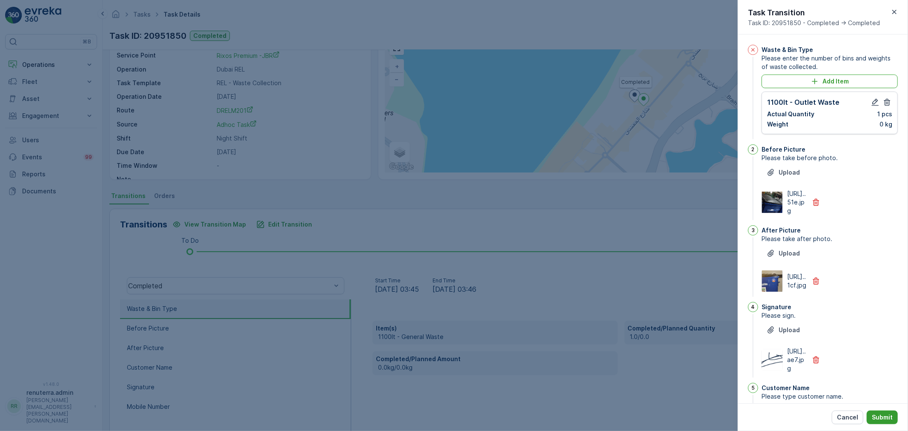
click at [878, 414] on p "Submit" at bounding box center [882, 417] width 21 height 9
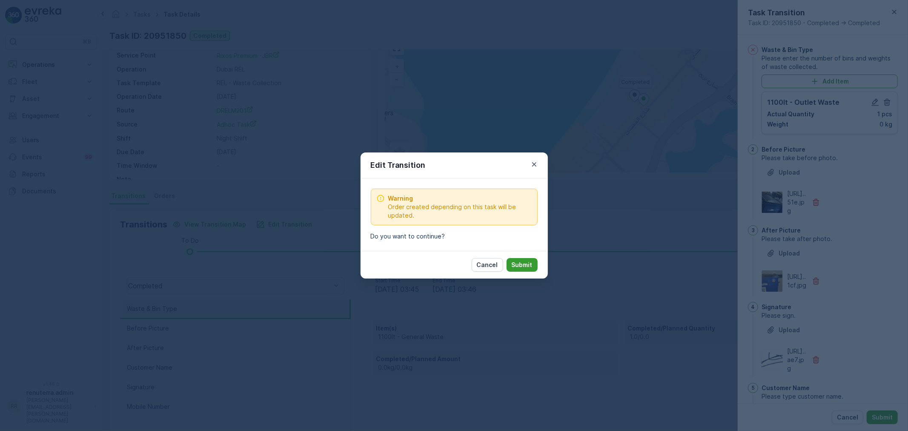
click at [520, 260] on button "Submit" at bounding box center [522, 265] width 31 height 14
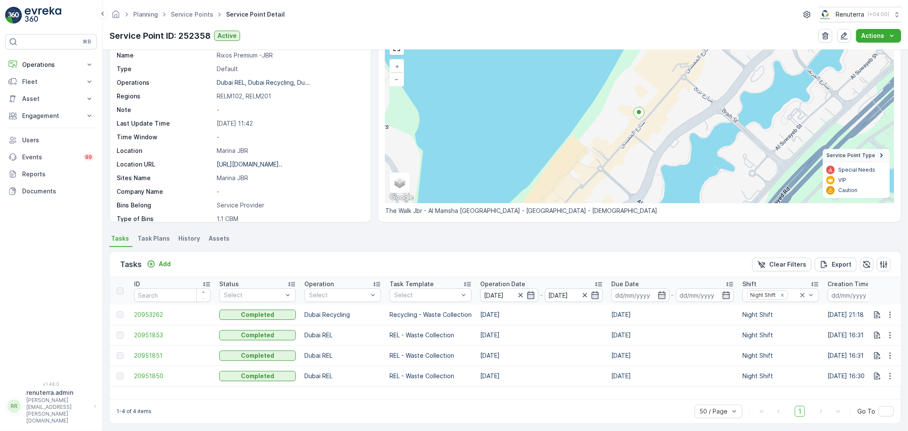
scroll to position [50, 0]
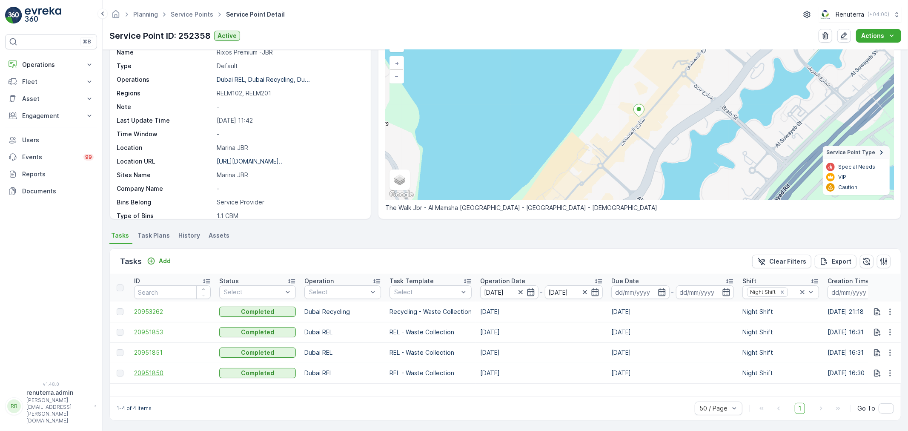
click at [161, 373] on span "20951850" at bounding box center [172, 373] width 77 height 9
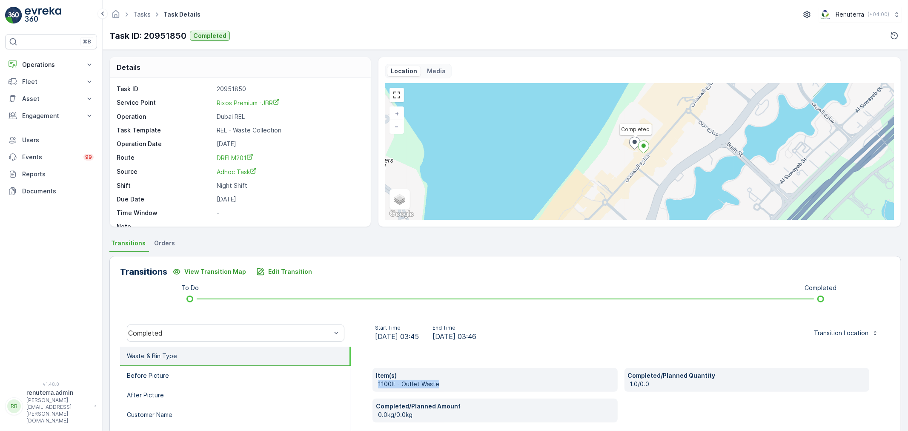
drag, startPoint x: 375, startPoint y: 384, endPoint x: 454, endPoint y: 386, distance: 78.8
click at [454, 386] on div "Item(s) 1100lt - Outlet Waste" at bounding box center [494, 380] width 245 height 24
copy p "1100lt - Outlet Waste"
click at [428, 318] on div "Transitions View Transition Map Edit Transition To Do Completed Completed Start…" at bounding box center [505, 391] width 792 height 270
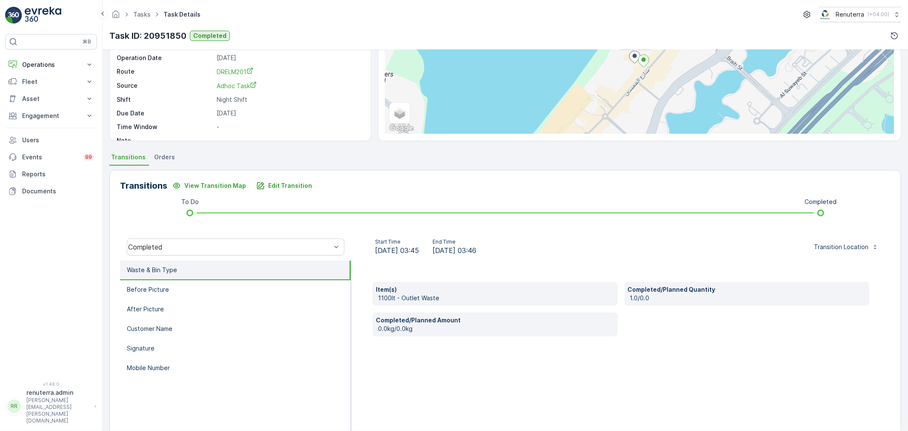
scroll to position [94, 0]
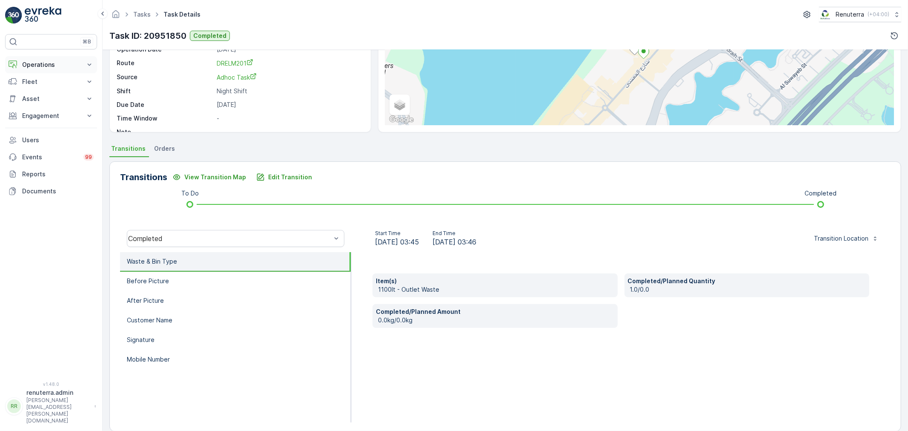
click at [36, 66] on p "Operations" at bounding box center [51, 64] width 58 height 9
click at [35, 91] on p "Planning" at bounding box center [34, 91] width 24 height 9
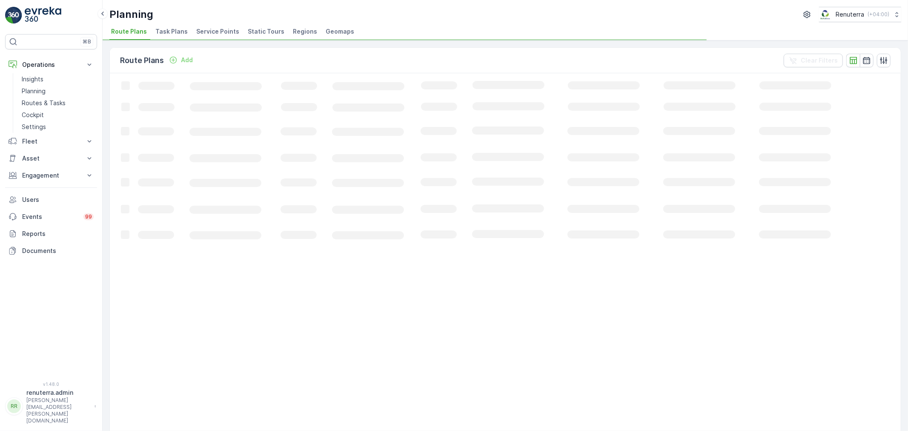
click at [203, 27] on span "Service Points" at bounding box center [217, 31] width 43 height 9
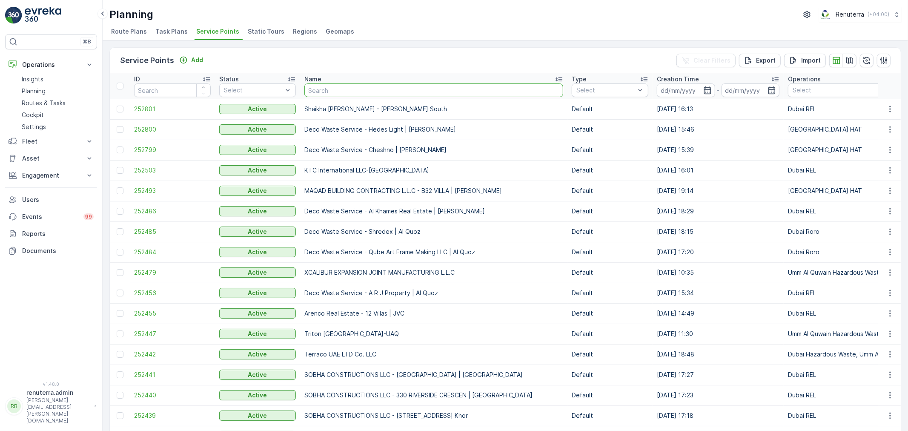
click at [341, 92] on input "text" at bounding box center [433, 90] width 259 height 14
paste input "MUSABBEH RASHID MUSABBEH ALFATTAN ALFALASI (Al Fattan Properties LLC)"
type input "MUSABBEH RASHID MUSABBEH ALFATTAN ALFALASI (Al Fattan Properties LLC)"
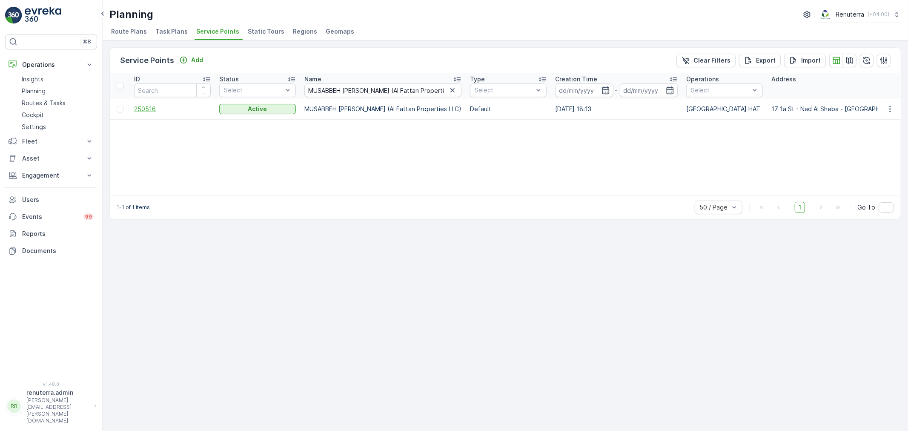
click at [148, 109] on span "250516" at bounding box center [172, 109] width 77 height 9
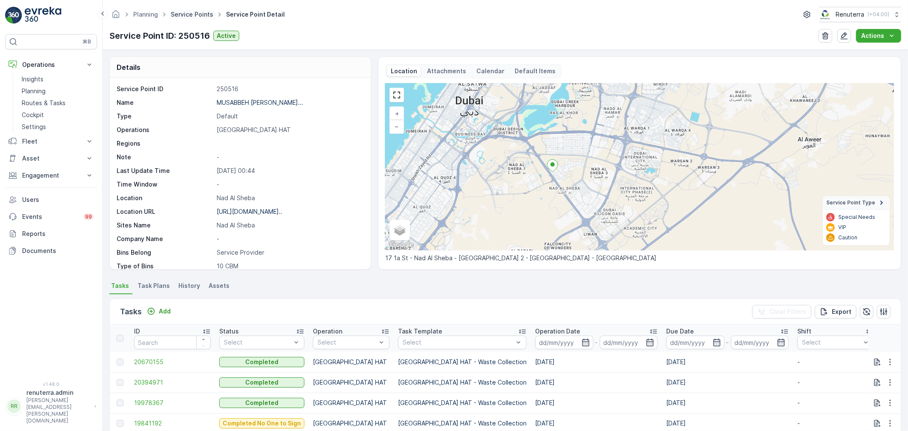
click at [179, 14] on link "Service Points" at bounding box center [192, 14] width 43 height 7
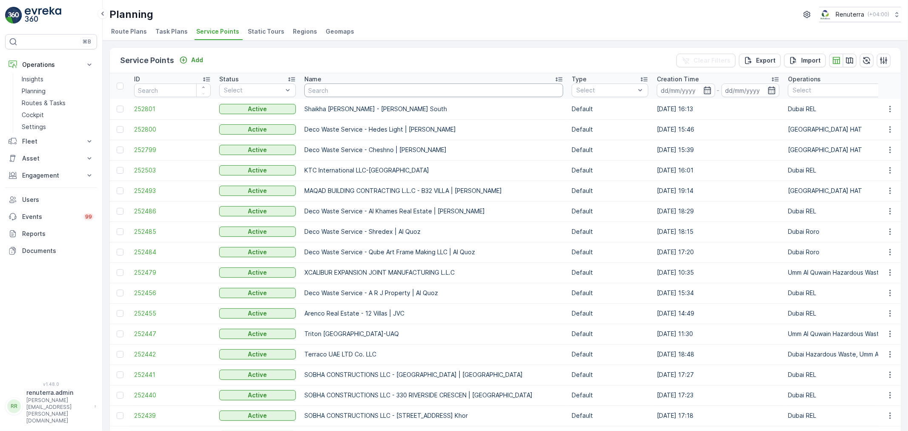
click at [330, 90] on input "text" at bounding box center [433, 90] width 259 height 14
paste input "Italian Planters L.L.C -DWTC"
type input "Italian Planters L.L.C -DWTC"
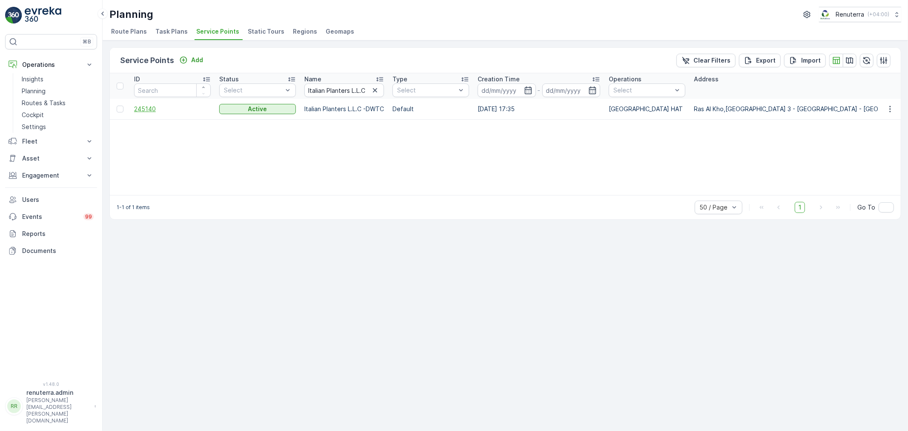
click at [149, 106] on span "245140" at bounding box center [172, 109] width 77 height 9
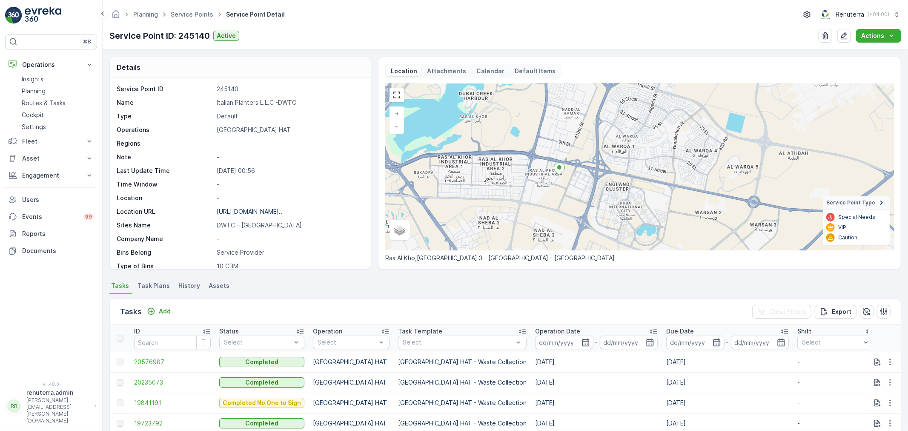
drag, startPoint x: 507, startPoint y: 218, endPoint x: 536, endPoint y: 185, distance: 44.0
click at [536, 185] on div "+ − Satellite Roadmap Terrain Hybrid Leaflet Service Point Type Special Needs V…" at bounding box center [639, 166] width 509 height 167
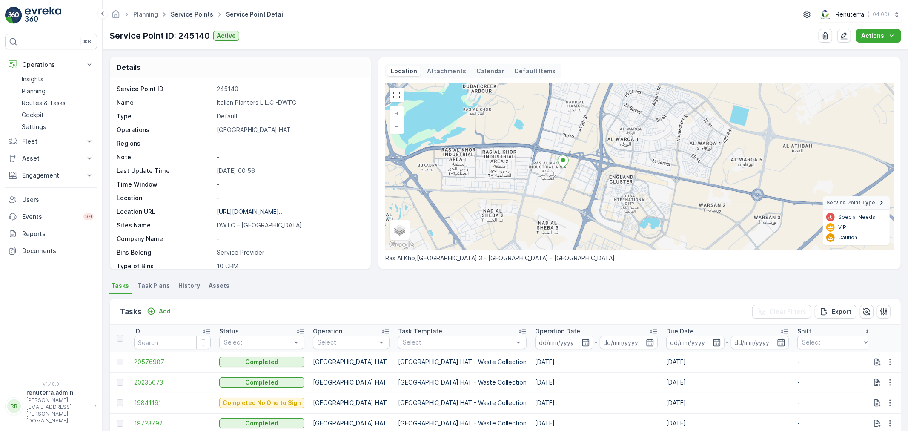
click at [197, 17] on link "Service Points" at bounding box center [192, 14] width 43 height 7
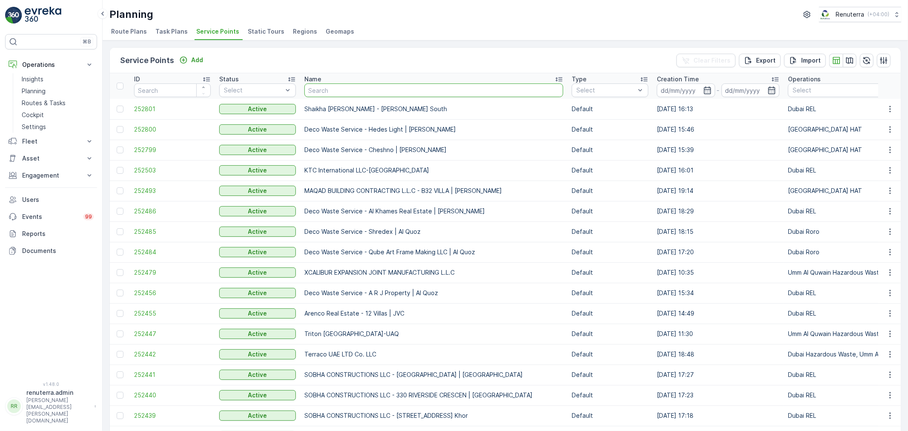
click at [319, 85] on input "text" at bounding box center [433, 90] width 259 height 14
type input "midas"
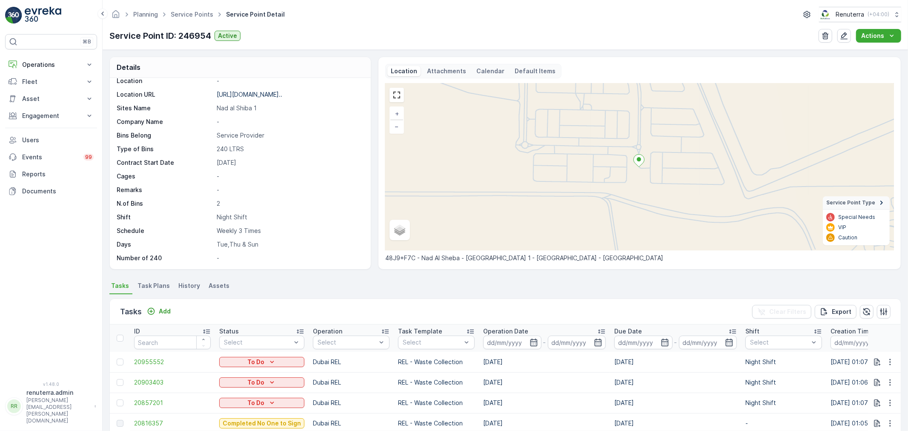
scroll to position [94, 0]
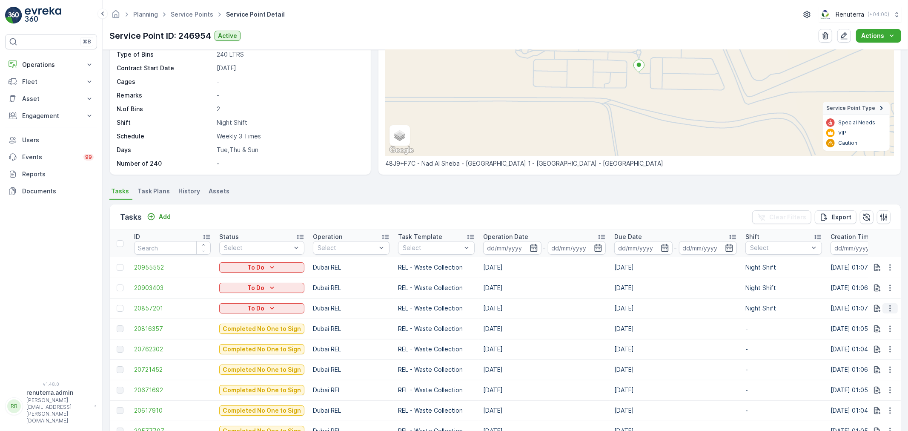
click at [886, 304] on icon "button" at bounding box center [890, 308] width 9 height 9
click at [864, 344] on span "Change Route" at bounding box center [867, 344] width 41 height 9
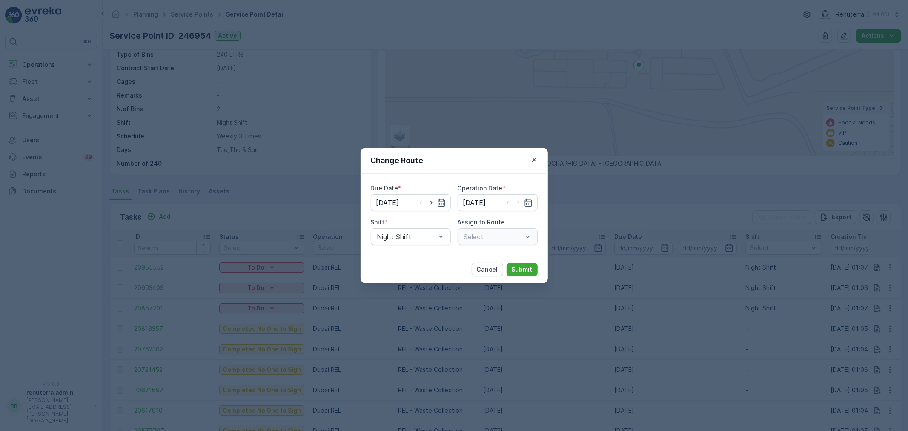
type input "[DATE]"
click at [494, 234] on div at bounding box center [489, 237] width 52 height 8
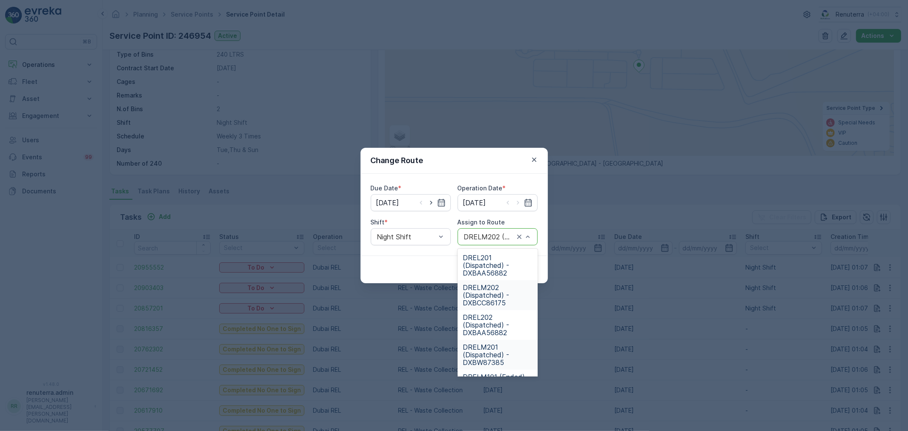
click at [498, 344] on span "DRELM201 (Dispatched) - DXBW87385" at bounding box center [498, 354] width 70 height 23
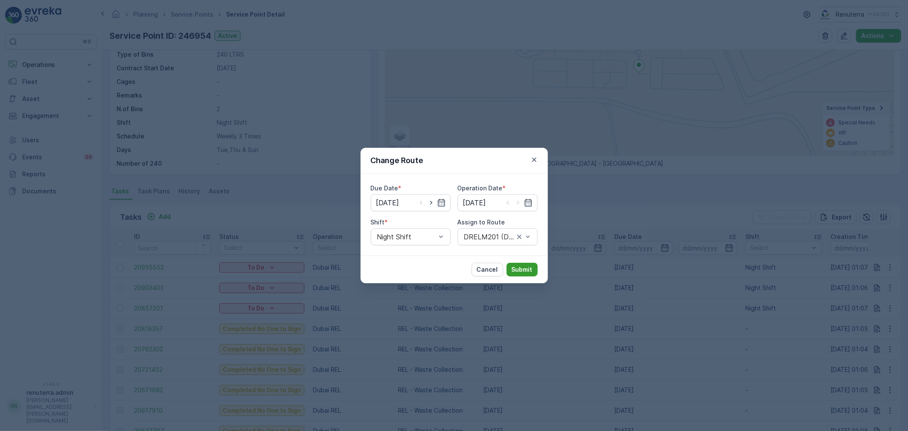
click at [527, 269] on p "Submit" at bounding box center [522, 269] width 21 height 9
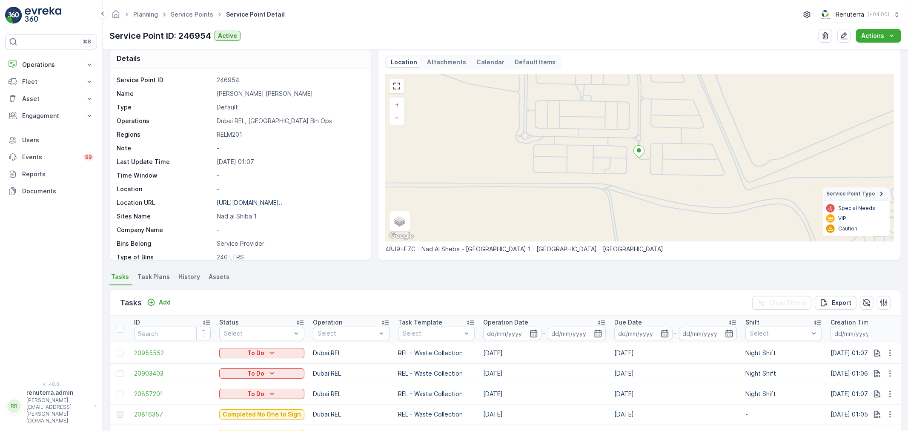
scroll to position [0, 0]
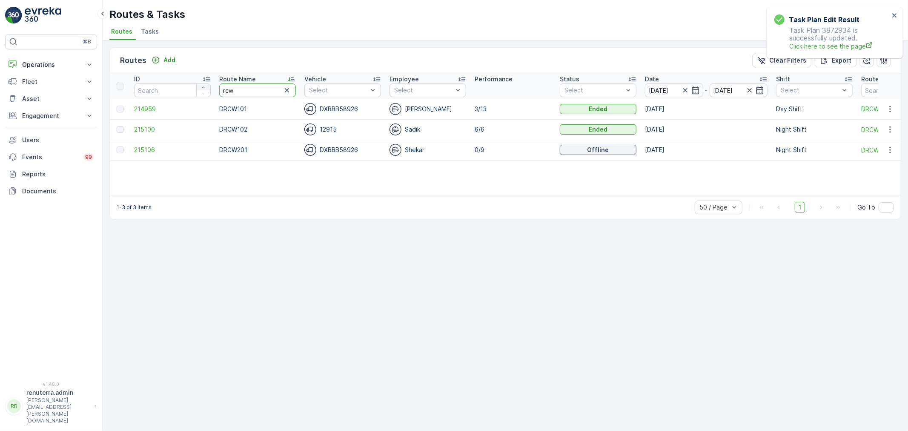
drag, startPoint x: 245, startPoint y: 90, endPoint x: 202, endPoint y: 85, distance: 43.7
click at [202, 85] on tr "ID Route Name rcw Vehicle Select Employee Select Performance Status Select Date…" at bounding box center [580, 86] width 940 height 26
type input "hat"
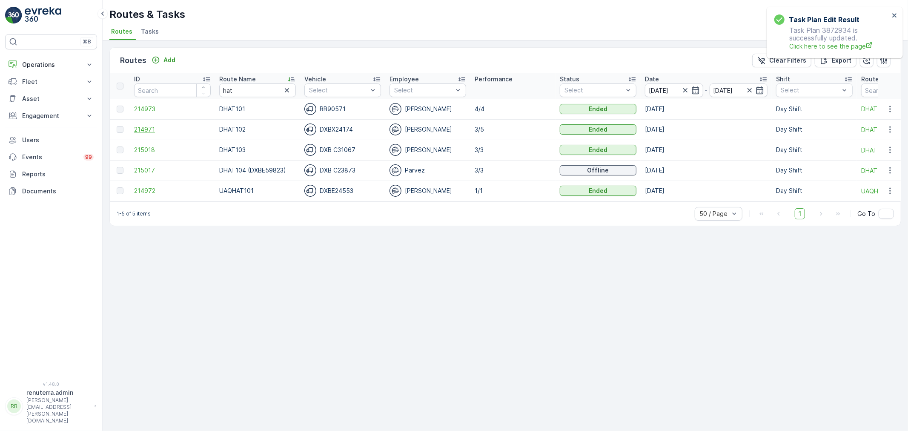
click at [139, 128] on span "214971" at bounding box center [172, 129] width 77 height 9
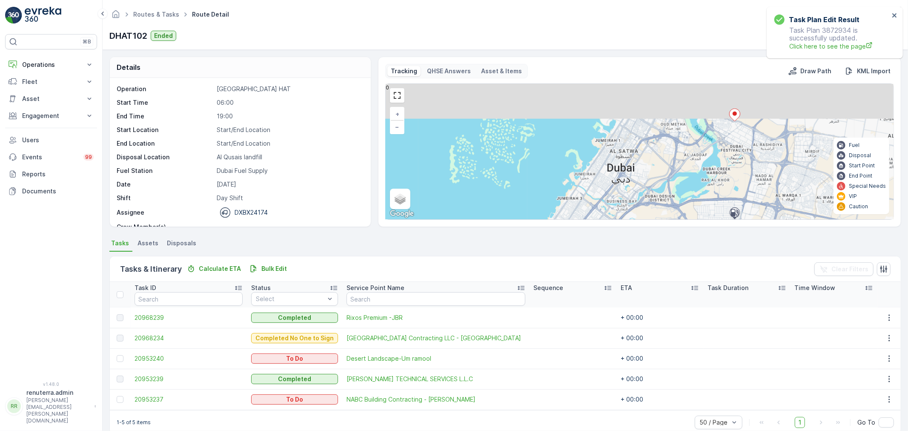
drag, startPoint x: 646, startPoint y: 133, endPoint x: 620, endPoint y: 227, distance: 97.5
click at [620, 227] on div "Details Operation [GEOGRAPHIC_DATA] HAT Start Time 06:00 End Time 19:00 Start L…" at bounding box center [505, 240] width 805 height 381
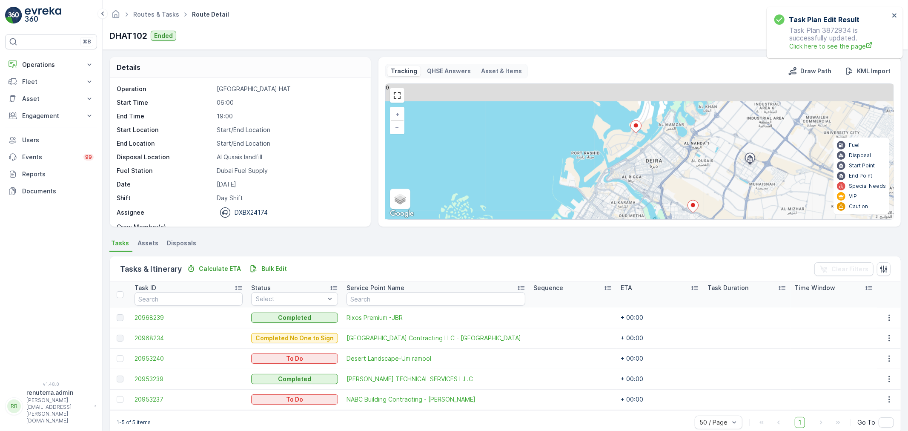
drag, startPoint x: 672, startPoint y: 137, endPoint x: 630, endPoint y: 228, distance: 100.6
click at [630, 228] on div "Details Operation [GEOGRAPHIC_DATA] HAT Start Time 06:00 End Time 19:00 Start L…" at bounding box center [505, 240] width 805 height 381
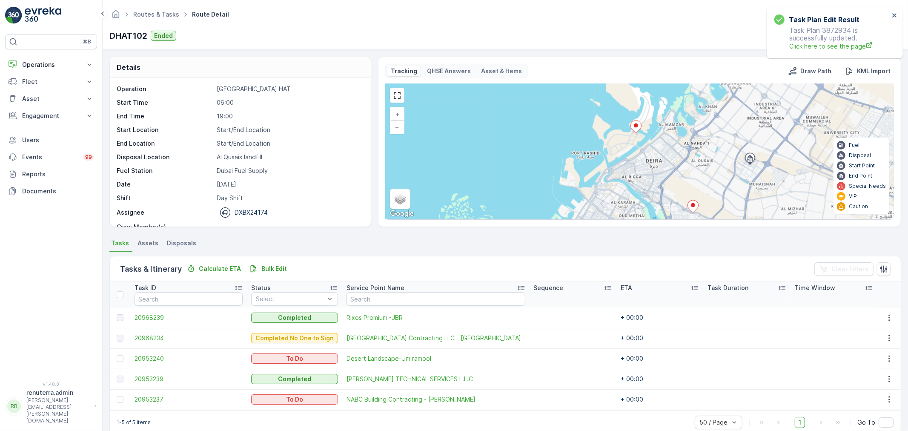
scroll to position [14, 0]
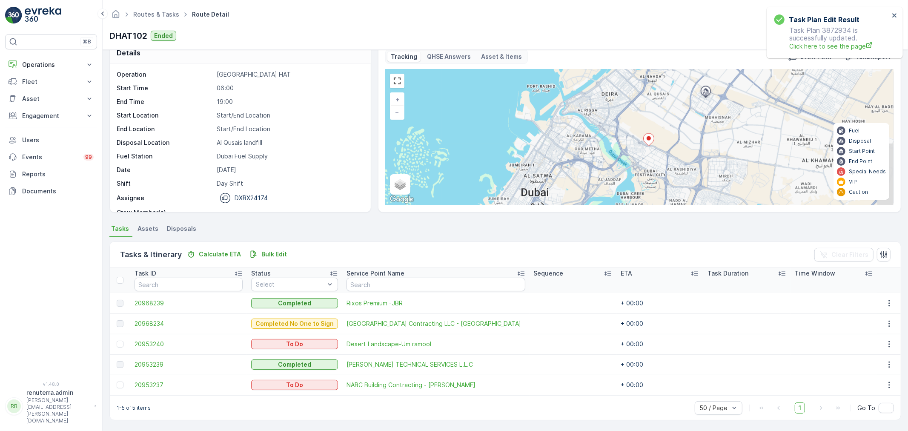
drag, startPoint x: 635, startPoint y: 178, endPoint x: 611, endPoint y: 138, distance: 46.4
click at [611, 138] on div "+ − Satellite Roadmap Terrain Hybrid Leaflet Keyboard shortcuts Map Data Map da…" at bounding box center [640, 136] width 508 height 135
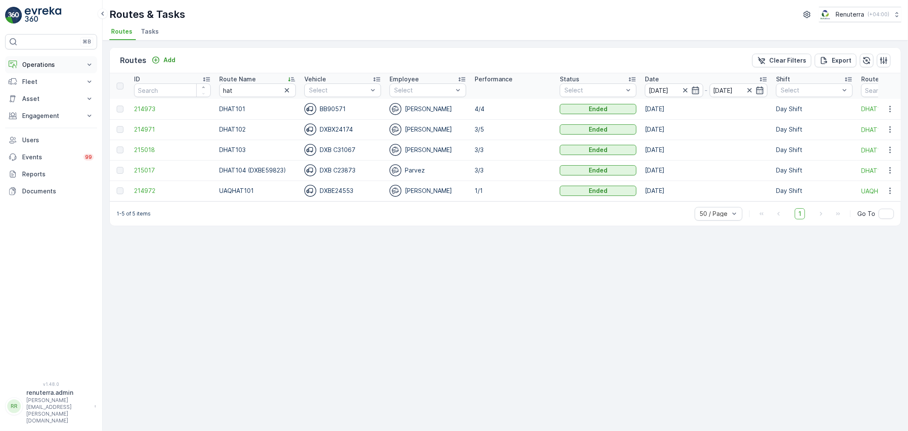
click at [37, 66] on p "Operations" at bounding box center [51, 64] width 58 height 9
click at [31, 89] on p "Planning" at bounding box center [34, 91] width 24 height 9
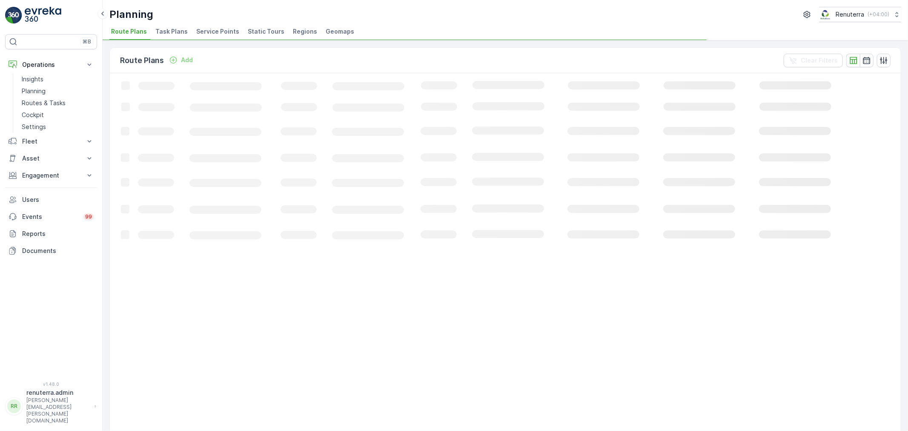
click at [200, 29] on span "Service Points" at bounding box center [217, 31] width 43 height 9
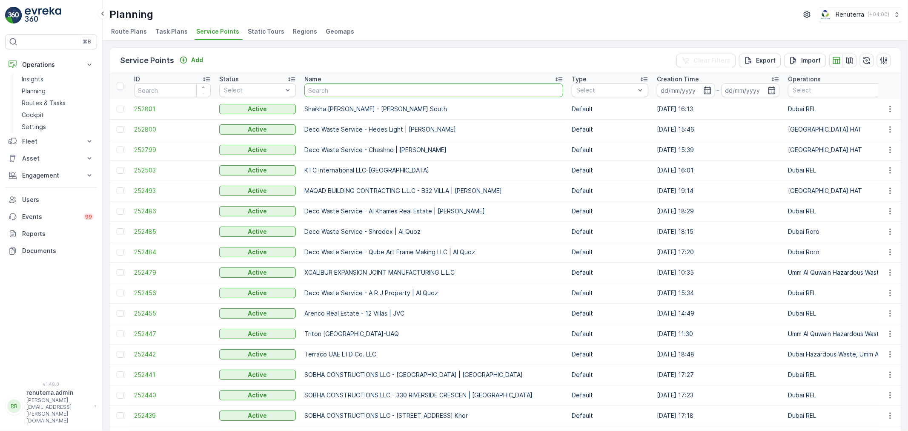
click at [325, 92] on input "text" at bounding box center [433, 90] width 259 height 14
click at [322, 88] on input "text" at bounding box center [433, 90] width 259 height 14
type input "desert"
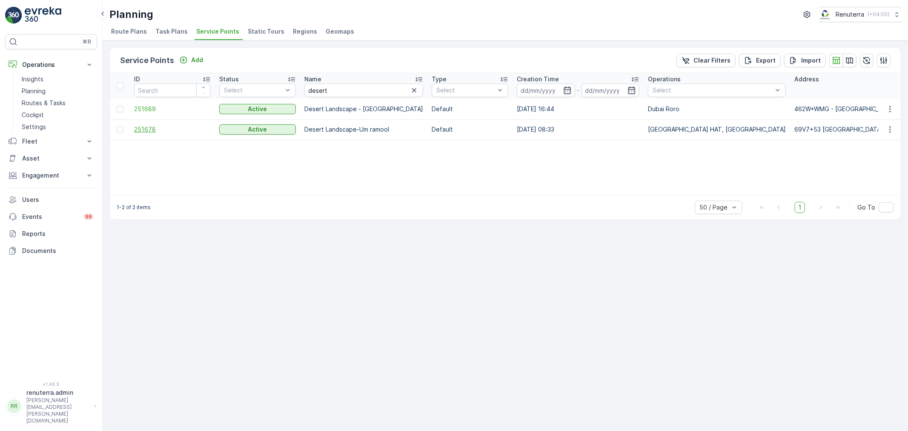
click at [141, 126] on span "251678" at bounding box center [172, 129] width 77 height 9
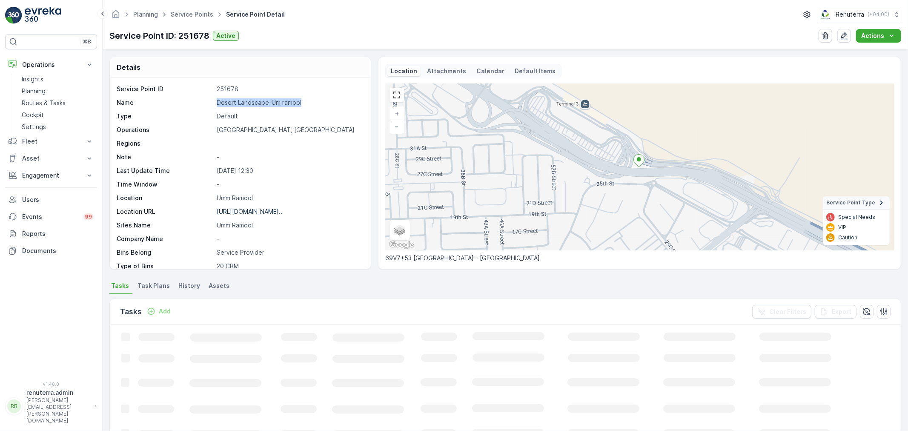
drag, startPoint x: 215, startPoint y: 101, endPoint x: 325, endPoint y: 104, distance: 110.7
click at [325, 104] on div "Name Desert Landscape-Um ramool" at bounding box center [239, 102] width 245 height 9
copy p "Desert Landscape-Um ramool"
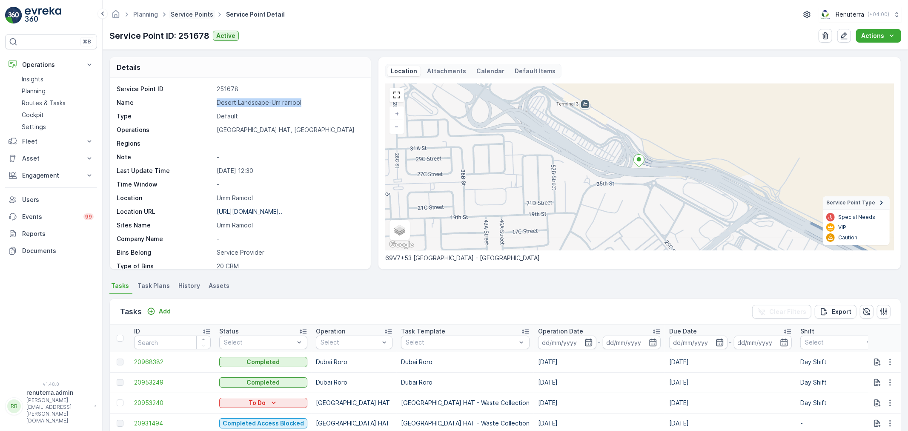
click at [193, 14] on link "Service Points" at bounding box center [192, 14] width 43 height 7
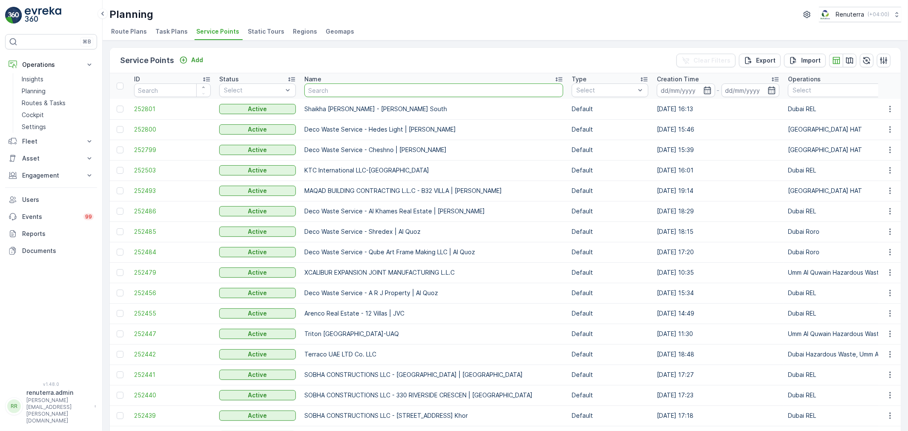
click at [347, 92] on input "text" at bounding box center [433, 90] width 259 height 14
type input "roto"
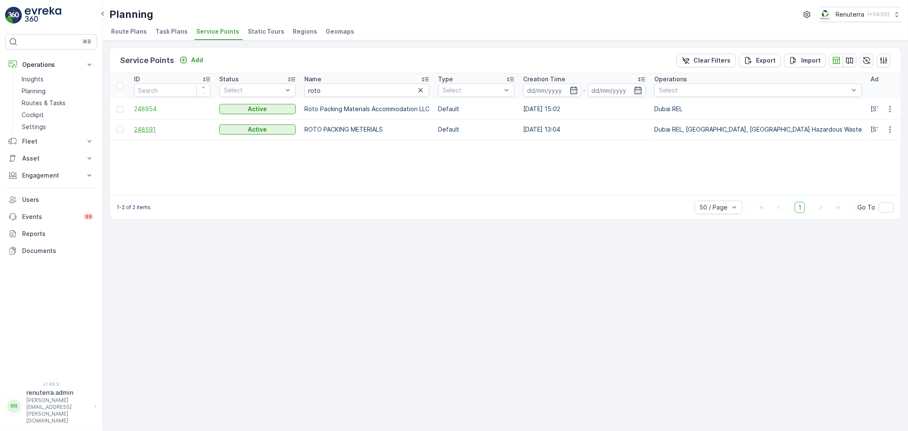
click at [145, 131] on span "248591" at bounding box center [172, 129] width 77 height 9
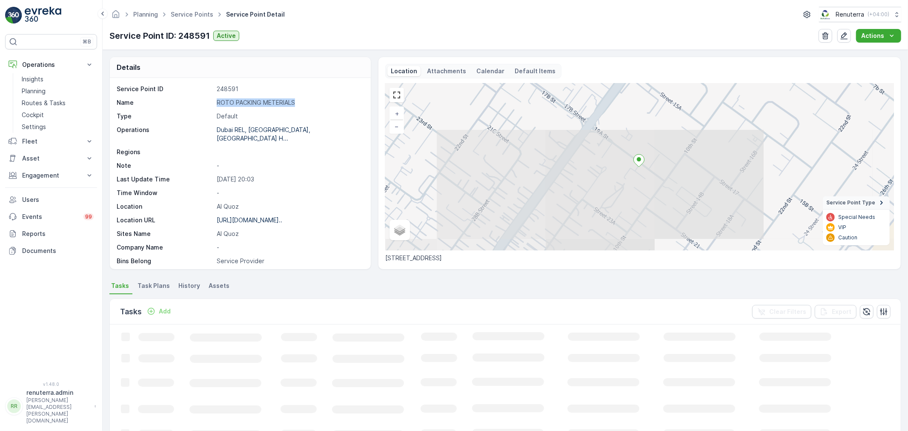
drag, startPoint x: 215, startPoint y: 101, endPoint x: 314, endPoint y: 107, distance: 99.3
click at [314, 107] on div "Name ROTO PACKING METERIALS" at bounding box center [239, 102] width 245 height 9
copy p "ROTO PACKING METERIALS"
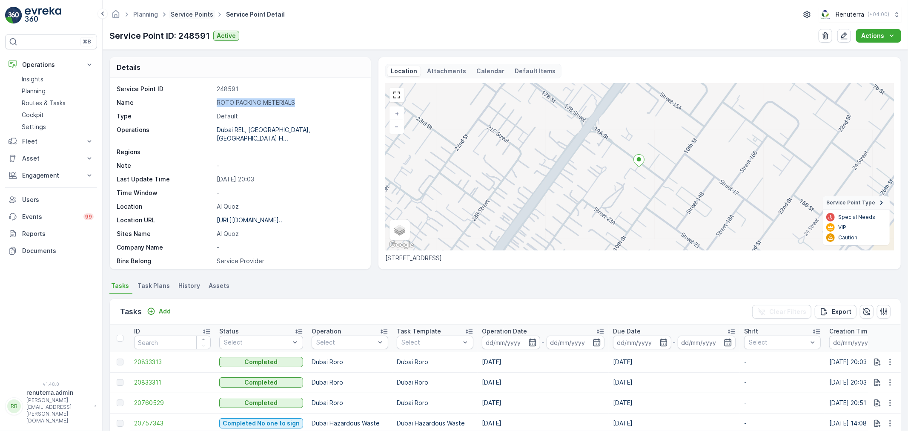
click at [186, 14] on link "Service Points" at bounding box center [192, 14] width 43 height 7
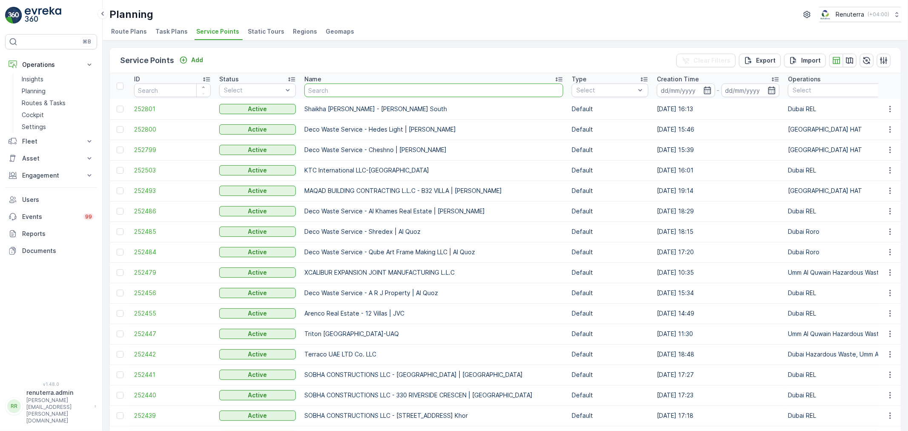
click at [351, 83] on input "text" at bounding box center [433, 90] width 259 height 14
type input "FAK"
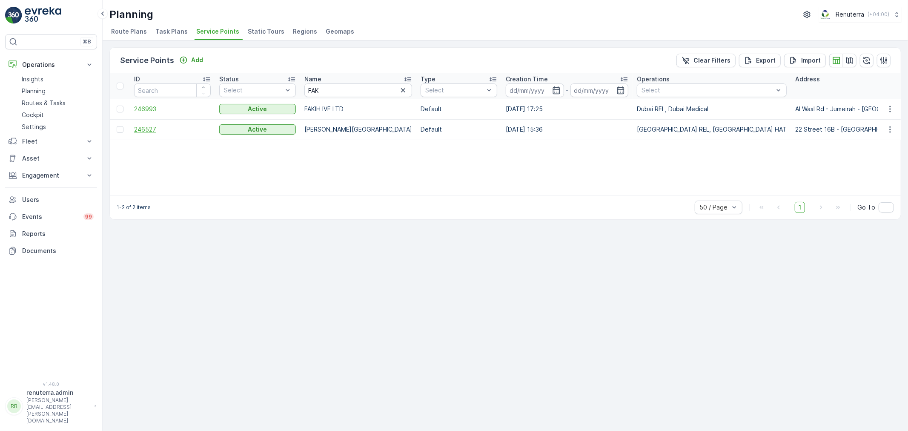
click at [144, 131] on span "246527" at bounding box center [172, 129] width 77 height 9
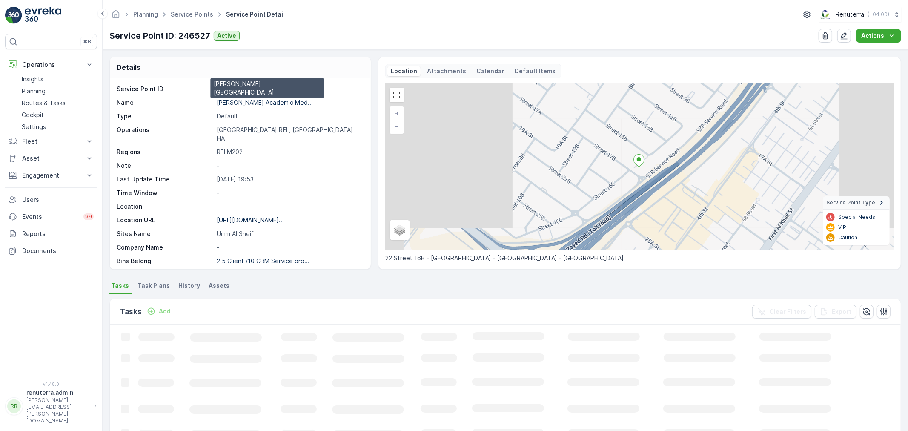
click at [239, 101] on p "Dr Soliman Fakeeh Academic Med..." at bounding box center [265, 102] width 96 height 7
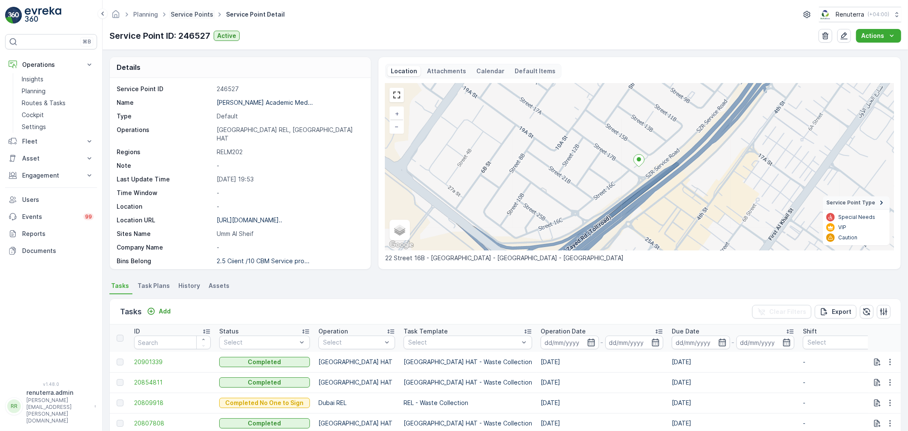
click at [192, 11] on link "Service Points" at bounding box center [192, 14] width 43 height 7
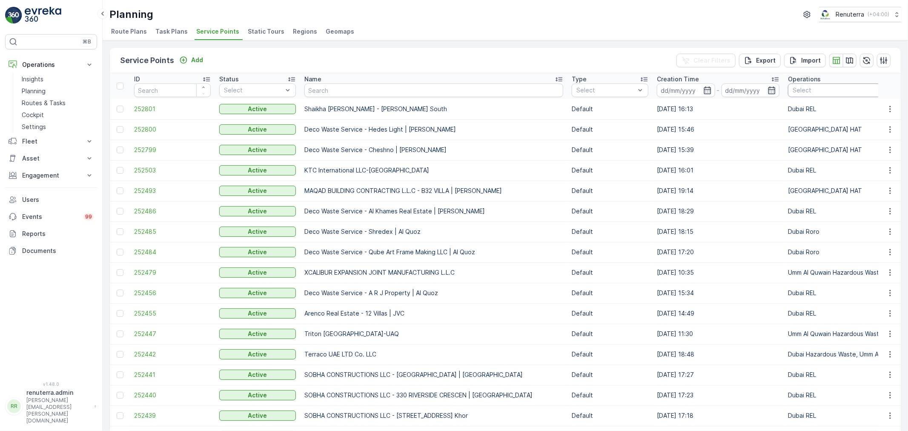
click at [792, 92] on div at bounding box center [919, 90] width 254 height 7
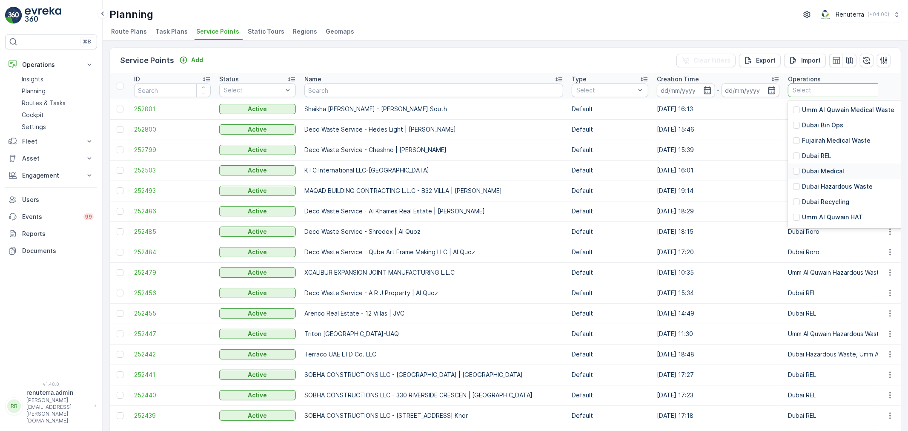
click at [793, 172] on div at bounding box center [796, 171] width 7 height 7
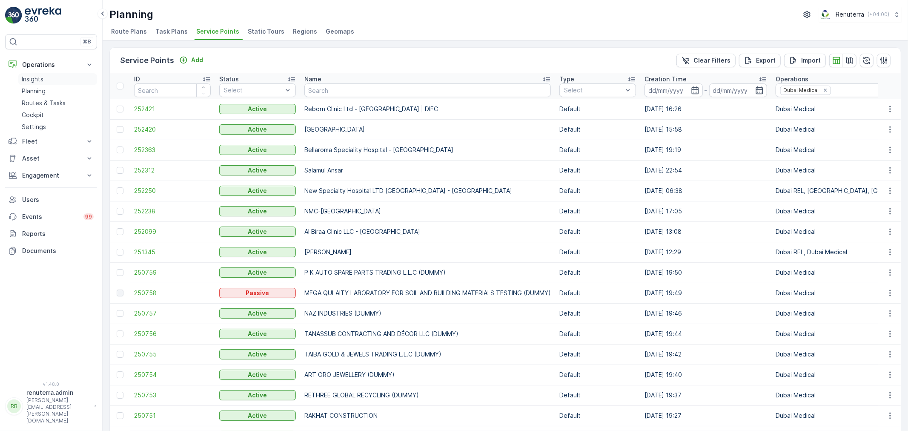
click at [39, 75] on p "Insights" at bounding box center [33, 79] width 22 height 9
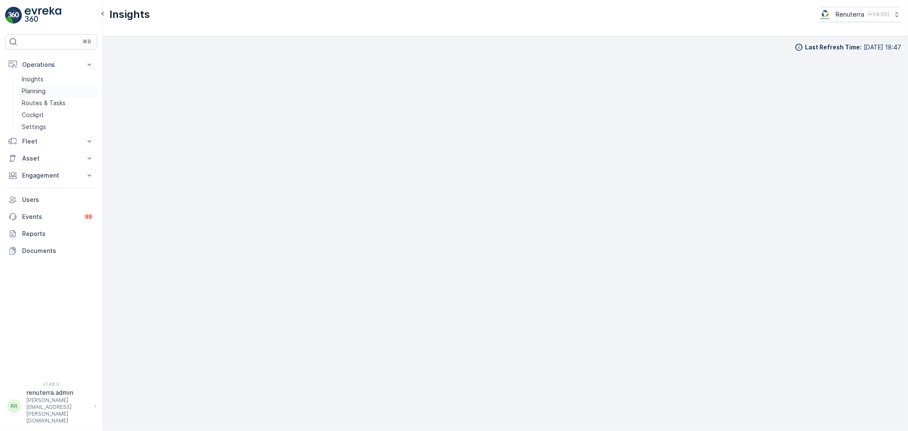
click at [23, 89] on p "Planning" at bounding box center [34, 91] width 24 height 9
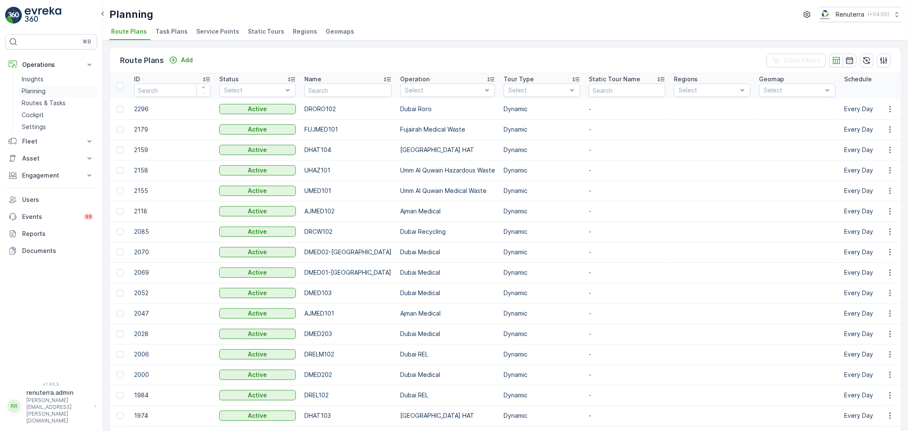
drag, startPoint x: 24, startPoint y: 89, endPoint x: 33, endPoint y: 87, distance: 8.7
click at [26, 88] on p "Planning" at bounding box center [34, 91] width 24 height 9
click at [215, 27] on span "Service Points" at bounding box center [217, 31] width 43 height 9
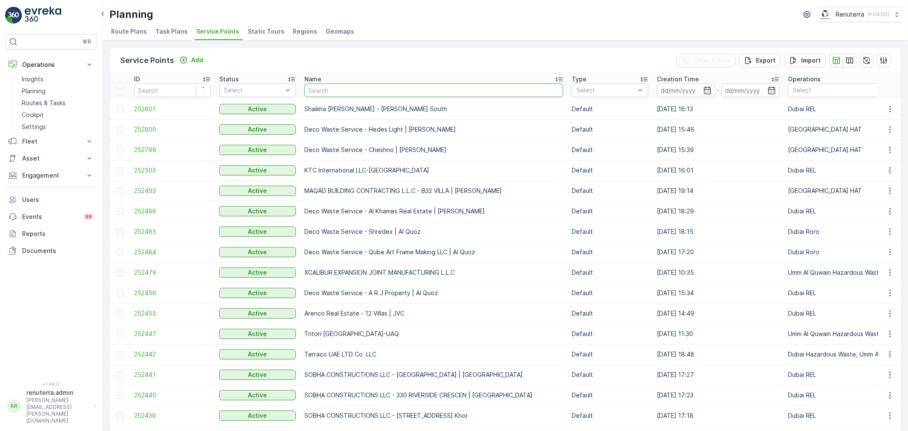
click at [339, 93] on input "text" at bounding box center [433, 90] width 259 height 14
type input "miras"
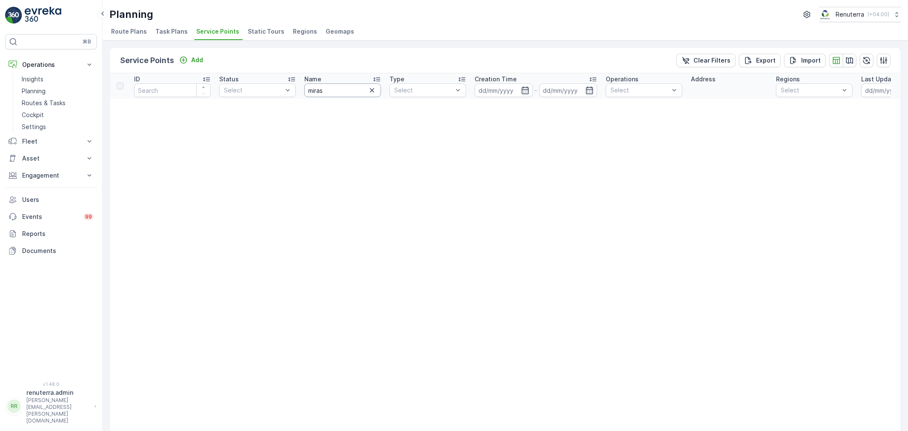
click at [339, 93] on input "miras" at bounding box center [342, 90] width 77 height 14
type input "mira"
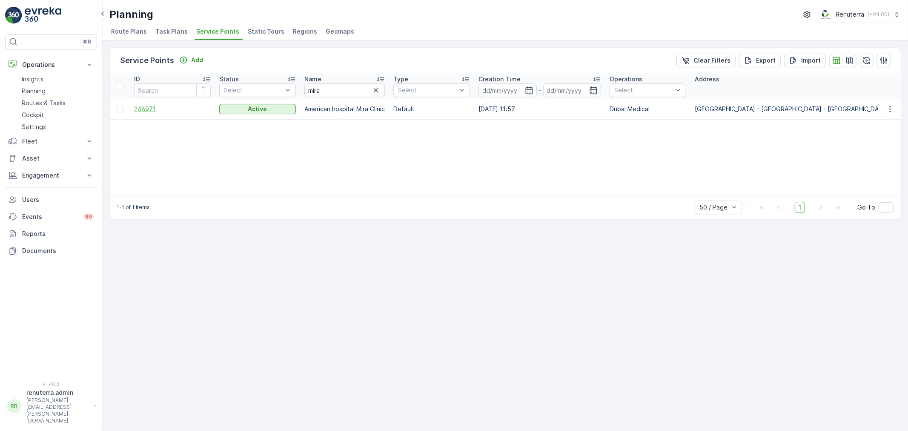
click at [146, 111] on span "248971" at bounding box center [172, 109] width 77 height 9
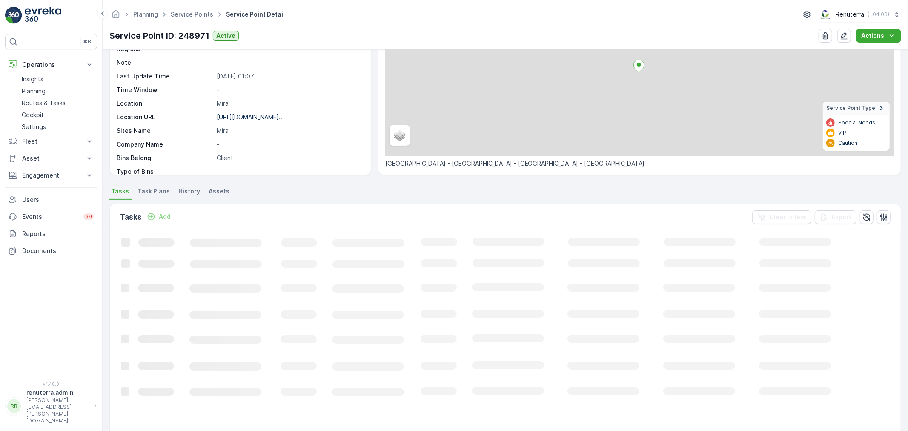
scroll to position [94, 0]
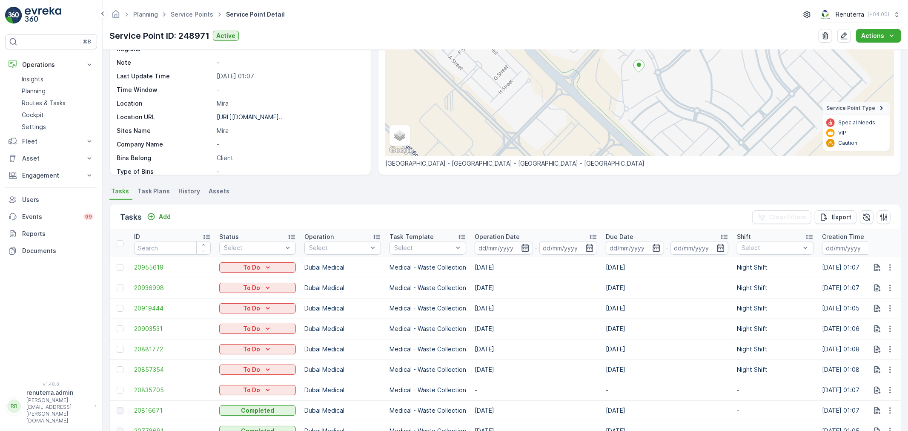
click at [524, 249] on icon "button" at bounding box center [525, 247] width 9 height 9
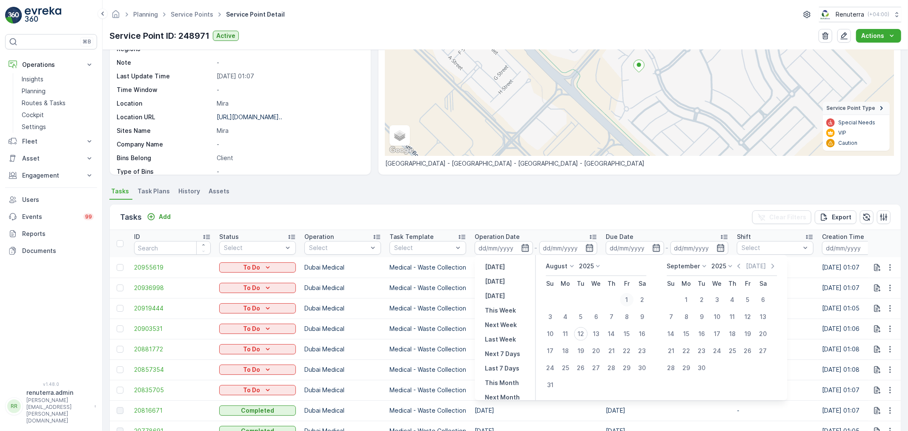
click at [626, 295] on div "1" at bounding box center [627, 300] width 14 height 14
type input "01.08.2025"
click at [626, 295] on div "1" at bounding box center [627, 300] width 14 height 14
type input "01.08.2025"
click at [748, 315] on div "12" at bounding box center [748, 317] width 14 height 14
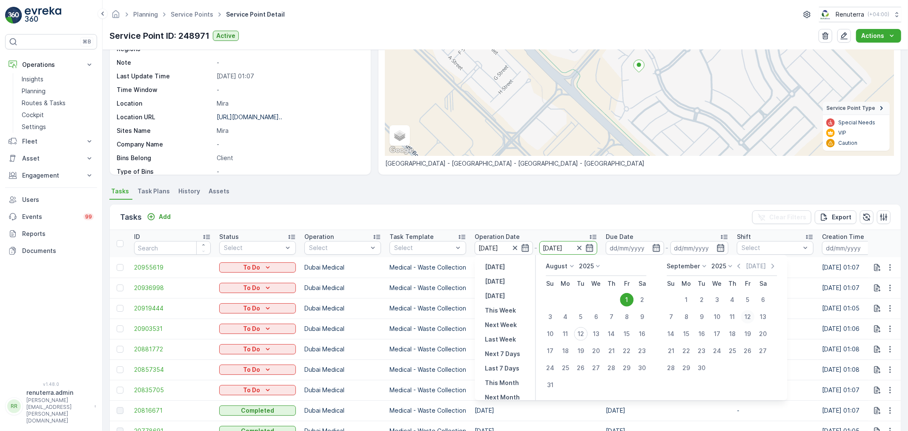
type input "12.09.2025"
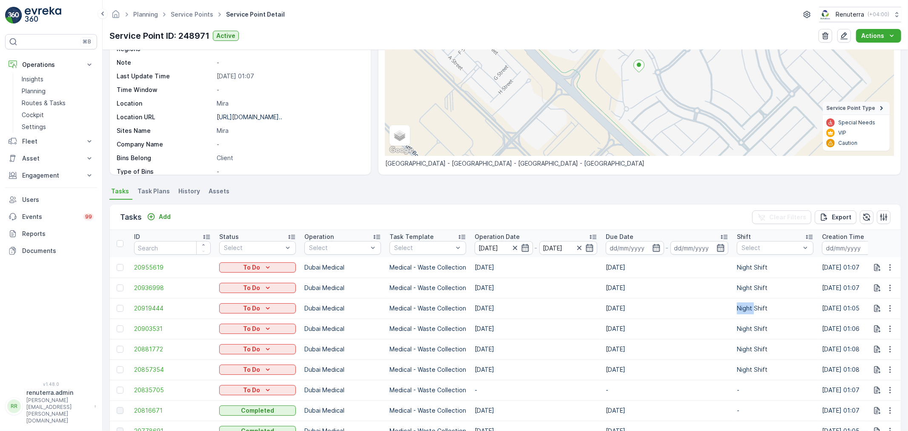
click at [748, 315] on td "Night Shift" at bounding box center [775, 308] width 85 height 20
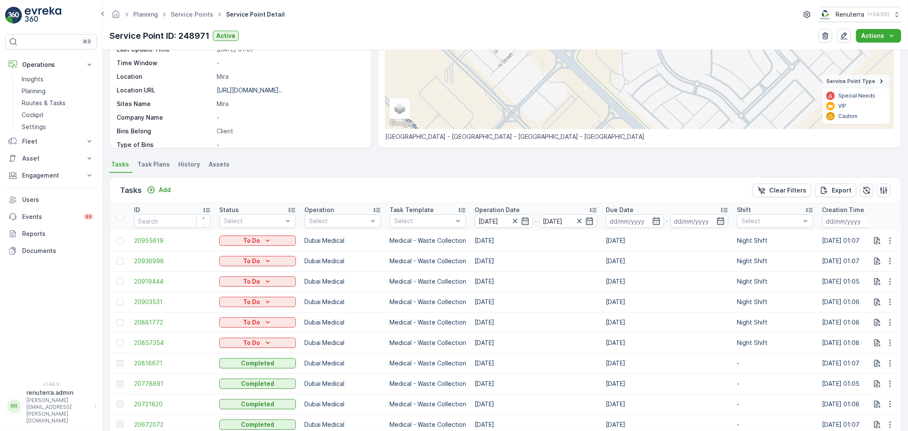
scroll to position [185, 0]
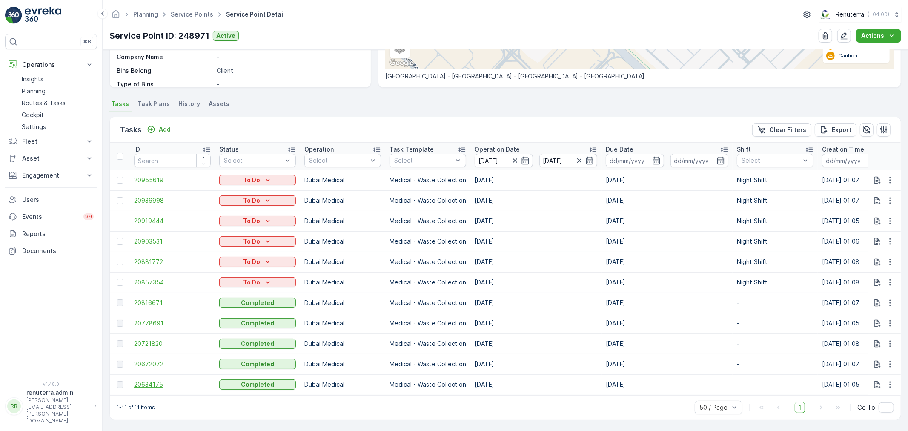
click at [141, 380] on span "20634175" at bounding box center [172, 384] width 77 height 9
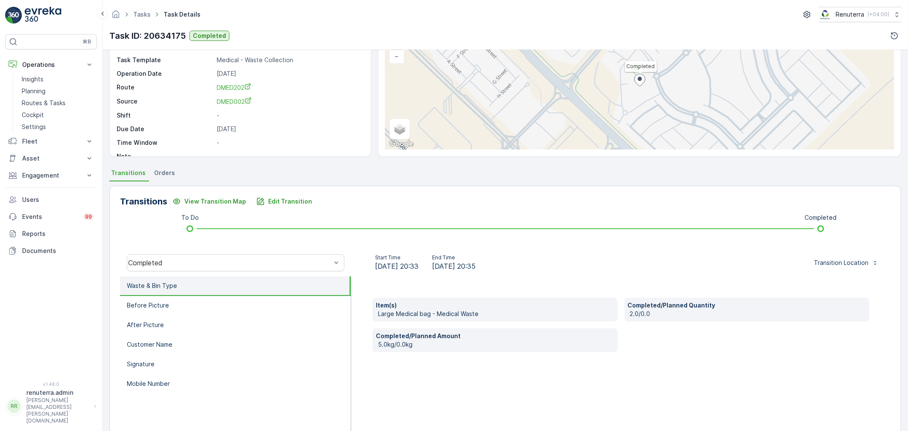
scroll to position [105, 0]
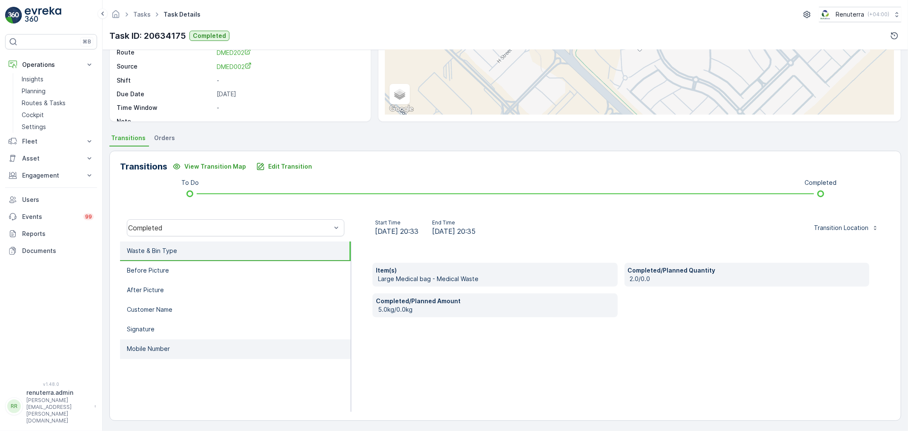
click at [190, 347] on li "Mobile Number" at bounding box center [235, 349] width 231 height 20
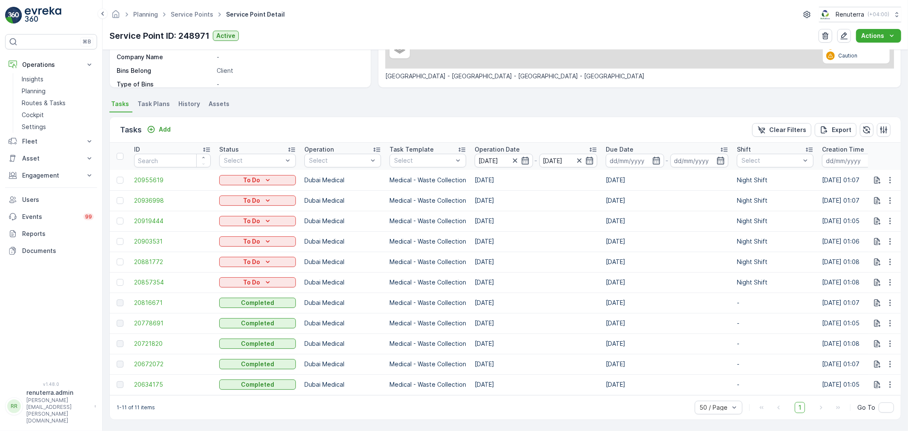
scroll to position [185, 0]
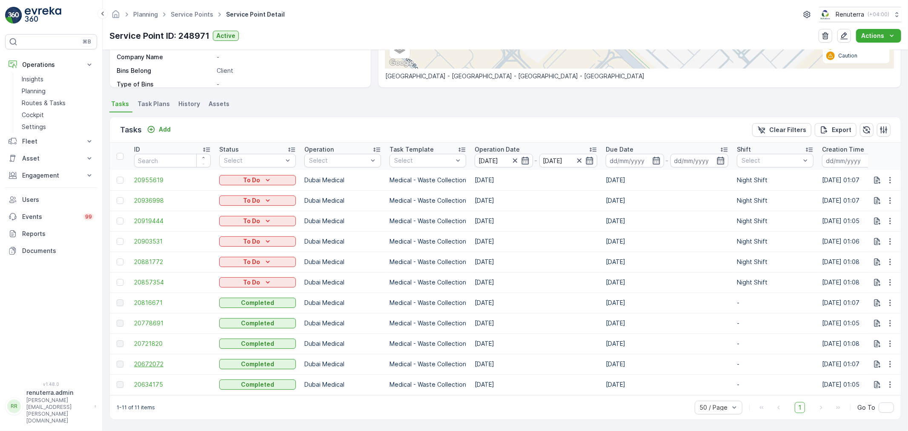
click at [159, 361] on span "20672072" at bounding box center [172, 364] width 77 height 9
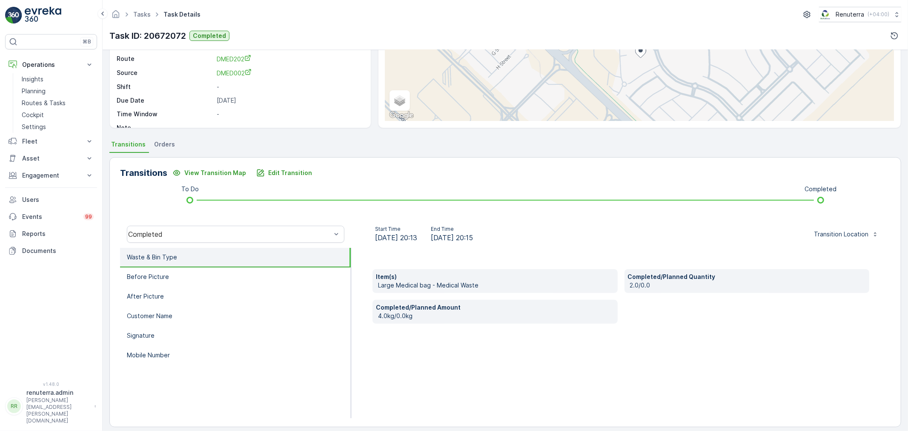
scroll to position [105, 0]
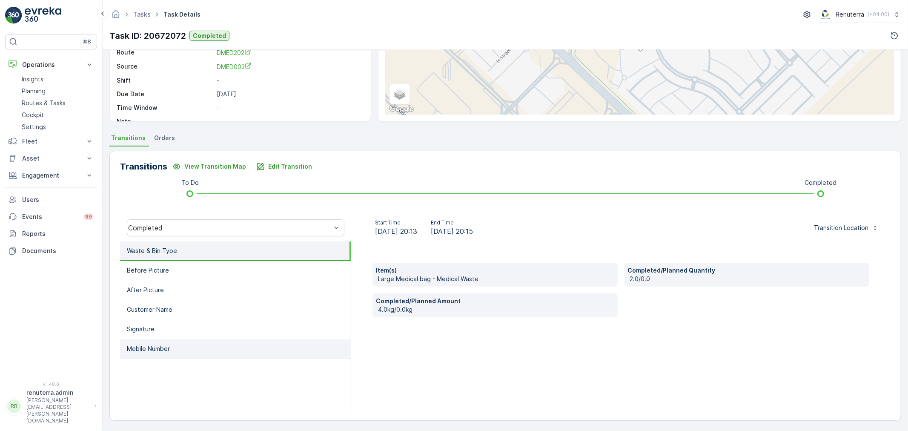
click at [184, 348] on li "Mobile Number" at bounding box center [235, 349] width 231 height 20
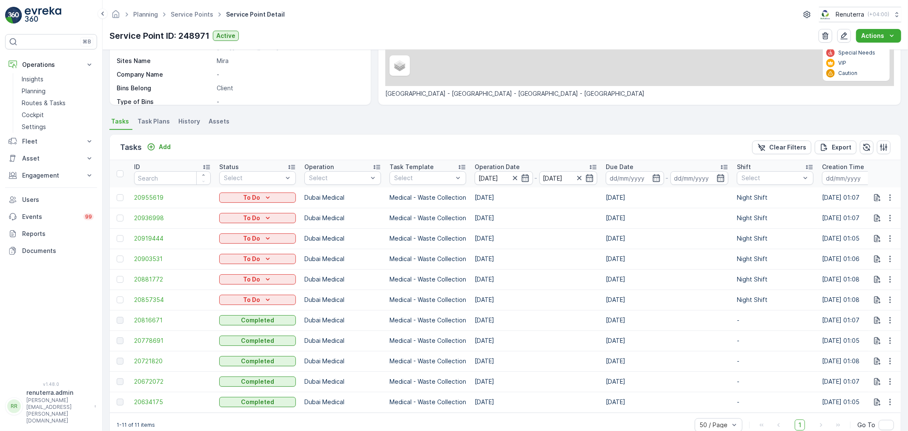
scroll to position [185, 0]
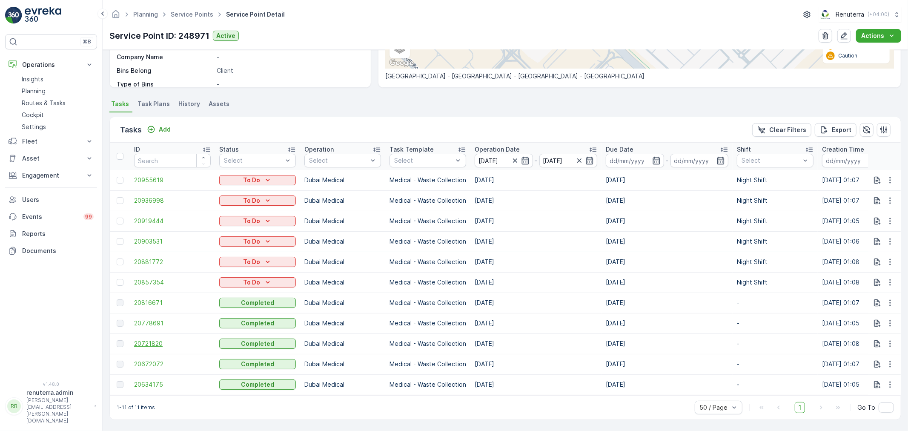
click at [154, 341] on span "20721820" at bounding box center [172, 343] width 77 height 9
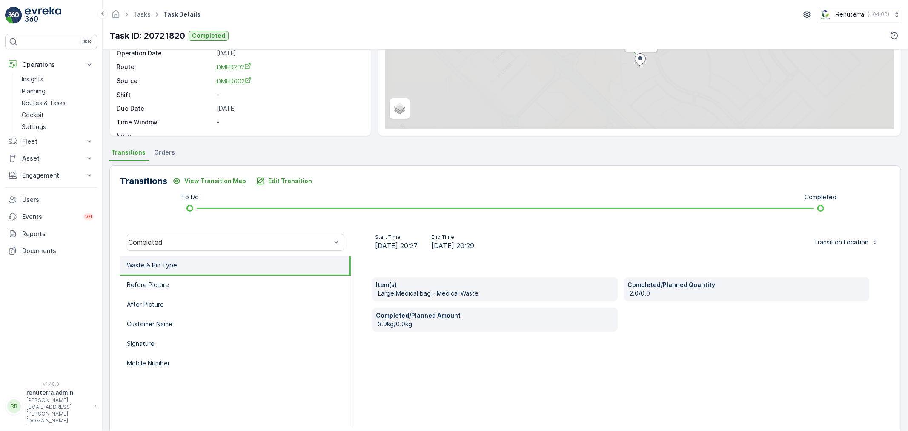
scroll to position [94, 0]
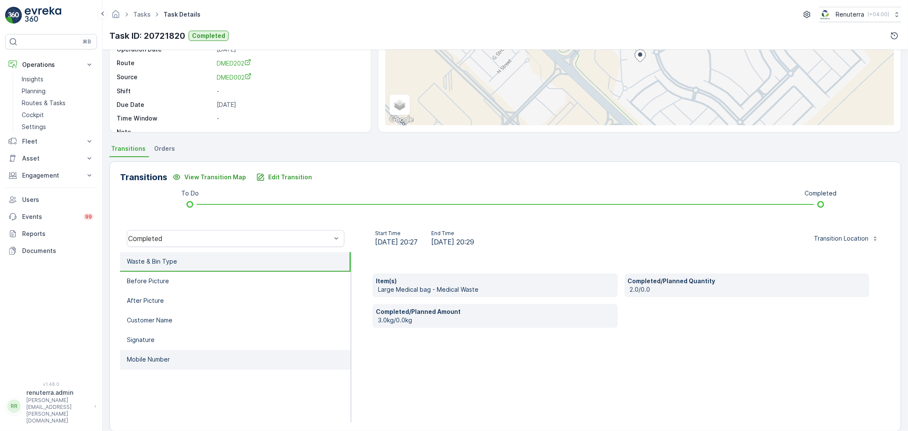
click at [169, 362] on li "Mobile Number" at bounding box center [235, 360] width 231 height 20
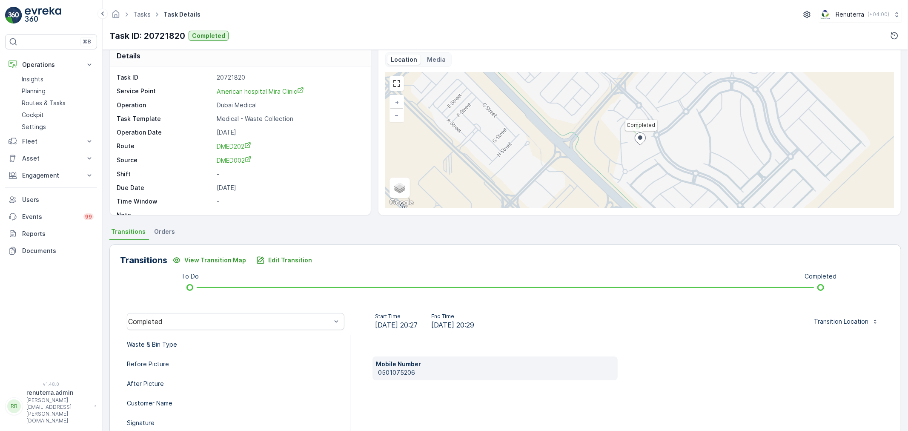
scroll to position [0, 0]
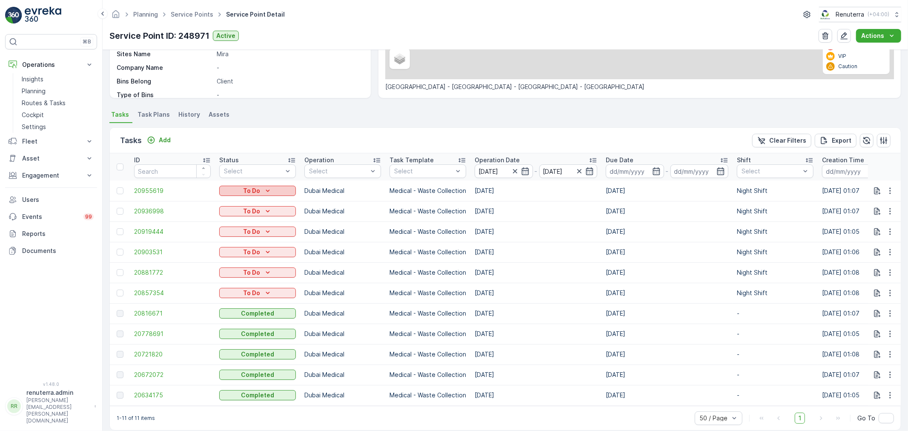
scroll to position [185, 0]
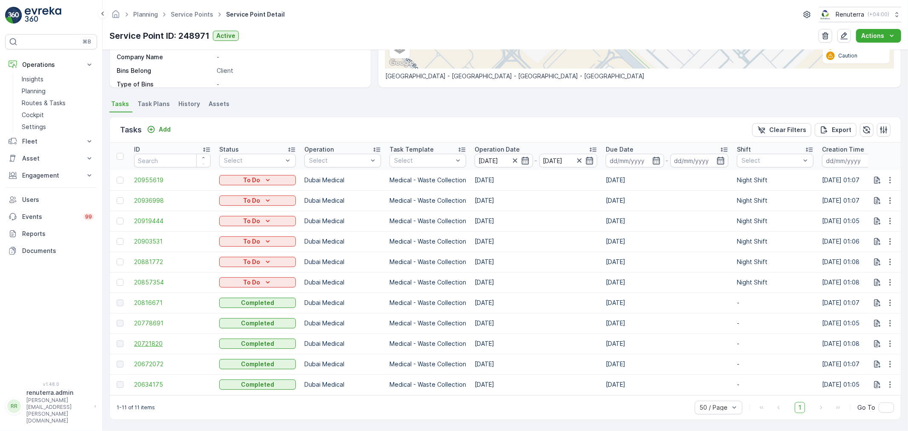
click at [148, 339] on span "20721820" at bounding box center [172, 343] width 77 height 9
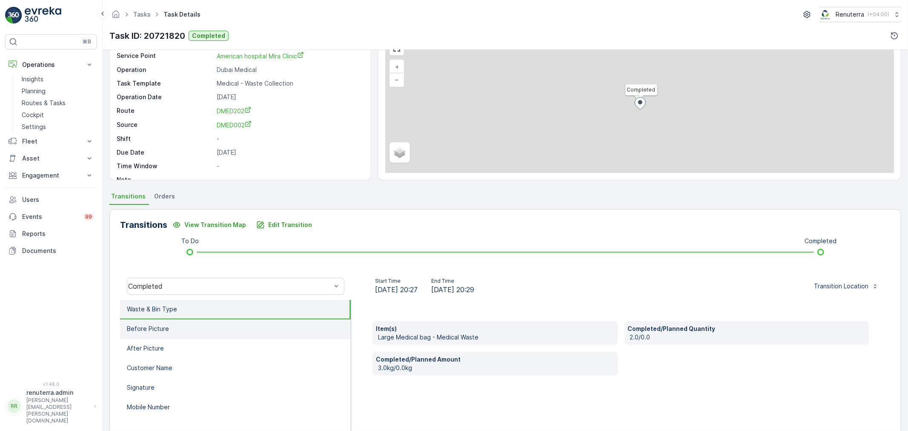
scroll to position [47, 0]
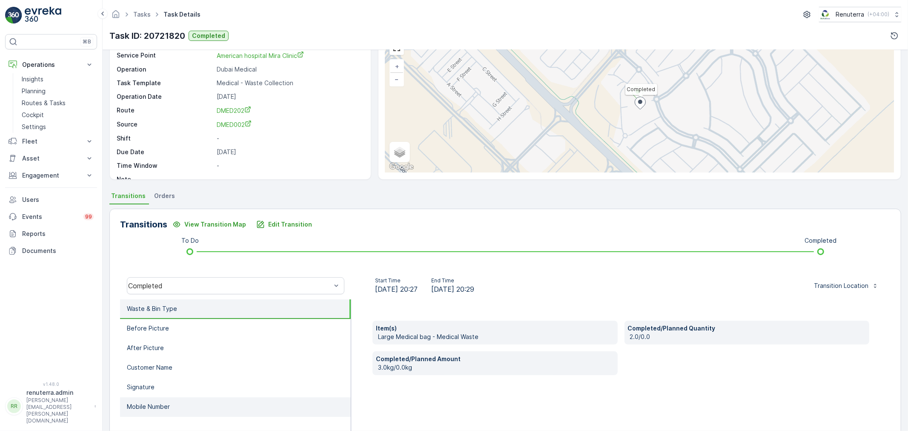
click at [179, 401] on li "Mobile Number" at bounding box center [235, 407] width 231 height 20
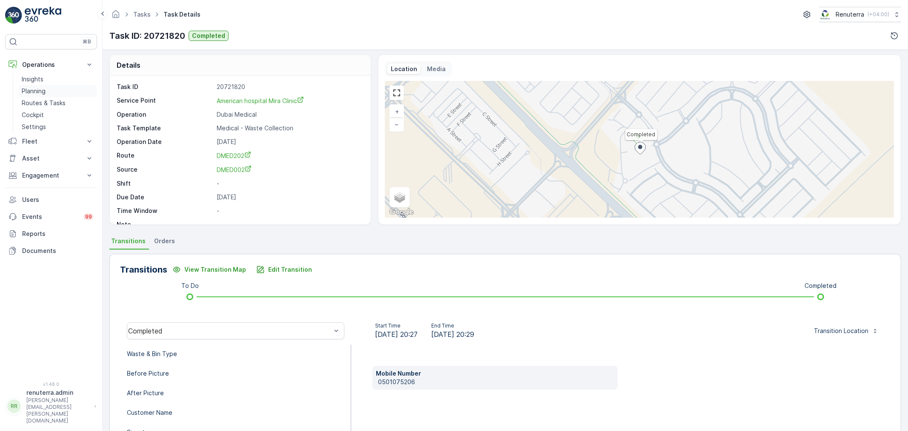
scroll to position [0, 0]
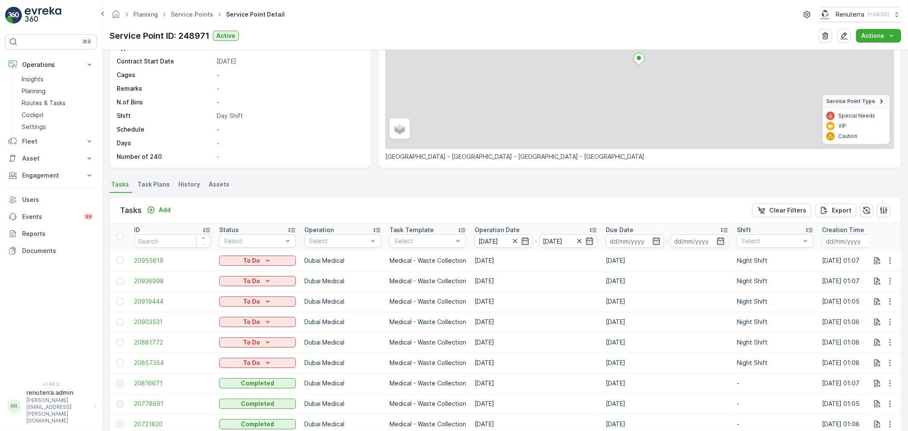
scroll to position [185, 0]
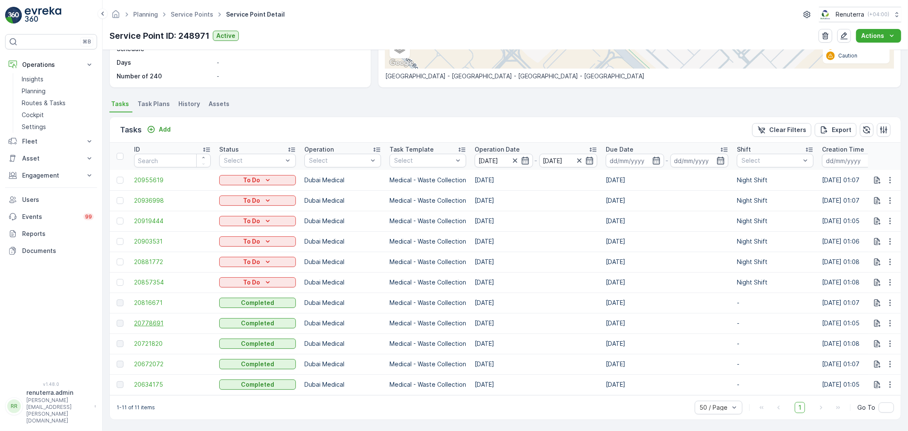
click at [158, 320] on span "20778691" at bounding box center [172, 323] width 77 height 9
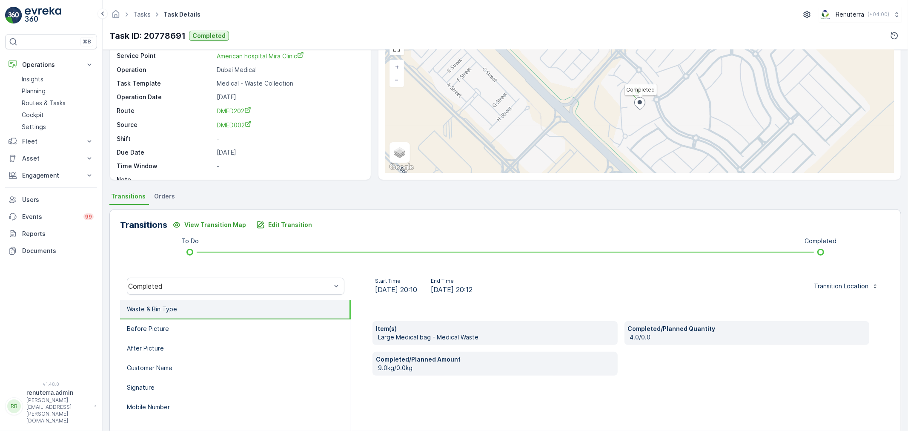
scroll to position [47, 0]
click at [194, 403] on li "Mobile Number" at bounding box center [235, 407] width 231 height 20
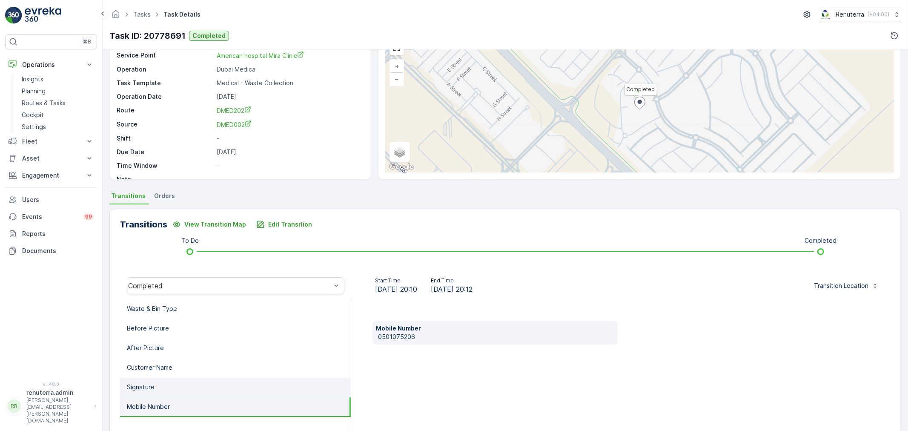
click at [202, 388] on li "Signature" at bounding box center [235, 388] width 231 height 20
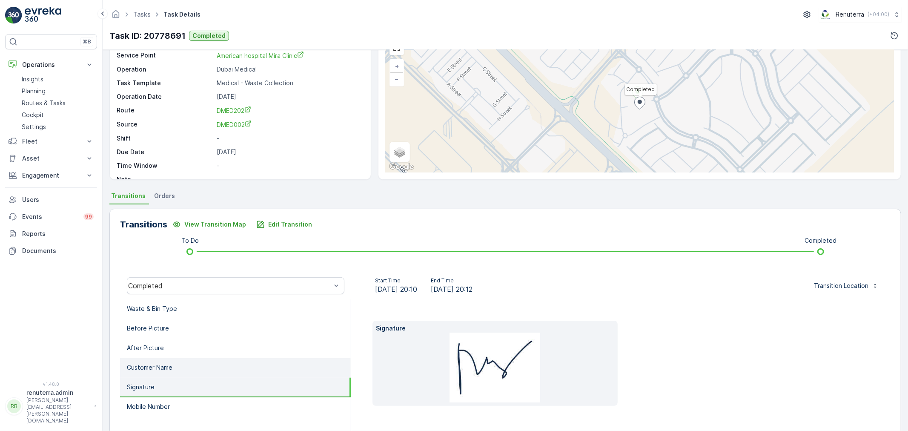
click at [205, 364] on li "Customer Name" at bounding box center [235, 368] width 231 height 20
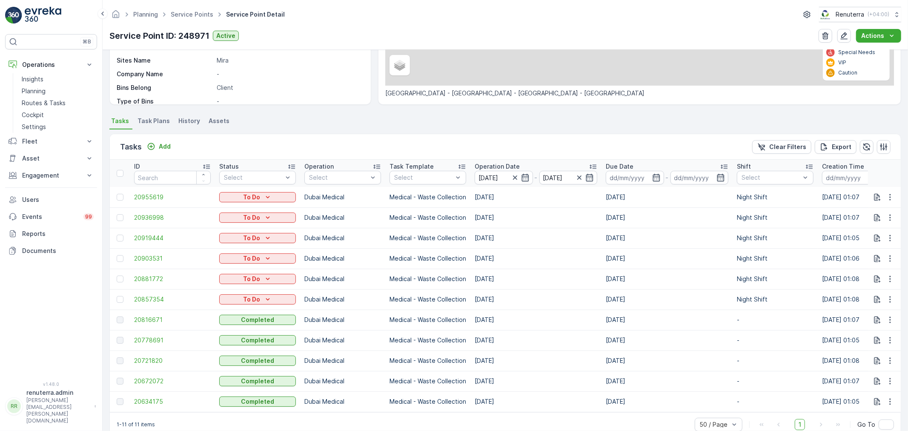
scroll to position [185, 0]
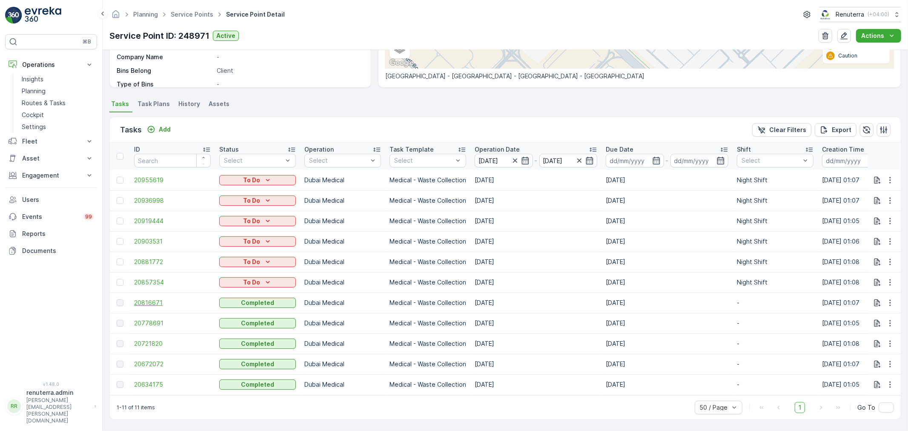
click at [155, 299] on span "20816671" at bounding box center [172, 302] width 77 height 9
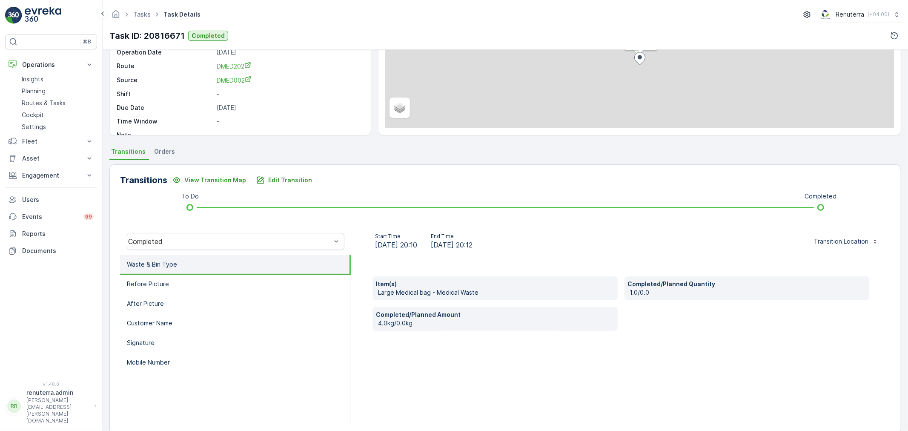
scroll to position [94, 0]
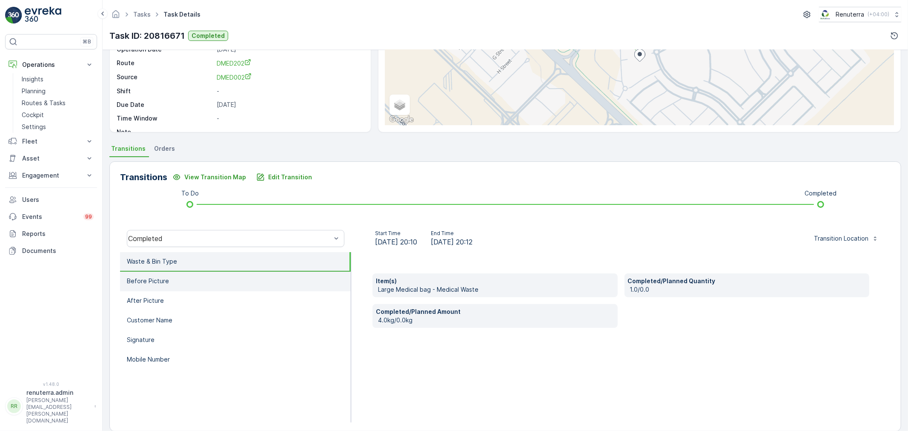
click at [179, 281] on li "Before Picture" at bounding box center [235, 282] width 231 height 20
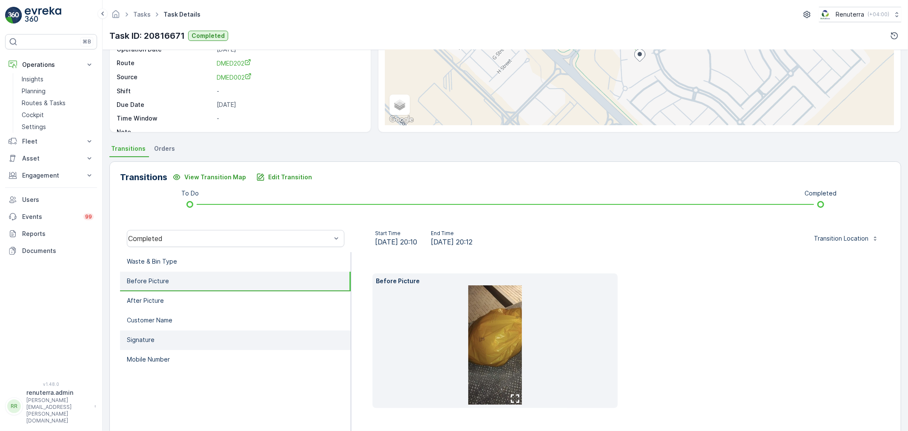
click at [175, 335] on li "Signature" at bounding box center [235, 340] width 231 height 20
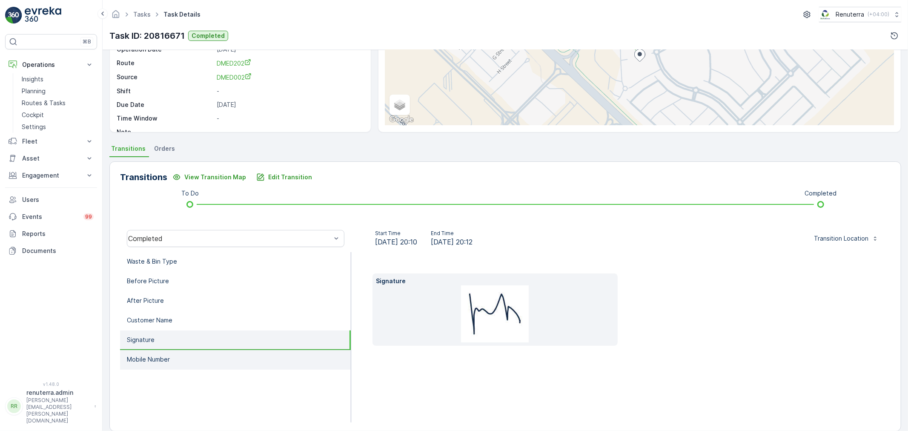
click at [175, 358] on li "Mobile Number" at bounding box center [235, 360] width 231 height 20
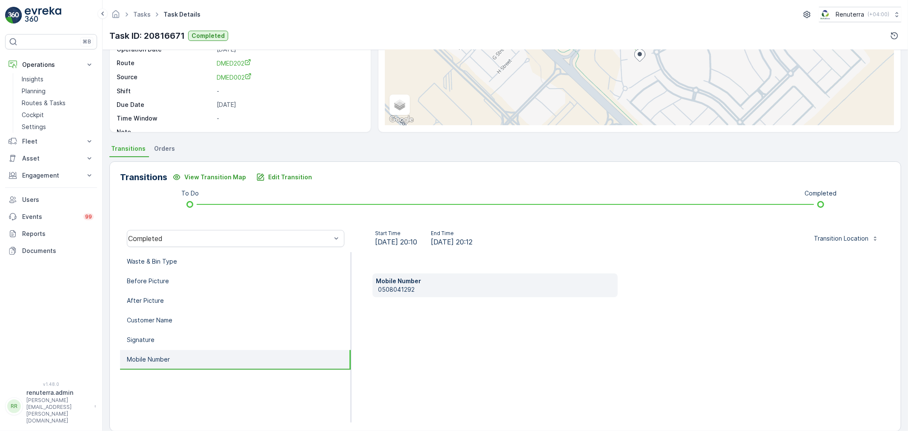
click at [178, 365] on li "Mobile Number" at bounding box center [235, 360] width 231 height 20
click at [181, 337] on li "Signature" at bounding box center [235, 340] width 231 height 20
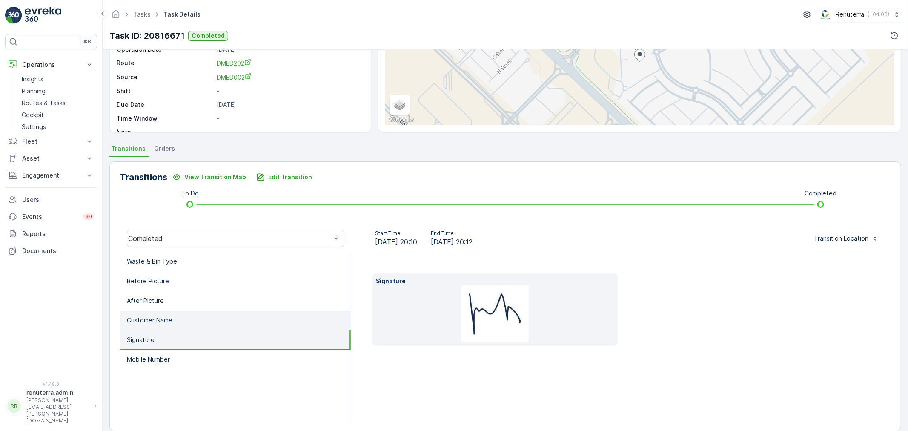
click at [185, 317] on li "Customer Name" at bounding box center [235, 321] width 231 height 20
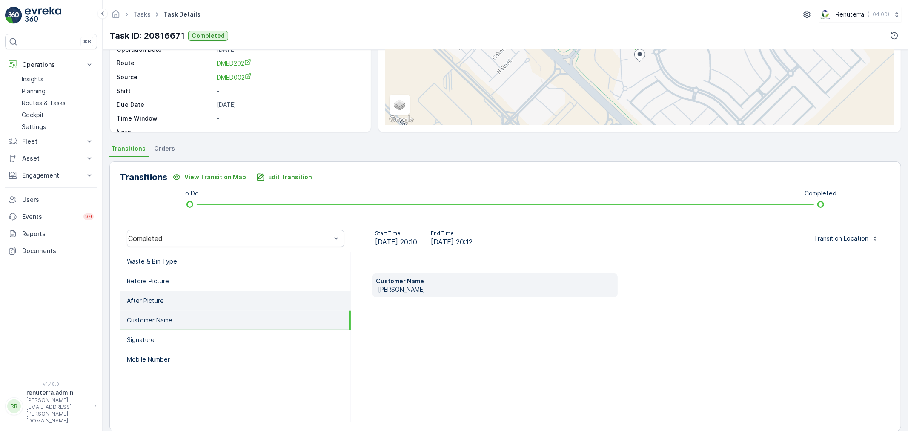
click at [190, 300] on li "After Picture" at bounding box center [235, 301] width 231 height 20
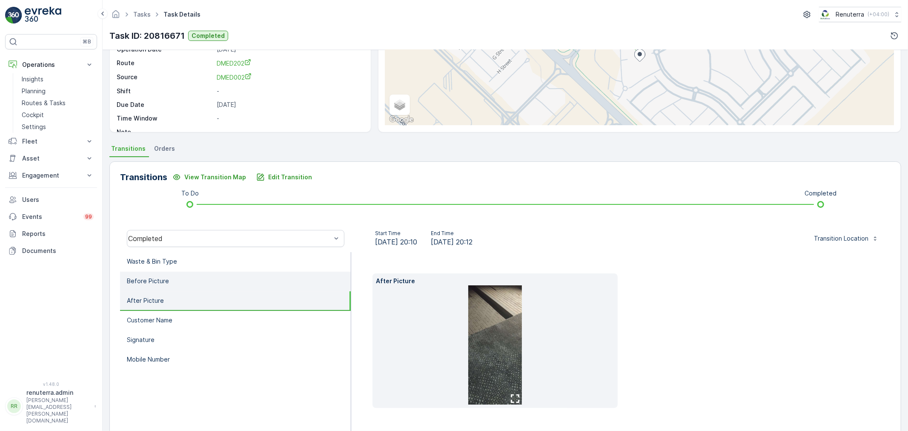
click at [197, 280] on li "Before Picture" at bounding box center [235, 282] width 231 height 20
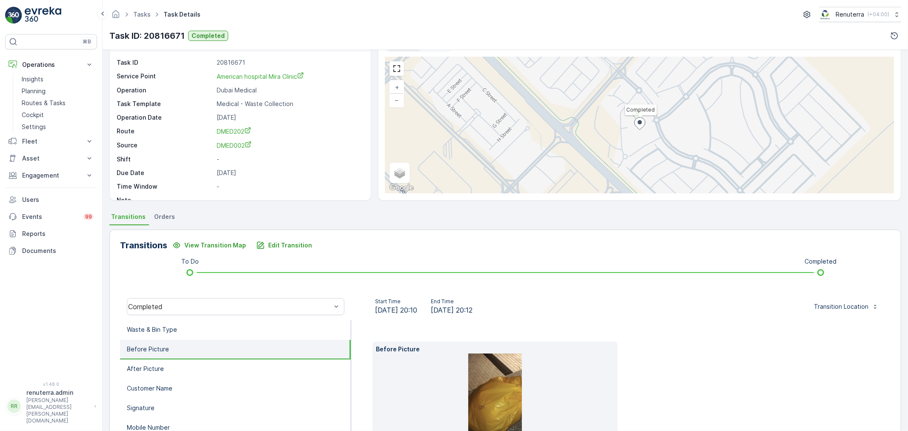
scroll to position [24, 0]
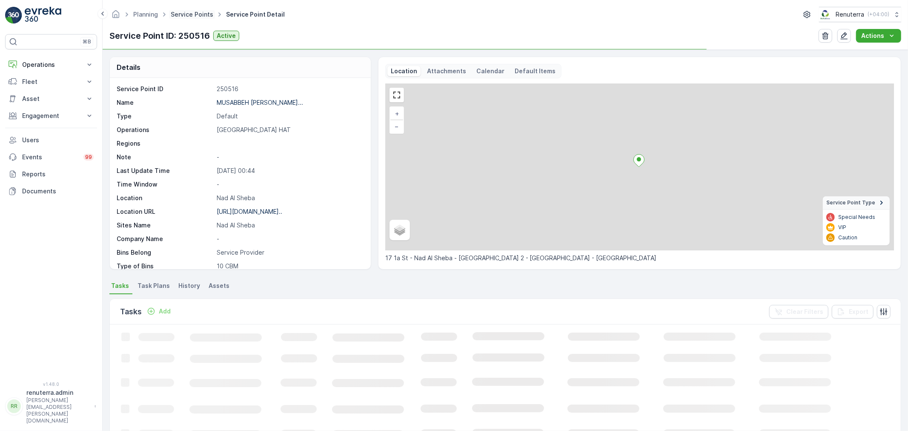
click at [198, 16] on link "Service Points" at bounding box center [192, 14] width 43 height 7
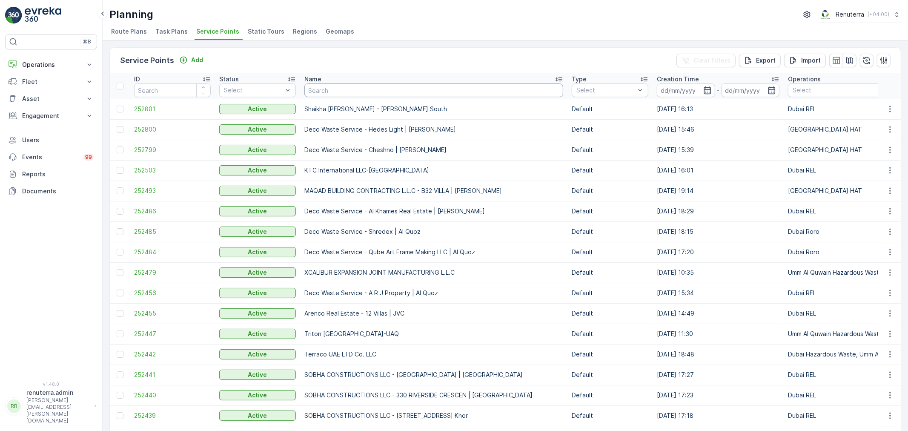
click at [337, 90] on input "text" at bounding box center [433, 90] width 259 height 14
paste input "Italian Planters L.L.C/ Damac"
type input "Italian Planters L.L.C/ Damac"
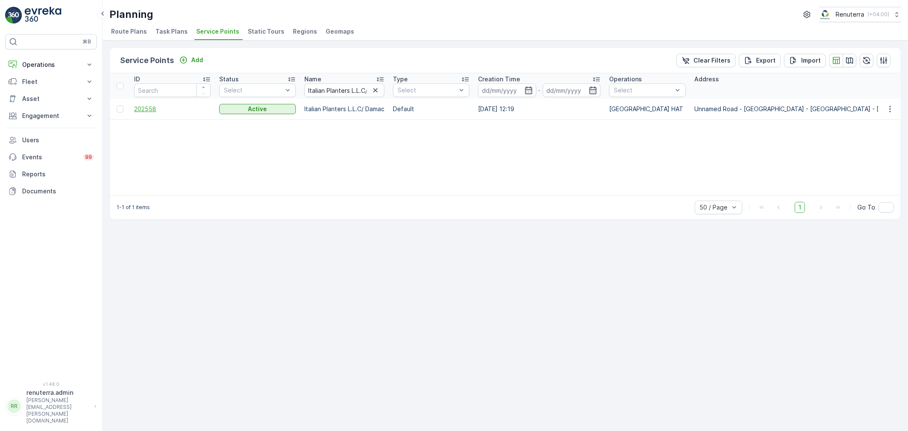
click at [148, 108] on span "202558" at bounding box center [172, 109] width 77 height 9
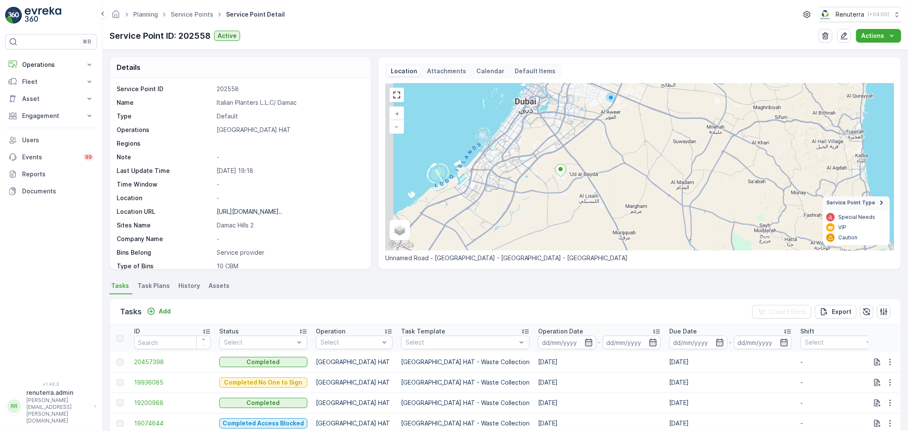
drag, startPoint x: 510, startPoint y: 214, endPoint x: 558, endPoint y: 196, distance: 51.6
click at [558, 196] on div "+ − Satellite Roadmap Terrain Hybrid Leaflet Keyboard shortcuts Map Data Map da…" at bounding box center [639, 166] width 509 height 167
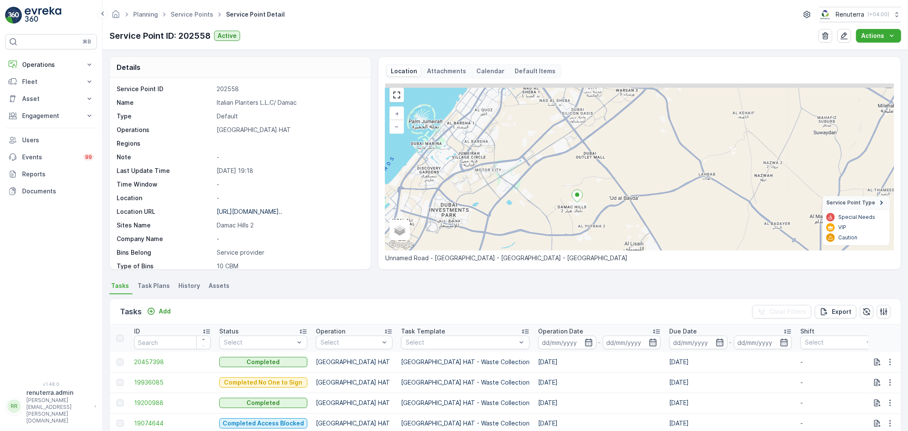
drag, startPoint x: 558, startPoint y: 166, endPoint x: 551, endPoint y: 206, distance: 40.5
click at [551, 206] on div "+ − Satellite Roadmap Terrain Hybrid Leaflet Keyboard shortcuts Map Data Map da…" at bounding box center [639, 166] width 509 height 167
click at [192, 11] on link "Service Points" at bounding box center [192, 14] width 43 height 7
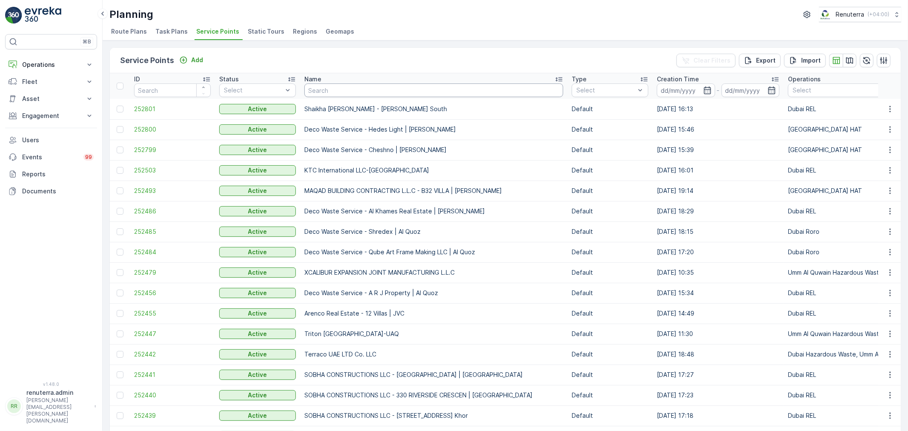
click at [350, 86] on input "text" at bounding box center [433, 90] width 259 height 14
paste input "[PERSON_NAME] Stocks (L.L.C.) - [GEOGRAPHIC_DATA] | [GEOGRAPHIC_DATA]"
type input "[PERSON_NAME] Stocks (L.L.C.) - [GEOGRAPHIC_DATA] | [GEOGRAPHIC_DATA]"
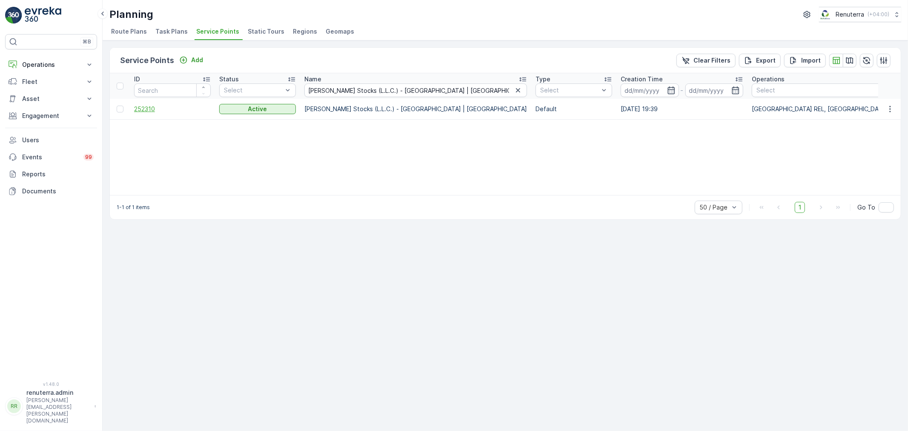
click at [150, 105] on span "252310" at bounding box center [172, 109] width 77 height 9
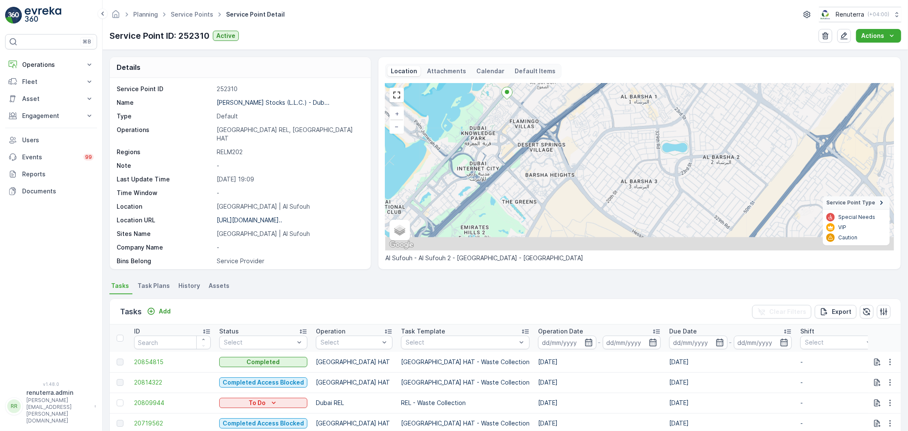
drag, startPoint x: 558, startPoint y: 218, endPoint x: 504, endPoint y: 122, distance: 110.8
click at [504, 122] on div "+ − Satellite Roadmap Terrain Hybrid Leaflet Keyboard shortcuts Map Data Map da…" at bounding box center [639, 166] width 509 height 167
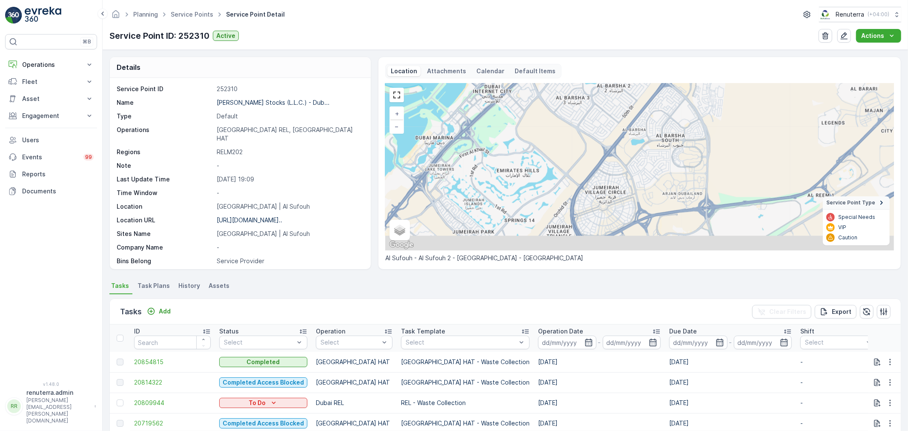
drag, startPoint x: 563, startPoint y: 219, endPoint x: 547, endPoint y: 139, distance: 81.1
click at [547, 139] on div "+ − Satellite Roadmap Terrain Hybrid Leaflet Keyboard shortcuts Map Data Map da…" at bounding box center [639, 166] width 509 height 167
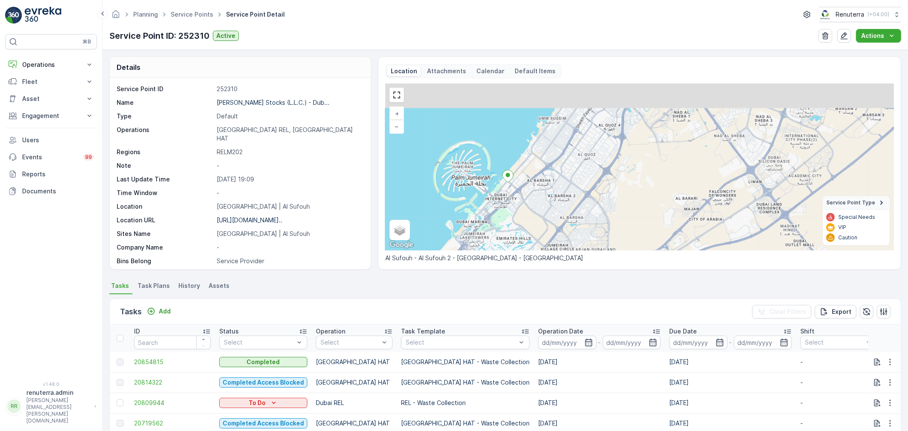
drag, startPoint x: 604, startPoint y: 166, endPoint x: 570, endPoint y: 278, distance: 117.0
click at [570, 278] on div "Details Service Point ID 252310 Name [PERSON_NAME] Stocks (L.L.C.) - Dub... Typ…" at bounding box center [505, 240] width 805 height 381
